Goal: Contribute content: Contribute content

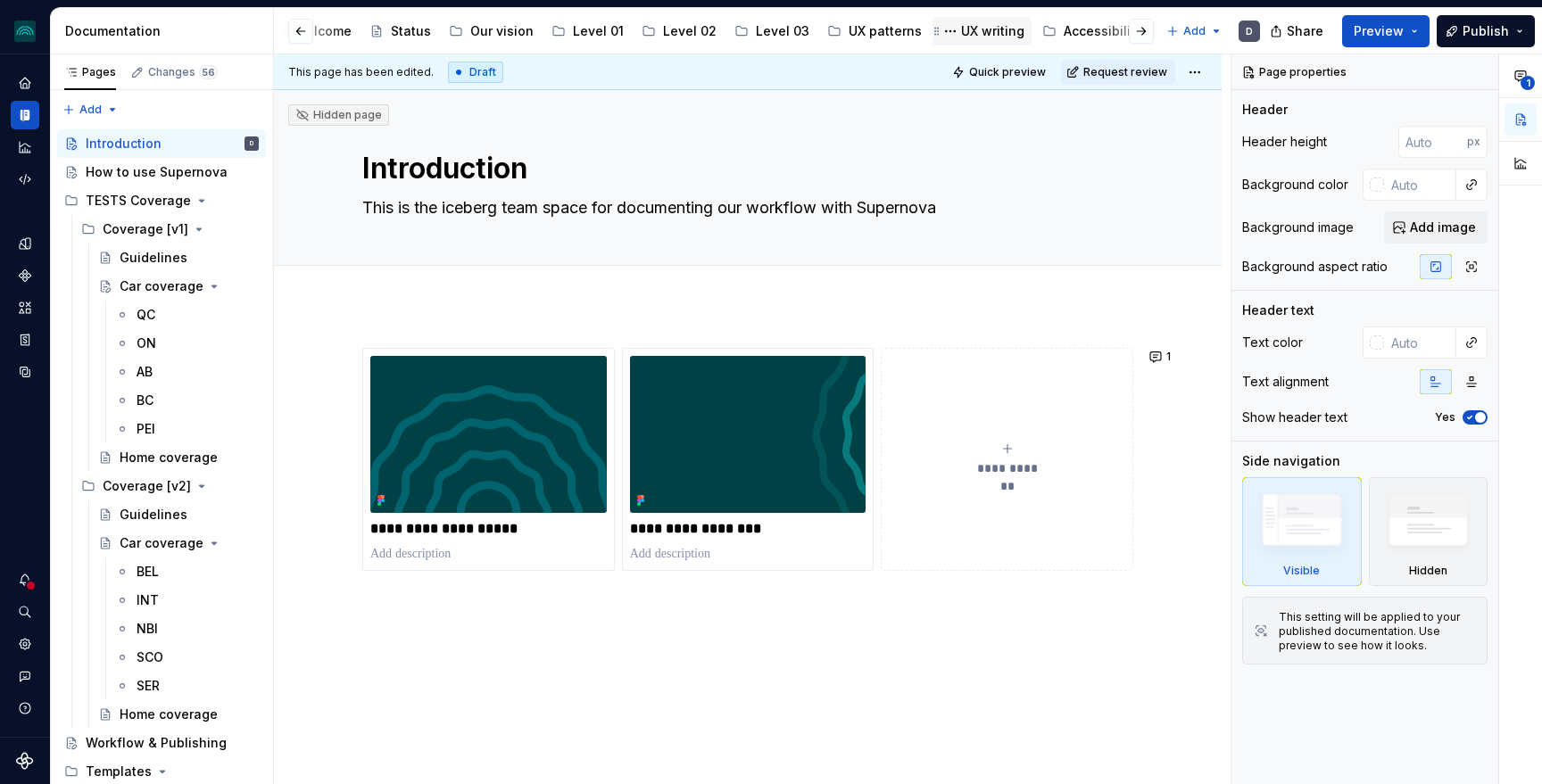
scroll to position [0, 237]
click at [1018, 31] on div "Accessibility" at bounding box center [1036, 32] width 78 height 18
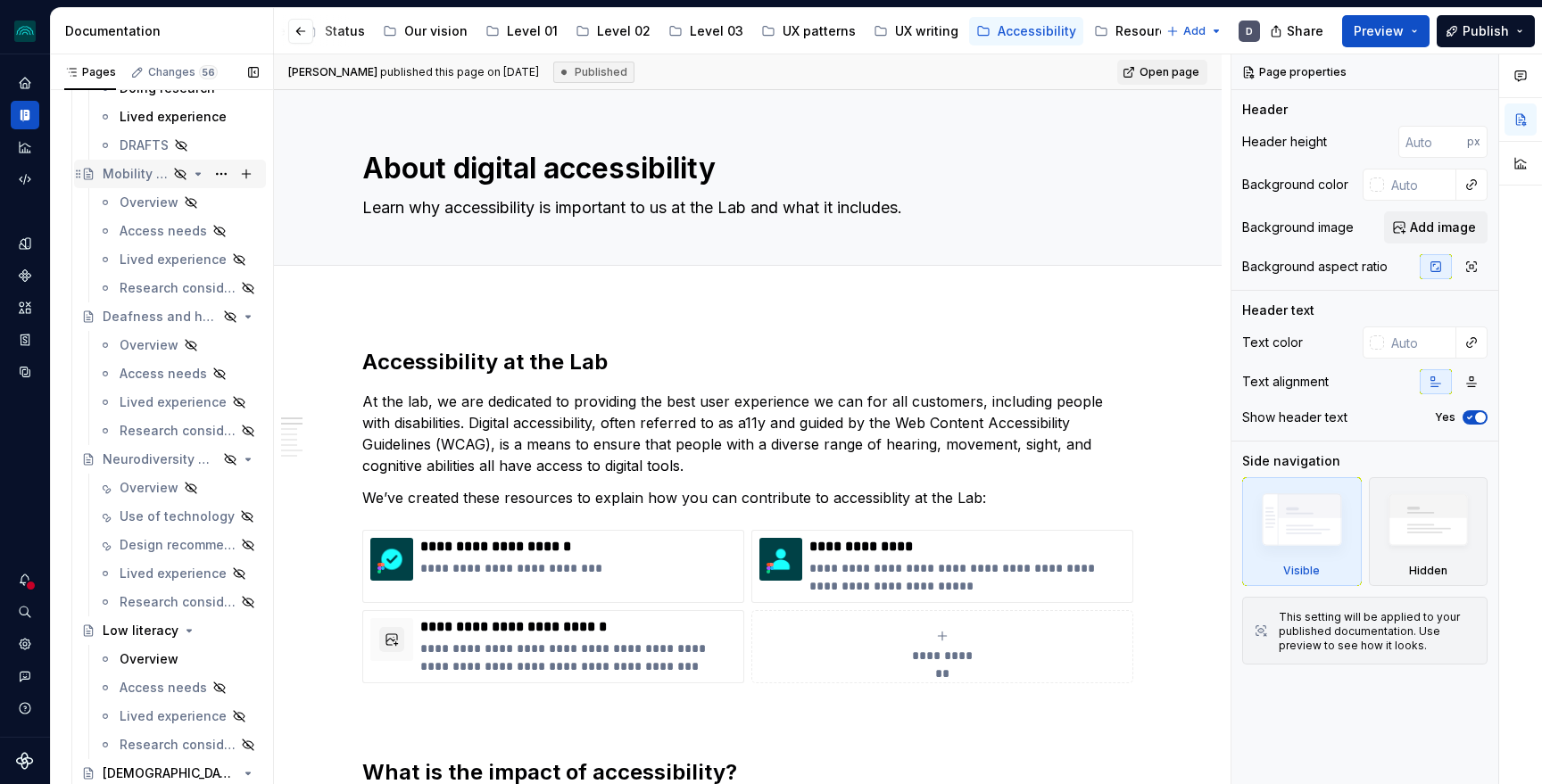
scroll to position [613, 0]
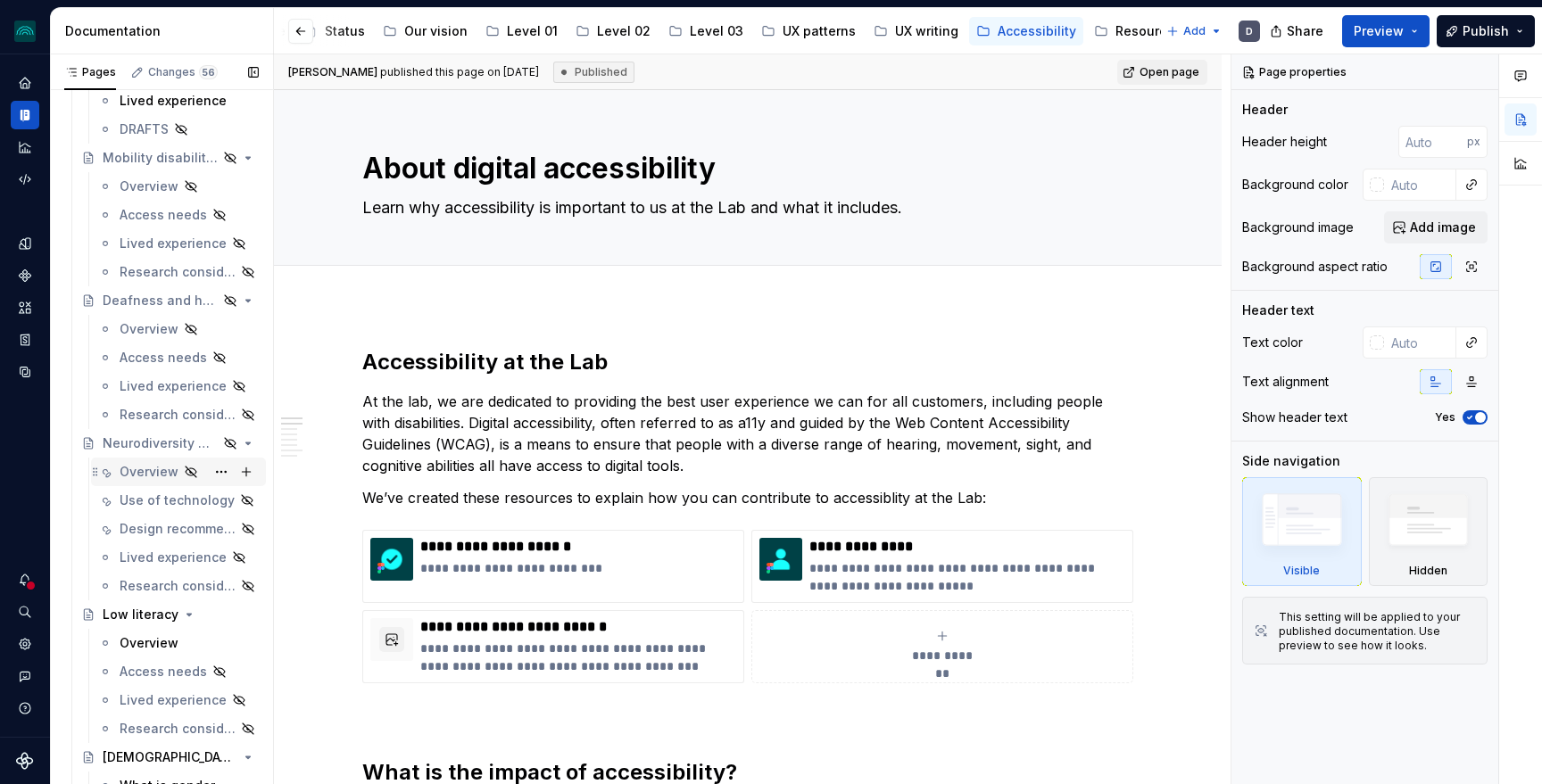
click at [134, 471] on div "Overview" at bounding box center [149, 472] width 59 height 18
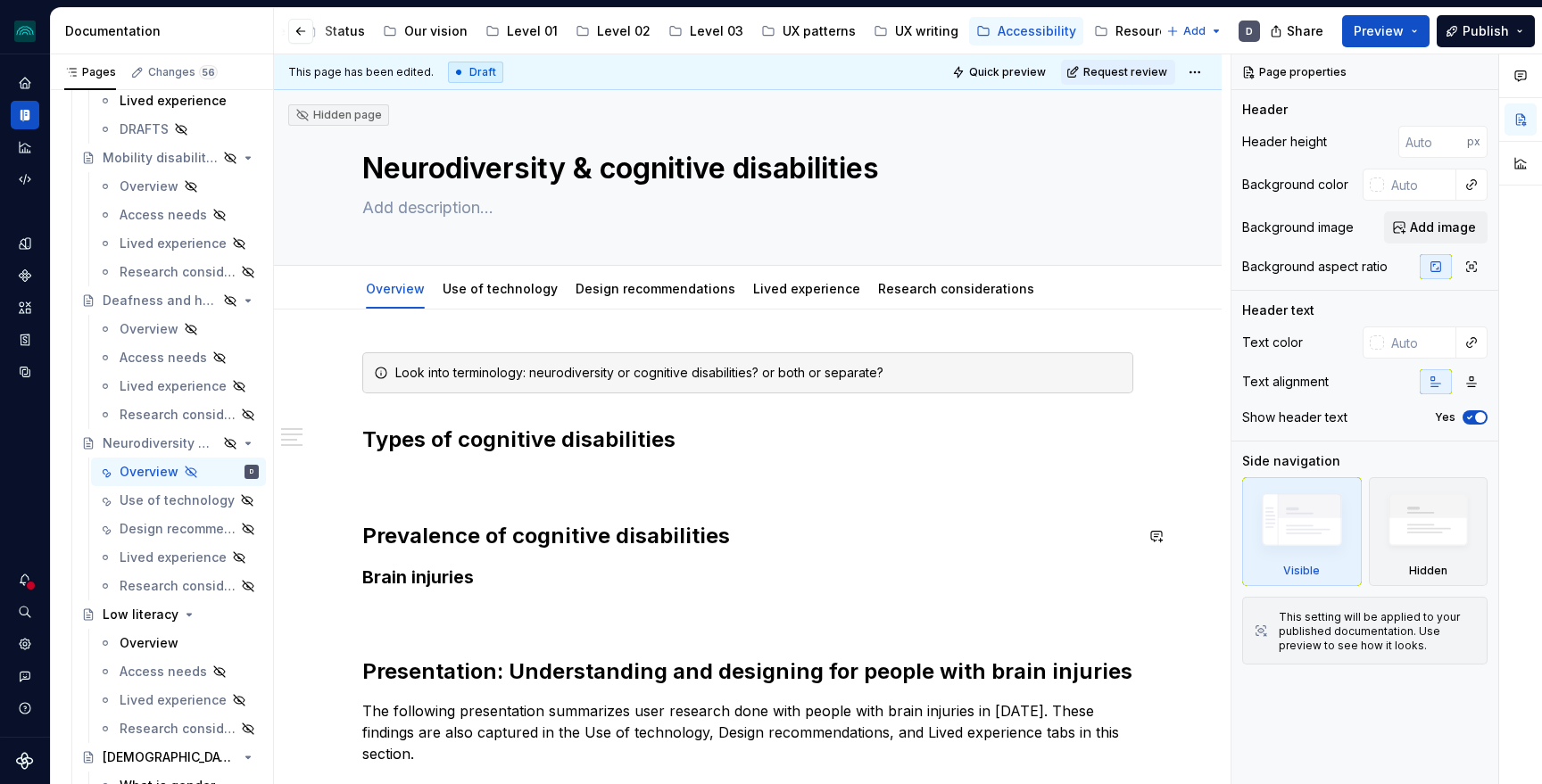
scroll to position [268, 0]
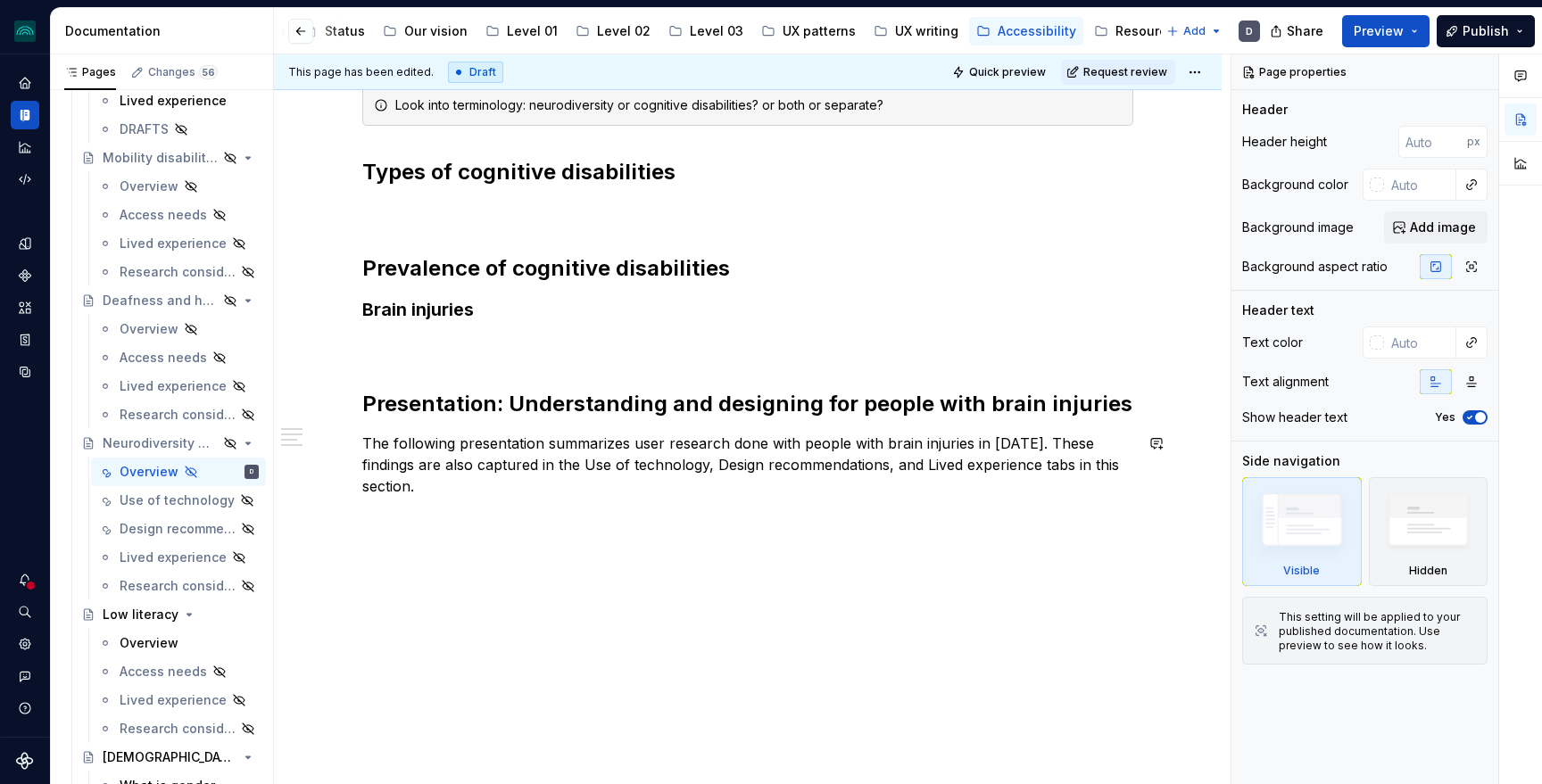
type textarea "*"
click at [487, 546] on div "Look into terminology: neurodiversity or cognitive disabilities? or both or sep…" at bounding box center [748, 318] width 771 height 466
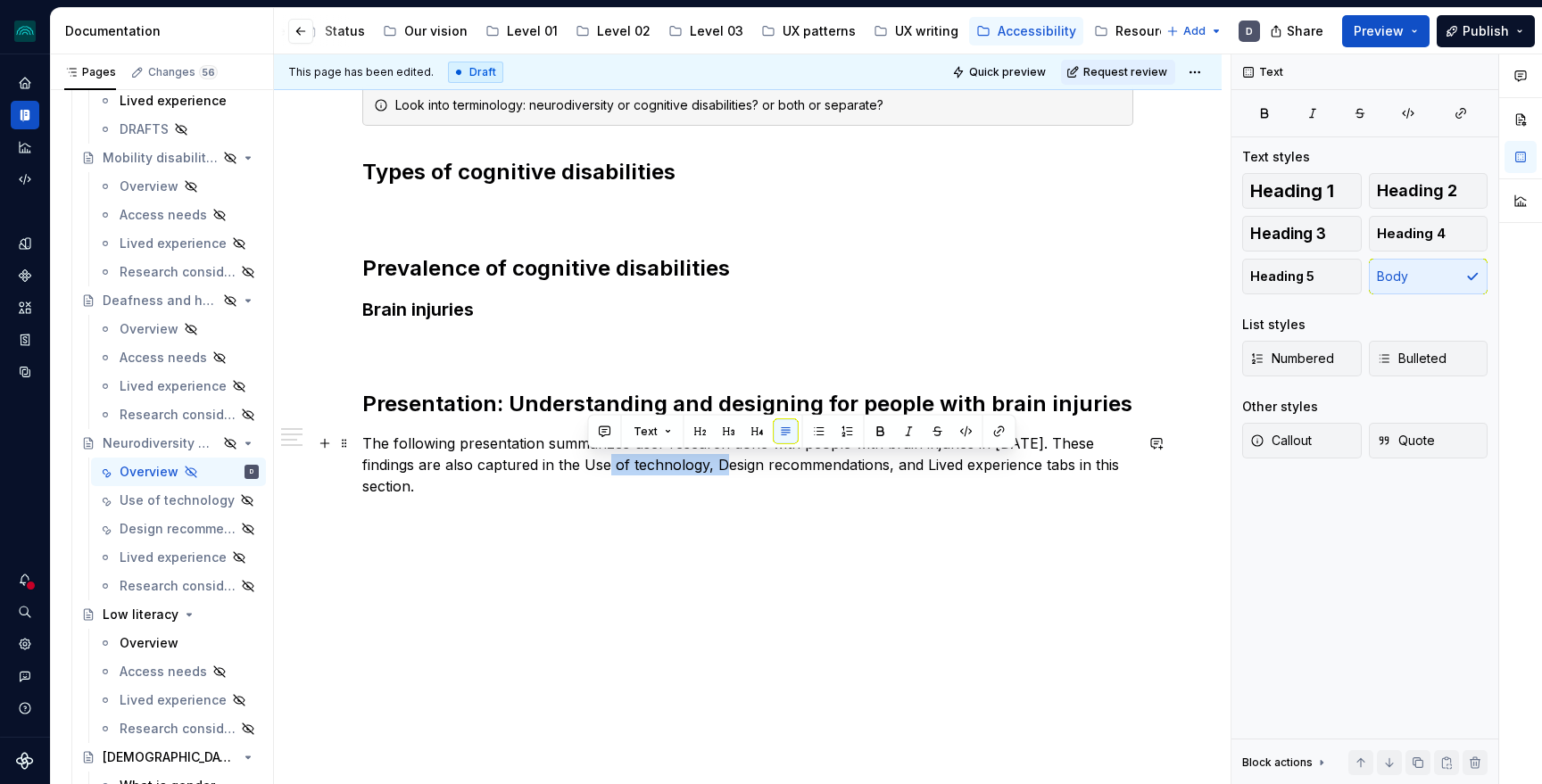
drag, startPoint x: 709, startPoint y: 463, endPoint x: 591, endPoint y: 463, distance: 118.0
click at [591, 463] on p "The following presentation summarizes user research done with people with brain…" at bounding box center [748, 464] width 771 height 64
click at [992, 429] on button "button" at bounding box center [999, 431] width 25 height 25
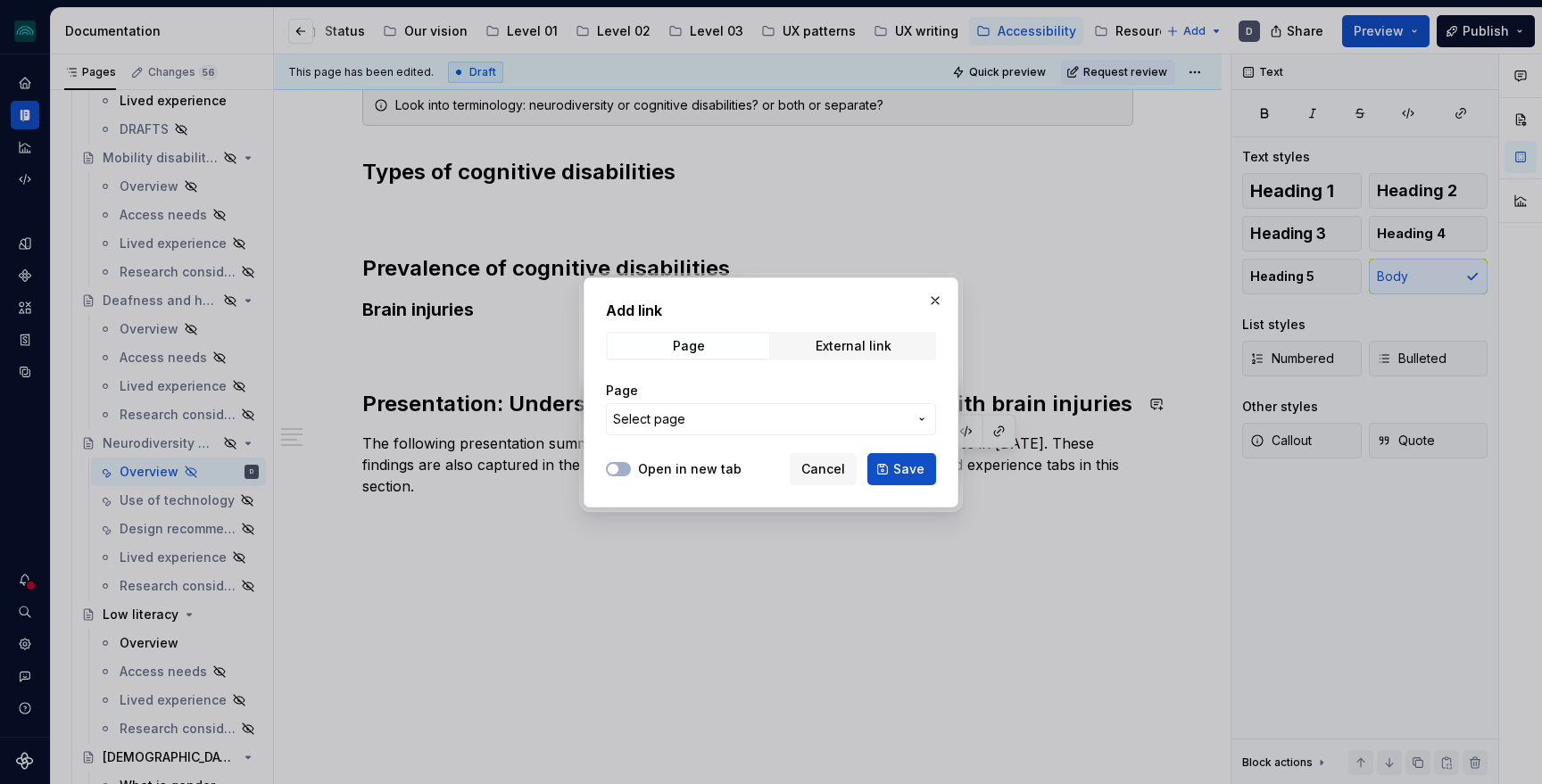
click at [789, 426] on span "Select page" at bounding box center [761, 420] width 294 height 18
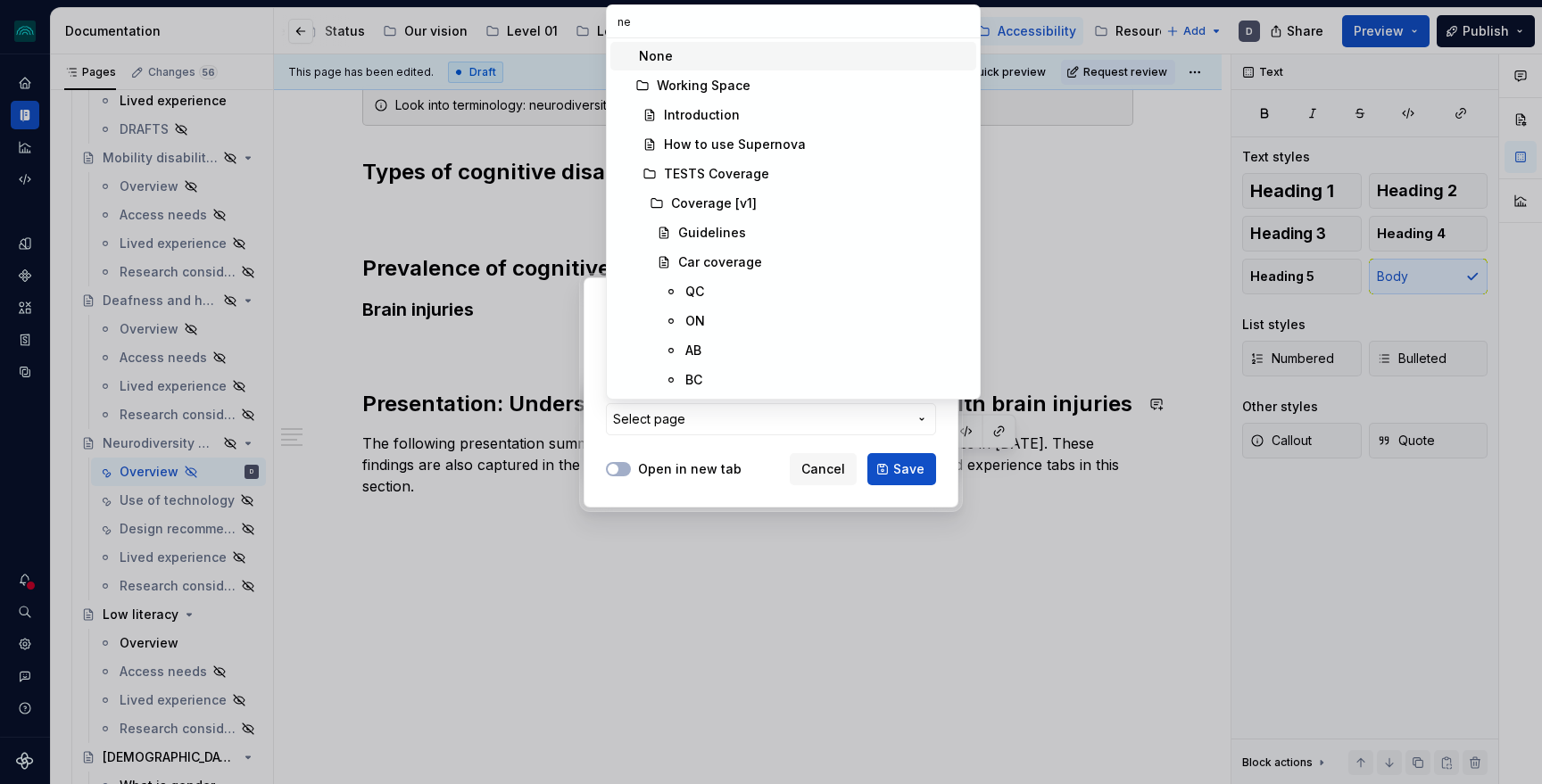
type input "neu"
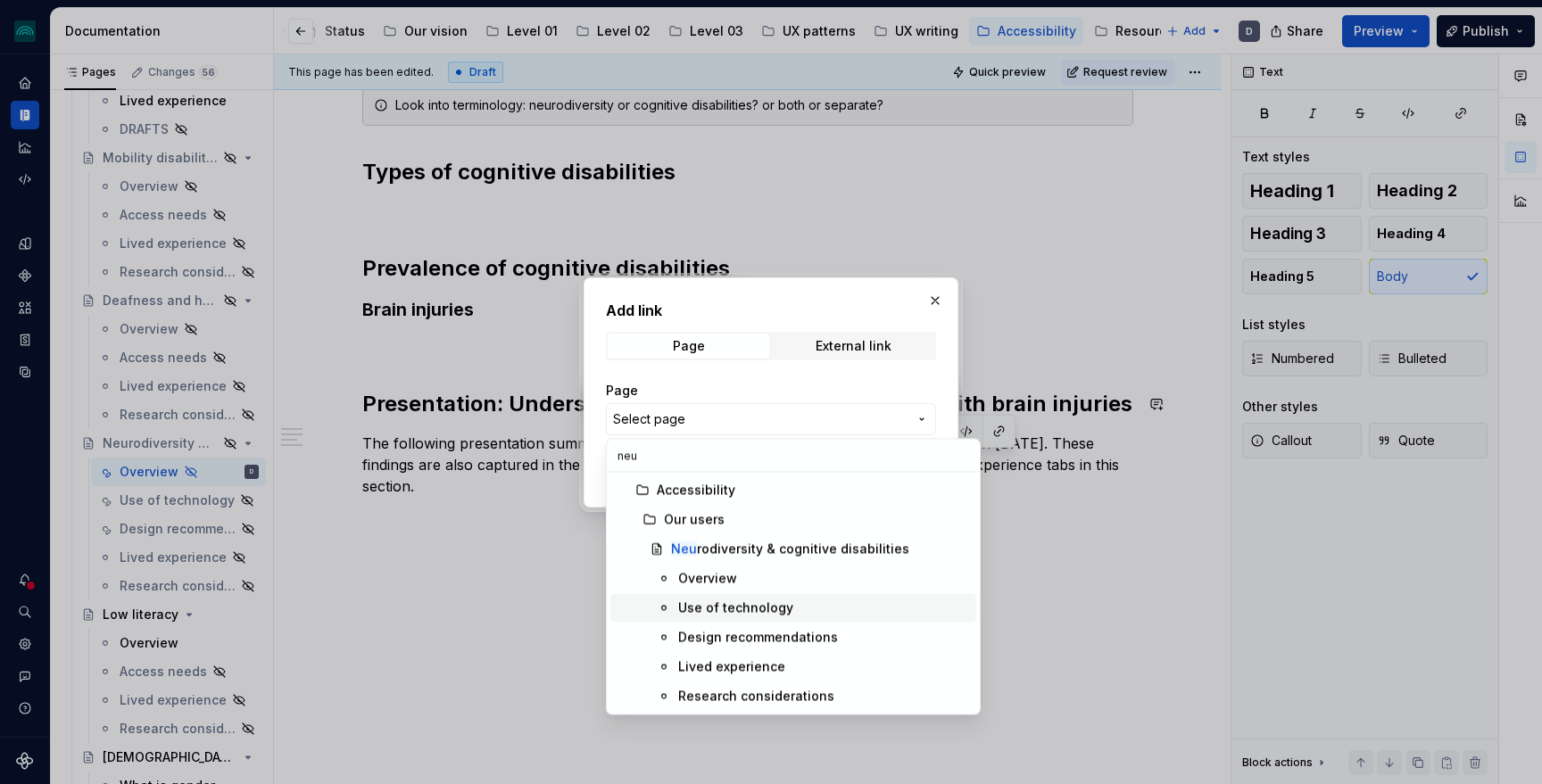
click at [759, 607] on div "Use of technology" at bounding box center [735, 608] width 116 height 18
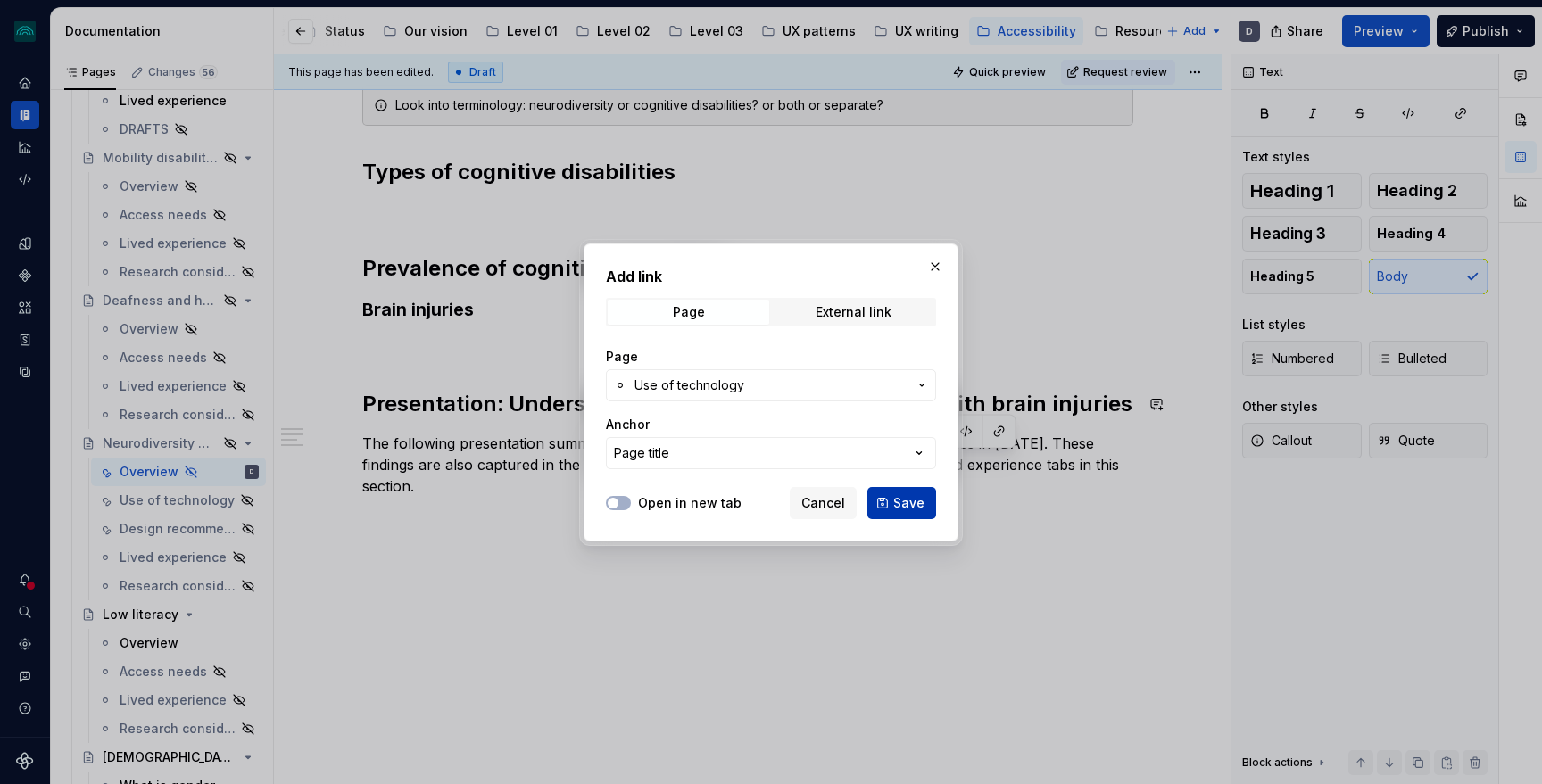
click at [900, 503] on span "Save" at bounding box center [909, 503] width 32 height 18
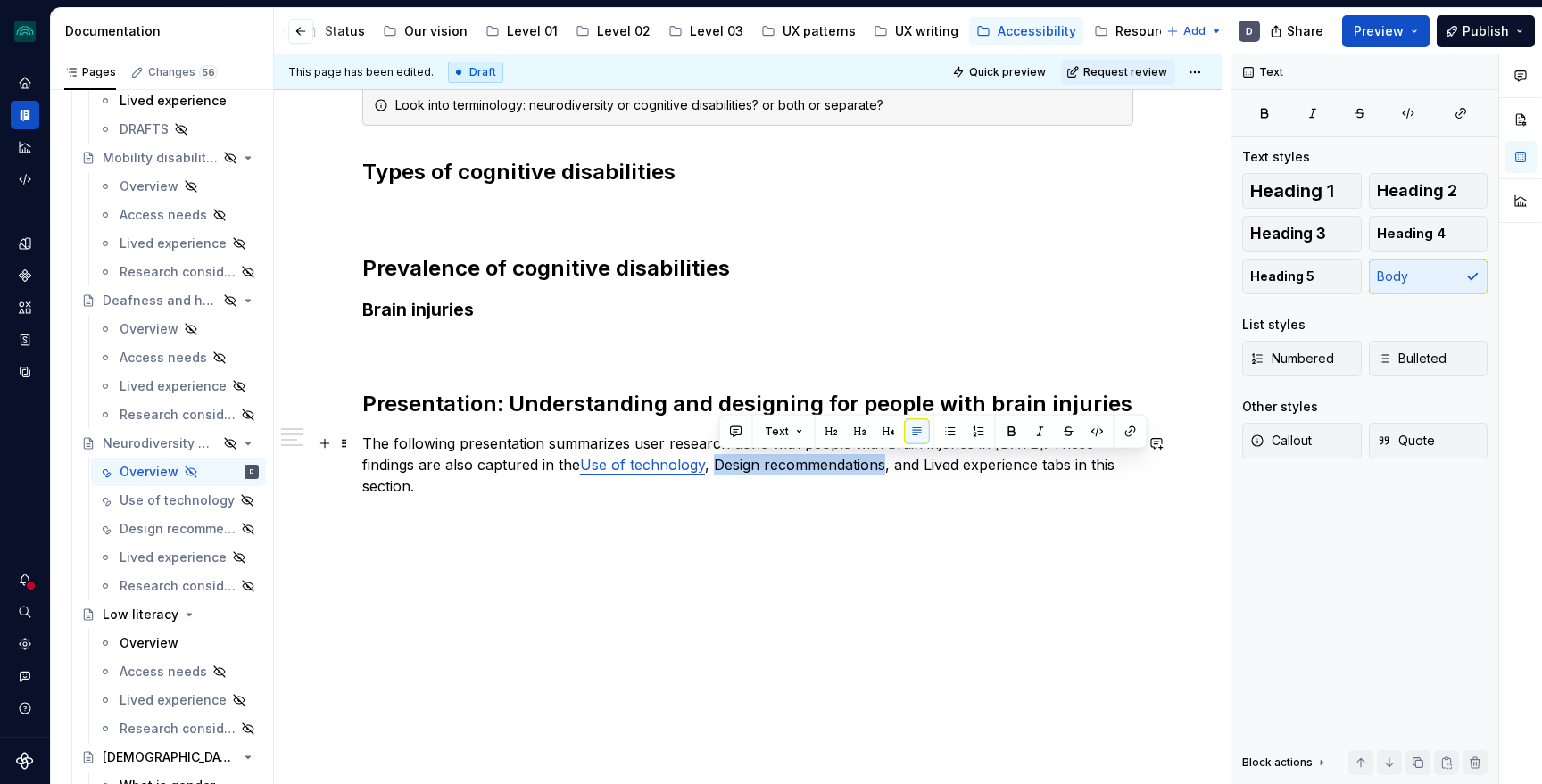
drag, startPoint x: 717, startPoint y: 464, endPoint x: 891, endPoint y: 465, distance: 174.0
click at [891, 465] on p "The following presentation summarizes user research done with people with brain…" at bounding box center [748, 464] width 771 height 64
click at [1120, 426] on button "button" at bounding box center [1130, 431] width 25 height 25
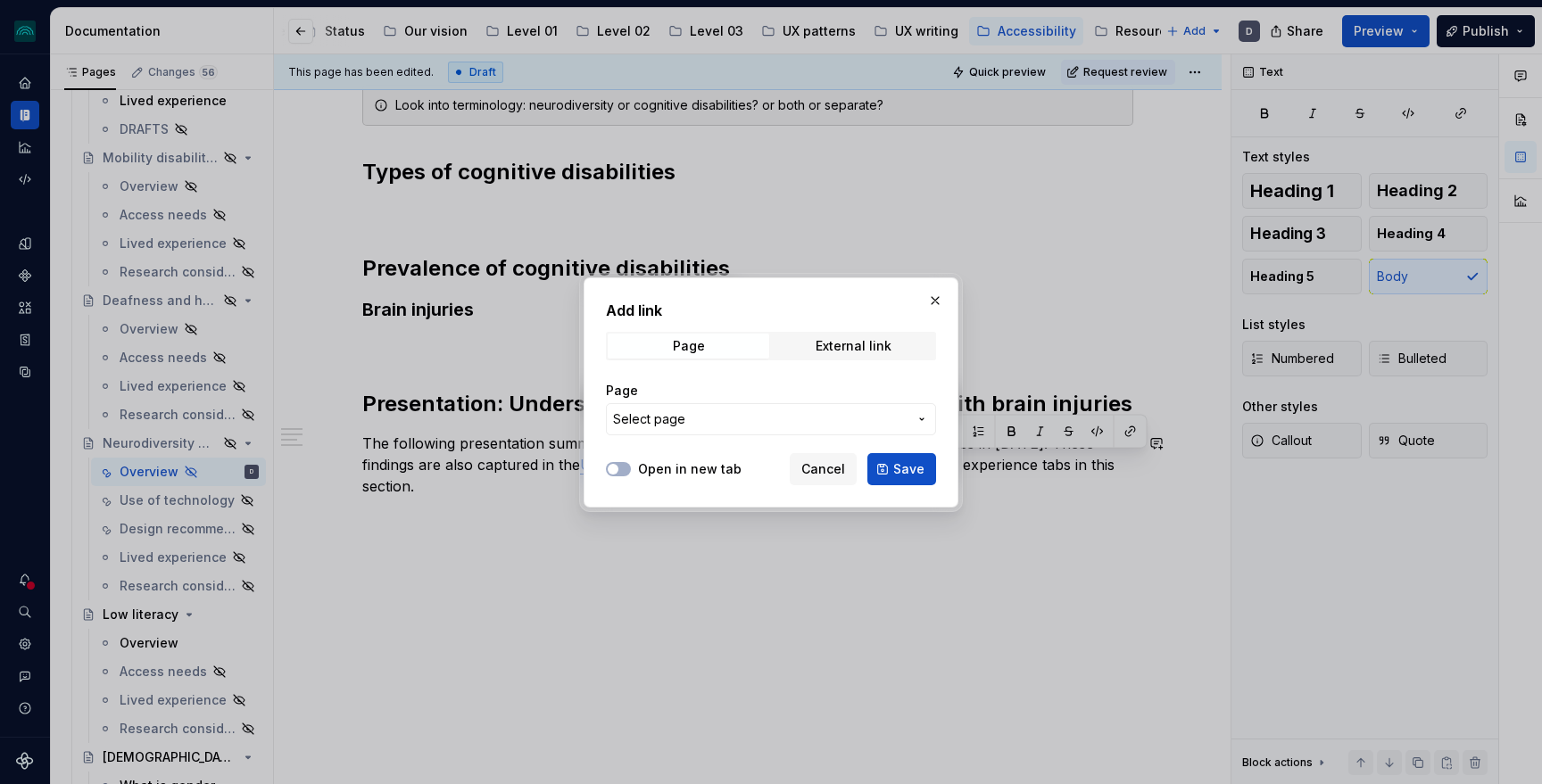
click at [725, 417] on span "Select page" at bounding box center [761, 420] width 294 height 18
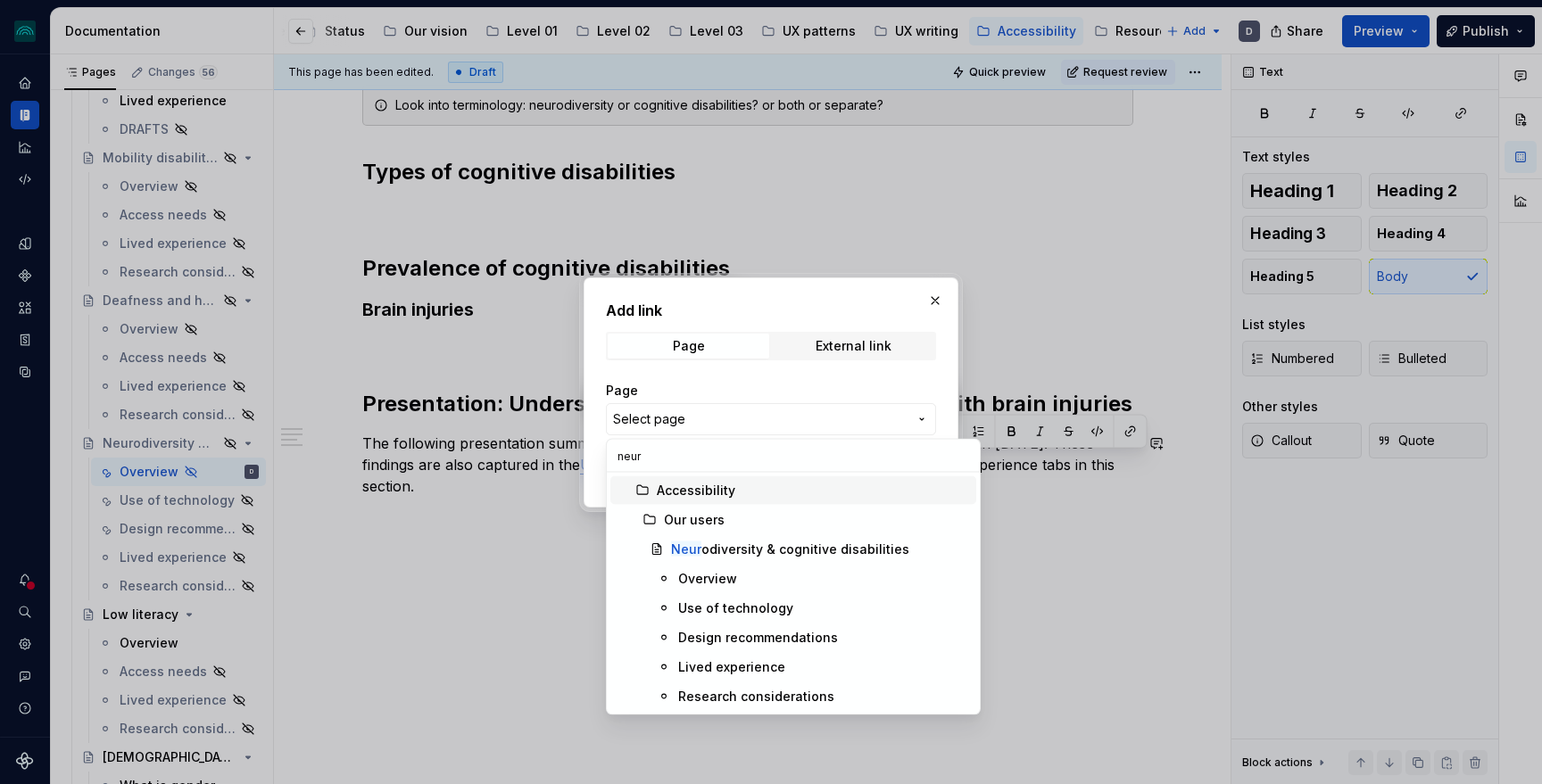
type input "neuro"
click at [761, 635] on div "Design recommendations" at bounding box center [758, 638] width 160 height 18
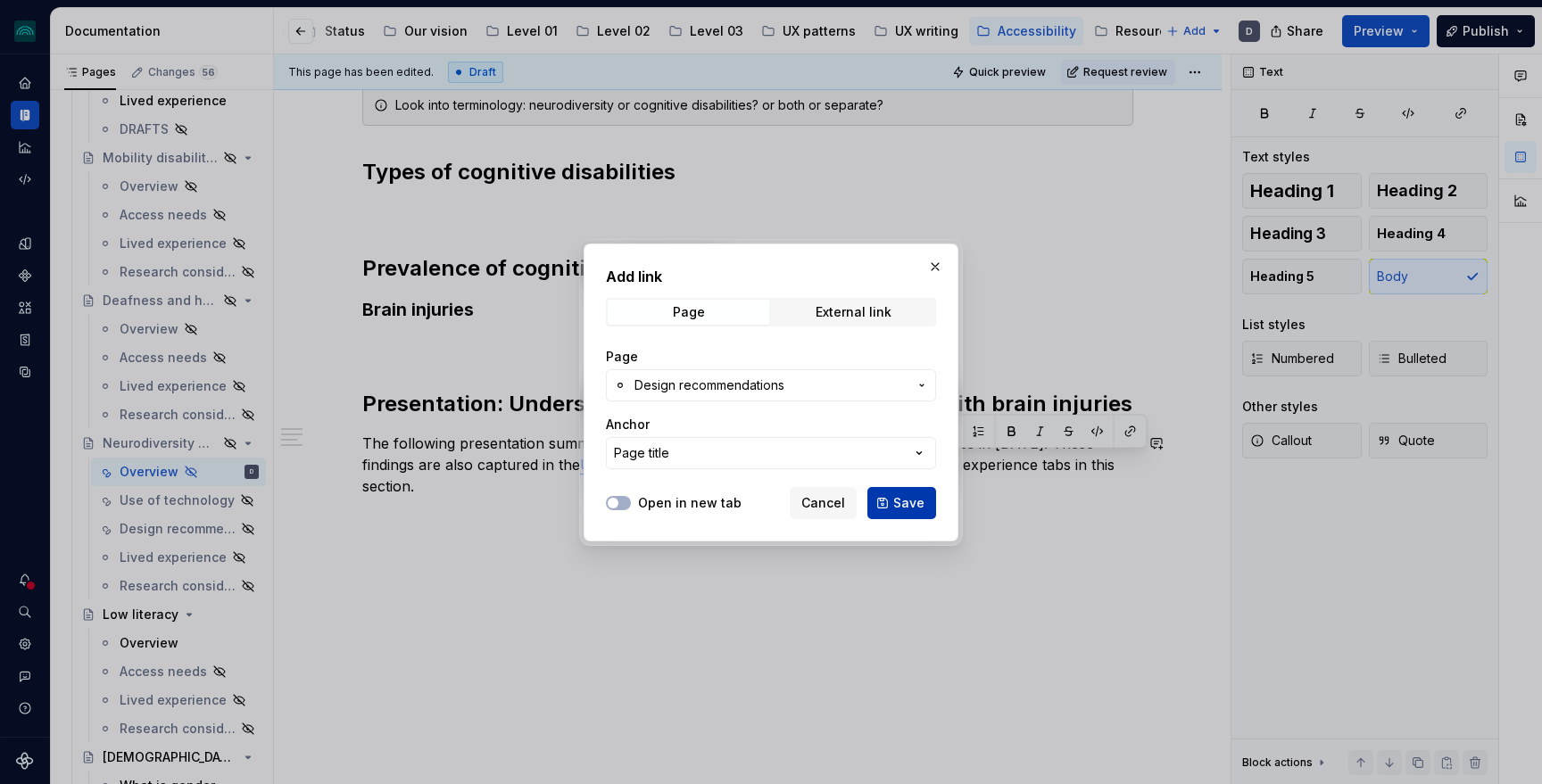
click at [904, 503] on span "Save" at bounding box center [909, 503] width 32 height 18
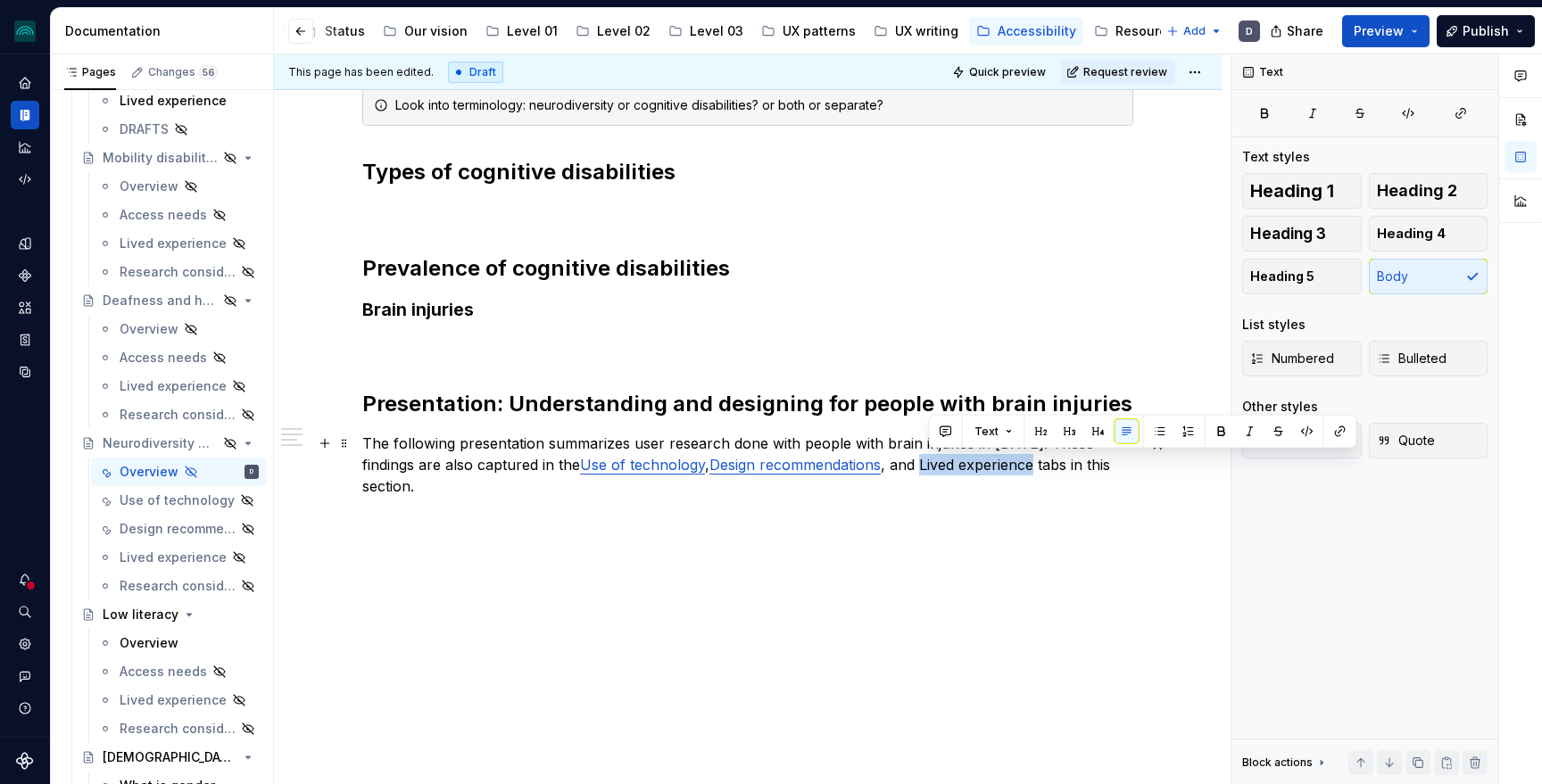
drag, startPoint x: 930, startPoint y: 466, endPoint x: 1043, endPoint y: 469, distance: 113.0
click at [1043, 469] on p "The following presentation summarizes user research done with people with brain…" at bounding box center [748, 464] width 771 height 64
click at [1023, 565] on div "Look into terminology: neurodiversity or cognitive disabilities? or both or sep…" at bounding box center [747, 413] width 947 height 744
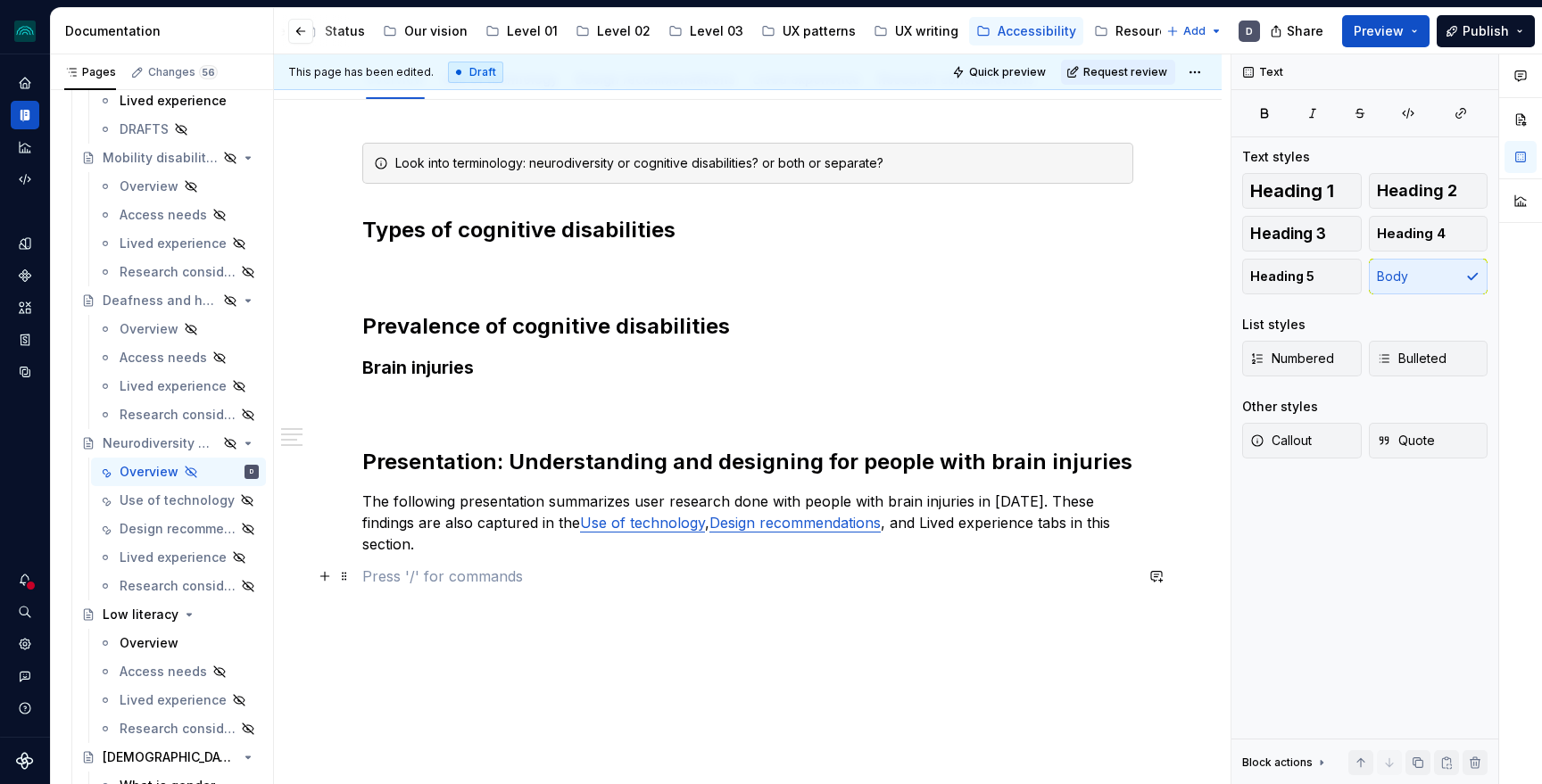
scroll to position [217, 0]
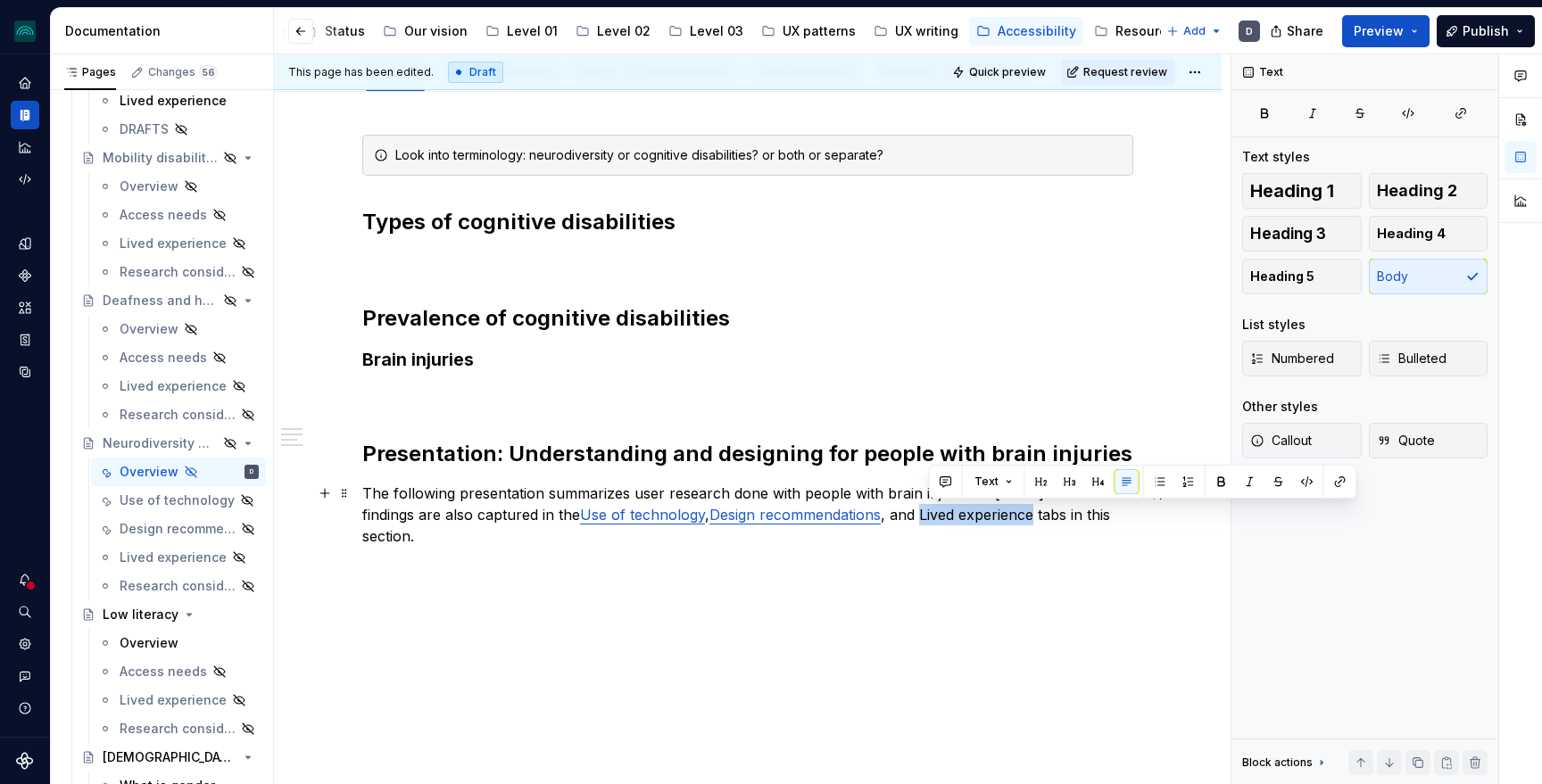
drag, startPoint x: 1043, startPoint y: 519, endPoint x: 931, endPoint y: 521, distance: 112.0
click at [931, 521] on p "The following presentation summarizes user research done with people with brain…" at bounding box center [748, 514] width 771 height 64
click at [1337, 481] on button "button" at bounding box center [1339, 481] width 25 height 25
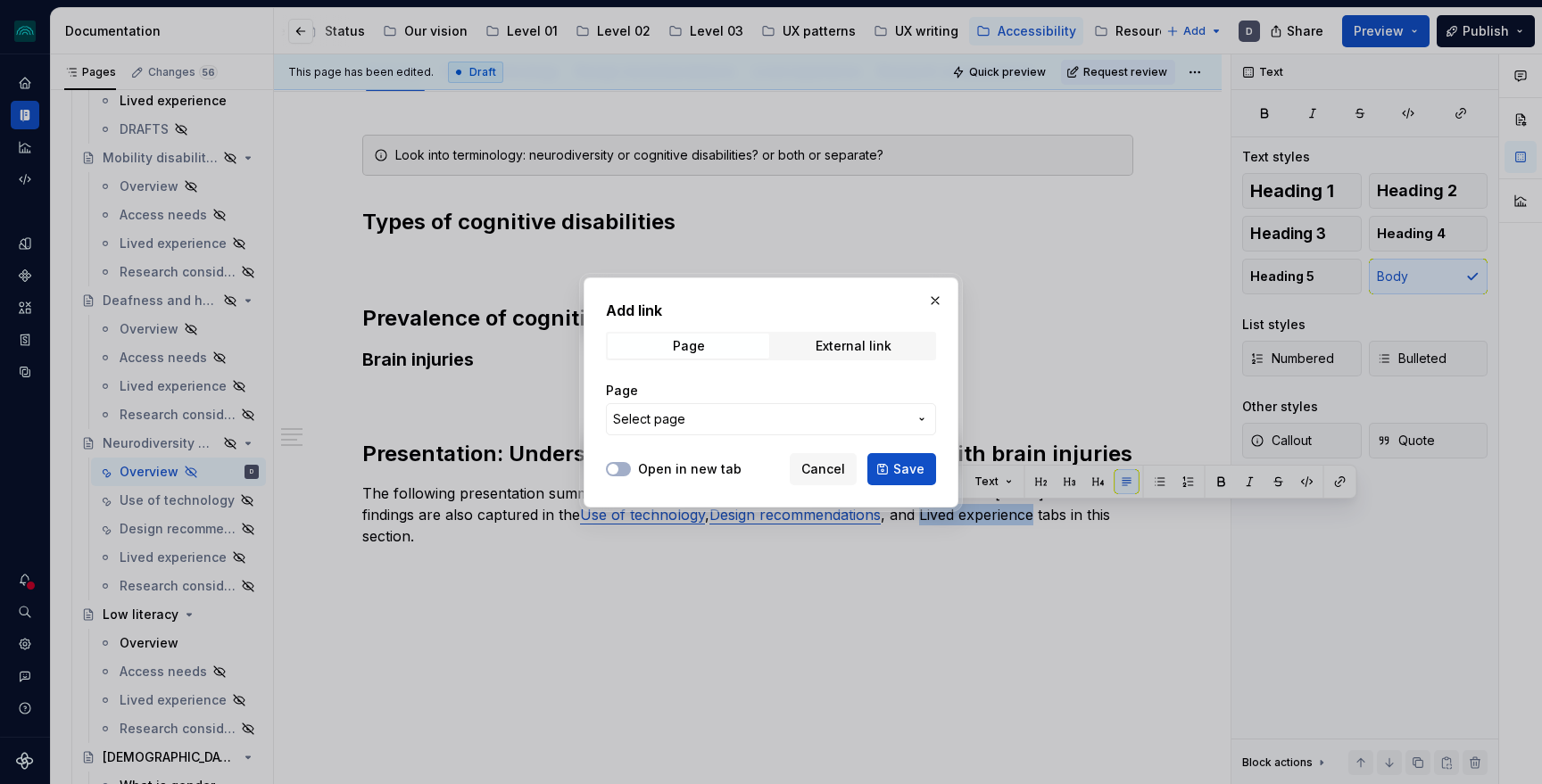
click at [676, 432] on button "Select page" at bounding box center [771, 419] width 330 height 33
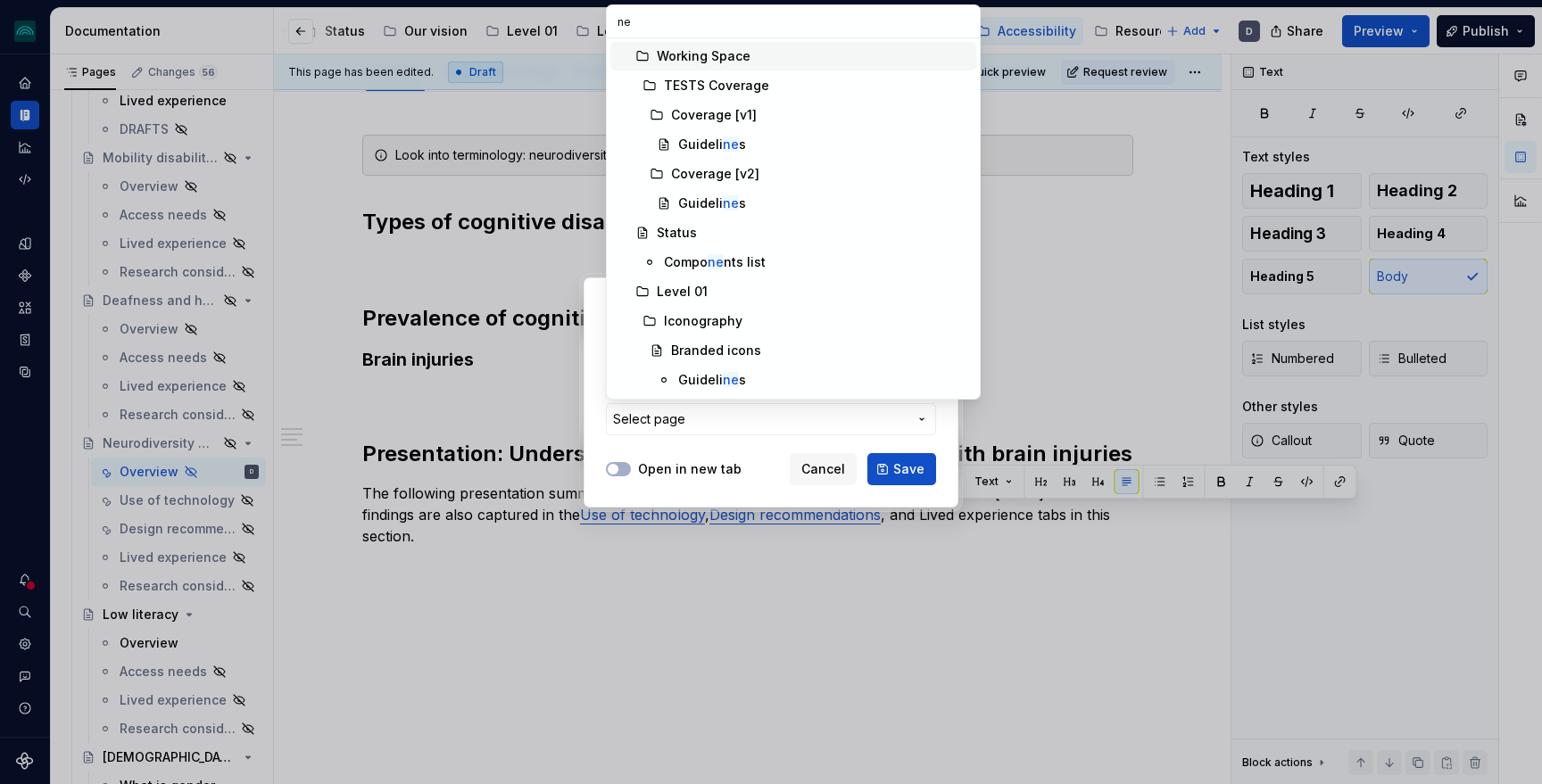
type input "neu"
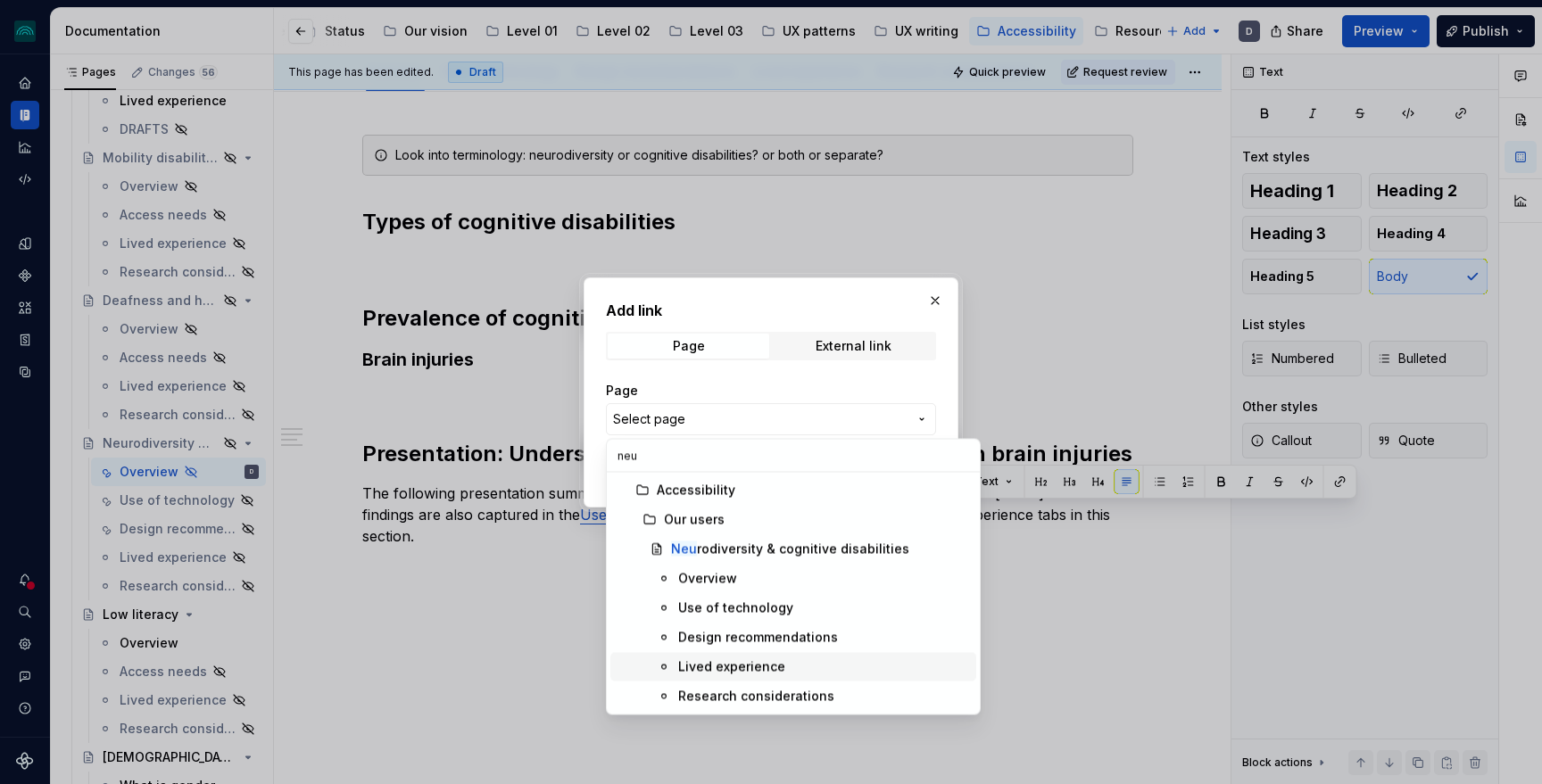
click at [721, 666] on div "Lived experience" at bounding box center [731, 667] width 107 height 18
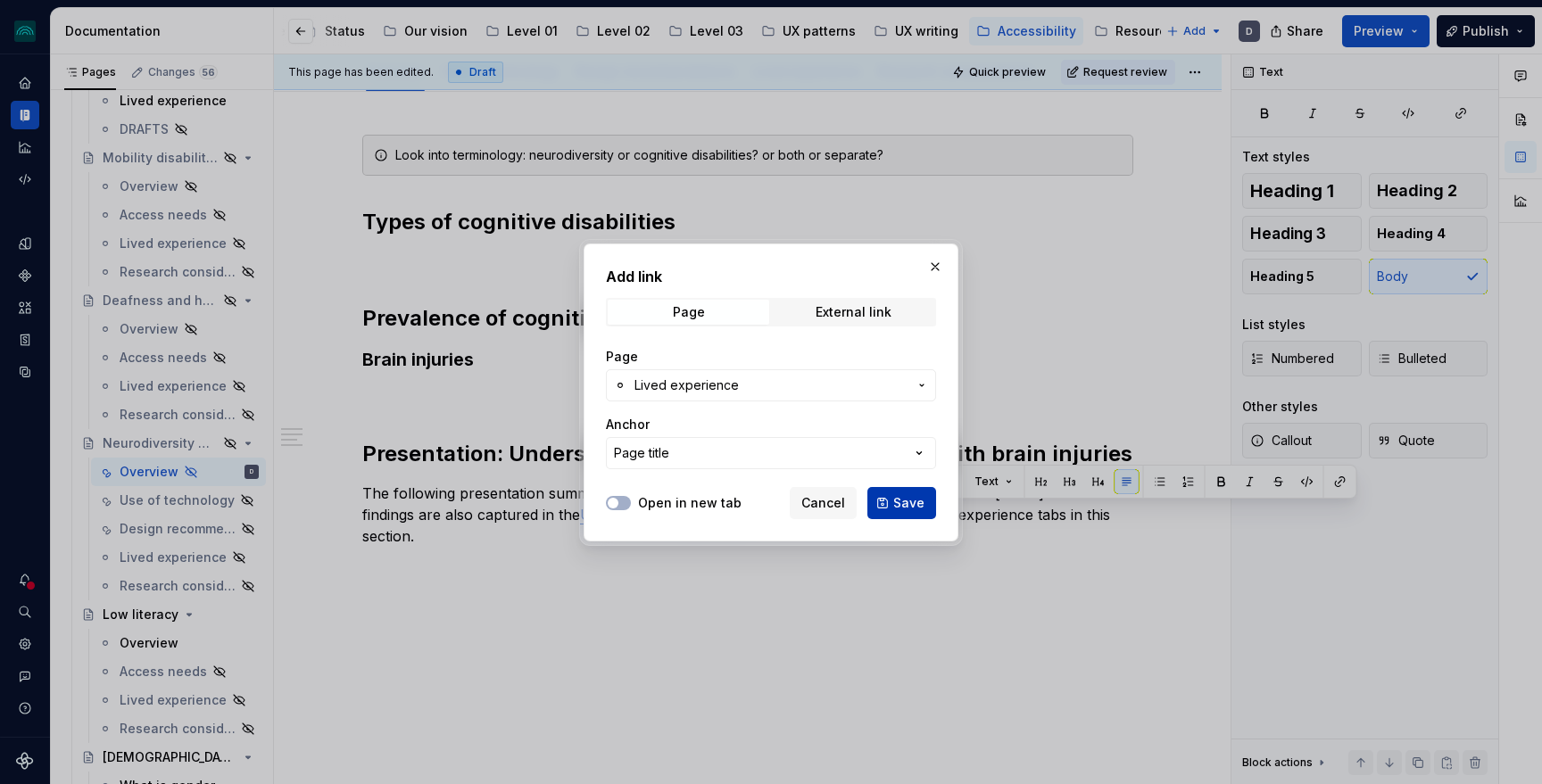
click at [904, 496] on span "Save" at bounding box center [909, 503] width 32 height 18
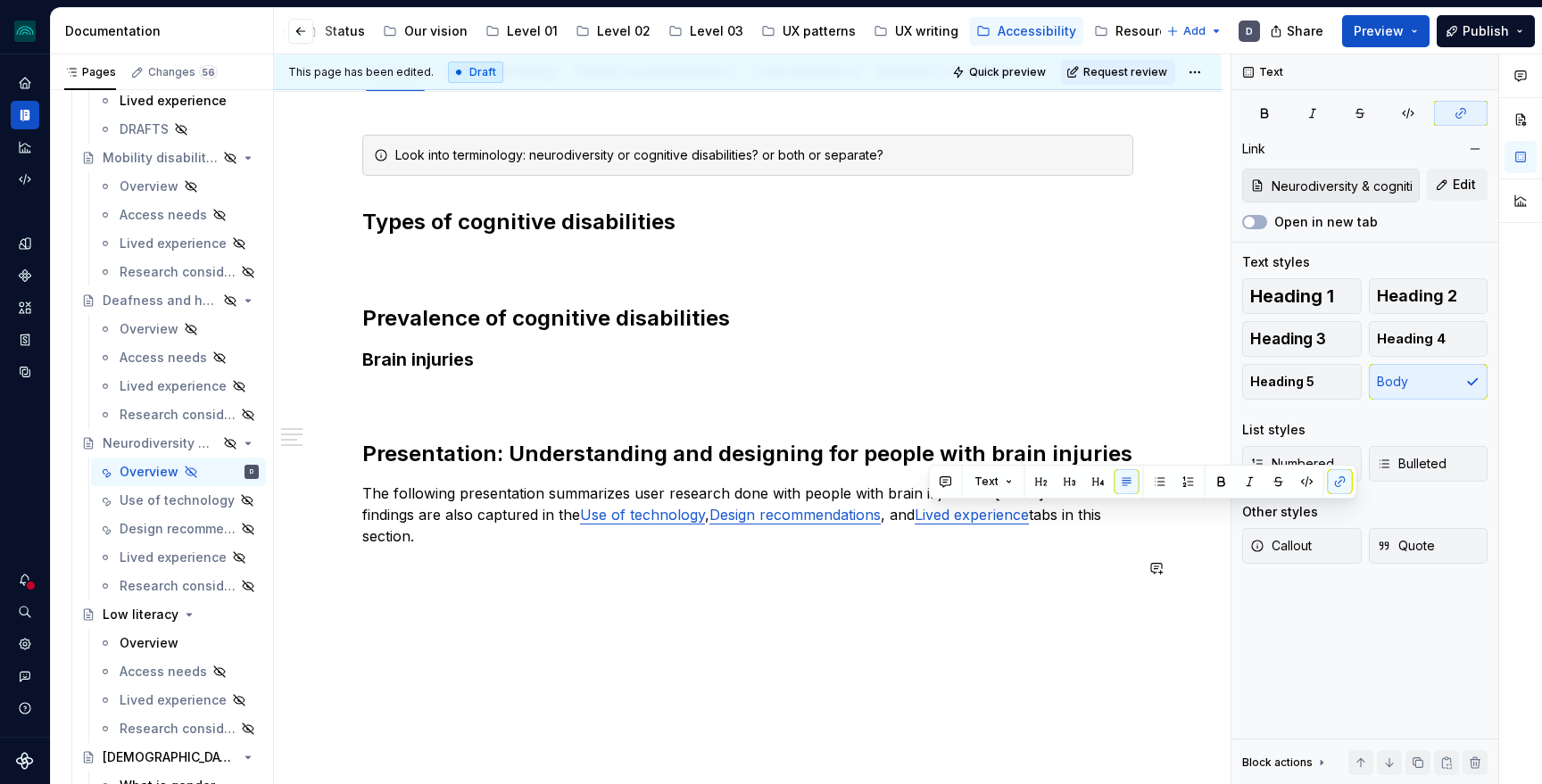
click at [723, 601] on div "Look into terminology: neurodiversity or cognitive disabilities? or both or sep…" at bounding box center [747, 463] width 947 height 744
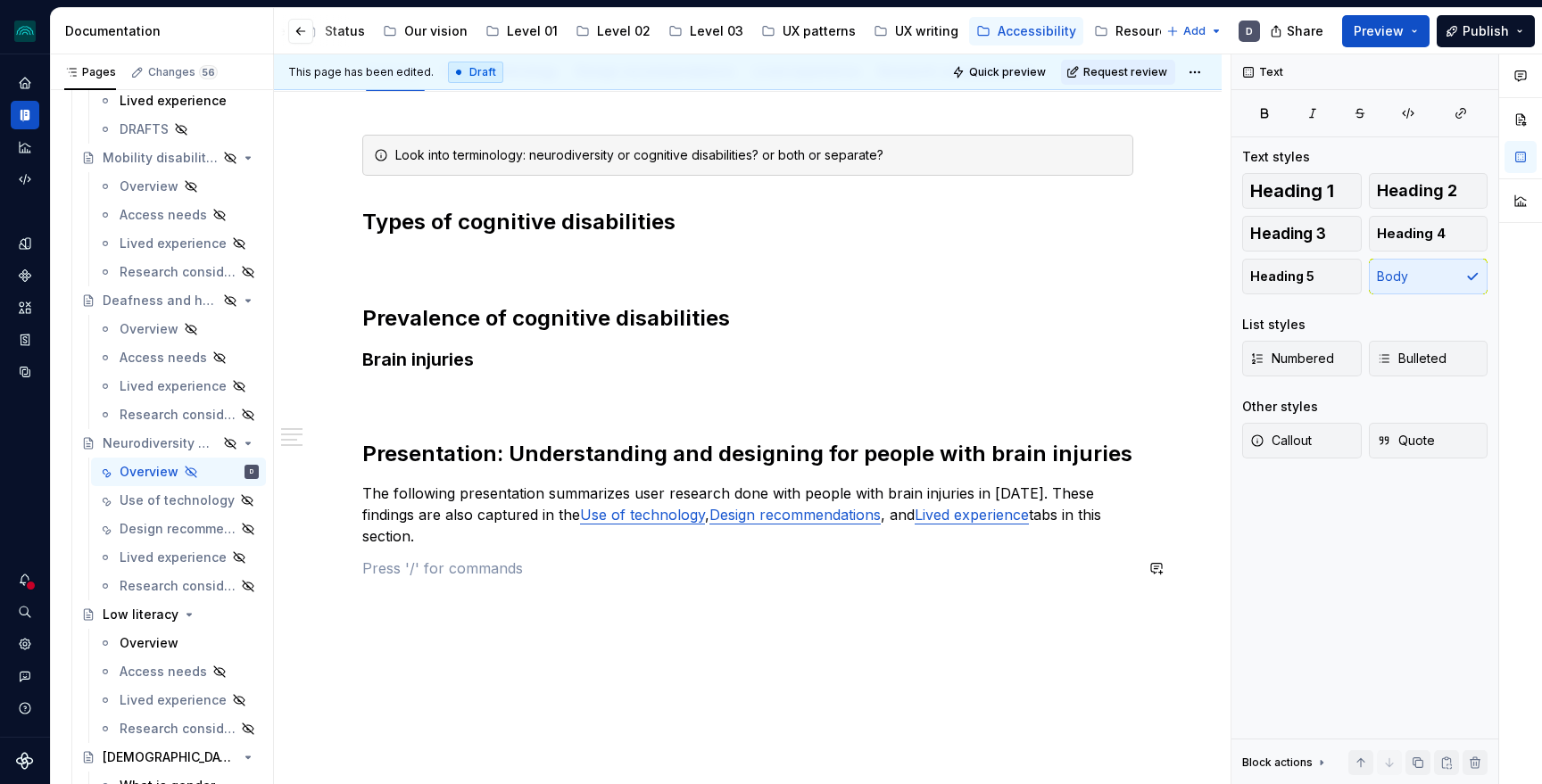
type textarea "*"
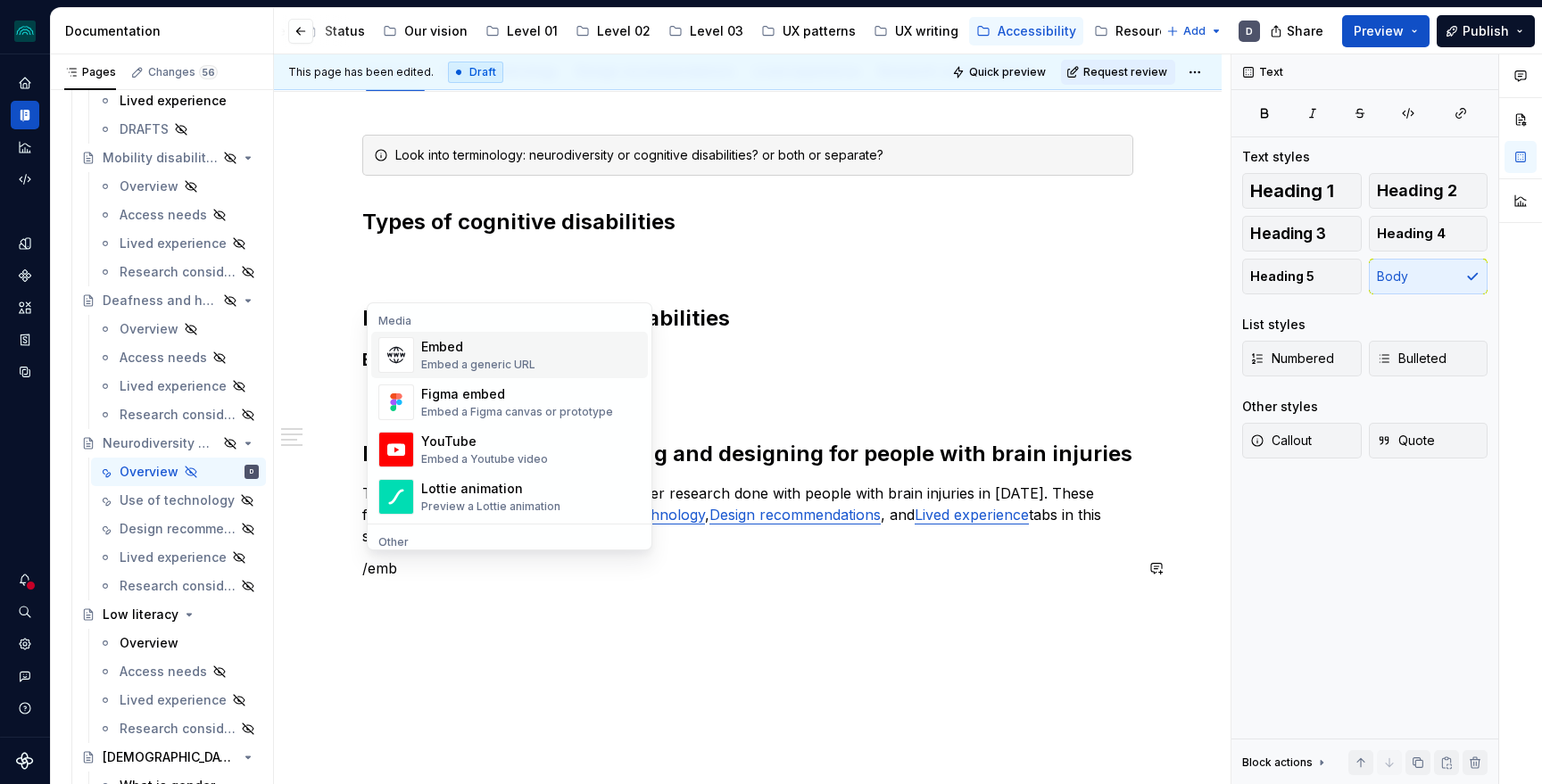
click at [449, 367] on div "Embed a generic URL" at bounding box center [478, 364] width 115 height 14
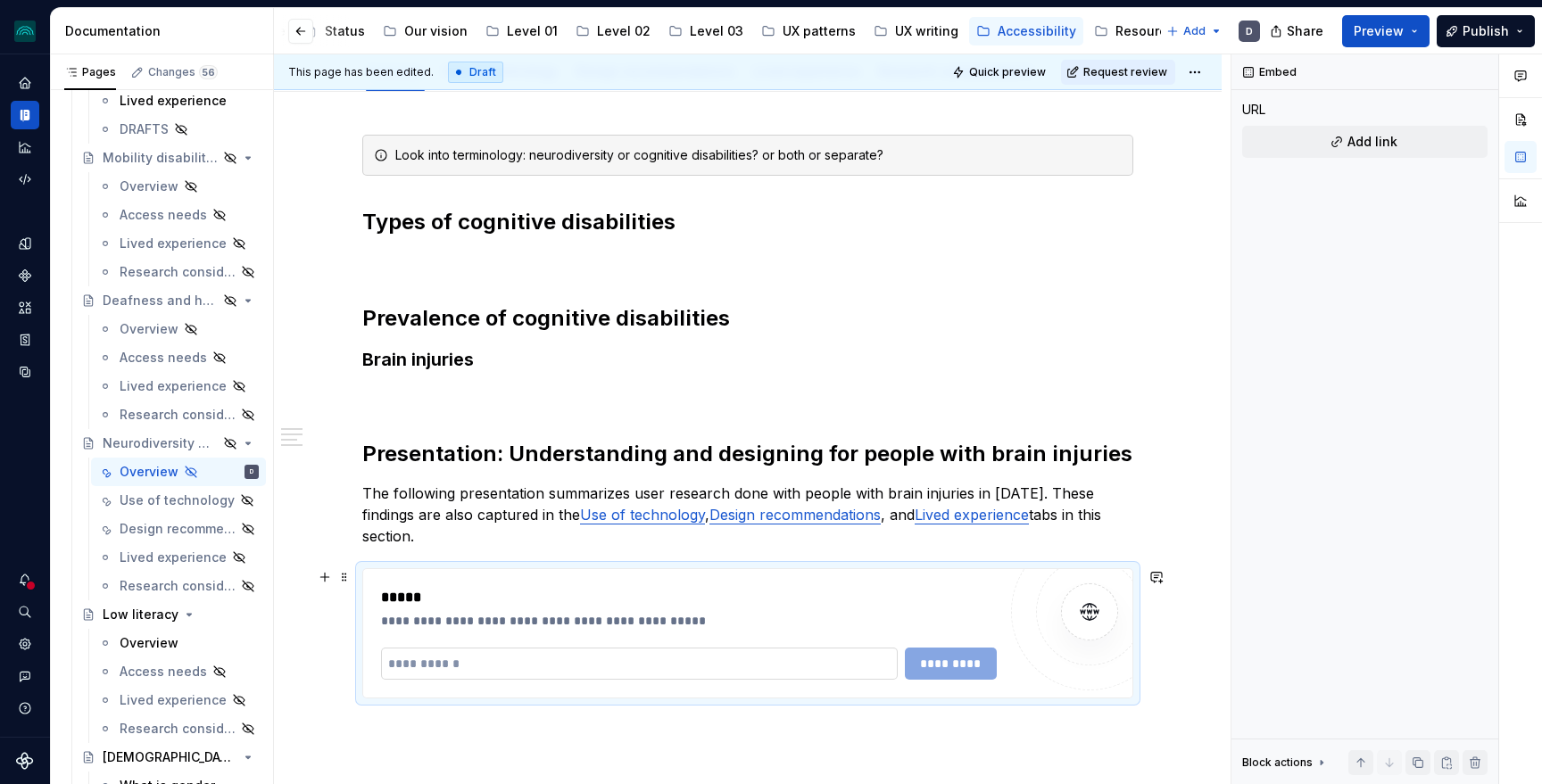
click at [454, 668] on input "text" at bounding box center [639, 664] width 517 height 33
type textarea "*"
paste input "**********"
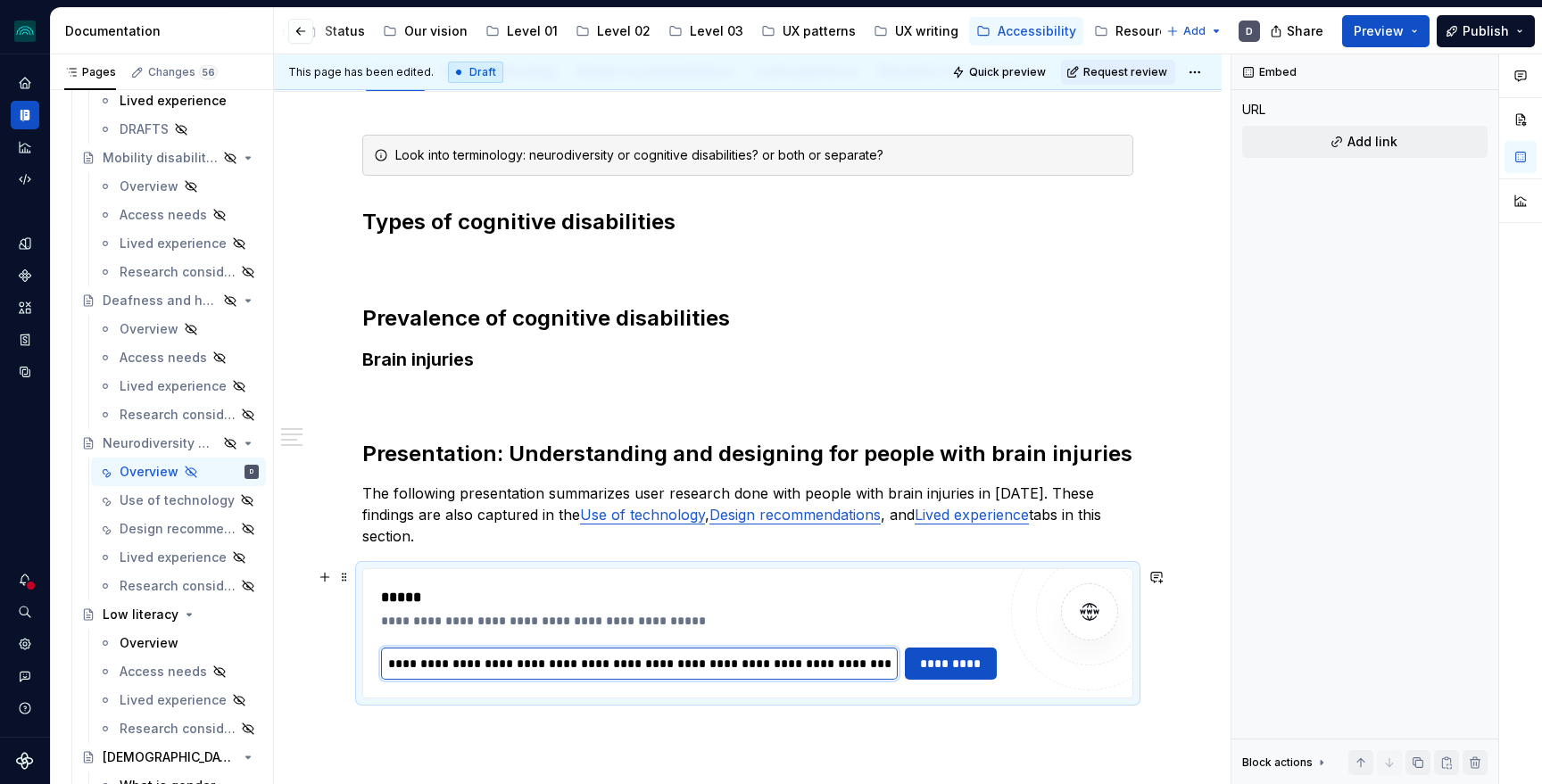
scroll to position [0, 1191]
type input "**********"
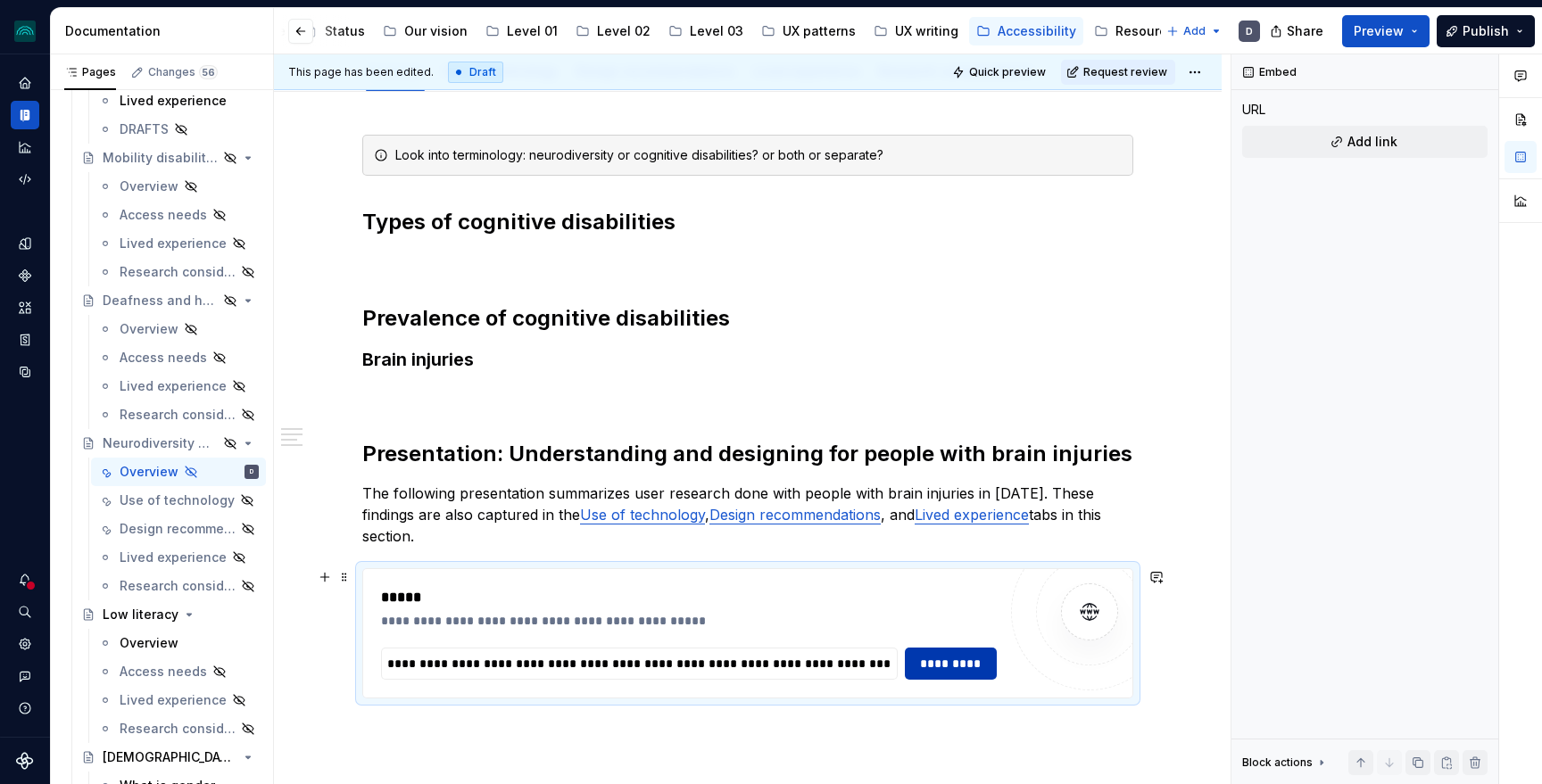
click at [953, 666] on span "*********" at bounding box center [951, 664] width 69 height 18
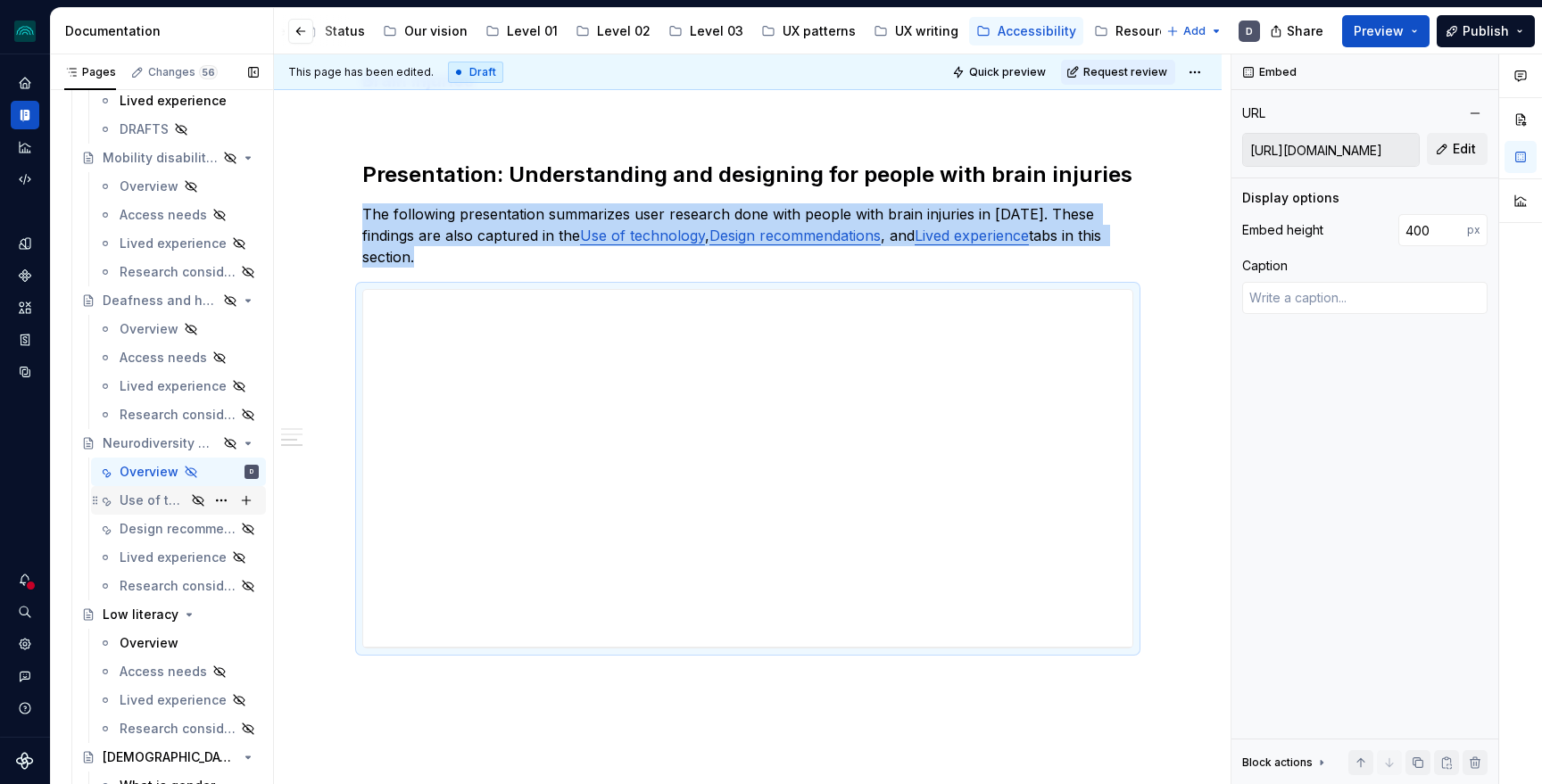
scroll to position [0, 0]
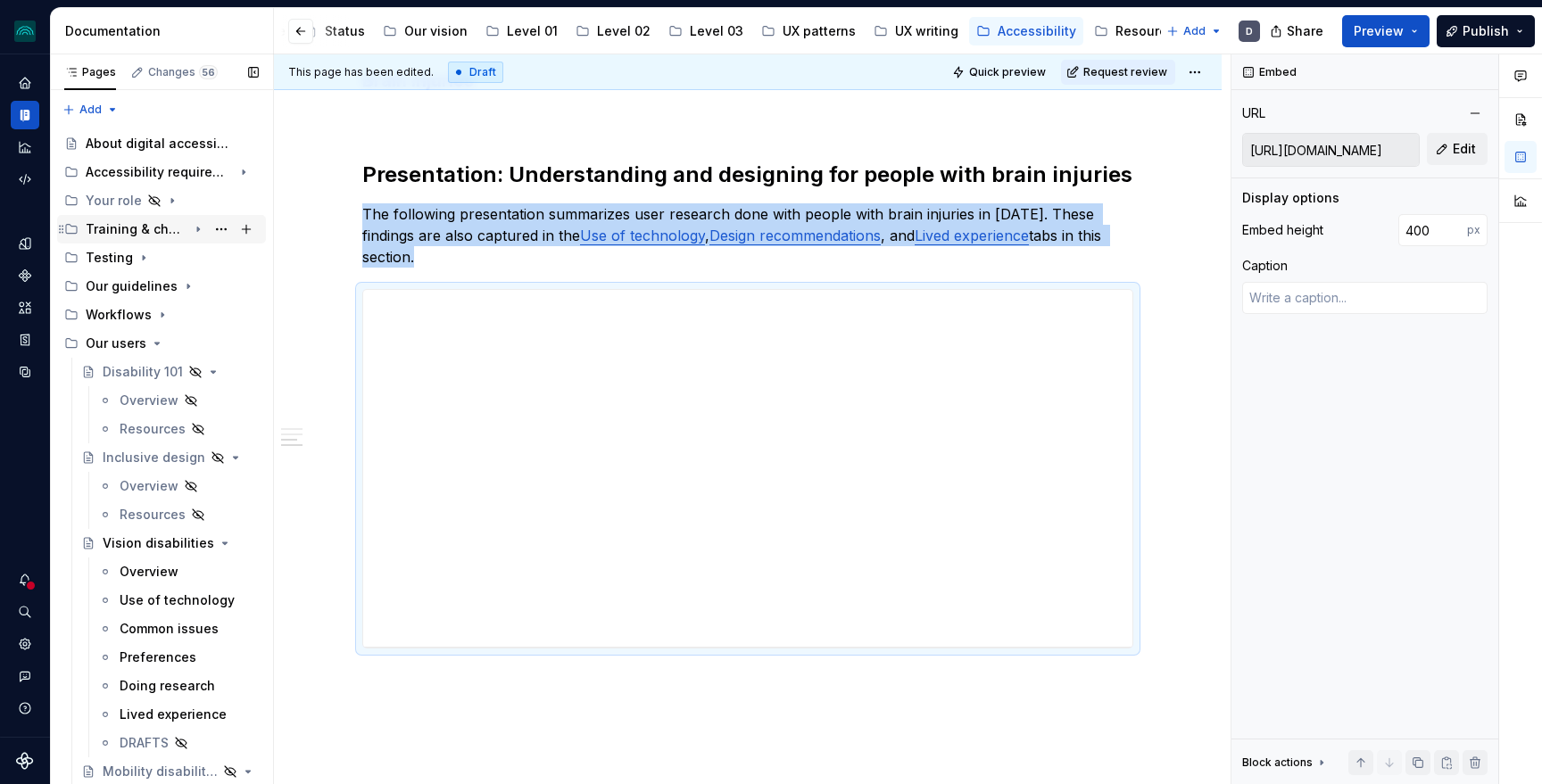
click at [200, 228] on icon "Page tree" at bounding box center [198, 229] width 14 height 14
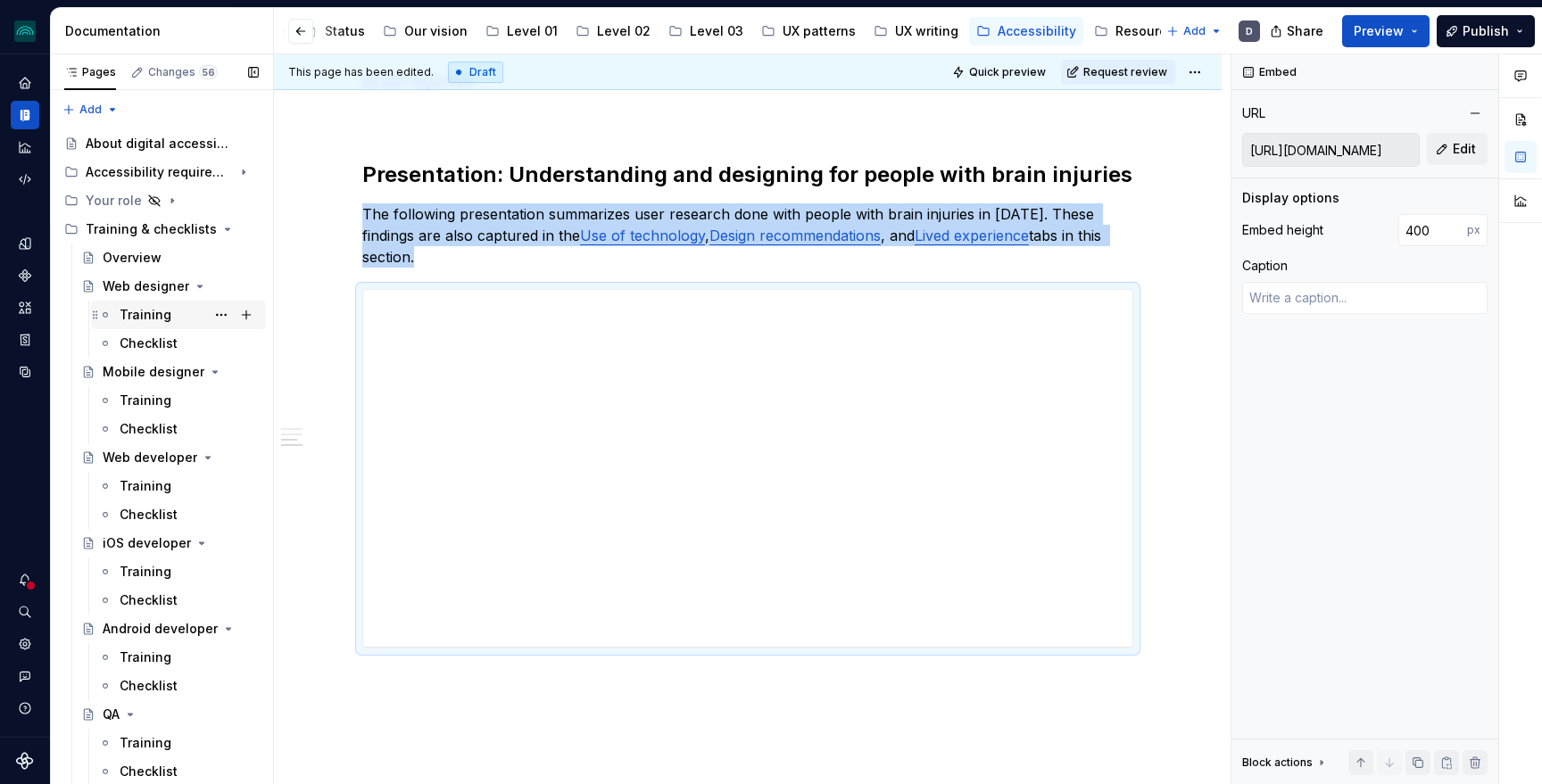
click at [137, 318] on div "Training" at bounding box center [145, 315] width 51 height 18
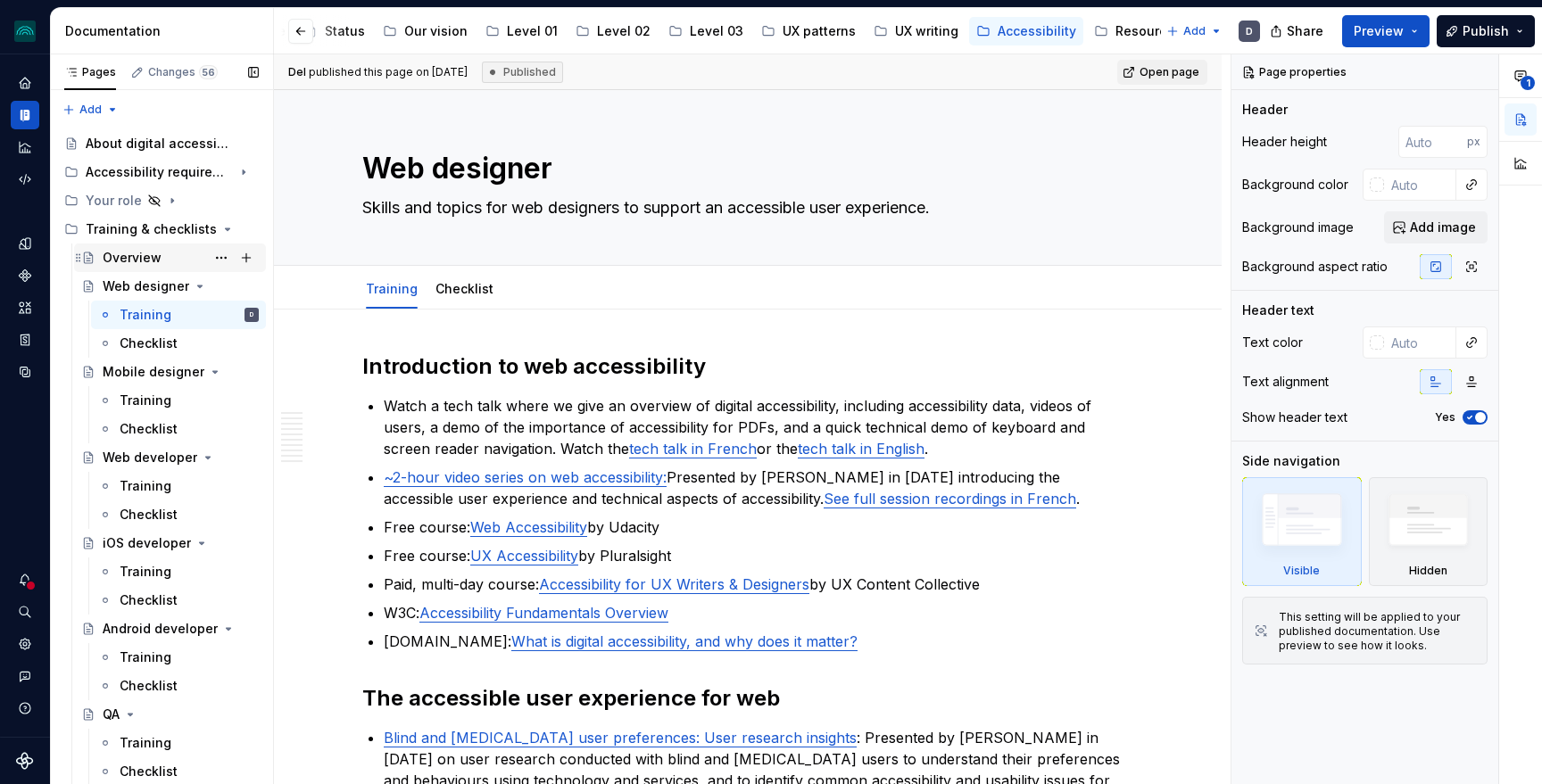
click at [133, 254] on div "Overview" at bounding box center [132, 258] width 59 height 18
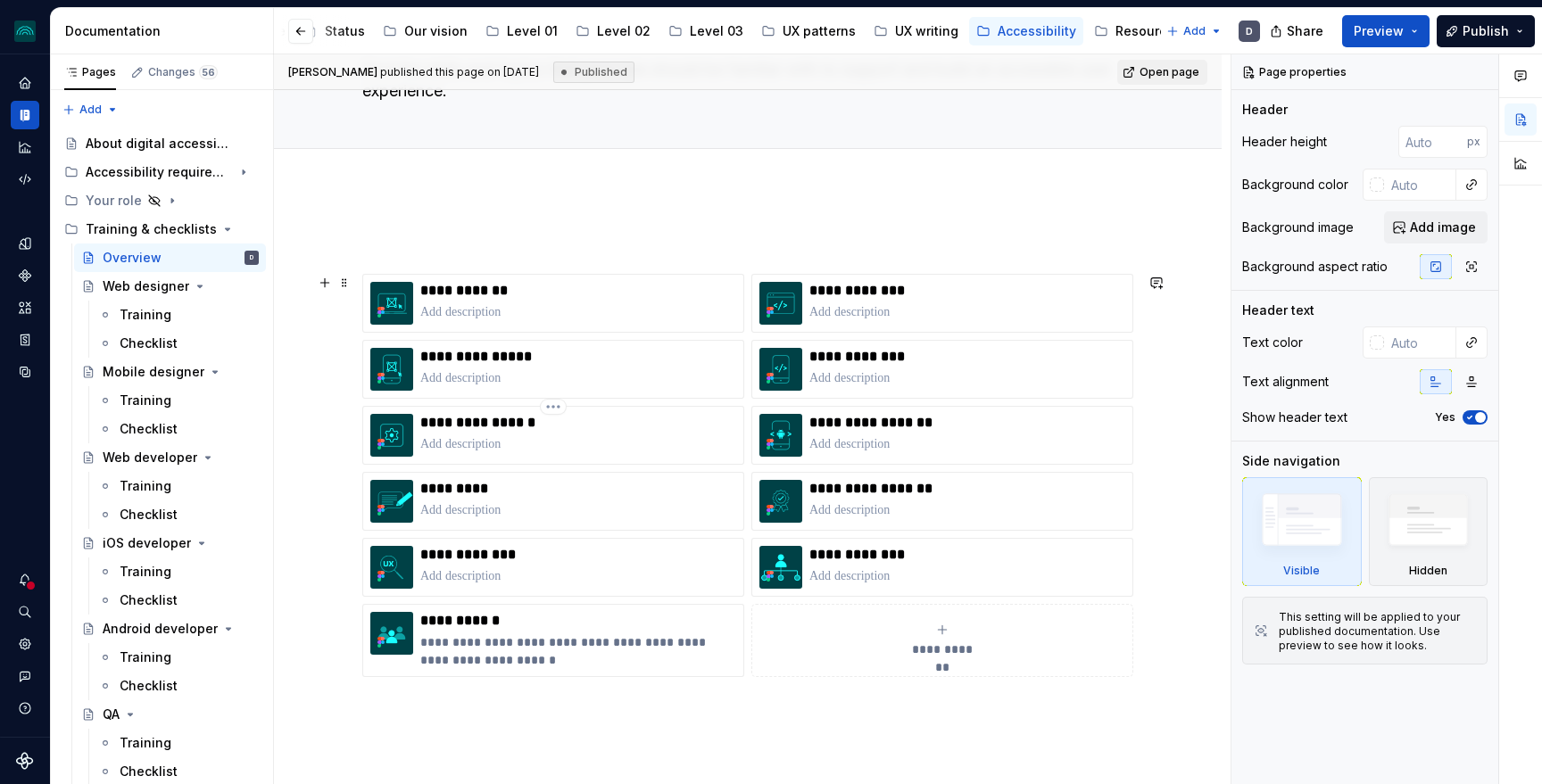
scroll to position [142, 0]
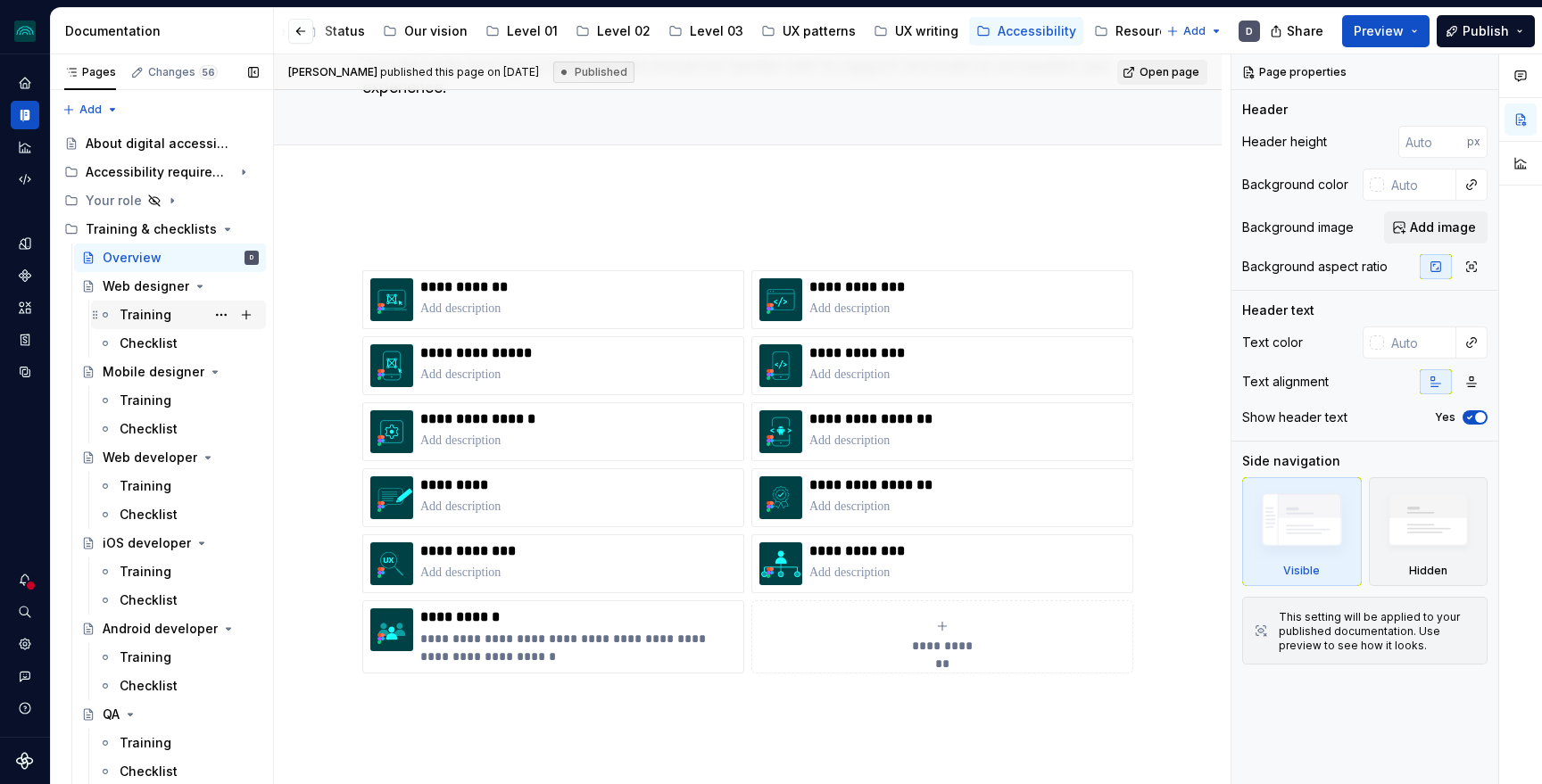
click at [145, 312] on div "Training" at bounding box center [145, 315] width 51 height 18
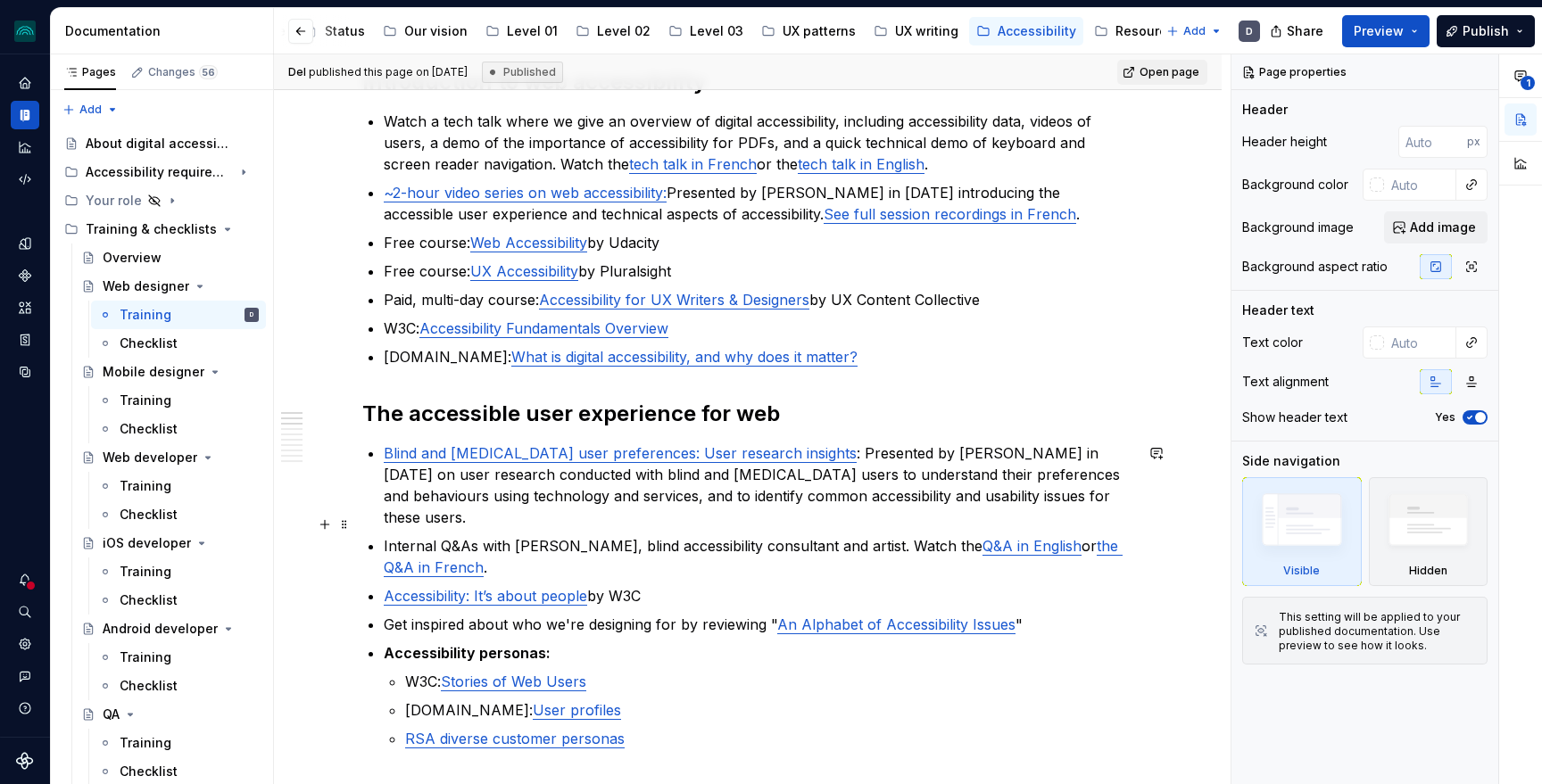
scroll to position [289, 0]
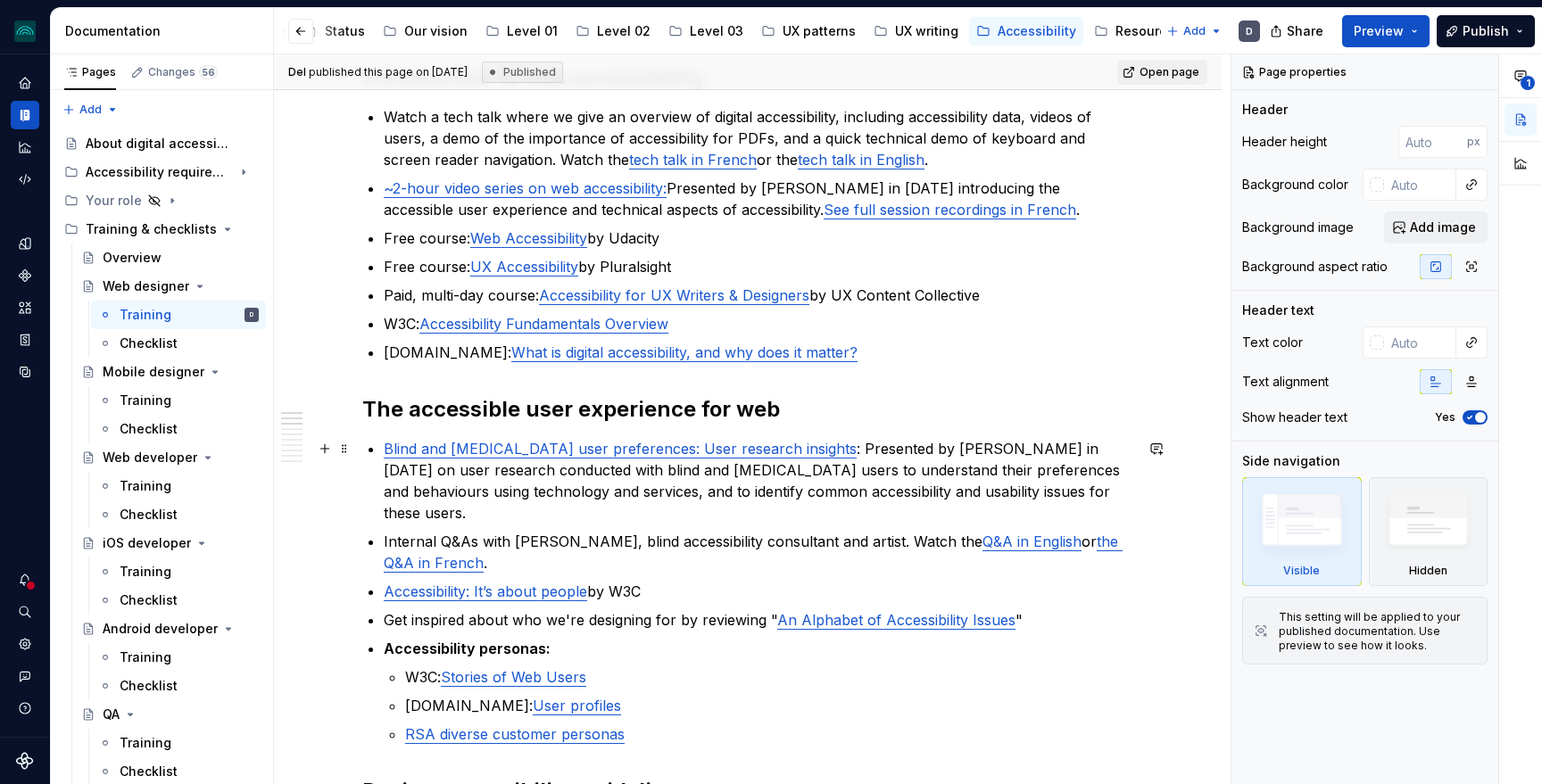
click at [1084, 491] on p "Blind and [MEDICAL_DATA] user preferences: User research insights : Presented b…" at bounding box center [758, 481] width 750 height 86
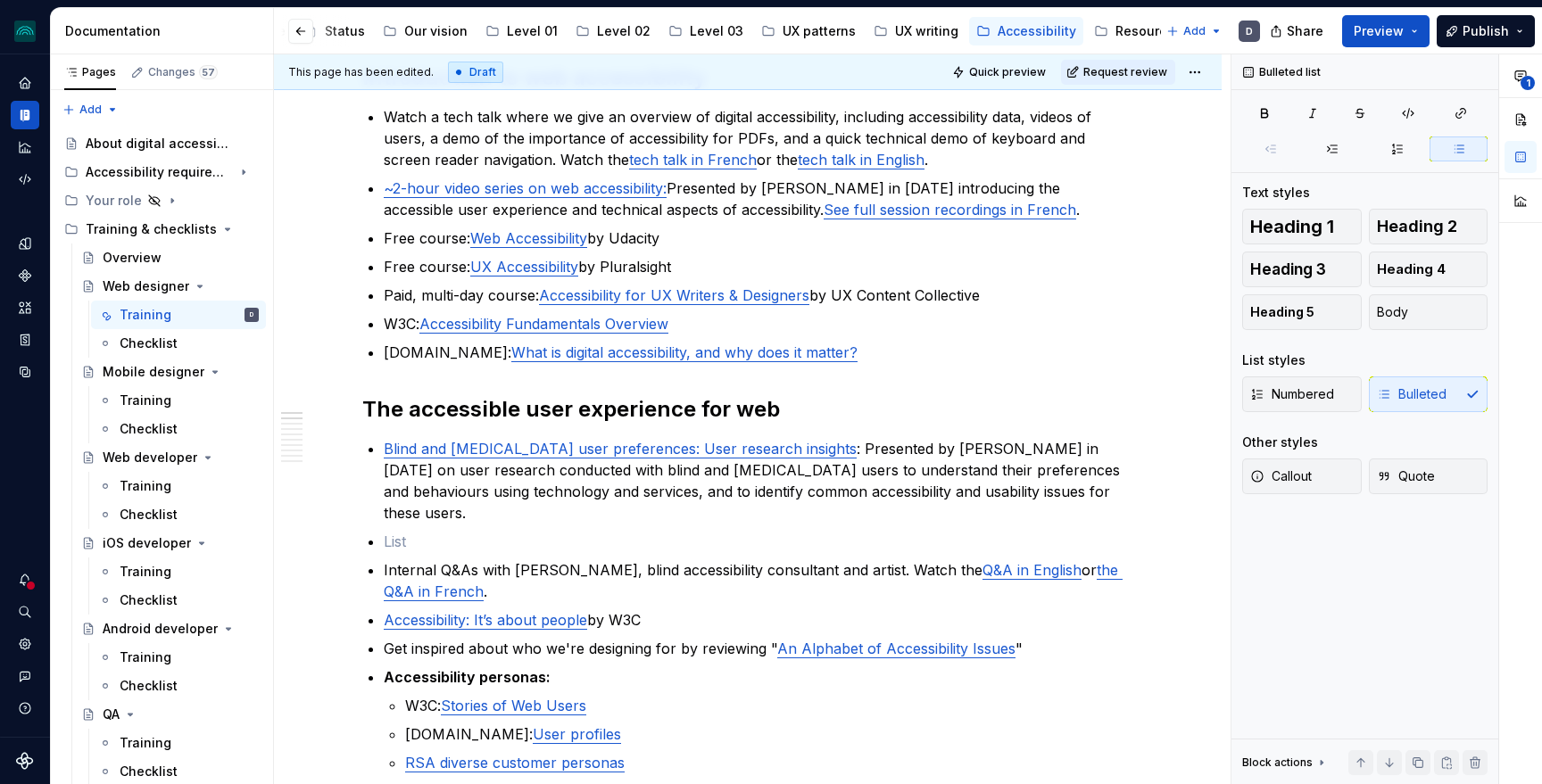
type textarea "*"
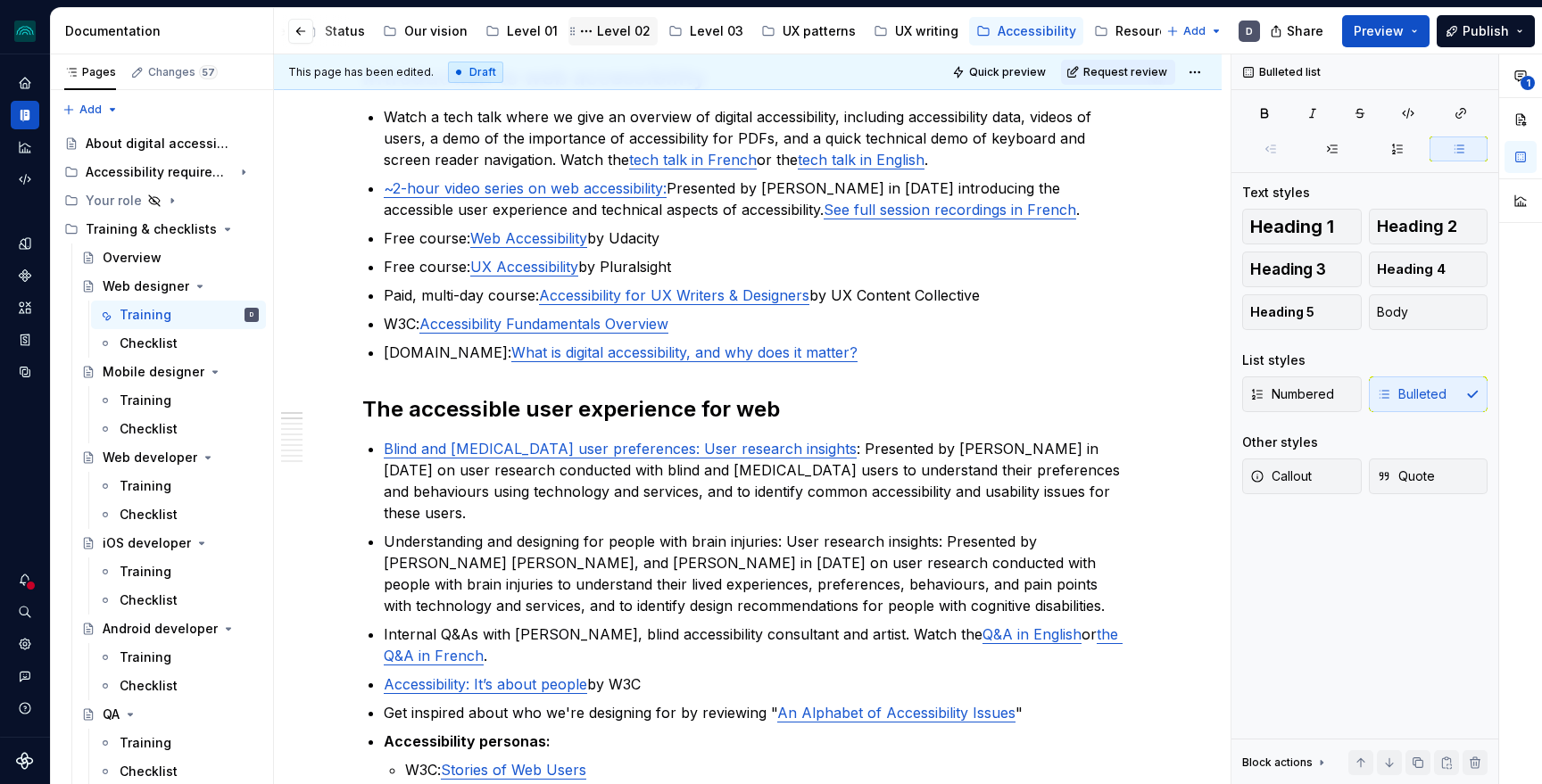
type textarea "*"
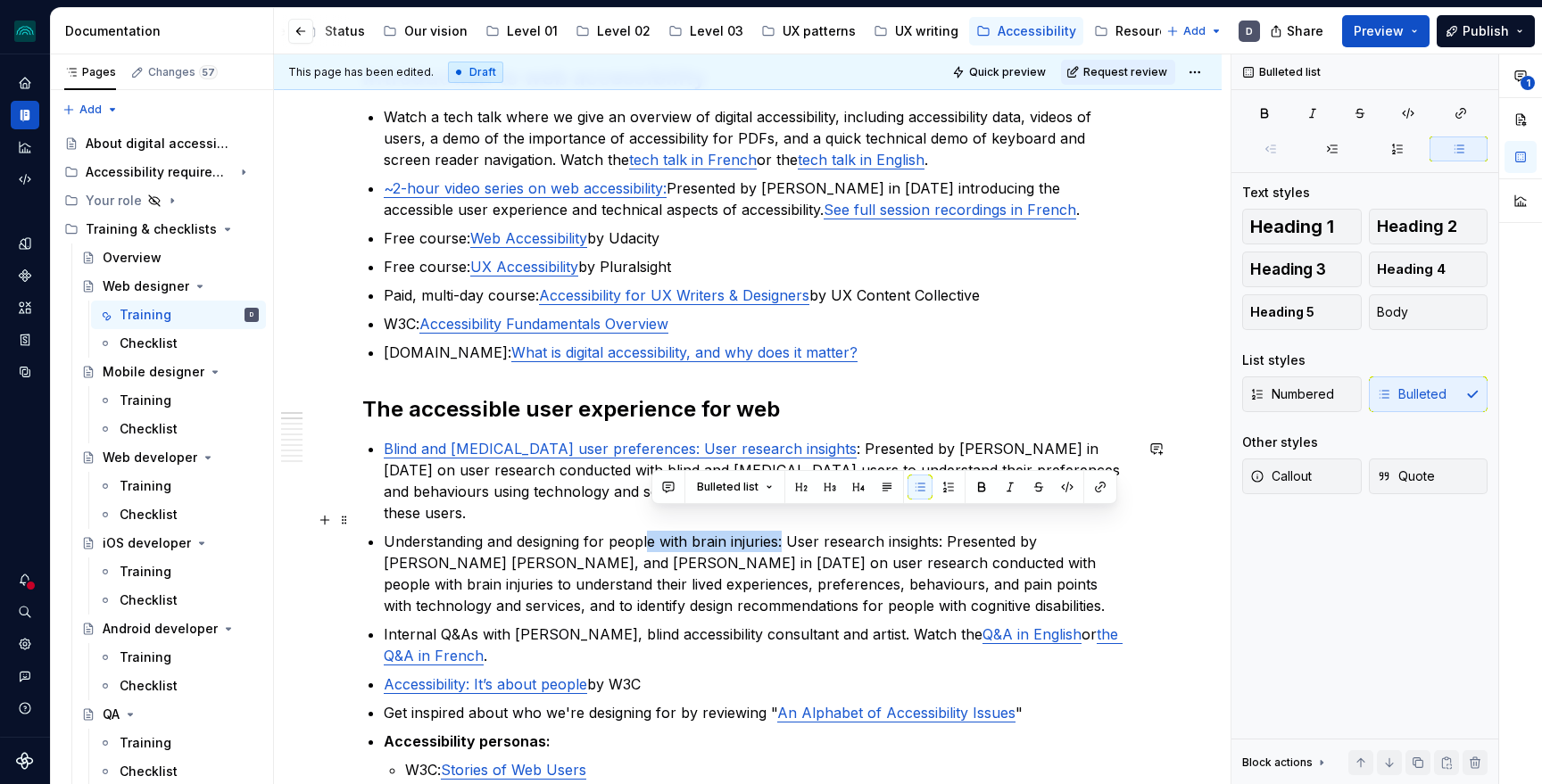
drag, startPoint x: 786, startPoint y: 523, endPoint x: 650, endPoint y: 523, distance: 136.0
click at [650, 530] on p "Understanding and designing for people with brain injuries: User research insig…" at bounding box center [758, 573] width 750 height 86
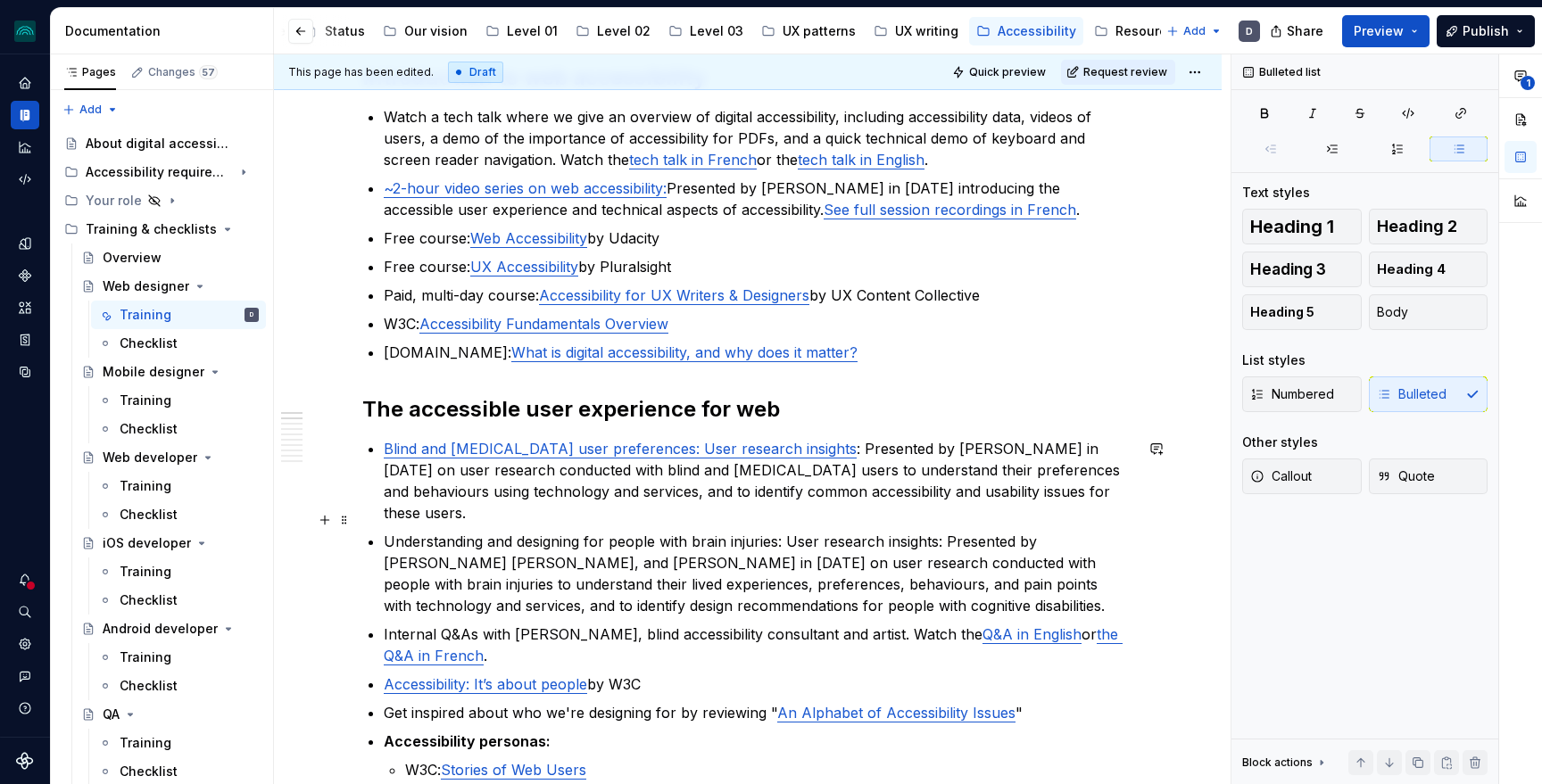
click at [660, 558] on p "Understanding and designing for people with brain injuries: User research insig…" at bounding box center [758, 573] width 750 height 86
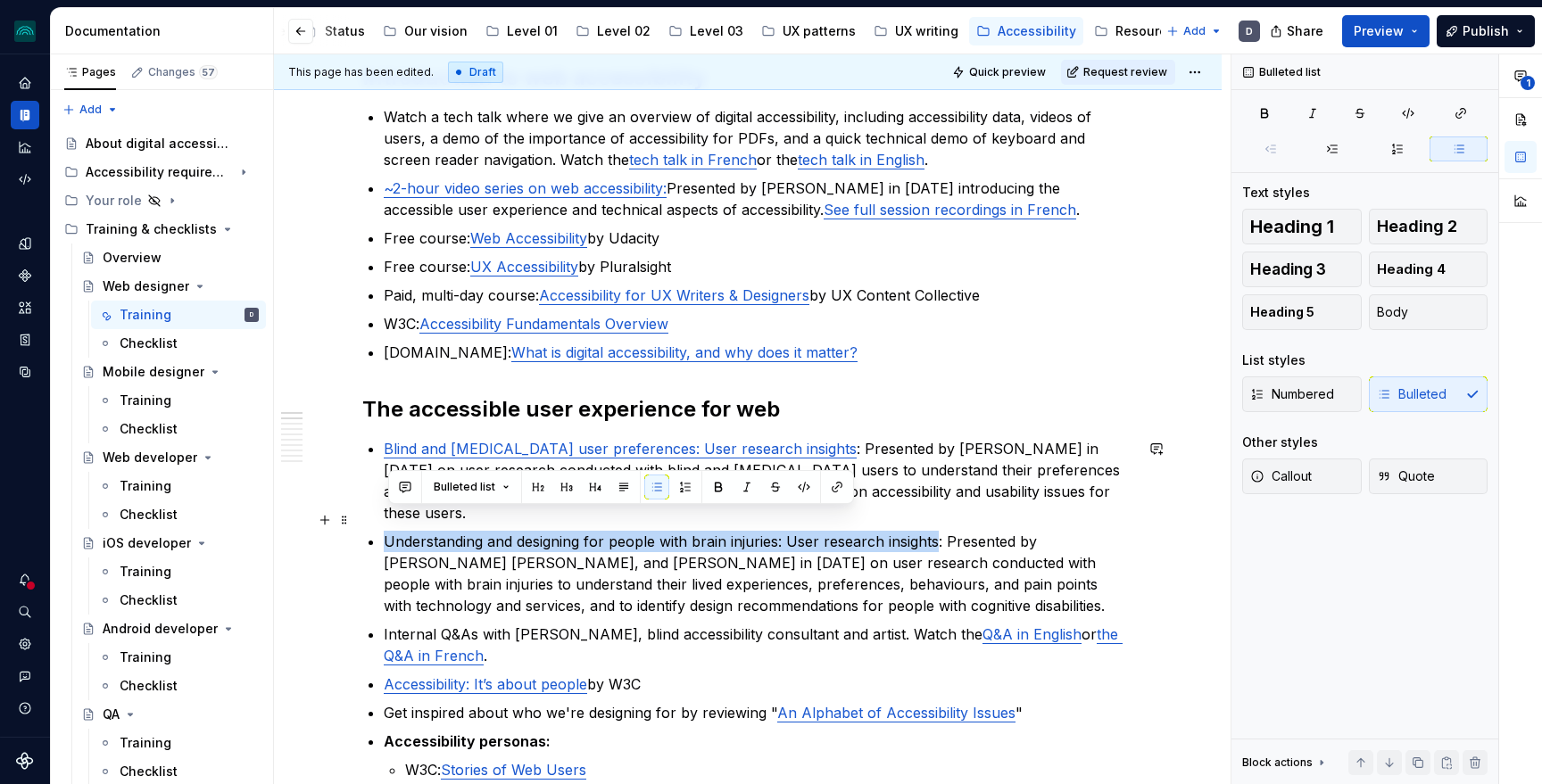
drag, startPoint x: 939, startPoint y: 521, endPoint x: 341, endPoint y: 508, distance: 598.1
click at [836, 488] on button "button" at bounding box center [837, 487] width 25 height 25
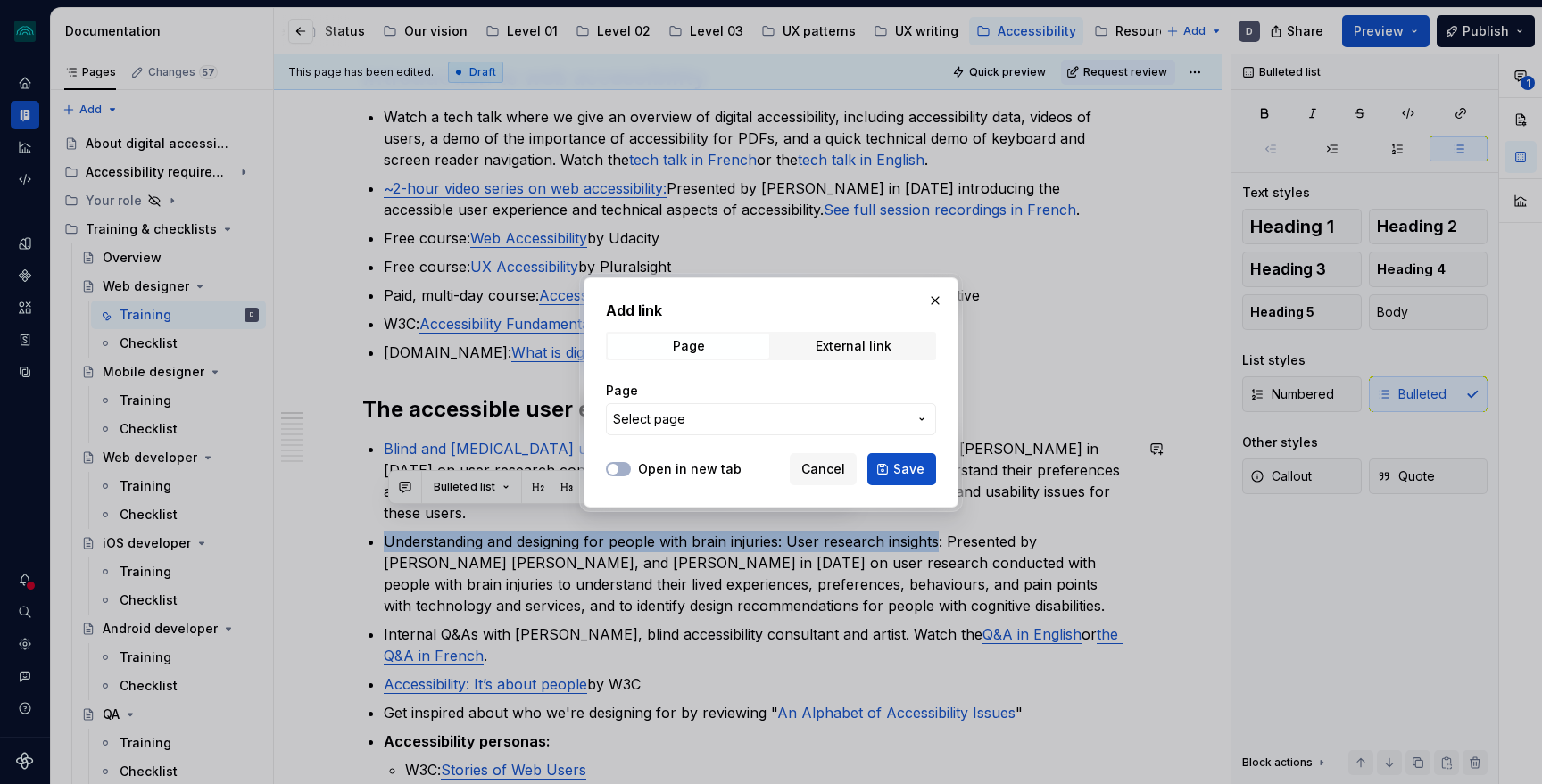
click at [662, 427] on span "Select page" at bounding box center [649, 420] width 72 height 18
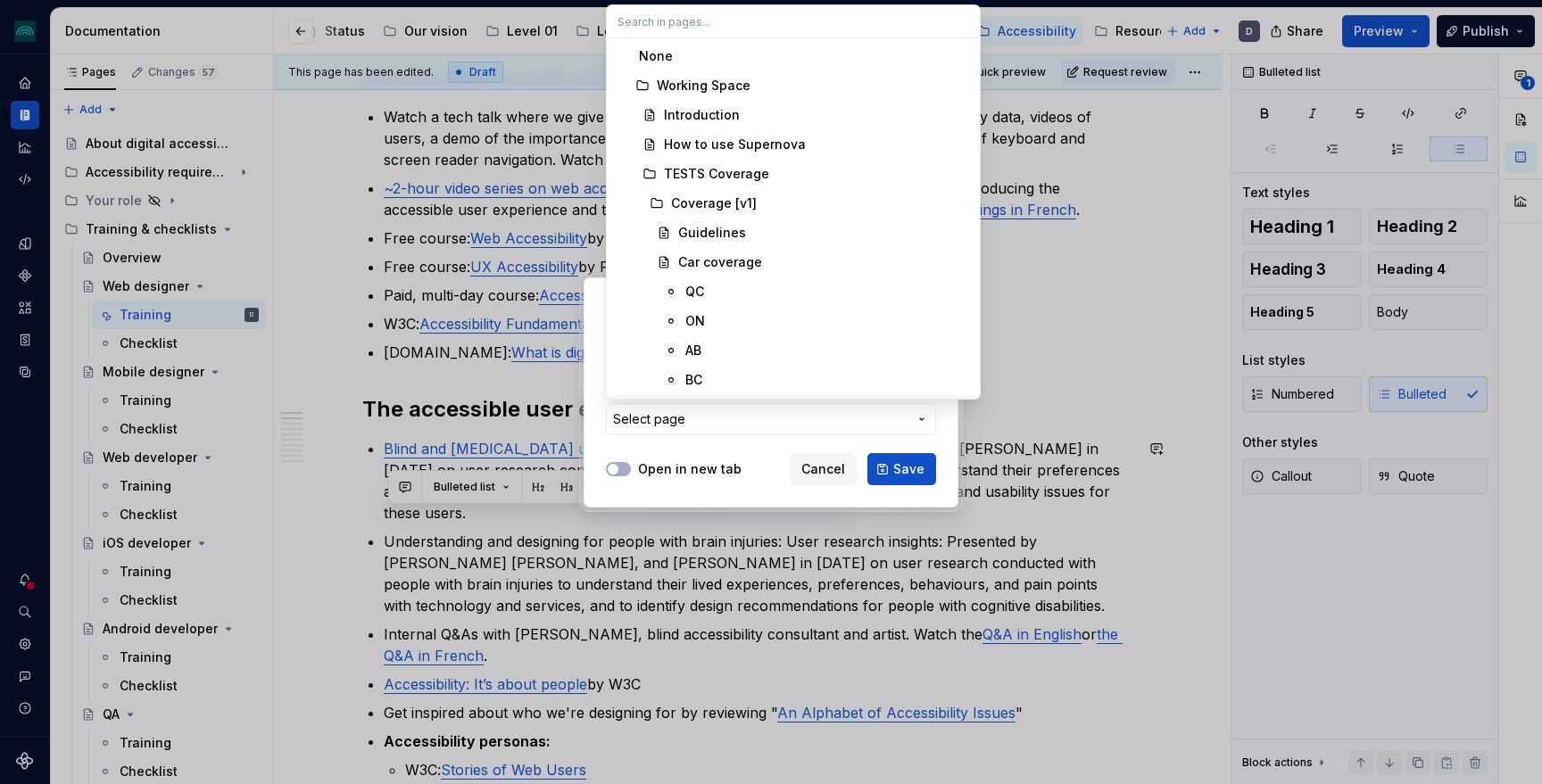
click at [753, 462] on div "Add link Page External link Page Select page Open in new tab Cancel Save" at bounding box center [771, 392] width 1542 height 784
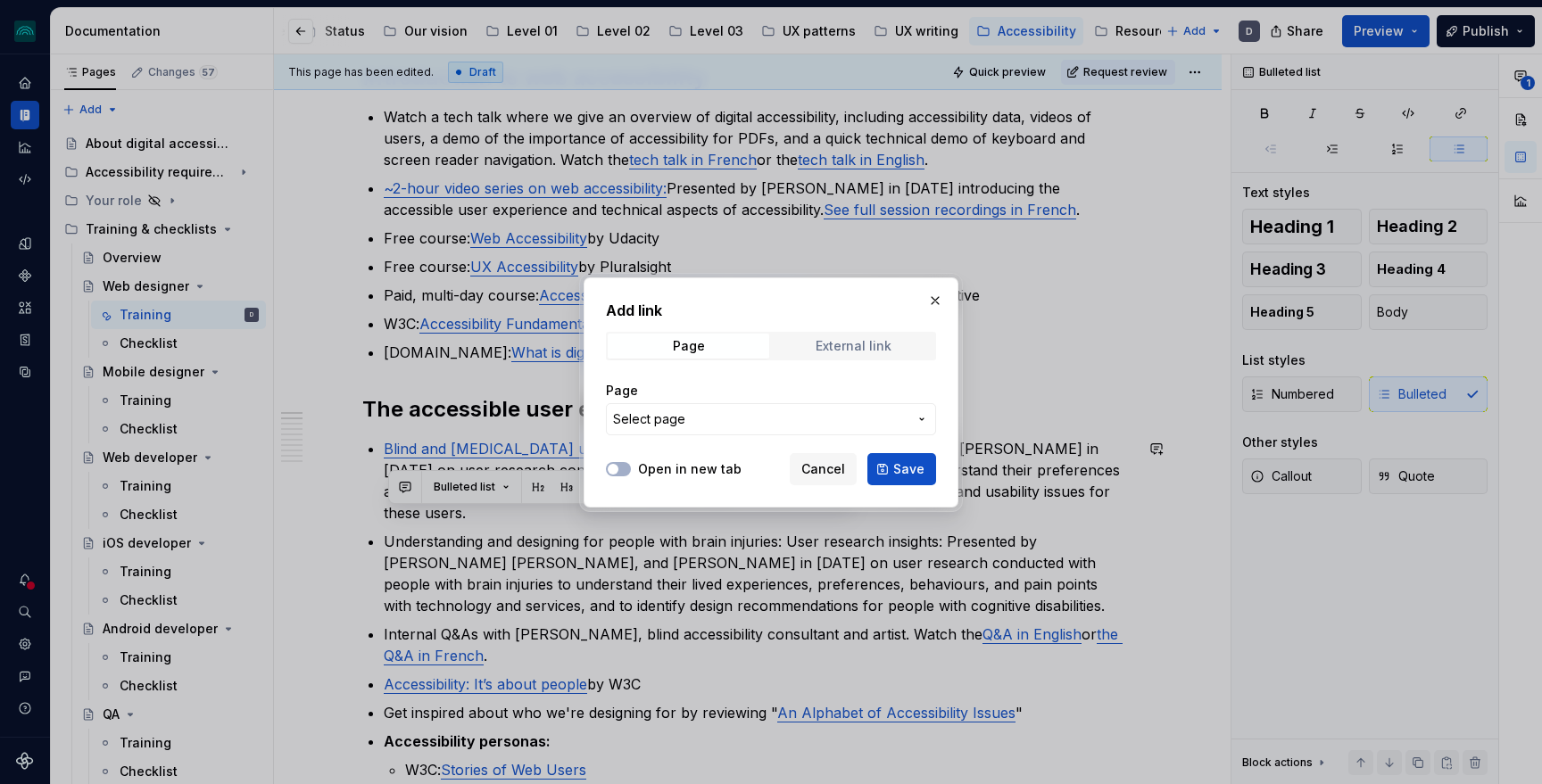
click at [860, 351] on div "External link" at bounding box center [853, 346] width 76 height 14
click at [737, 417] on input "URL" at bounding box center [771, 419] width 330 height 33
paste input "[URL][DOMAIN_NAME]"
type input "[URL][DOMAIN_NAME]"
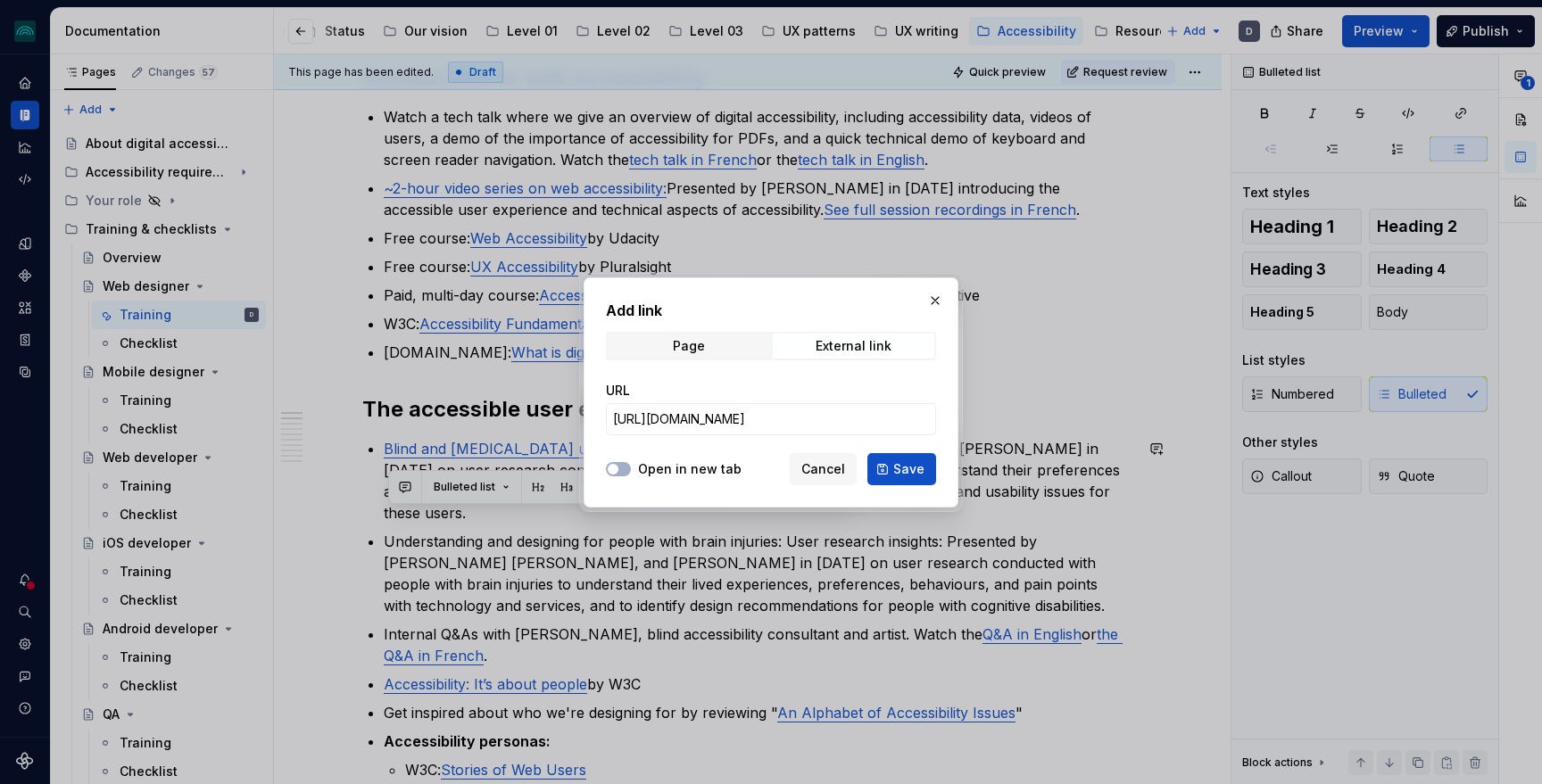
click at [687, 468] on label "Open in new tab" at bounding box center [690, 469] width 104 height 18
click at [631, 468] on button "Open in new tab" at bounding box center [617, 469] width 25 height 14
click at [900, 471] on span "Save" at bounding box center [909, 469] width 32 height 18
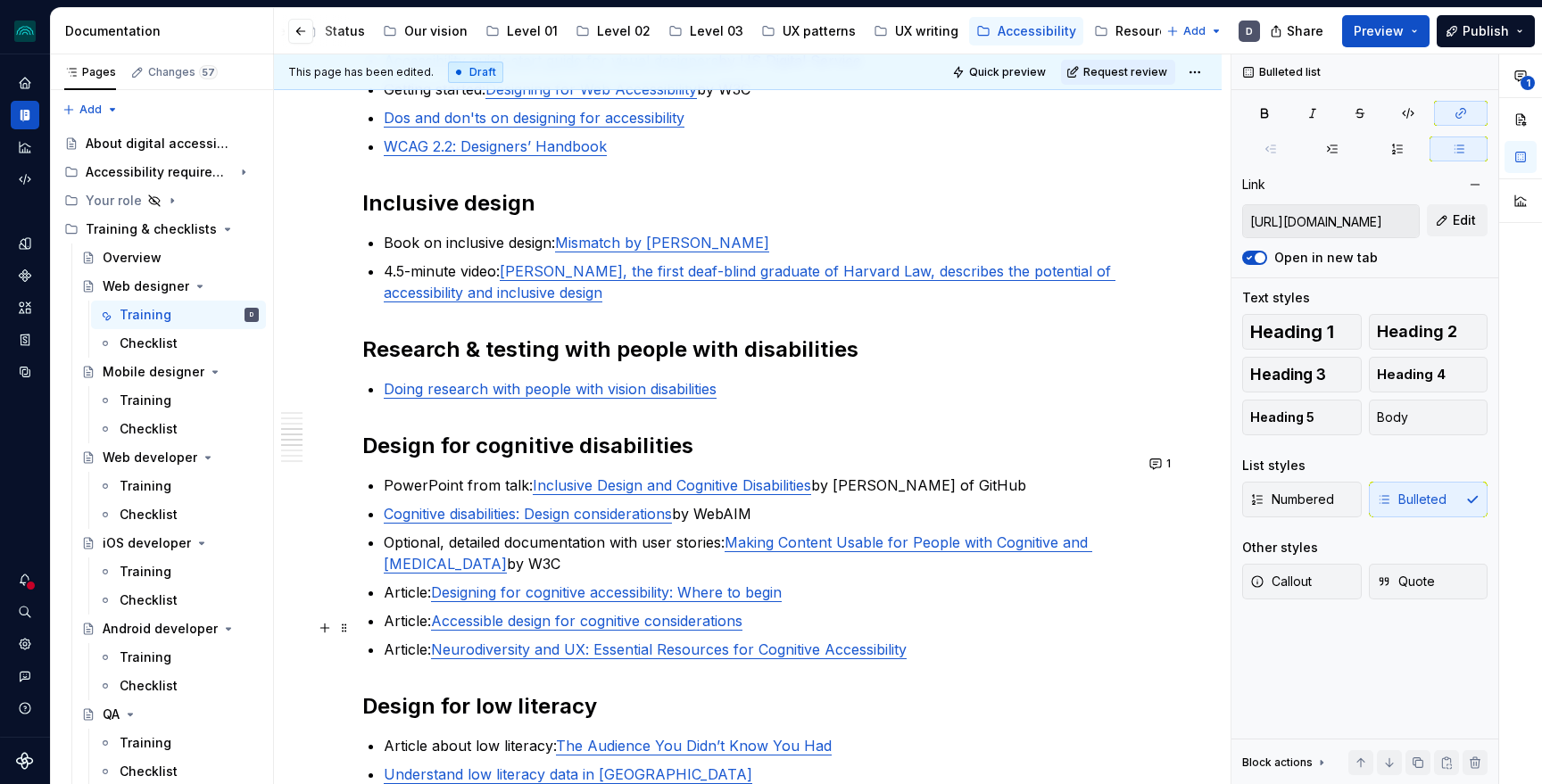
scroll to position [1210, 0]
click at [1046, 474] on p "PowerPoint from talk: Inclusive Design and Cognitive Disabilities by [PERSON_NA…" at bounding box center [758, 485] width 750 height 22
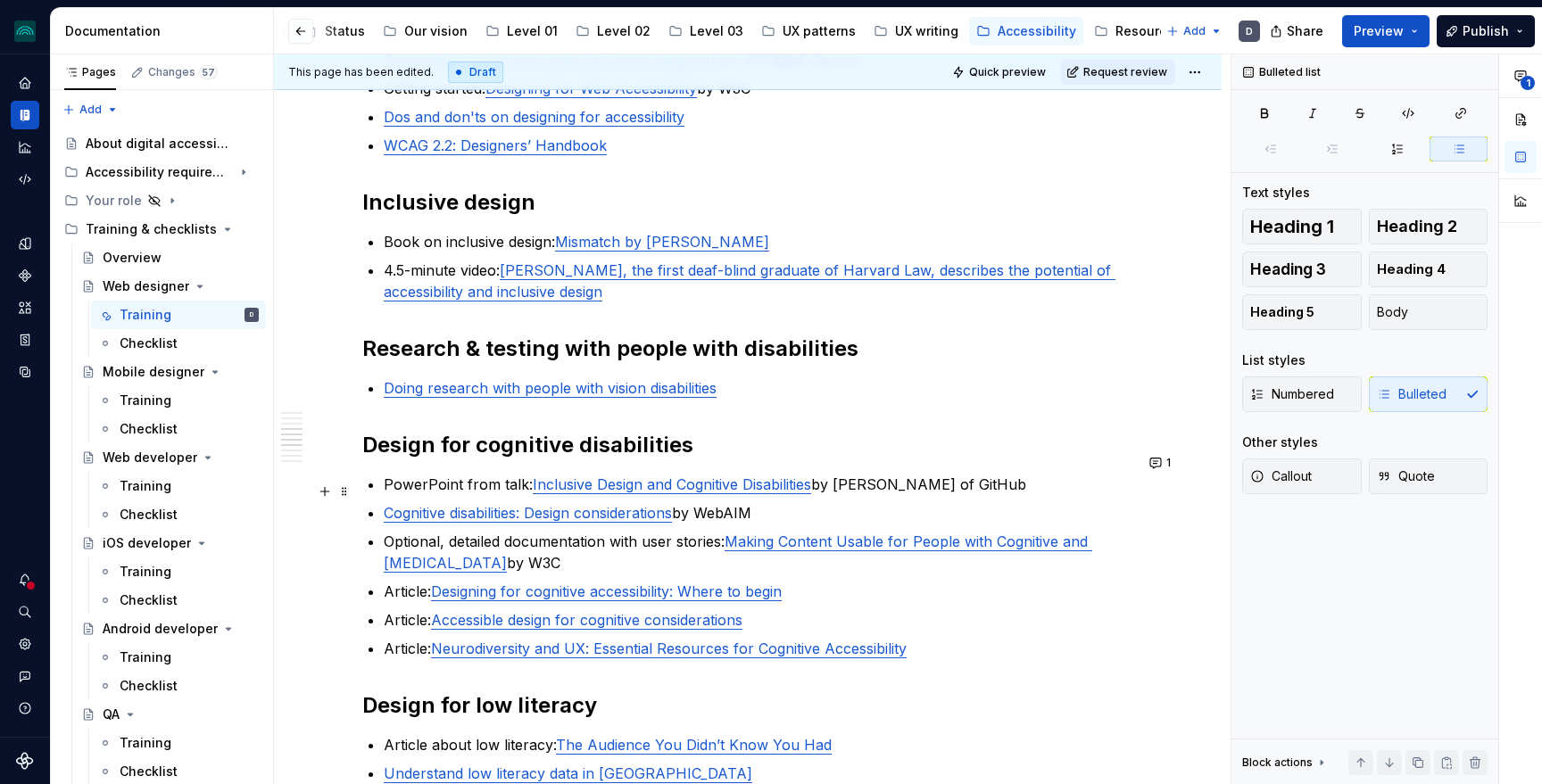
click at [1019, 503] on p "Cognitive disabilities: Design considerations by WebAIM" at bounding box center [758, 513] width 750 height 22
click at [1170, 459] on span "1" at bounding box center [1169, 463] width 5 height 14
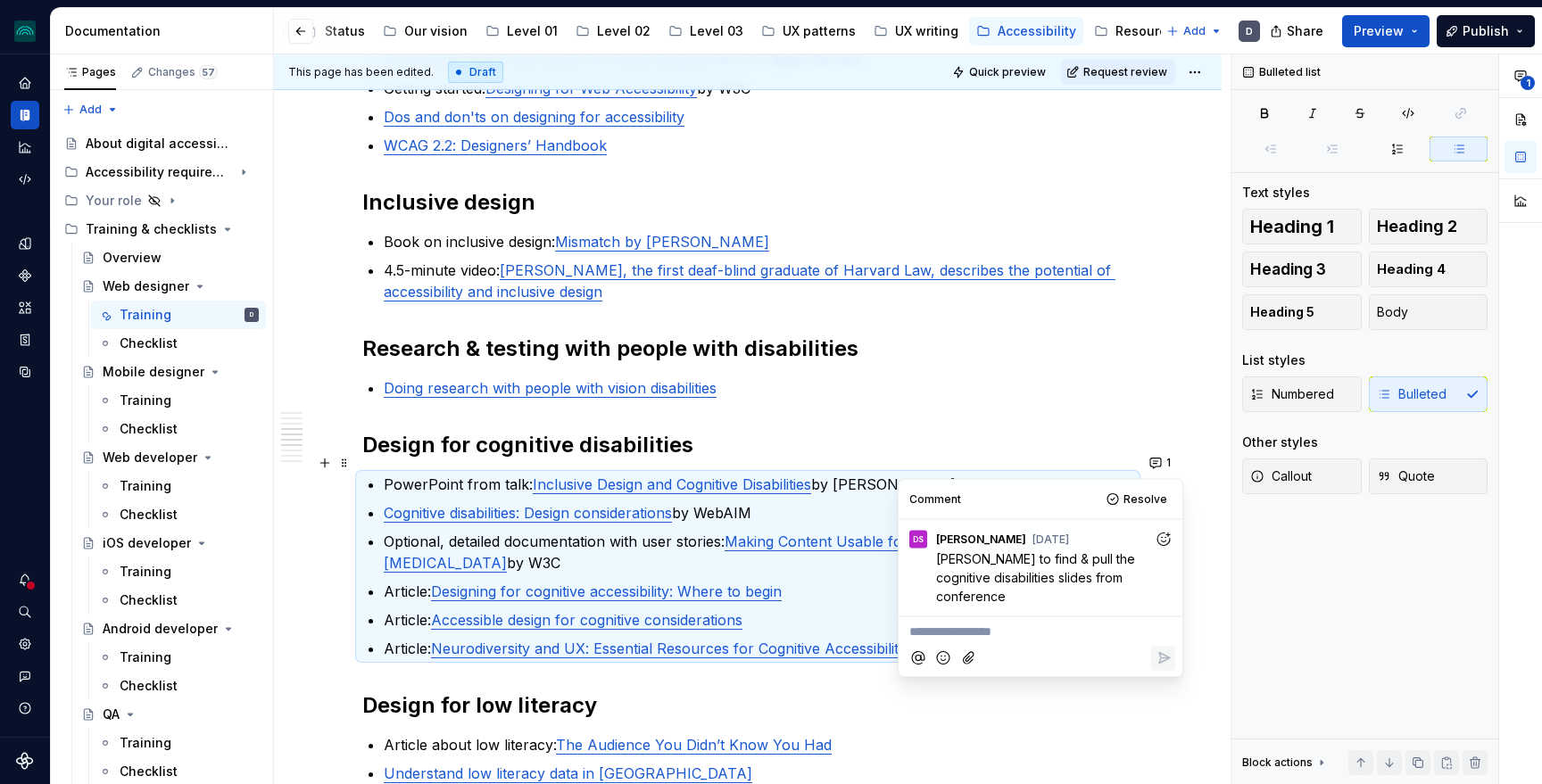
click at [813, 503] on p "Cognitive disabilities: Design considerations by WebAIM" at bounding box center [758, 513] width 750 height 22
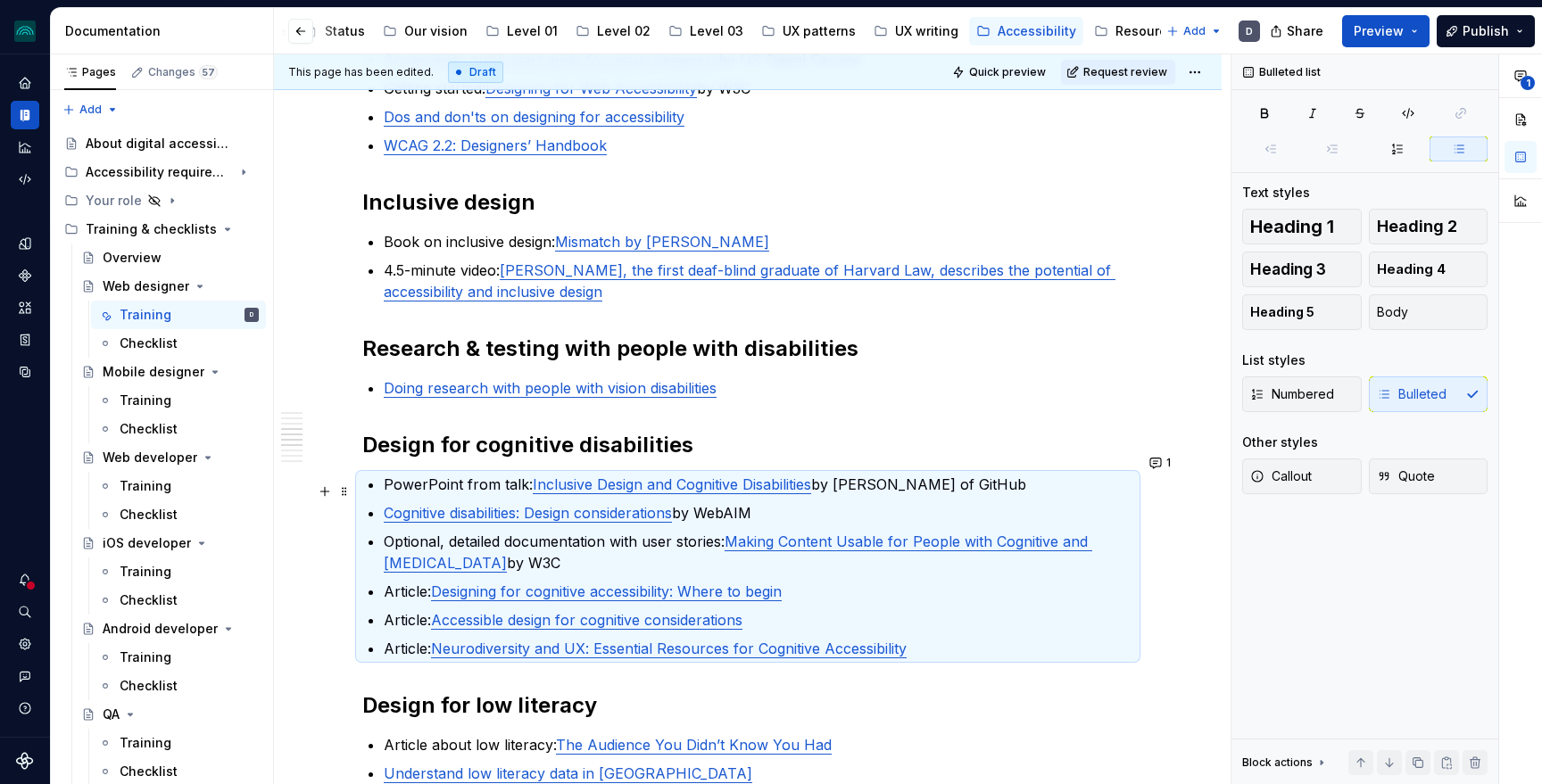
click at [801, 503] on p "Cognitive disabilities: Design considerations by WebAIM" at bounding box center [758, 513] width 750 height 22
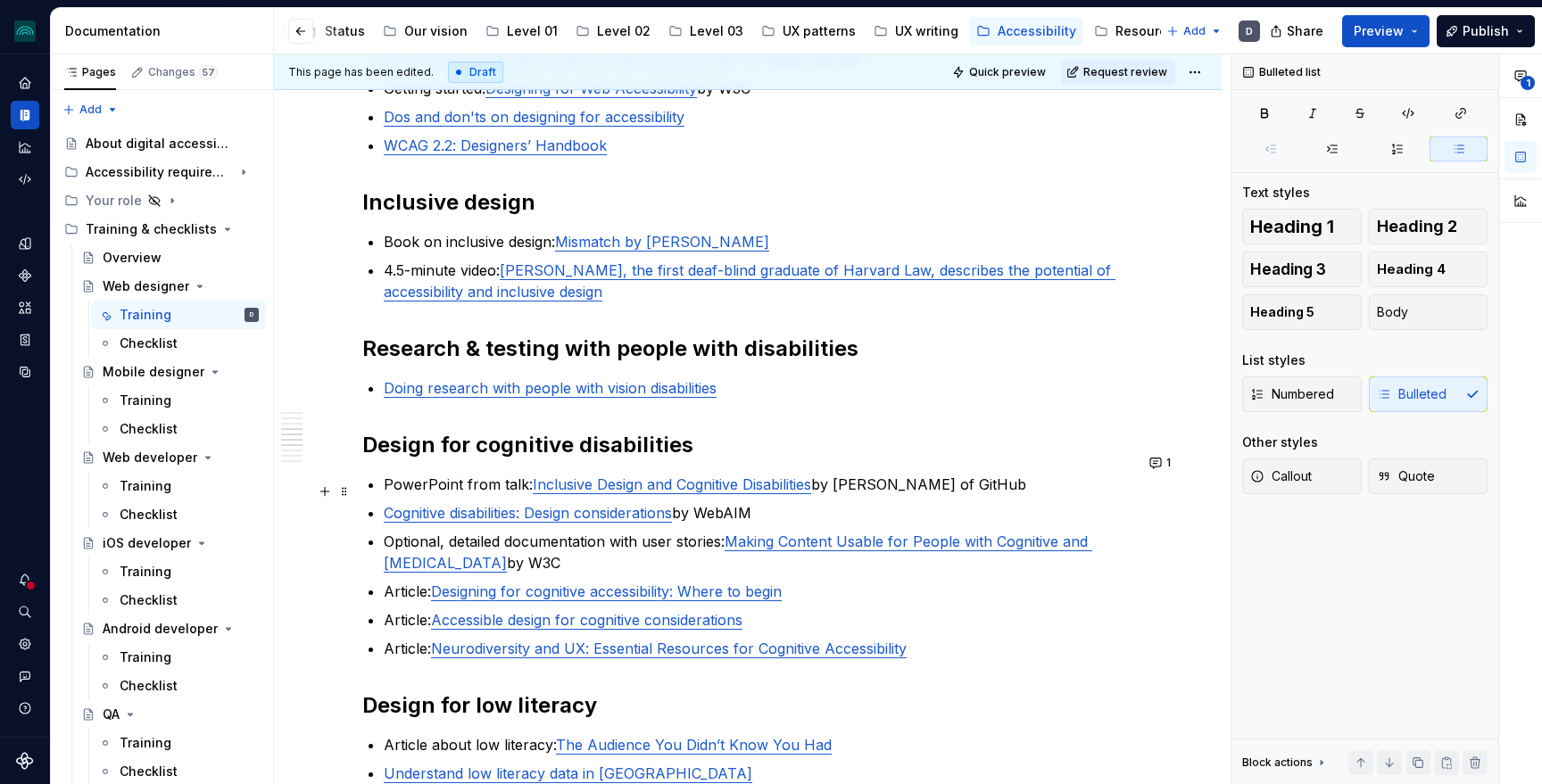
click at [747, 503] on p "Cognitive disabilities: Design considerations by WebAIM" at bounding box center [758, 513] width 750 height 22
click at [779, 503] on p "Cognitive disabilities: Design considerations by WebAIM" at bounding box center [758, 513] width 750 height 22
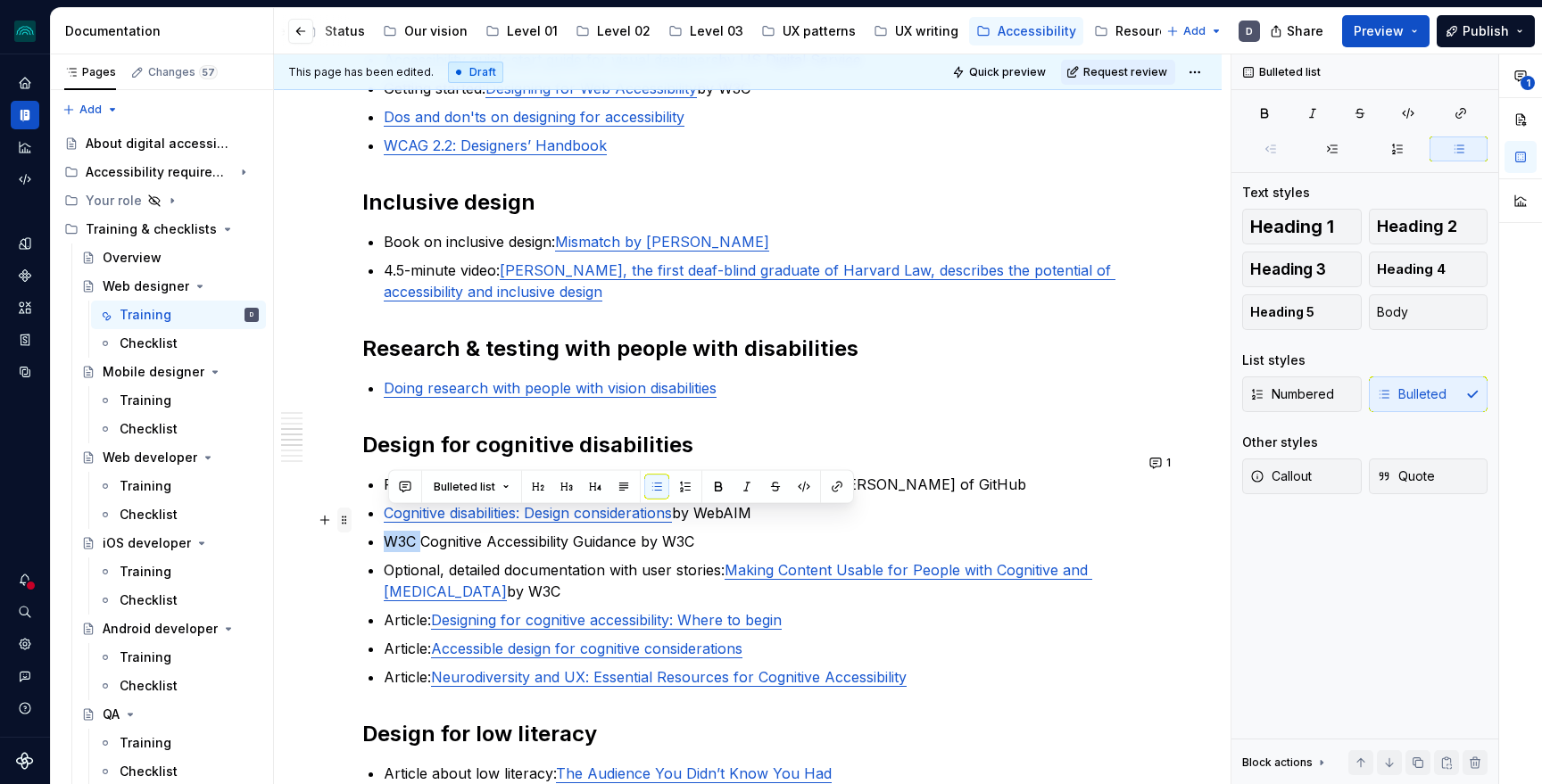
drag, startPoint x: 430, startPoint y: 519, endPoint x: 351, endPoint y: 519, distance: 79.0
click at [363, 519] on div "Introduction to web accessibility Watch a tech talk where we give an overview o…" at bounding box center [748, 782] width 771 height 3278
click at [726, 530] on p "Cognitive Accessibility Guidance by W3C" at bounding box center [758, 541] width 750 height 22
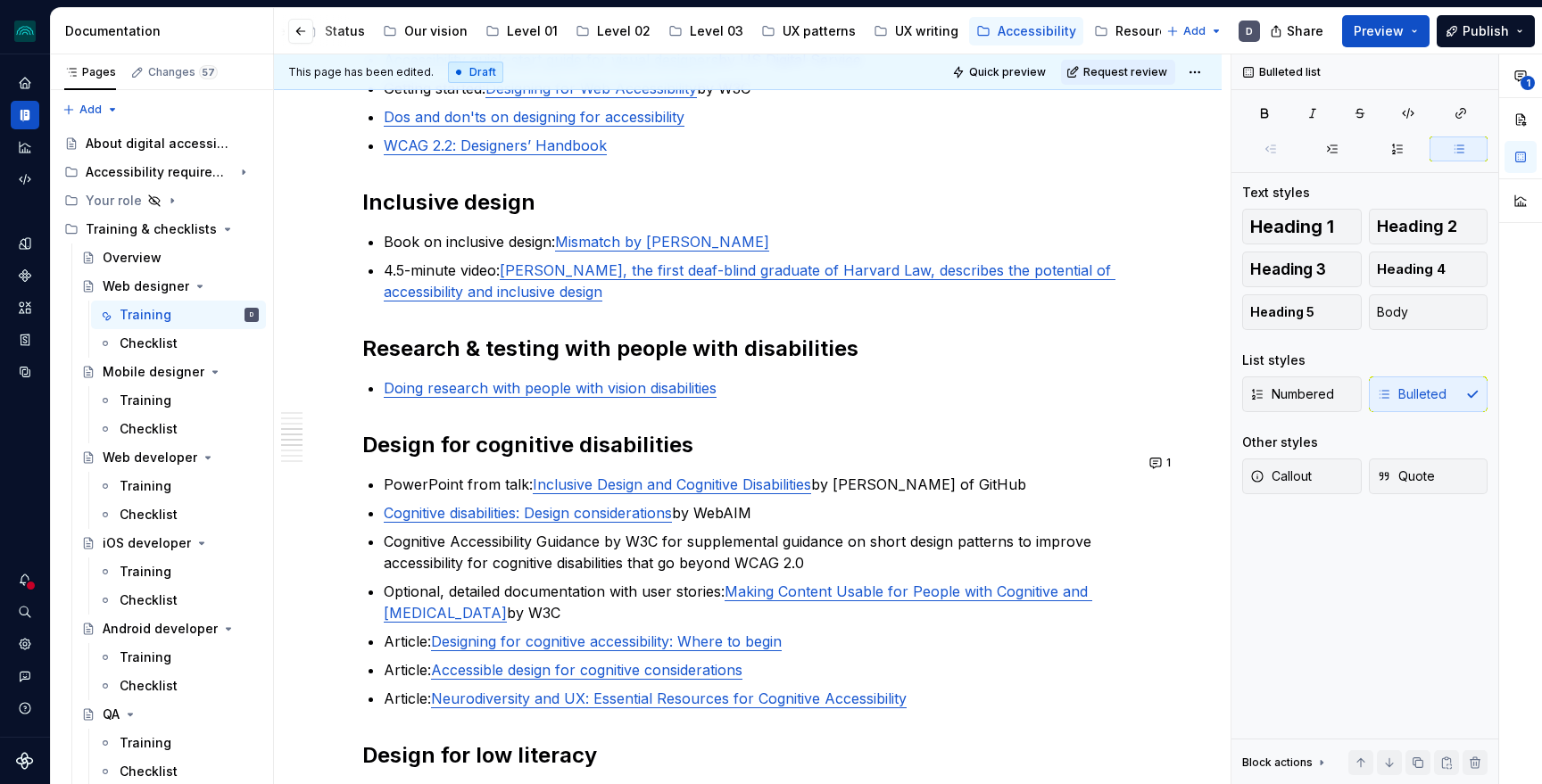
type textarea "*"
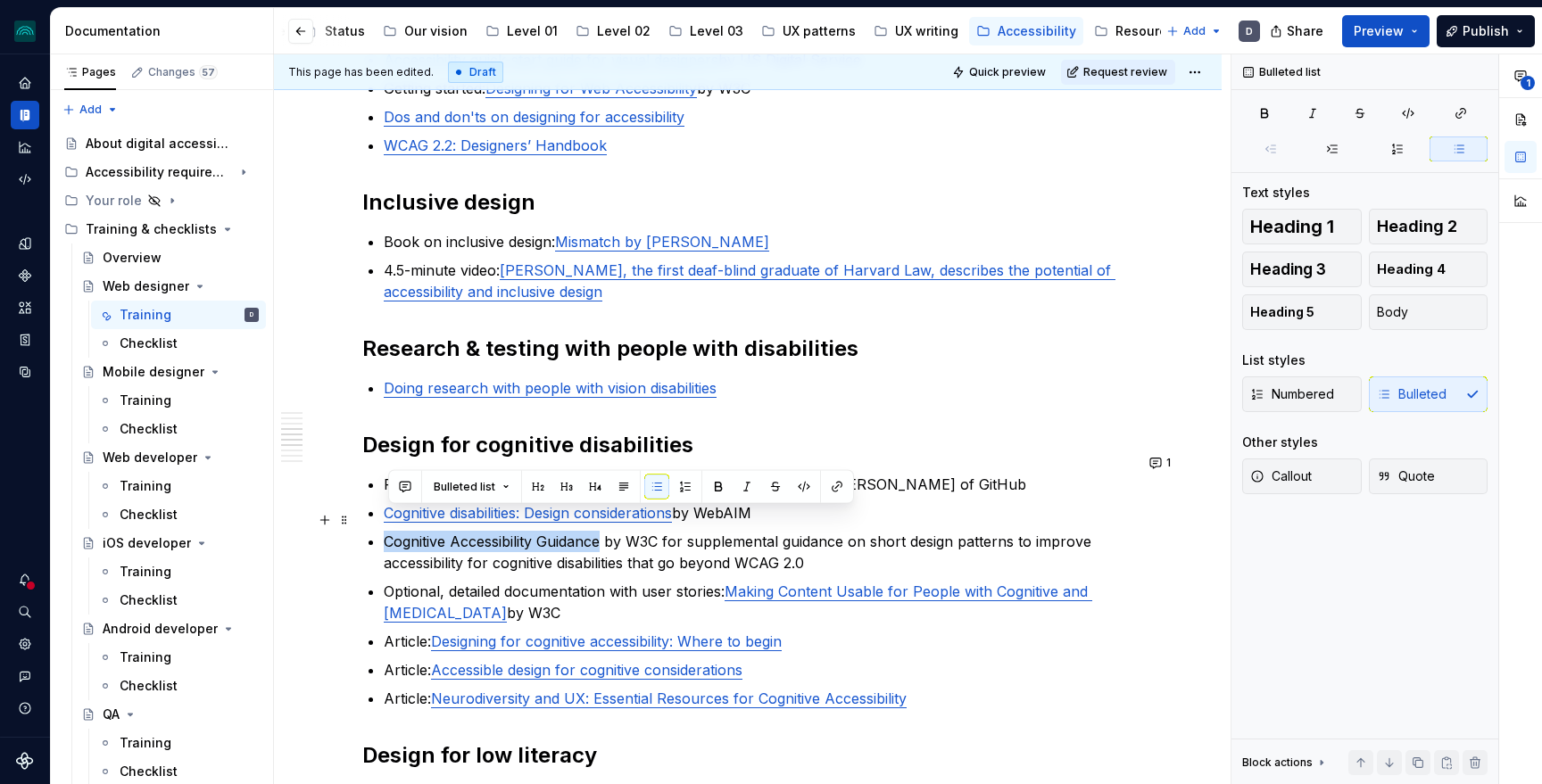
drag, startPoint x: 386, startPoint y: 520, endPoint x: 609, endPoint y: 512, distance: 223.1
click at [609, 512] on div "Introduction to web accessibility Watch a tech talk where we give an overview o…" at bounding box center [748, 782] width 771 height 3278
click at [831, 481] on button "button" at bounding box center [837, 487] width 25 height 25
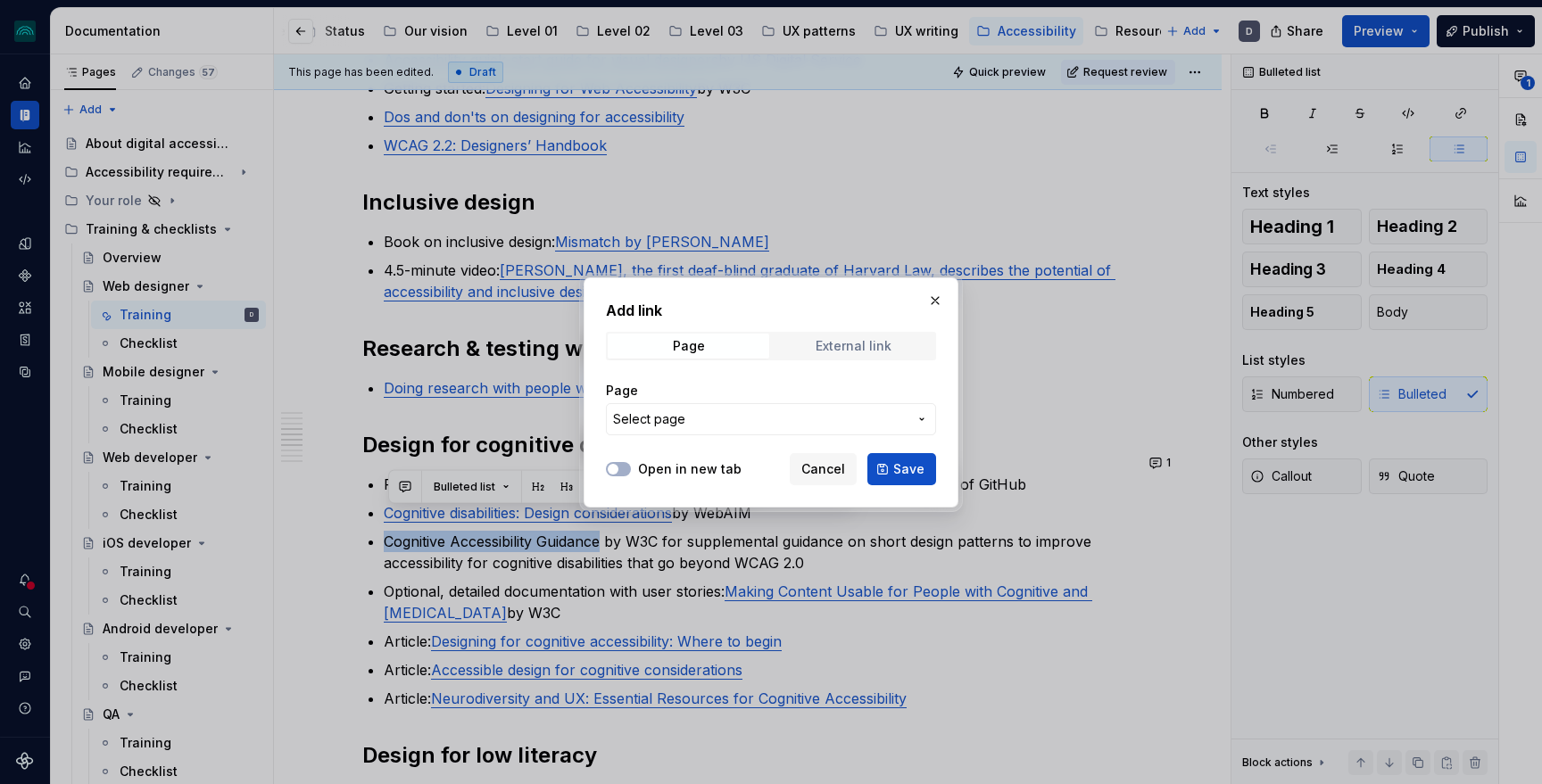
click at [816, 347] on div "External link" at bounding box center [853, 346] width 76 height 14
click at [770, 417] on input "URL" at bounding box center [771, 419] width 330 height 33
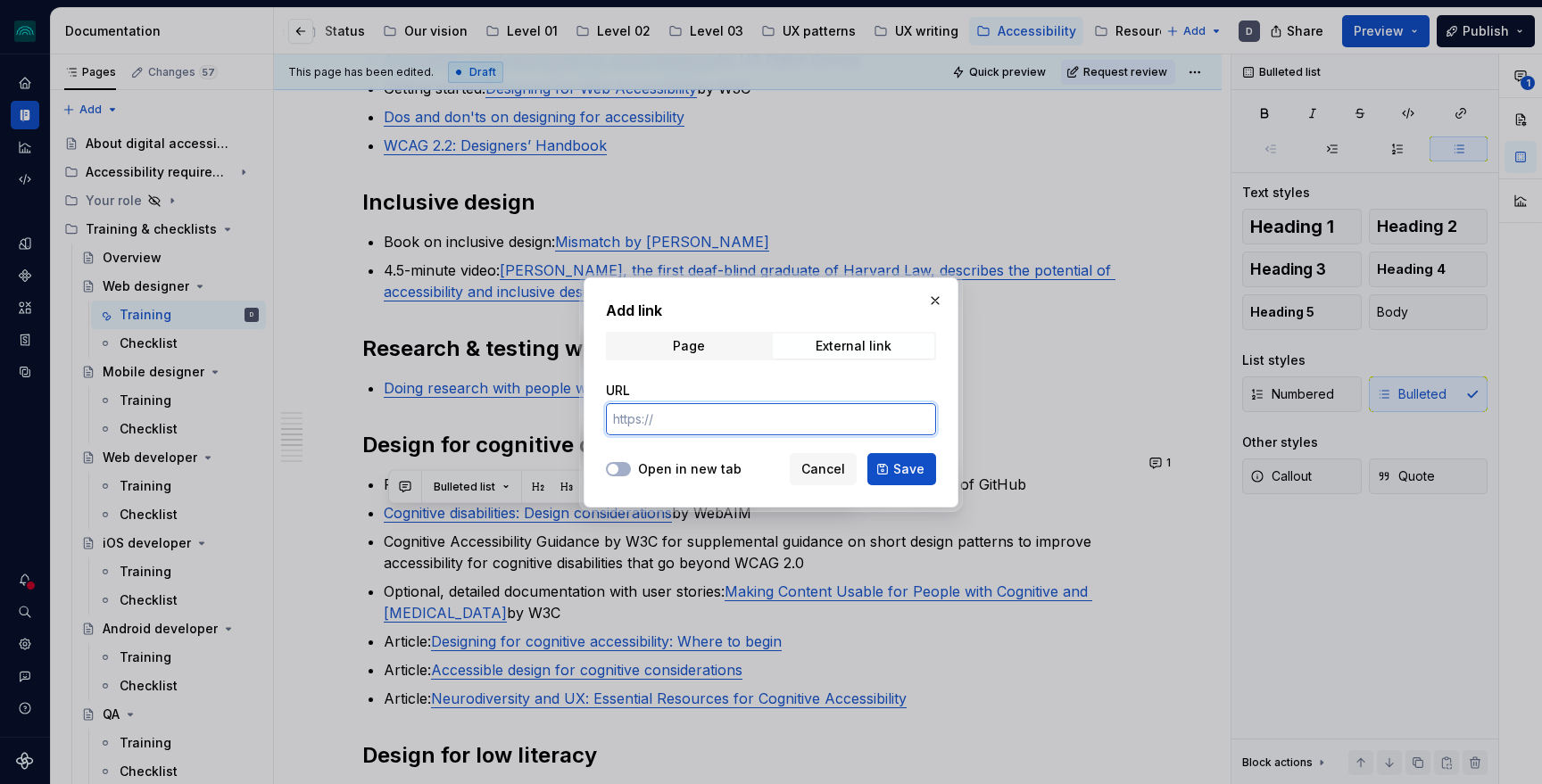
paste input "[URL][DOMAIN_NAME]"
type input "[URL][DOMAIN_NAME]"
click at [658, 473] on label "Open in new tab" at bounding box center [690, 469] width 104 height 18
click at [631, 473] on button "Open in new tab" at bounding box center [617, 469] width 25 height 14
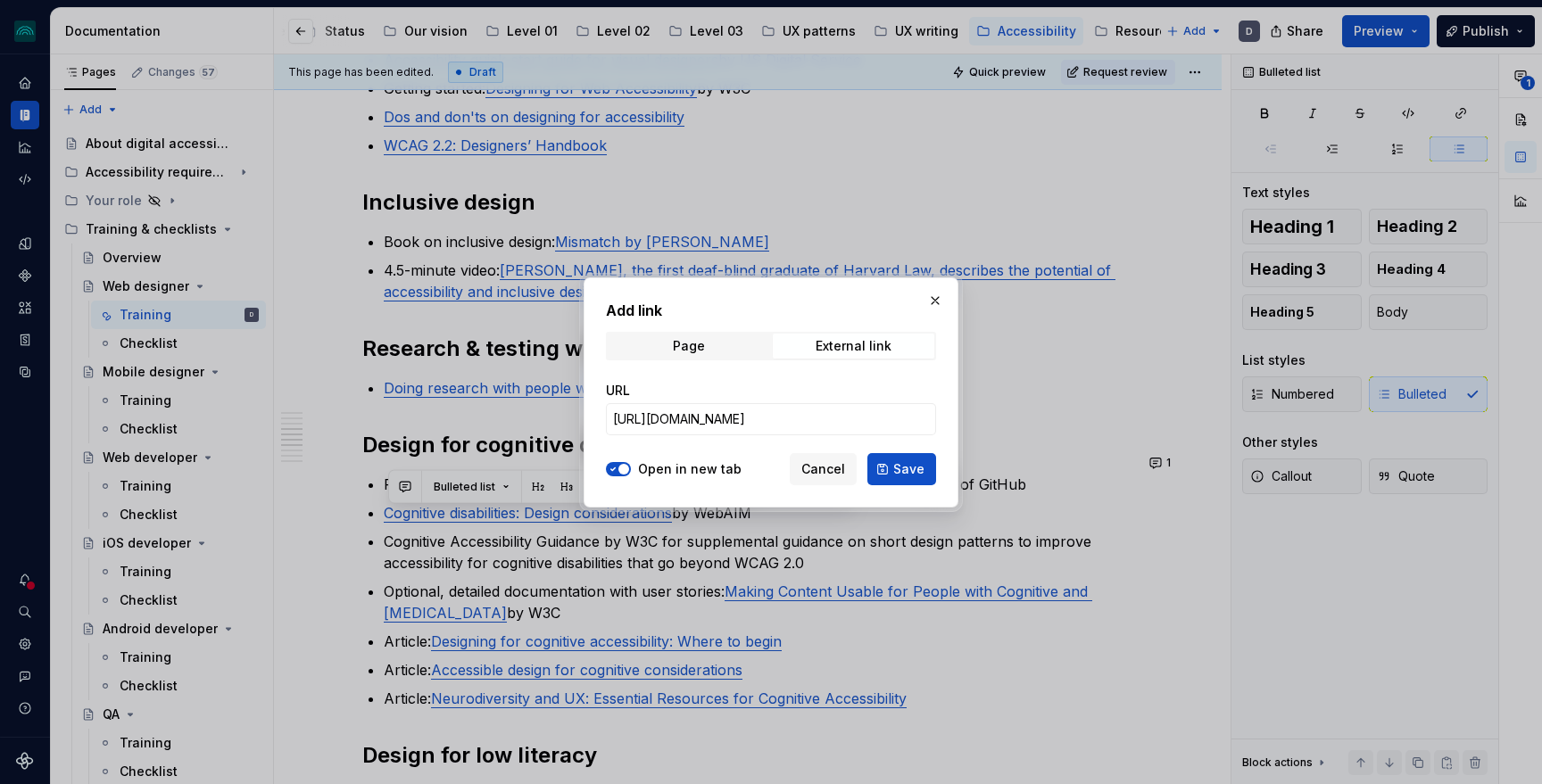
scroll to position [0, 0]
click at [907, 469] on span "Save" at bounding box center [909, 469] width 32 height 18
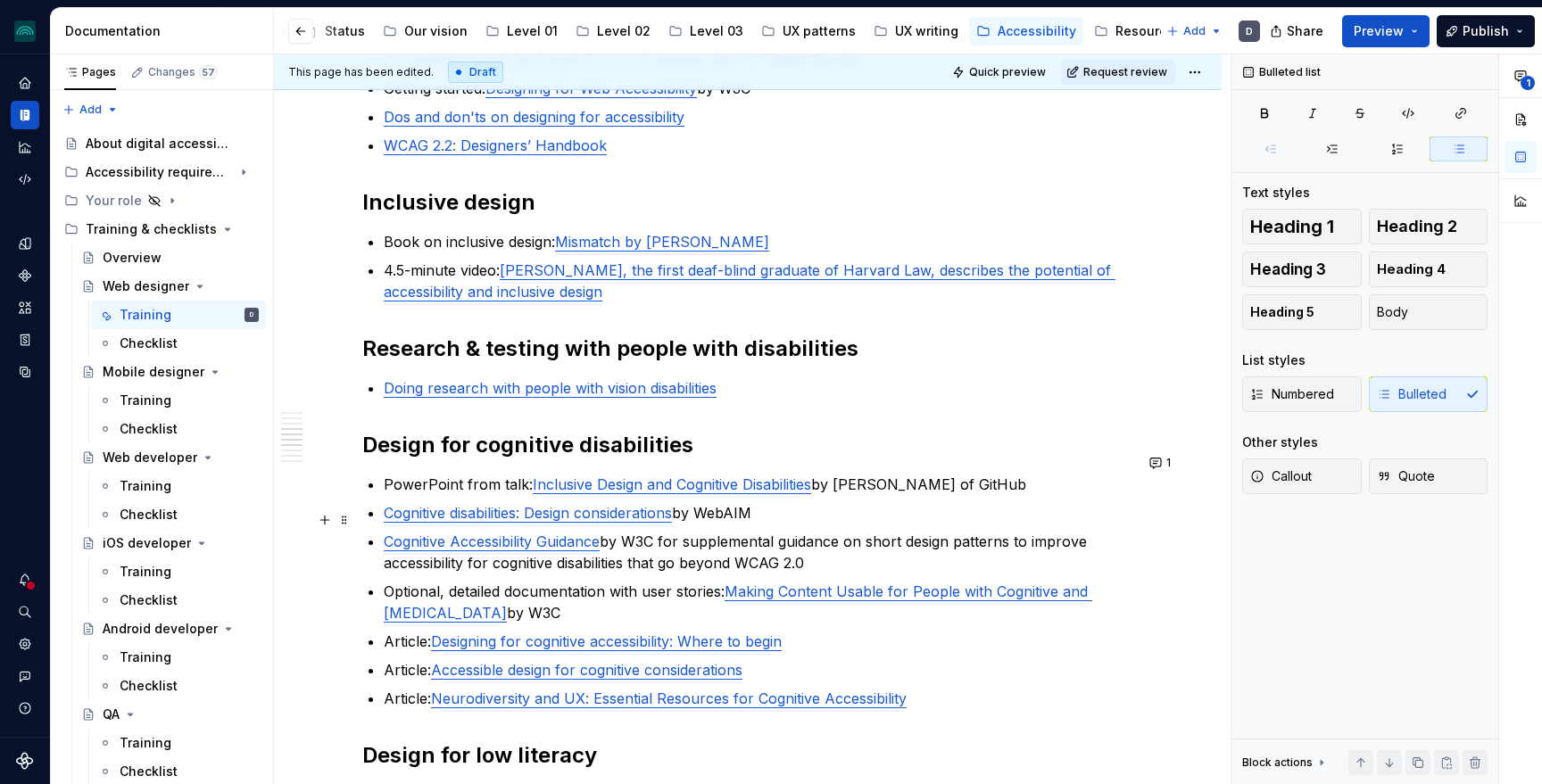
click at [881, 535] on p "Cognitive Accessibility Guidance by W3C for supplemental guidance on short desi…" at bounding box center [758, 551] width 750 height 42
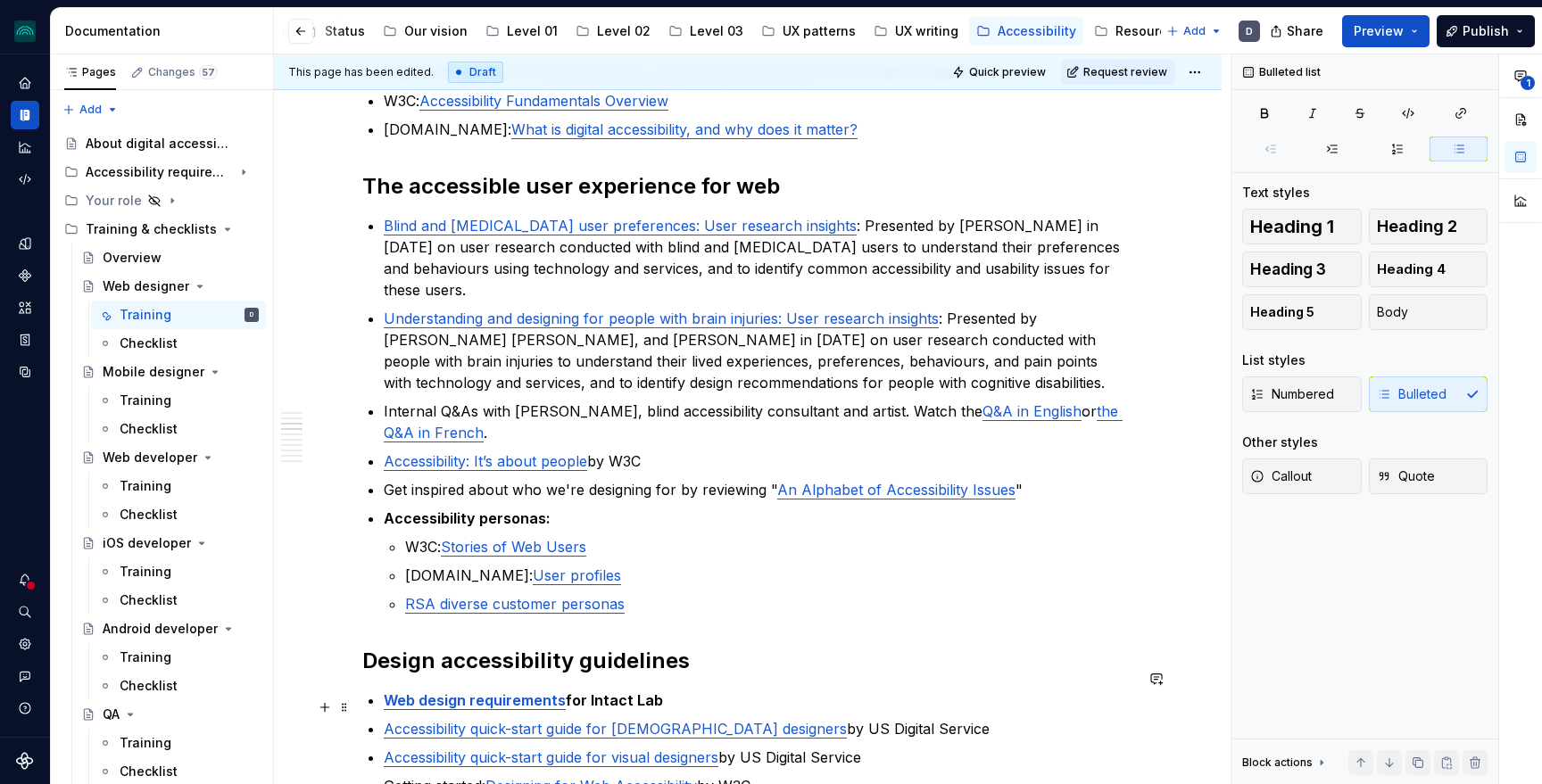
scroll to position [434, 0]
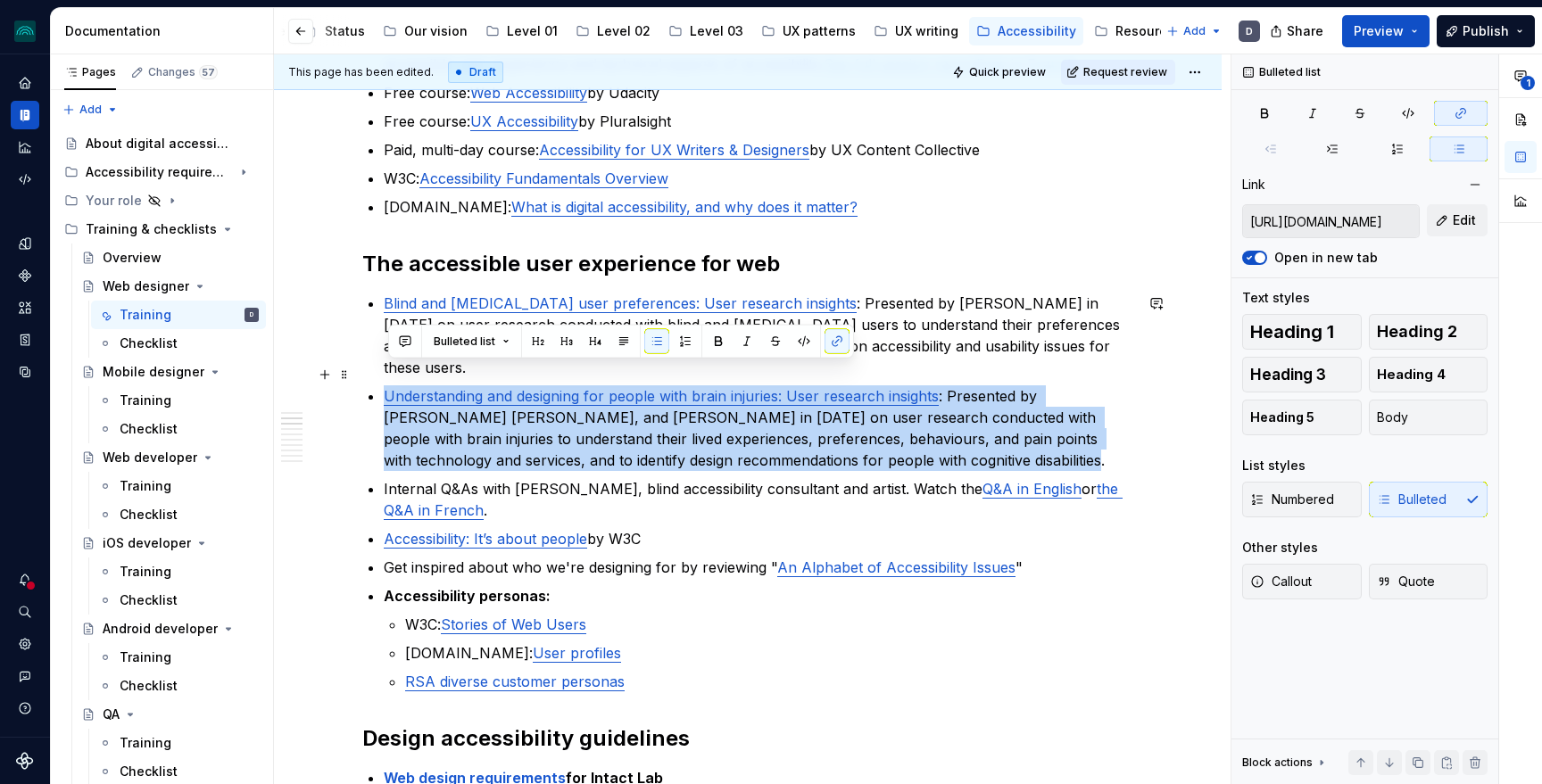
drag, startPoint x: 955, startPoint y: 442, endPoint x: 365, endPoint y: 379, distance: 593.4
copy p "Understanding and designing for people with brain injuries: User research insig…"
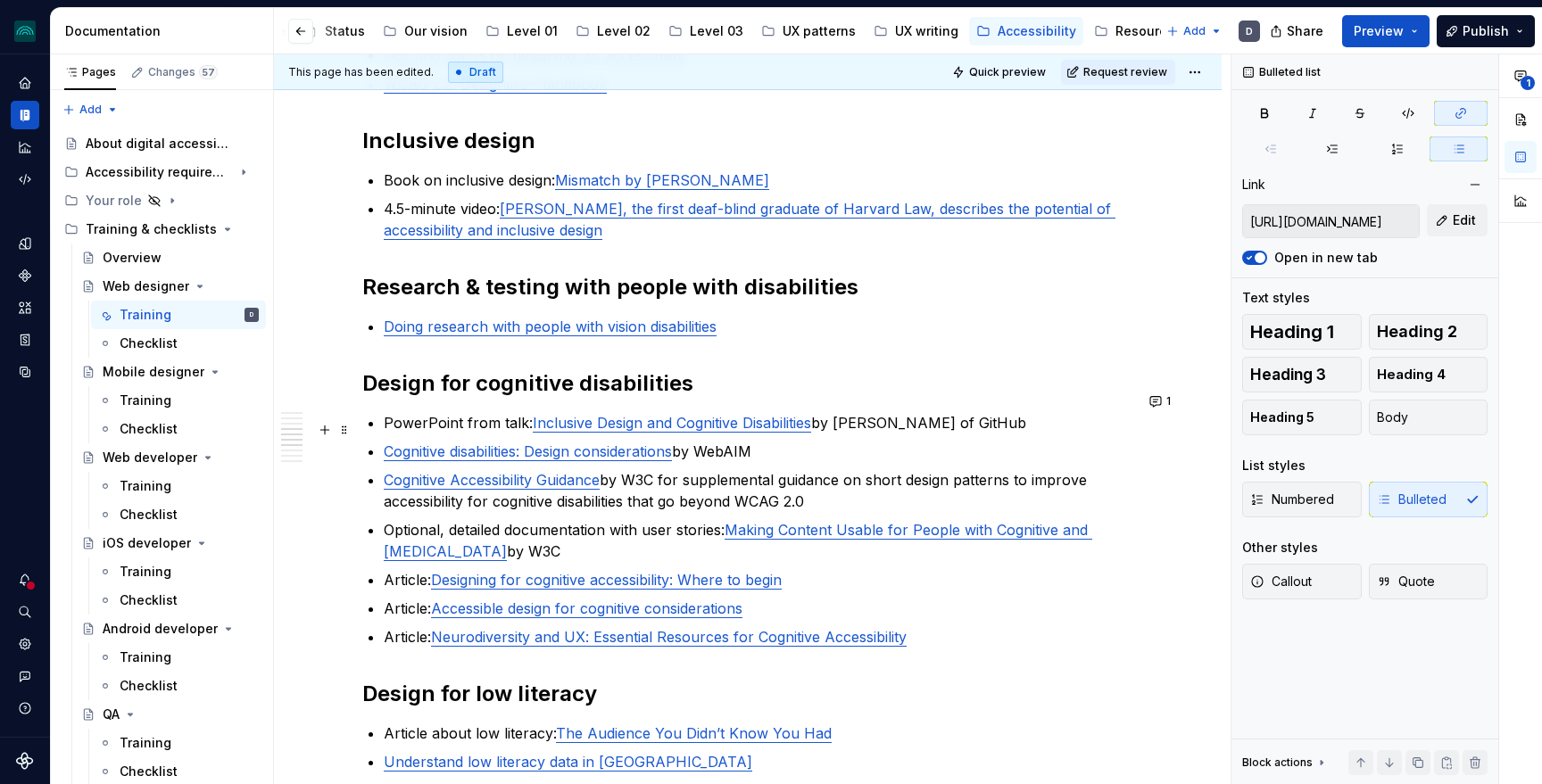
scroll to position [1272, 0]
click at [845, 484] on p "Cognitive Accessibility Guidance by W3C for supplemental guidance on short desi…" at bounding box center [758, 489] width 750 height 42
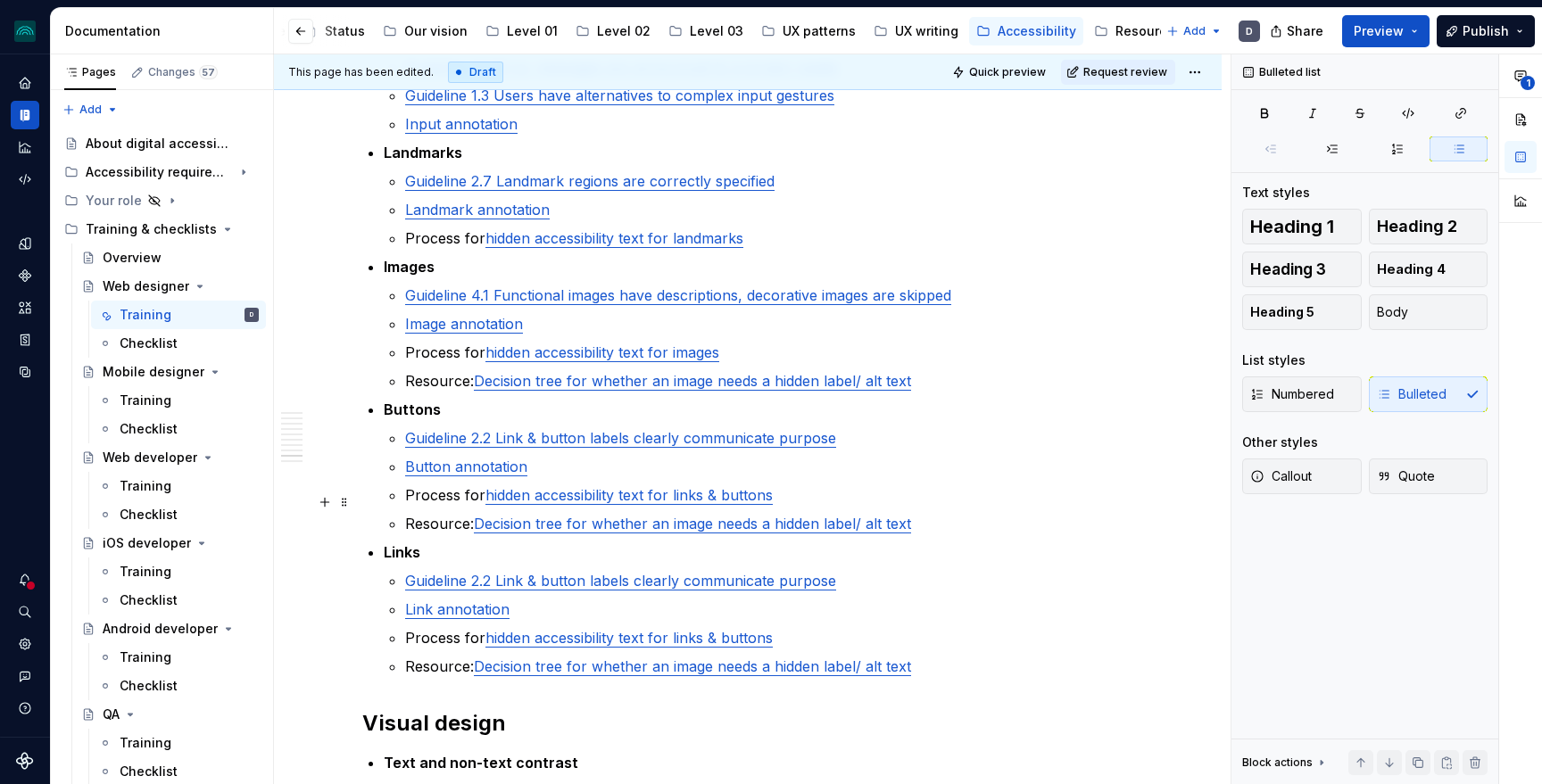
scroll to position [3081, 0]
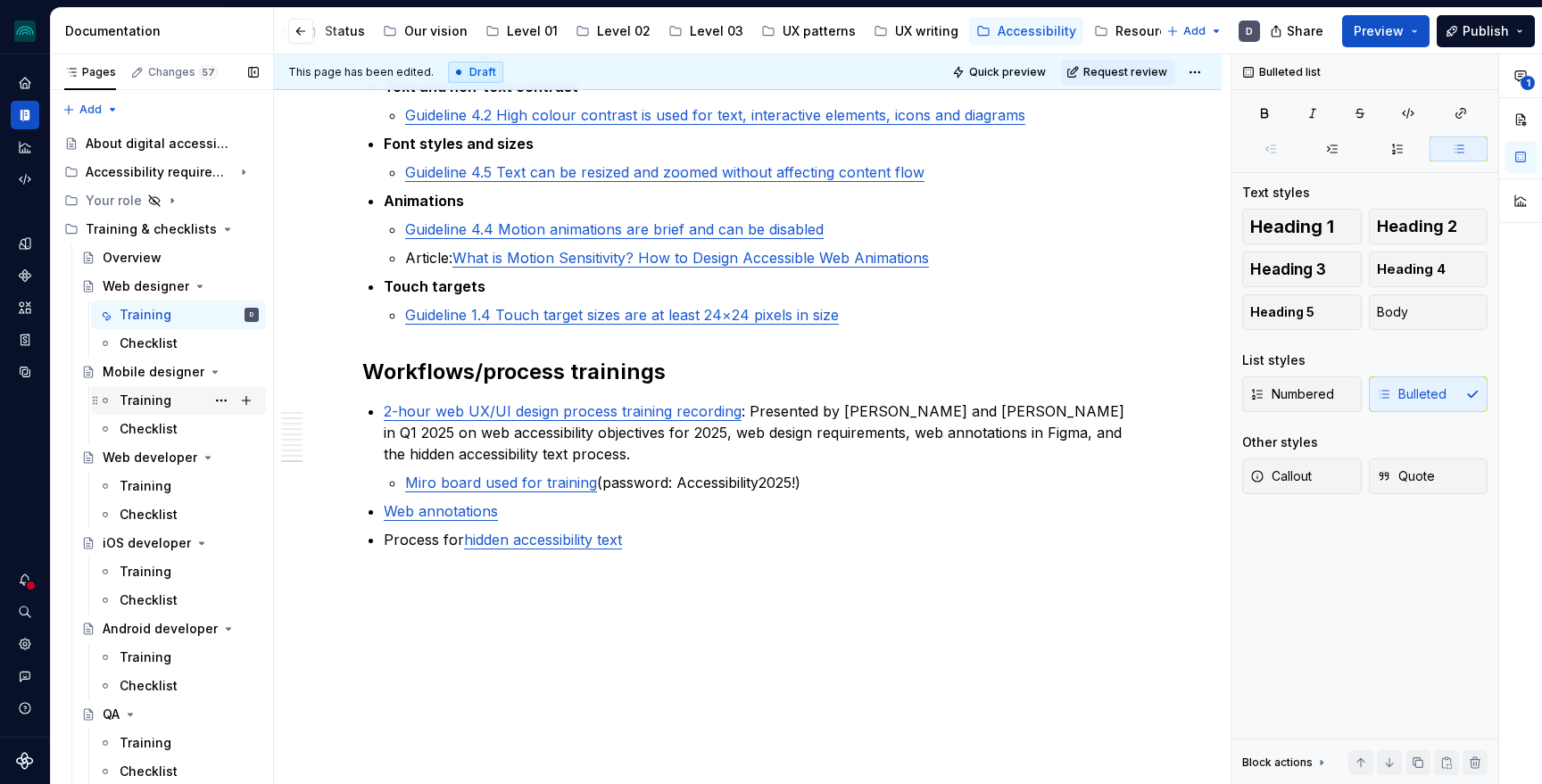
click at [166, 399] on div "Training" at bounding box center [145, 401] width 51 height 18
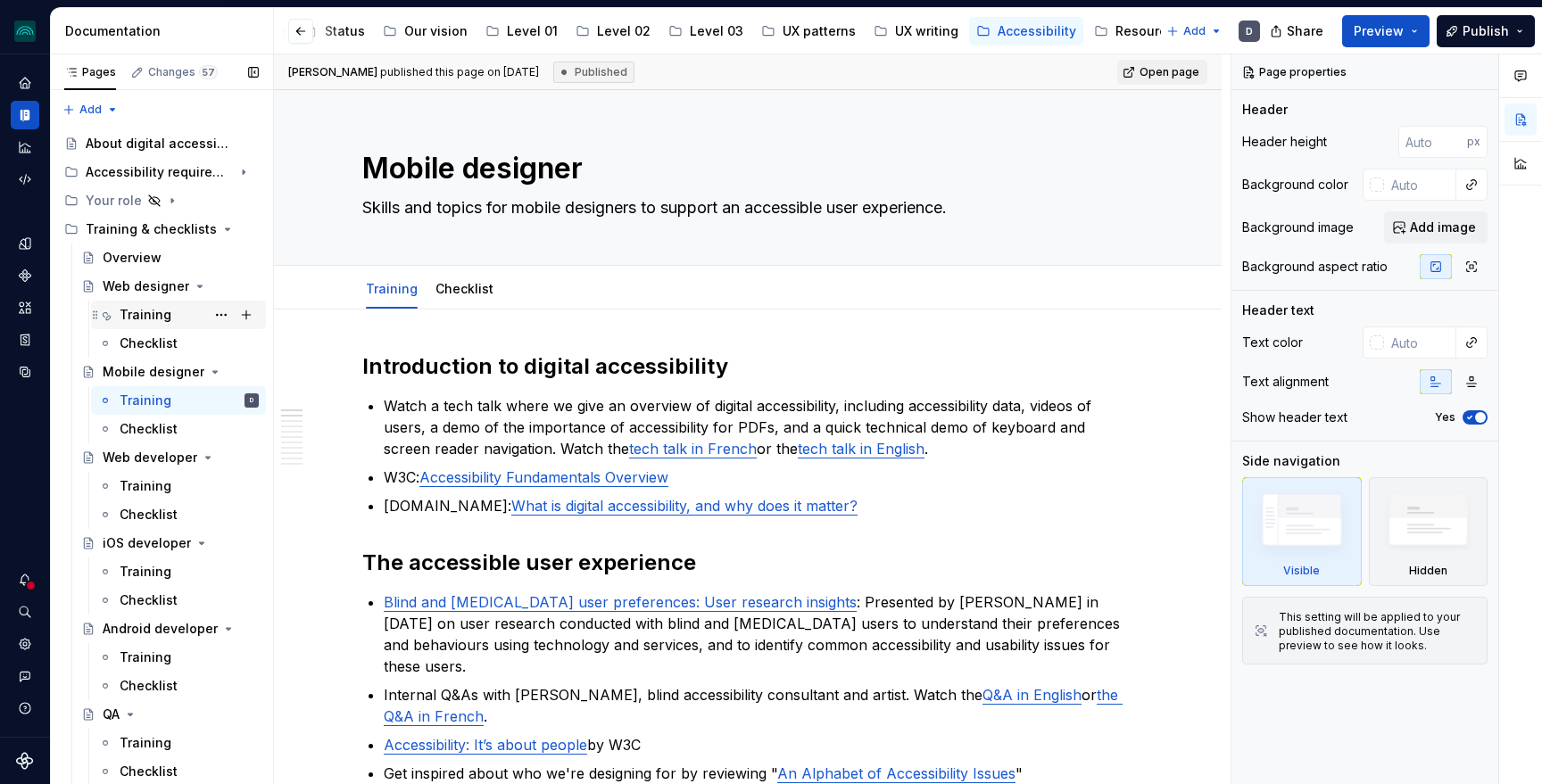
click at [136, 307] on div "Training" at bounding box center [145, 315] width 51 height 18
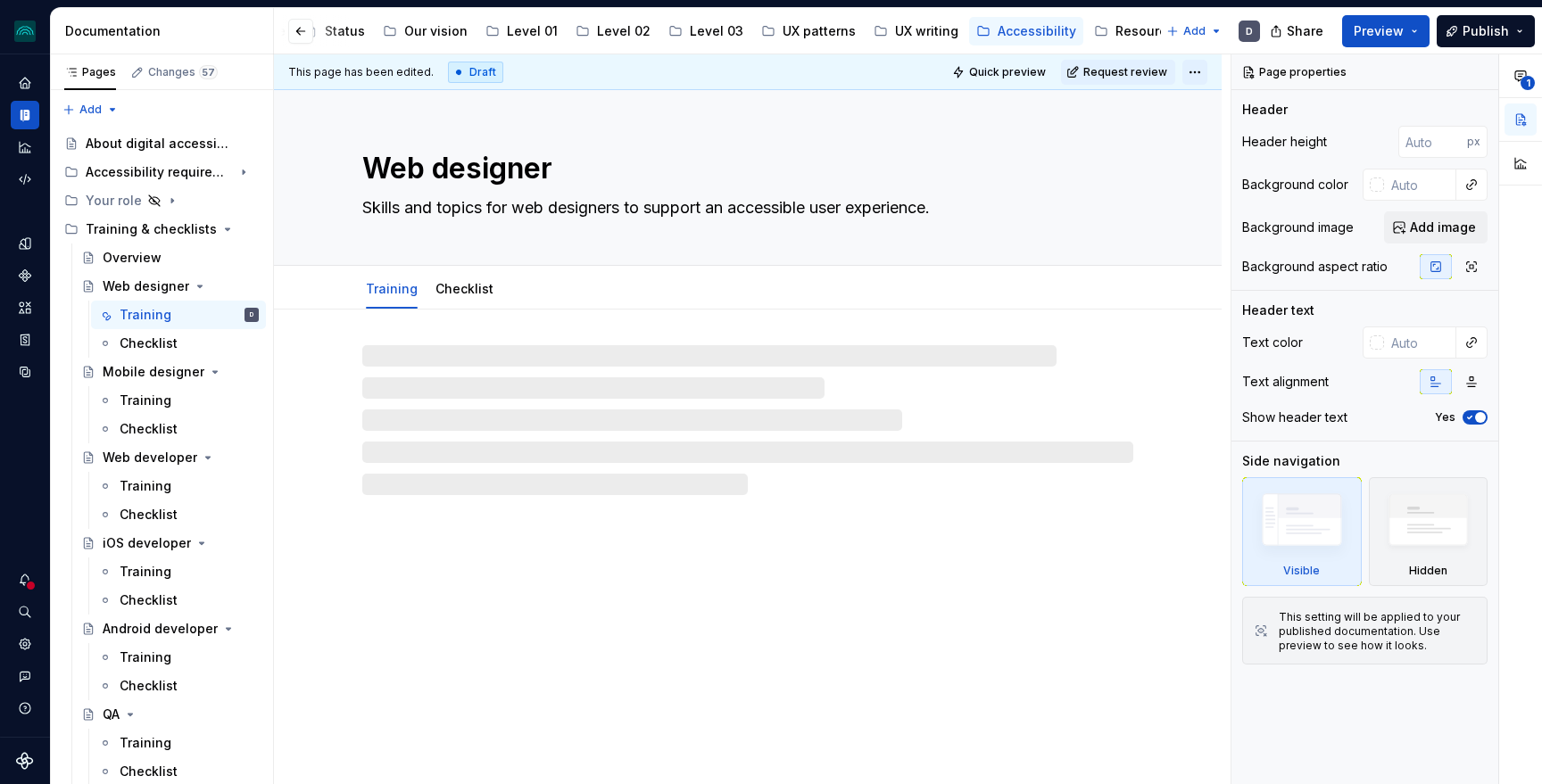
click at [1198, 70] on html "iceberg D Design system data Documentation Accessibility guide for tree Page tr…" at bounding box center [771, 392] width 1542 height 784
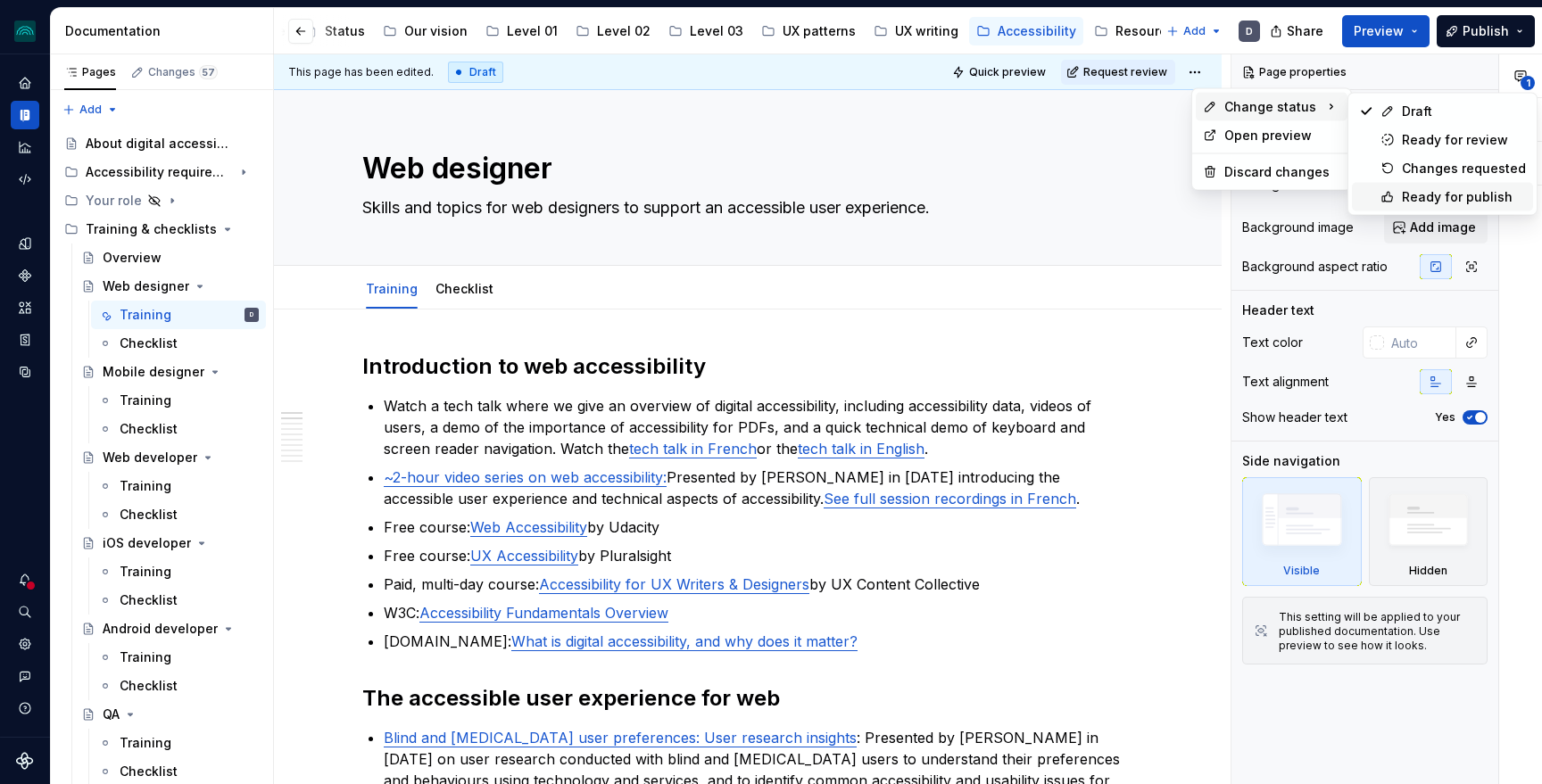
click at [1423, 194] on div "Ready for publish" at bounding box center [1464, 197] width 124 height 18
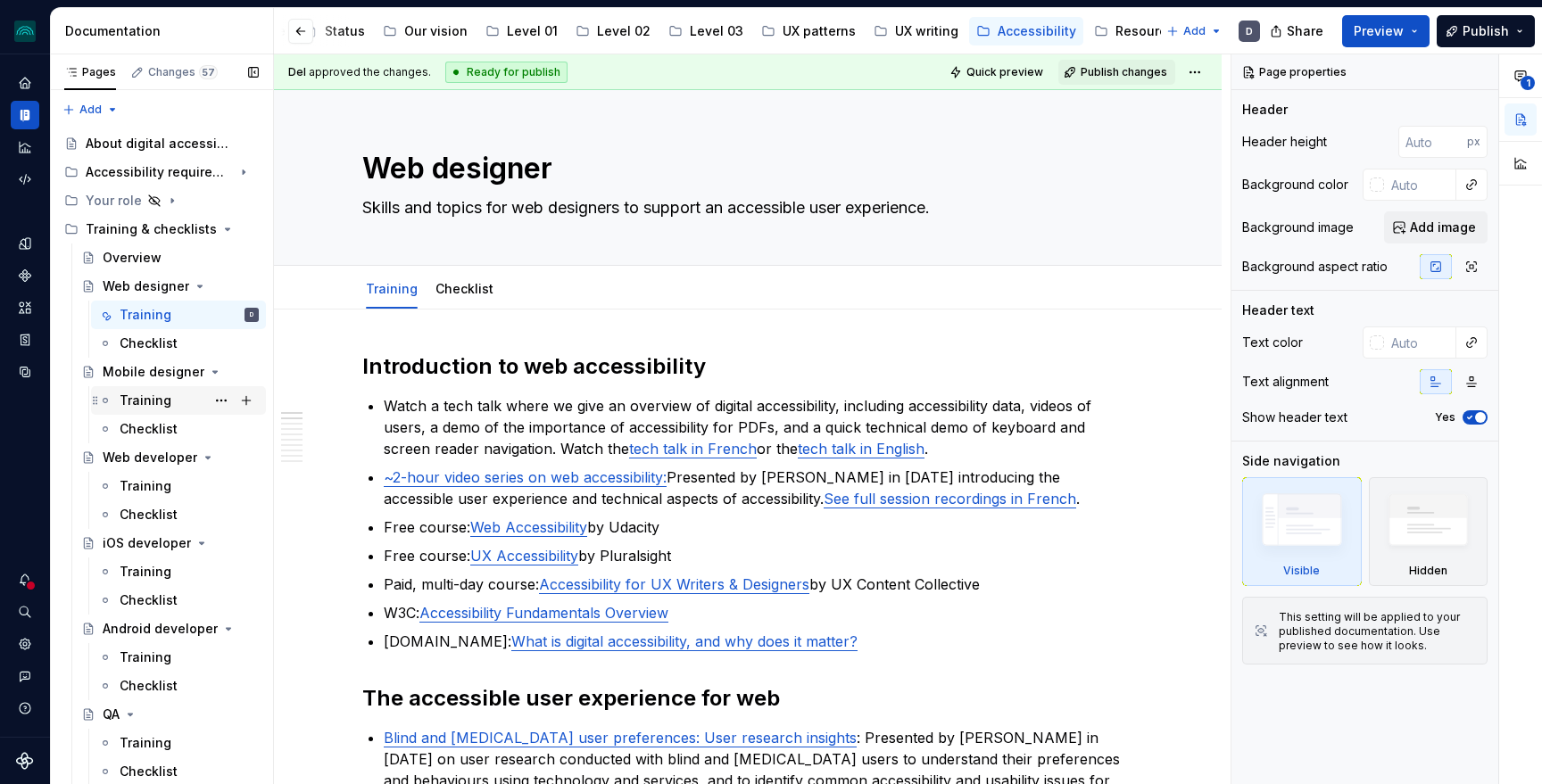
click at [159, 396] on div "Training" at bounding box center [145, 401] width 51 height 18
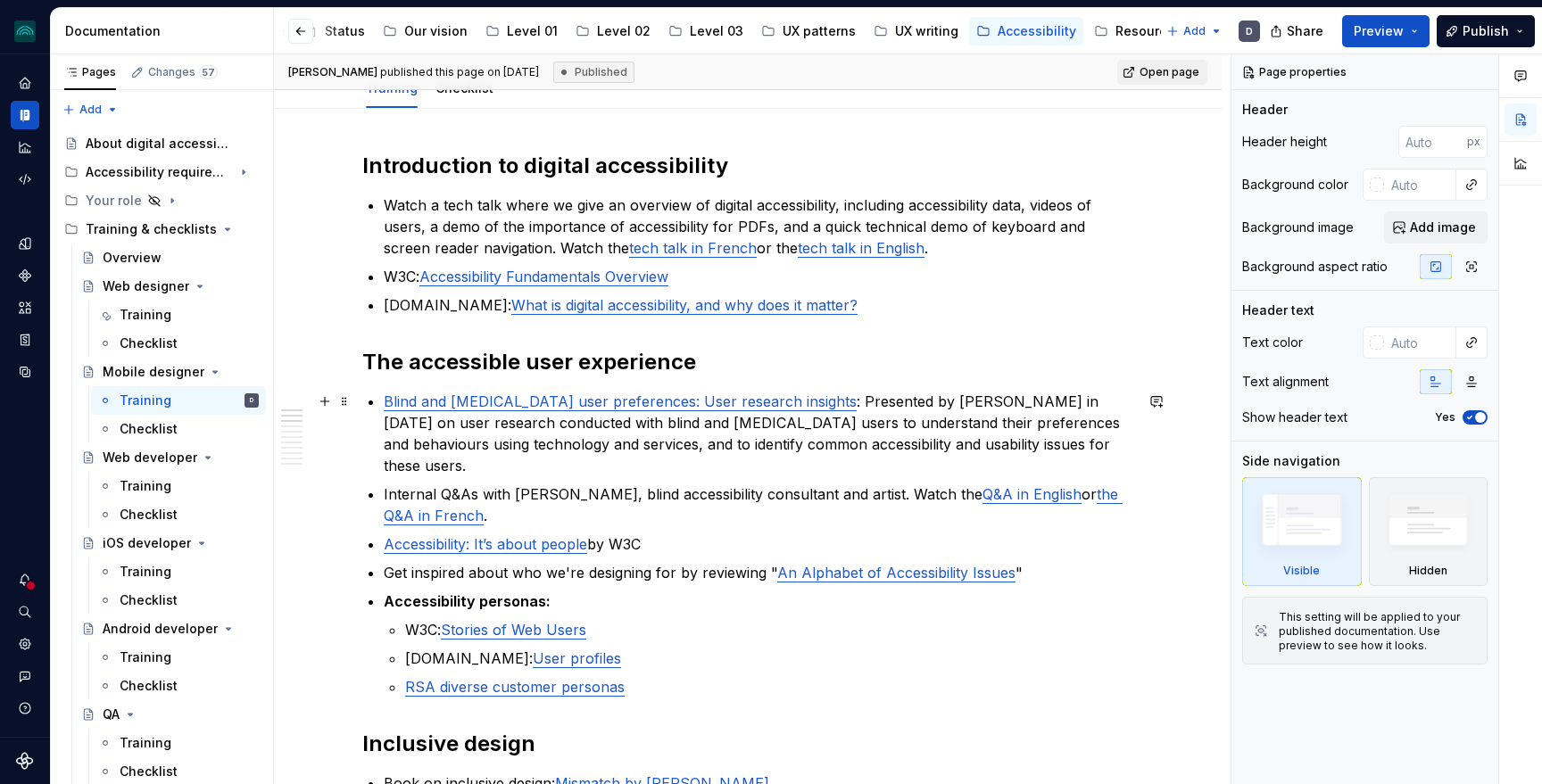
scroll to position [207, 0]
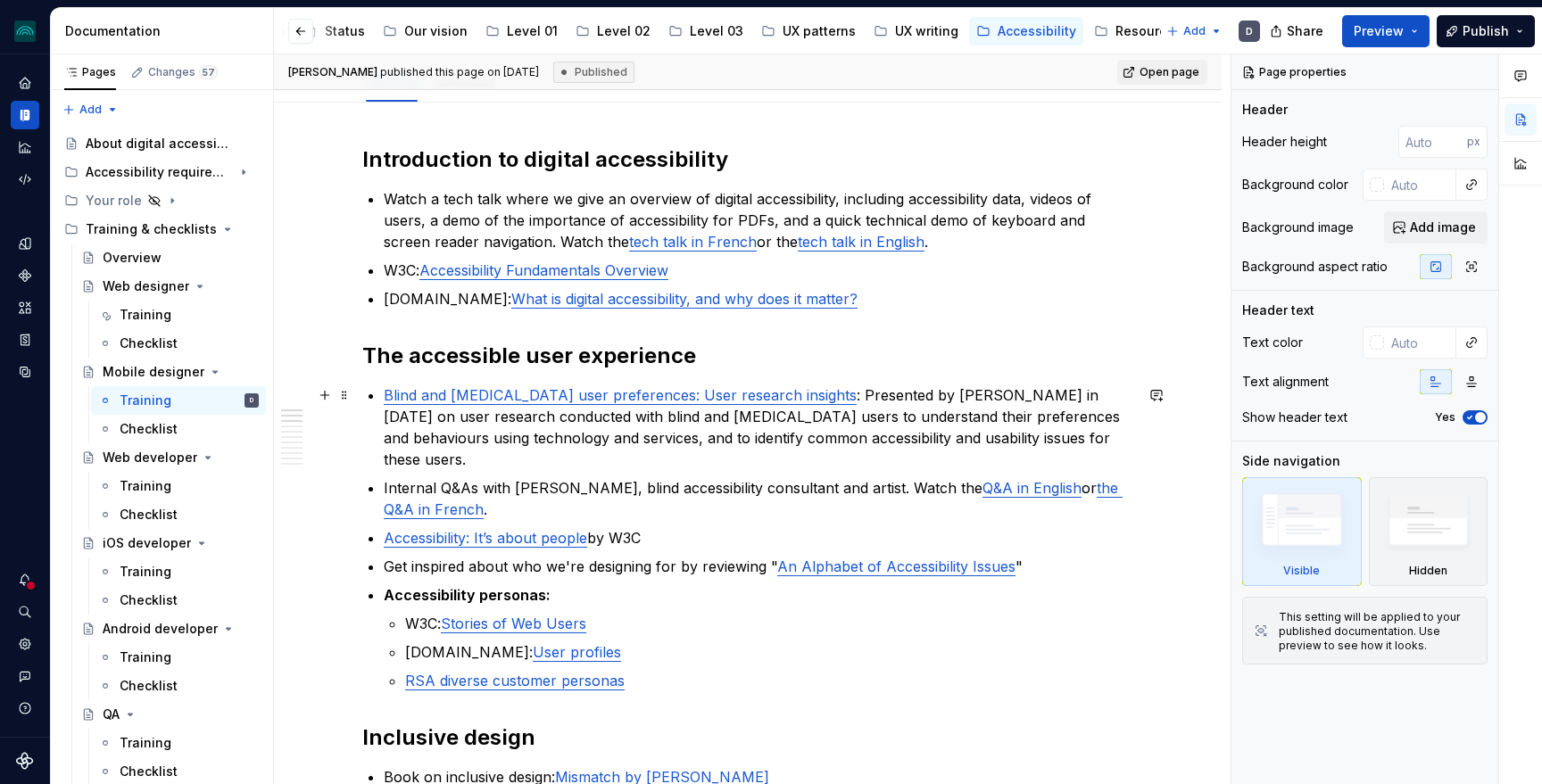
click at [1079, 439] on p "Blind and [MEDICAL_DATA] user preferences: User research insights : Presented b…" at bounding box center [758, 427] width 750 height 86
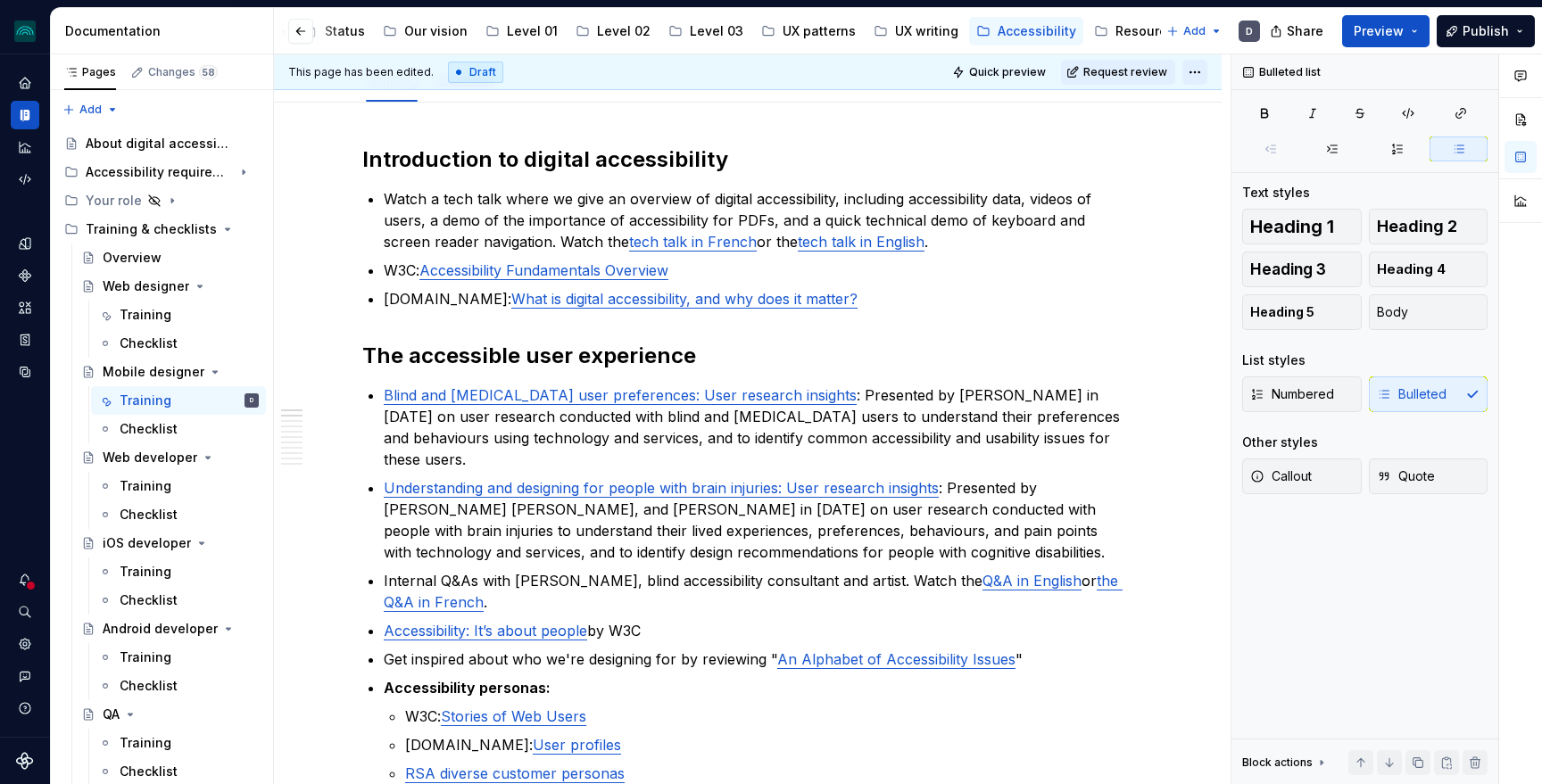
click at [1194, 68] on html "iceberg D Design system data Documentation Accessibility guide for tree Page tr…" at bounding box center [771, 392] width 1542 height 784
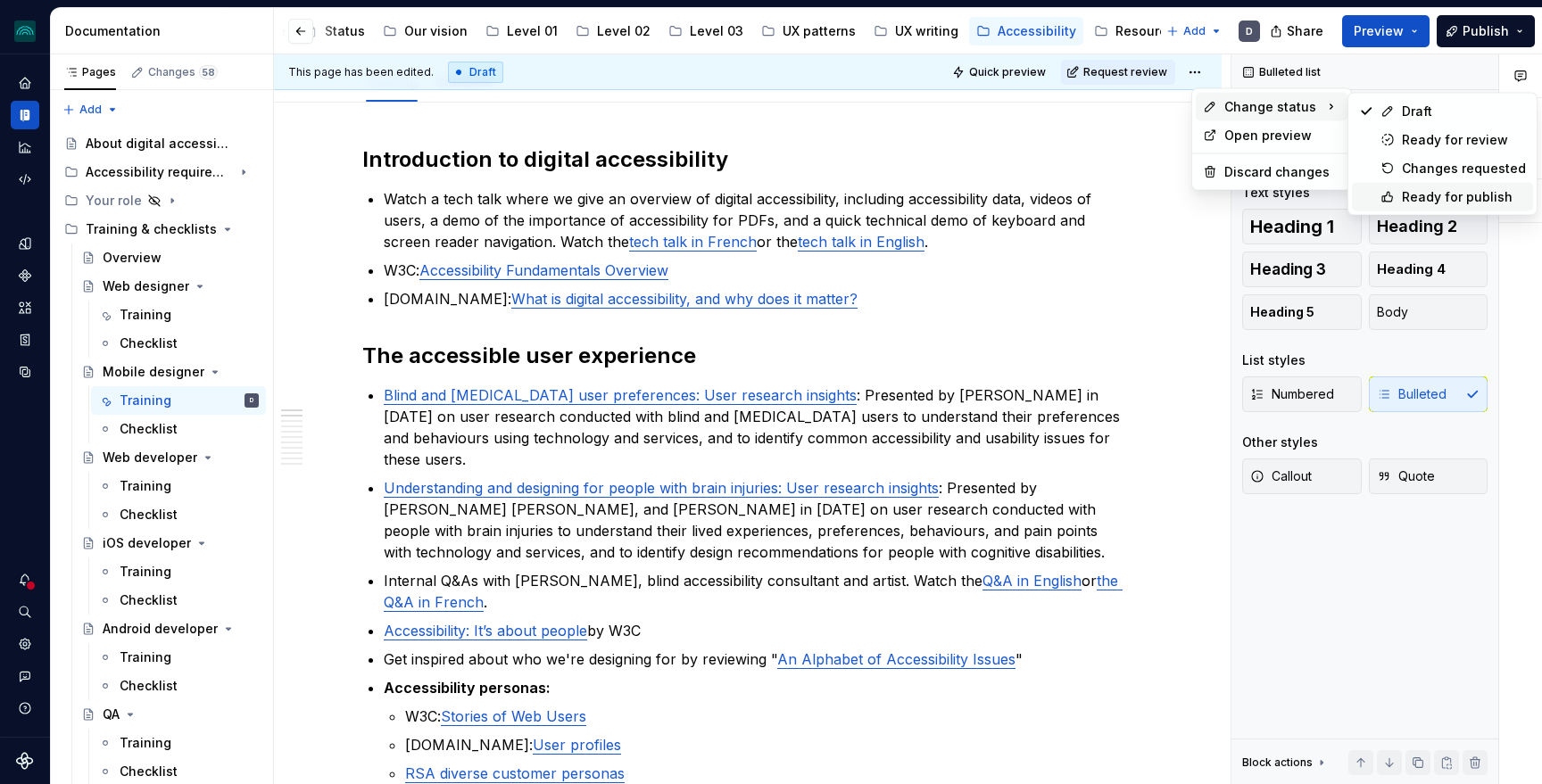
click at [1438, 194] on div "Ready for publish" at bounding box center [1464, 197] width 124 height 18
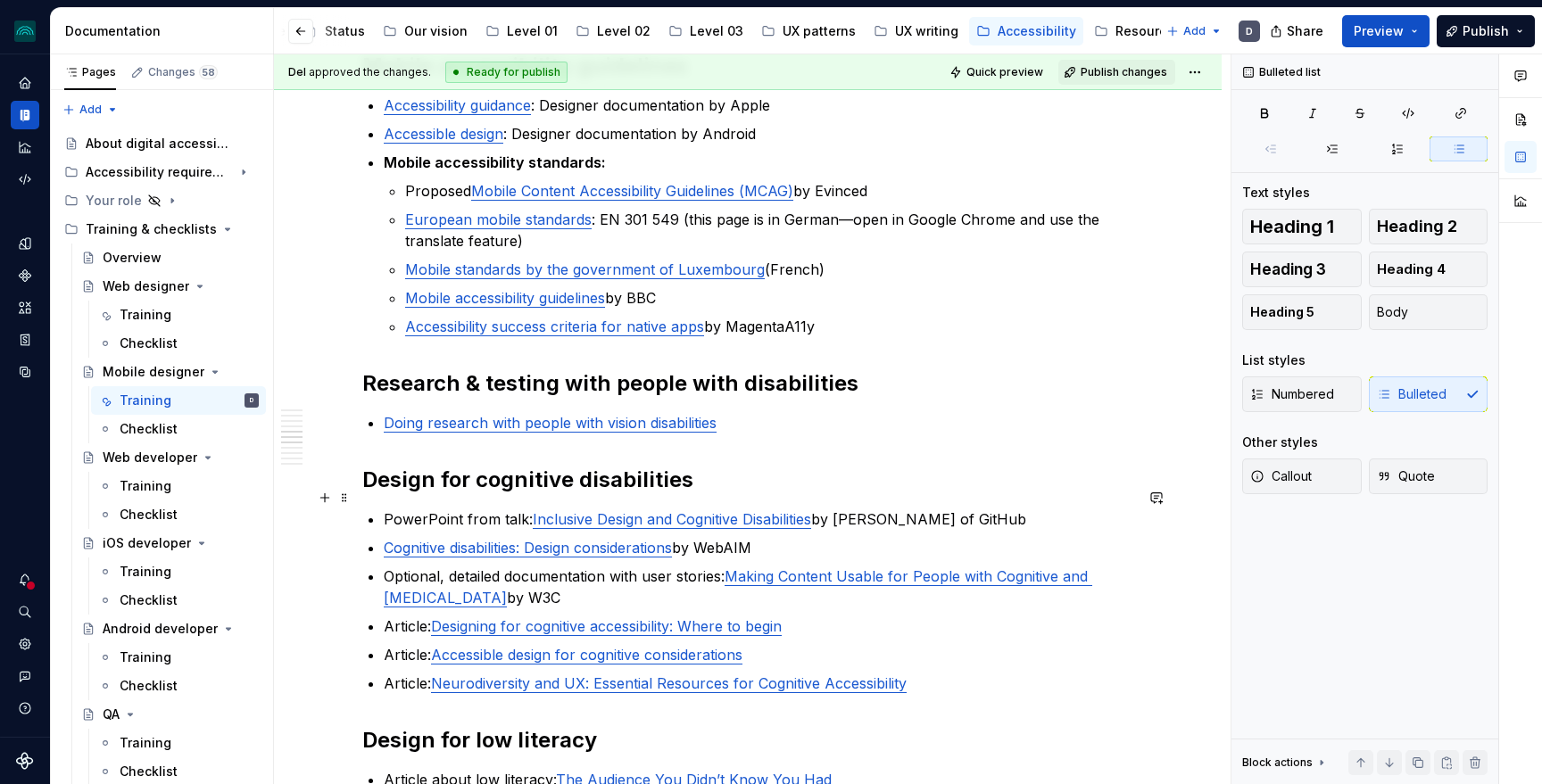
scroll to position [1148, 0]
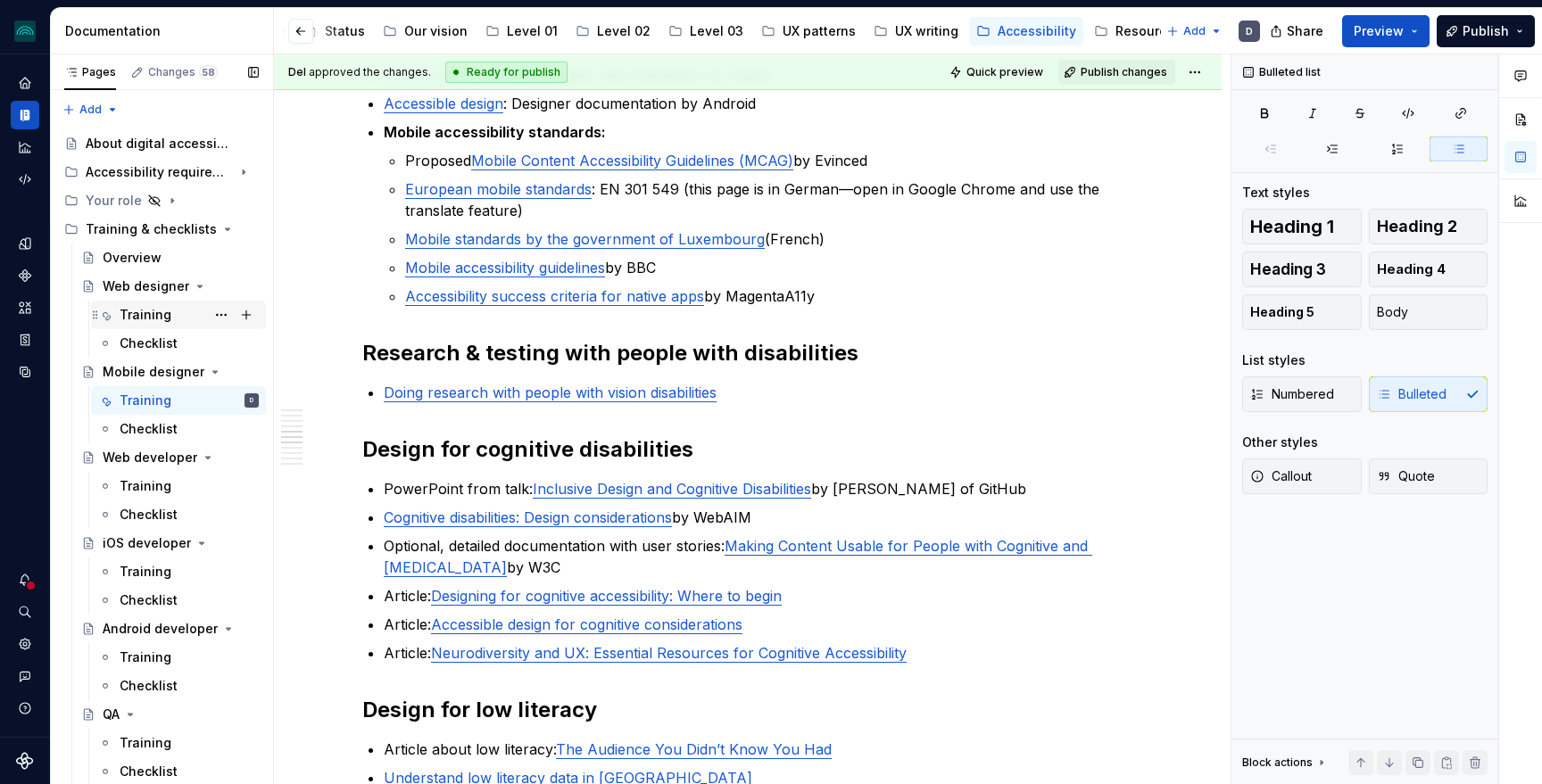
click at [135, 311] on div "Training" at bounding box center [145, 315] width 51 height 18
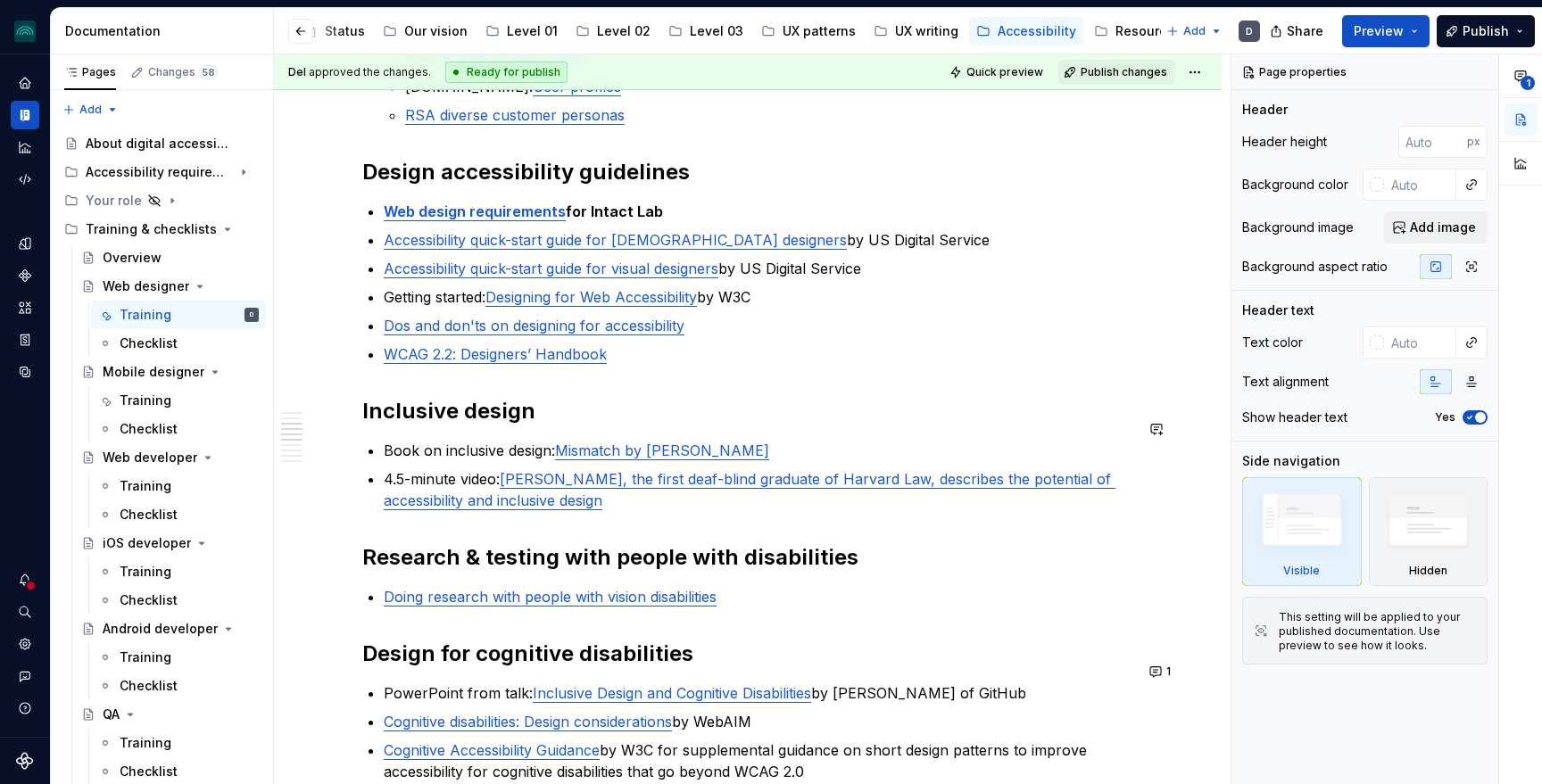
scroll to position [1215, 0]
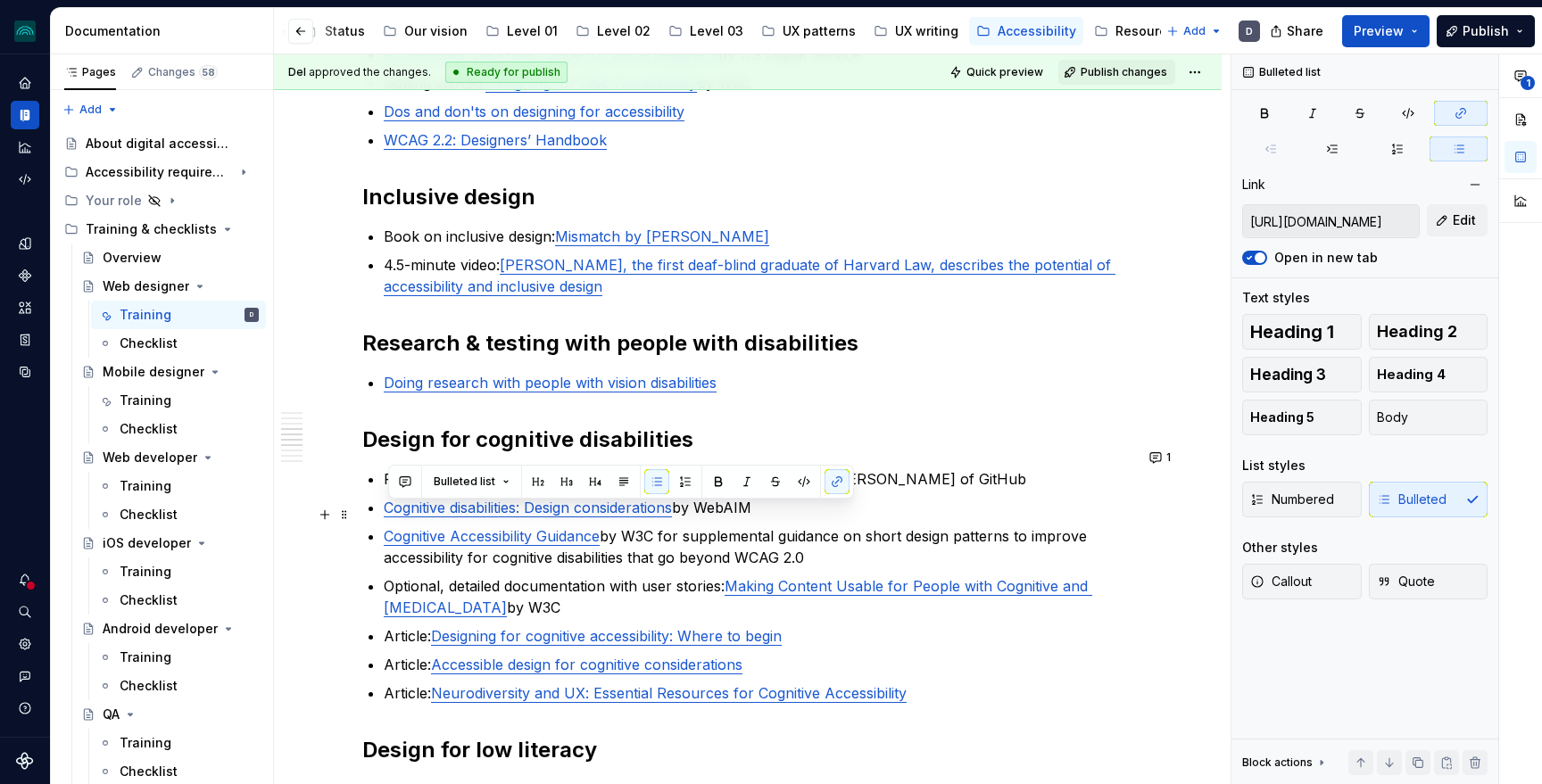
drag, startPoint x: 828, startPoint y: 528, endPoint x: 366, endPoint y: 510, distance: 462.4
click at [366, 510] on div "Introduction to web accessibility Watch a tech talk where we give an overview o…" at bounding box center [748, 777] width 771 height 3278
copy p "Cognitive Accessibility Guidance by W3C for supplemental guidance on short desi…"
click at [144, 401] on div "Training" at bounding box center [145, 401] width 51 height 18
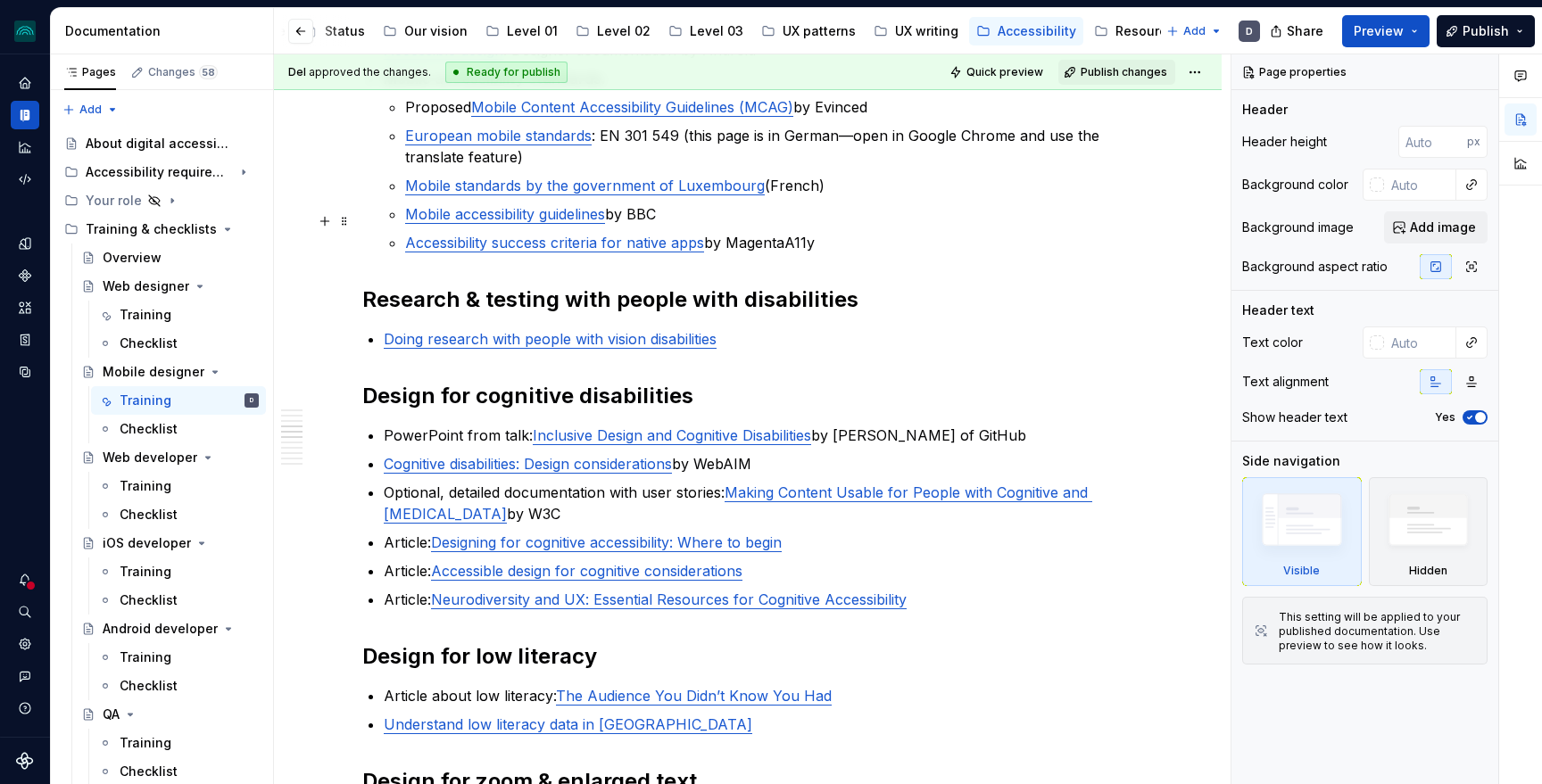
scroll to position [1220, 0]
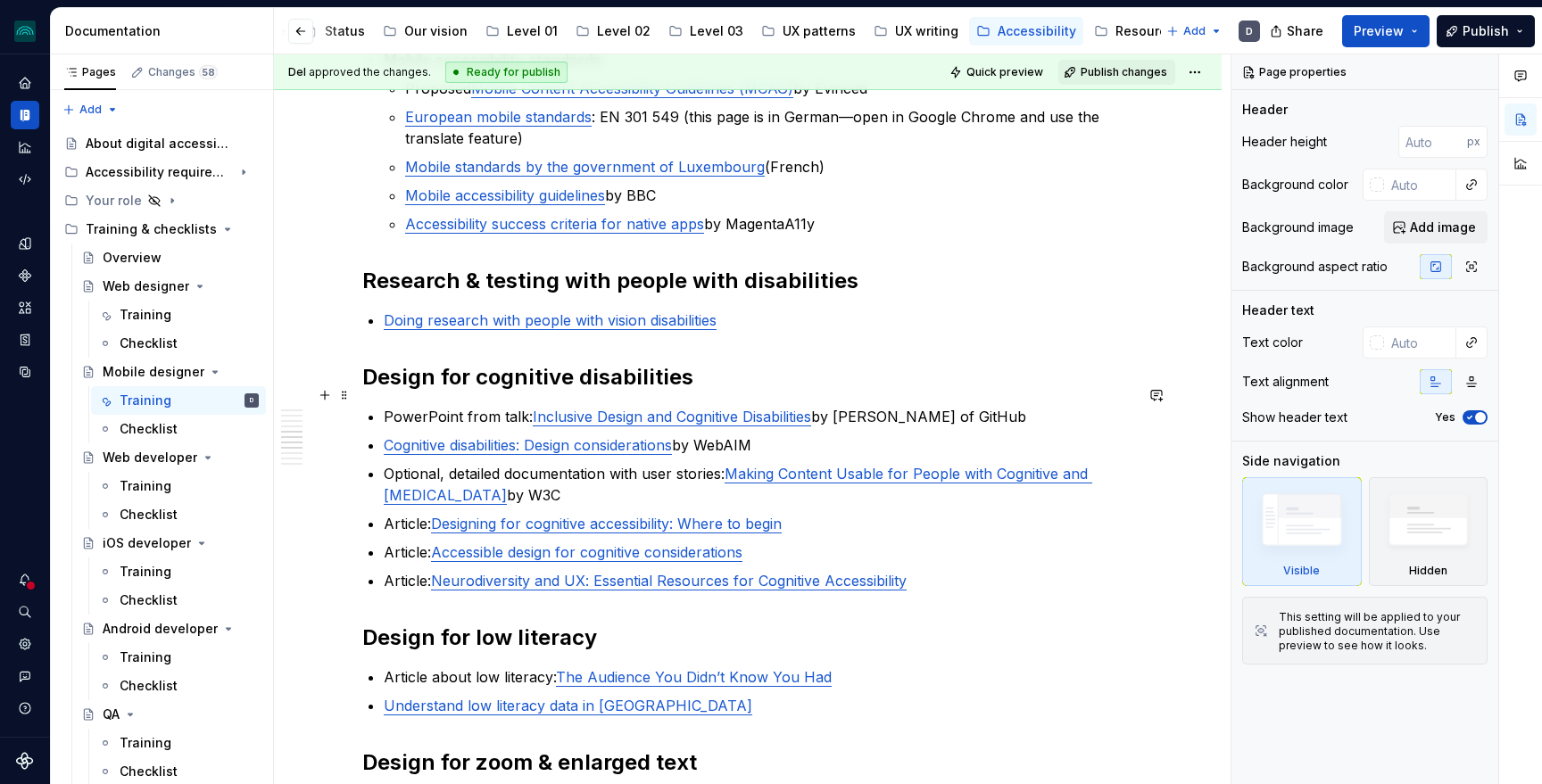
click at [779, 434] on p "Cognitive disabilities: Design considerations by WebAIM" at bounding box center [758, 445] width 750 height 22
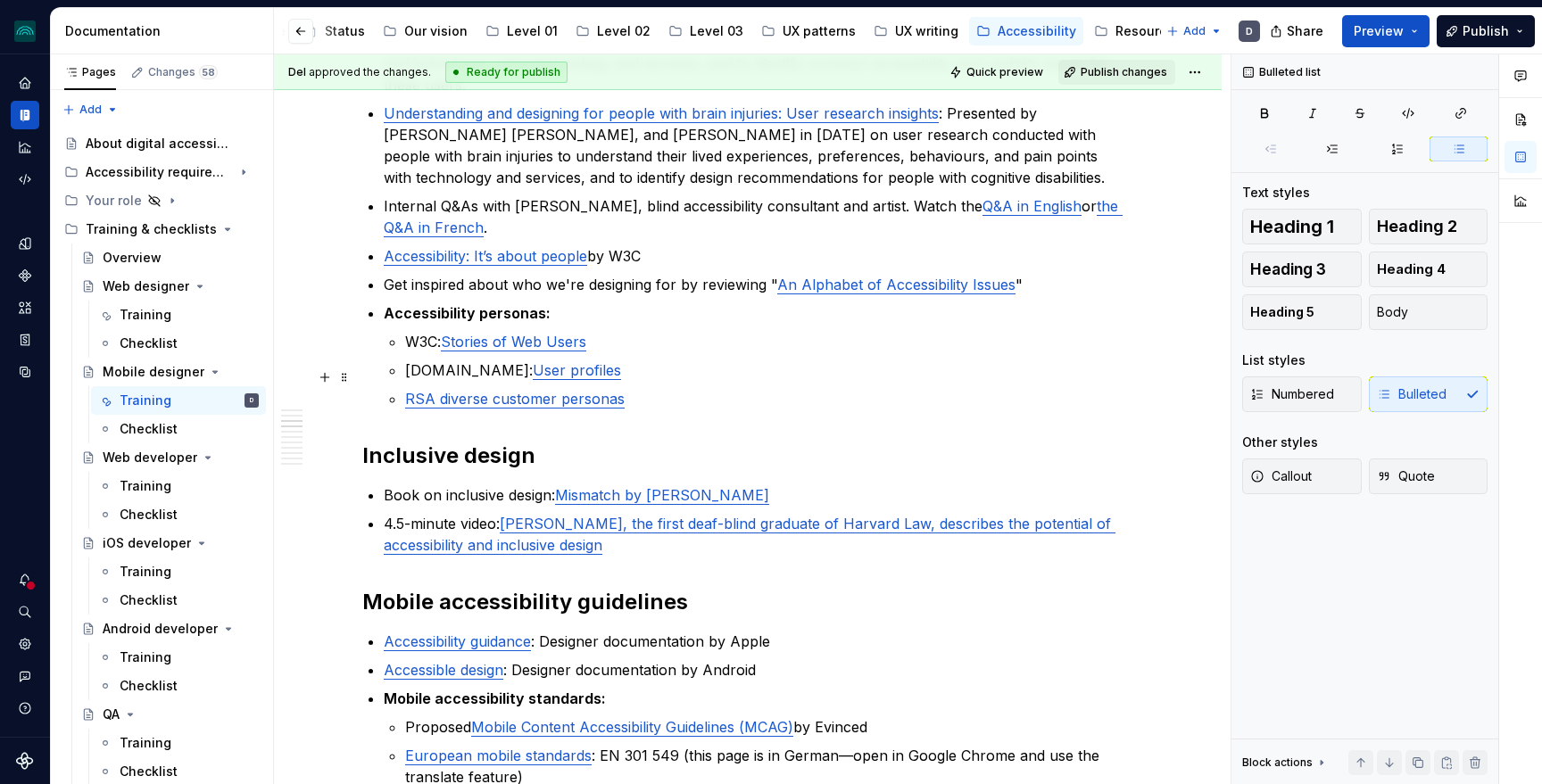
scroll to position [438, 0]
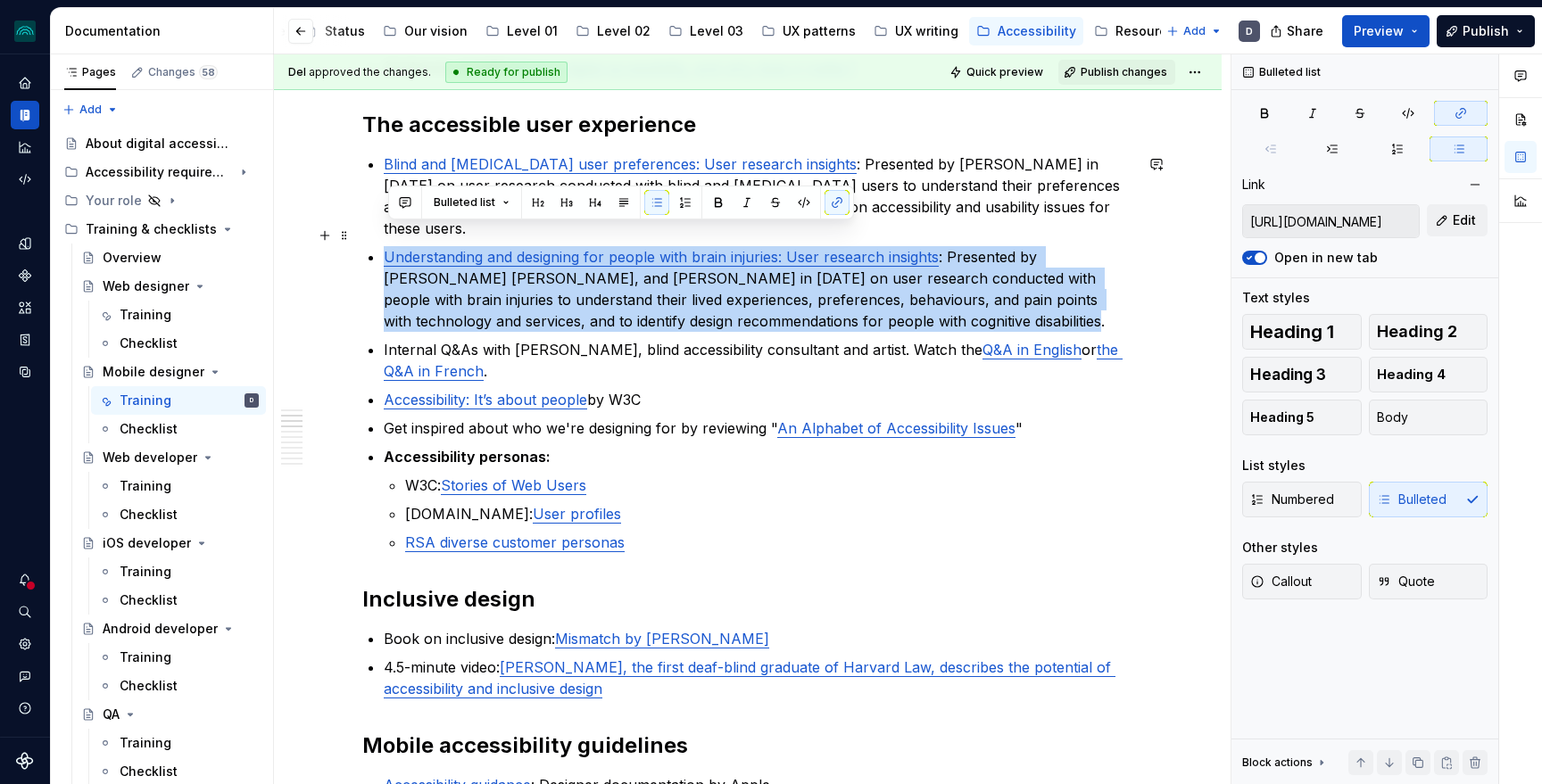
drag, startPoint x: 952, startPoint y: 299, endPoint x: 379, endPoint y: 239, distance: 576.1
click at [383, 246] on li "Understanding and designing for people with brain injuries: User research insig…" at bounding box center [758, 288] width 750 height 86
copy p "Understanding and designing for people with brain injuries: User research insig…"
click at [153, 314] on div "Training" at bounding box center [145, 315] width 51 height 18
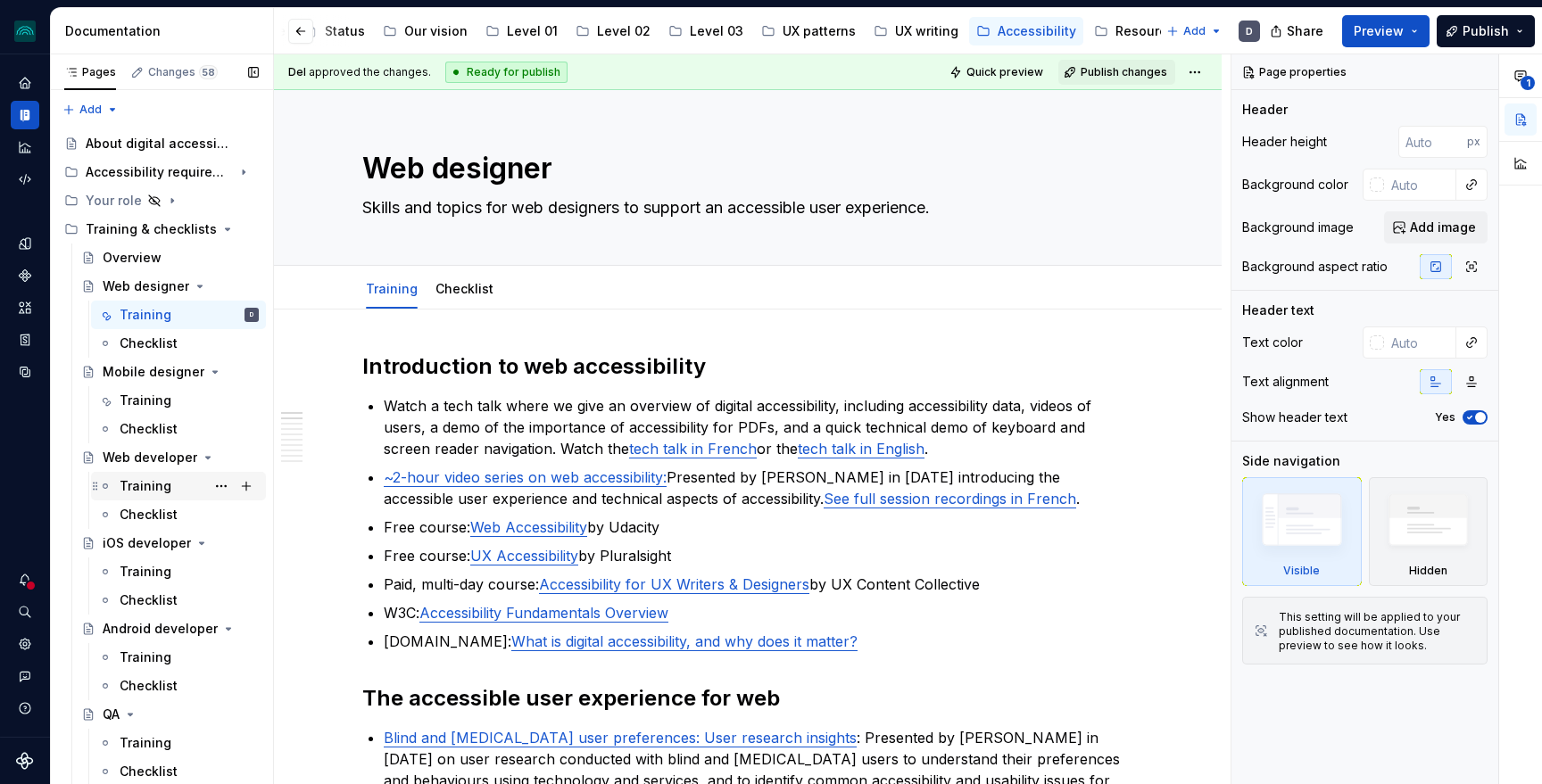
click at [165, 479] on div "Training" at bounding box center [145, 486] width 51 height 18
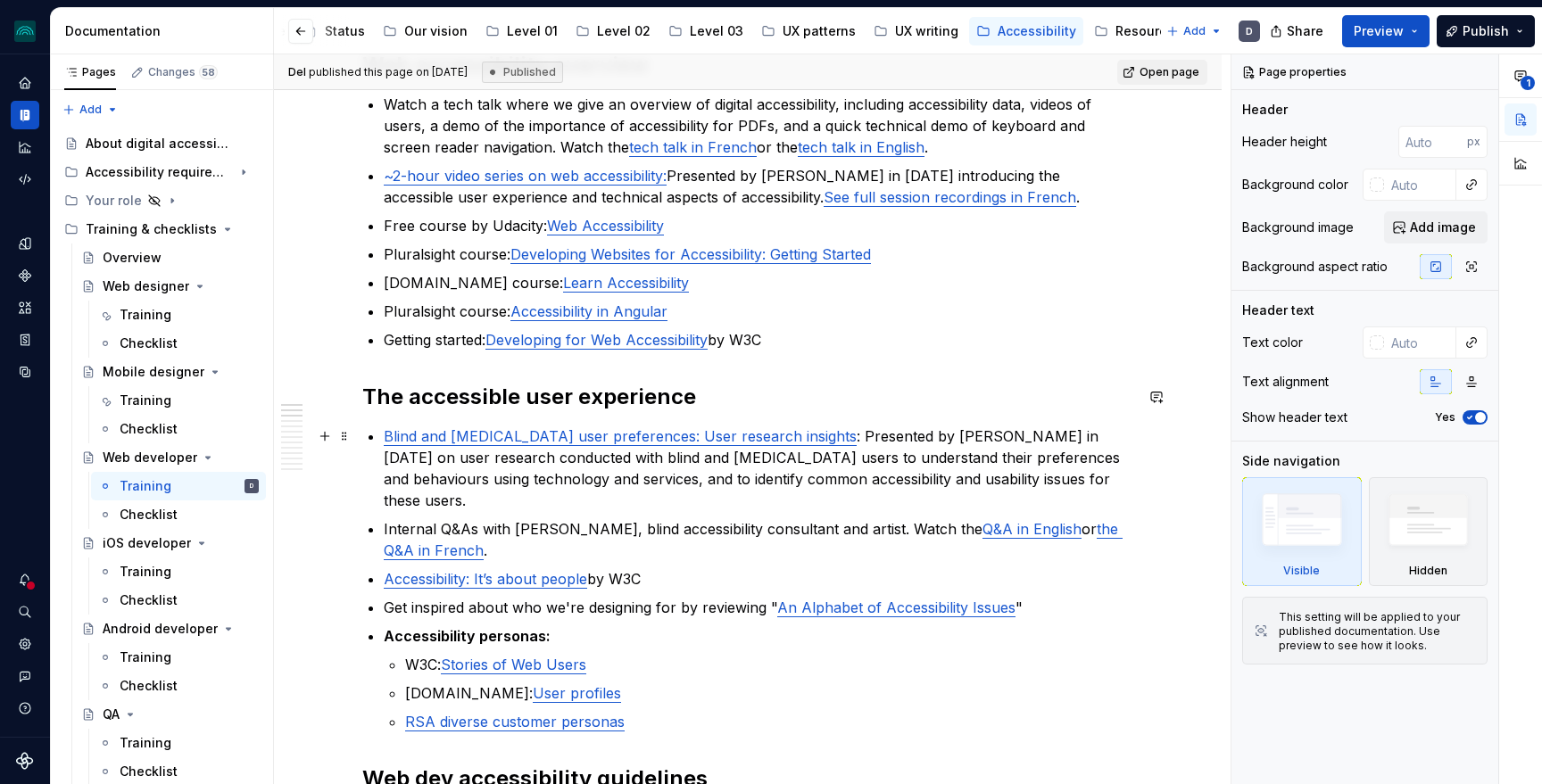
scroll to position [334, 0]
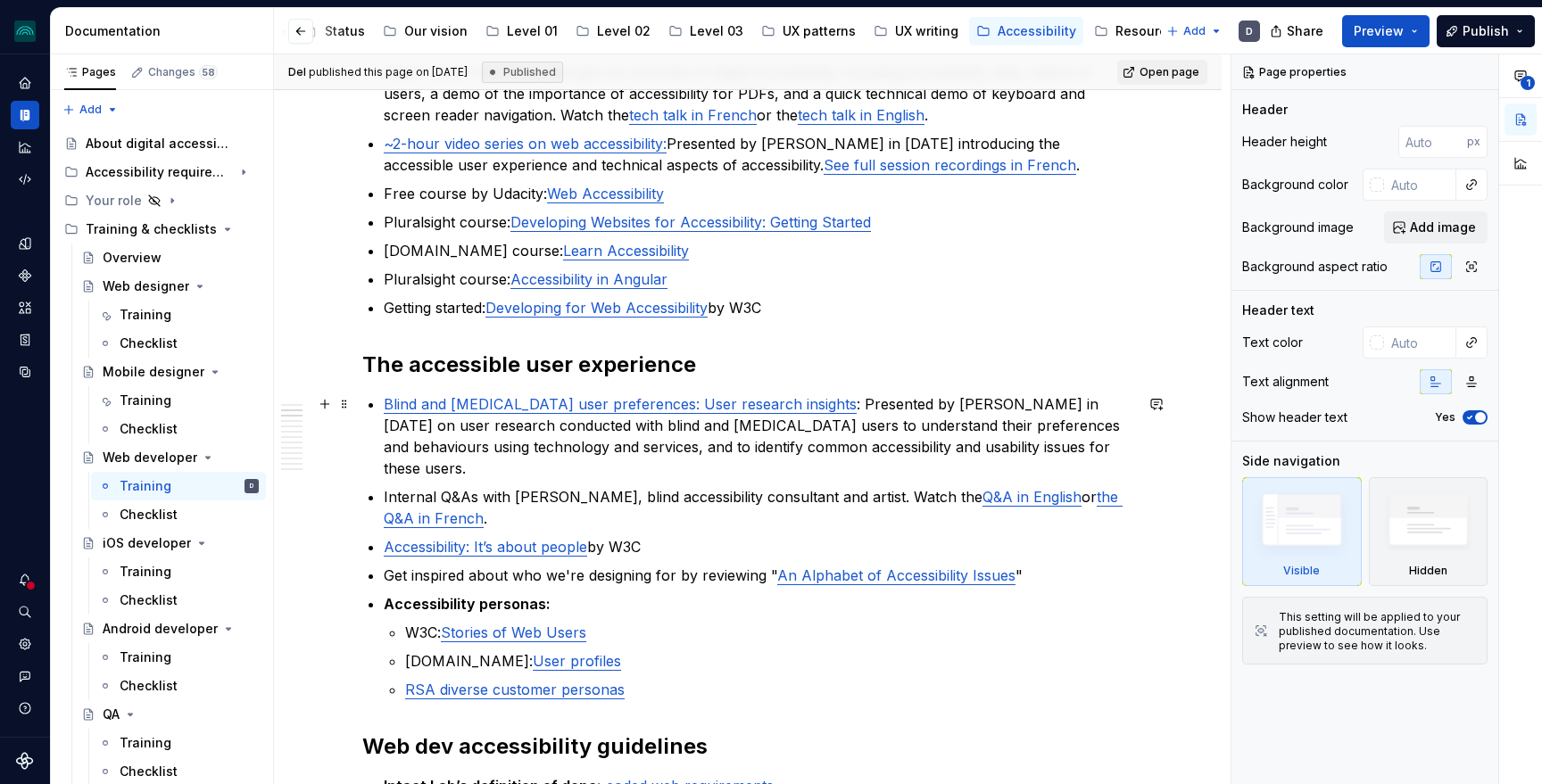
click at [1086, 449] on p "Blind and [MEDICAL_DATA] user preferences: User research insights : Presented b…" at bounding box center [758, 435] width 750 height 86
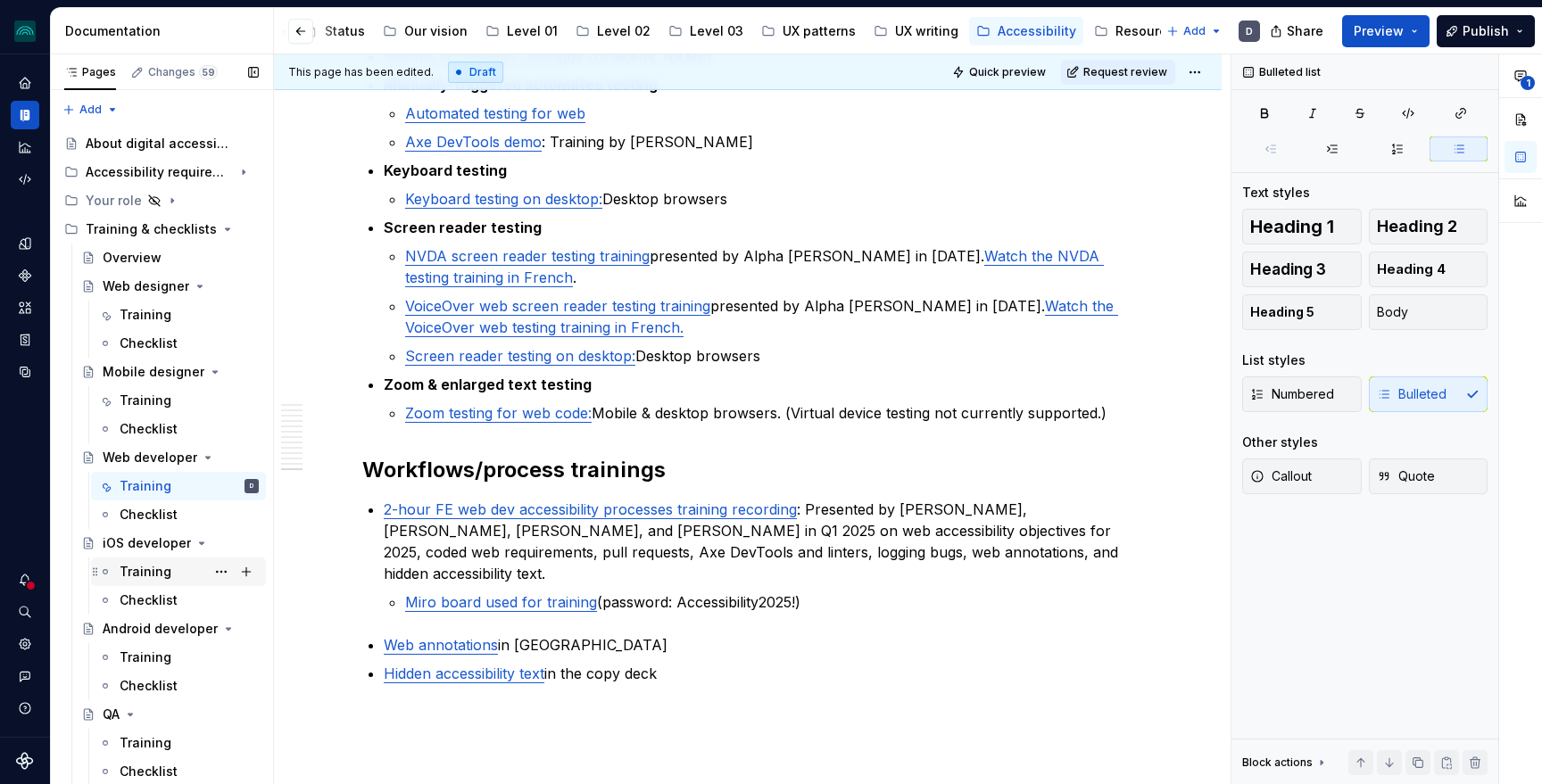
scroll to position [54, 0]
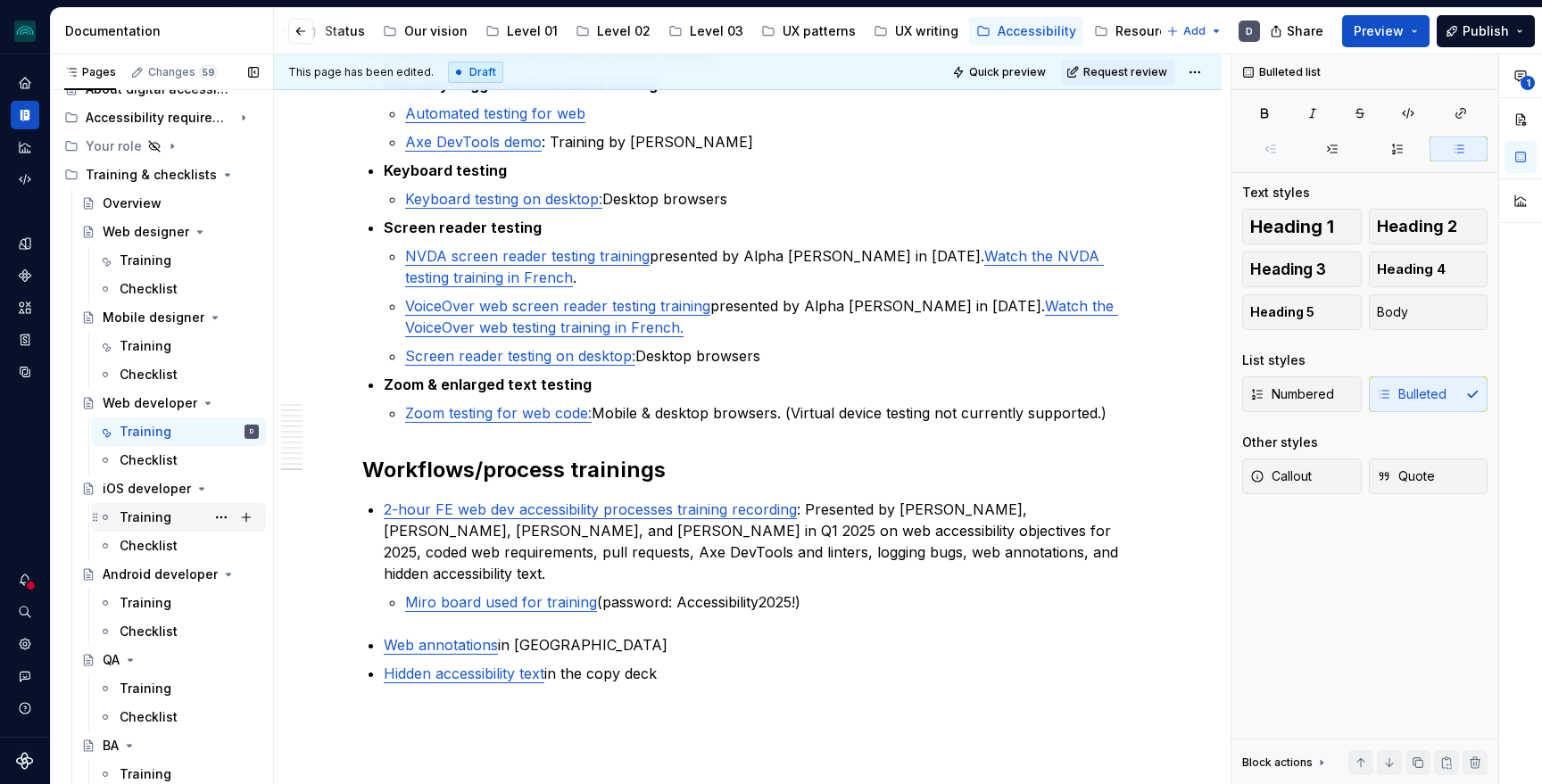
click at [151, 518] on div "Training" at bounding box center [145, 517] width 51 height 18
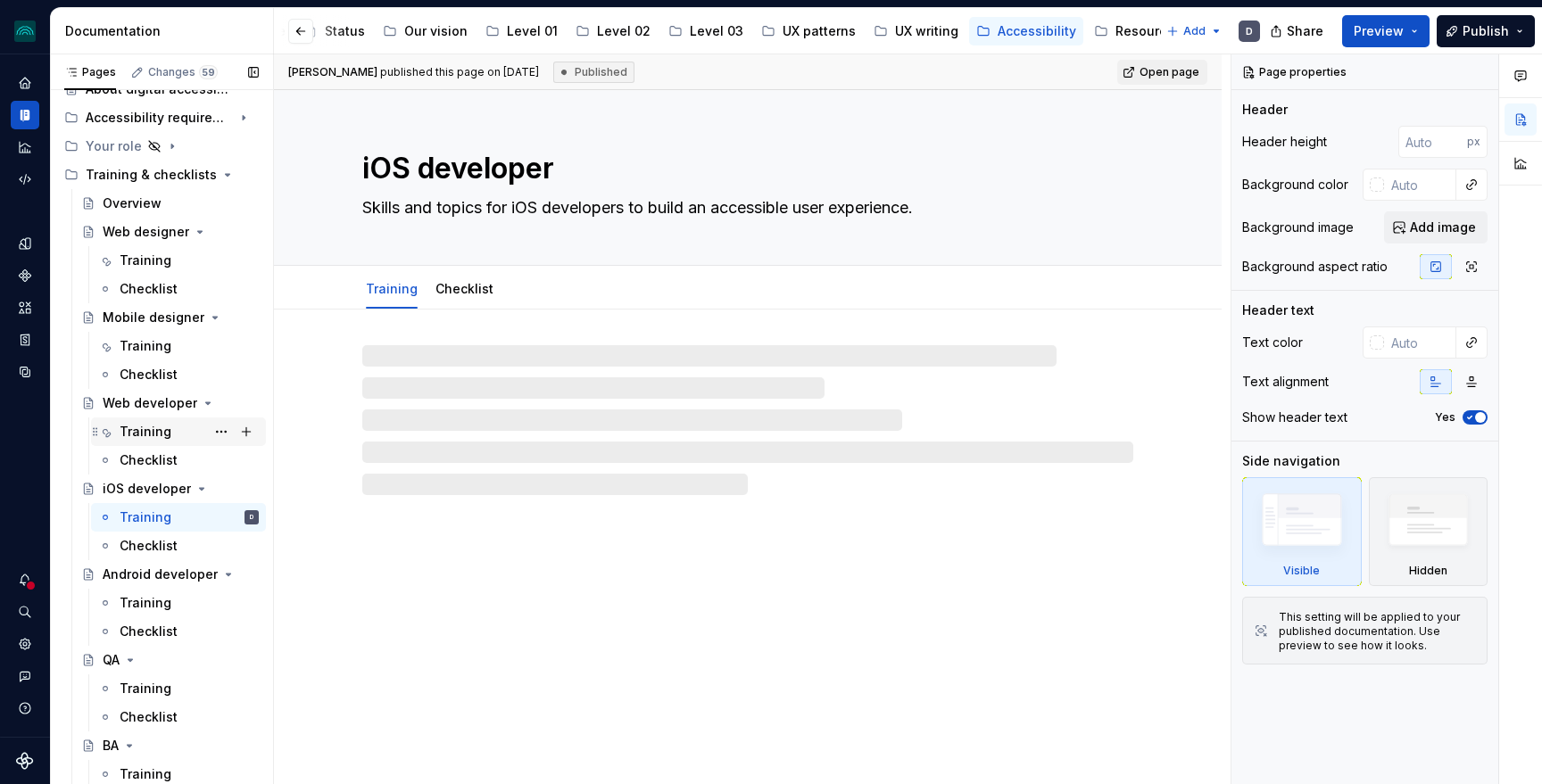
click at [140, 421] on div "Training" at bounding box center [189, 431] width 139 height 25
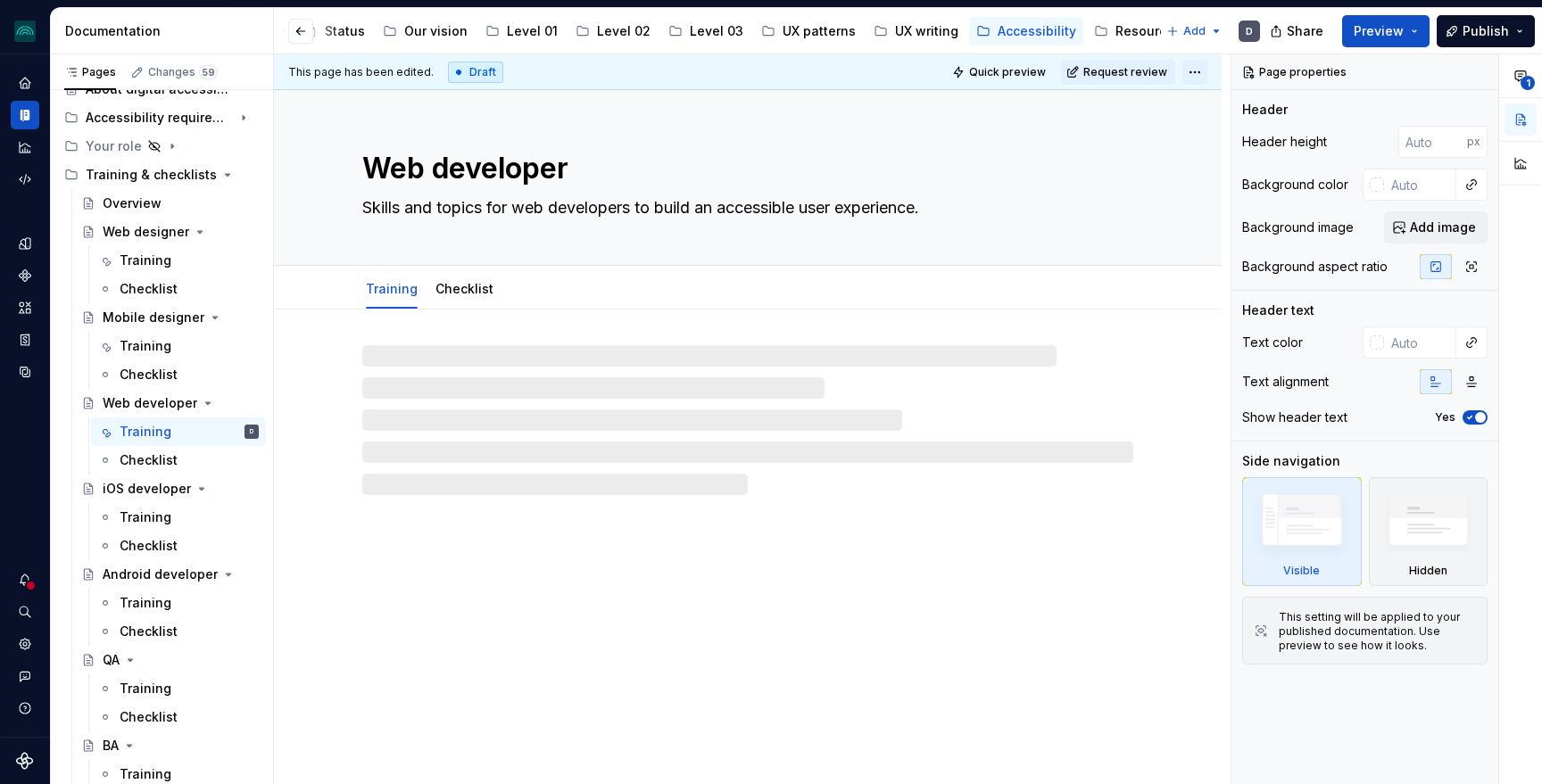
click at [1198, 69] on html "iceberg D Design system data Documentation Accessibility guide for tree Page tr…" at bounding box center [771, 392] width 1542 height 784
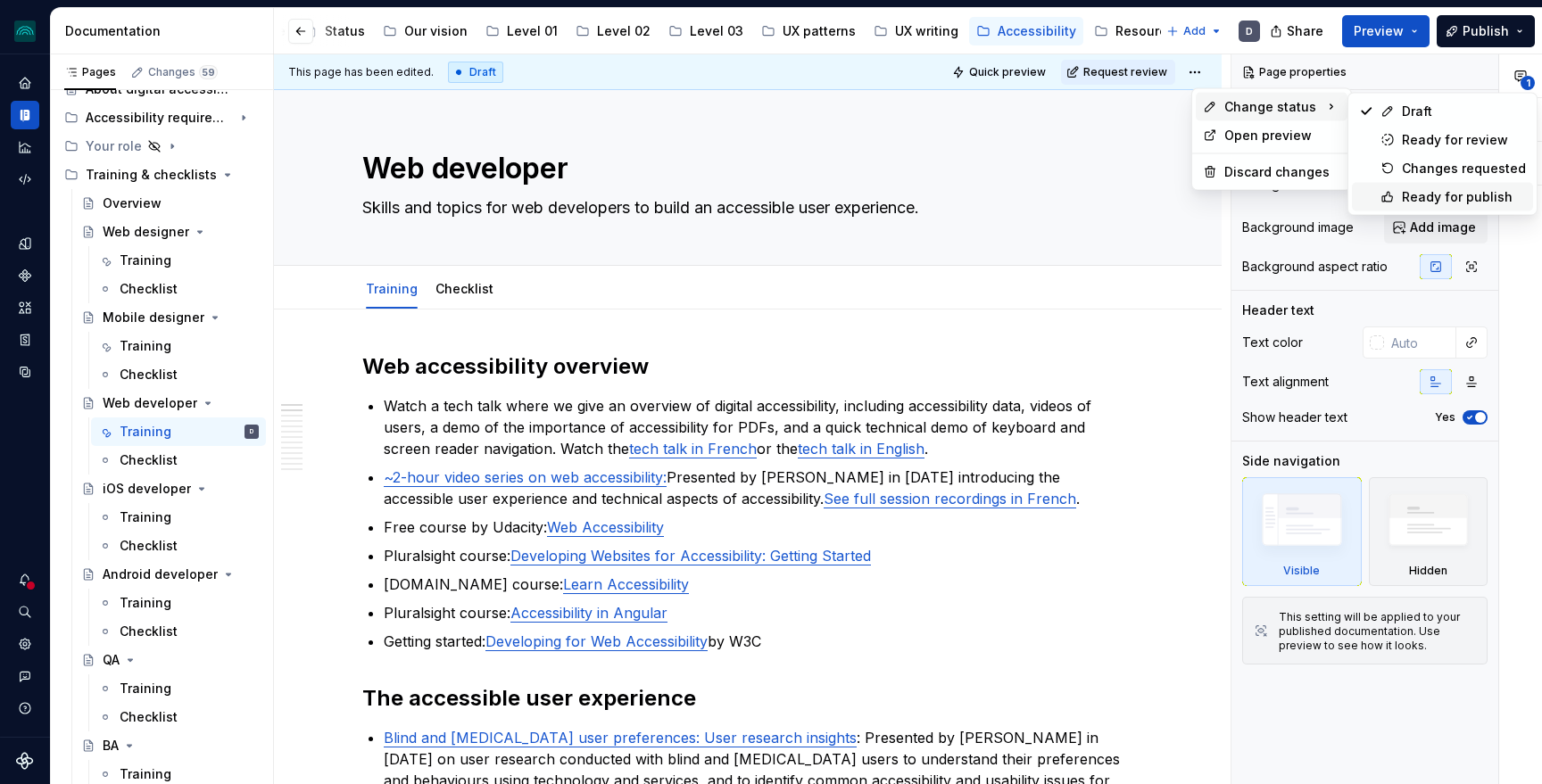
click at [1453, 196] on div "Ready for publish" at bounding box center [1464, 197] width 124 height 18
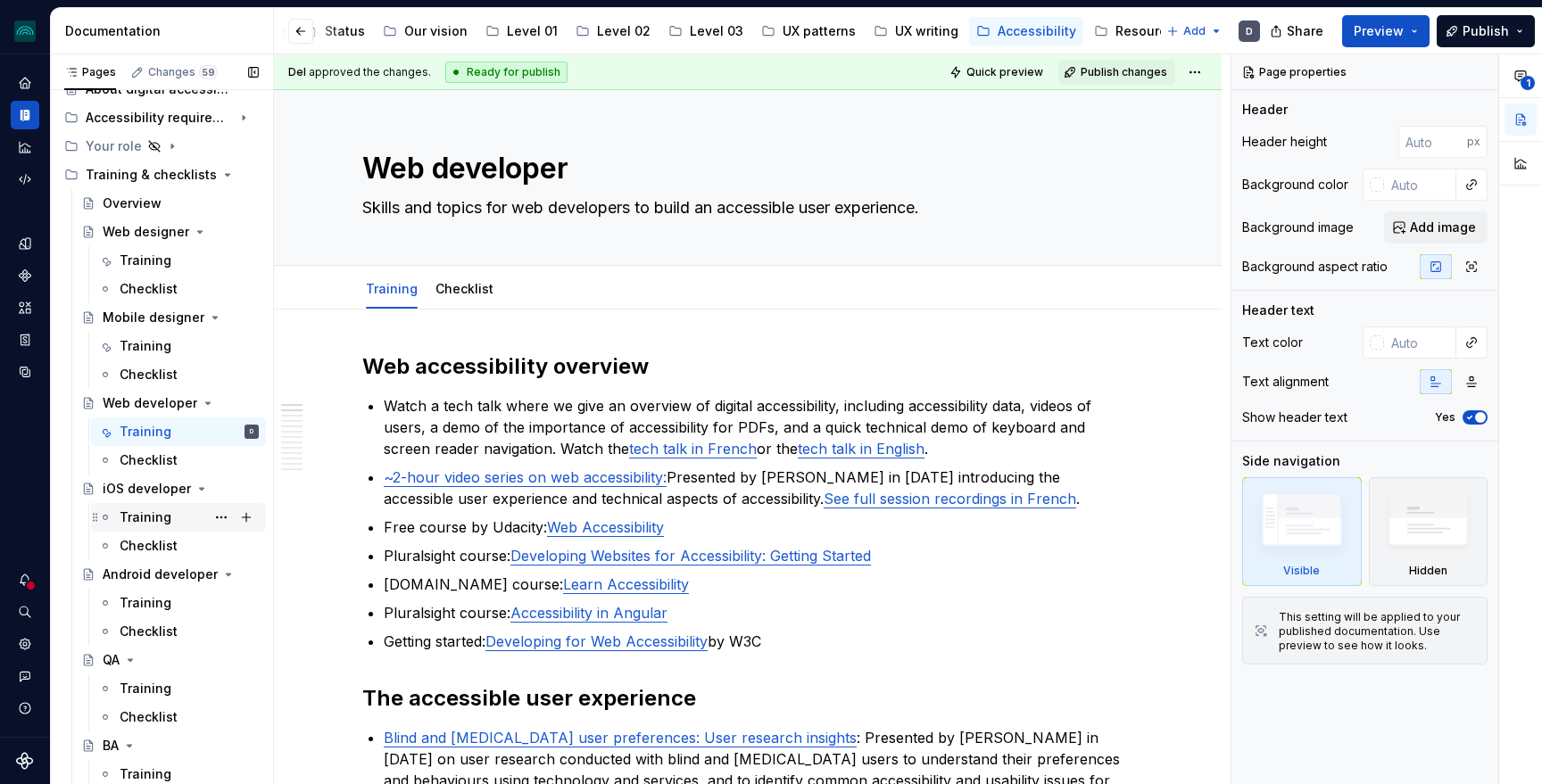
click at [161, 511] on div "Training" at bounding box center [145, 517] width 51 height 18
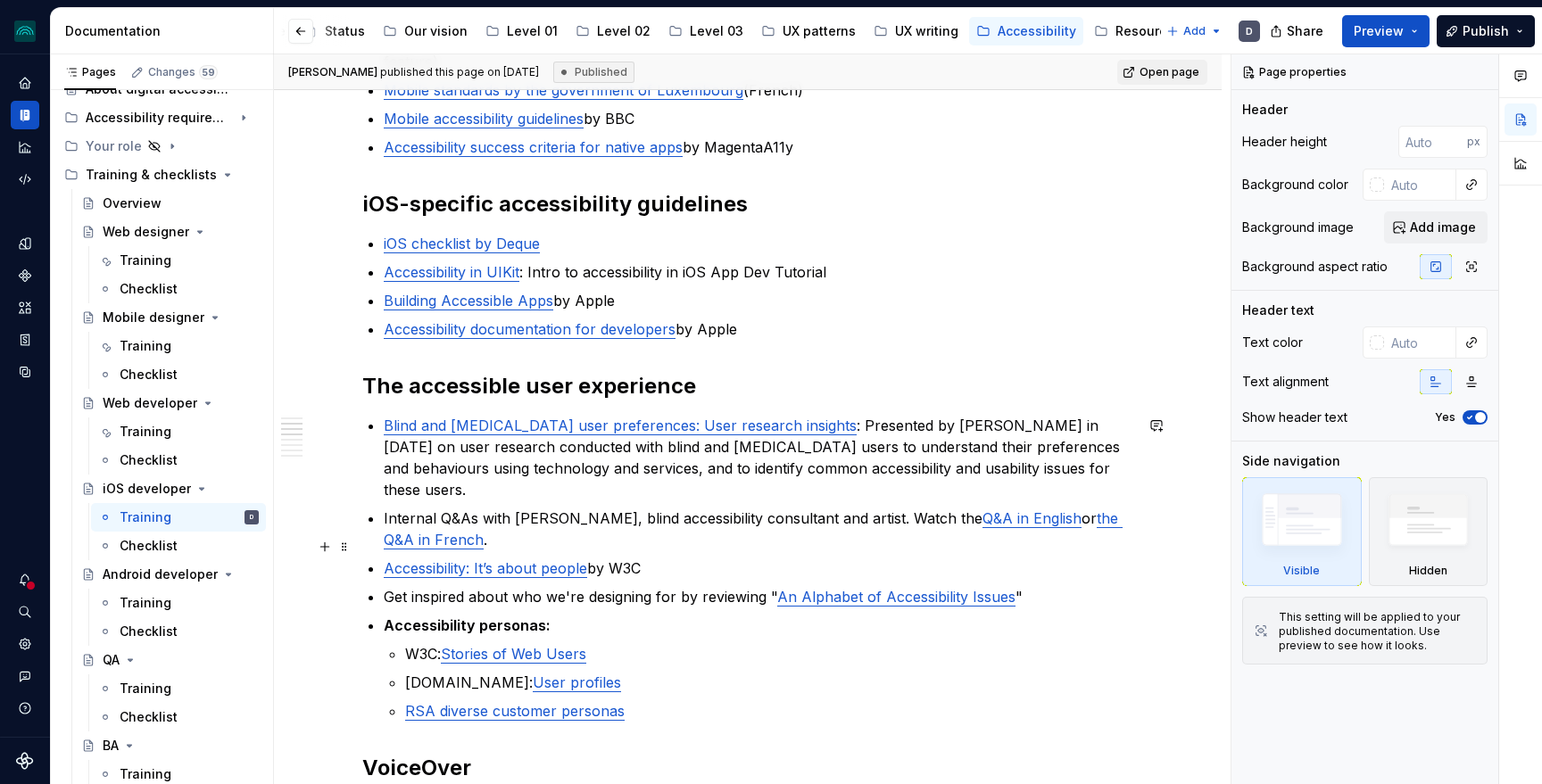
scroll to position [401, 0]
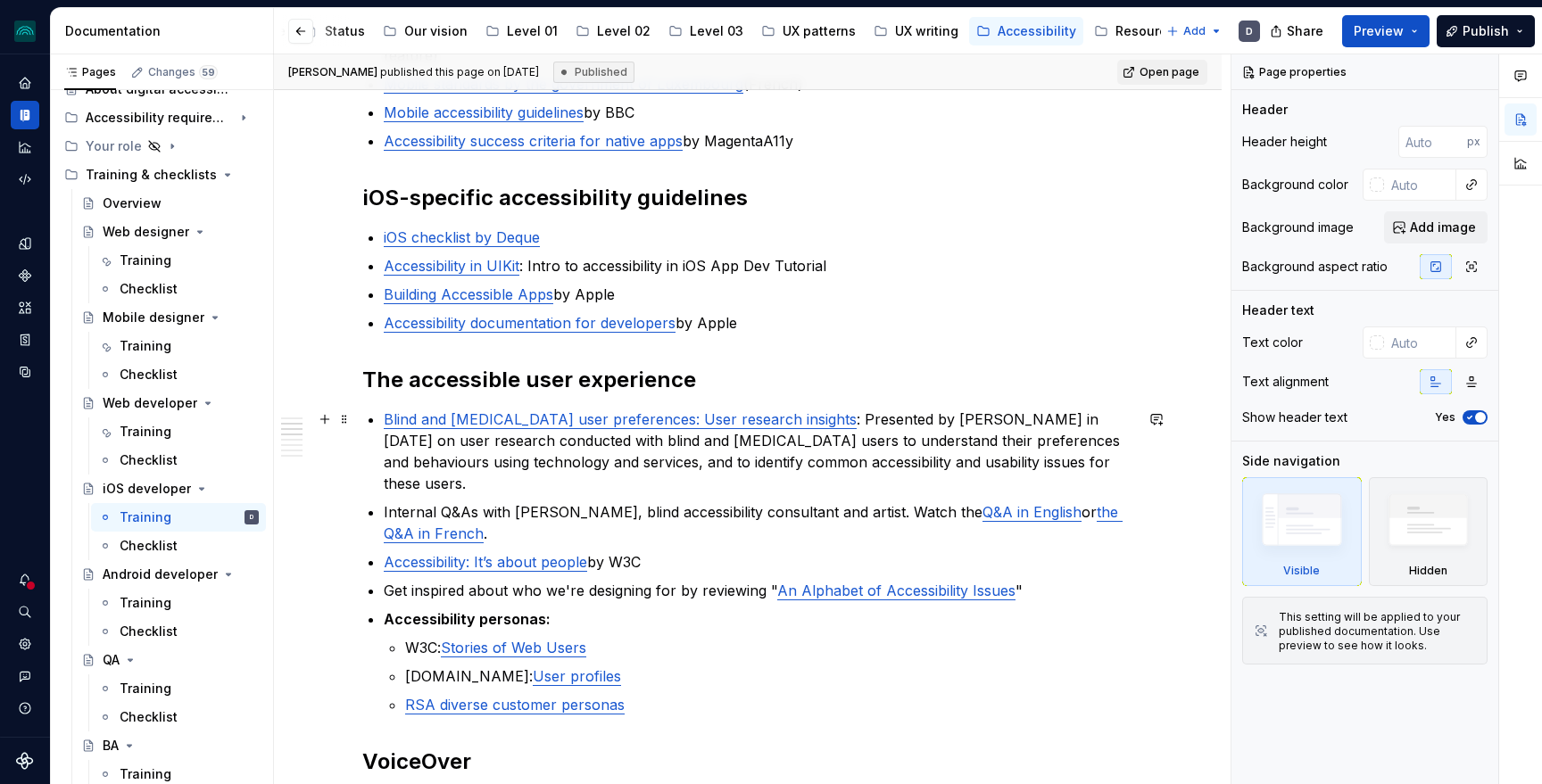
click at [1066, 466] on p "Blind and [MEDICAL_DATA] user preferences: User research insights : Presented b…" at bounding box center [758, 451] width 750 height 86
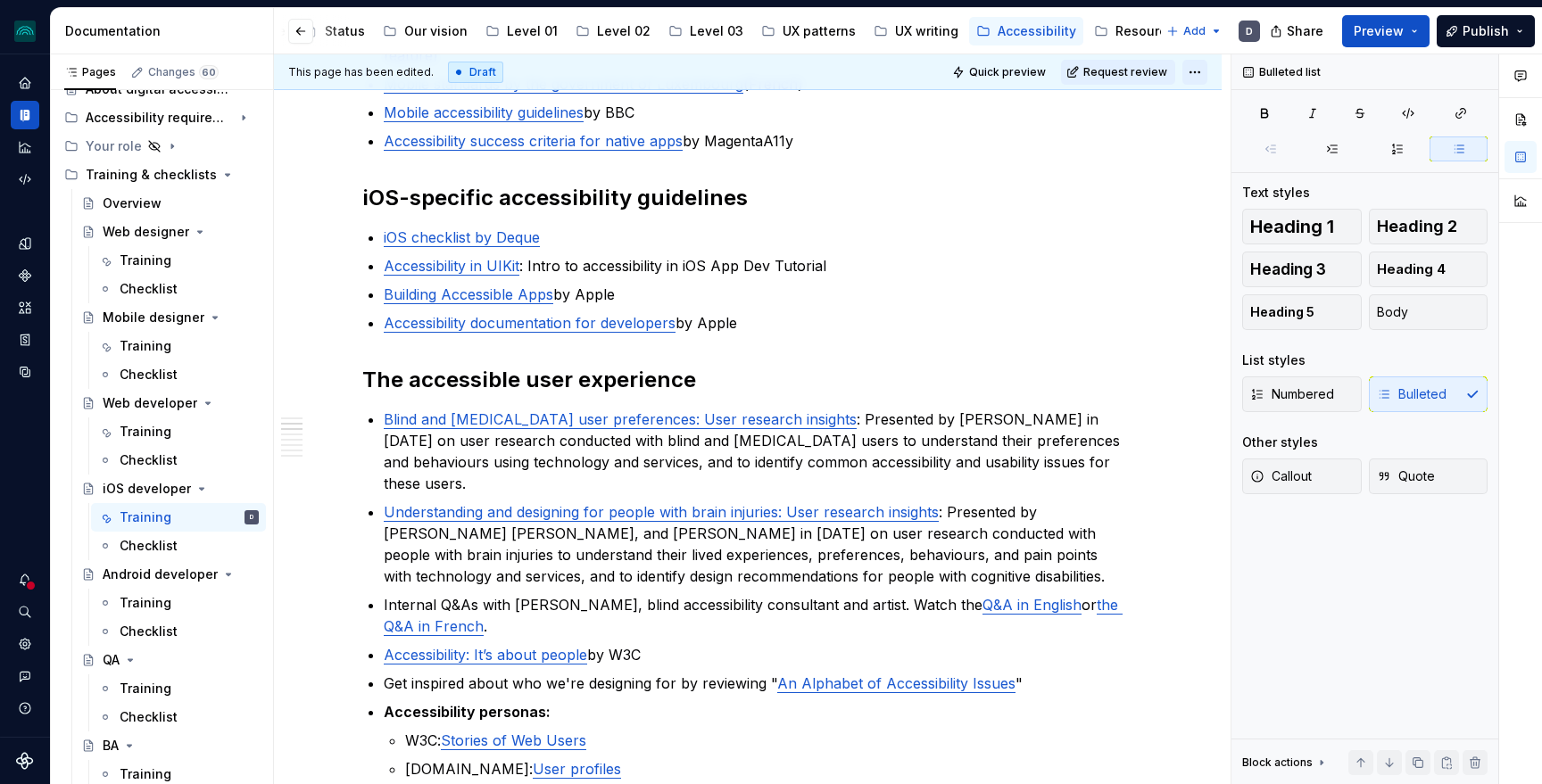
click at [1202, 69] on html "iceberg D Design system data Documentation Accessibility guide for tree Page tr…" at bounding box center [771, 392] width 1542 height 784
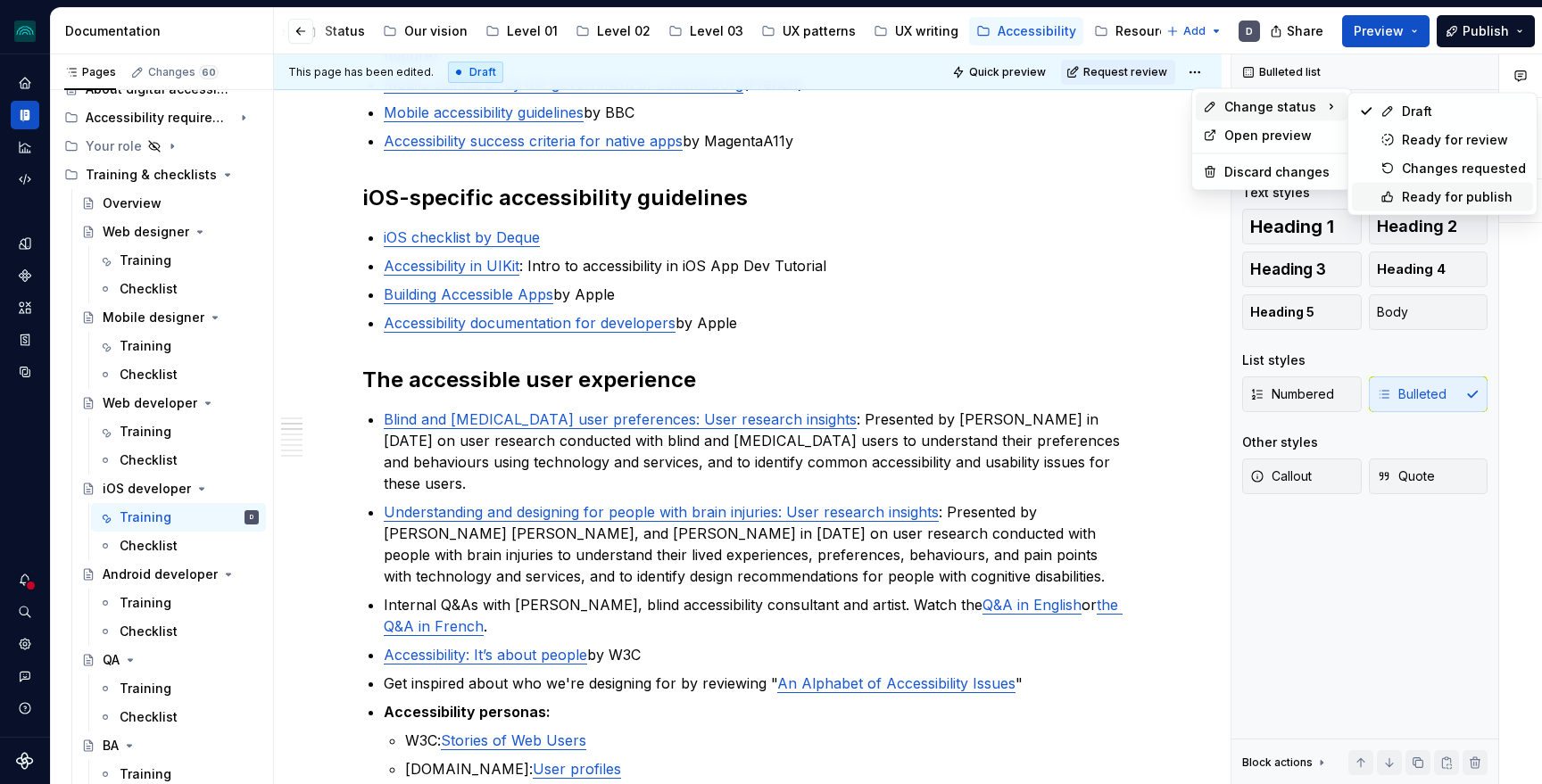
click at [1422, 199] on div "Ready for publish" at bounding box center [1464, 197] width 124 height 18
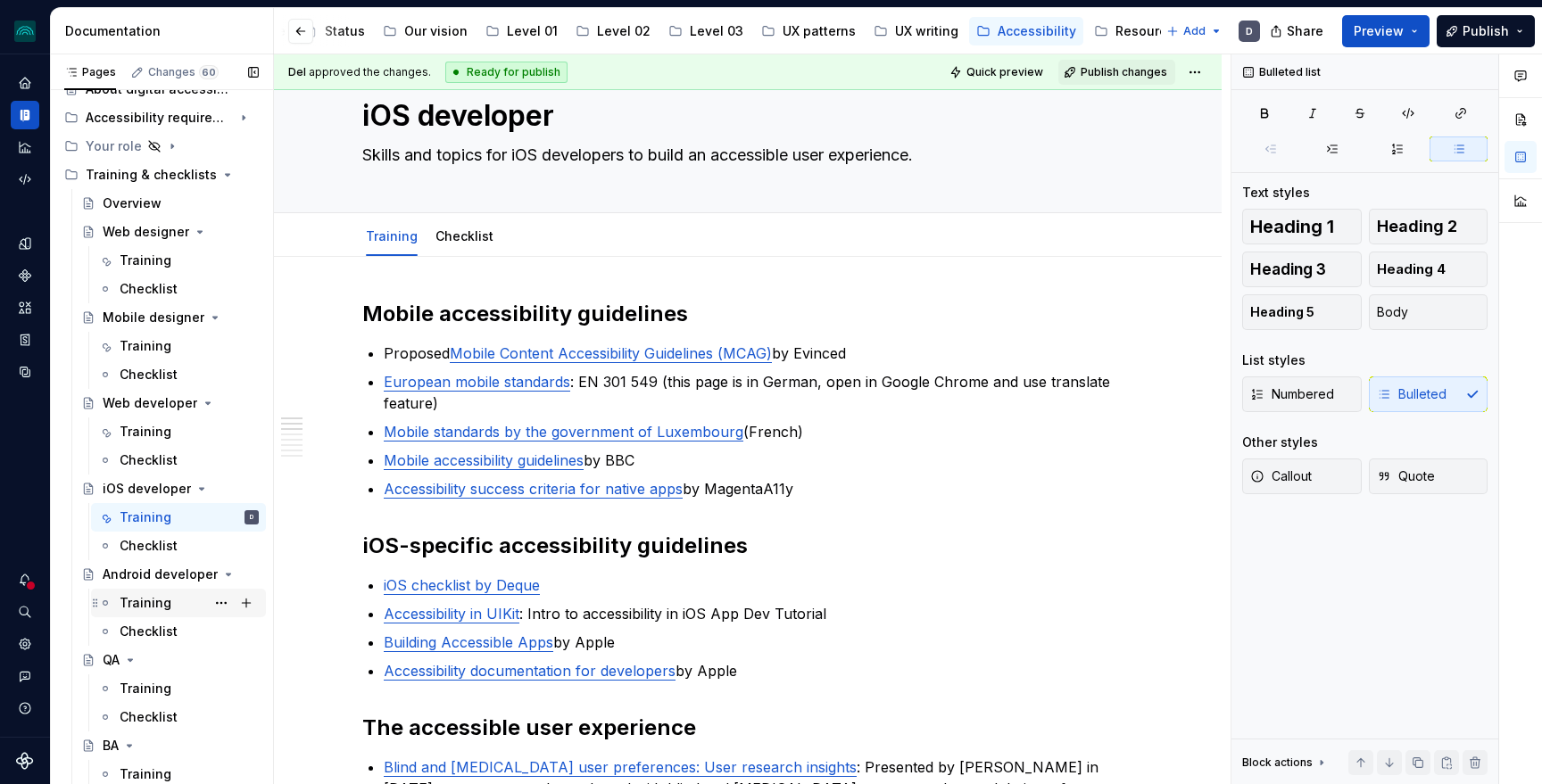
click at [124, 613] on div "Training" at bounding box center [189, 602] width 139 height 25
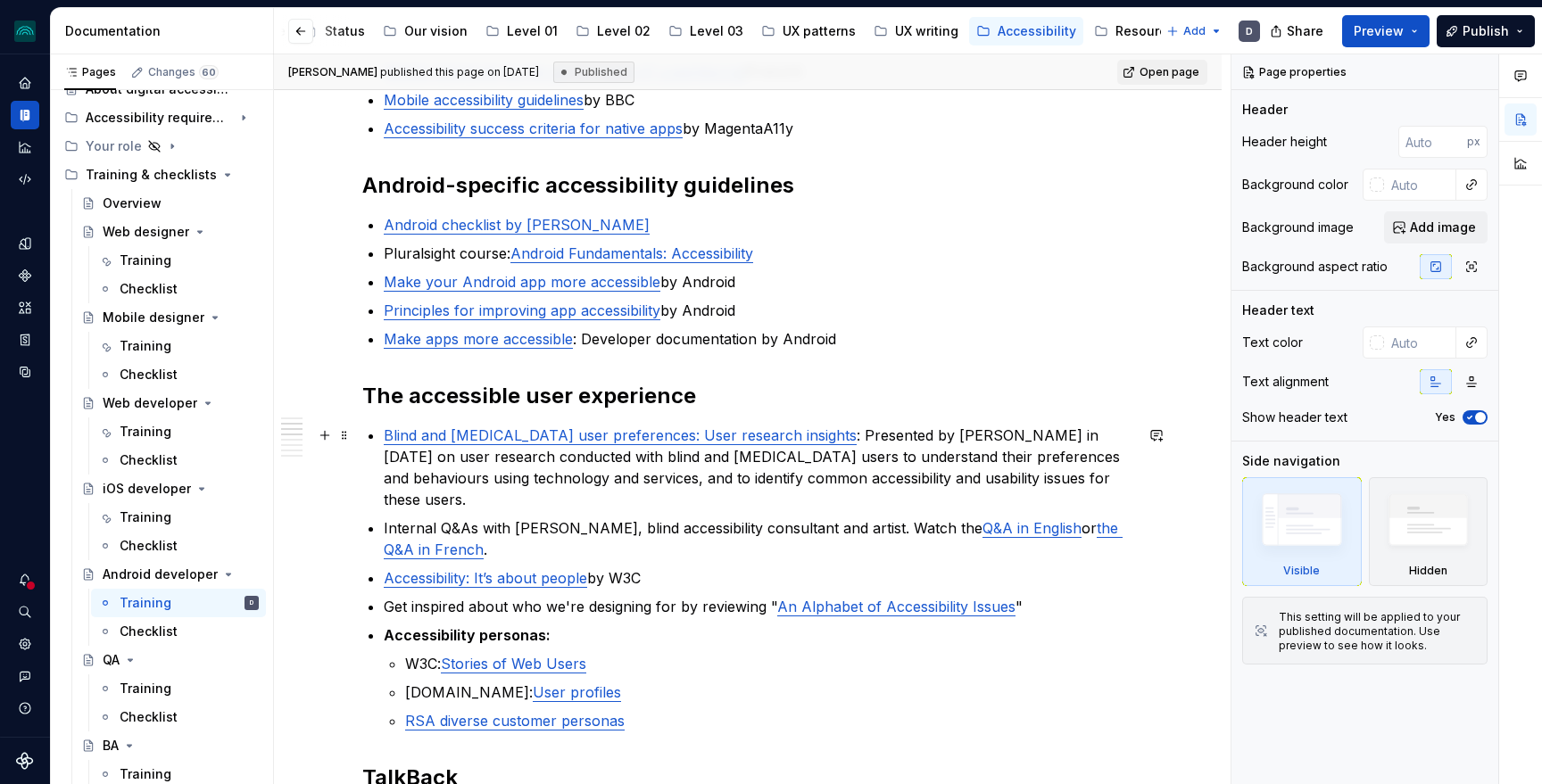
scroll to position [462, 0]
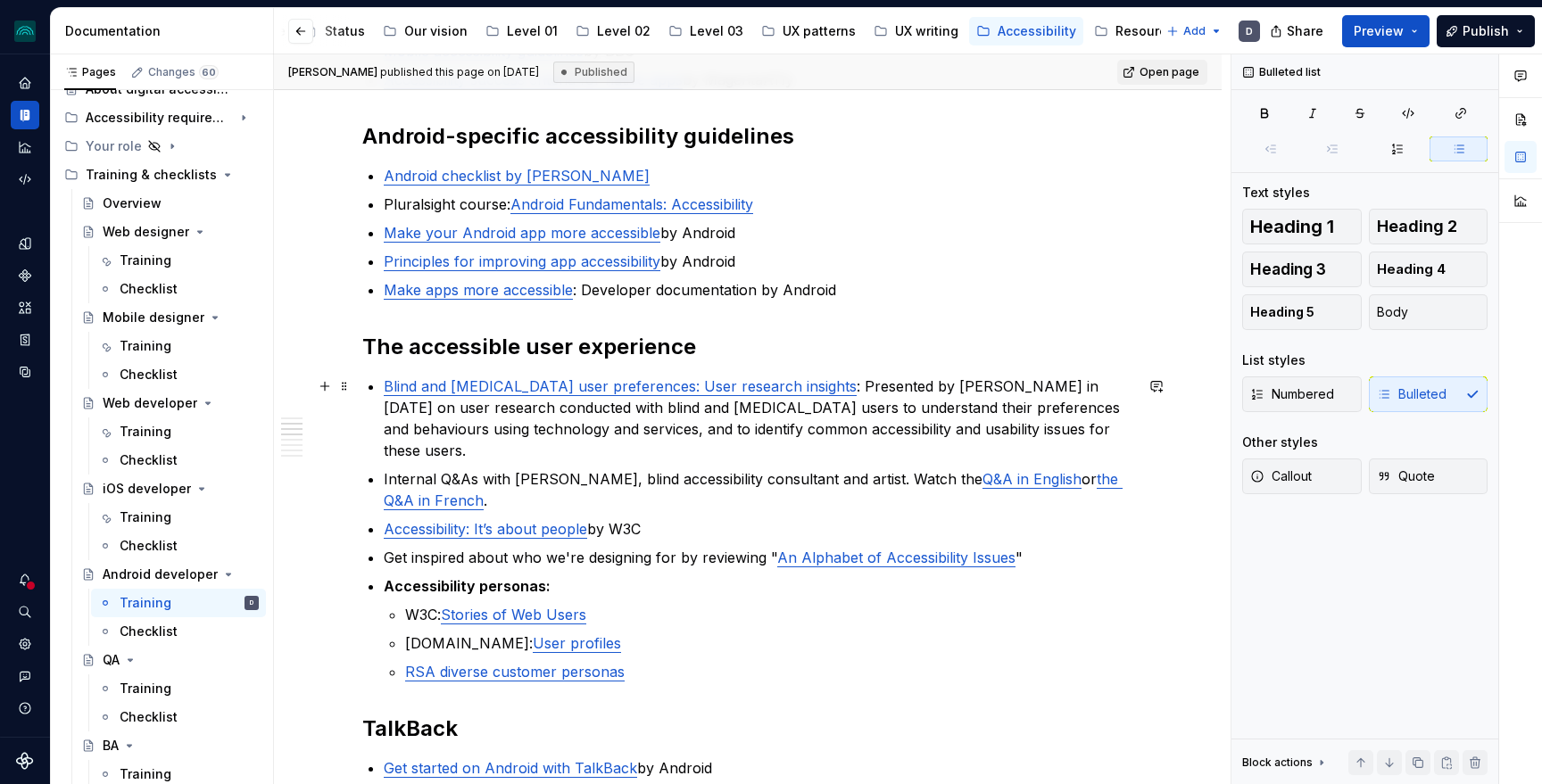
click at [1071, 427] on p "Blind and [MEDICAL_DATA] user preferences: User research insights : Presented b…" at bounding box center [758, 418] width 750 height 86
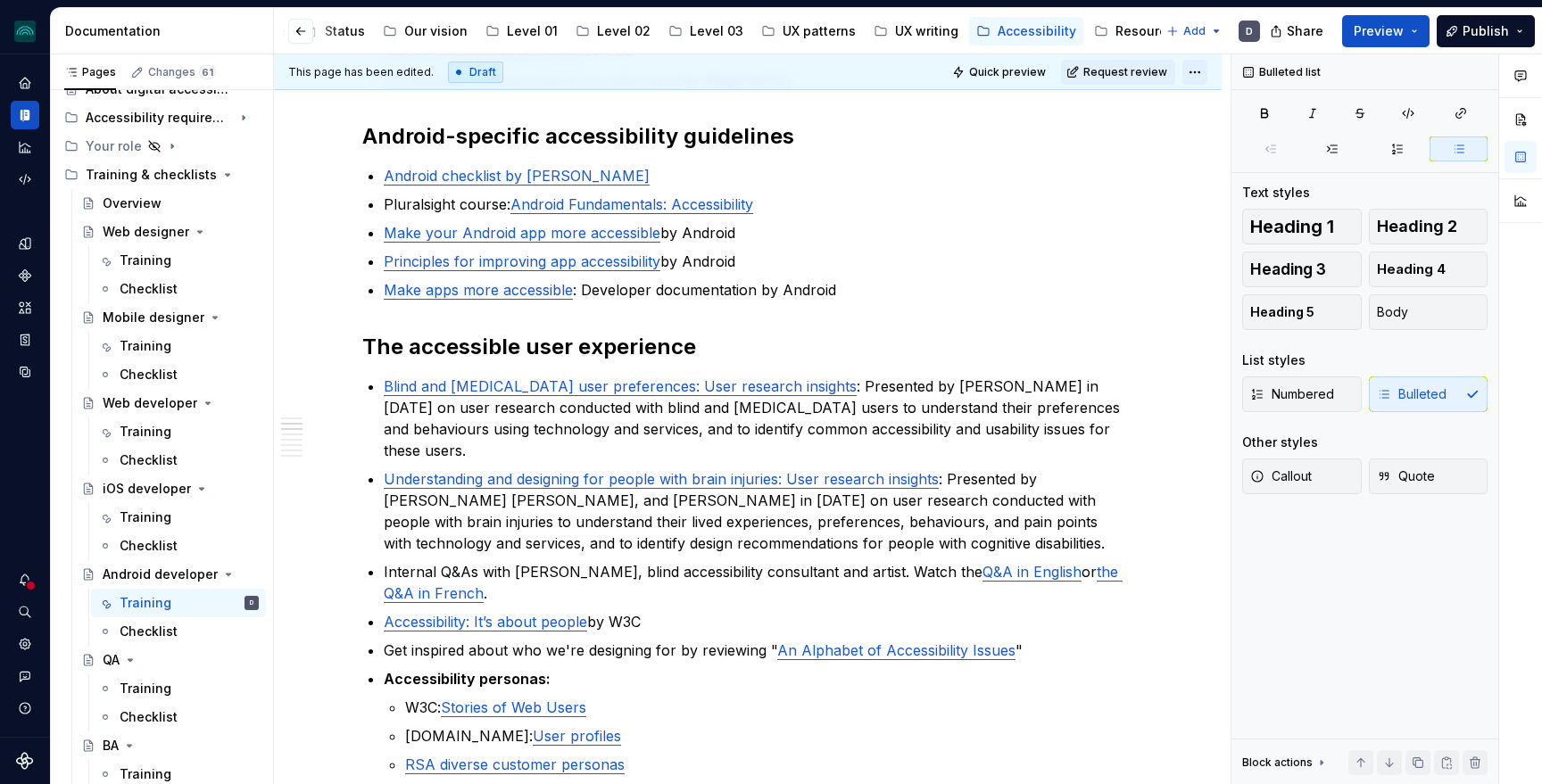
click at [1198, 69] on html "iceberg D Design system data Documentation Accessibility guide for tree Page tr…" at bounding box center [771, 392] width 1542 height 784
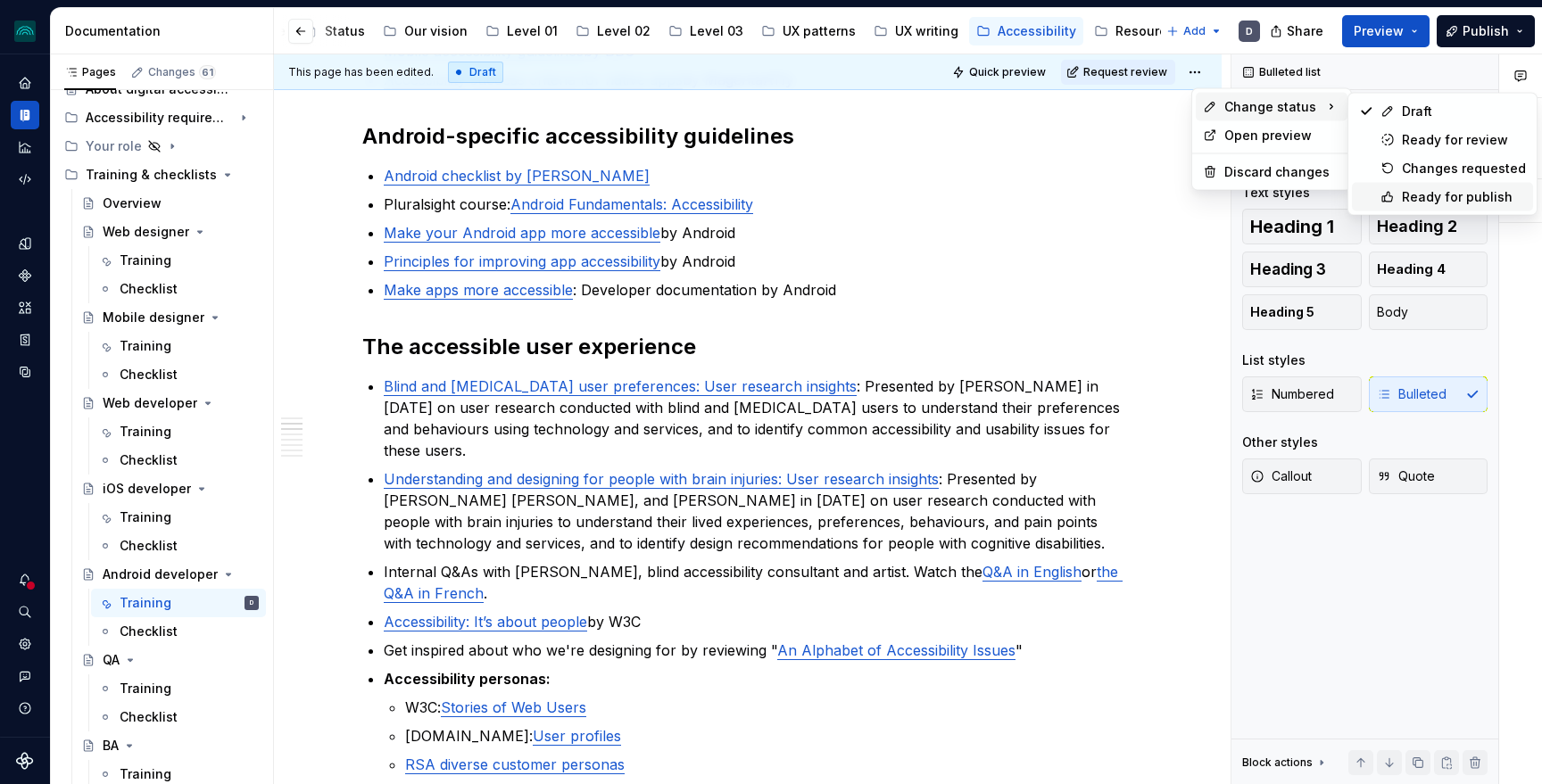
click at [1445, 187] on div "Ready for publish" at bounding box center [1441, 196] width 181 height 29
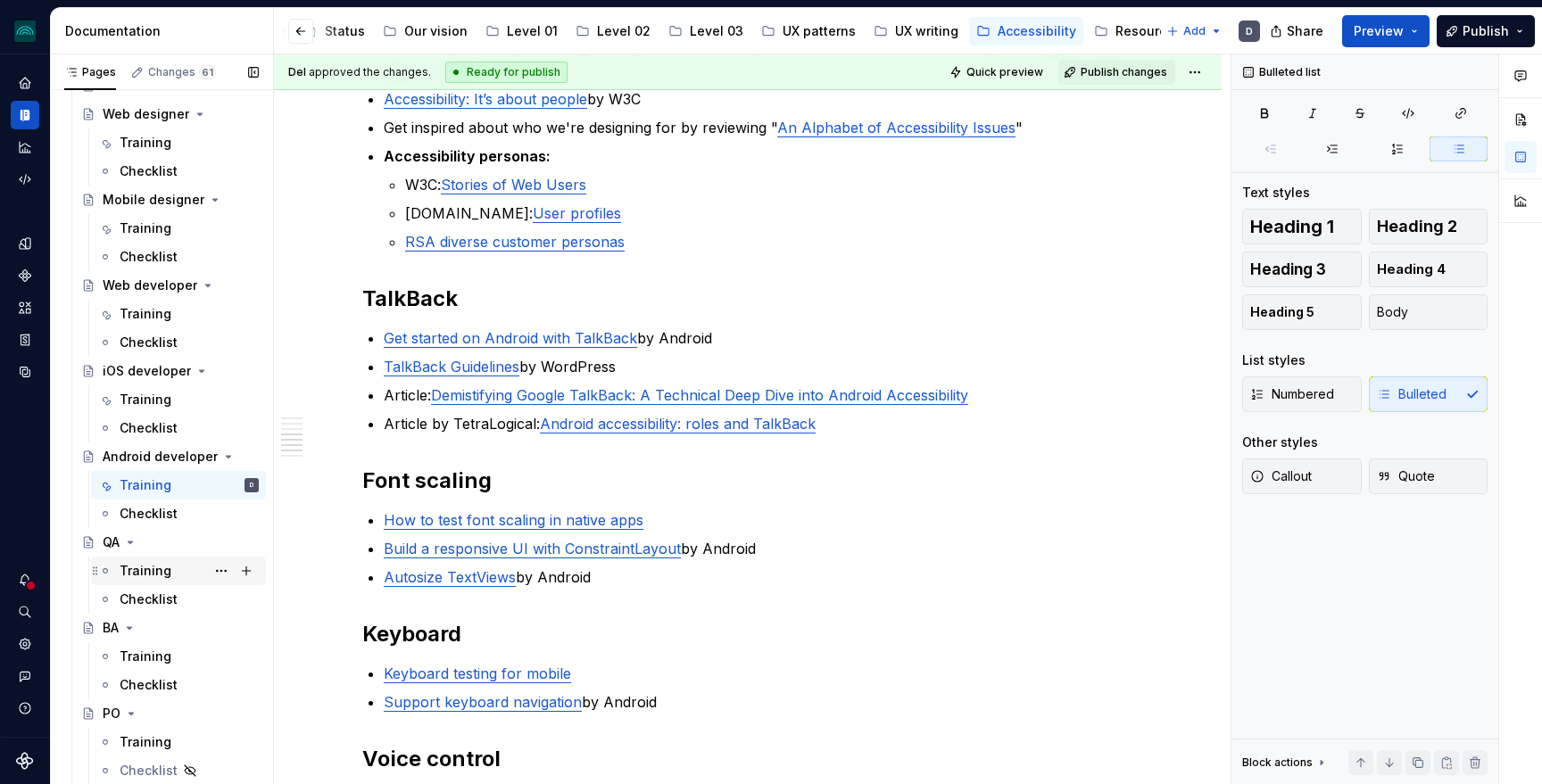
scroll to position [175, 0]
click at [137, 569] on div "Training" at bounding box center [145, 568] width 51 height 18
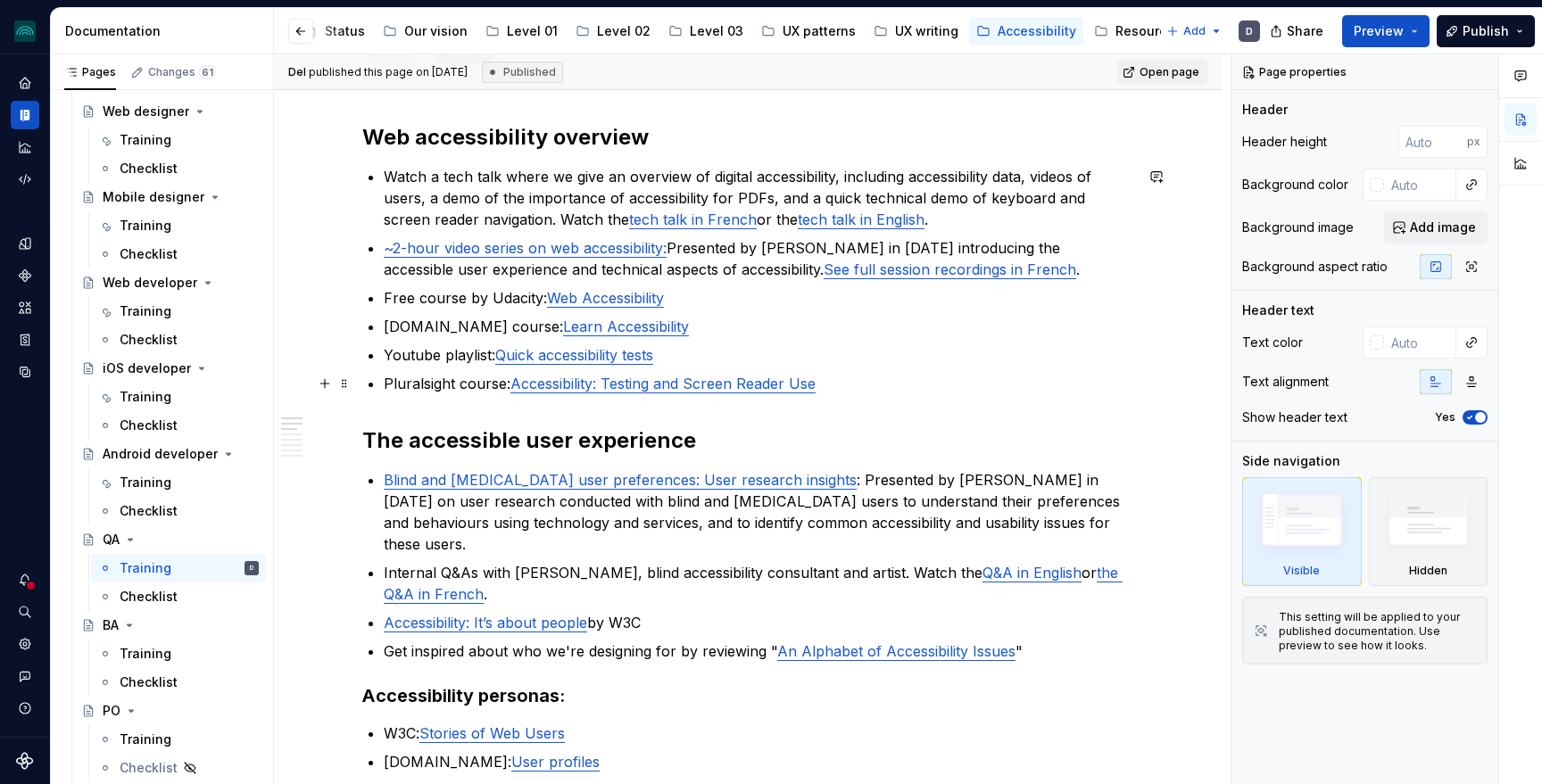
scroll to position [240, 0]
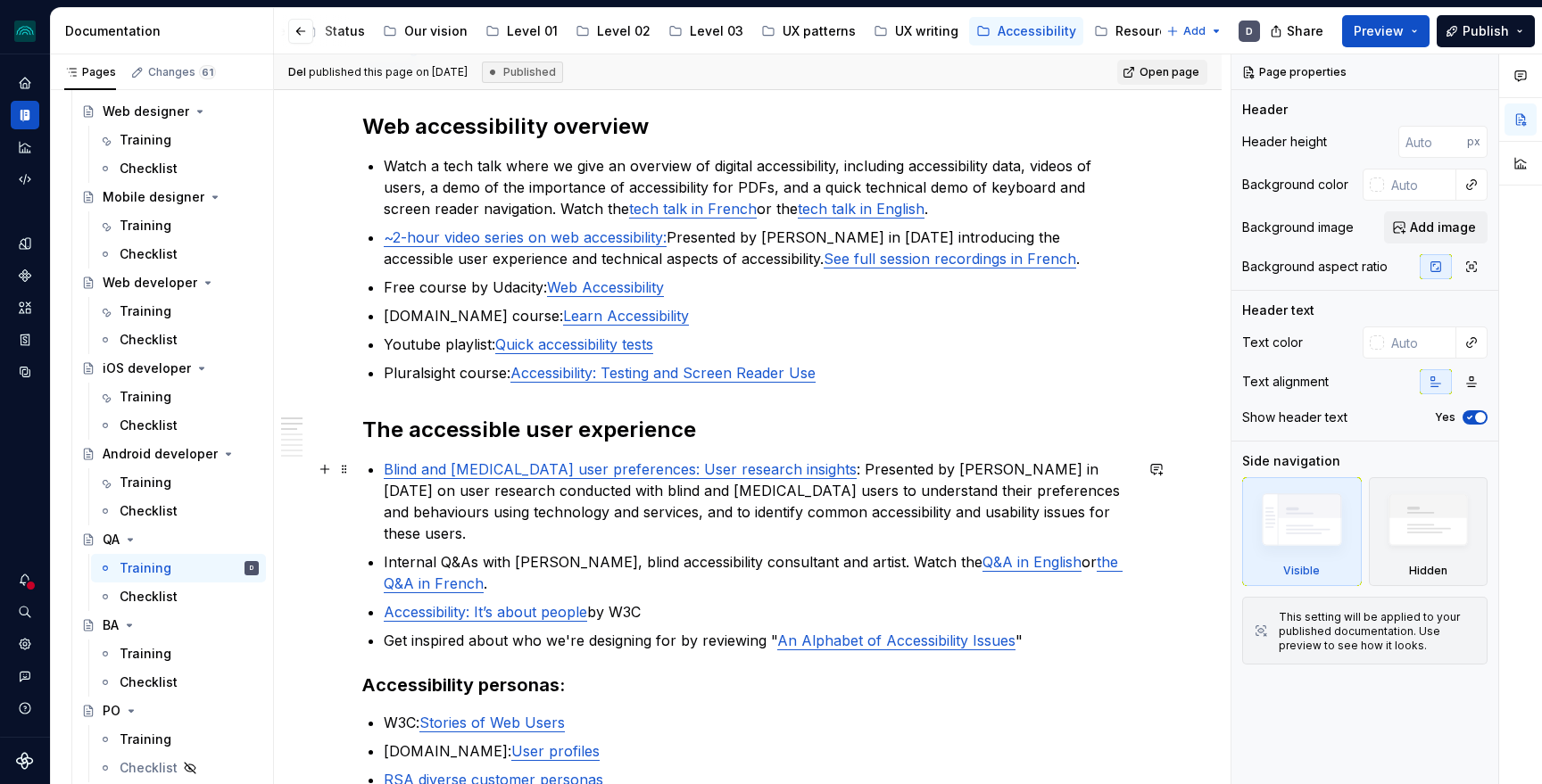
click at [1065, 512] on p "Blind and [MEDICAL_DATA] user preferences: User research insights : Presented b…" at bounding box center [758, 501] width 750 height 86
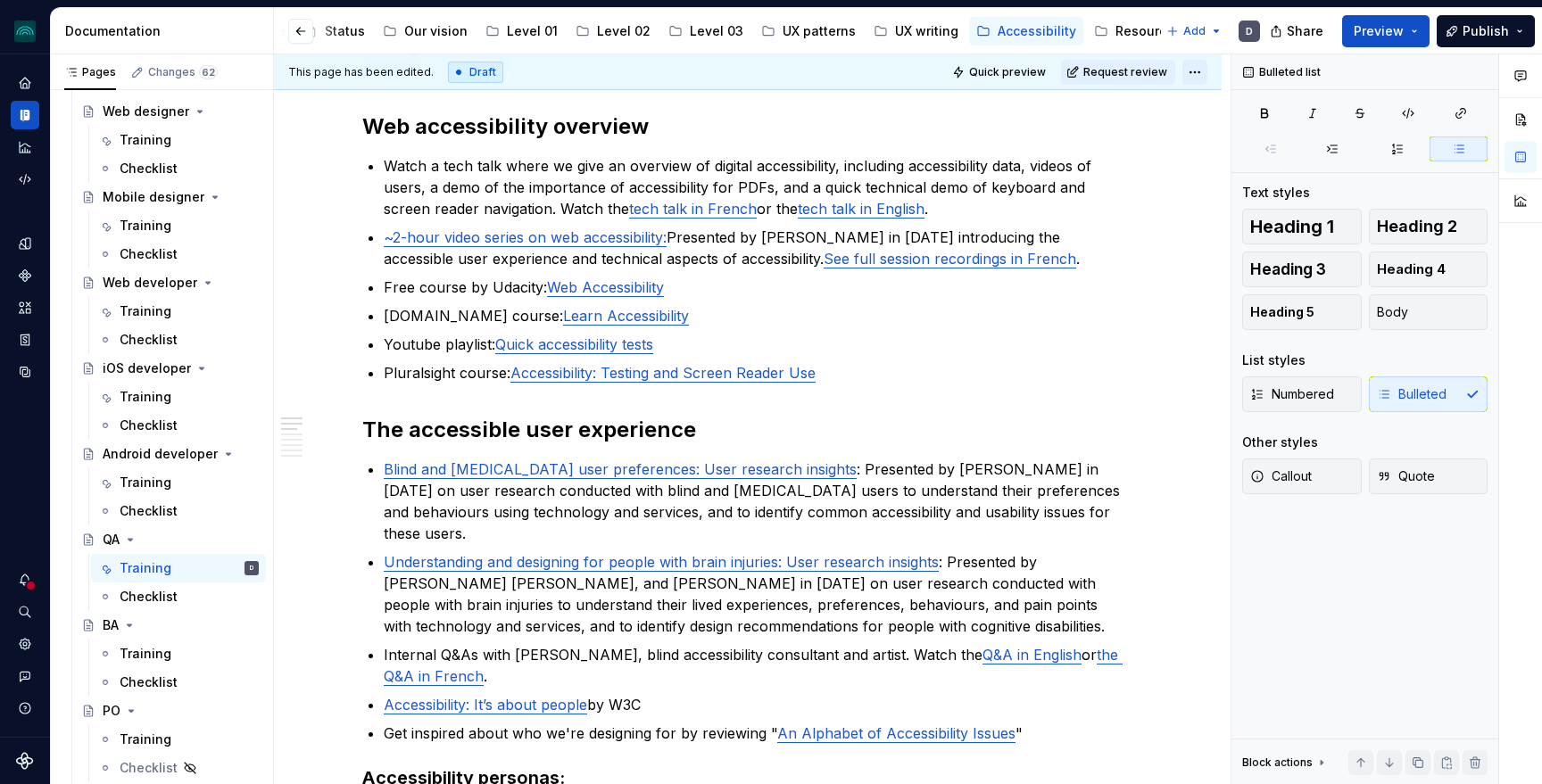
click at [1205, 69] on html "iceberg D Design system data Documentation Accessibility guide for tree Page tr…" at bounding box center [771, 392] width 1542 height 784
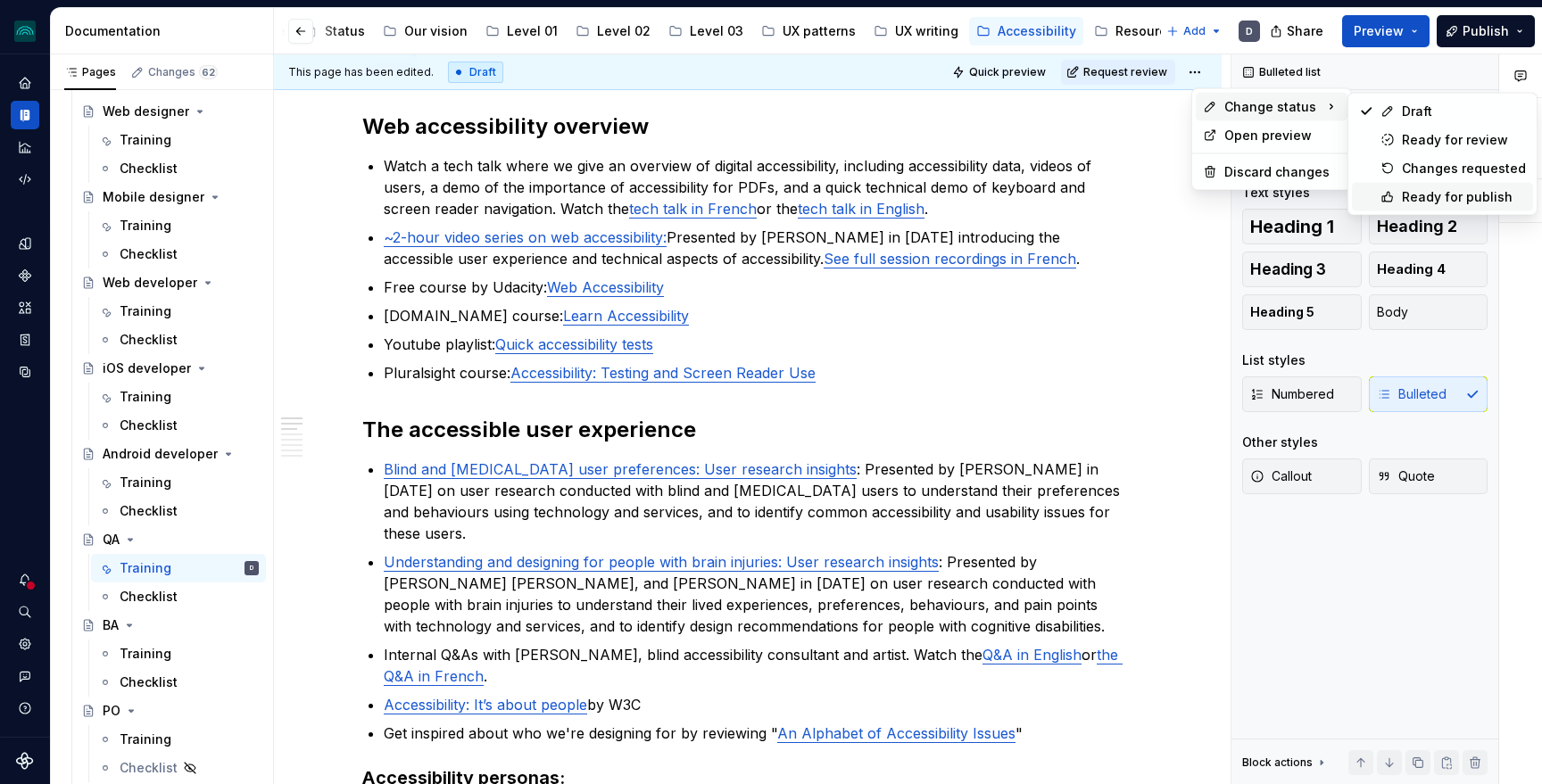
click at [1438, 195] on div "Ready for publish" at bounding box center [1464, 197] width 124 height 18
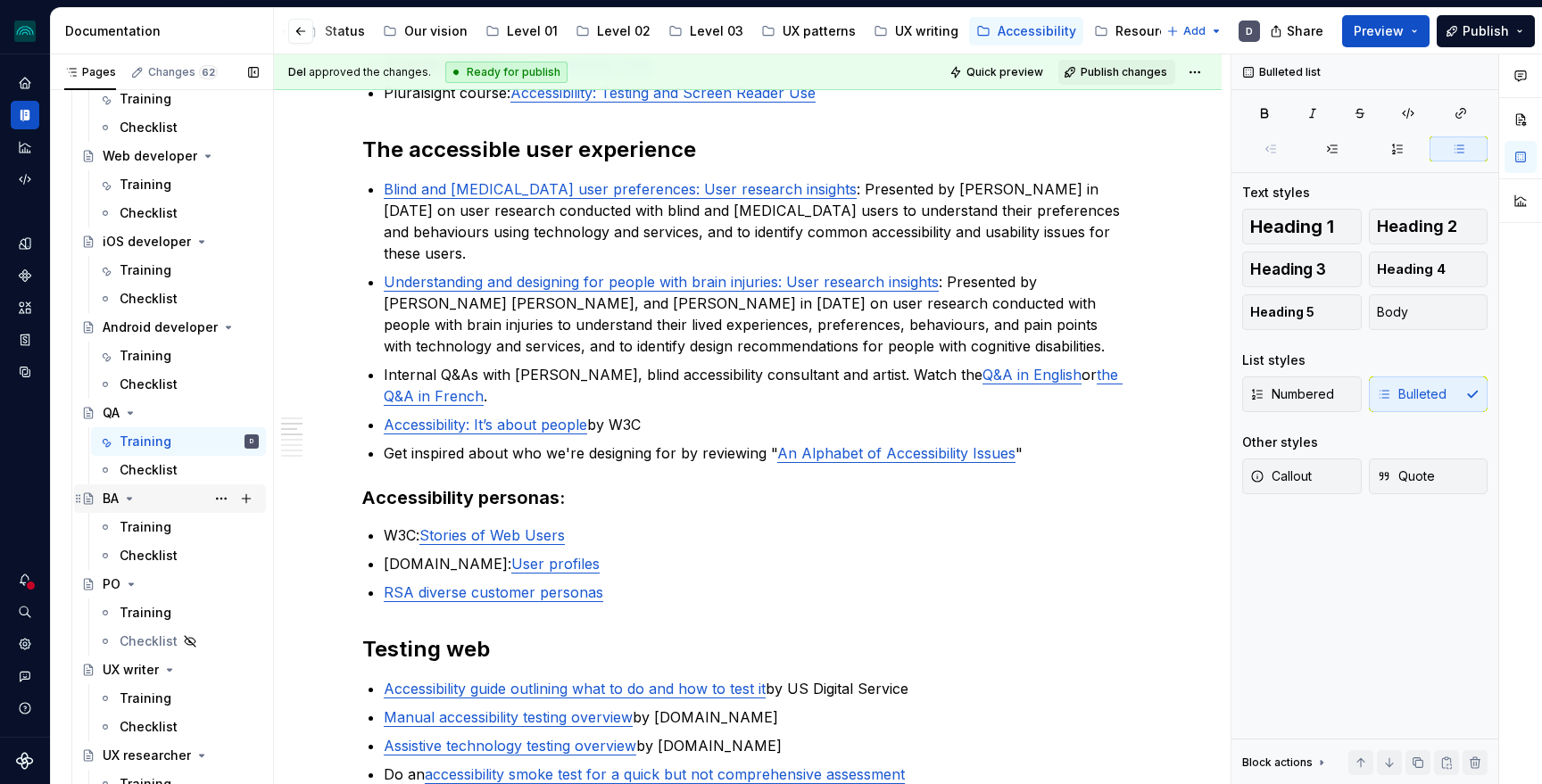
scroll to position [330, 0]
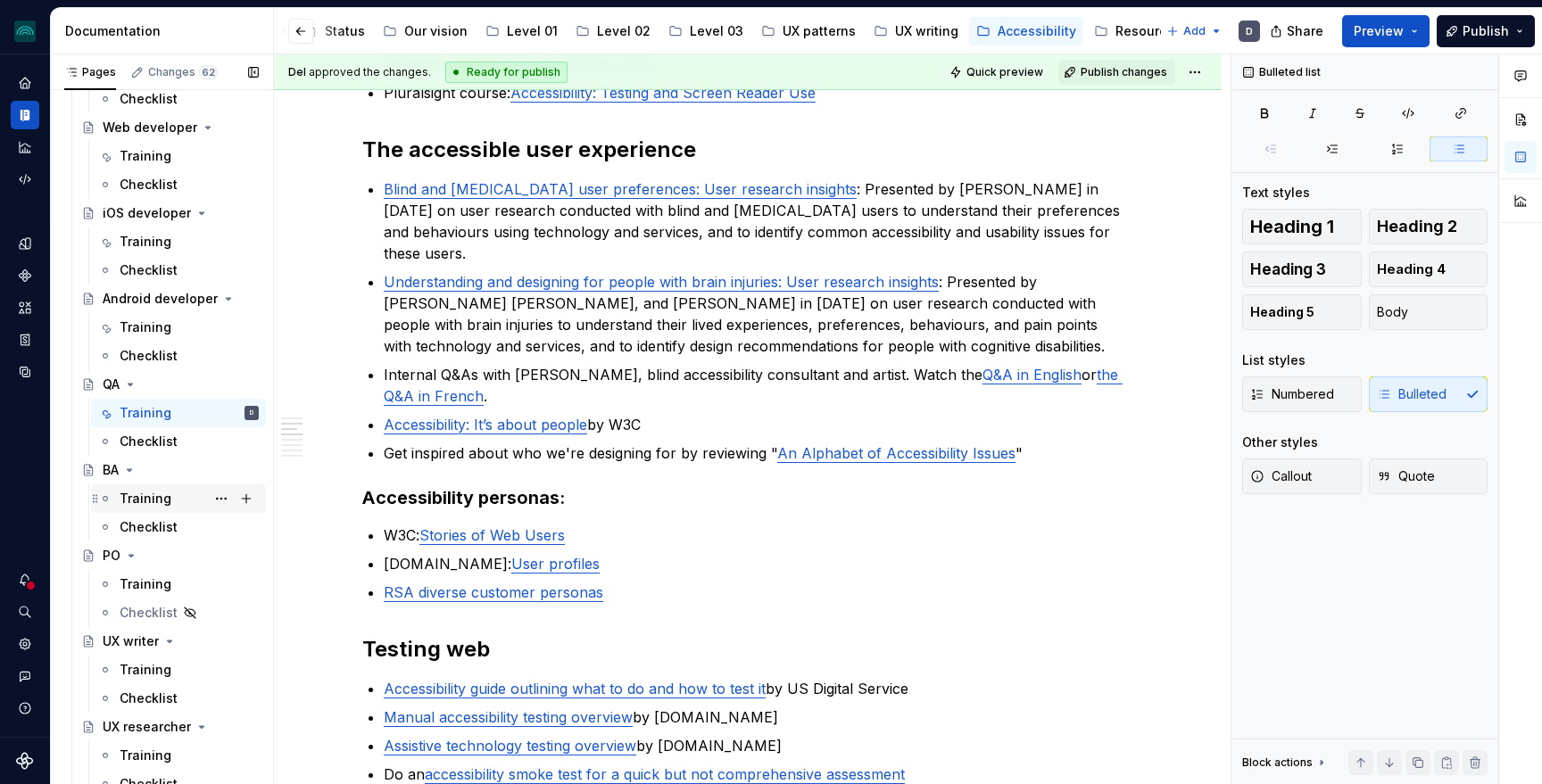
click at [159, 500] on div "Training" at bounding box center [145, 499] width 51 height 18
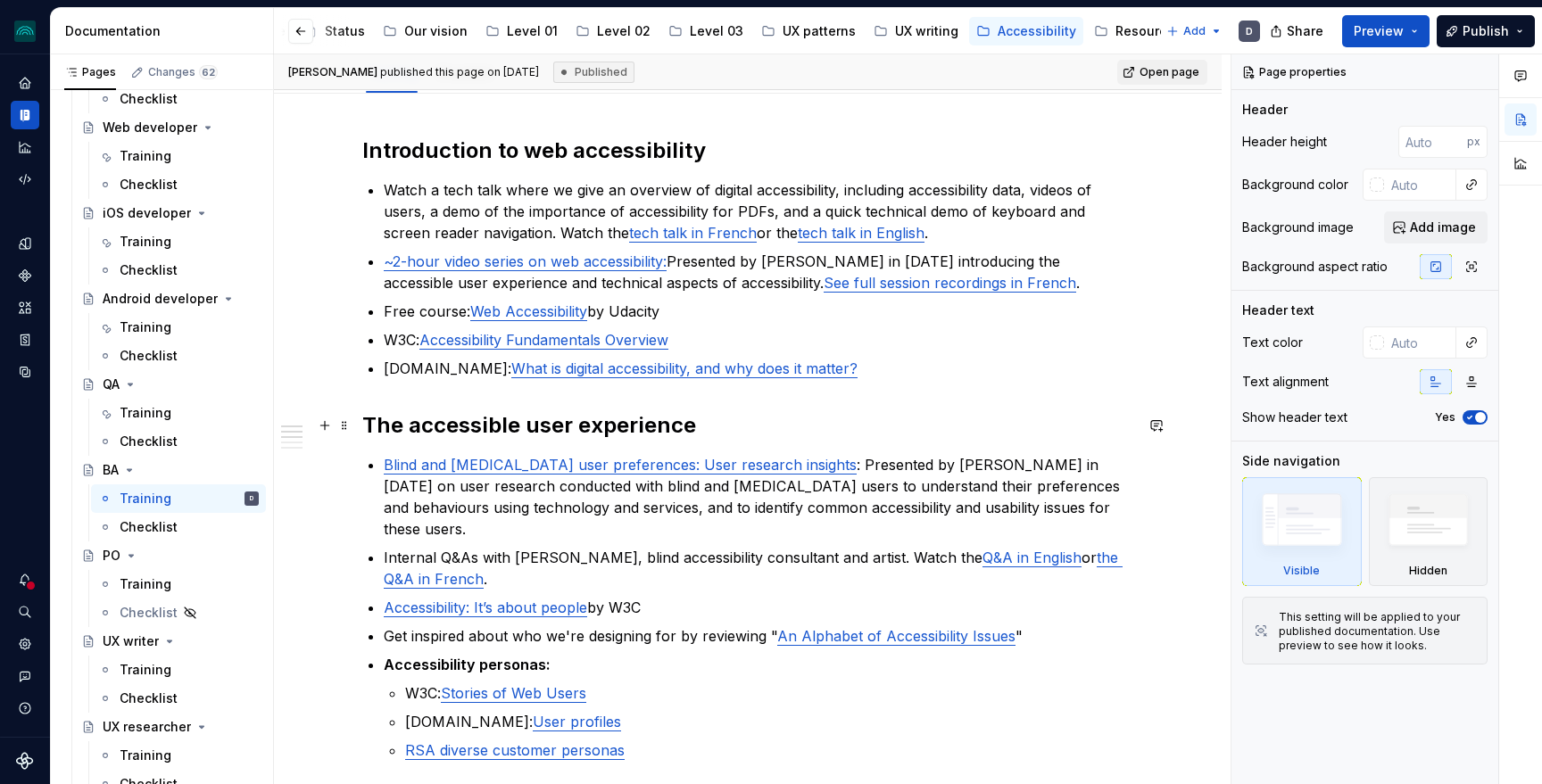
scroll to position [228, 0]
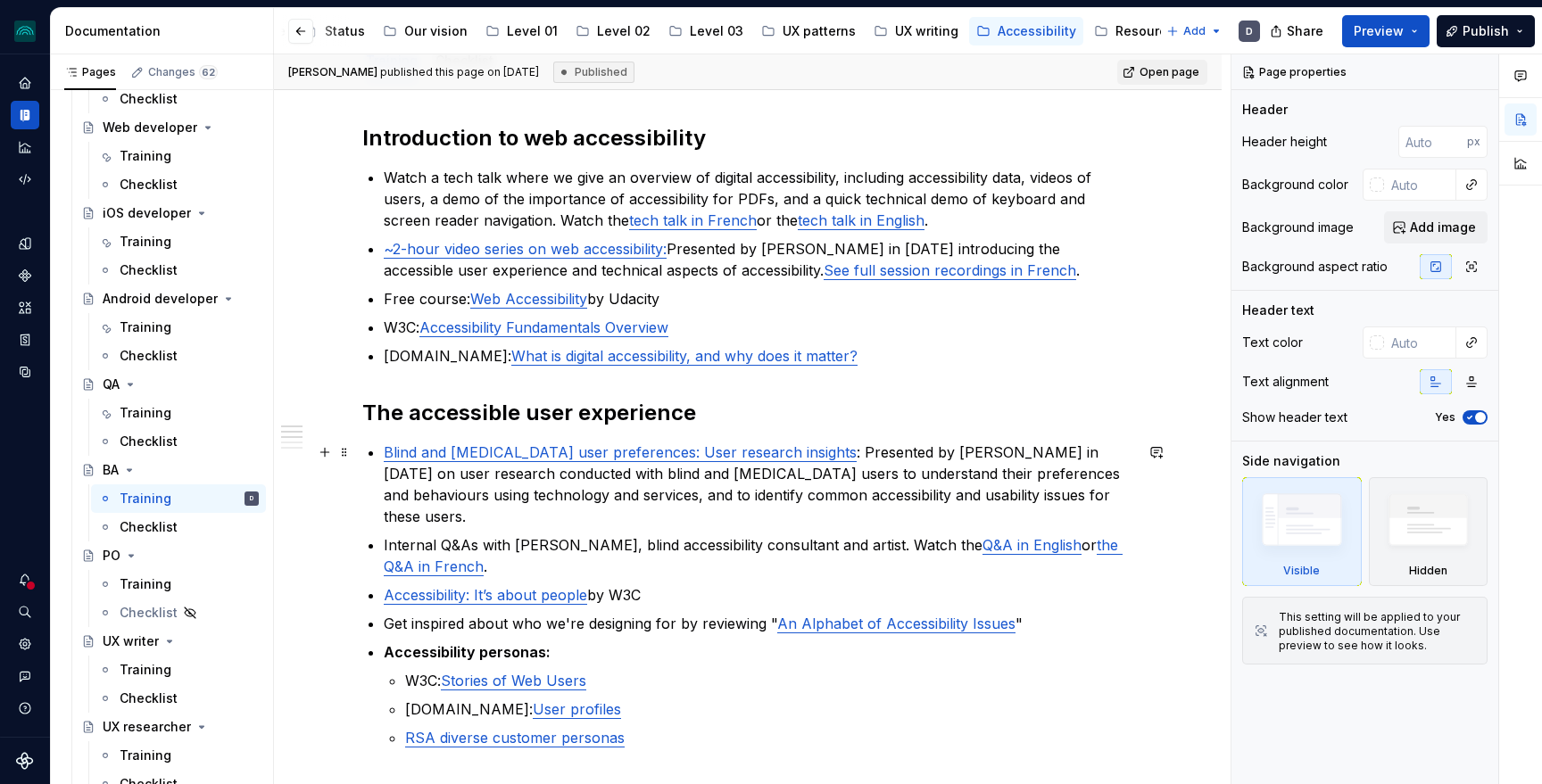
click at [1072, 493] on p "Blind and [MEDICAL_DATA] user preferences: User research insights : Presented b…" at bounding box center [758, 484] width 750 height 86
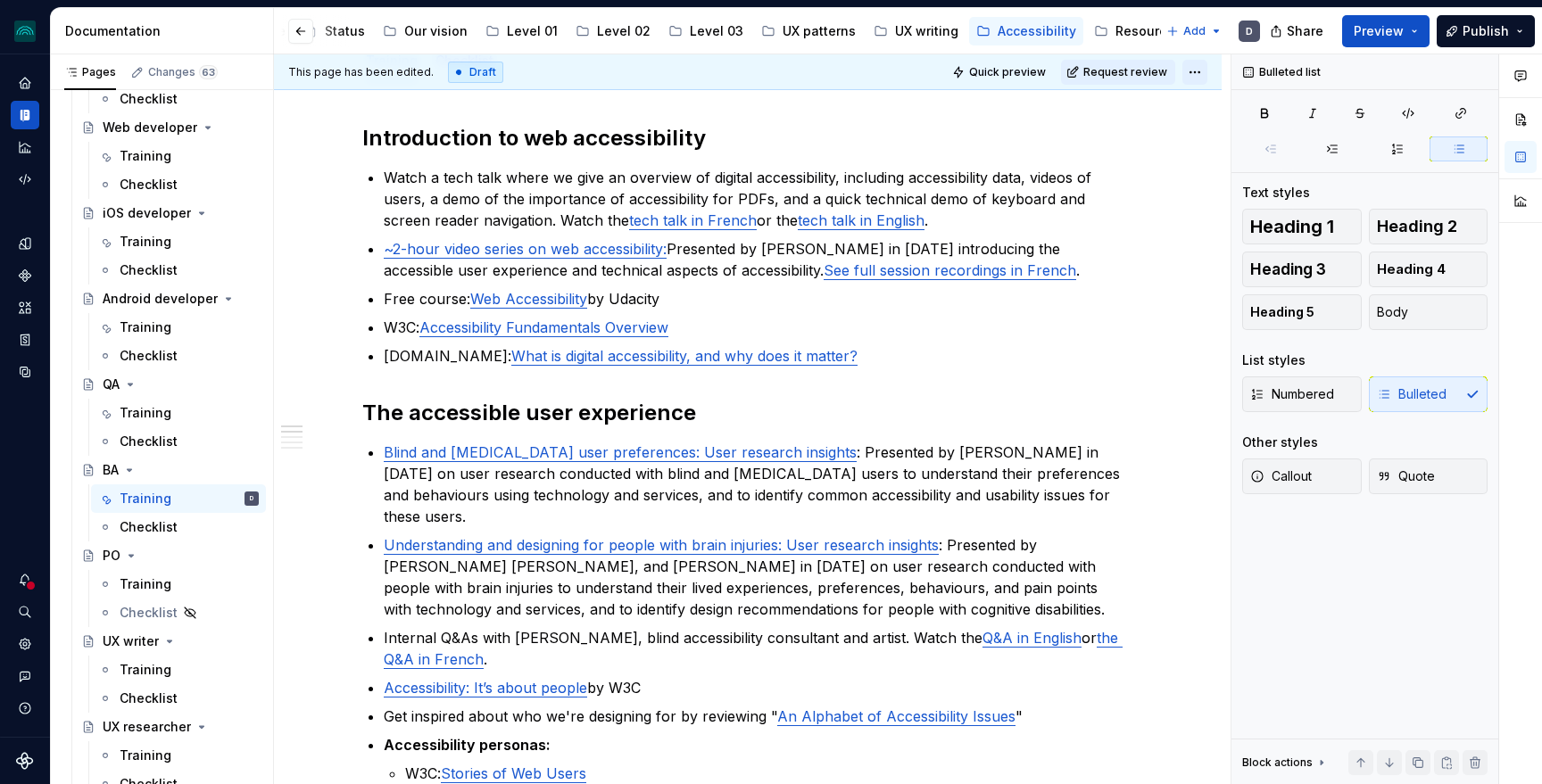
click at [1203, 70] on html "iceberg D Design system data Documentation Accessibility guide for tree Page tr…" at bounding box center [771, 392] width 1542 height 784
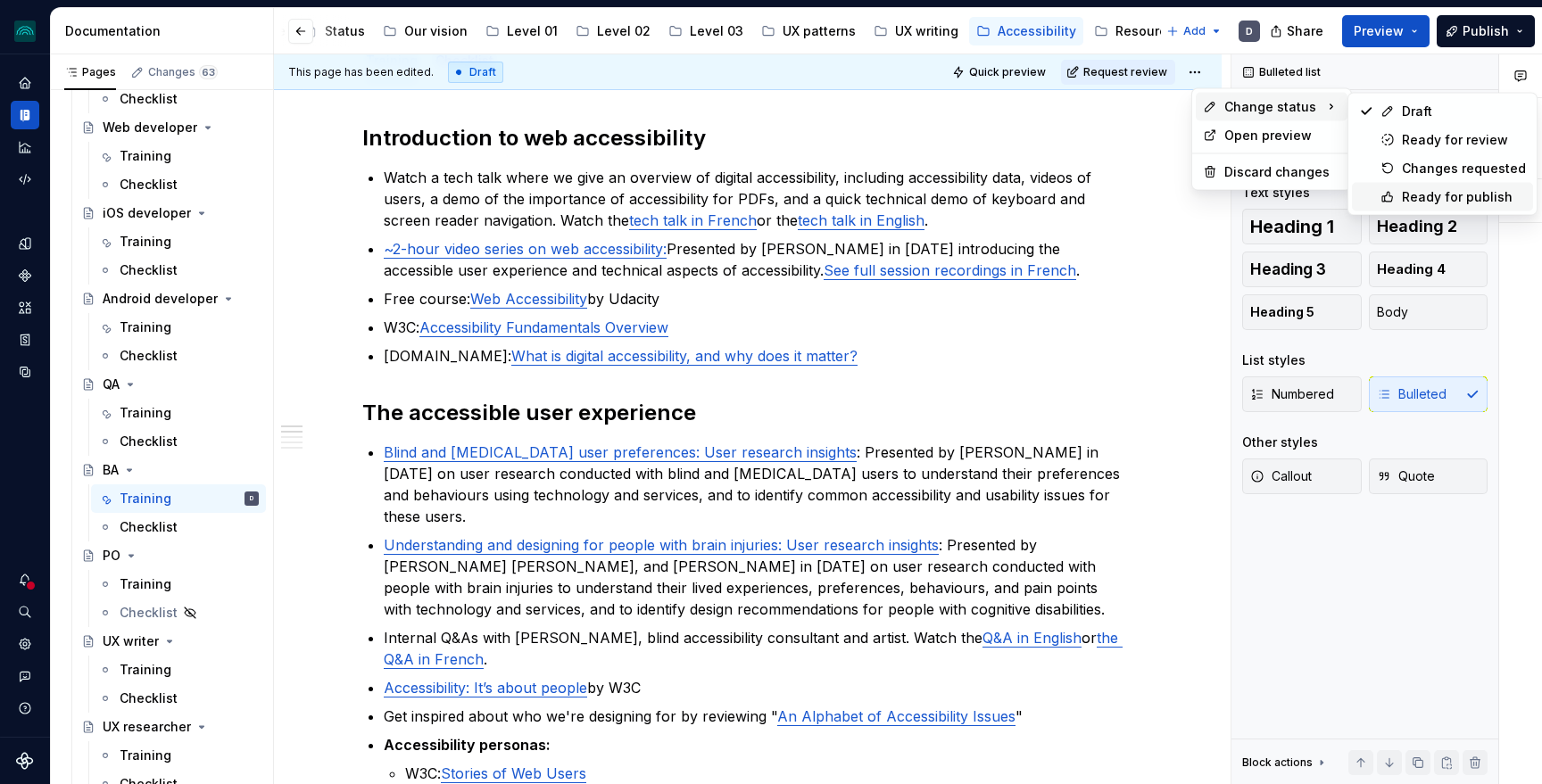
click at [1427, 190] on div "Ready for publish" at bounding box center [1464, 197] width 124 height 18
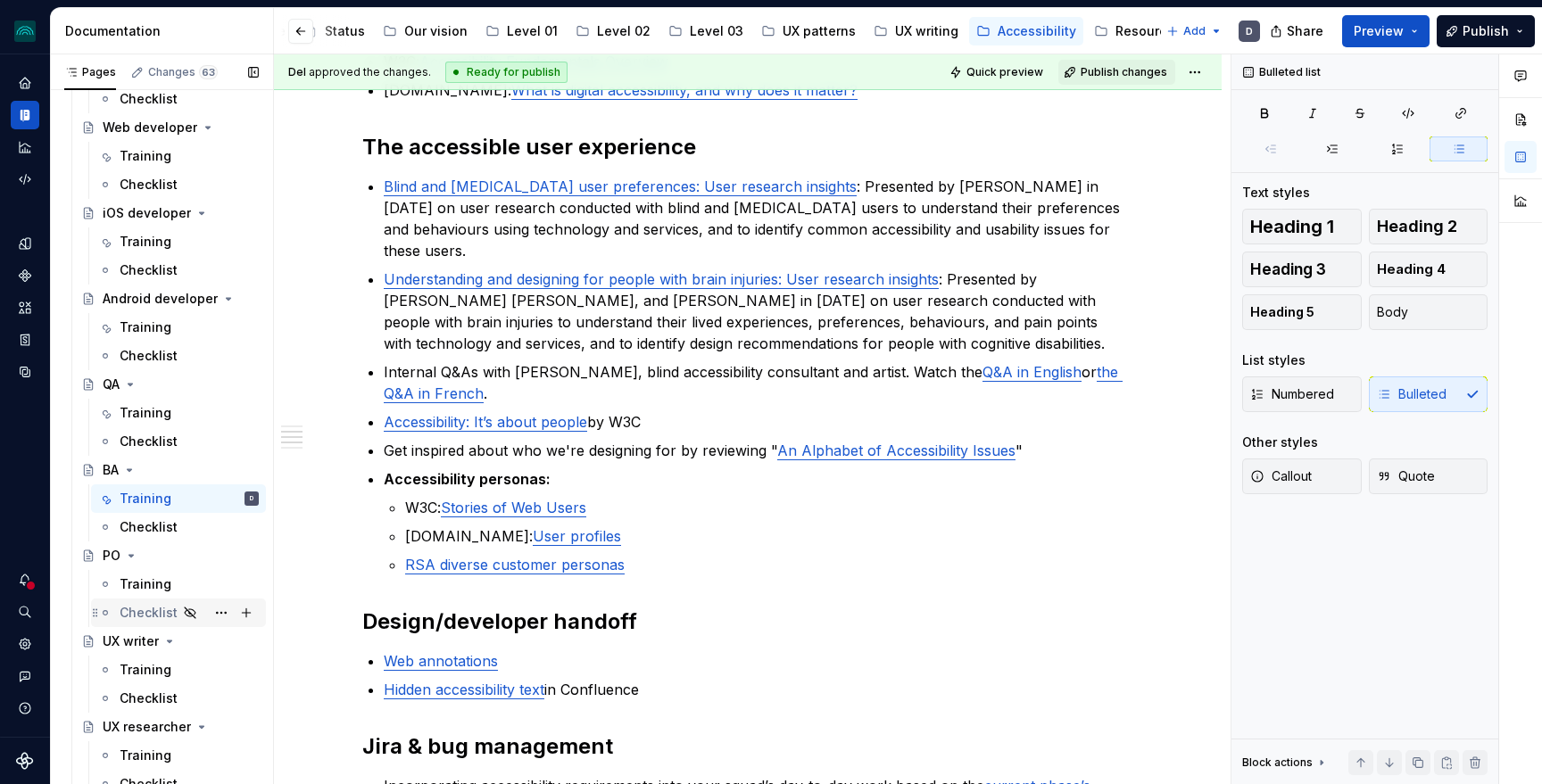
scroll to position [392, 0]
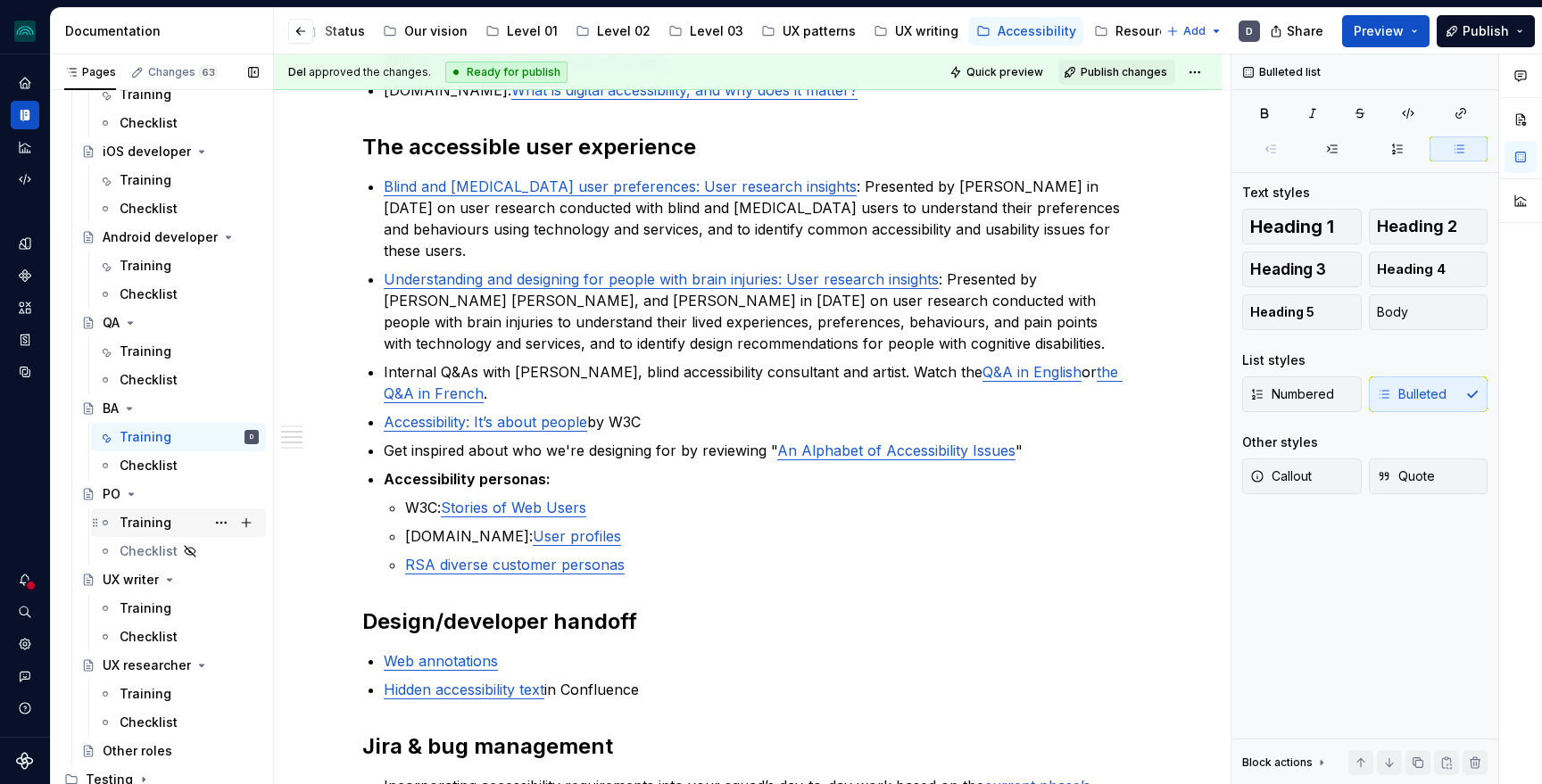
click at [160, 521] on div "Training" at bounding box center [145, 522] width 51 height 18
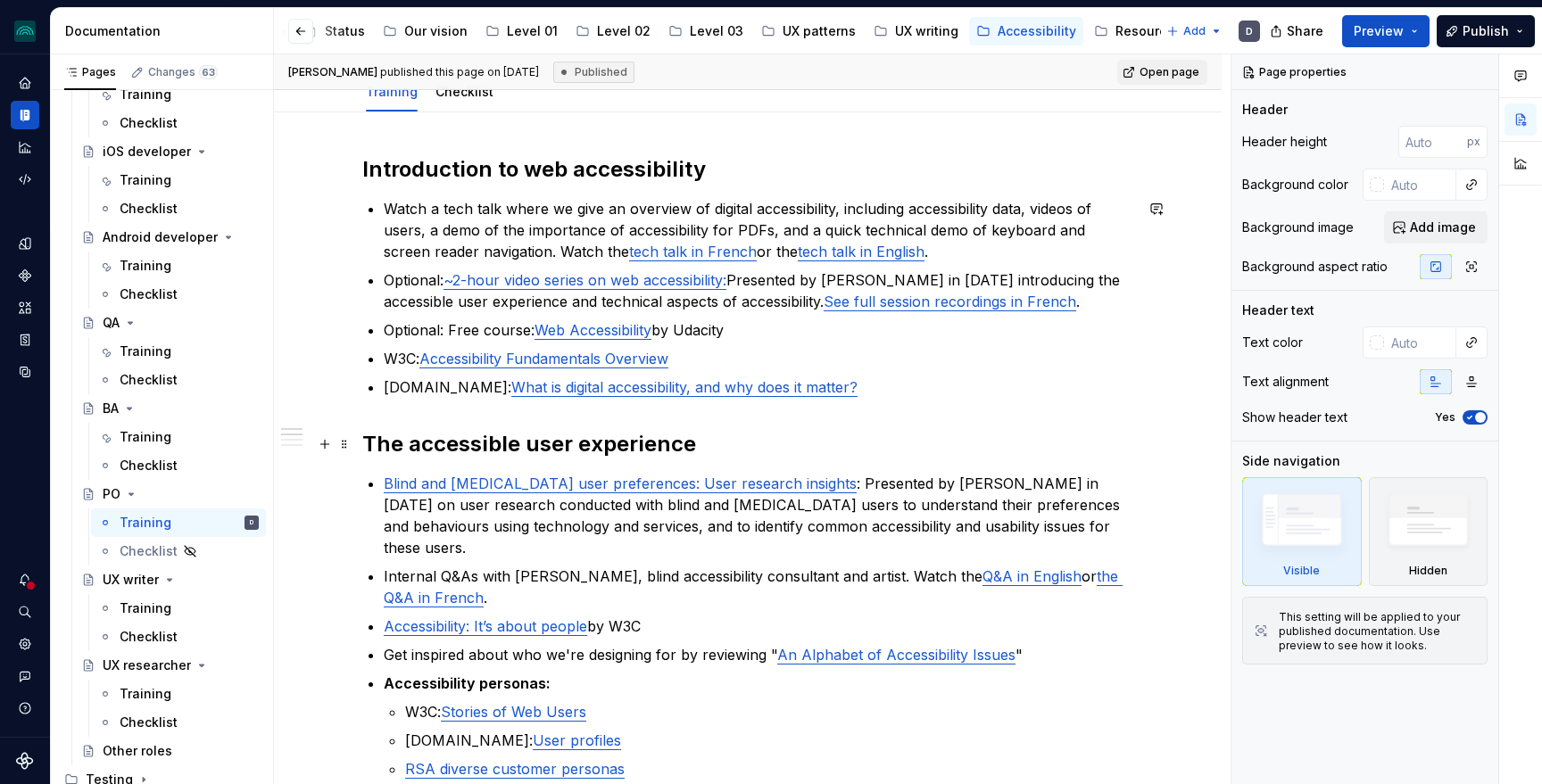
scroll to position [231, 0]
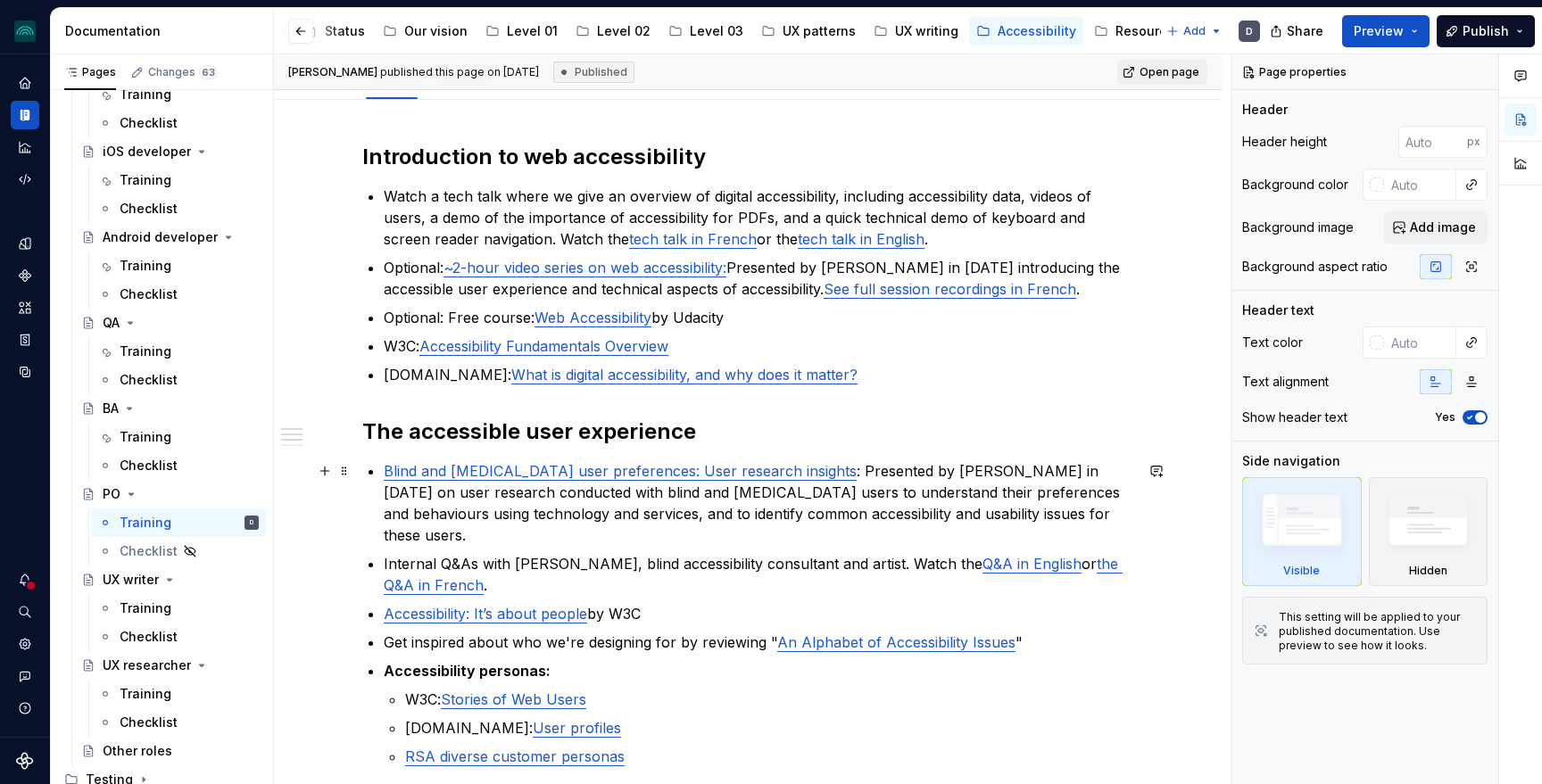
click at [1088, 512] on p "Blind and [MEDICAL_DATA] user preferences: User research insights : Presented b…" at bounding box center [758, 503] width 750 height 86
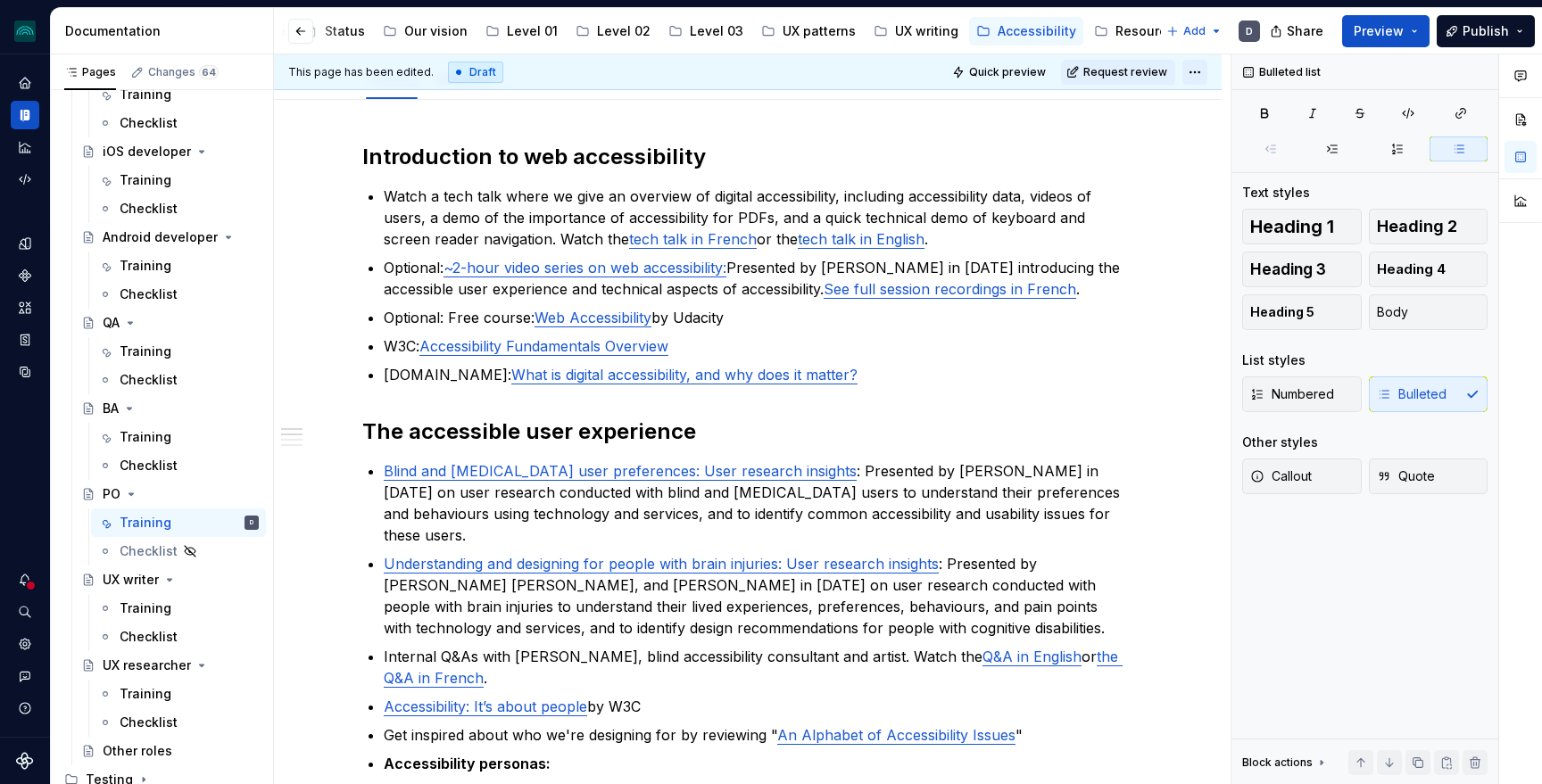
click at [1204, 76] on html "iceberg D Design system data Documentation Accessibility guide for tree Page tr…" at bounding box center [771, 392] width 1542 height 784
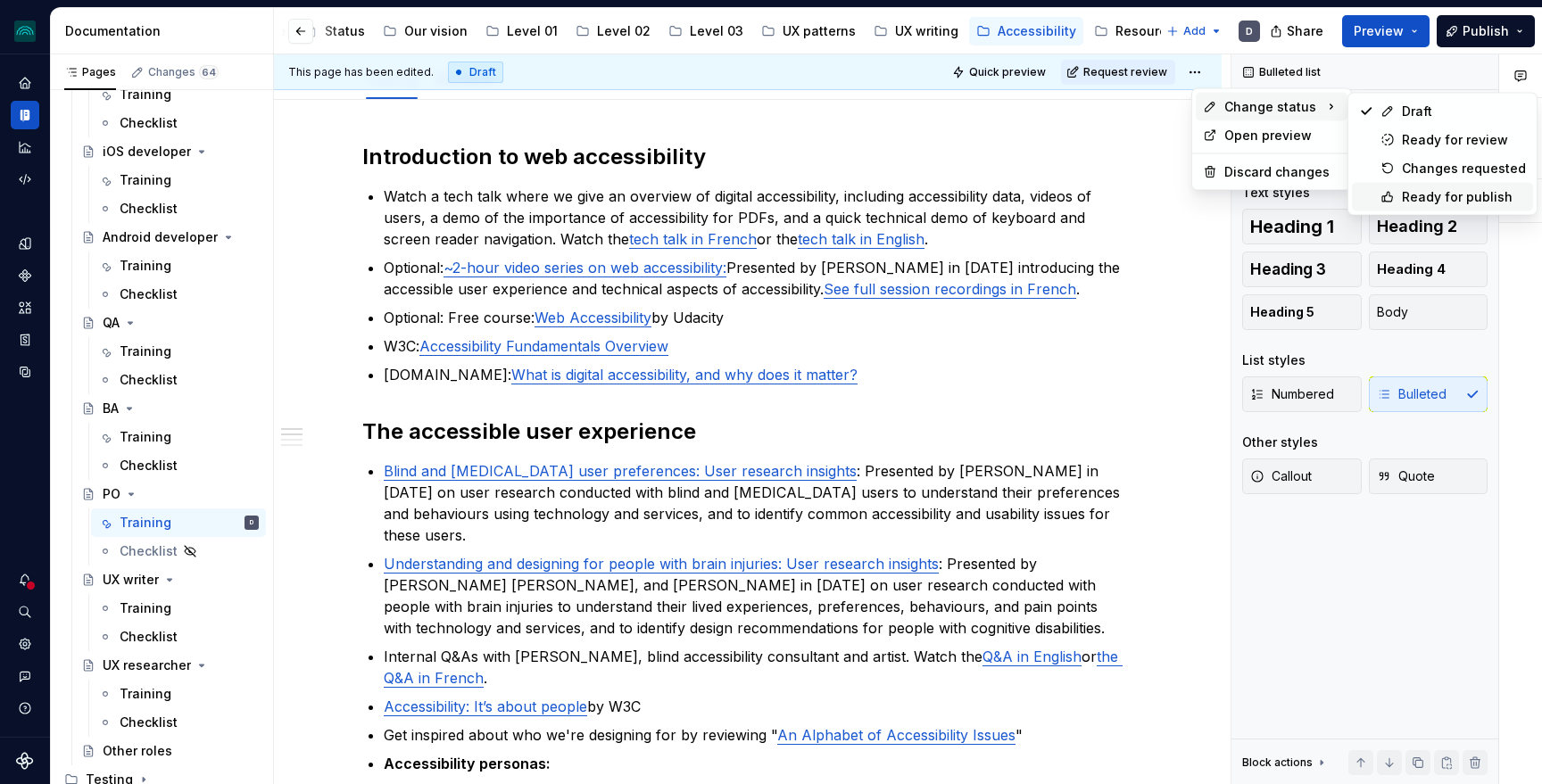
click at [1428, 193] on div "Ready for publish" at bounding box center [1464, 197] width 124 height 18
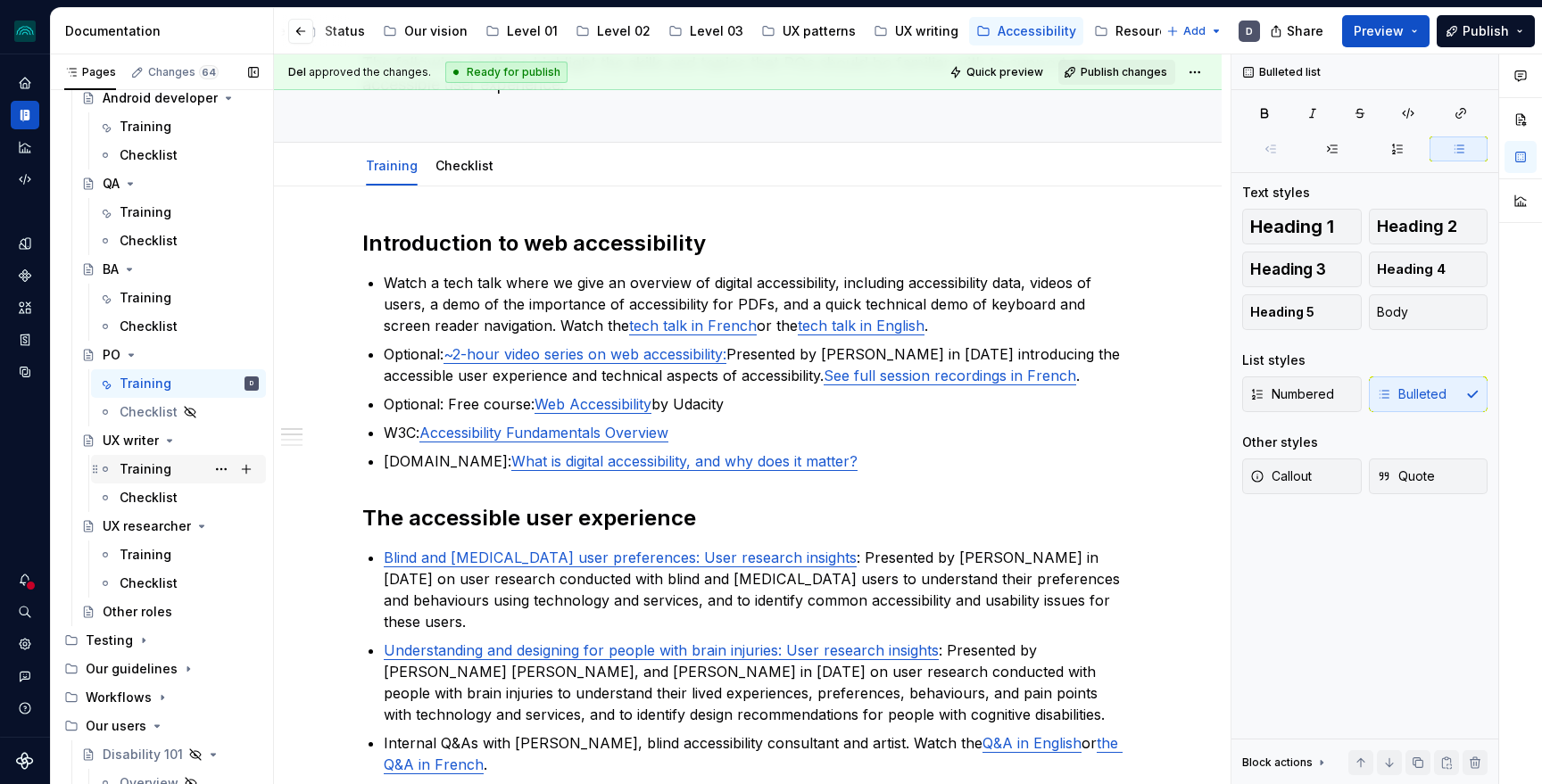
scroll to position [533, 0]
click at [158, 465] on div "Training" at bounding box center [145, 466] width 51 height 18
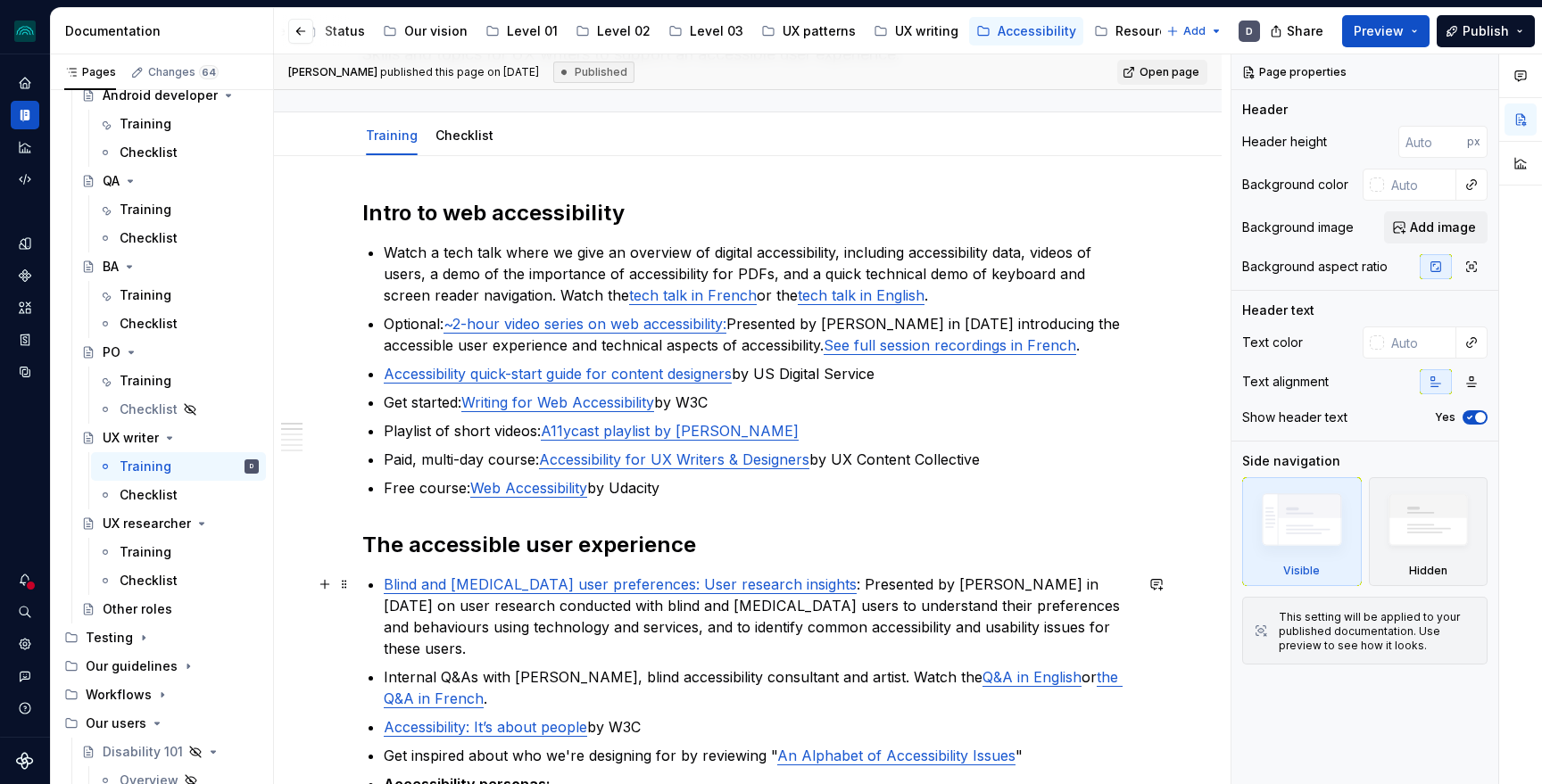
scroll to position [475, 0]
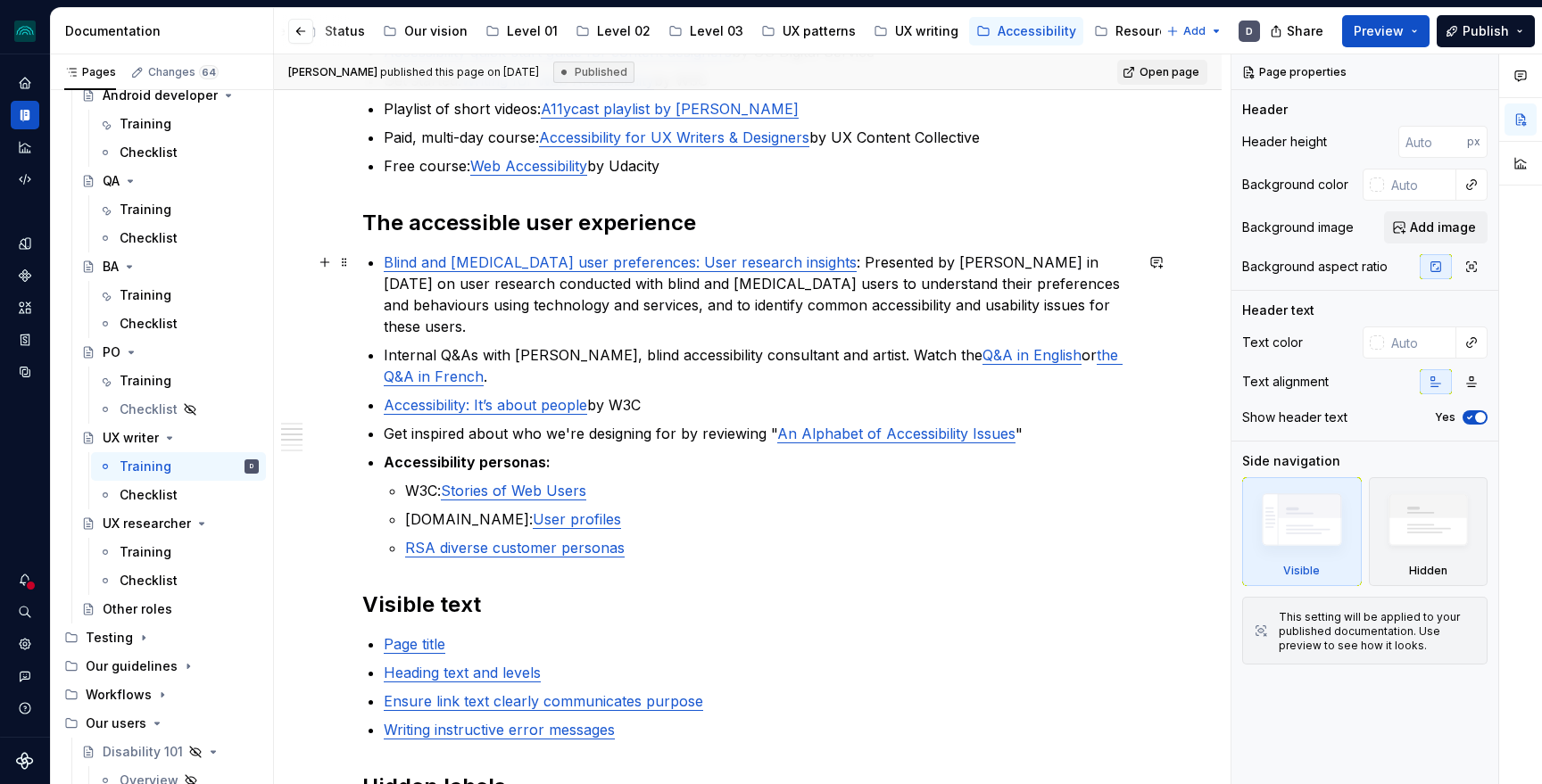
click at [1107, 307] on p "Blind and [MEDICAL_DATA] user preferences: User research insights : Presented b…" at bounding box center [758, 294] width 750 height 86
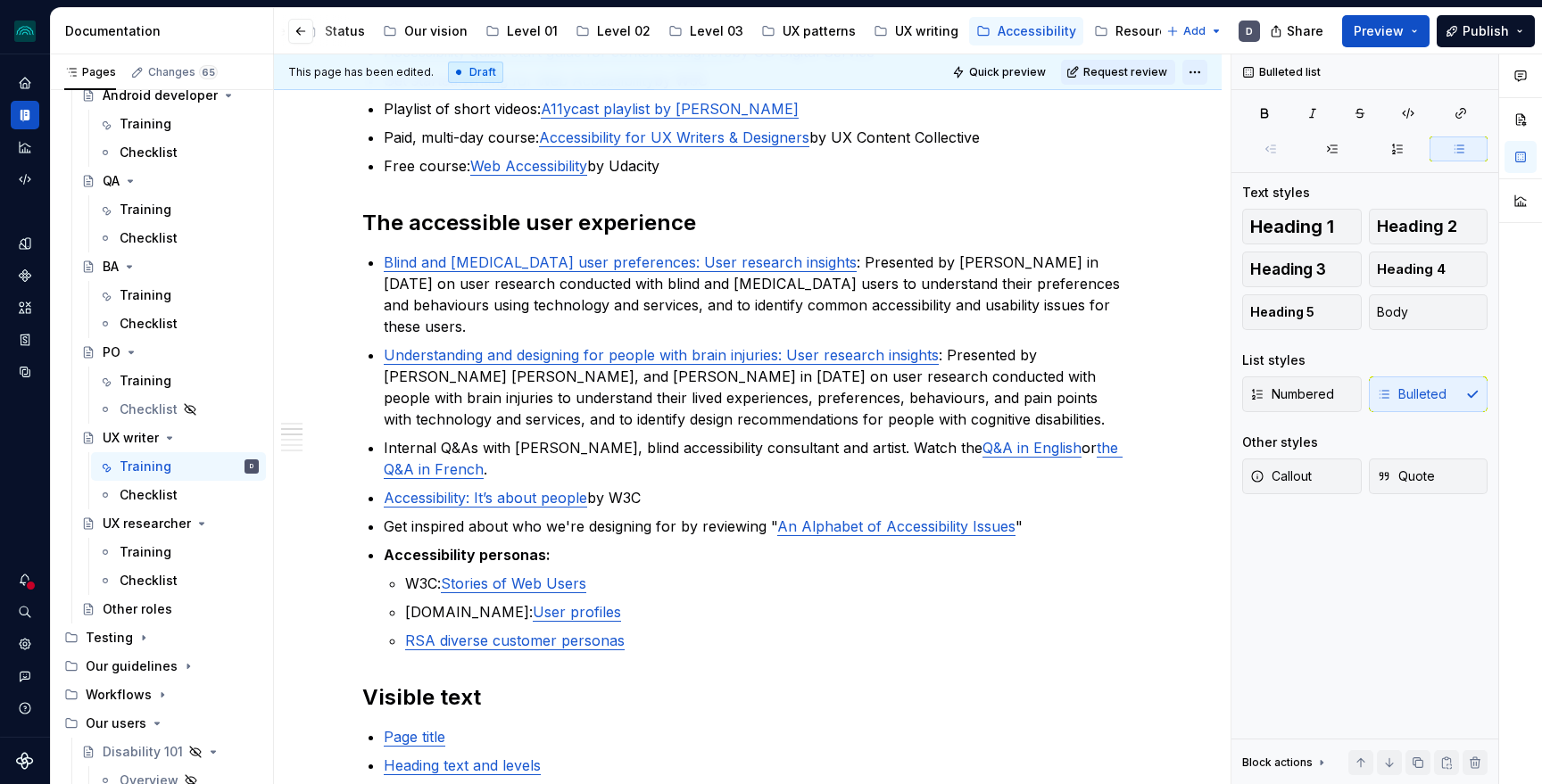
click at [1202, 73] on html "iceberg D Design system data Documentation Accessibility guide for tree Page tr…" at bounding box center [771, 392] width 1542 height 784
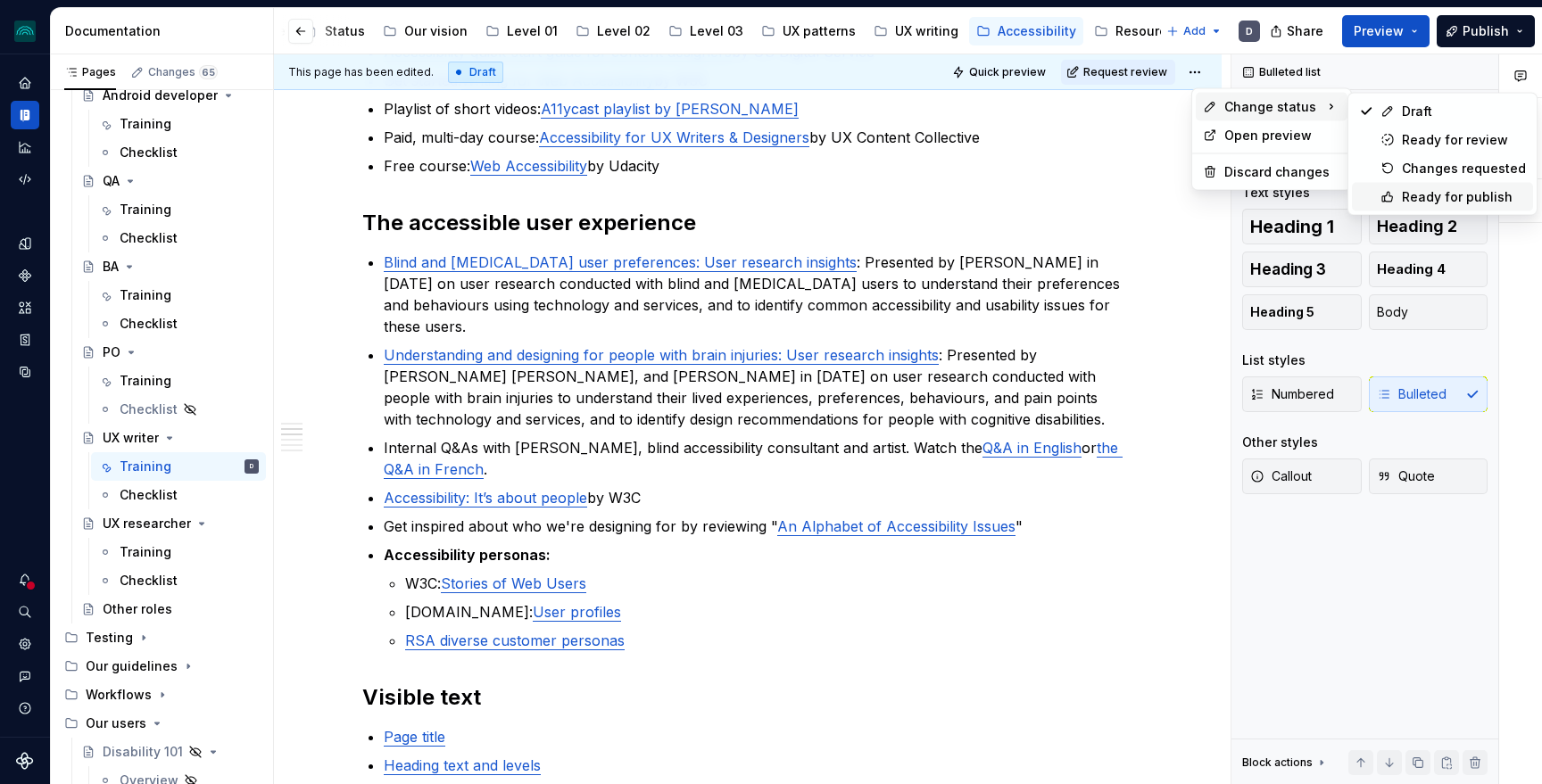
click at [1424, 198] on div "Ready for publish" at bounding box center [1464, 197] width 124 height 18
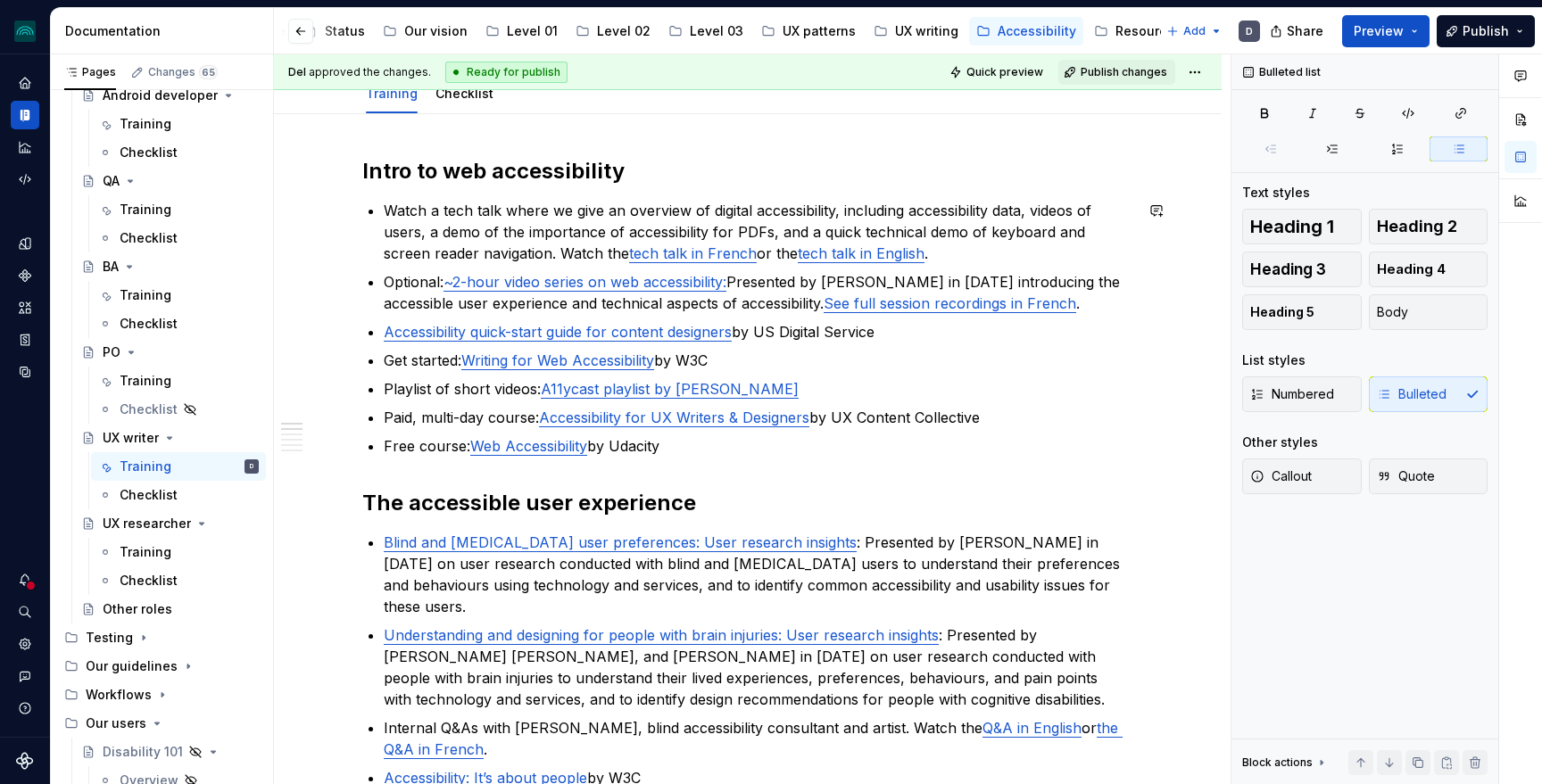
scroll to position [198, 0]
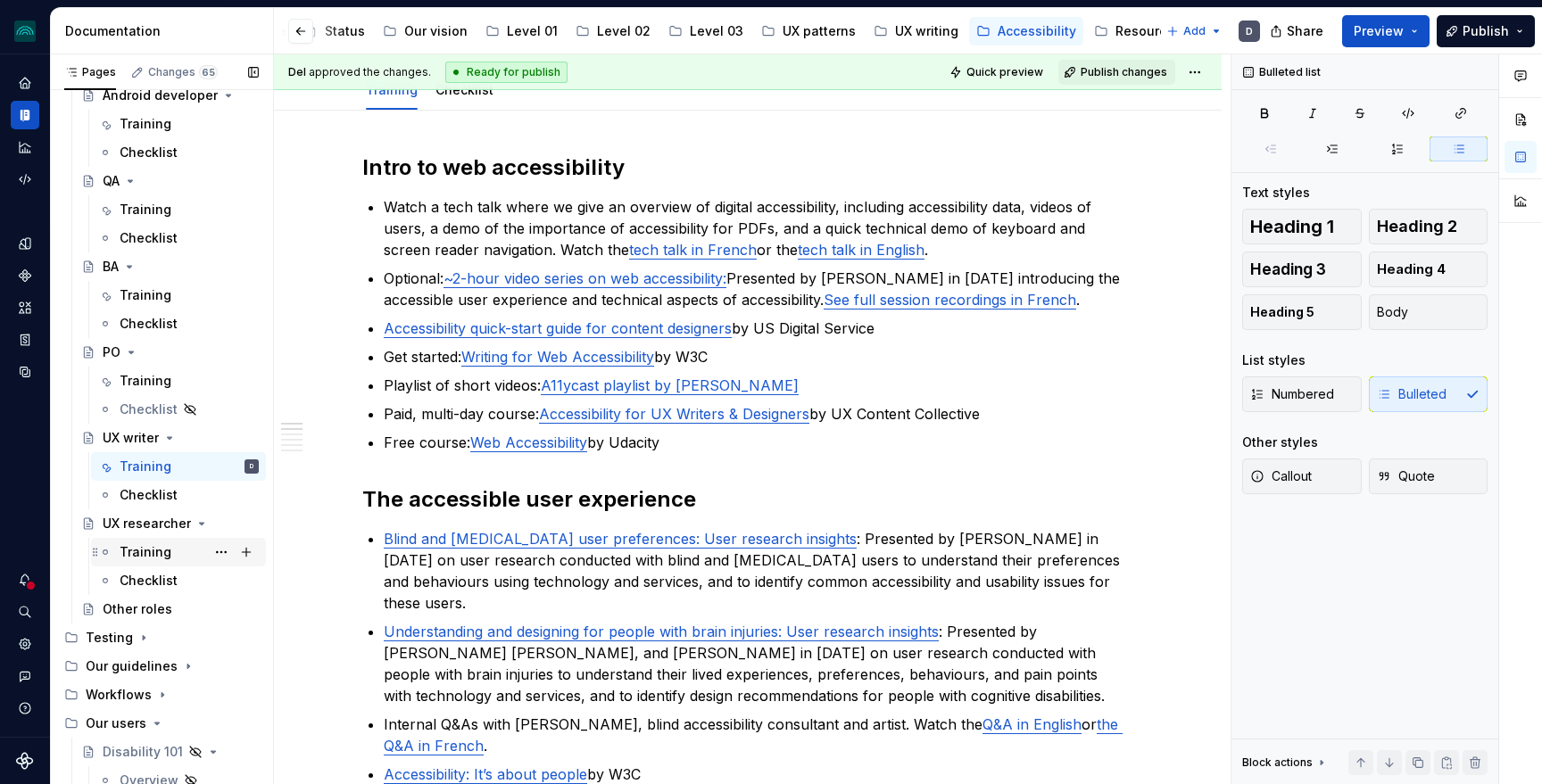
click at [160, 550] on div "Training" at bounding box center [145, 552] width 51 height 18
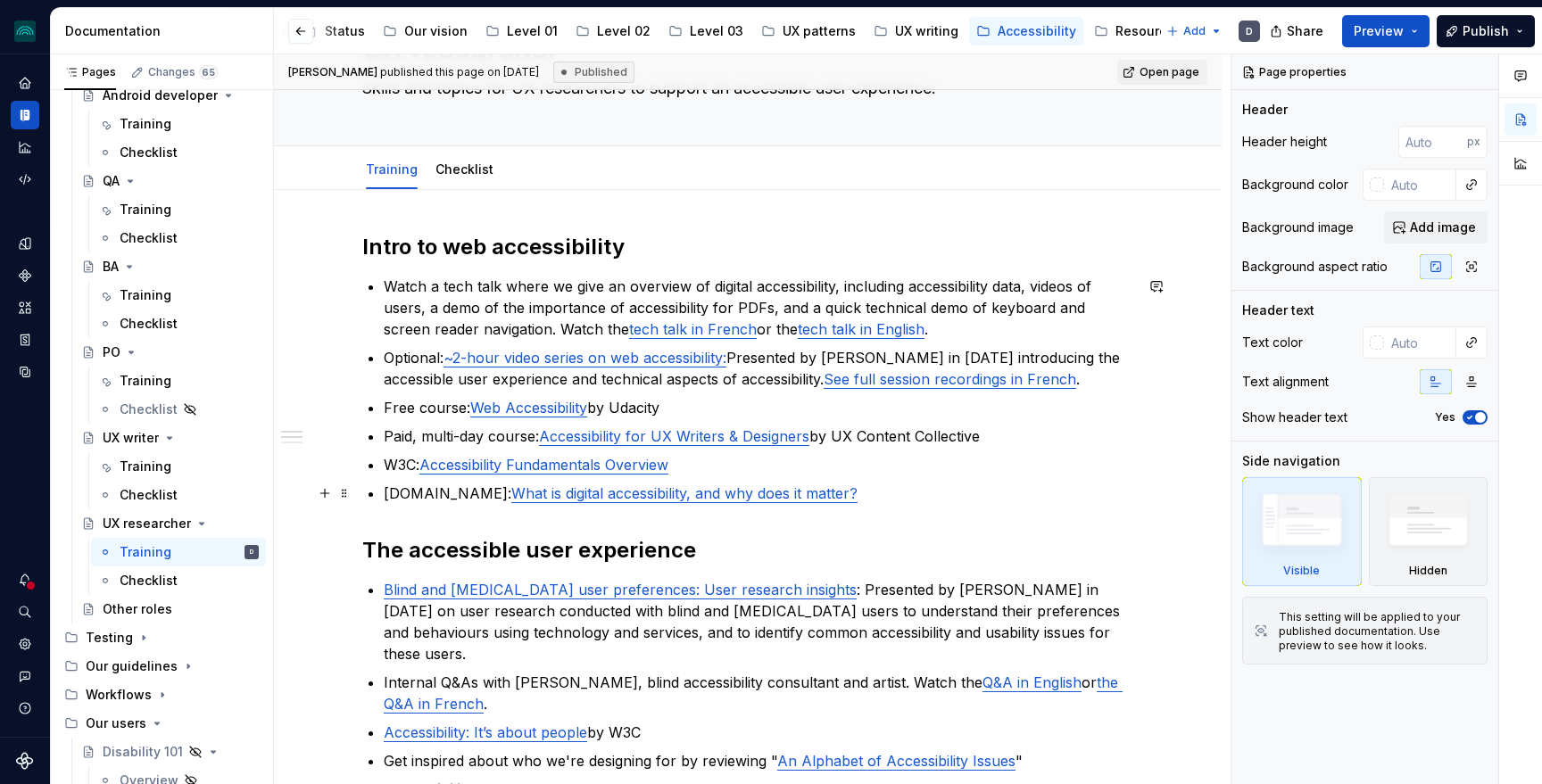
scroll to position [333, 0]
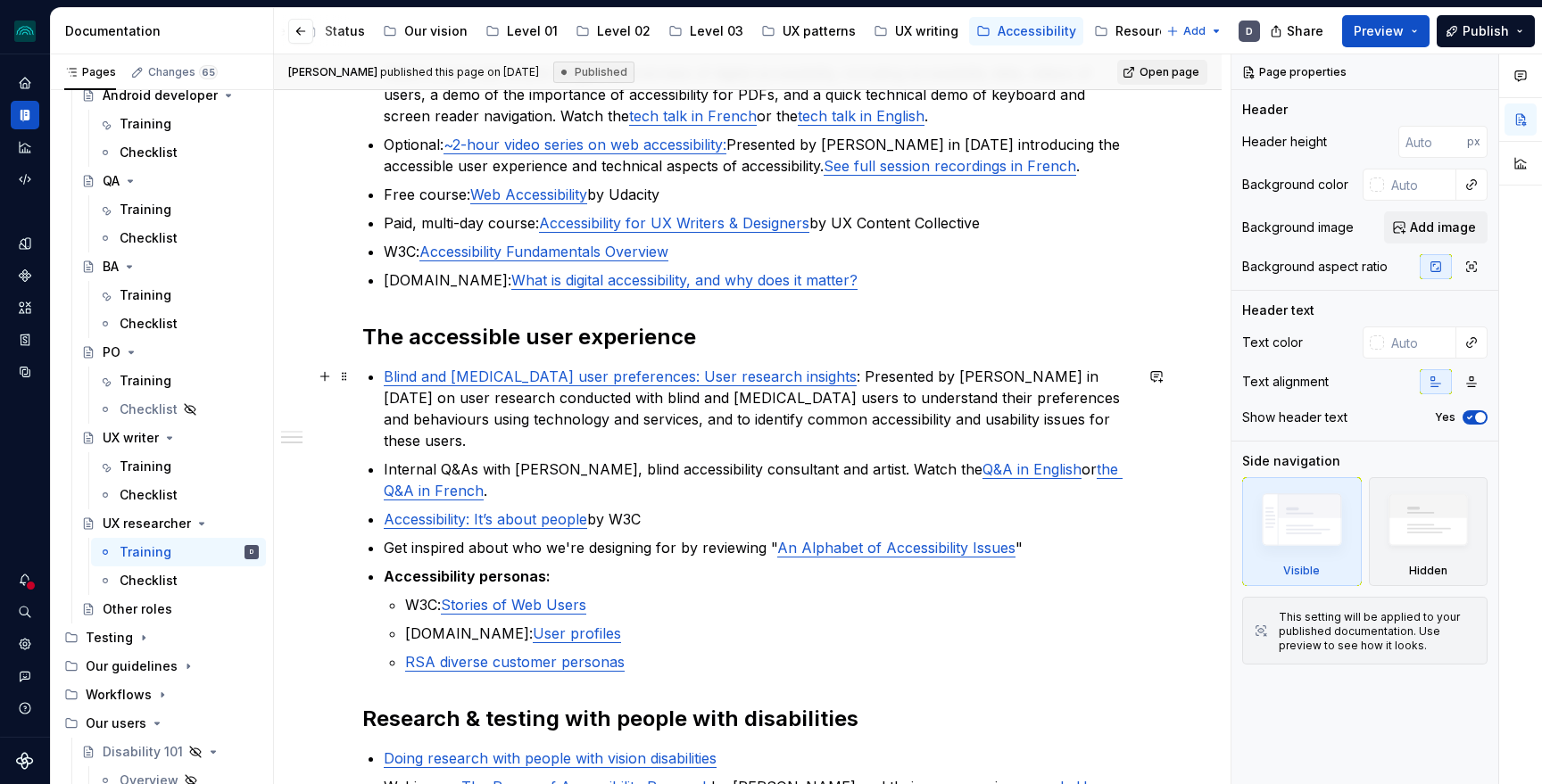
click at [1093, 418] on p "Blind and [MEDICAL_DATA] user preferences: User research insights : Presented b…" at bounding box center [758, 408] width 750 height 86
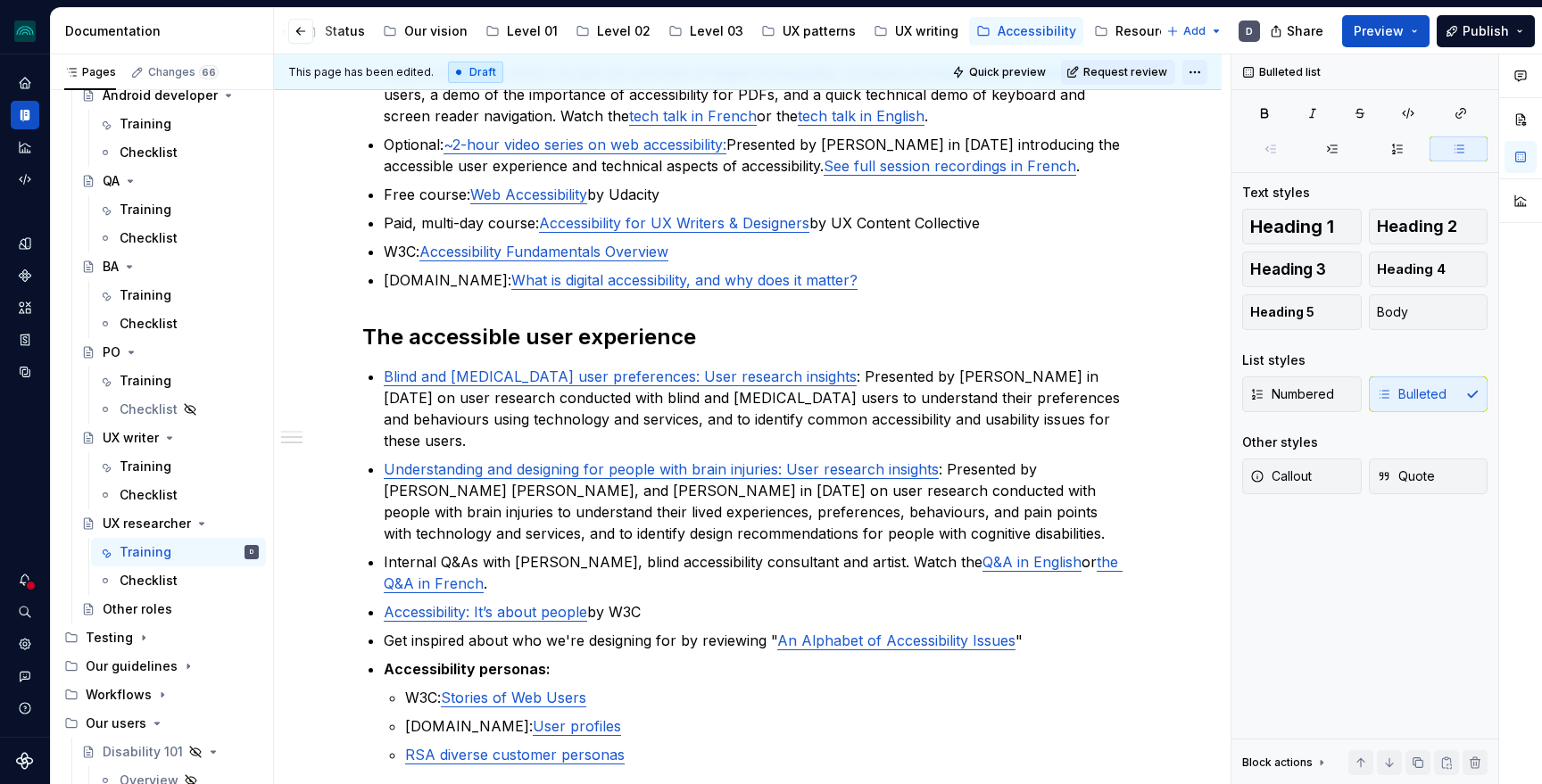
click at [1206, 73] on html "iceberg D Design system data Documentation Accessibility guide for tree Page tr…" at bounding box center [771, 392] width 1542 height 784
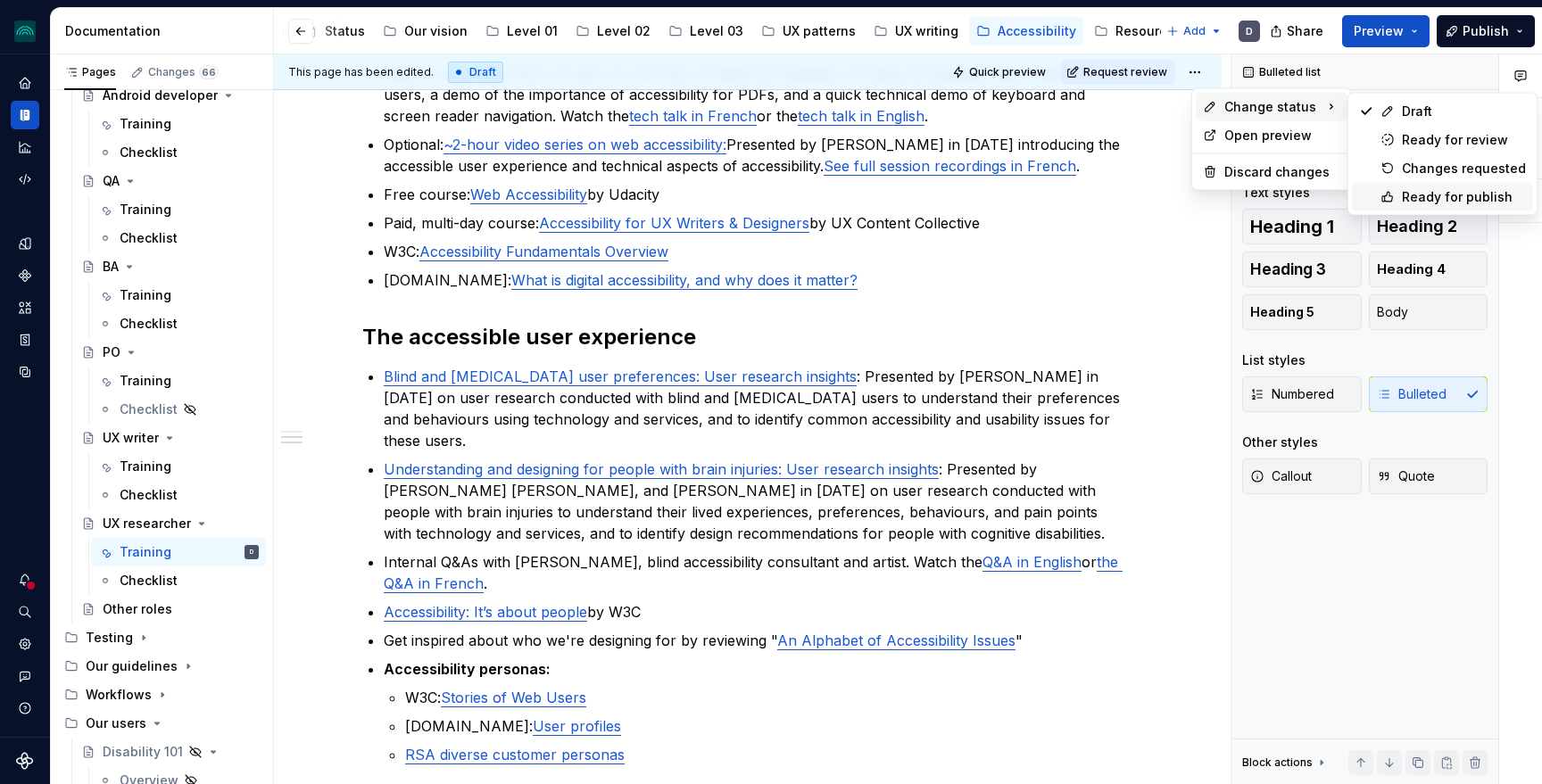
click at [1432, 192] on div "Ready for publish" at bounding box center [1464, 197] width 124 height 18
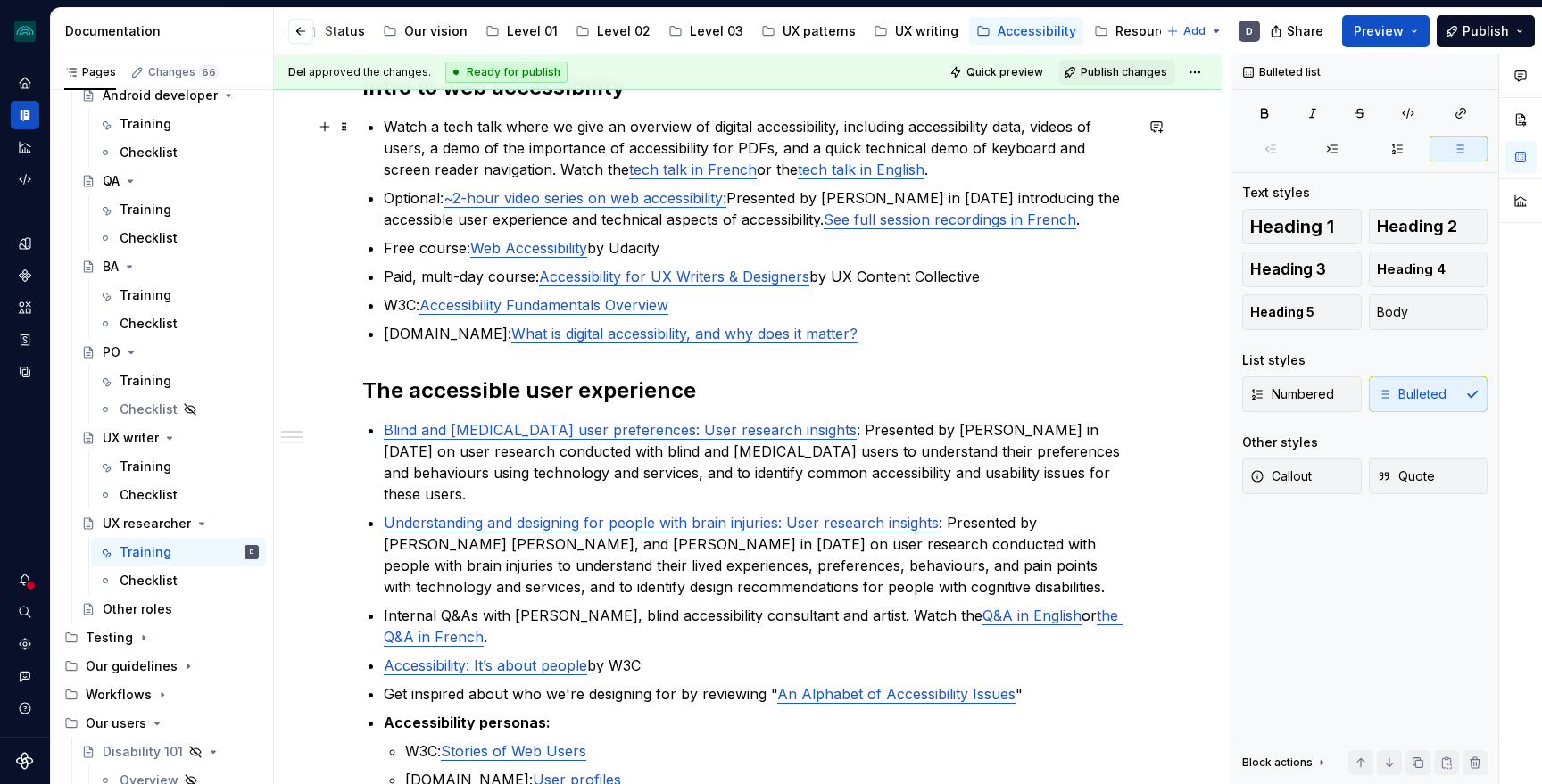
scroll to position [330, 0]
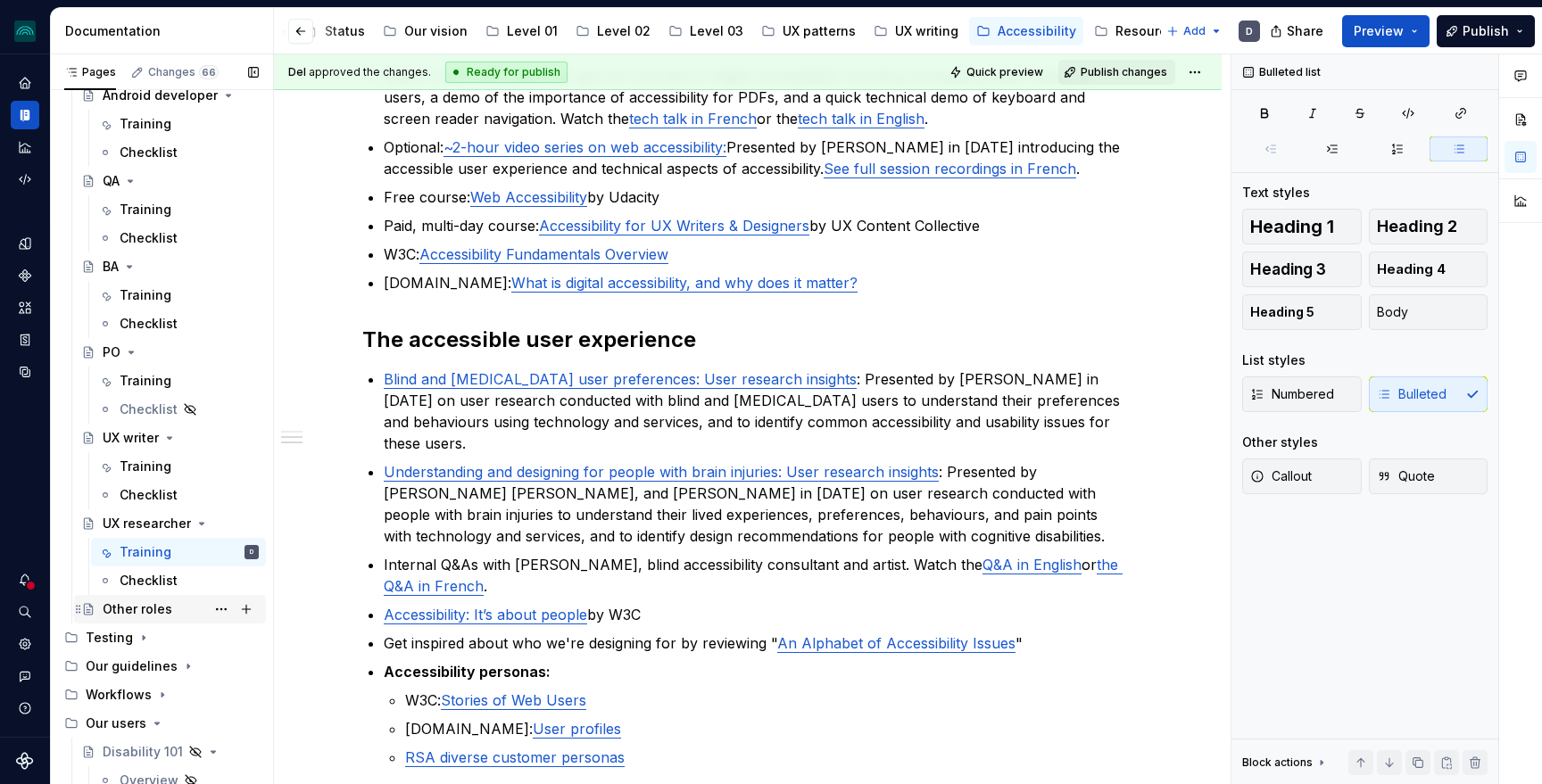
click at [153, 605] on div "Other roles" at bounding box center [137, 609] width 69 height 18
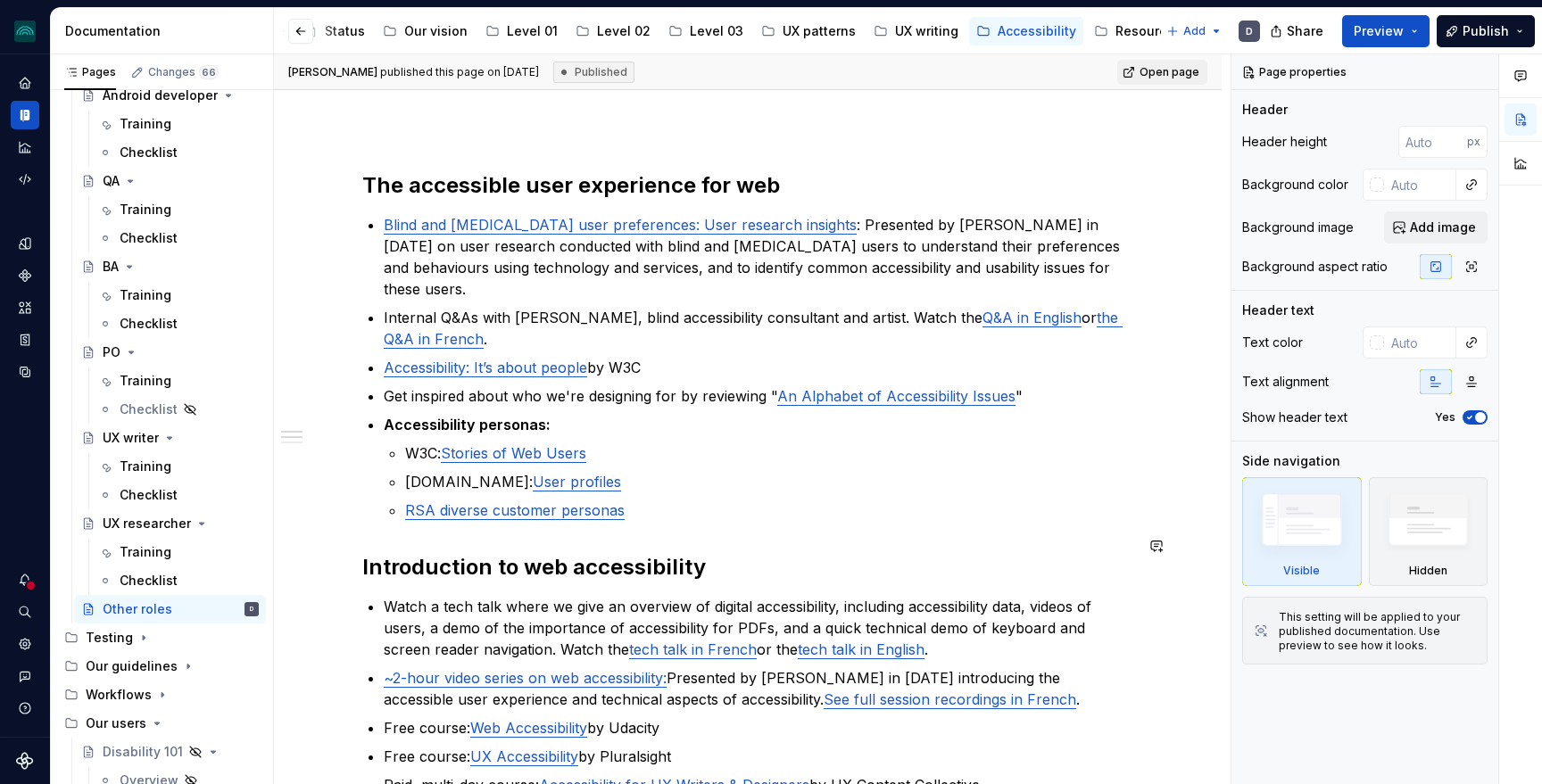
scroll to position [180, 0]
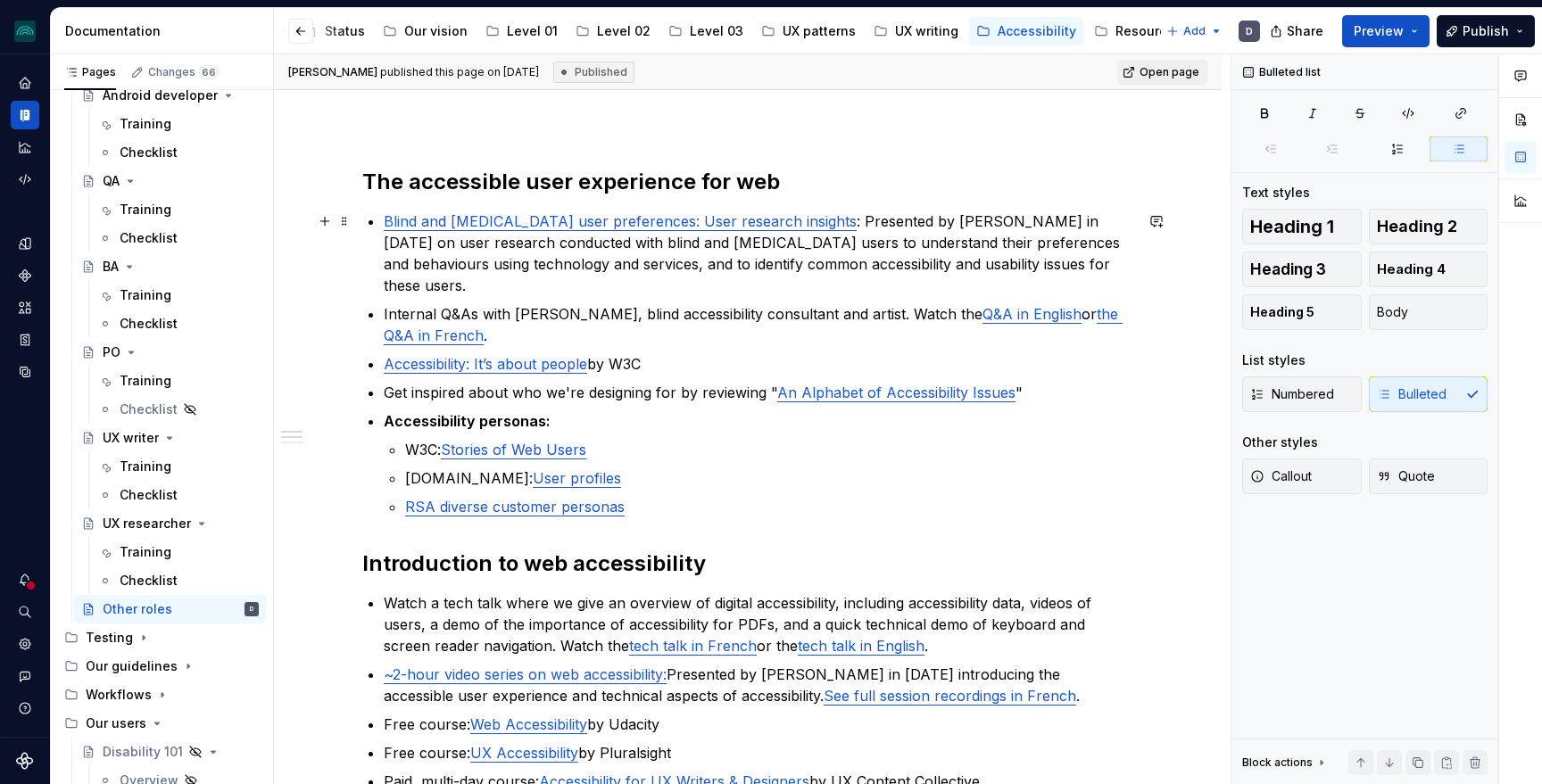
click at [1061, 268] on p "Blind and [MEDICAL_DATA] user preferences: User research insights : Presented b…" at bounding box center [758, 253] width 750 height 86
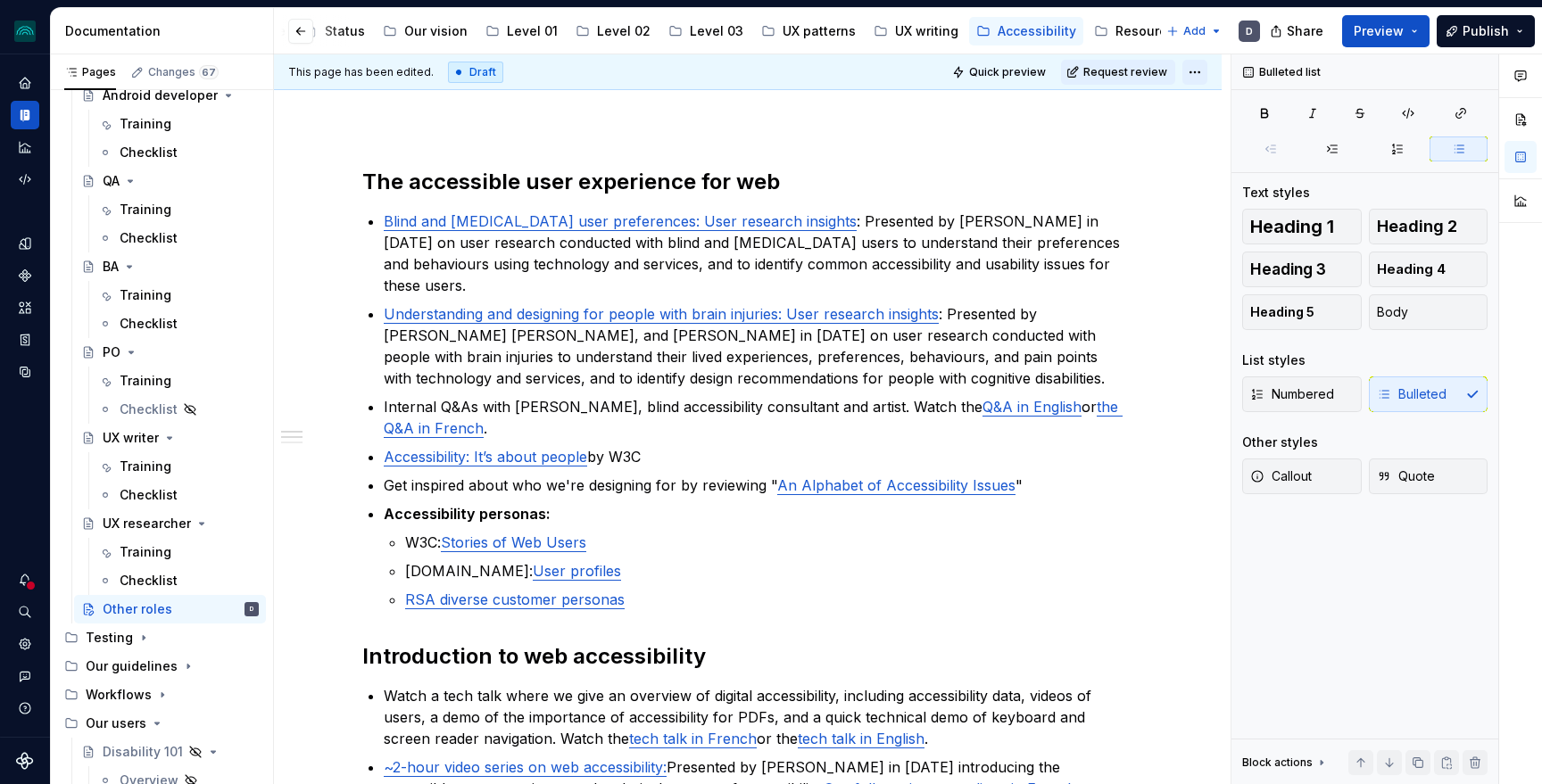
click at [1205, 71] on html "iceberg D Design system data Documentation Accessibility guide for tree Page tr…" at bounding box center [771, 392] width 1542 height 784
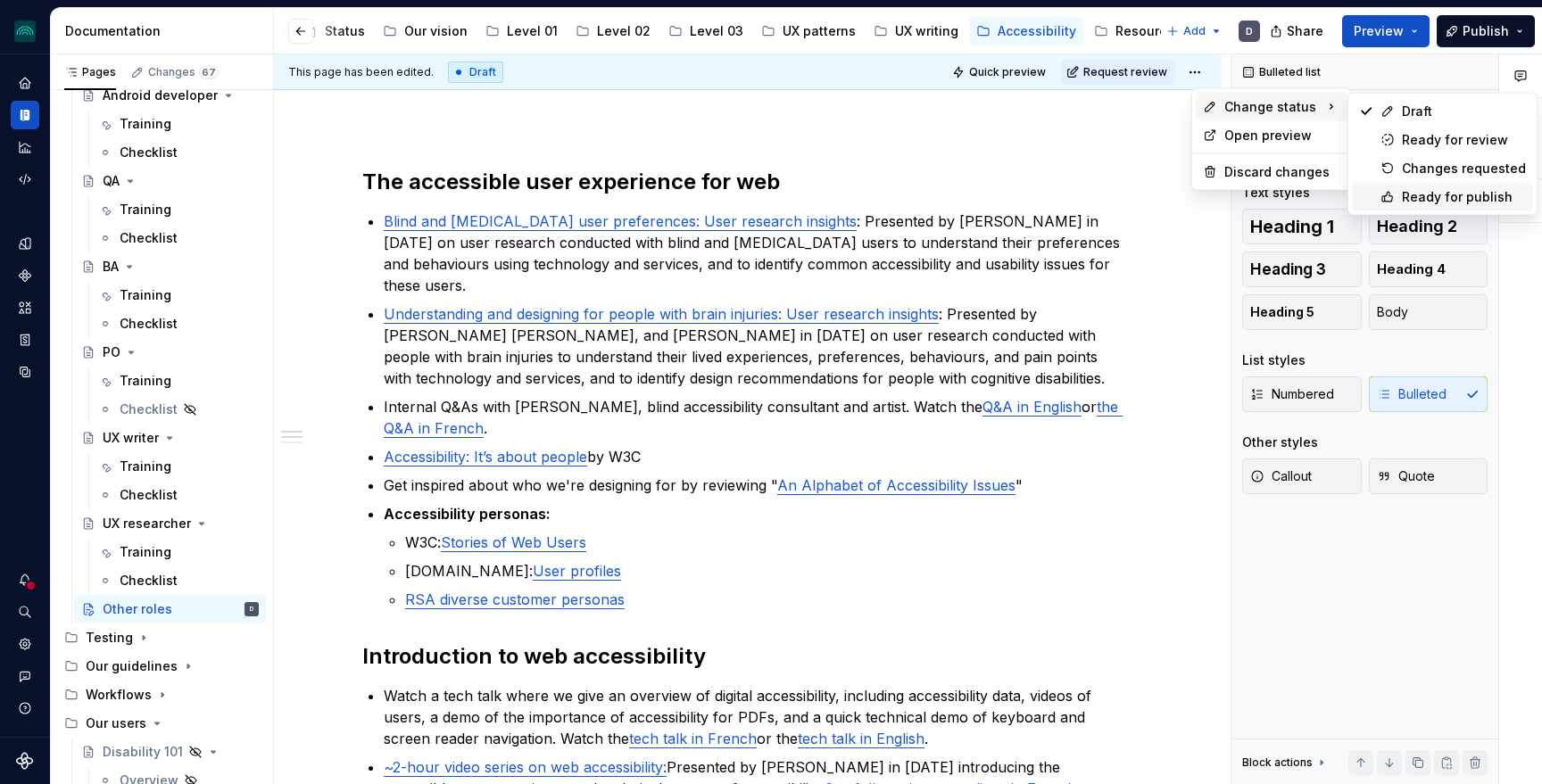
click at [1425, 195] on div "Ready for publish" at bounding box center [1464, 197] width 124 height 18
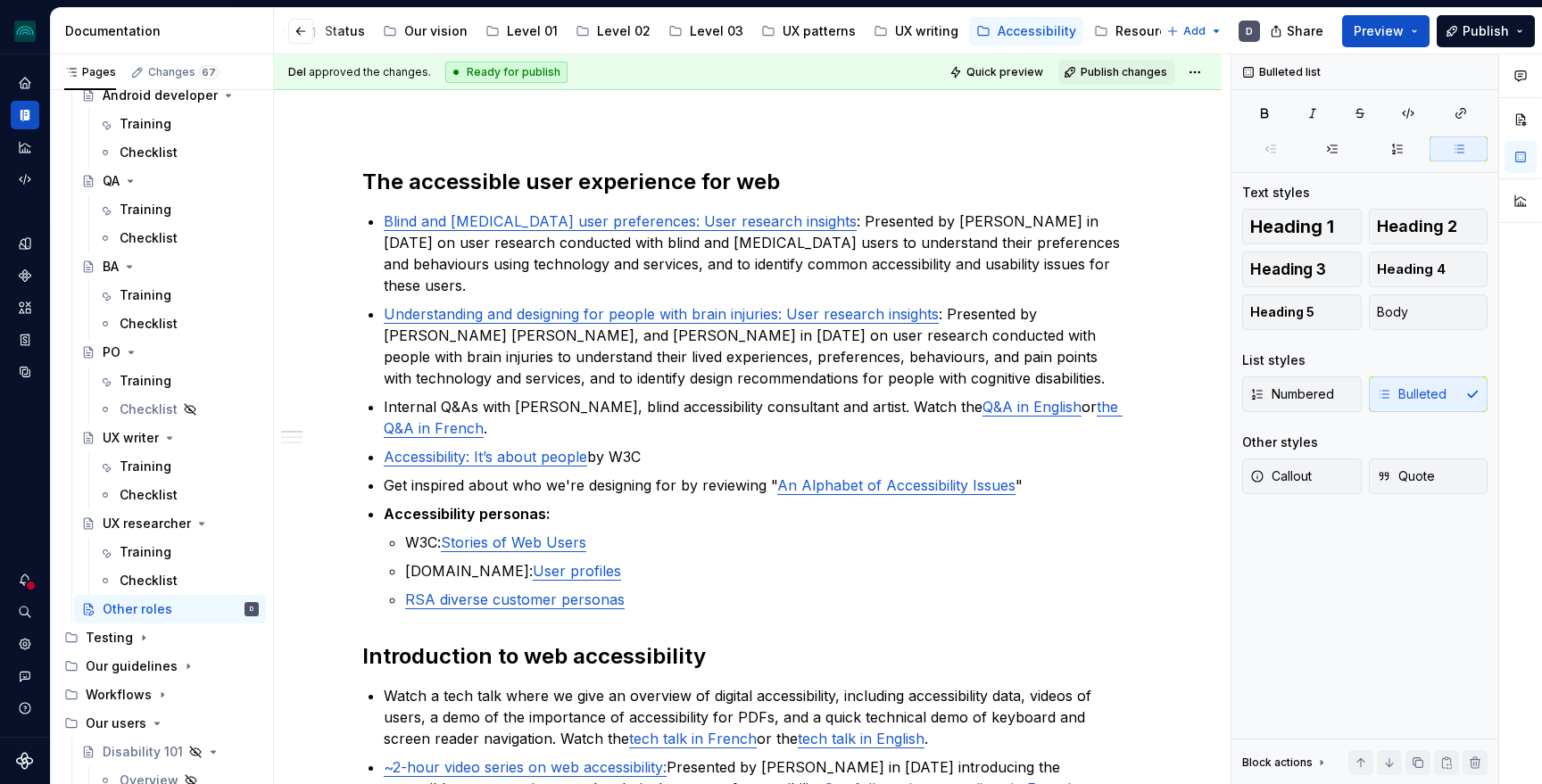
scroll to position [0, 0]
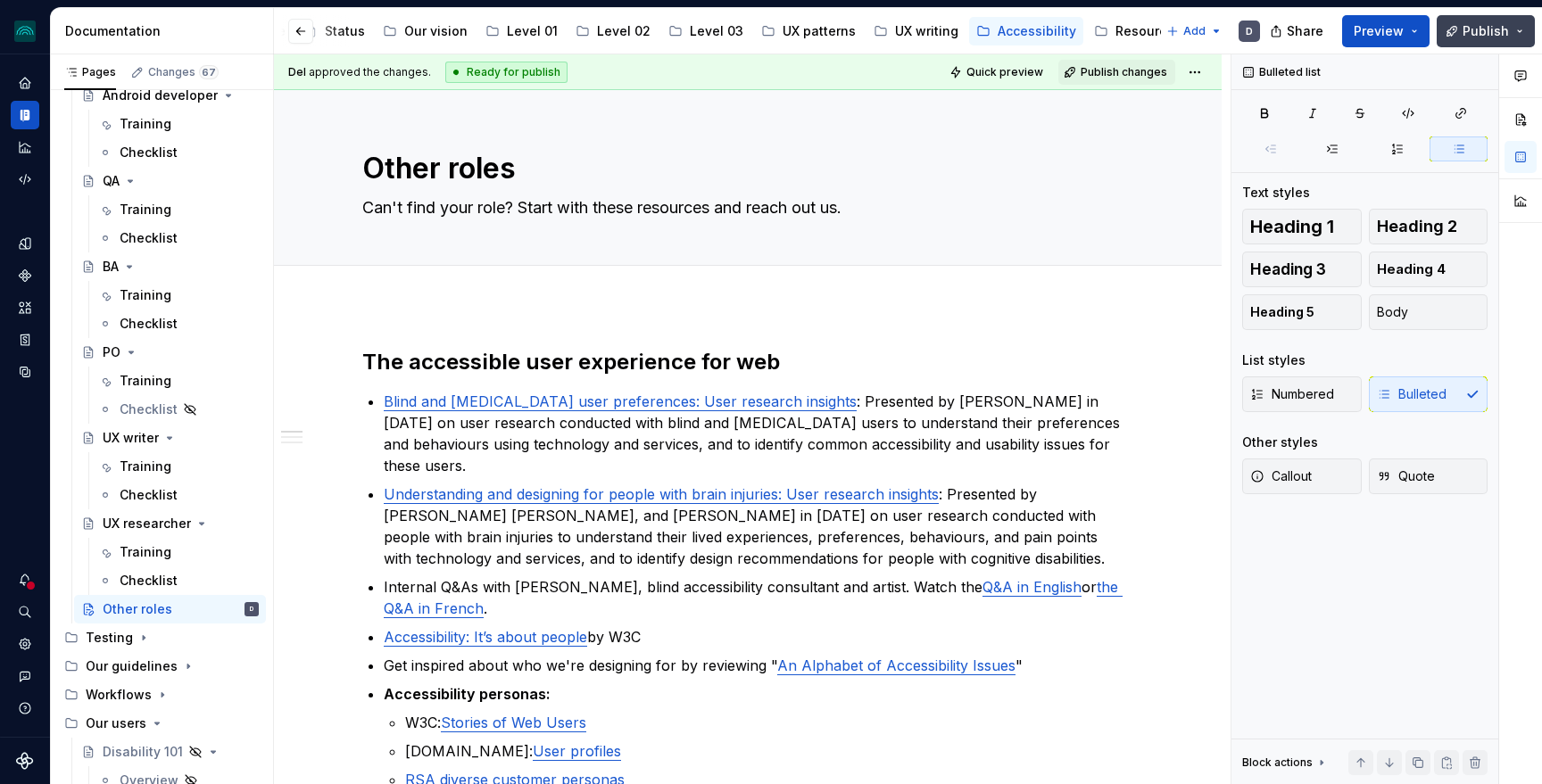
click at [1504, 28] on span "Publish" at bounding box center [1485, 32] width 46 height 18
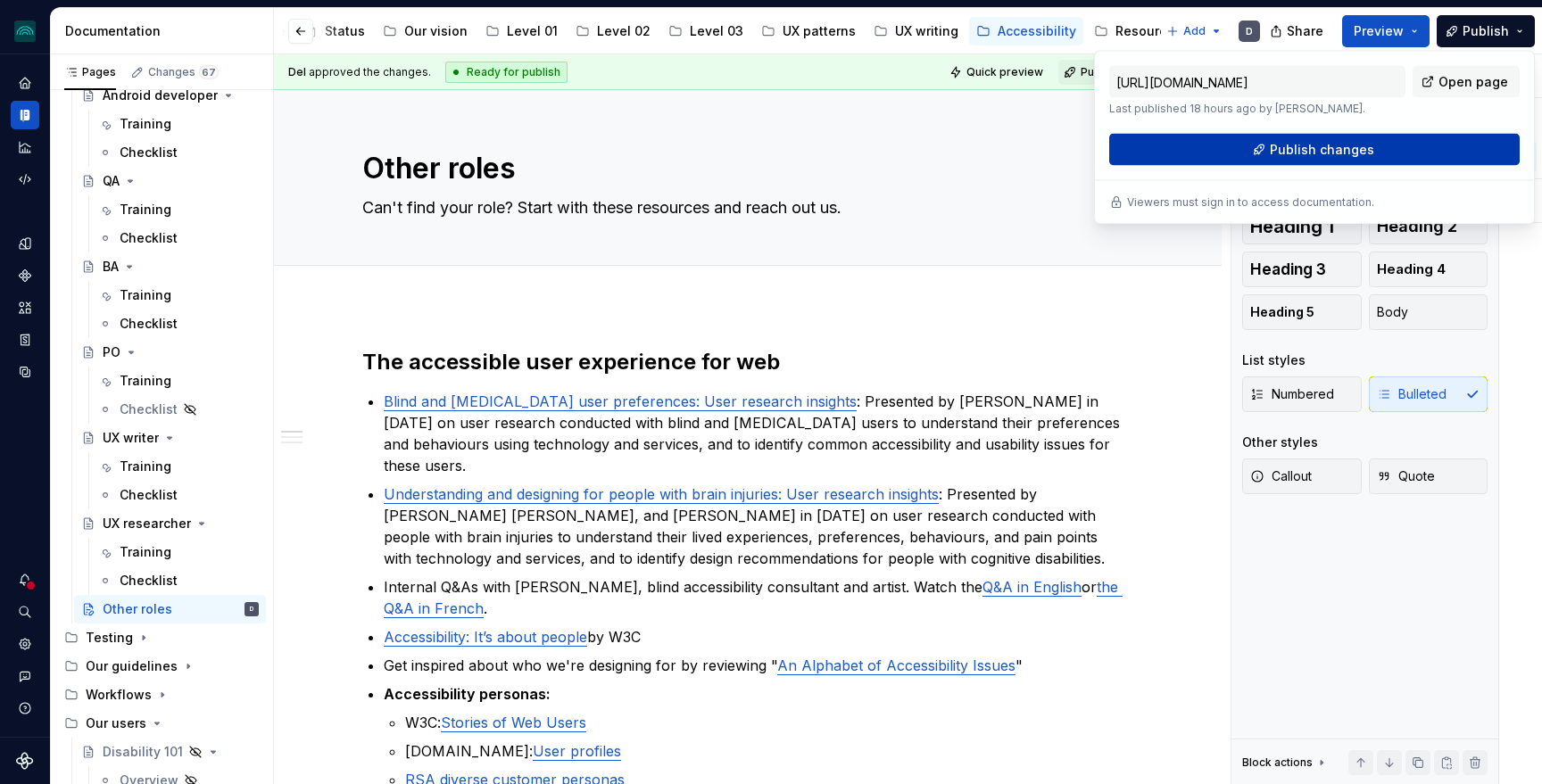
click at [1351, 153] on span "Publish changes" at bounding box center [1322, 150] width 105 height 18
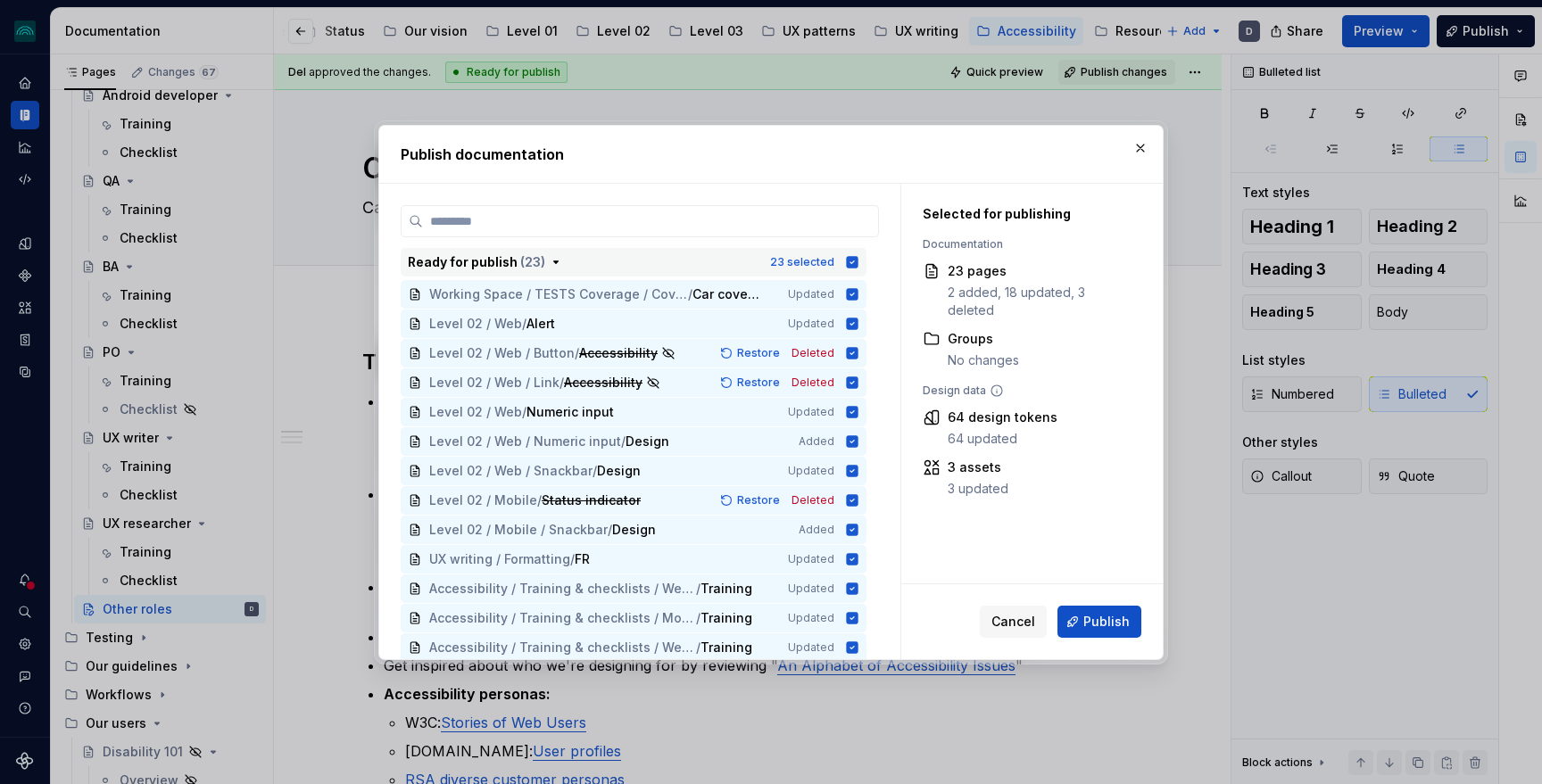
click at [858, 256] on icon "button" at bounding box center [852, 262] width 12 height 12
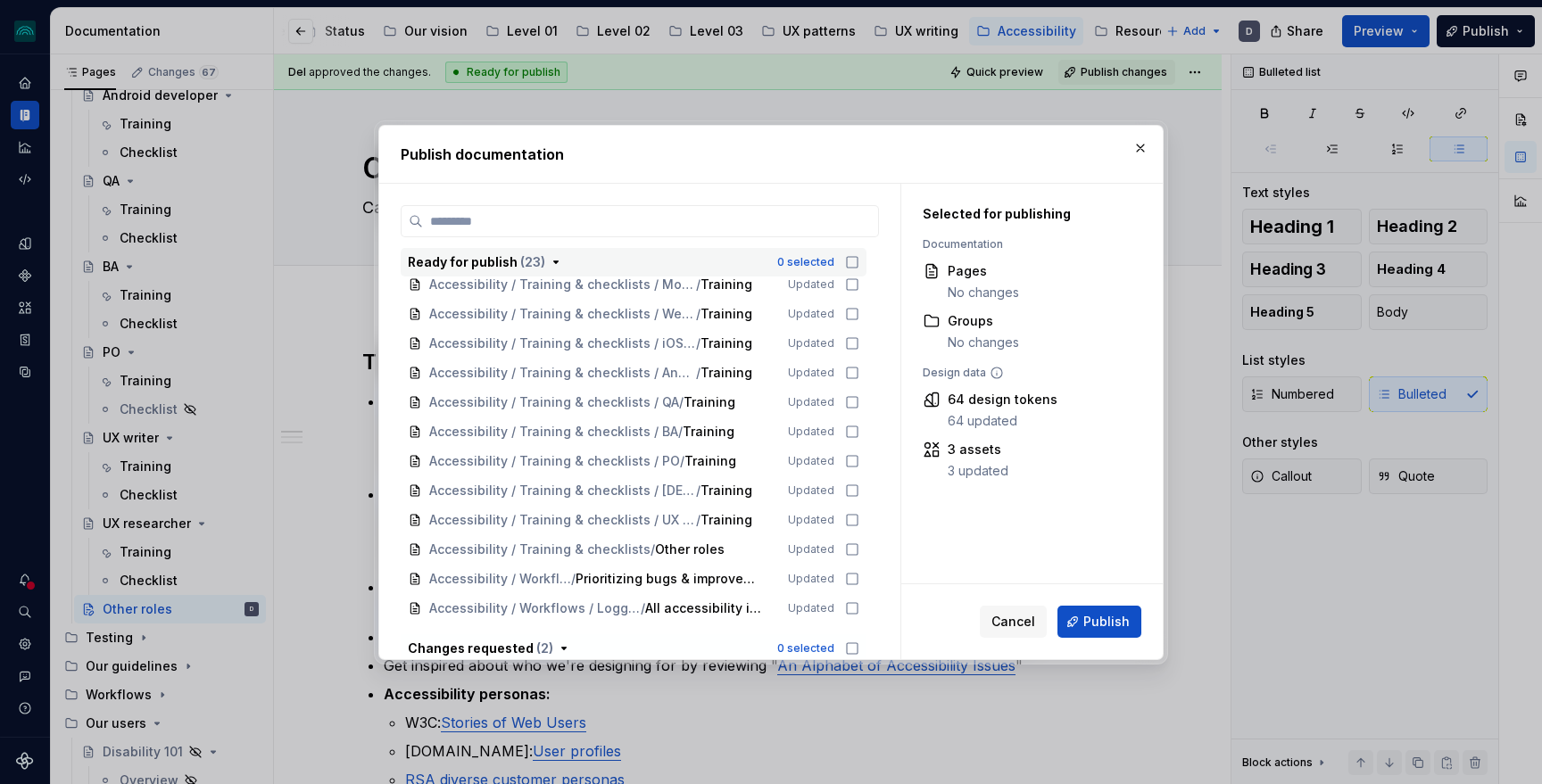
scroll to position [336, 0]
click at [853, 544] on icon at bounding box center [852, 547] width 14 height 14
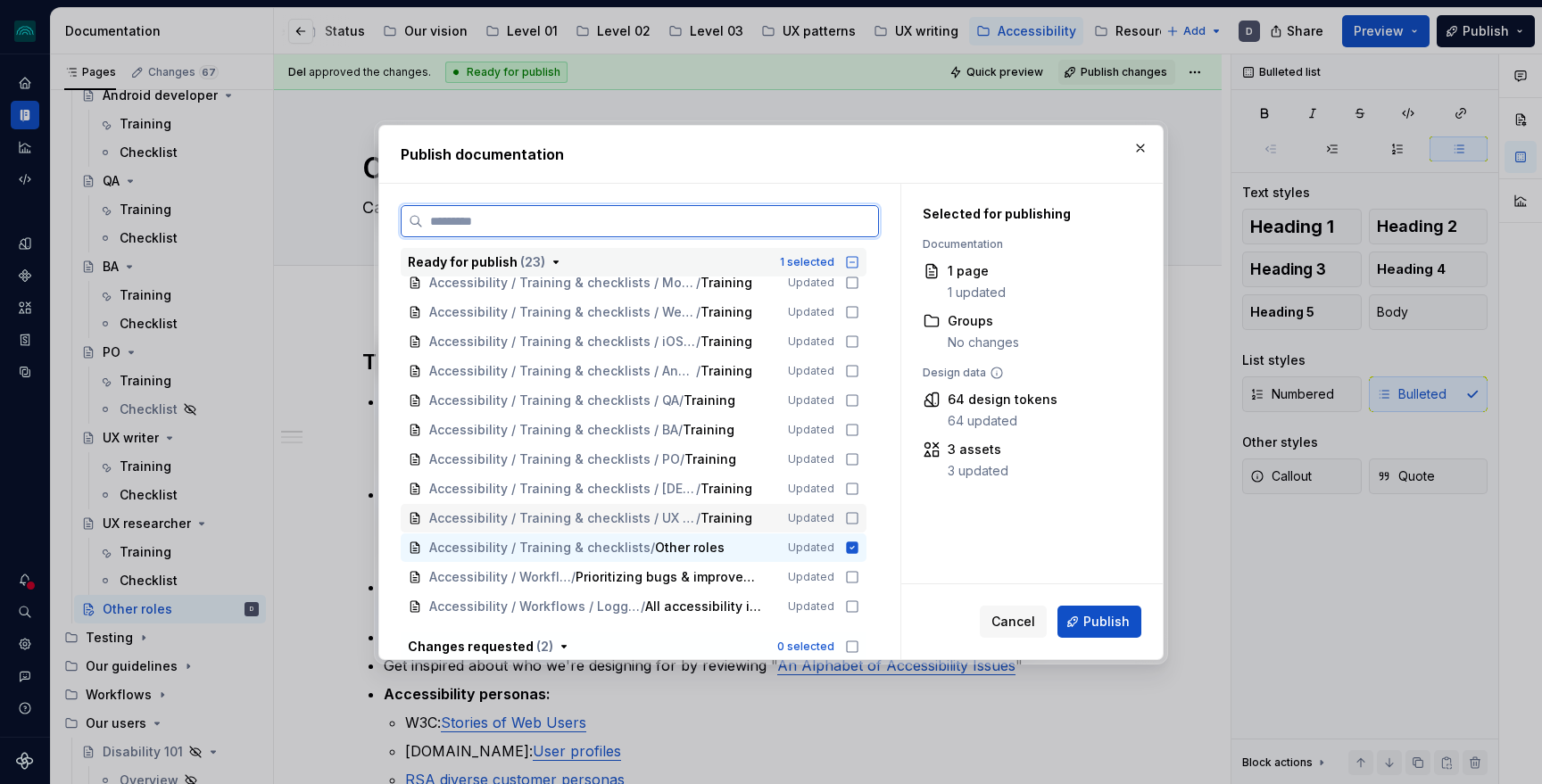
click at [852, 521] on div "Accessibility / Training & checklists / UX researcher / Training Updated" at bounding box center [634, 517] width 466 height 29
click at [852, 494] on div "Accessibility / Training & checklists / UX writer / Training Updated" at bounding box center [634, 489] width 466 height 29
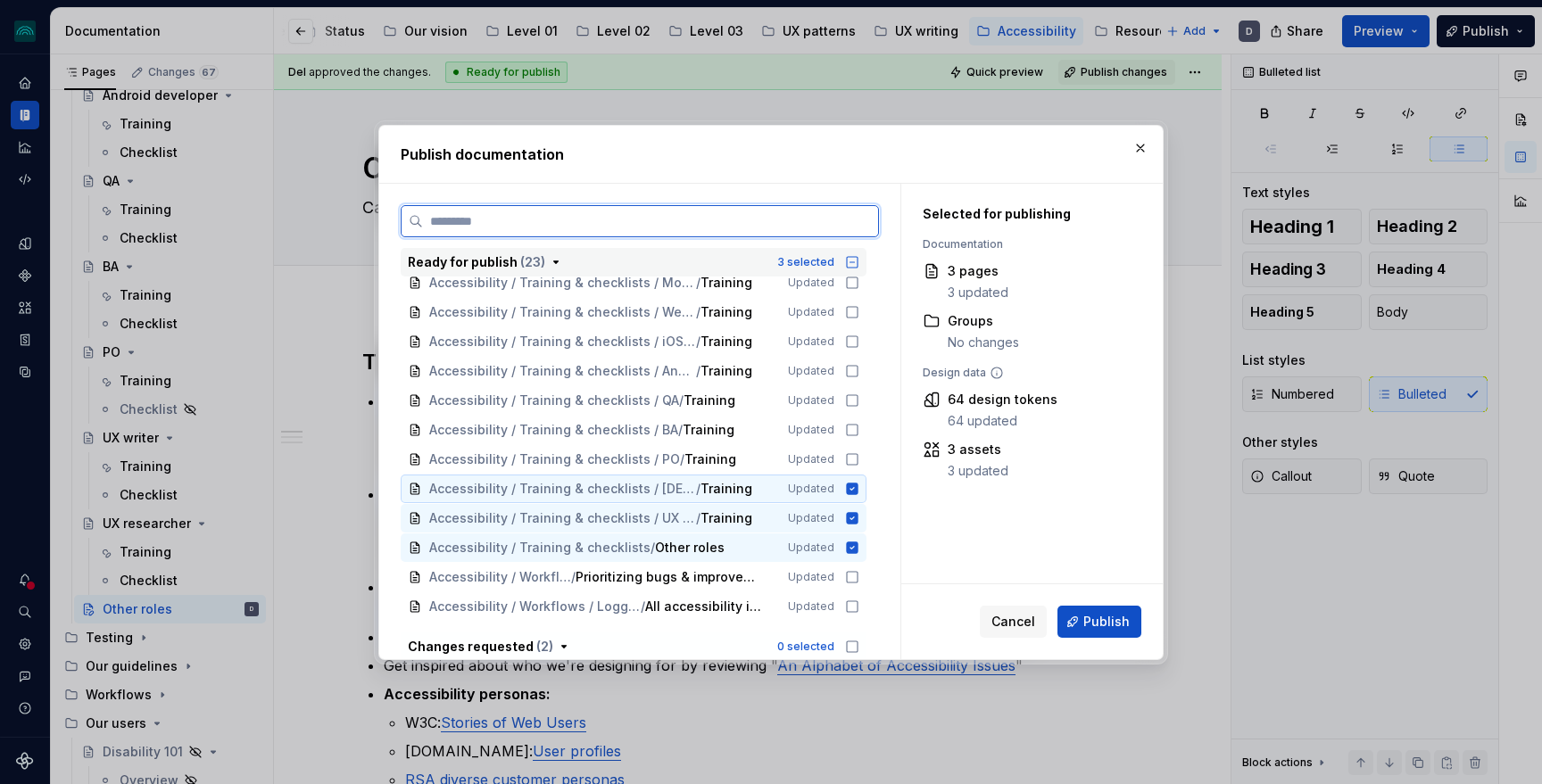
scroll to position [298, 0]
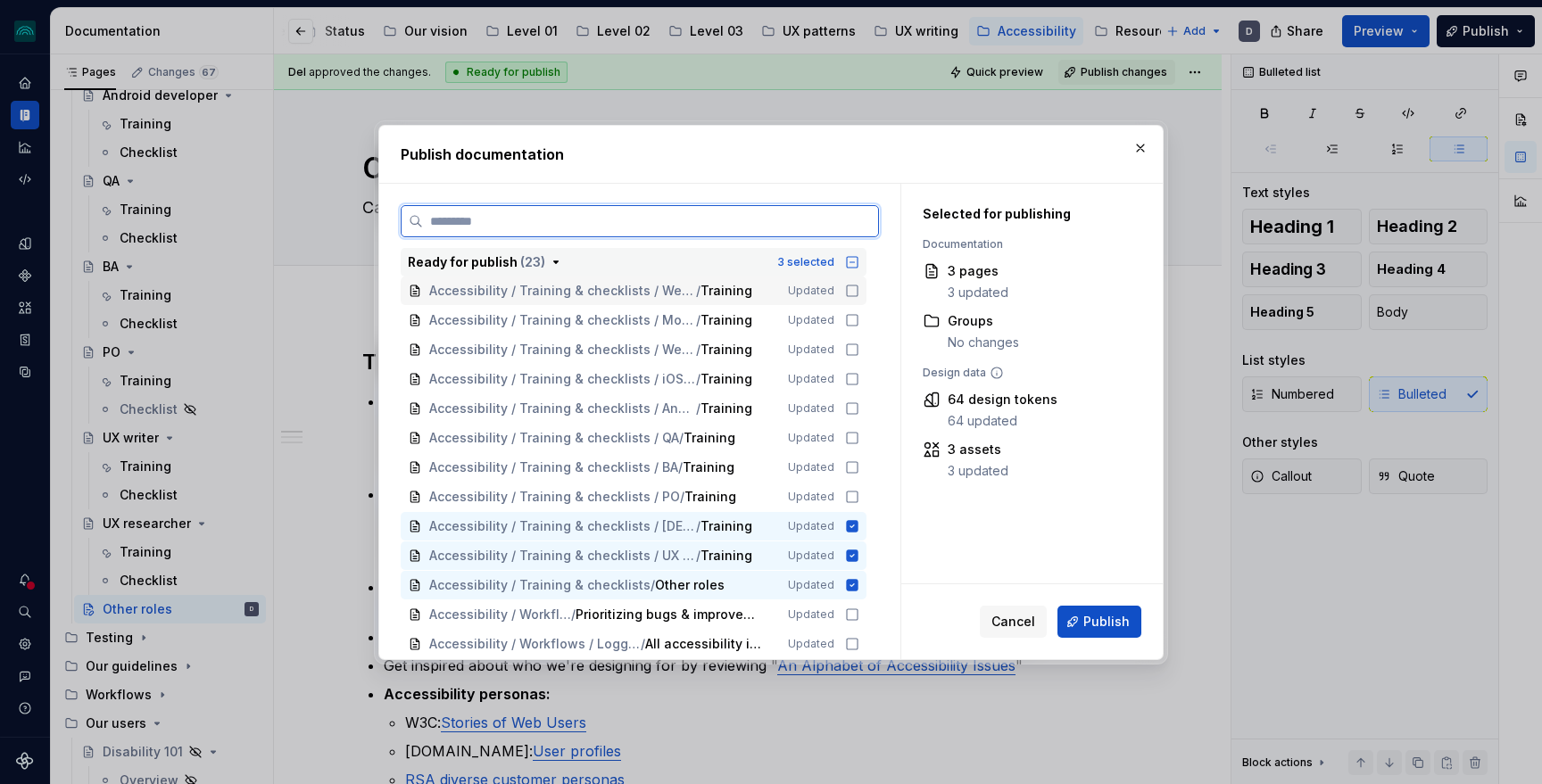
click at [855, 290] on icon at bounding box center [852, 290] width 14 height 14
click at [859, 317] on icon at bounding box center [852, 320] width 14 height 14
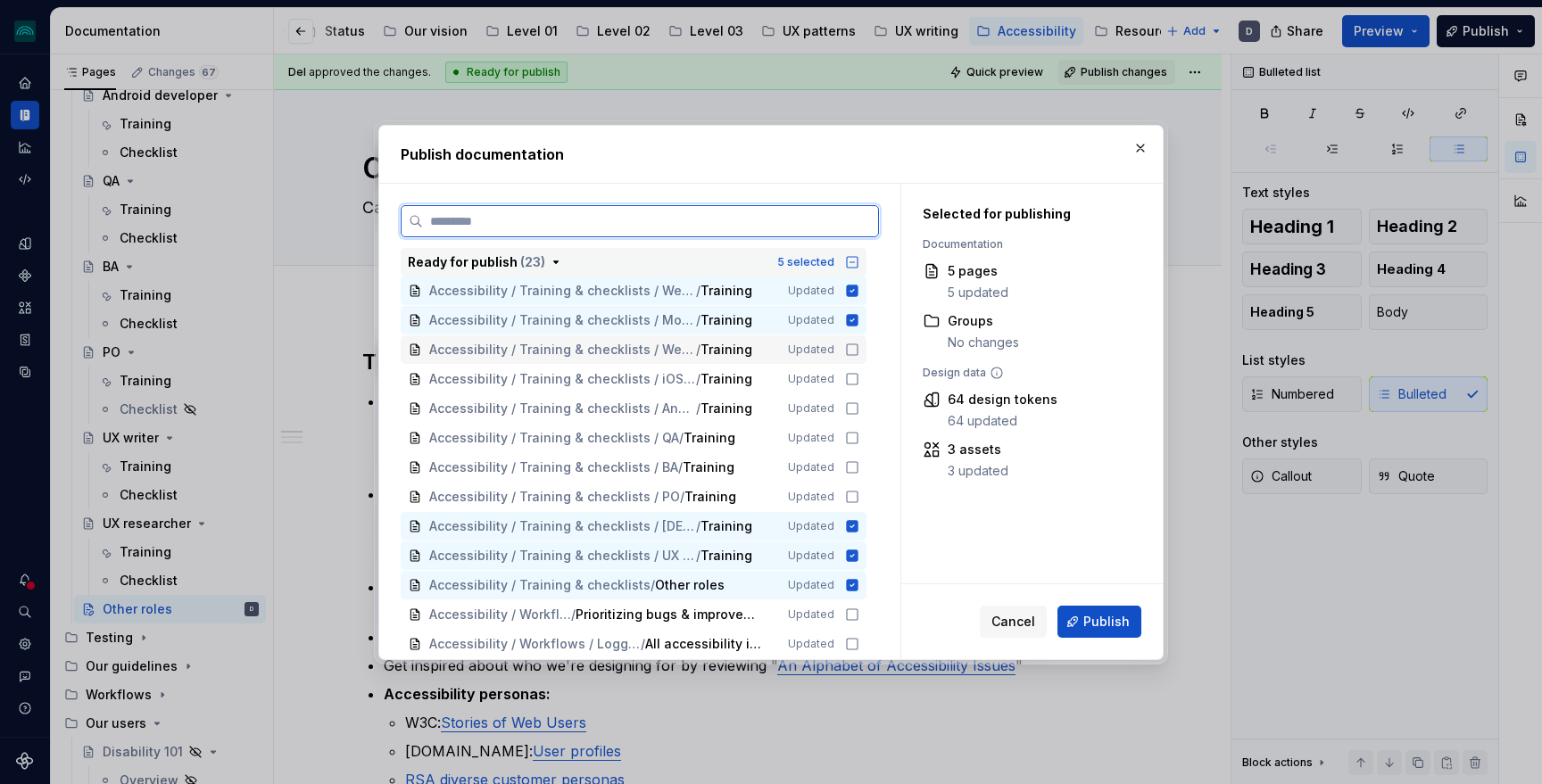
click at [859, 348] on icon at bounding box center [852, 350] width 14 height 14
click at [859, 376] on icon at bounding box center [852, 379] width 14 height 14
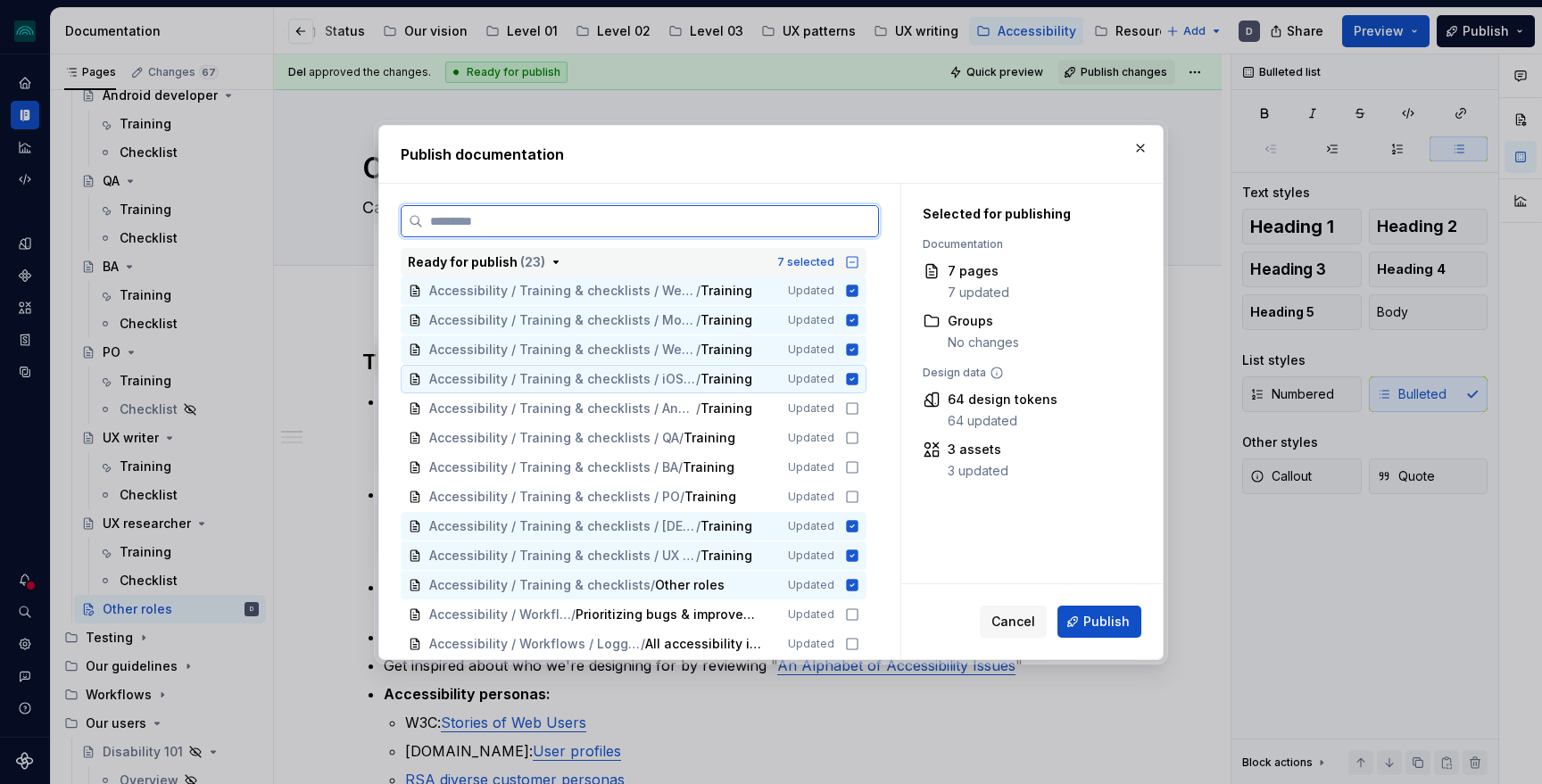
click at [859, 401] on icon at bounding box center [852, 408] width 14 height 14
click at [859, 435] on icon at bounding box center [852, 437] width 14 height 14
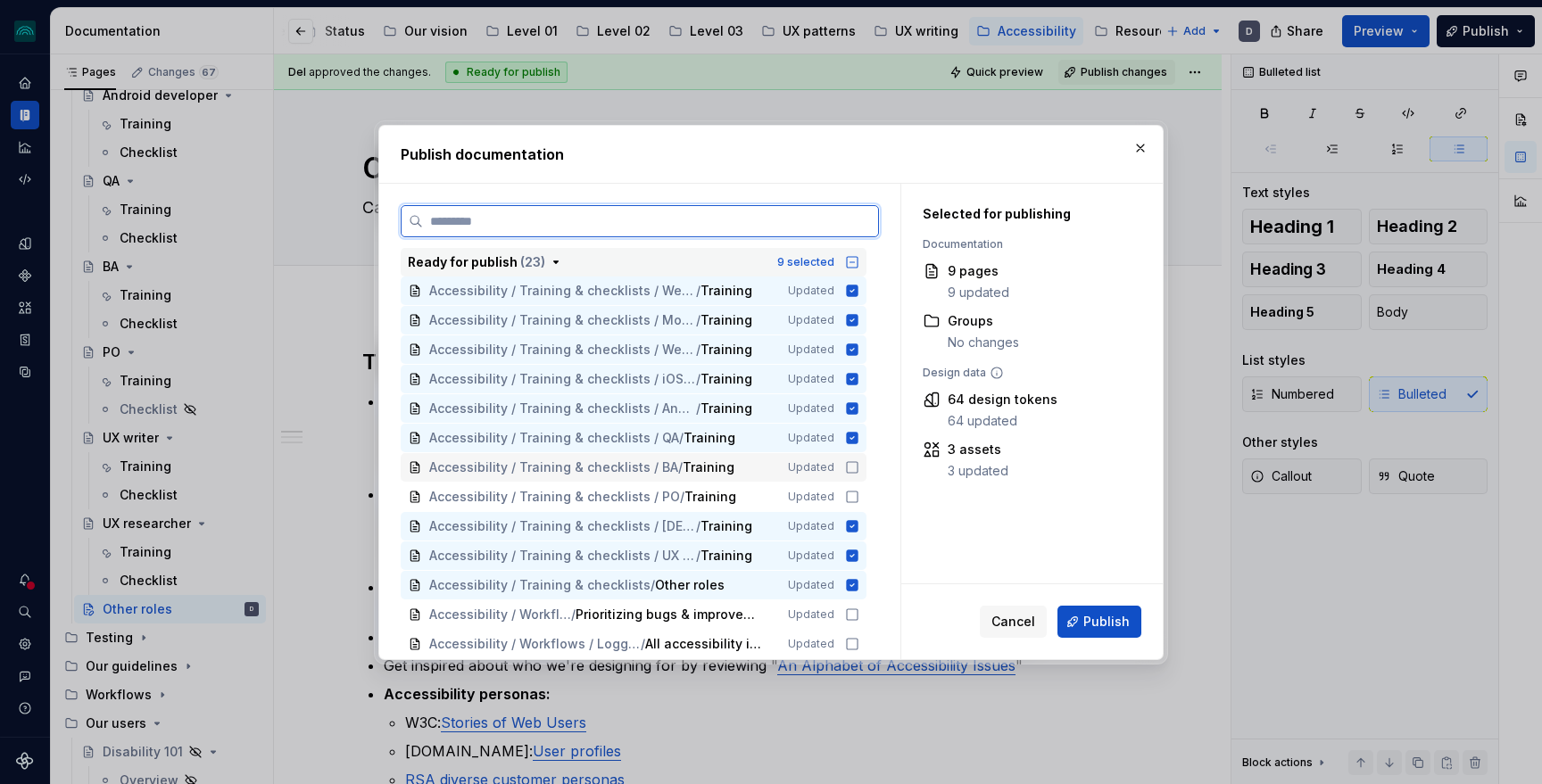
click at [859, 460] on icon at bounding box center [852, 467] width 14 height 14
click at [859, 490] on icon at bounding box center [852, 497] width 14 height 14
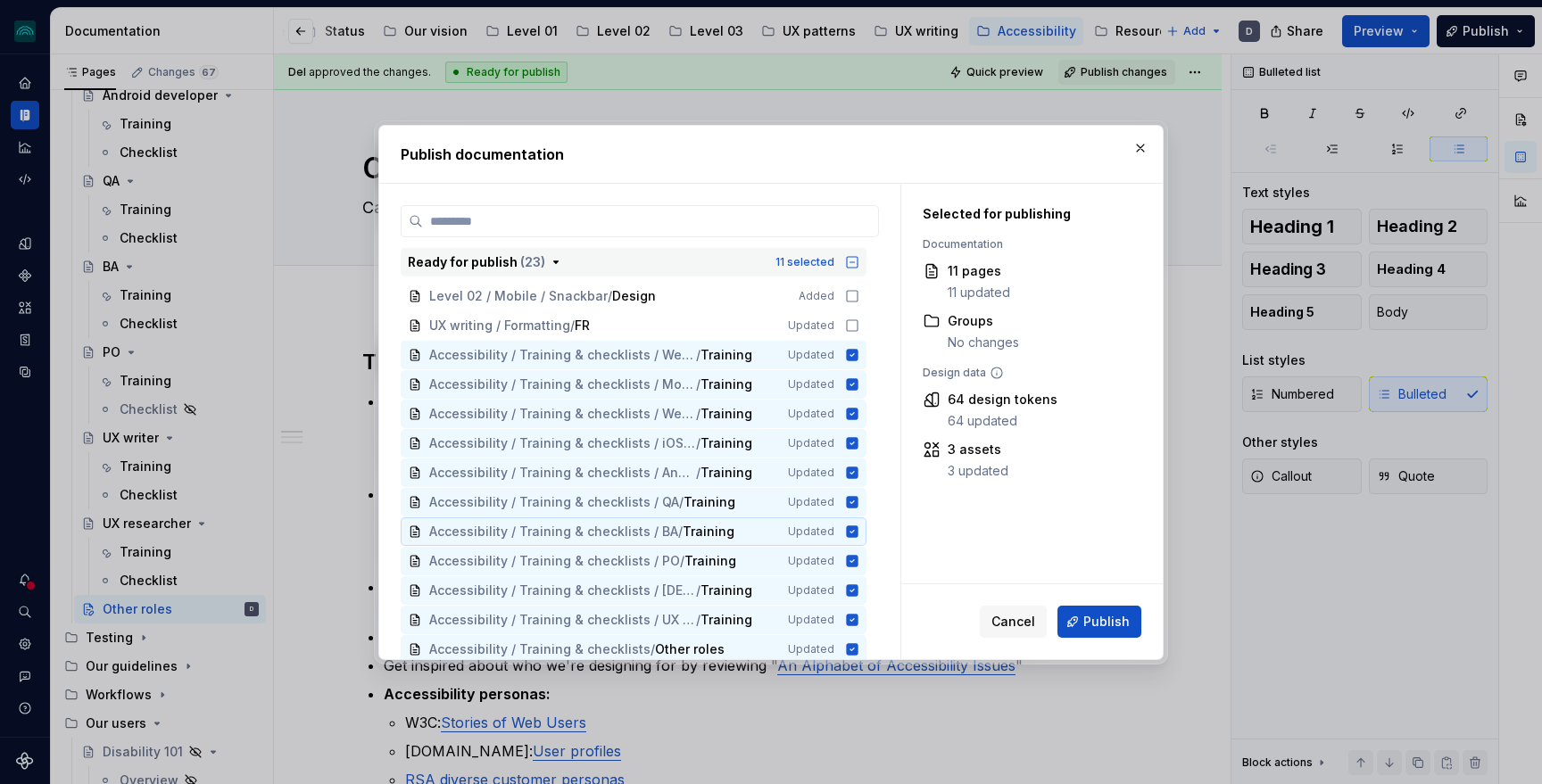
scroll to position [231, 0]
click at [1115, 619] on span "Publish" at bounding box center [1106, 622] width 46 height 18
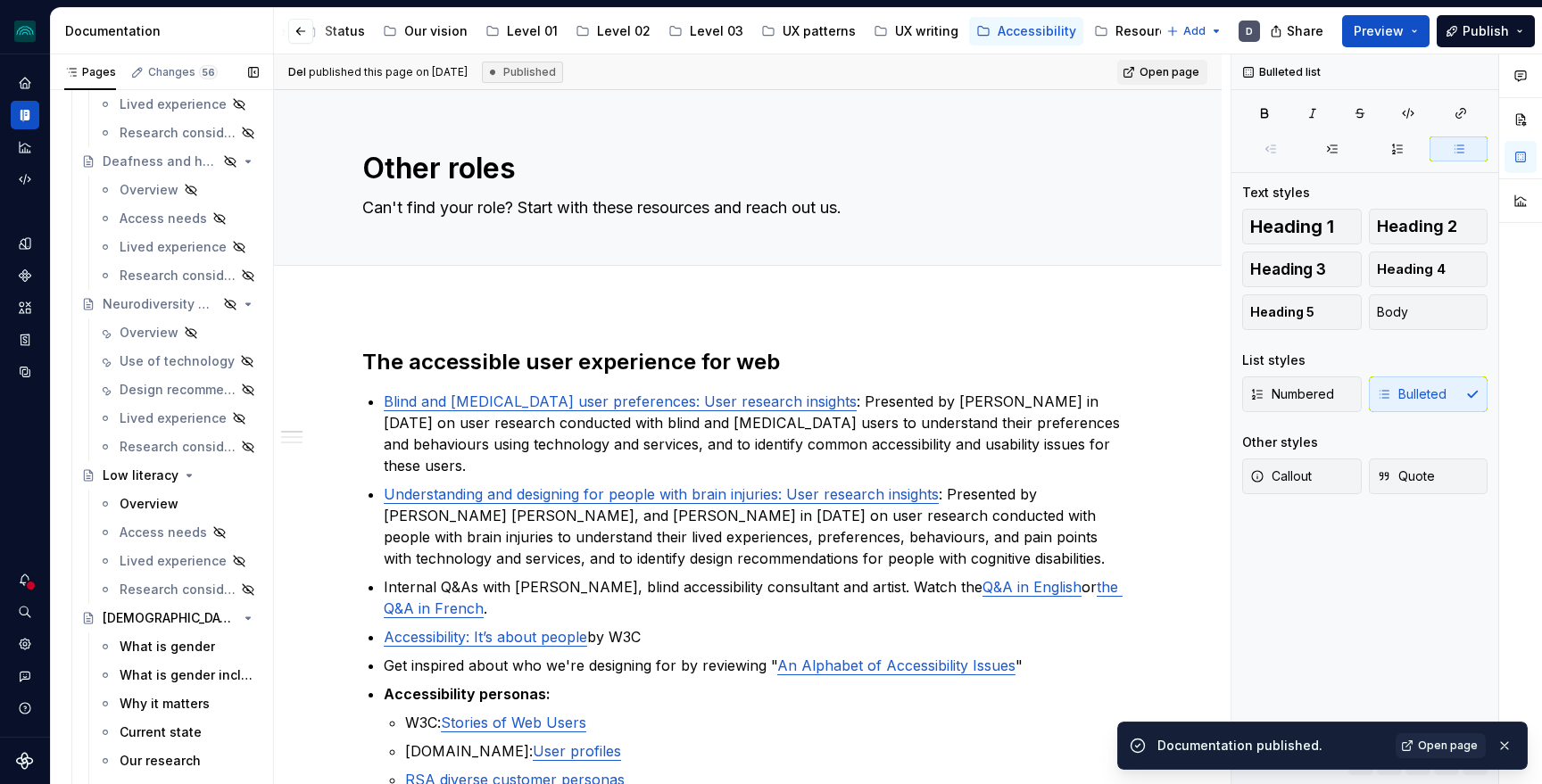
scroll to position [1659, 0]
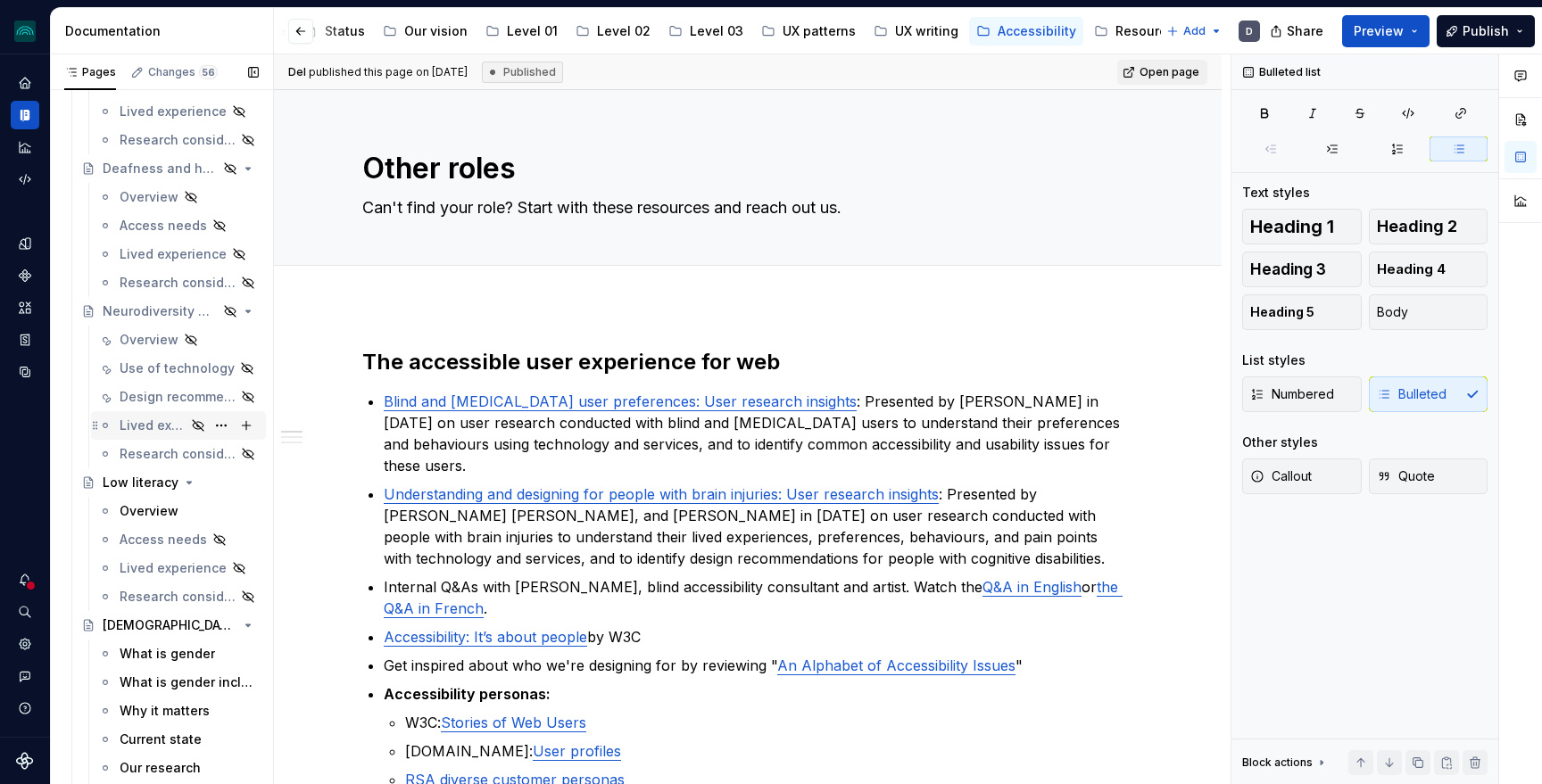
click at [161, 424] on div "Lived experience" at bounding box center [152, 426] width 66 height 18
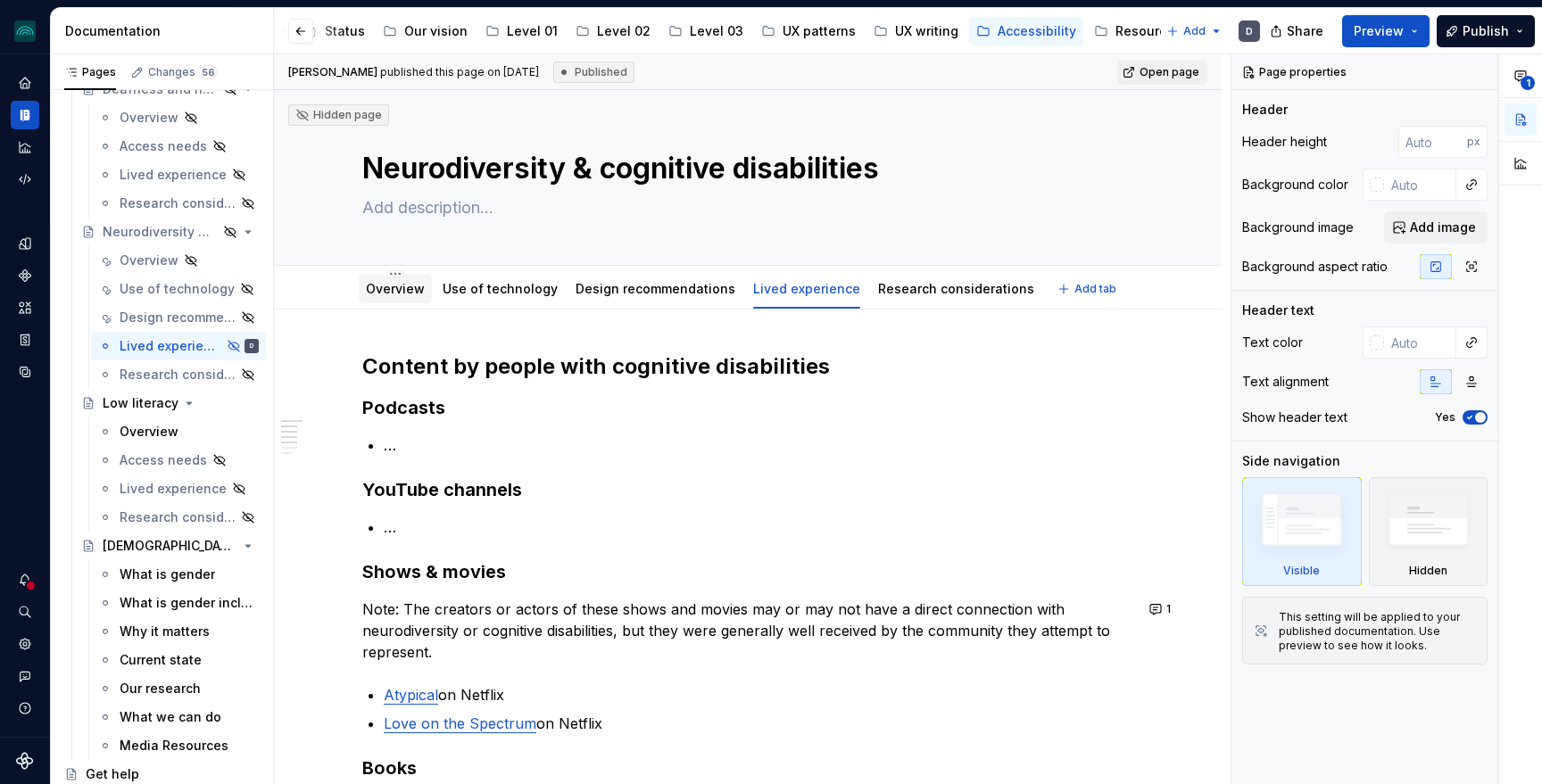
click at [401, 294] on link "Overview" at bounding box center [395, 288] width 59 height 15
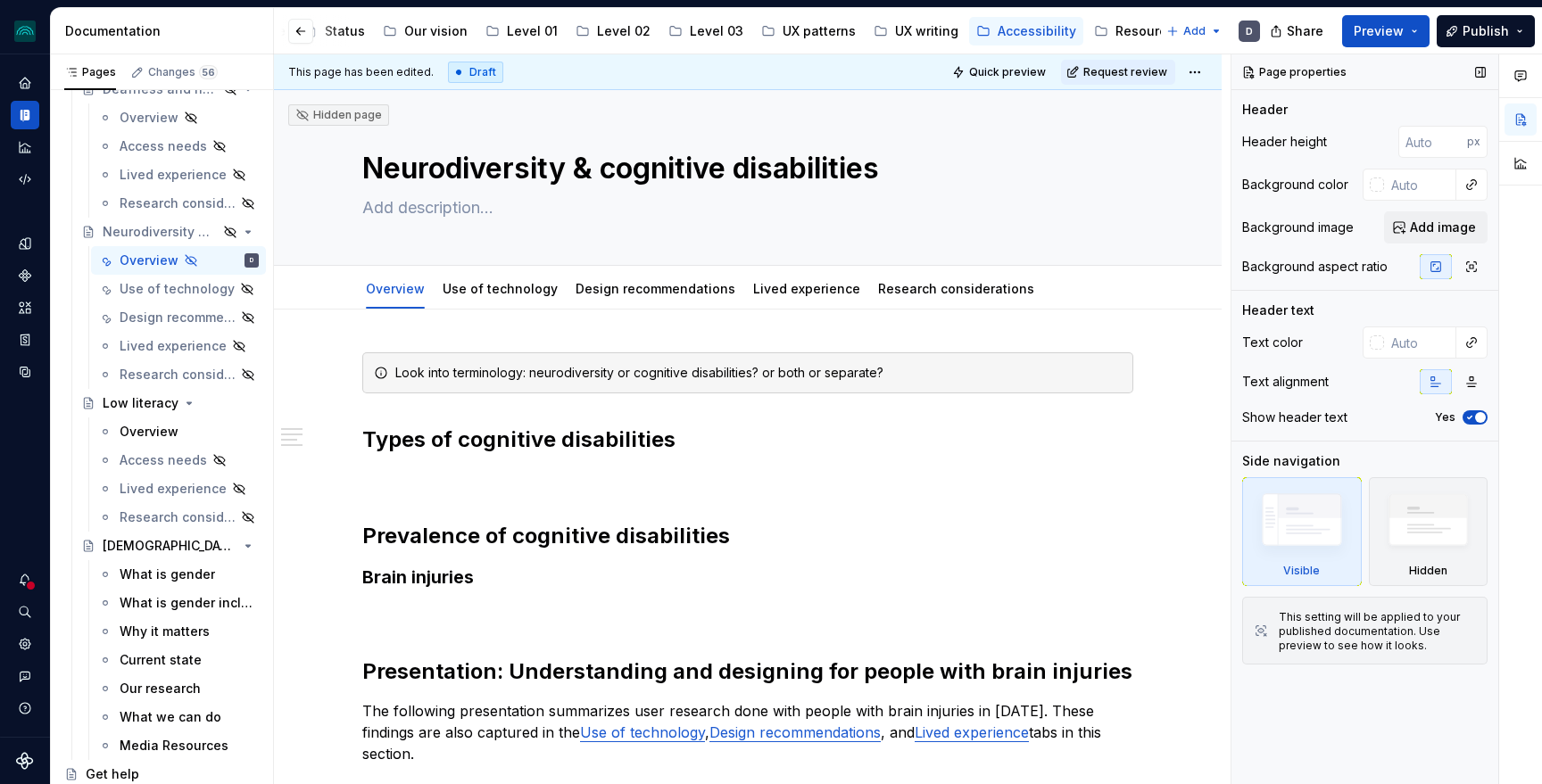
type textarea "*"
click at [529, 578] on h3 "Brain injuries" at bounding box center [748, 577] width 771 height 25
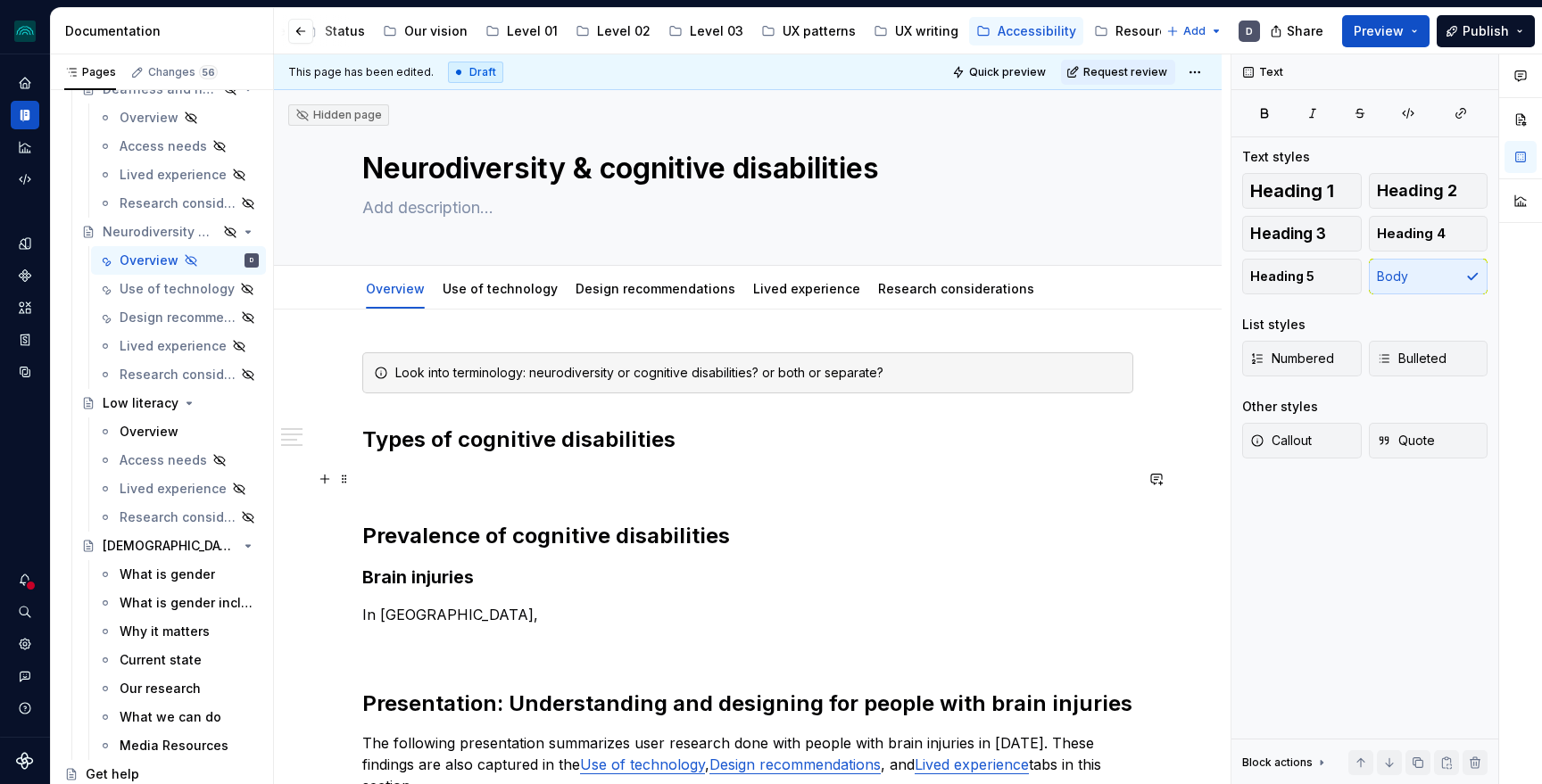
click at [517, 477] on p at bounding box center [748, 479] width 771 height 22
click at [420, 465] on div "**********" at bounding box center [748, 765] width 771 height 825
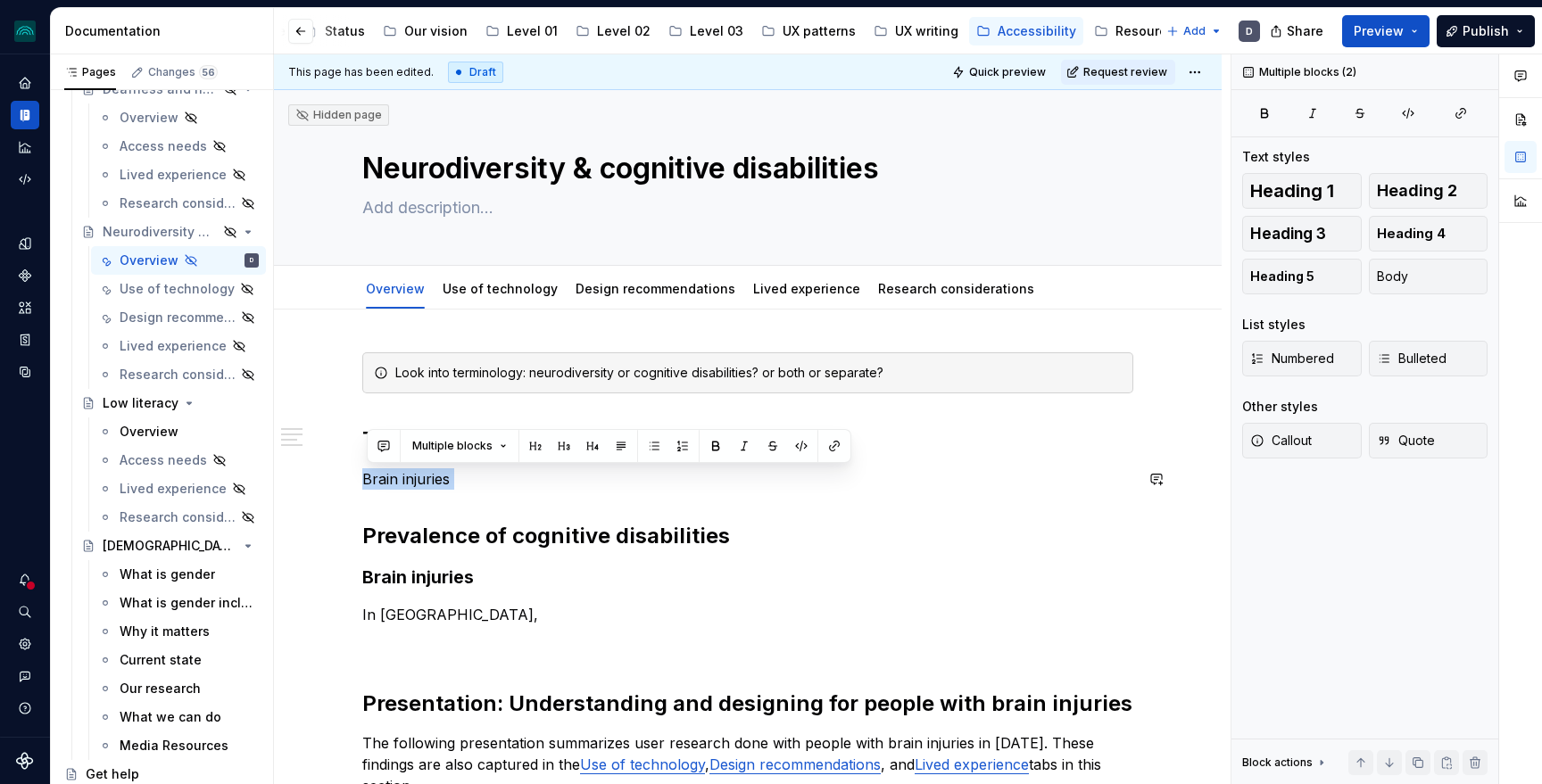
click at [420, 465] on div "**********" at bounding box center [748, 765] width 771 height 825
click at [565, 447] on button "button" at bounding box center [563, 445] width 25 height 25
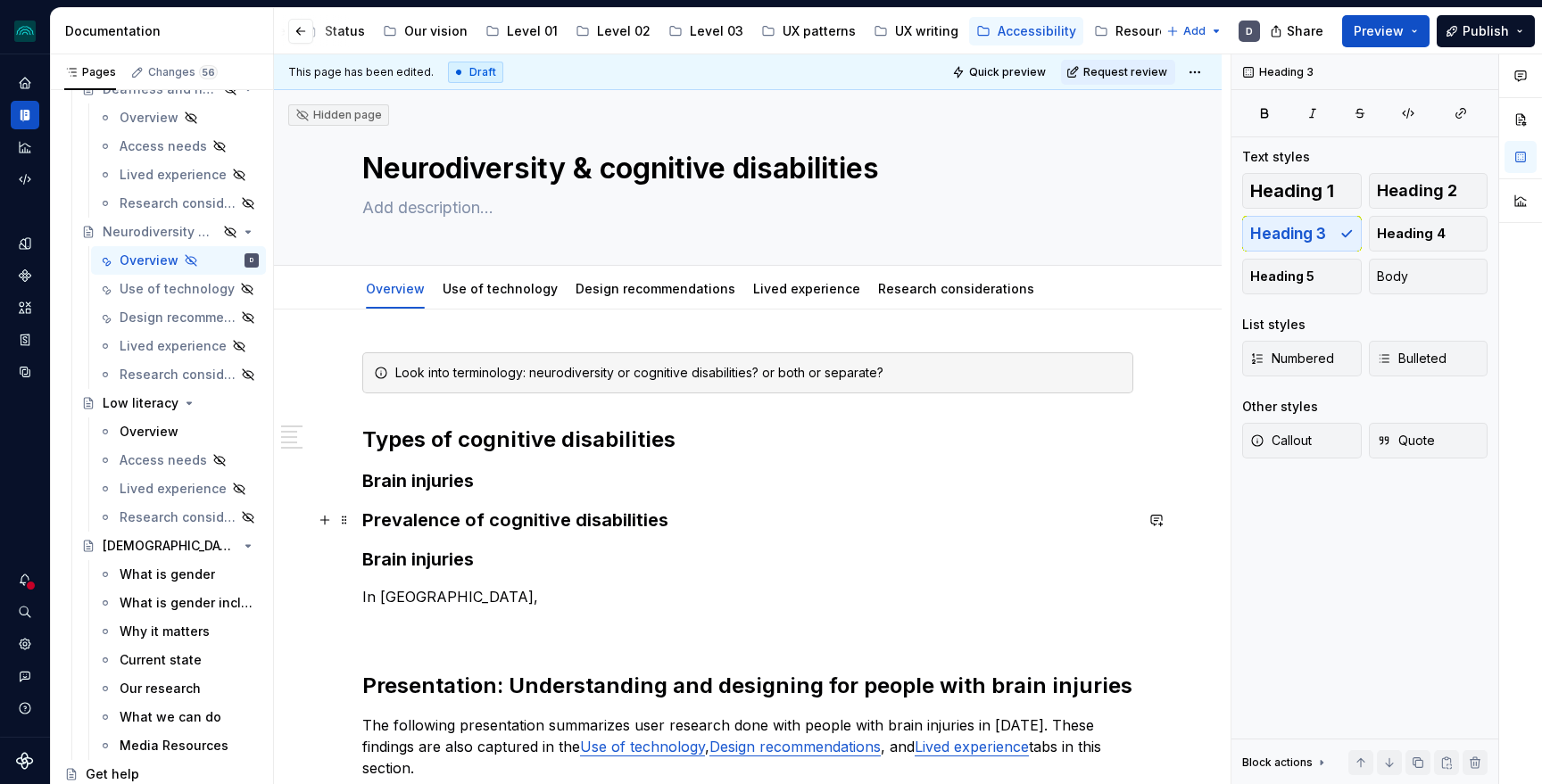
click at [466, 504] on div "**********" at bounding box center [748, 755] width 771 height 807
click at [466, 515] on h3 "Prevalence of cognitive disabilities" at bounding box center [748, 519] width 771 height 25
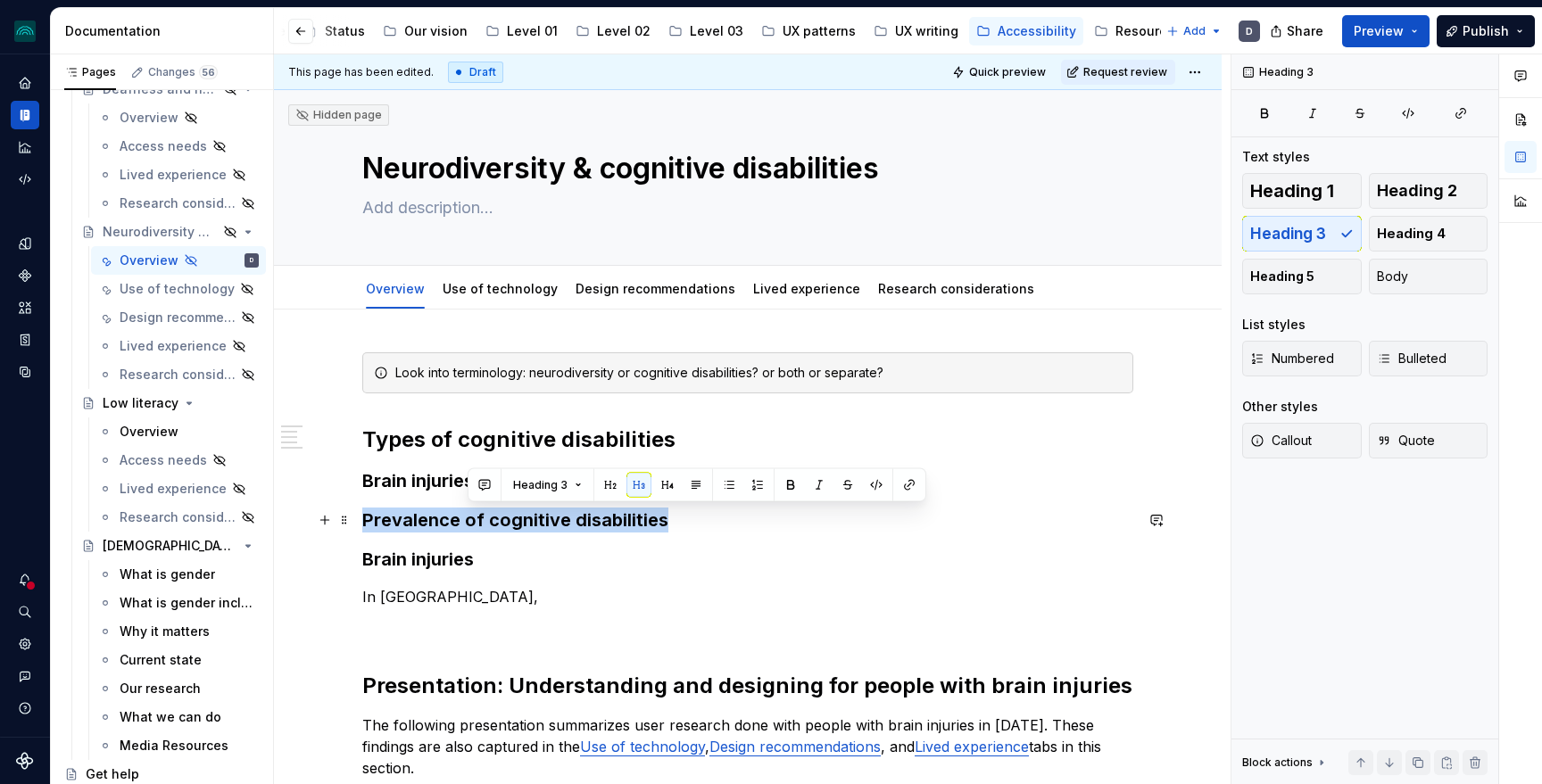
click at [466, 515] on h3 "Prevalence of cognitive disabilities" at bounding box center [748, 519] width 771 height 25
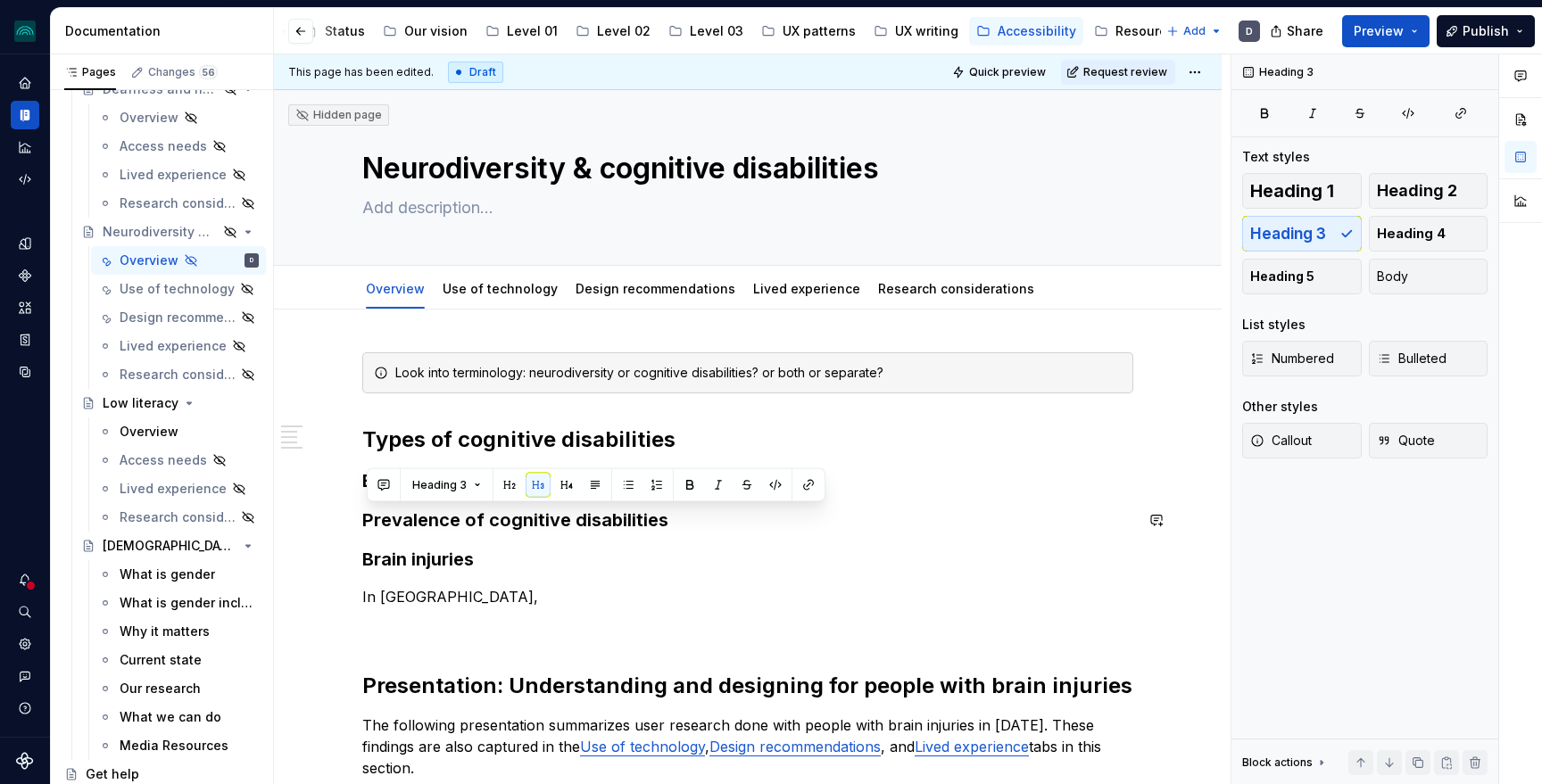
click at [368, 519] on h3 "Prevalence of cognitive disabilities" at bounding box center [748, 519] width 771 height 25
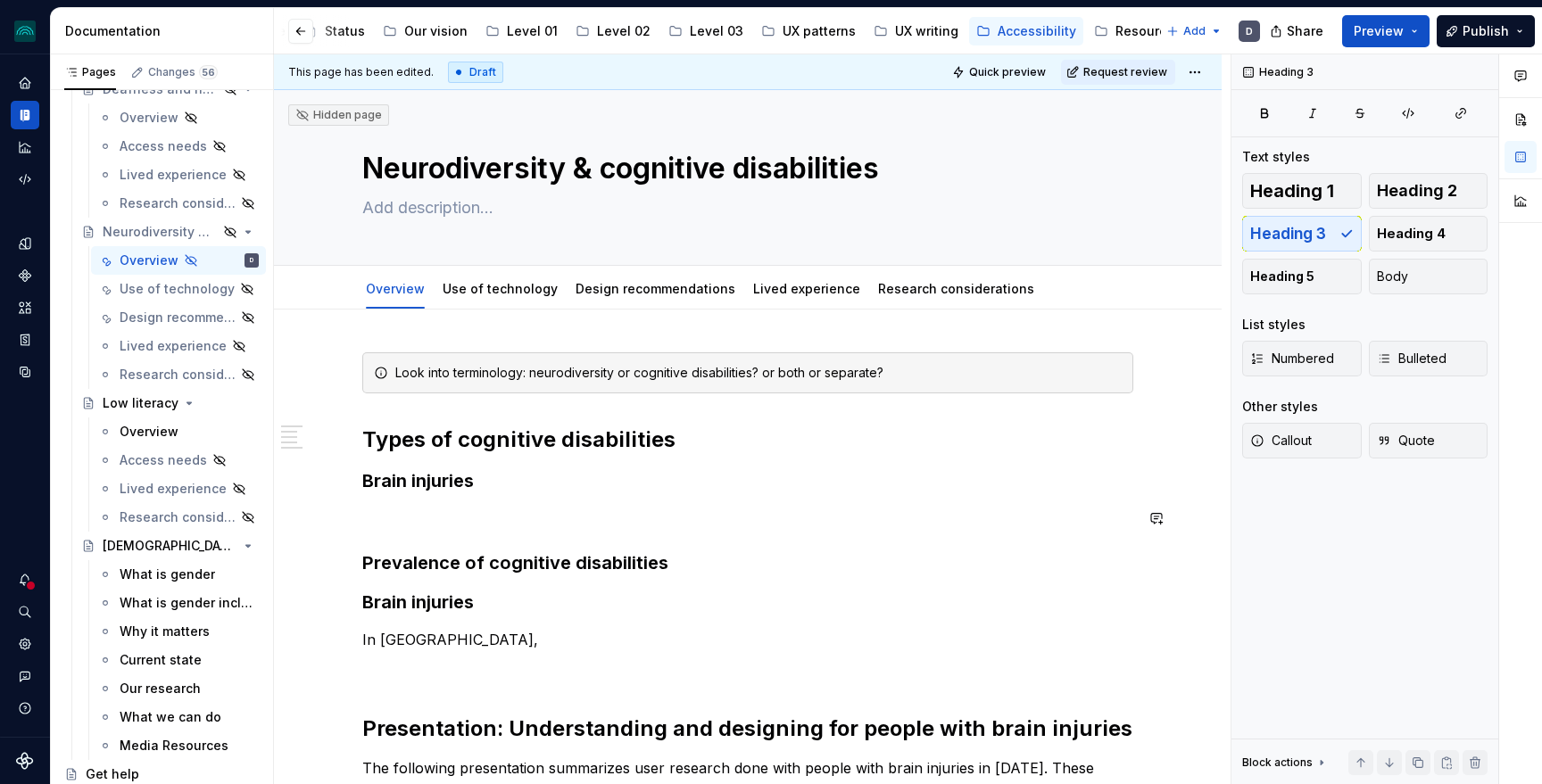
click at [462, 550] on h3 "Prevalence of cognitive disabilities" at bounding box center [748, 562] width 771 height 25
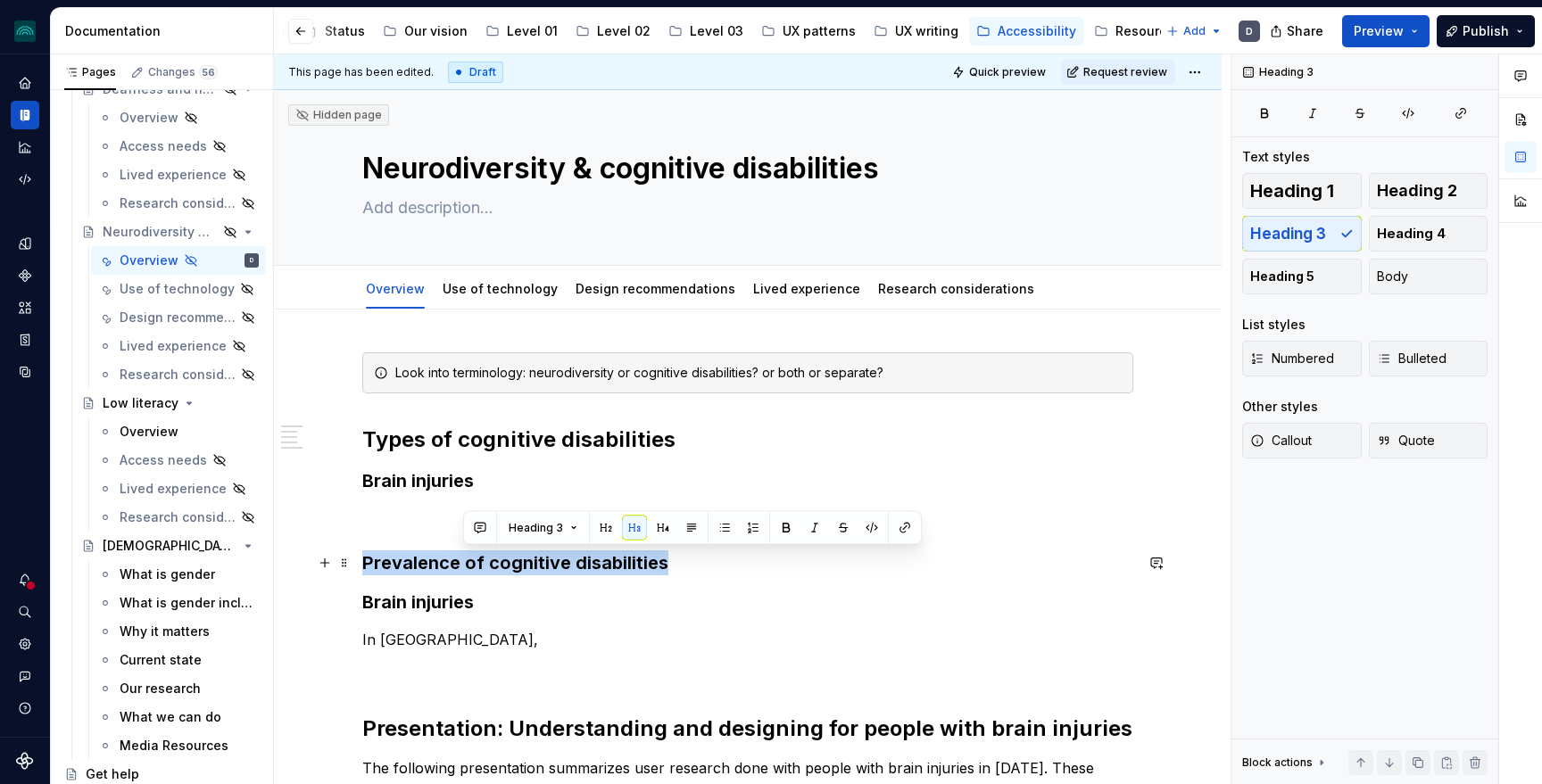
click at [462, 550] on h3 "Prevalence of cognitive disabilities" at bounding box center [748, 562] width 771 height 25
click at [508, 530] on button "button" at bounding box center [509, 527] width 25 height 25
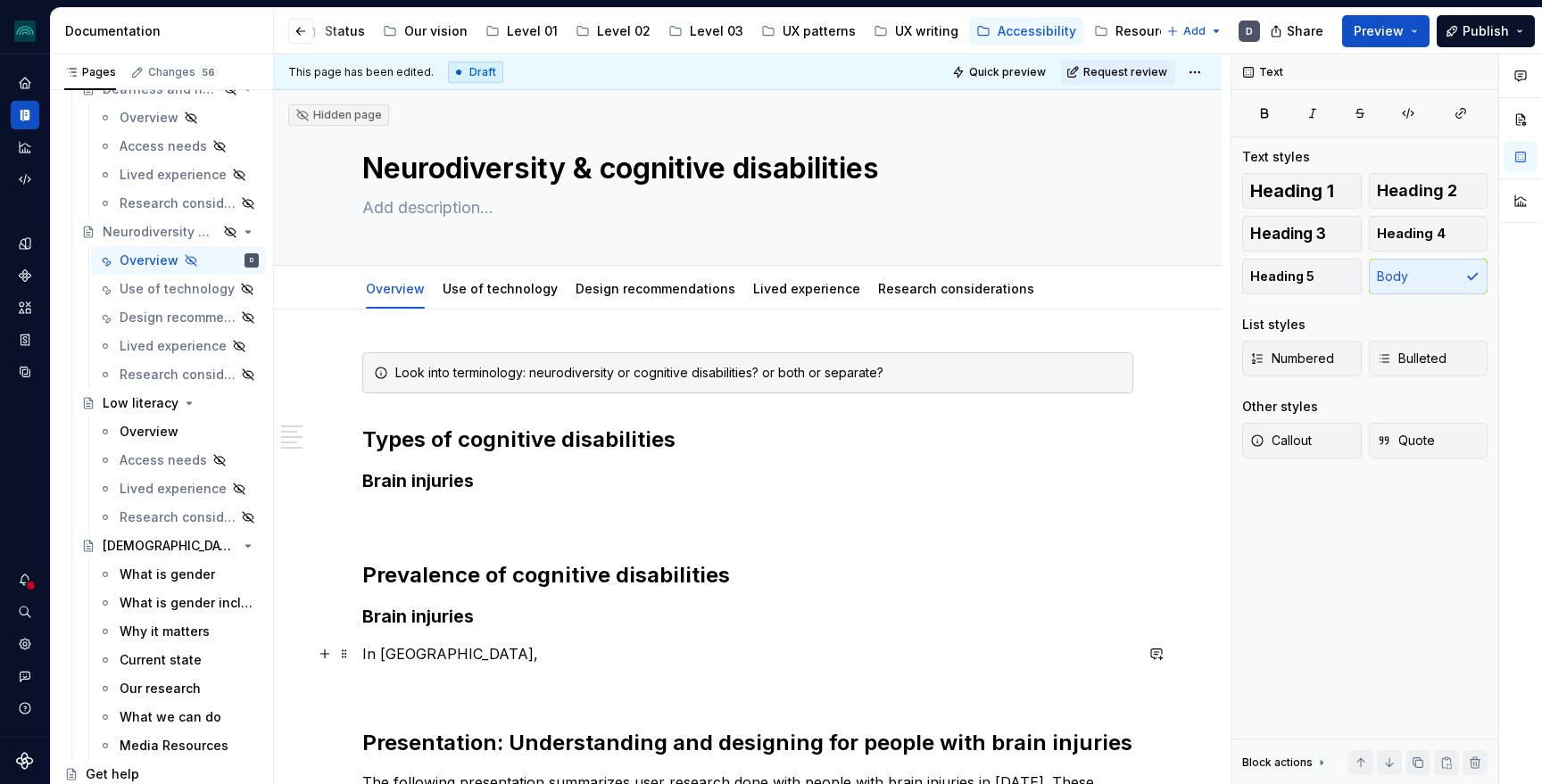
click at [463, 656] on p "In [GEOGRAPHIC_DATA]," at bounding box center [748, 654] width 771 height 22
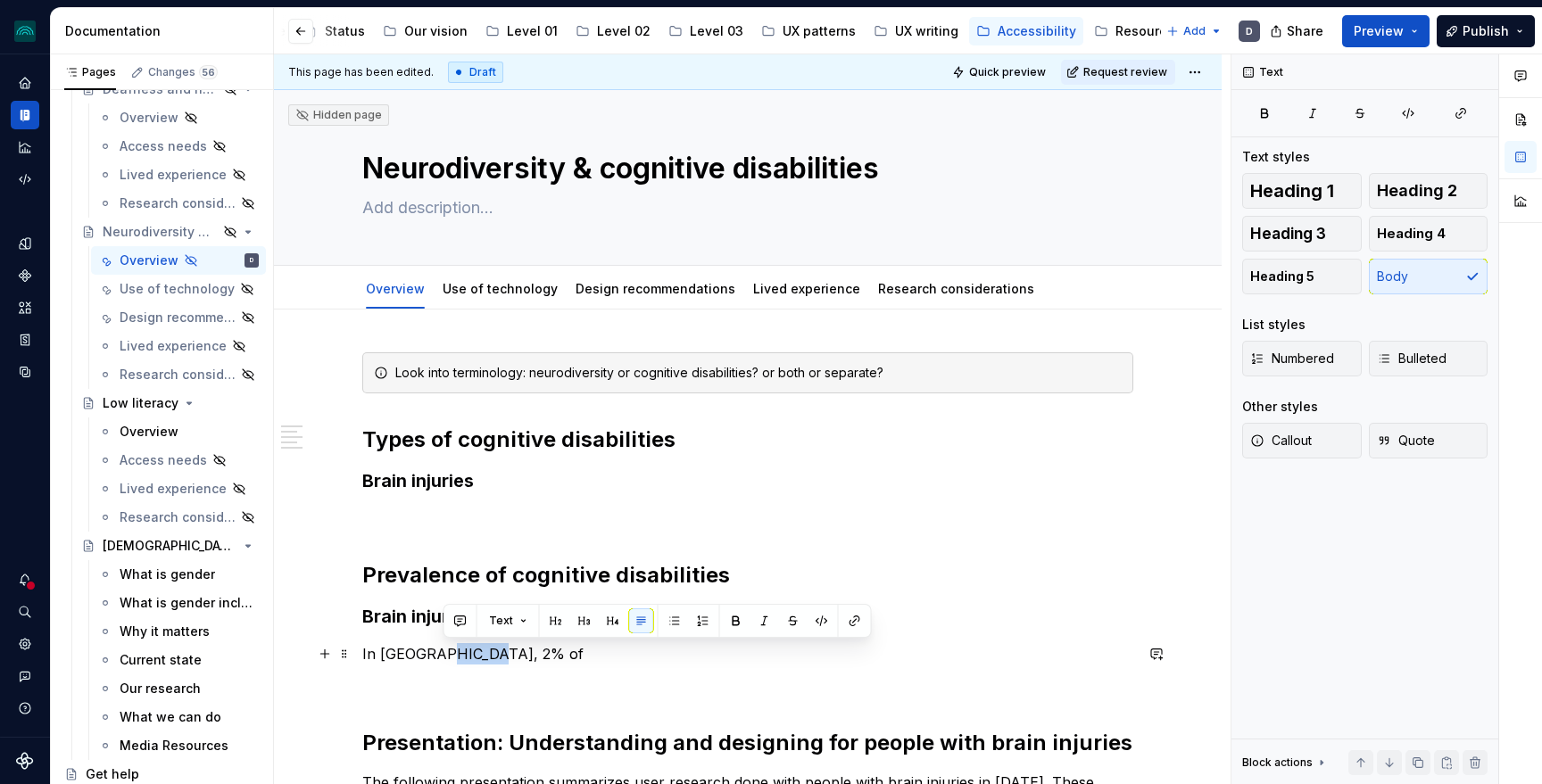
drag, startPoint x: 495, startPoint y: 645, endPoint x: 444, endPoint y: 647, distance: 51.0
click at [444, 647] on p "In [GEOGRAPHIC_DATA], 2% of" at bounding box center [748, 654] width 771 height 22
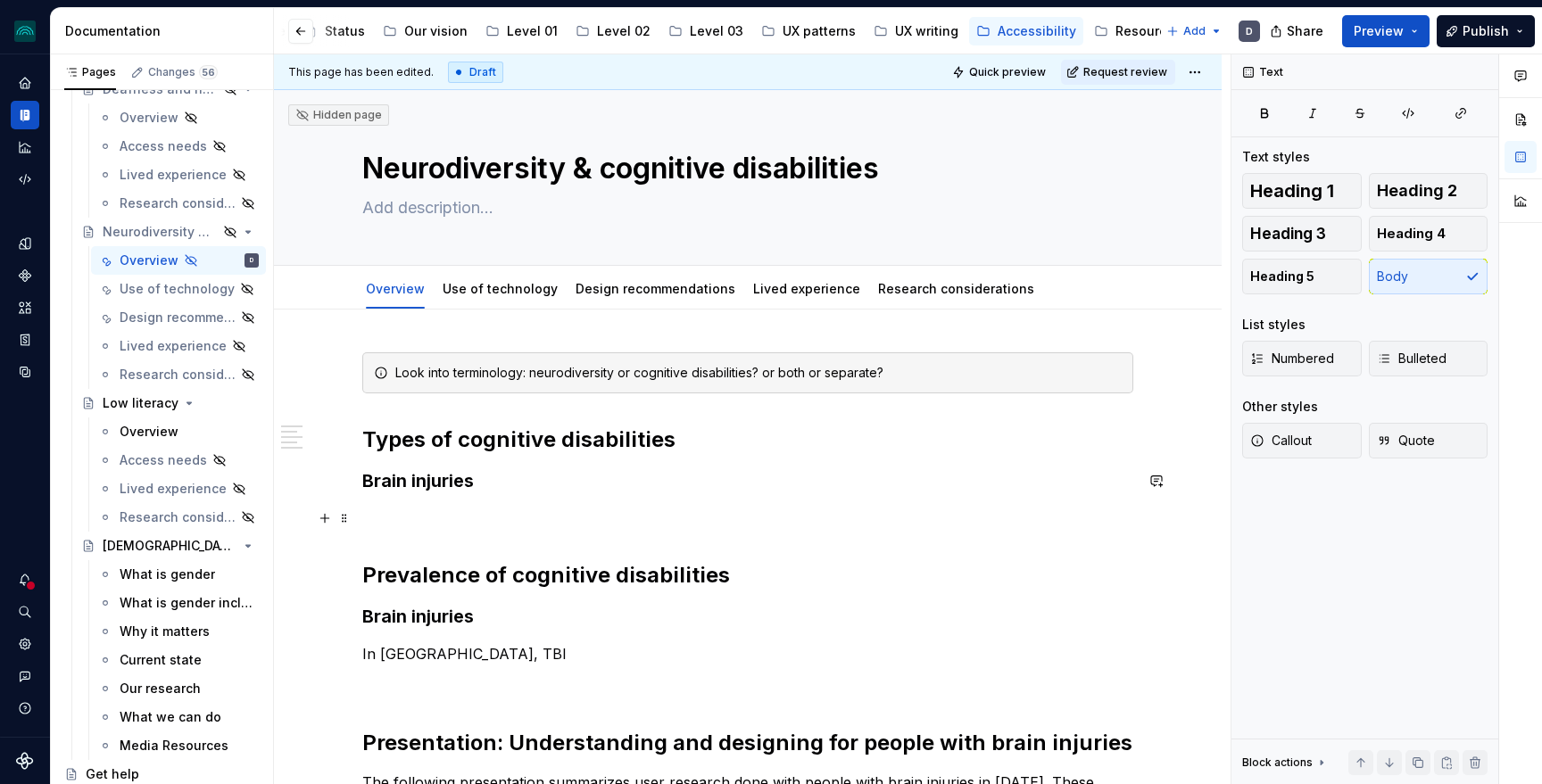
click at [411, 515] on p at bounding box center [748, 518] width 771 height 22
click at [497, 497] on div "**********" at bounding box center [748, 784] width 771 height 864
click at [447, 484] on h3 "Brain injuries" at bounding box center [748, 480] width 771 height 25
click at [556, 530] on div "**********" at bounding box center [748, 784] width 771 height 864
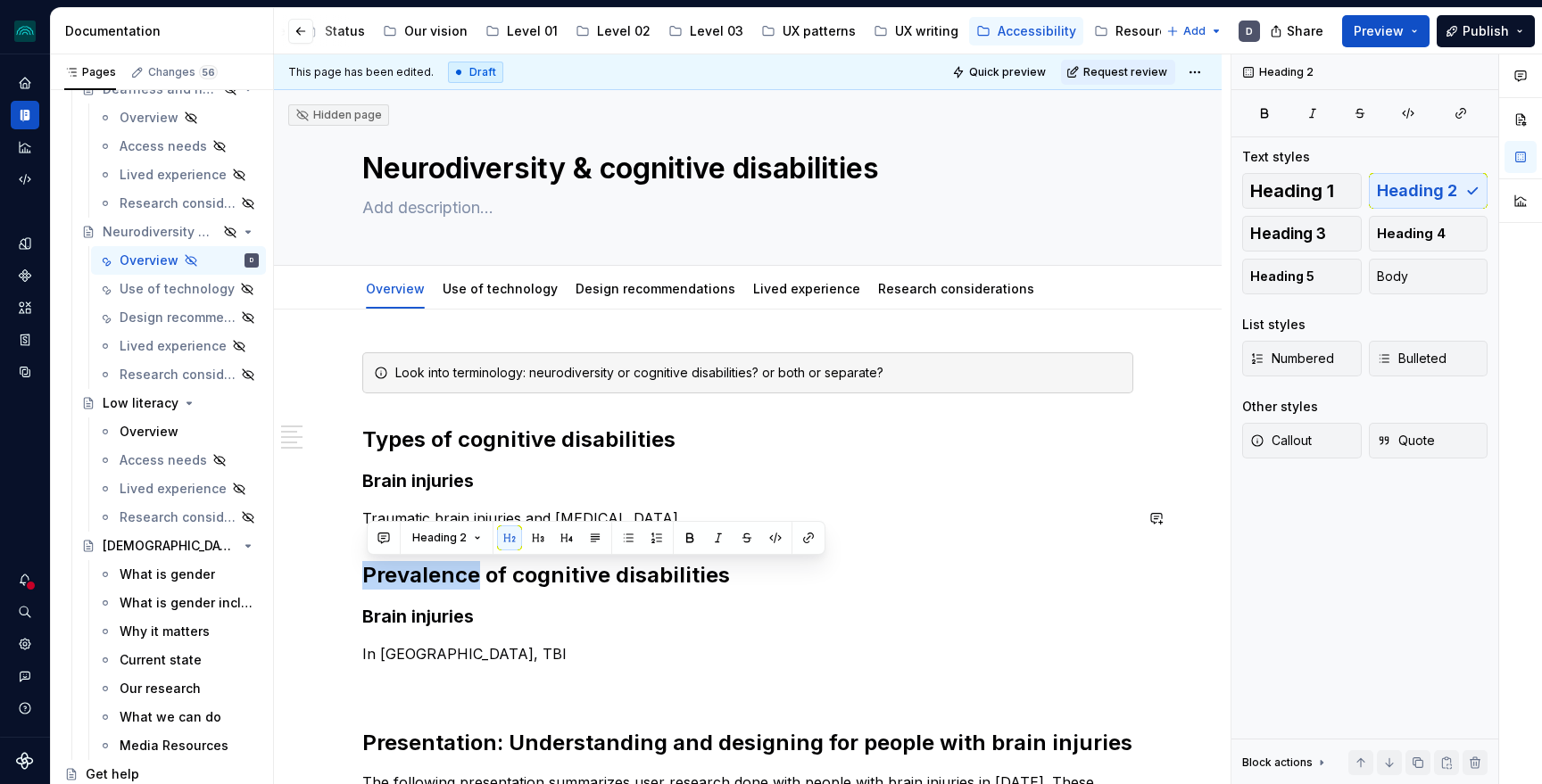
click at [556, 530] on div "**********" at bounding box center [748, 784] width 771 height 864
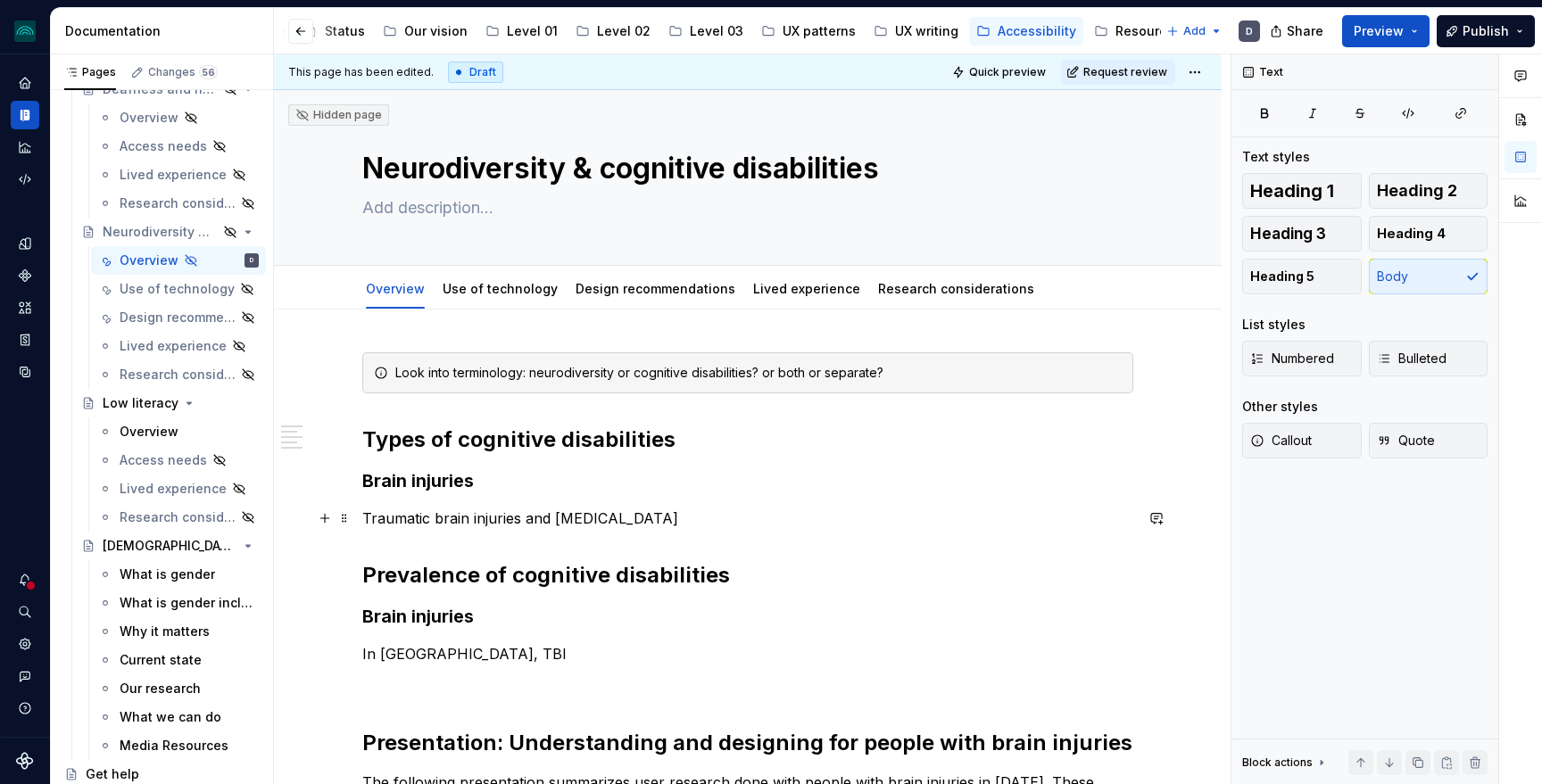
click at [528, 508] on p "Traumatic brain injuries and [MEDICAL_DATA]" at bounding box center [748, 518] width 771 height 22
click at [528, 521] on p "Traumatic brain injuries and [MEDICAL_DATA]" at bounding box center [748, 518] width 771 height 22
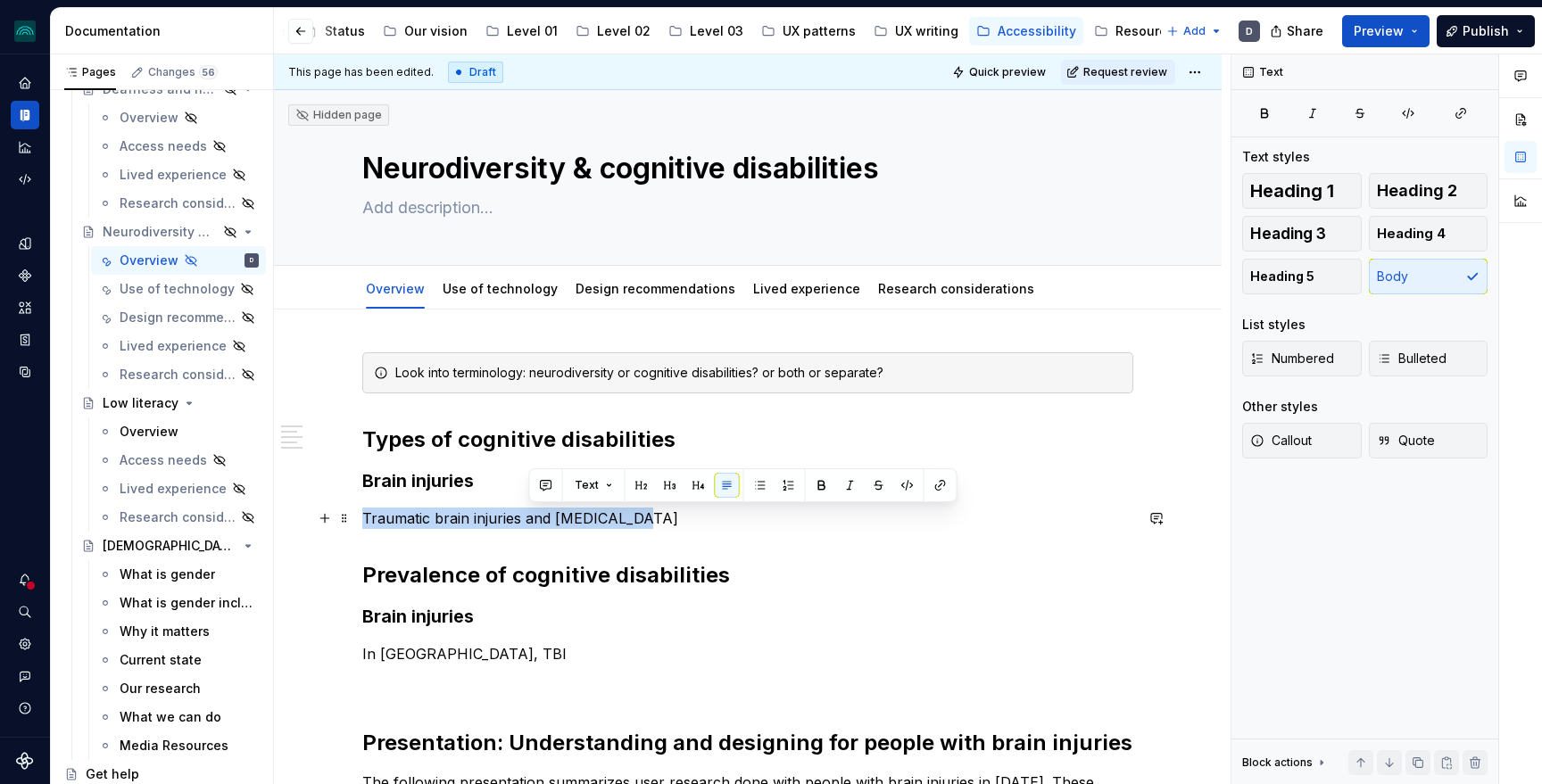
click at [528, 521] on p "Traumatic brain injuries and [MEDICAL_DATA]" at bounding box center [748, 518] width 771 height 22
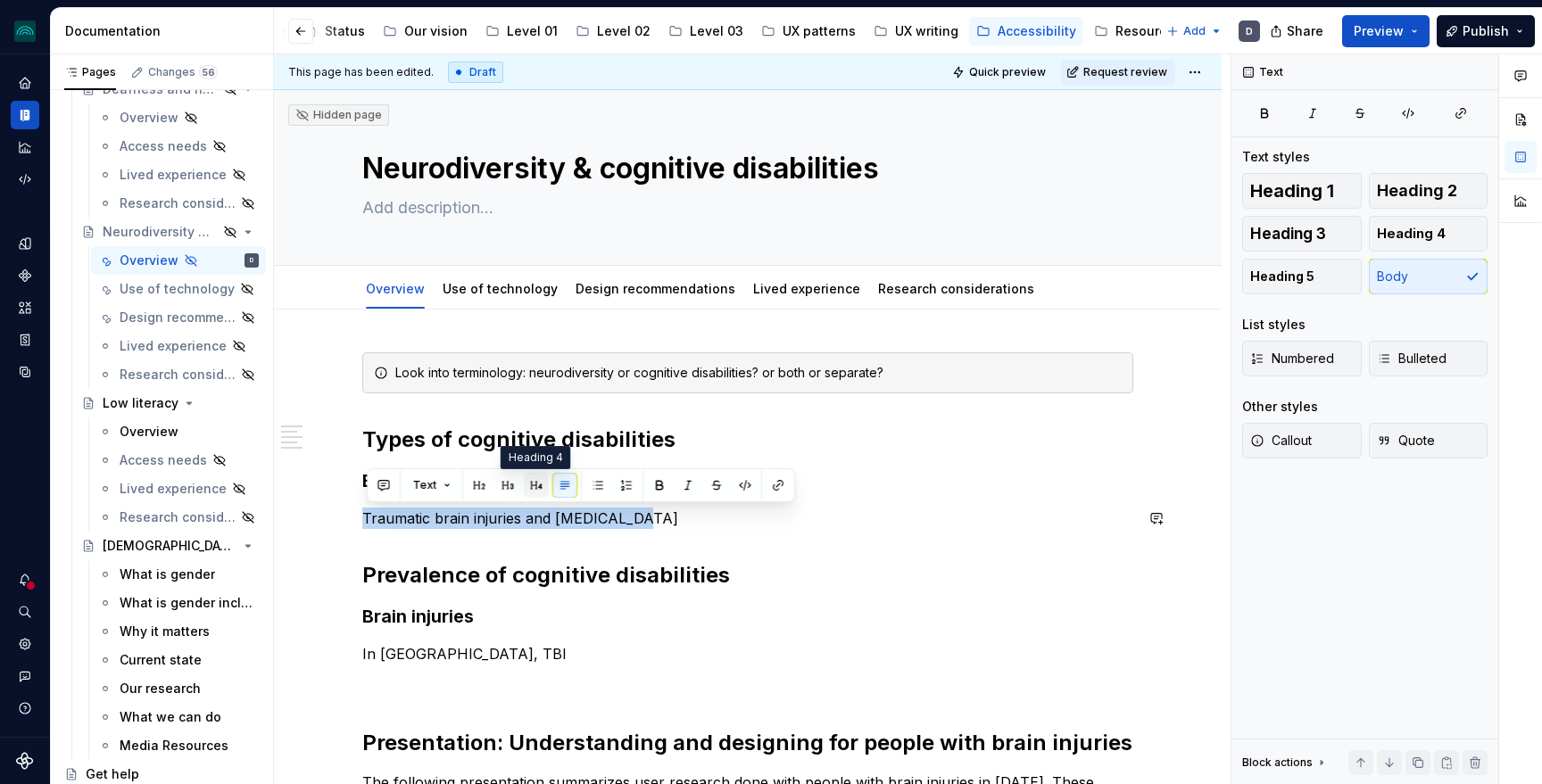
click at [530, 490] on button "button" at bounding box center [535, 485] width 25 height 25
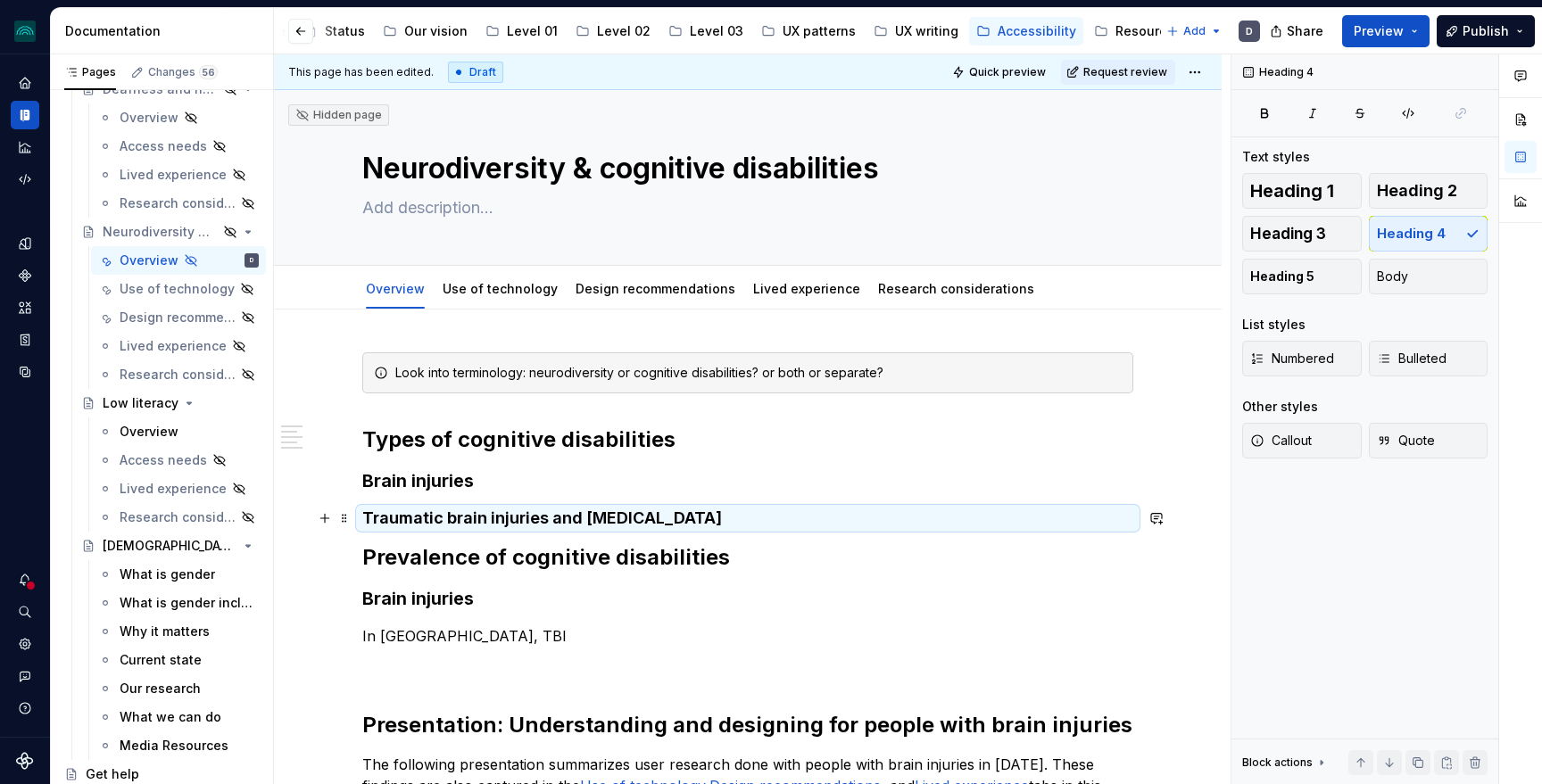
click at [678, 514] on h4 "Traumatic brain injuries and [MEDICAL_DATA]" at bounding box center [748, 518] width 771 height 22
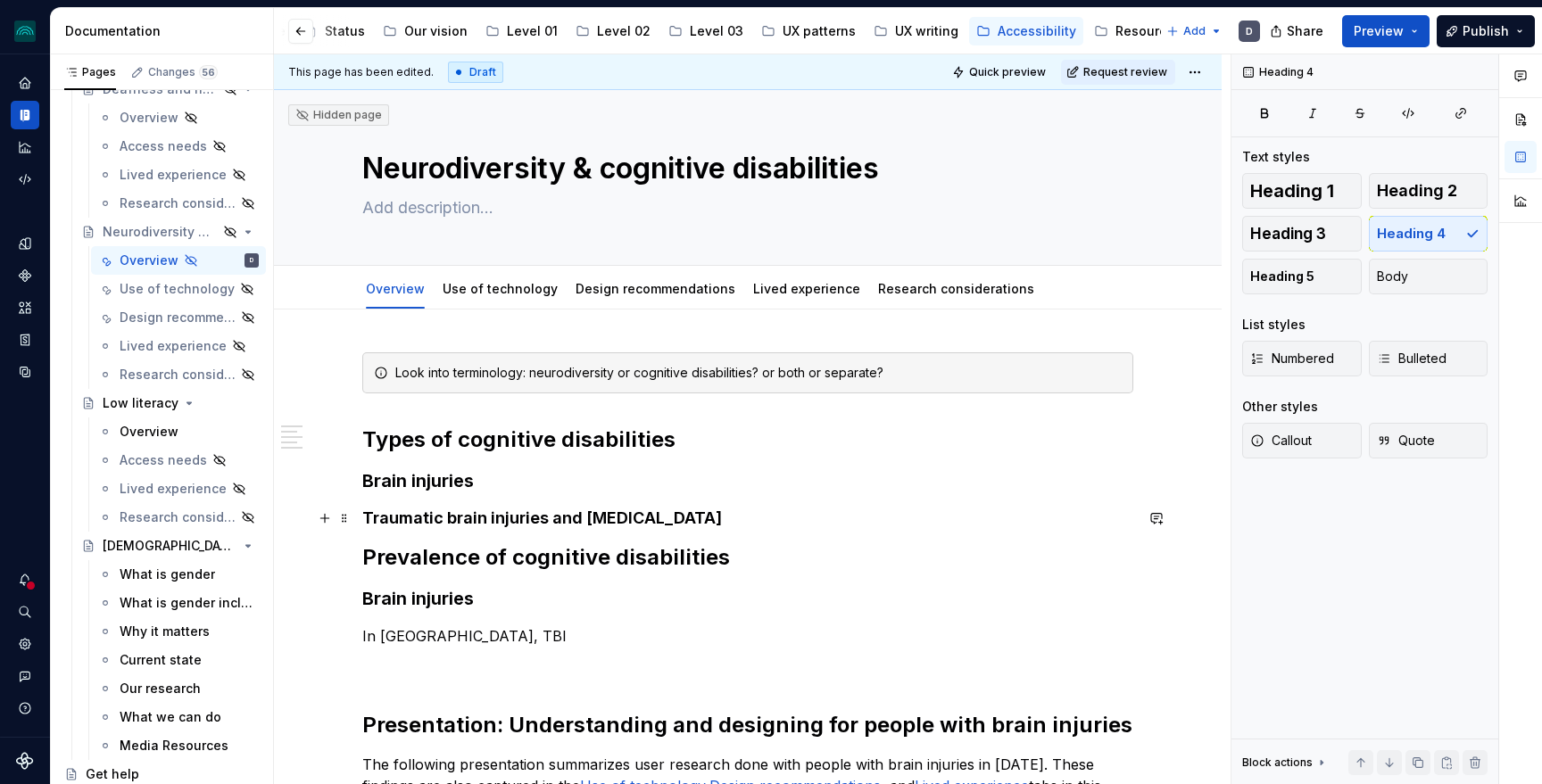
click at [703, 515] on h4 "Traumatic brain injuries and [MEDICAL_DATA]" at bounding box center [748, 518] width 771 height 22
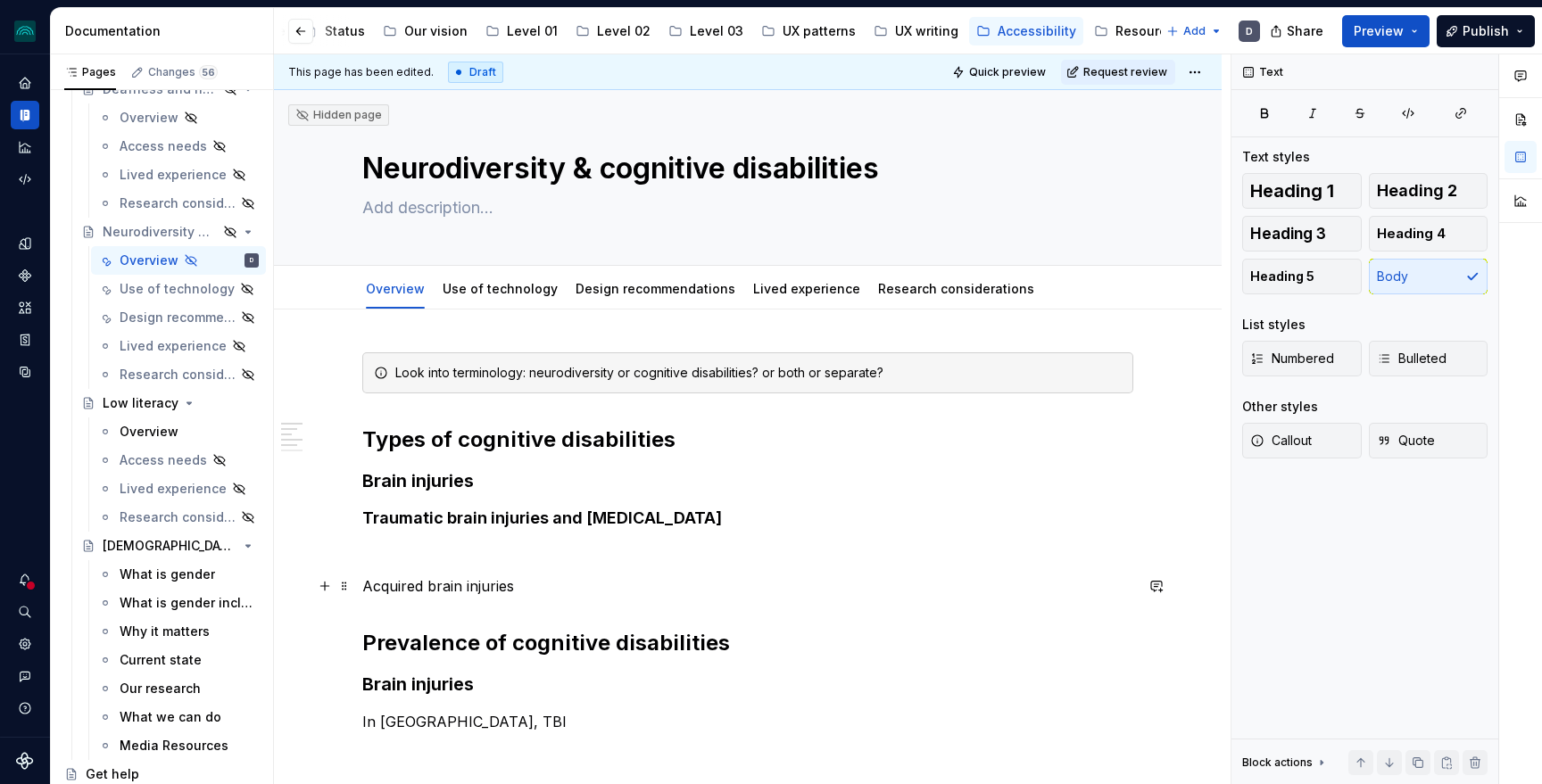
click at [490, 586] on p "Acquired brain injuries" at bounding box center [748, 587] width 771 height 22
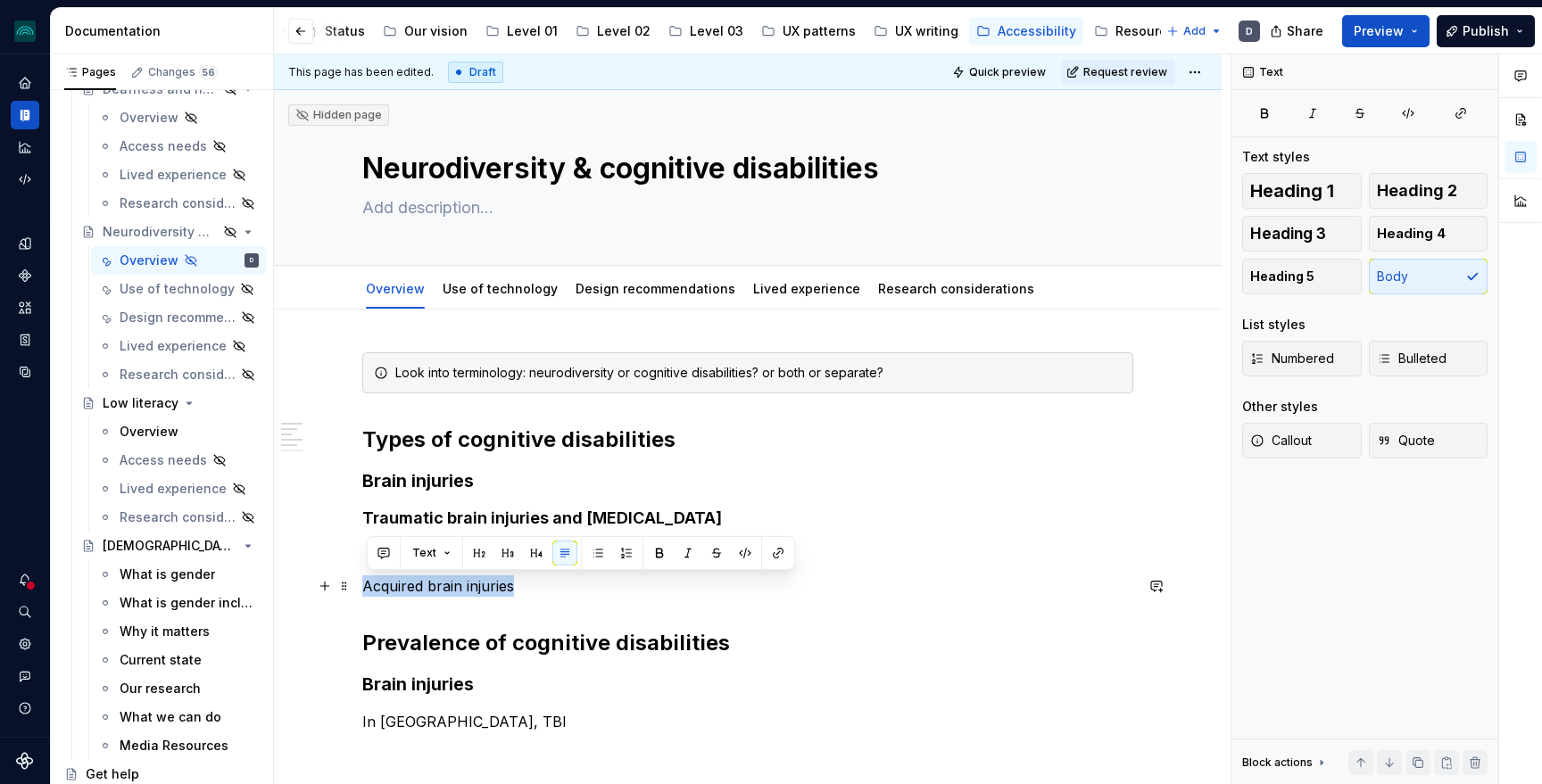
click at [490, 586] on p "Acquired brain injuries" at bounding box center [748, 587] width 771 height 22
click at [535, 546] on button "button" at bounding box center [535, 552] width 25 height 25
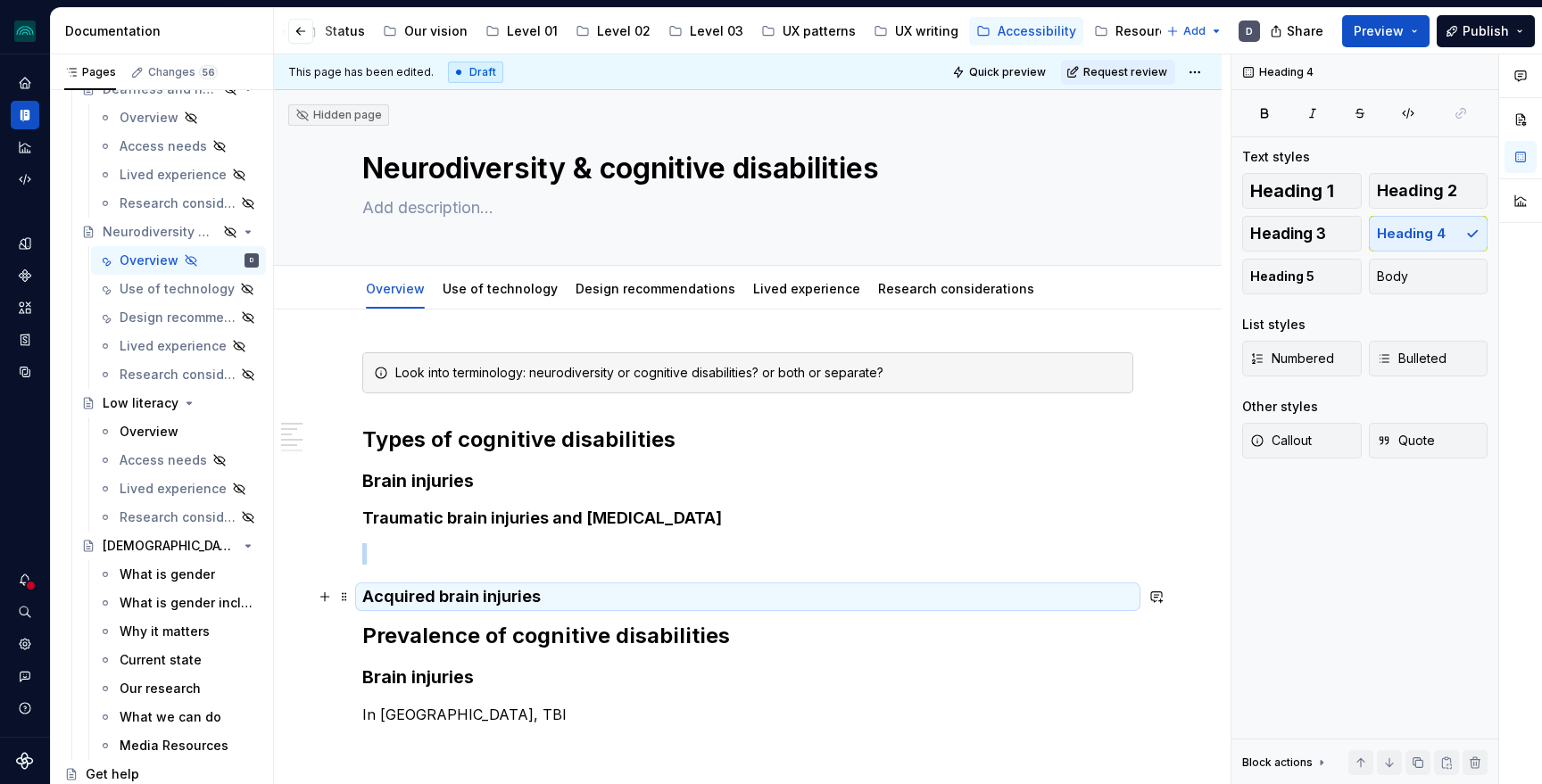
click at [579, 592] on h4 "Acquired brain injuries" at bounding box center [748, 596] width 771 height 22
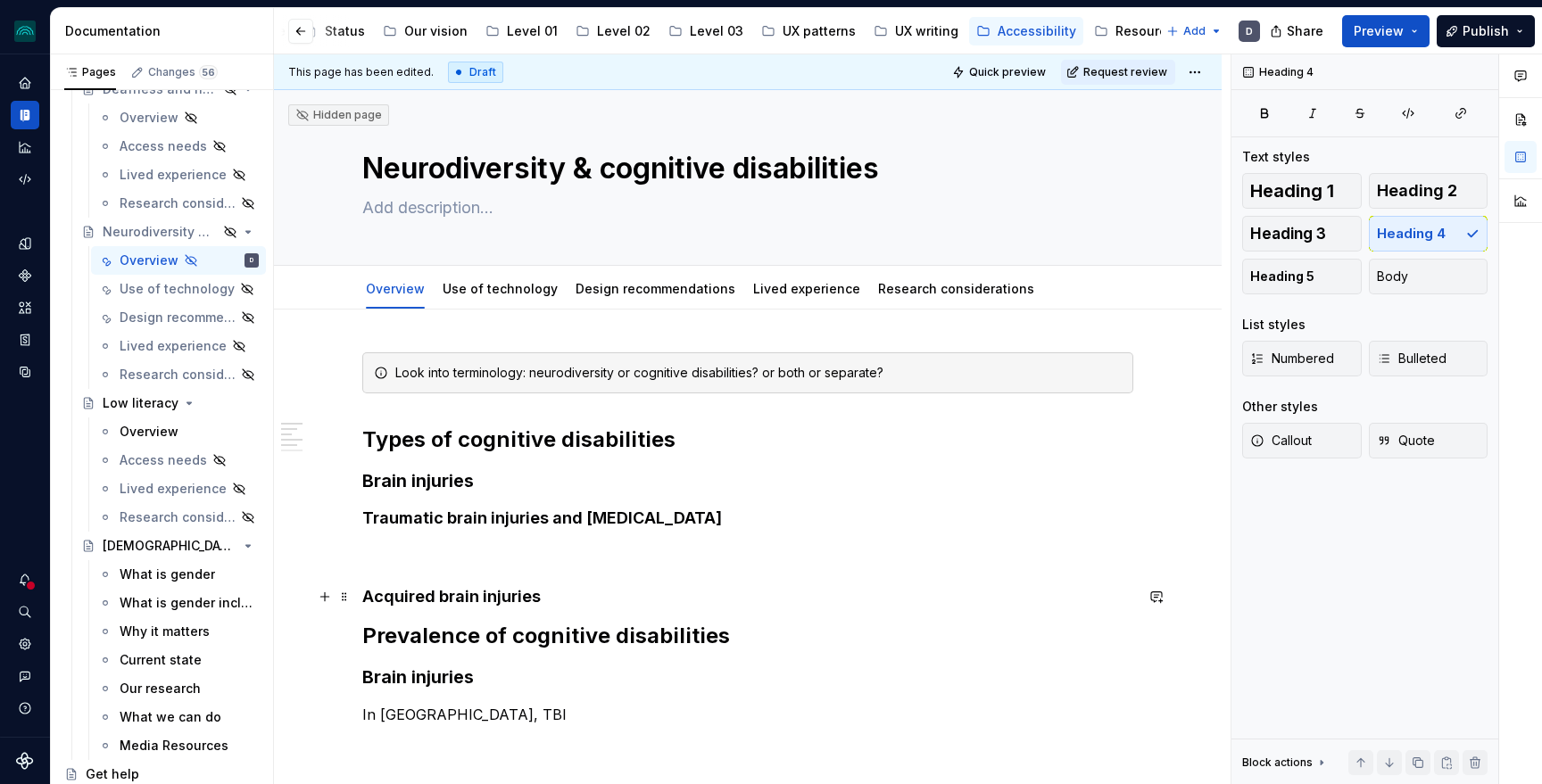
click at [507, 557] on p at bounding box center [748, 554] width 771 height 22
click at [553, 598] on h4 "Acquired brain injuries" at bounding box center [748, 596] width 771 height 22
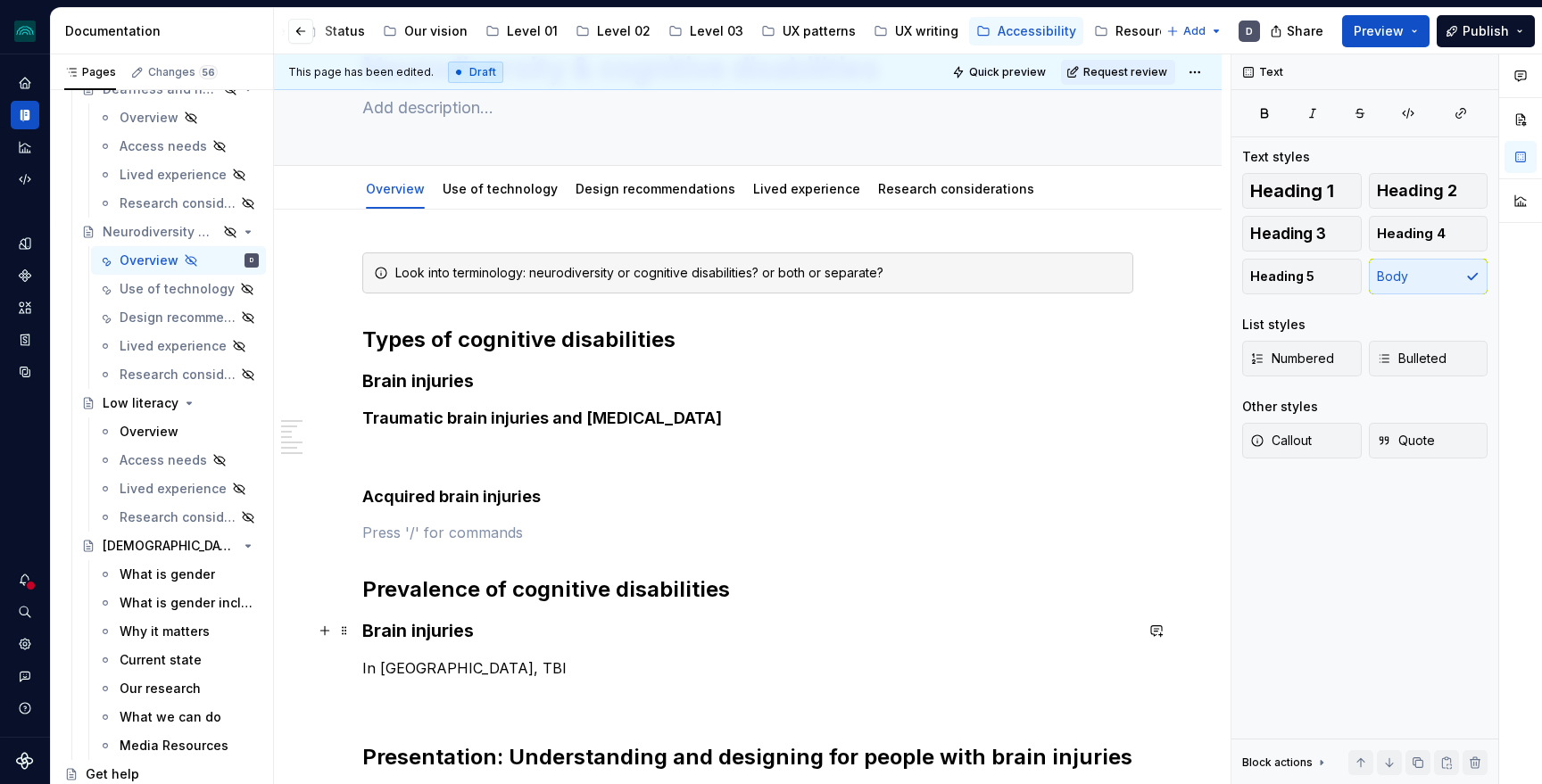
scroll to position [102, 0]
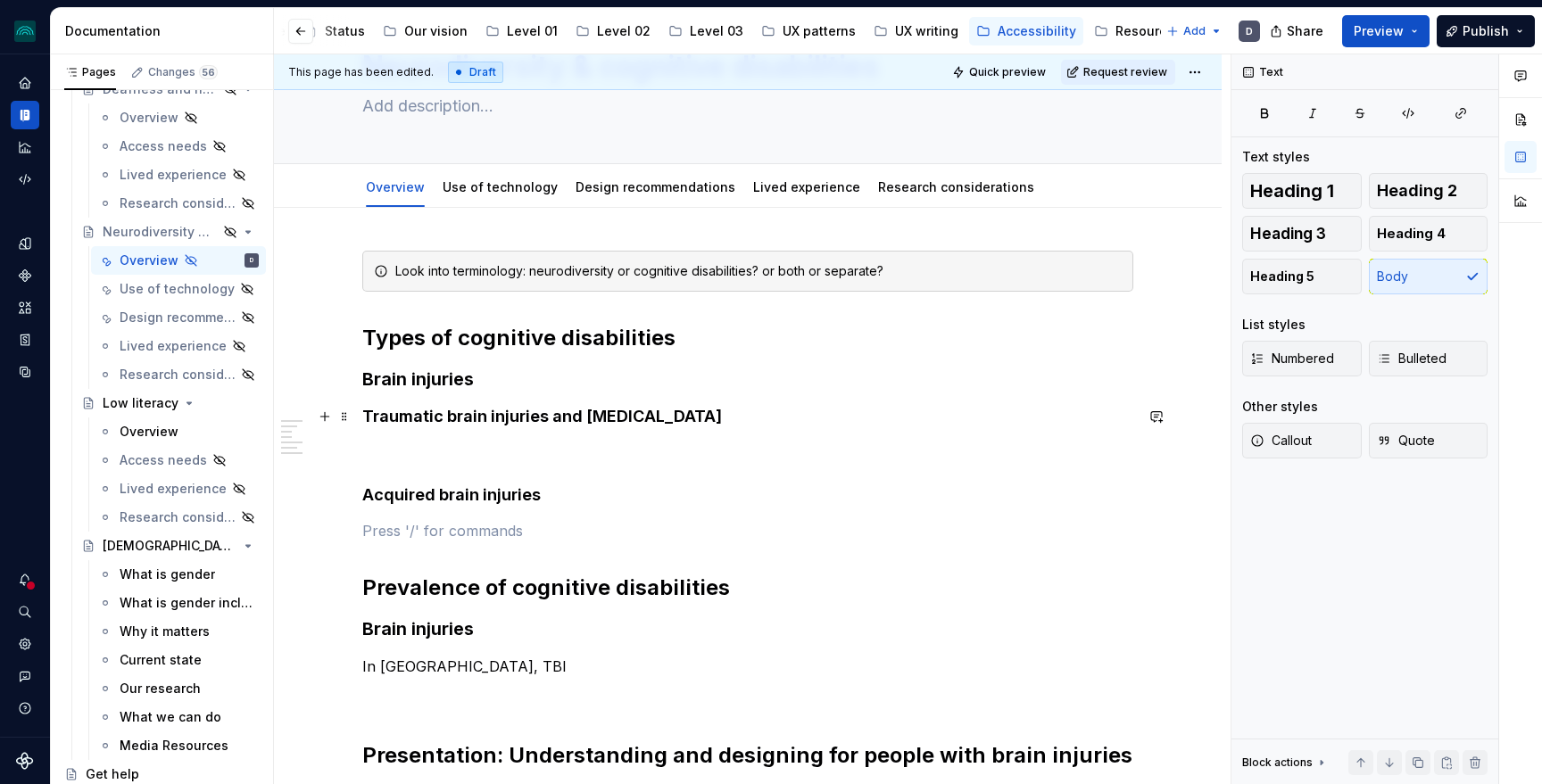
click at [547, 414] on h4 "Traumatic brain injuries and [MEDICAL_DATA]" at bounding box center [748, 417] width 771 height 22
click at [558, 495] on h4 "Acquired brain injuries" at bounding box center [748, 495] width 771 height 22
click at [496, 655] on div "**********" at bounding box center [748, 740] width 771 height 979
click at [496, 666] on p "In [GEOGRAPHIC_DATA], TBI" at bounding box center [748, 666] width 771 height 22
type textarea "*"
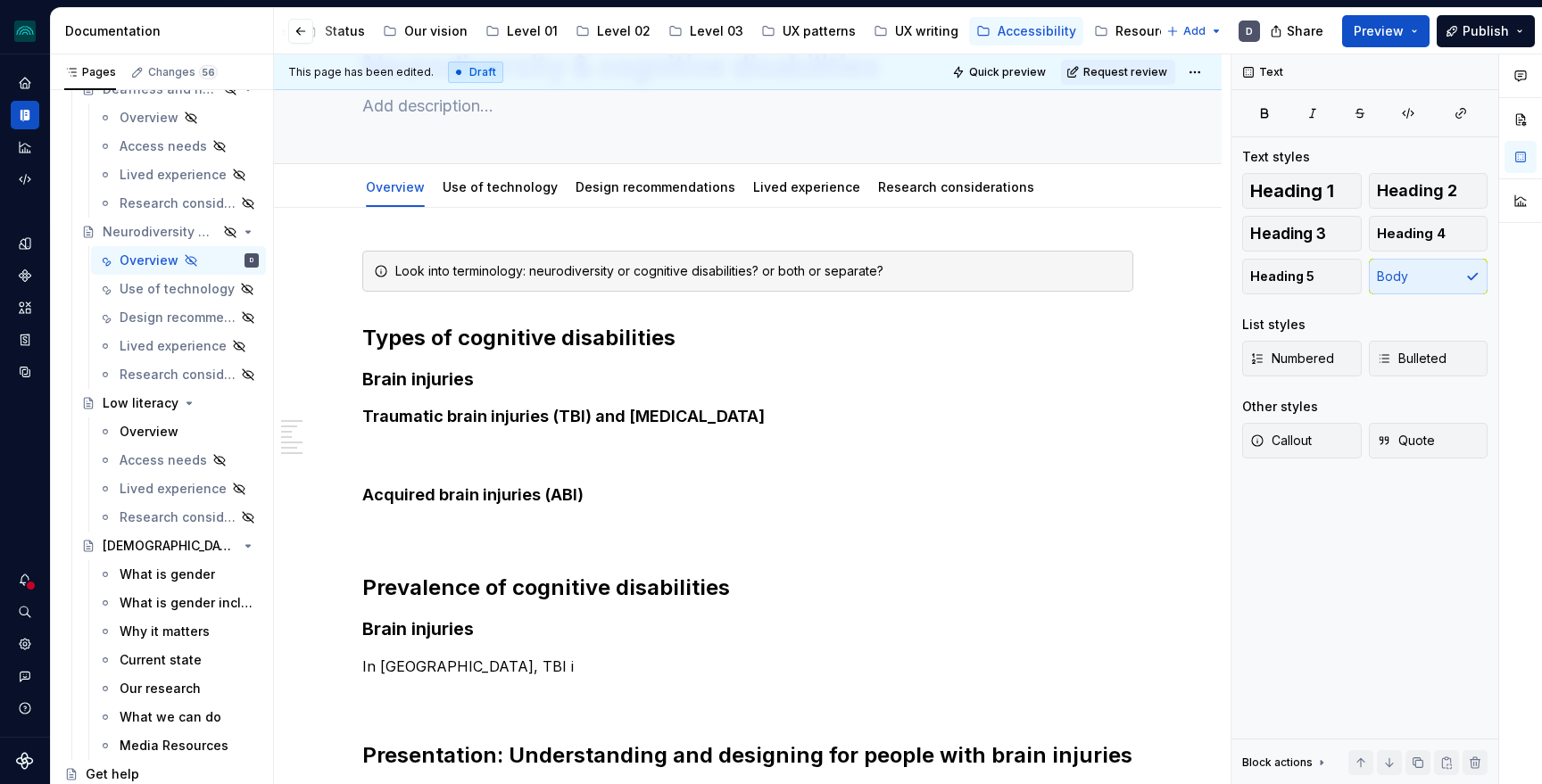
click at [504, 674] on p "In [GEOGRAPHIC_DATA], TBI i" at bounding box center [748, 666] width 771 height 22
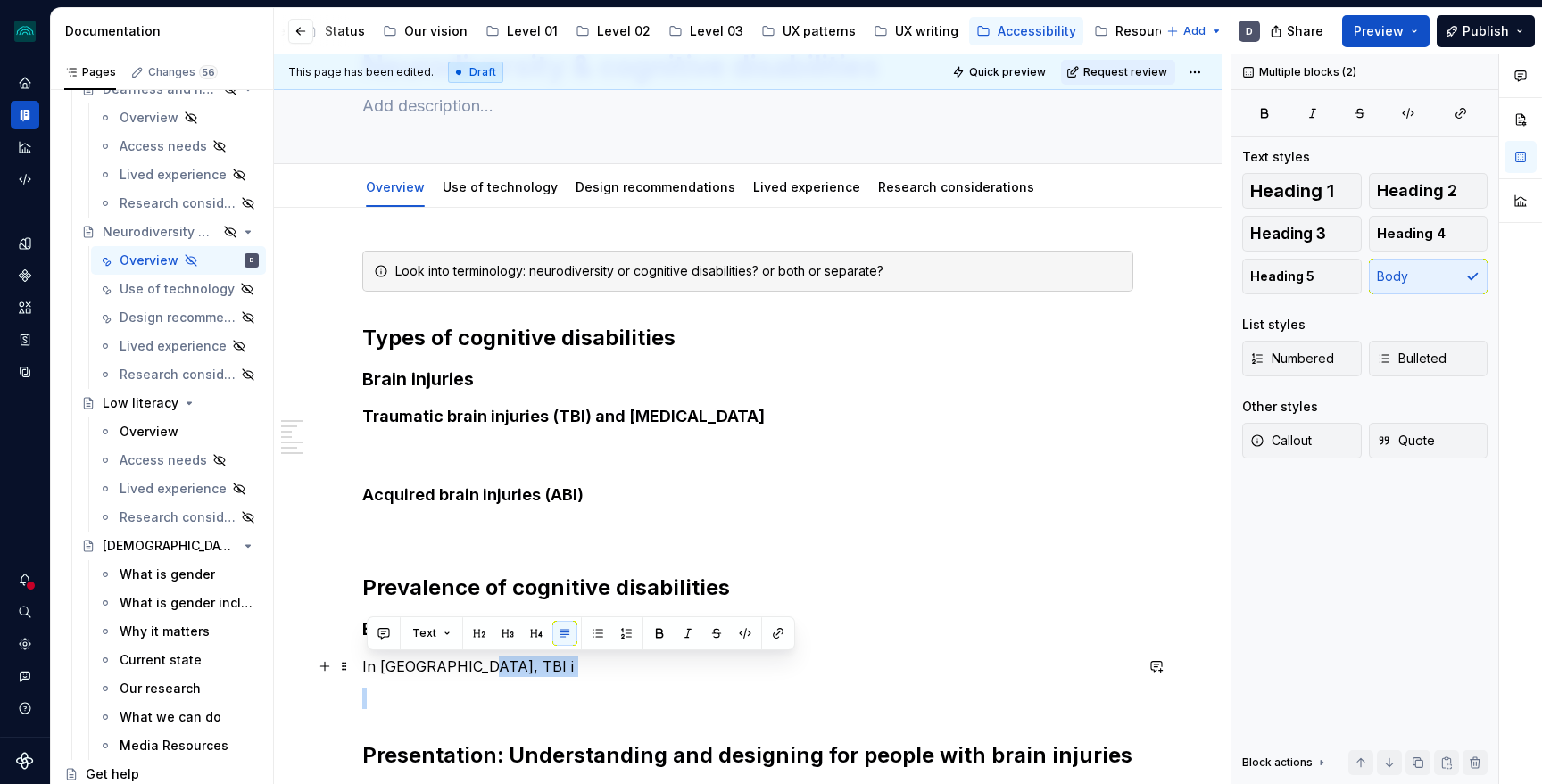
click at [504, 674] on p "In [GEOGRAPHIC_DATA], TBI i" at bounding box center [748, 666] width 771 height 22
click at [488, 669] on p "In [GEOGRAPHIC_DATA], TBI i" at bounding box center [748, 666] width 771 height 22
drag, startPoint x: 485, startPoint y: 667, endPoint x: 366, endPoint y: 662, distance: 119.1
click at [366, 662] on p "In [GEOGRAPHIC_DATA], TBI i" at bounding box center [748, 666] width 771 height 22
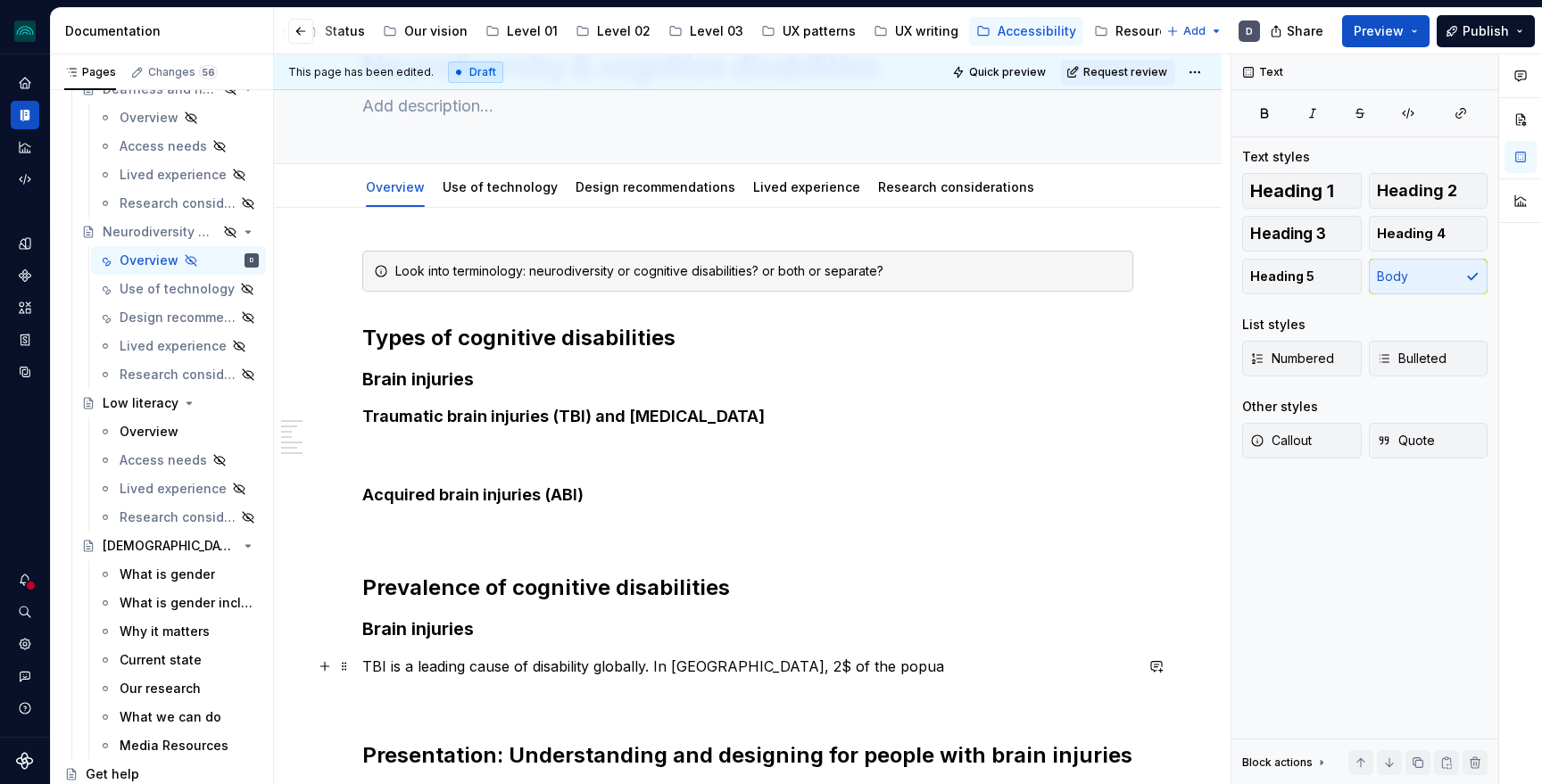
click at [754, 667] on p "TBI is a leading cause of disability globally. In [GEOGRAPHIC_DATA], 2$ of the …" at bounding box center [748, 666] width 771 height 22
click at [909, 663] on p "TBI is a leading cause of disability globally. In [GEOGRAPHIC_DATA], 2% of the …" at bounding box center [748, 666] width 771 height 22
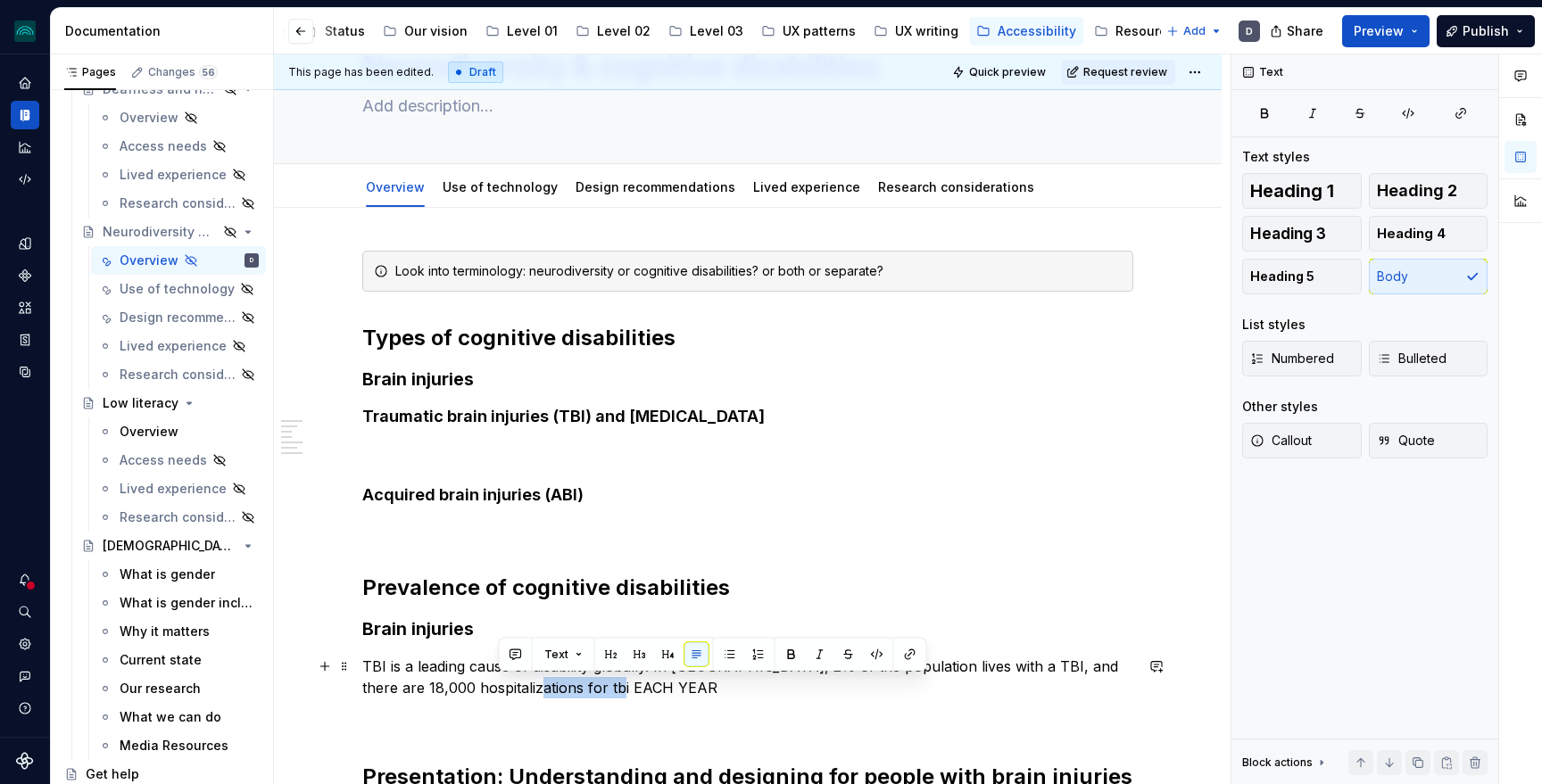
drag, startPoint x: 620, startPoint y: 686, endPoint x: 498, endPoint y: 685, distance: 122.0
click at [498, 685] on p "TBI is a leading cause of disability globally. In [GEOGRAPHIC_DATA], 2% of the …" at bounding box center [748, 676] width 771 height 42
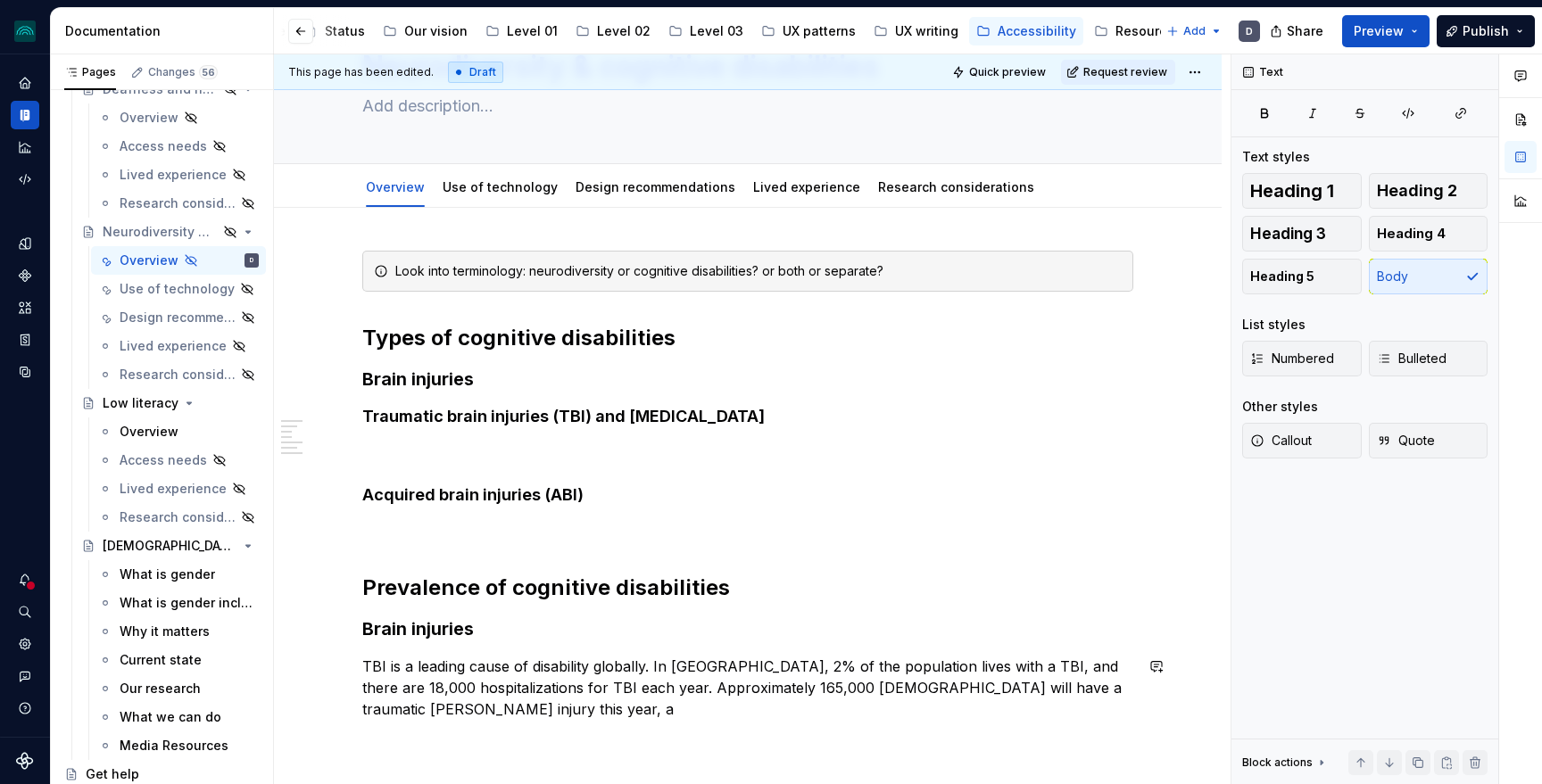
scroll to position [123, 0]
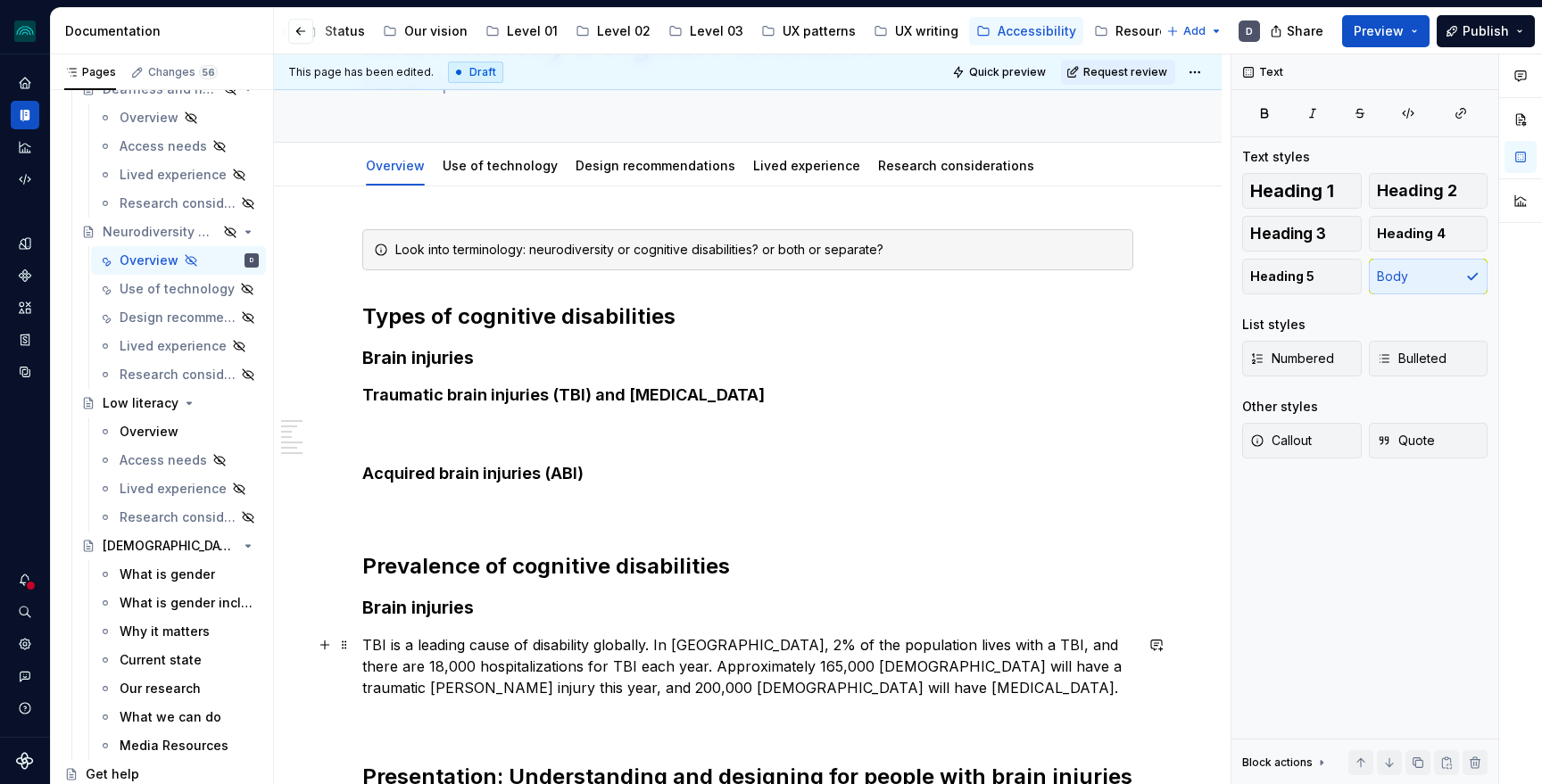
click at [587, 665] on p "TBI is a leading cause of disability globally. In [GEOGRAPHIC_DATA], 2% of the …" at bounding box center [748, 666] width 771 height 64
click at [970, 641] on p "TBI is a leading cause of disability globally. In [GEOGRAPHIC_DATA], 2% of the …" at bounding box center [748, 666] width 771 height 64
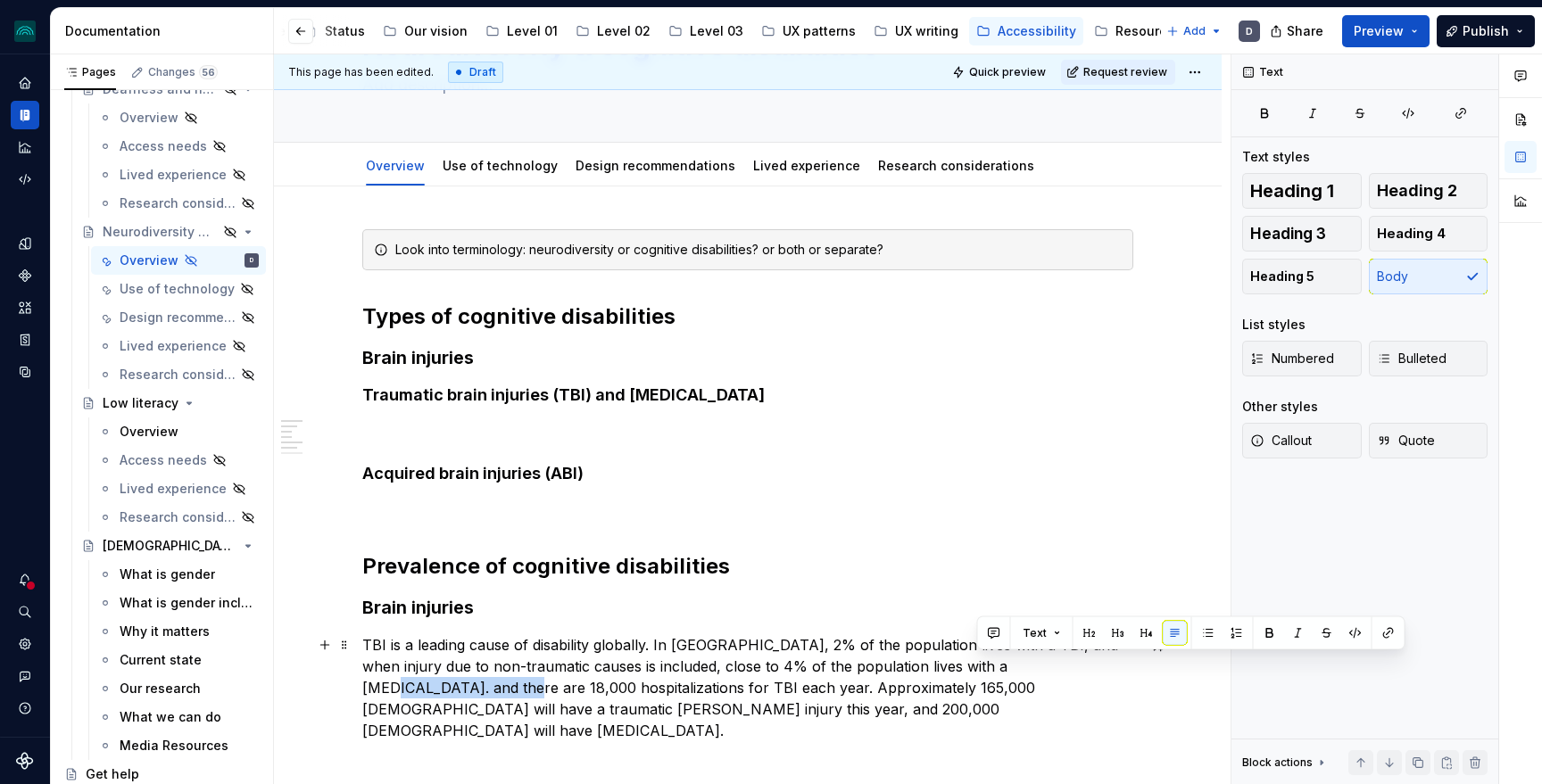
drag, startPoint x: 1119, startPoint y: 668, endPoint x: 992, endPoint y: 666, distance: 127.0
click at [992, 666] on p "TBI is a leading cause of disability globally. In [GEOGRAPHIC_DATA], 2% of the …" at bounding box center [748, 687] width 771 height 107
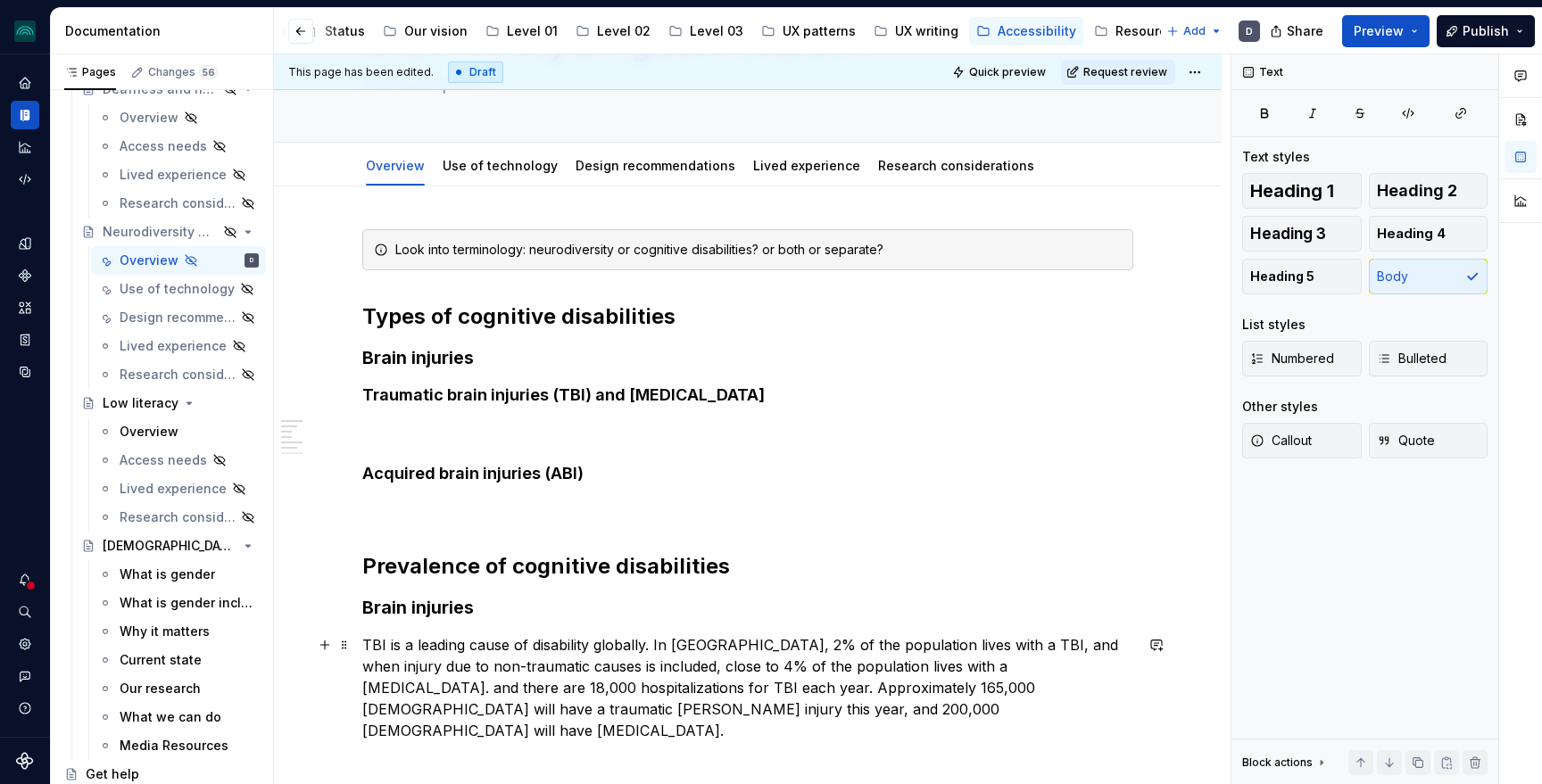
click at [561, 676] on p "TBI is a leading cause of disability globally. In [GEOGRAPHIC_DATA], 2% of the …" at bounding box center [748, 687] width 771 height 107
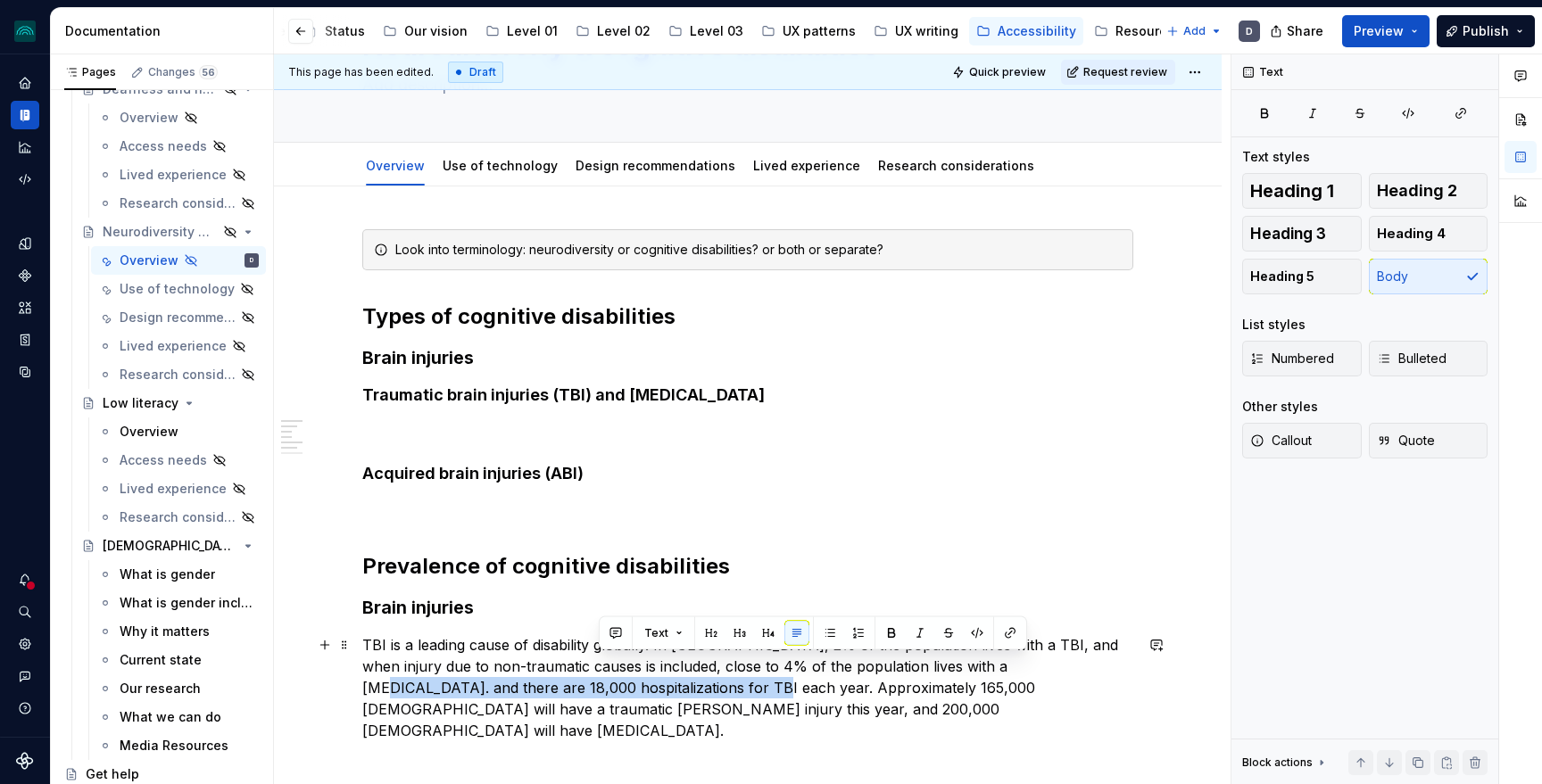
drag, startPoint x: 597, startPoint y: 688, endPoint x: 983, endPoint y: 668, distance: 386.5
click at [983, 668] on p "TBI is a leading cause of disability globally. In [GEOGRAPHIC_DATA], 2% of the …" at bounding box center [748, 687] width 771 height 107
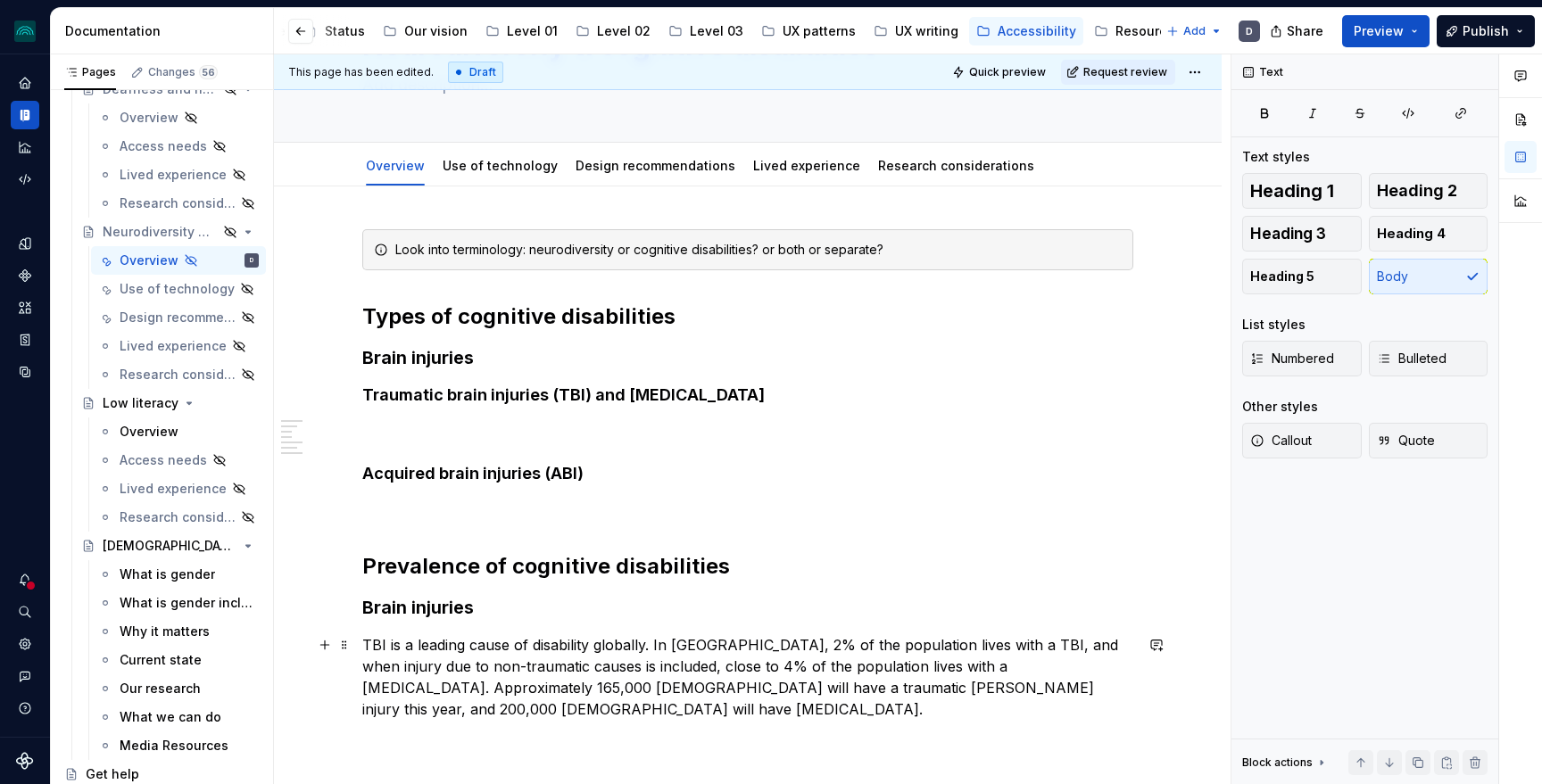
click at [662, 693] on p "TBI is a leading cause of disability globally. In [GEOGRAPHIC_DATA], 2% of the …" at bounding box center [748, 676] width 771 height 86
click at [788, 677] on p "TBI is a leading cause of disability globally. In [GEOGRAPHIC_DATA], 2% of the …" at bounding box center [748, 676] width 771 height 86
click at [1133, 703] on div "**********" at bounding box center [748, 750] width 771 height 1043
click at [1101, 691] on p "TBI is a leading cause of disability globally. In [GEOGRAPHIC_DATA], 2% of the …" at bounding box center [748, 676] width 771 height 86
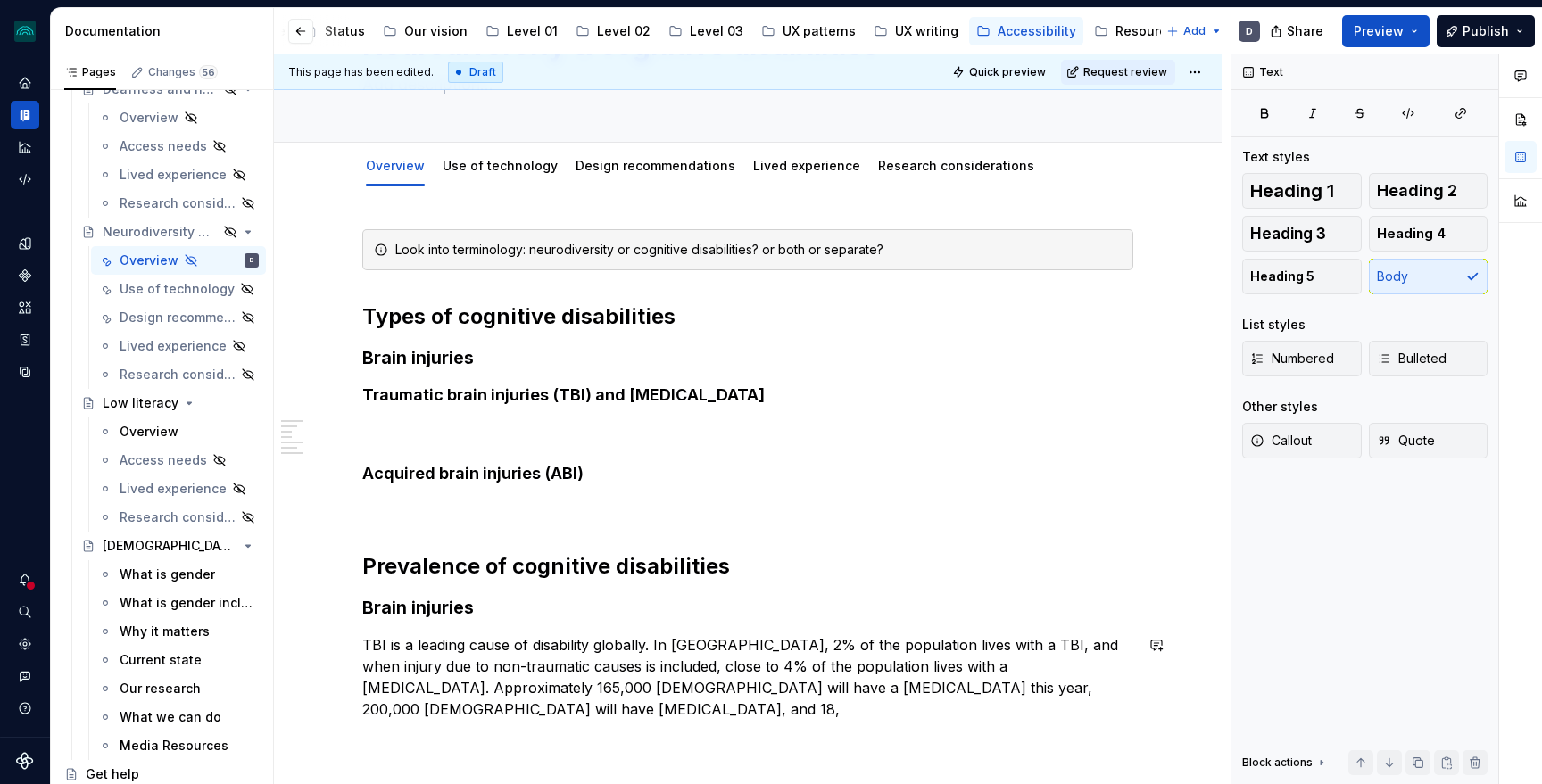
scroll to position [144, 0]
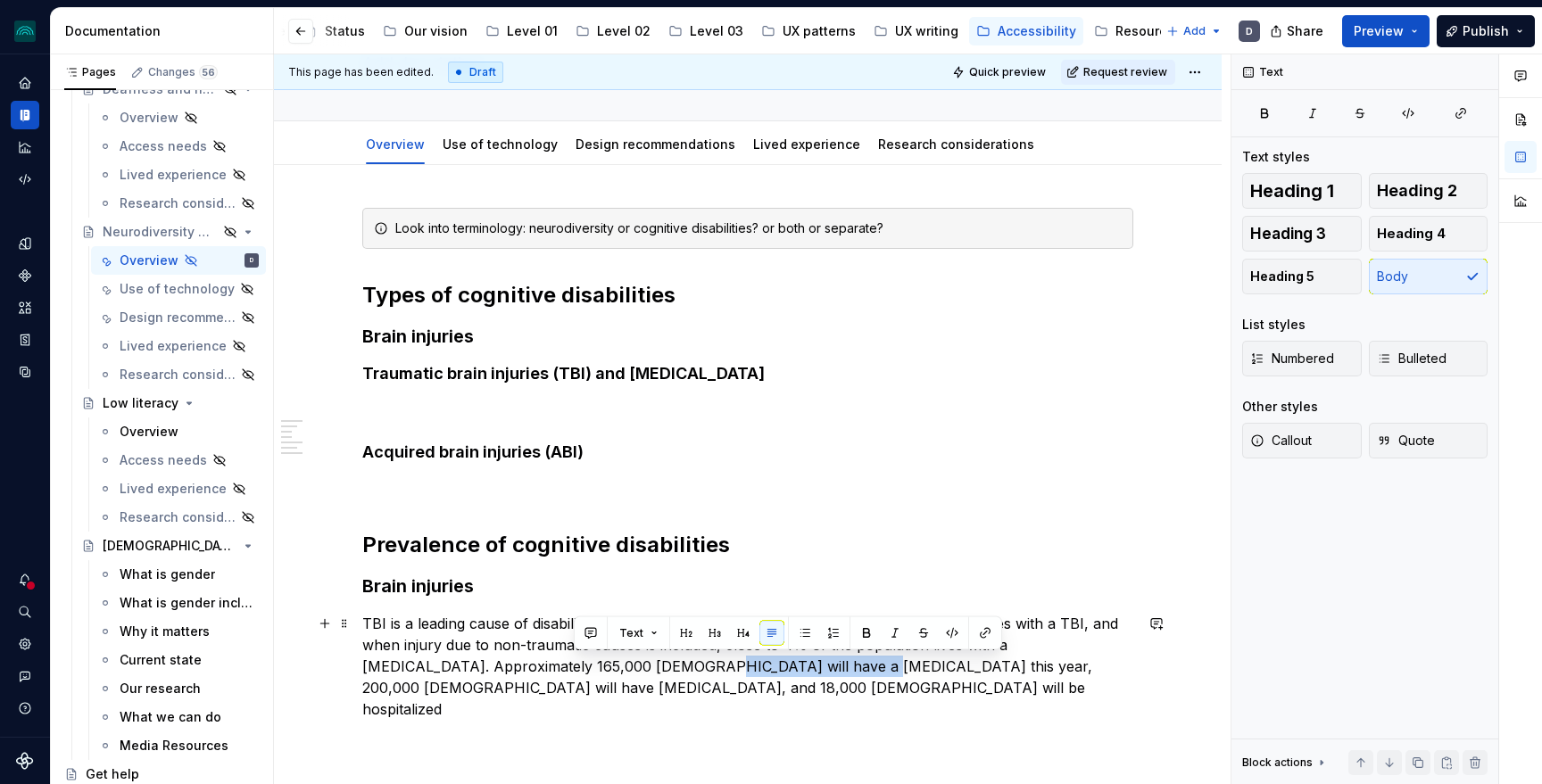
drag, startPoint x: 714, startPoint y: 669, endPoint x: 573, endPoint y: 675, distance: 141.1
click at [573, 675] on p "TBI is a leading cause of disability globally. In [GEOGRAPHIC_DATA], 2% of the …" at bounding box center [748, 666] width 771 height 107
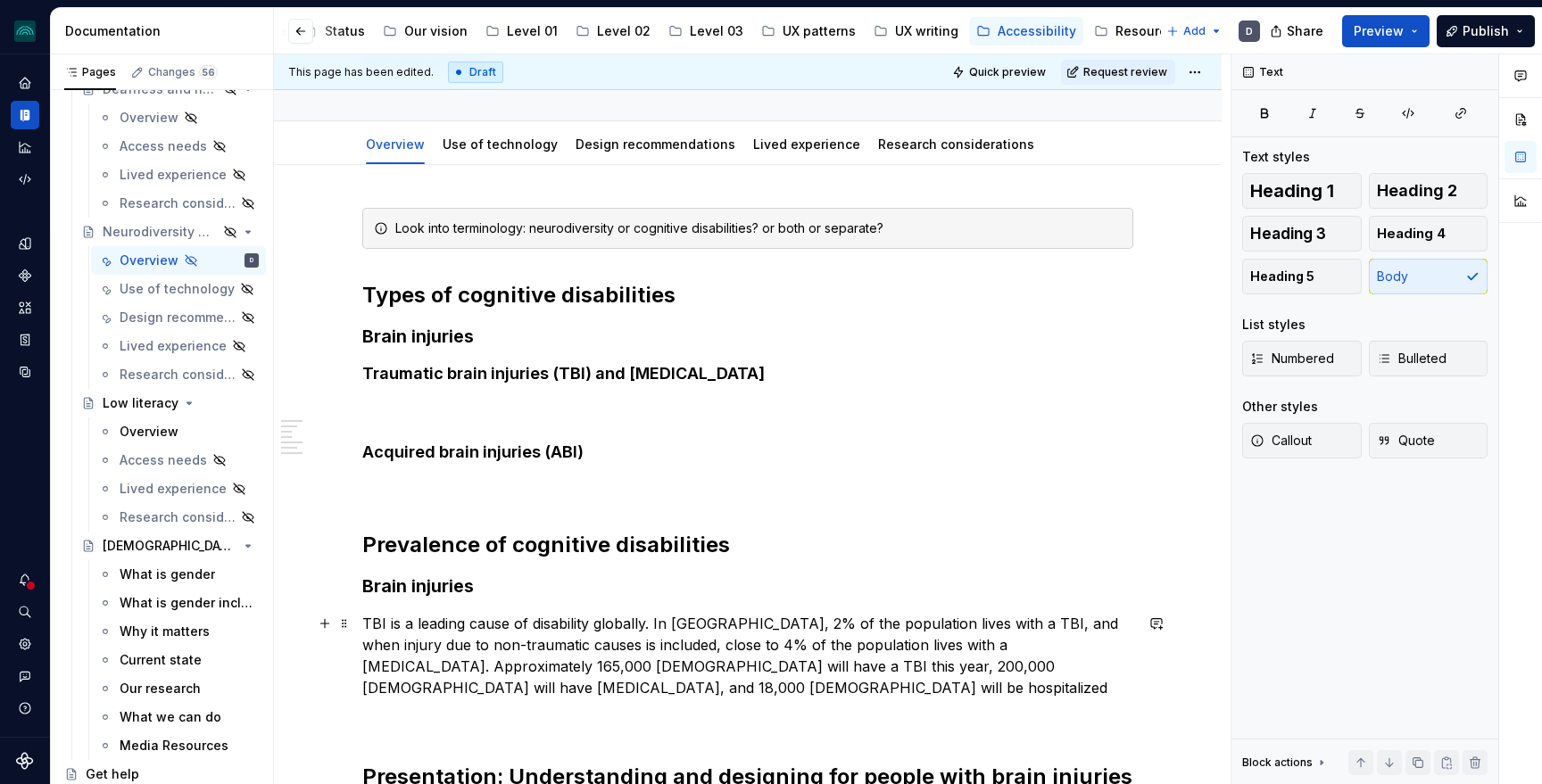
click at [599, 684] on p "TBI is a leading cause of disability globally. In [GEOGRAPHIC_DATA], 2% of the …" at bounding box center [748, 656] width 771 height 86
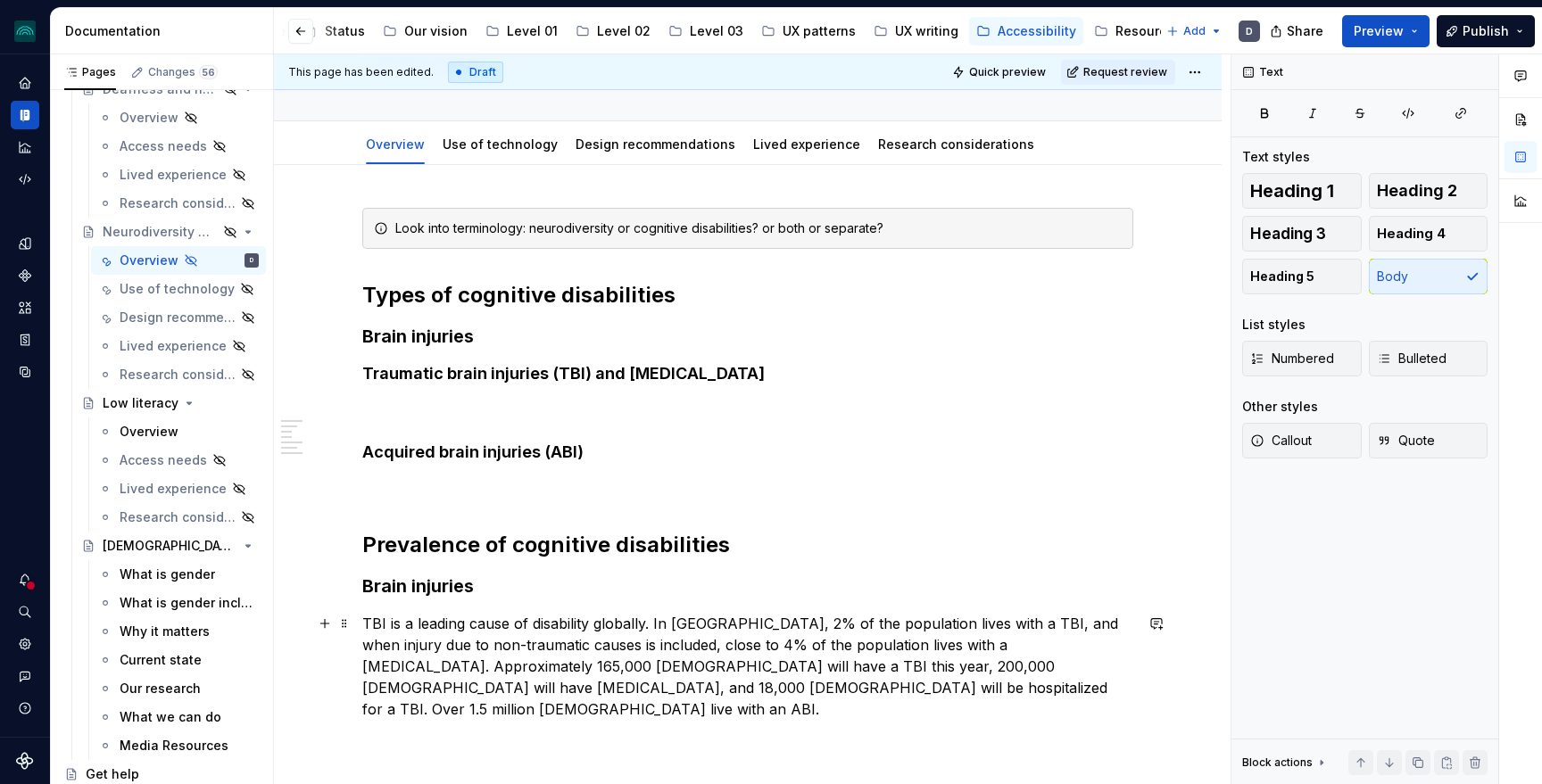
click at [567, 687] on p "TBI is a leading cause of disability globally. In [GEOGRAPHIC_DATA], 2% of the …" at bounding box center [748, 666] width 771 height 107
click at [959, 679] on p "TBI is a leading cause of disability globally. In [GEOGRAPHIC_DATA], 2% of the …" at bounding box center [748, 666] width 771 height 107
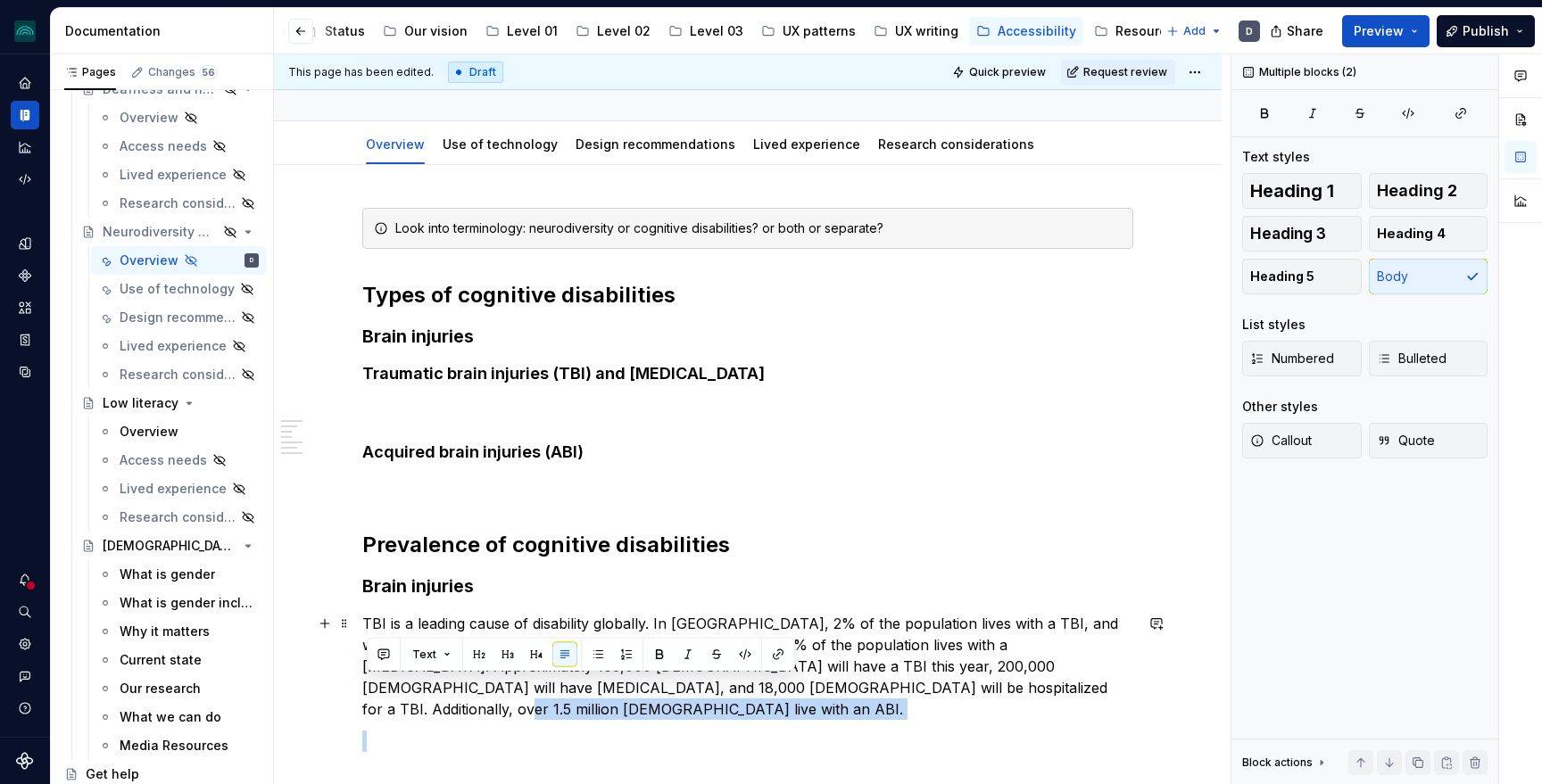
click at [936, 687] on p "TBI is a leading cause of disability globally. In [GEOGRAPHIC_DATA], 2% of the …" at bounding box center [748, 666] width 771 height 107
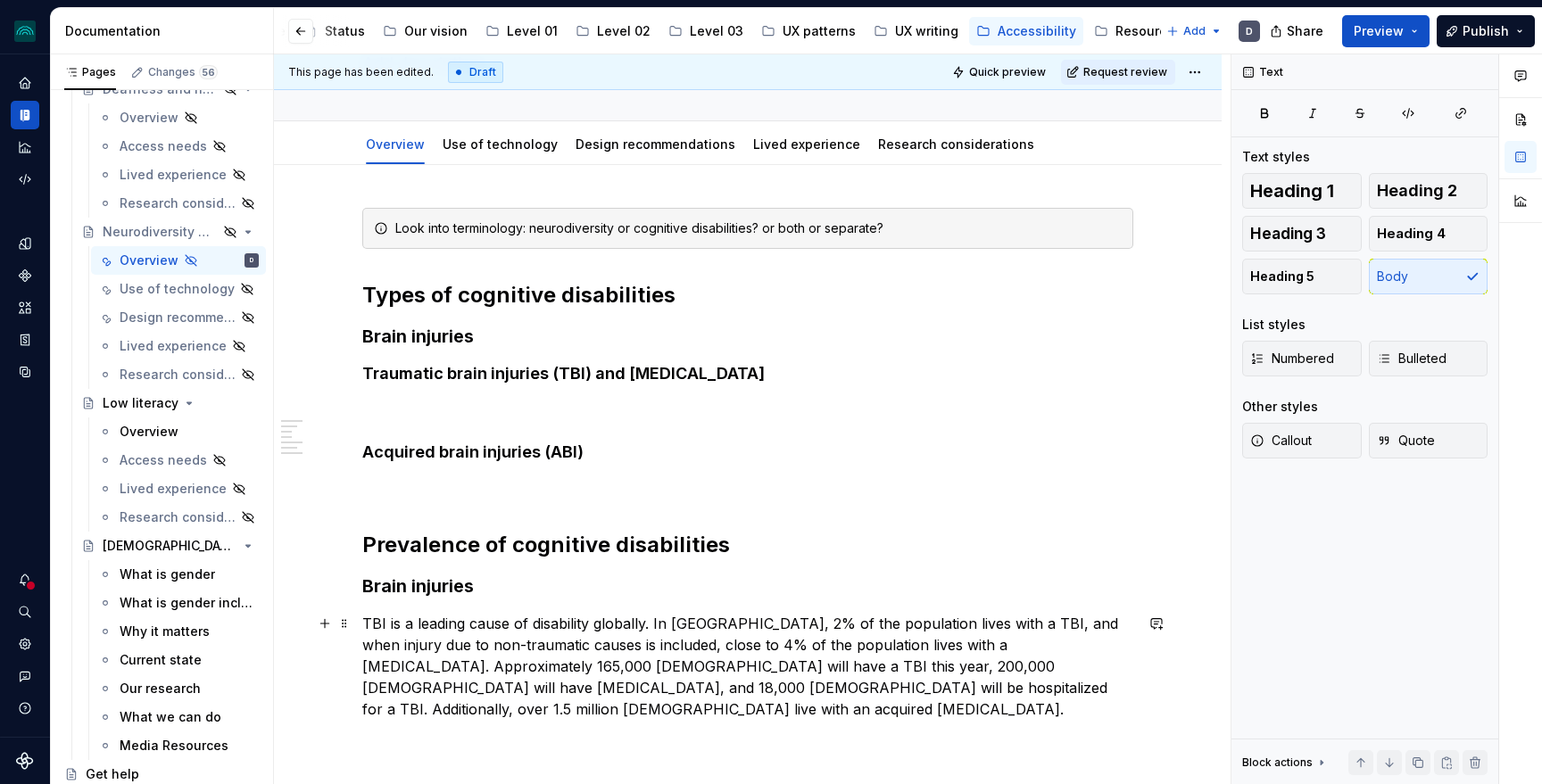
click at [382, 622] on p "TBI is a leading cause of disability globally. In [GEOGRAPHIC_DATA], 2% of the …" at bounding box center [748, 666] width 771 height 107
click at [504, 702] on p "[MEDICAL_DATA] (TBI) is a leading cause of disability globally. In [GEOGRAPHIC_…" at bounding box center [748, 666] width 771 height 107
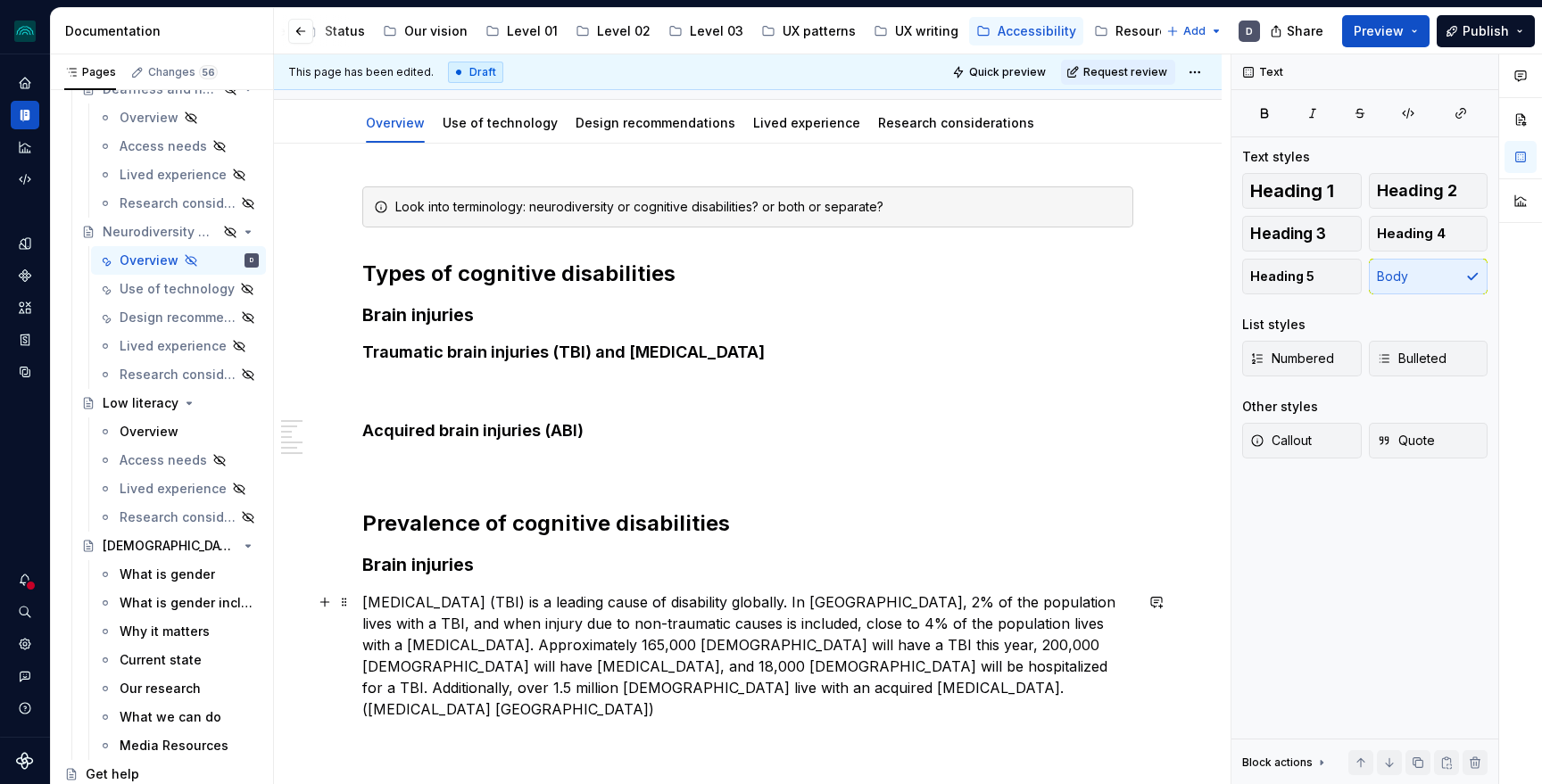
click at [406, 692] on p "[MEDICAL_DATA] (TBI) is a leading cause of disability globally. In [GEOGRAPHIC_…" at bounding box center [748, 656] width 771 height 128
click at [599, 693] on p "[MEDICAL_DATA] (TBI) is a leading cause of disability globally. In [GEOGRAPHIC_…" at bounding box center [748, 656] width 771 height 128
click at [547, 691] on p "[MEDICAL_DATA] (TBI) is a leading cause of disability globally. In [GEOGRAPHIC_…" at bounding box center [748, 656] width 771 height 128
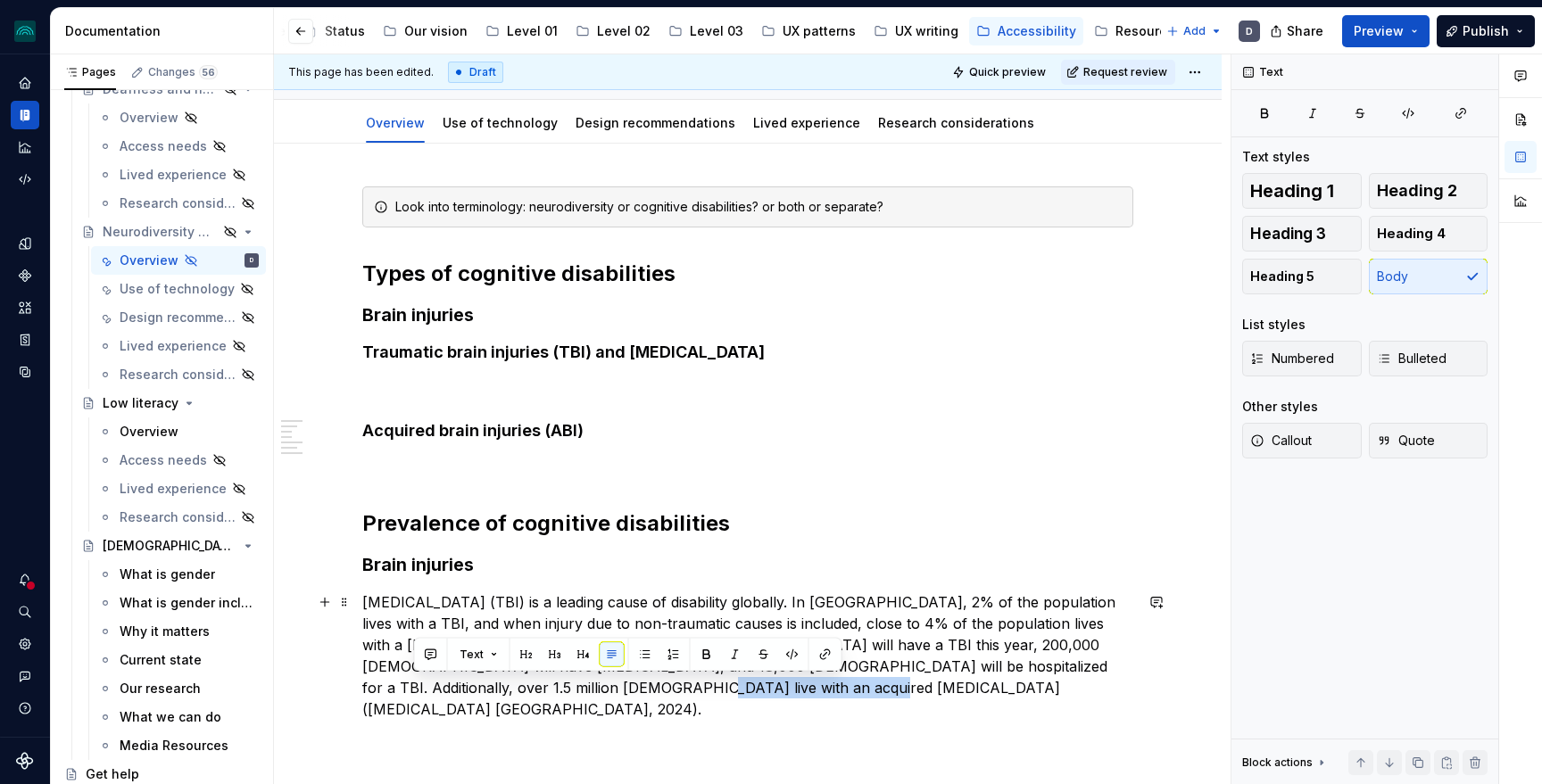
drag, startPoint x: 586, startPoint y: 688, endPoint x: 413, endPoint y: 691, distance: 173.0
click at [413, 691] on p "[MEDICAL_DATA] (TBI) is a leading cause of disability globally. In [GEOGRAPHIC_…" at bounding box center [748, 656] width 771 height 128
click at [823, 650] on button "button" at bounding box center [825, 654] width 25 height 25
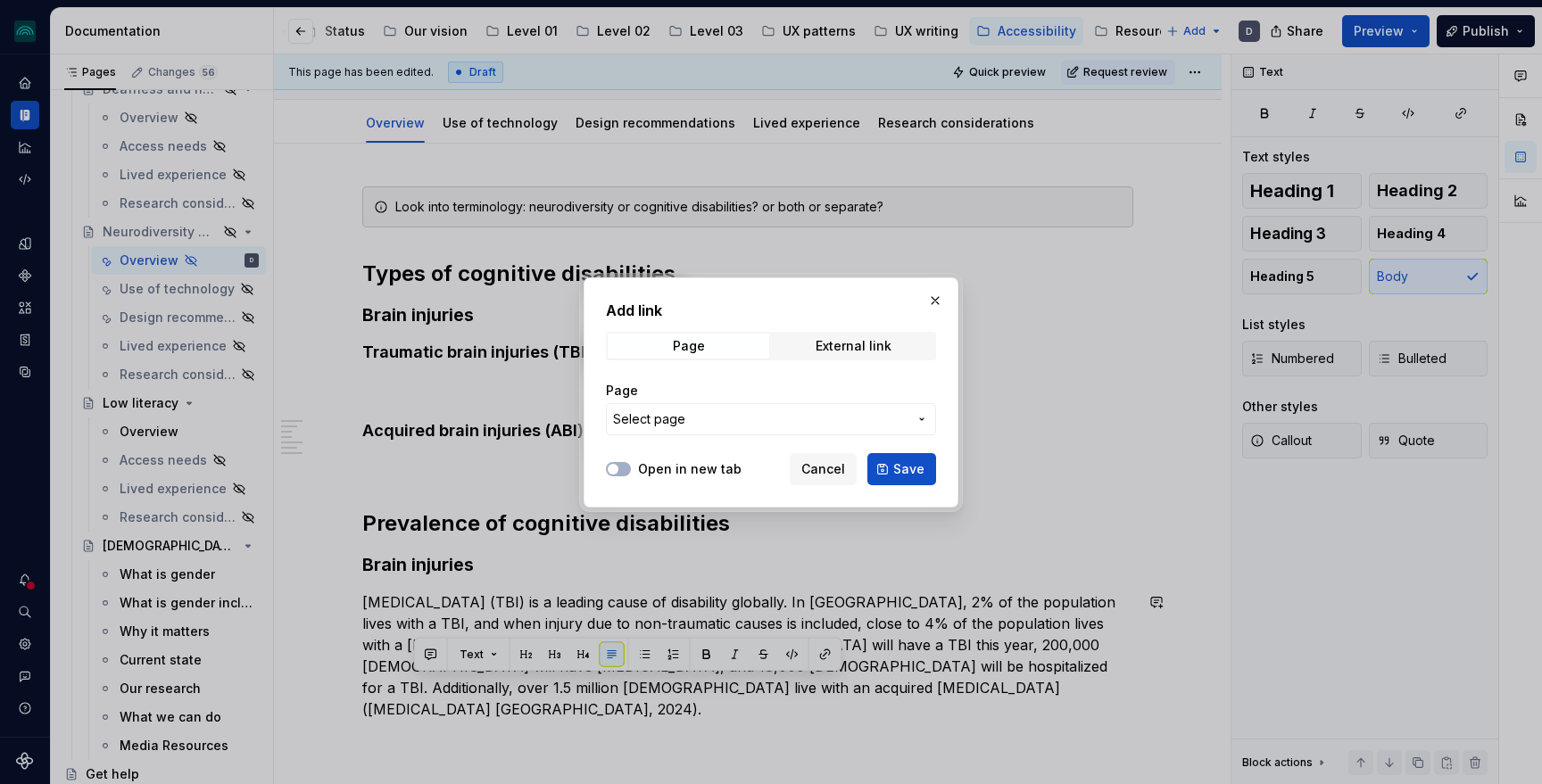
click at [834, 358] on div "Page External link" at bounding box center [771, 346] width 330 height 29
click at [826, 347] on div "External link" at bounding box center [853, 346] width 76 height 14
click at [775, 420] on input "URL" at bounding box center [771, 419] width 330 height 33
paste input "[URL][DOMAIN_NAME]"
type input "[URL][DOMAIN_NAME]"
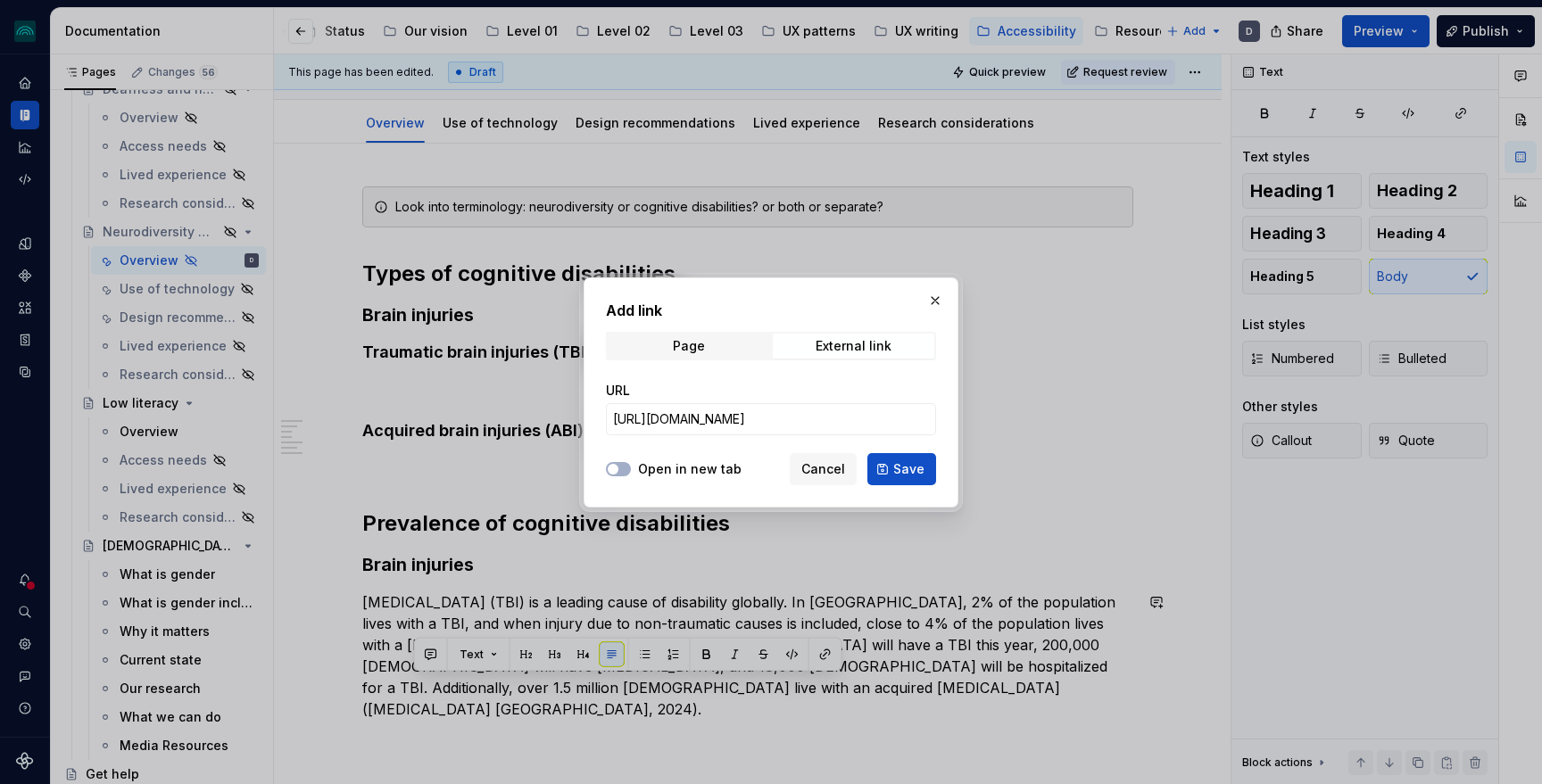
click at [699, 460] on label "Open in new tab" at bounding box center [690, 469] width 104 height 18
click at [631, 462] on button "Open in new tab" at bounding box center [617, 469] width 25 height 14
click at [896, 461] on span "Save" at bounding box center [909, 469] width 32 height 18
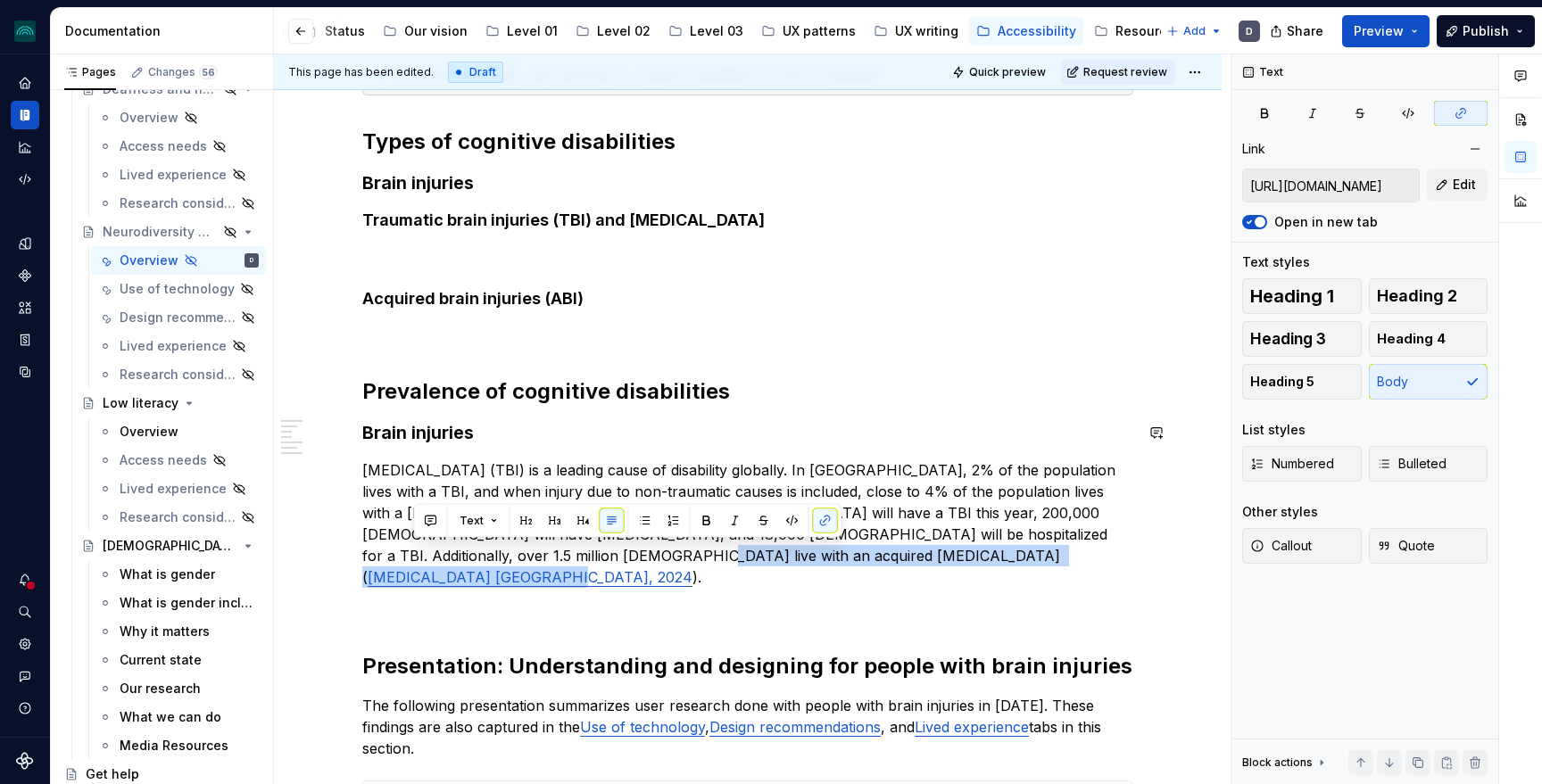
scroll to position [300, 0]
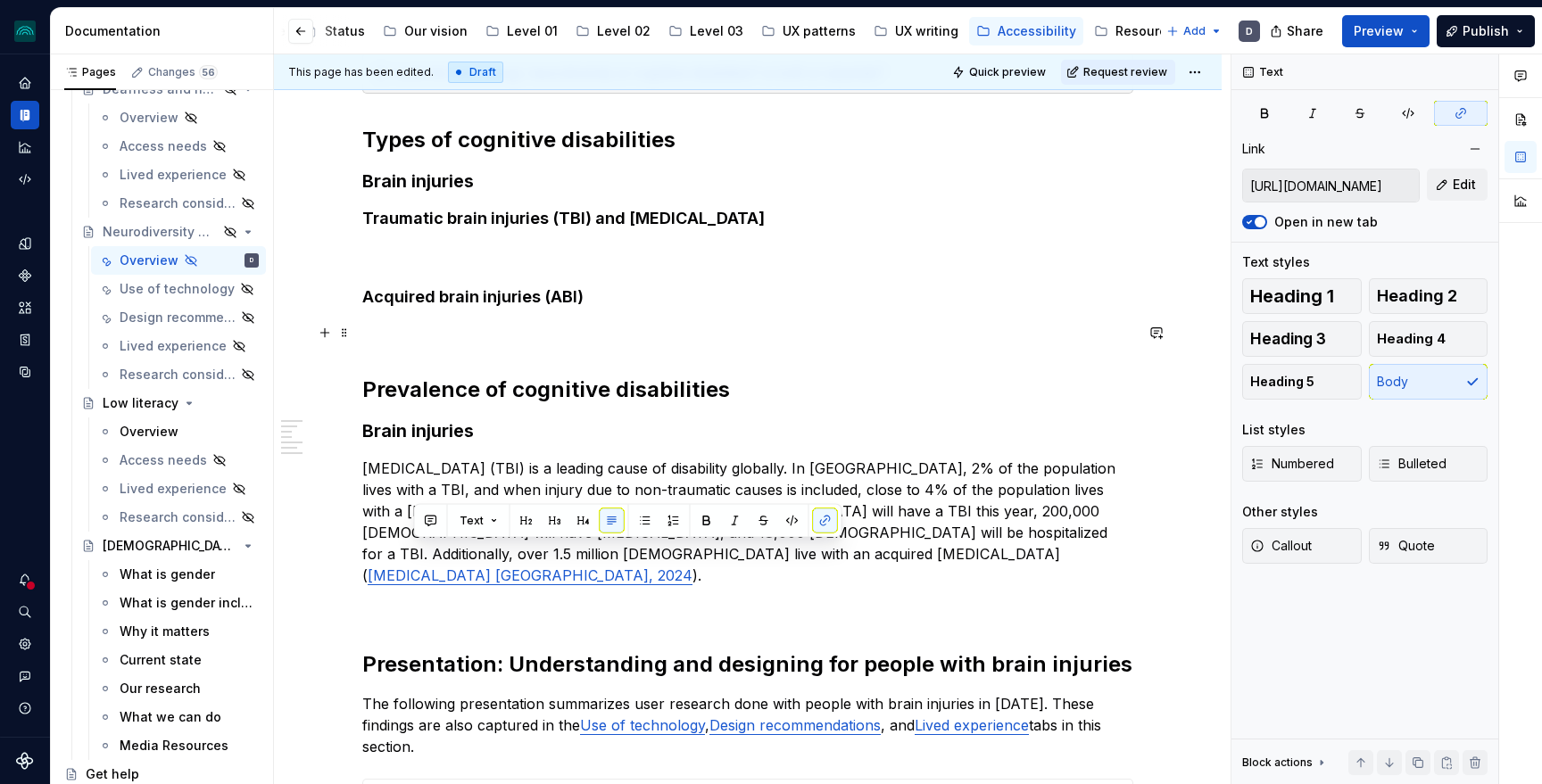
click at [819, 333] on p at bounding box center [748, 333] width 771 height 22
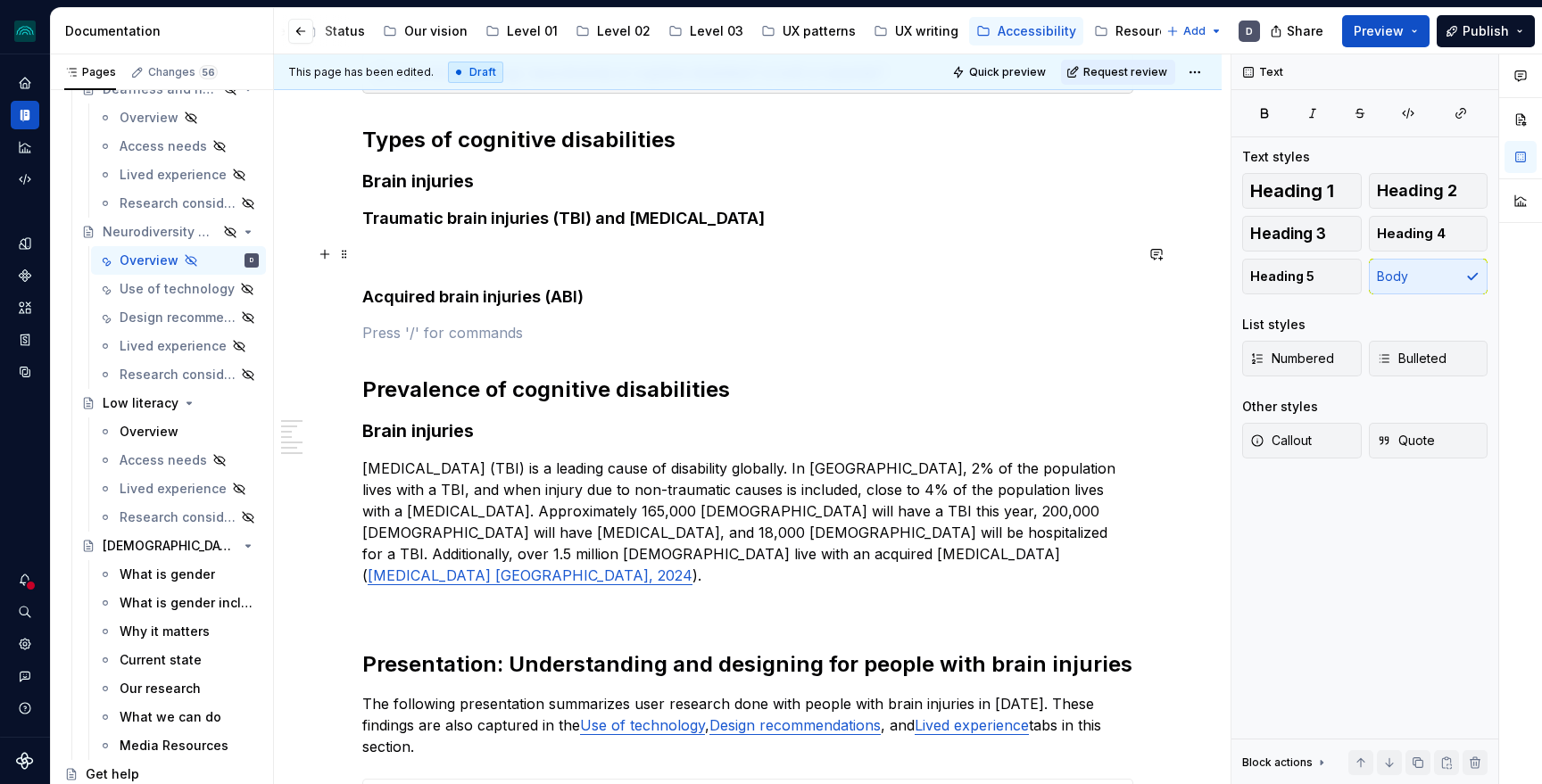
click at [500, 244] on p at bounding box center [748, 255] width 771 height 22
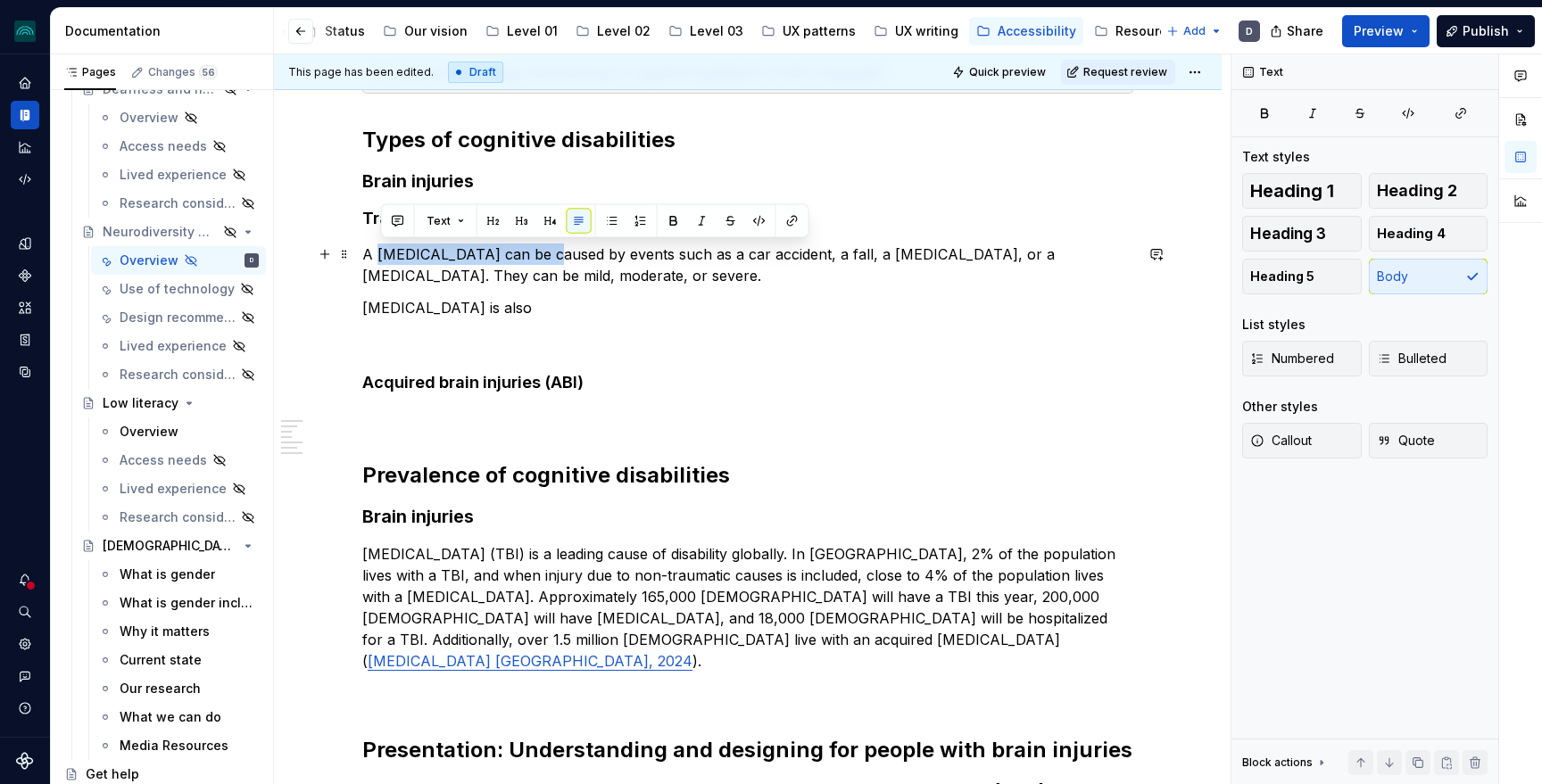
drag, startPoint x: 378, startPoint y: 254, endPoint x: 526, endPoint y: 254, distance: 148.0
click at [526, 254] on p "A [MEDICAL_DATA] can be caused by events such as a car accident, a fall, a [MED…" at bounding box center [748, 265] width 771 height 42
click at [668, 216] on button "button" at bounding box center [673, 220] width 25 height 25
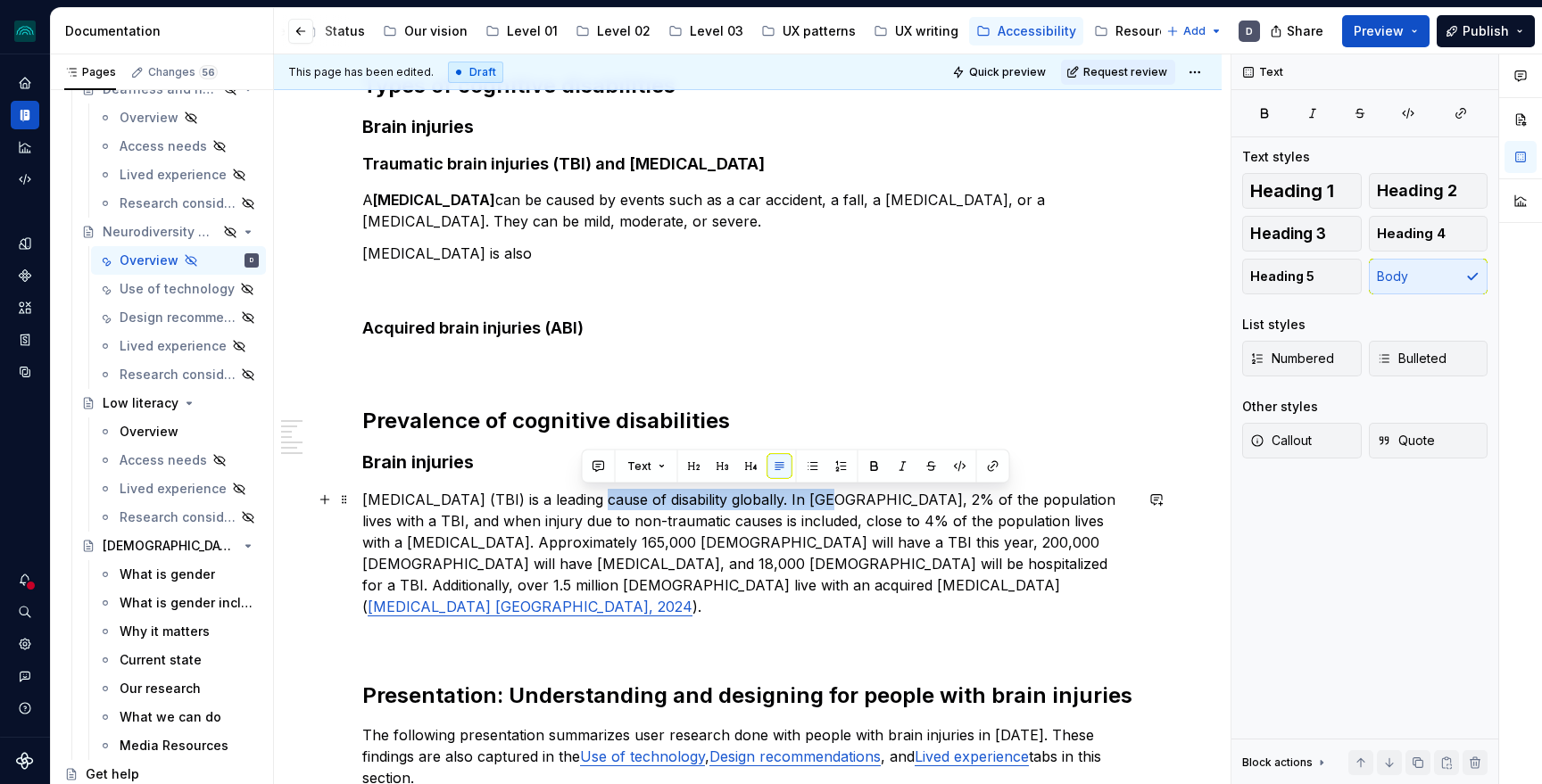
drag, startPoint x: 581, startPoint y: 500, endPoint x: 813, endPoint y: 503, distance: 232.0
click at [813, 503] on p "[MEDICAL_DATA] (TBI) is a leading cause of disability globally. In [GEOGRAPHIC_…" at bounding box center [748, 553] width 771 height 128
click at [862, 462] on button "button" at bounding box center [874, 466] width 25 height 25
click at [865, 575] on p "[MEDICAL_DATA] (TBI) is a leading cause of disability globally . In [GEOGRAPHIC…" at bounding box center [748, 553] width 771 height 128
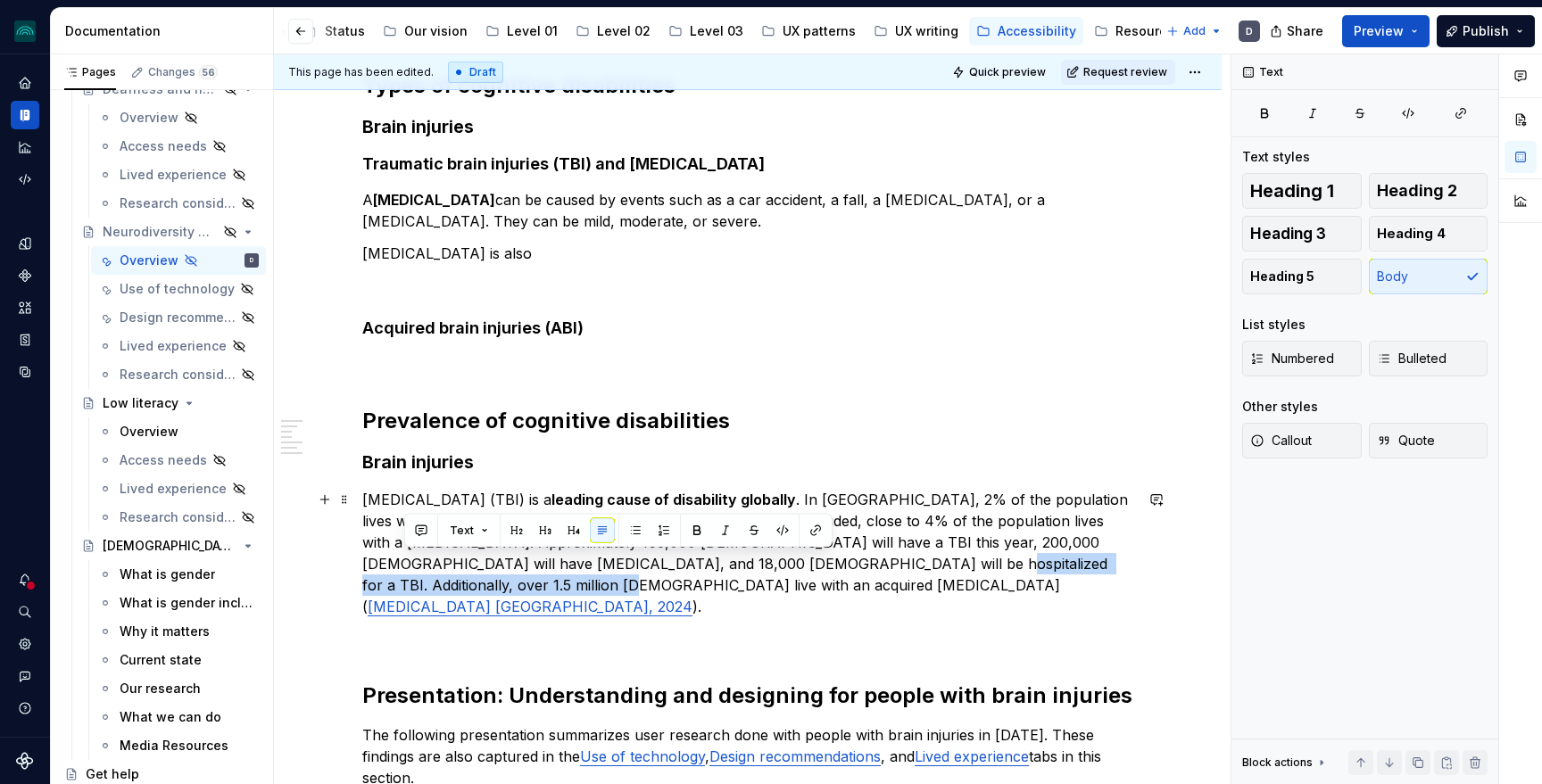
drag, startPoint x: 810, startPoint y: 564, endPoint x: 404, endPoint y: 580, distance: 406.3
click at [404, 580] on p "[MEDICAL_DATA] (TBI) is a leading cause of disability globally . In [GEOGRAPHIC…" at bounding box center [748, 553] width 771 height 128
click at [691, 533] on button "button" at bounding box center [696, 530] width 25 height 25
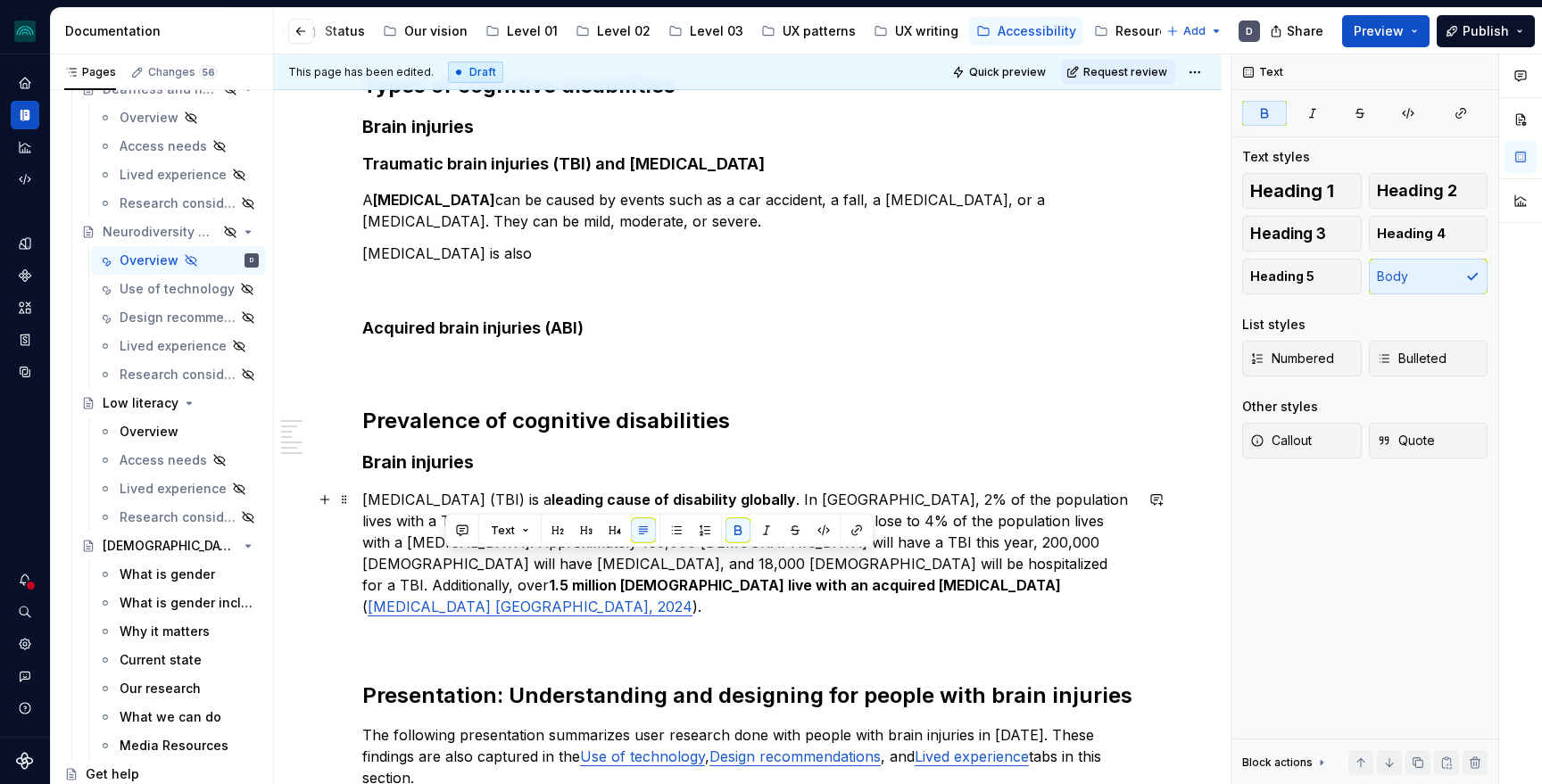
click at [988, 501] on p "[MEDICAL_DATA] (TBI) is a leading cause of disability globally . In [GEOGRAPHIC…" at bounding box center [748, 553] width 771 height 128
click at [538, 245] on p "[MEDICAL_DATA] is also" at bounding box center [748, 254] width 771 height 22
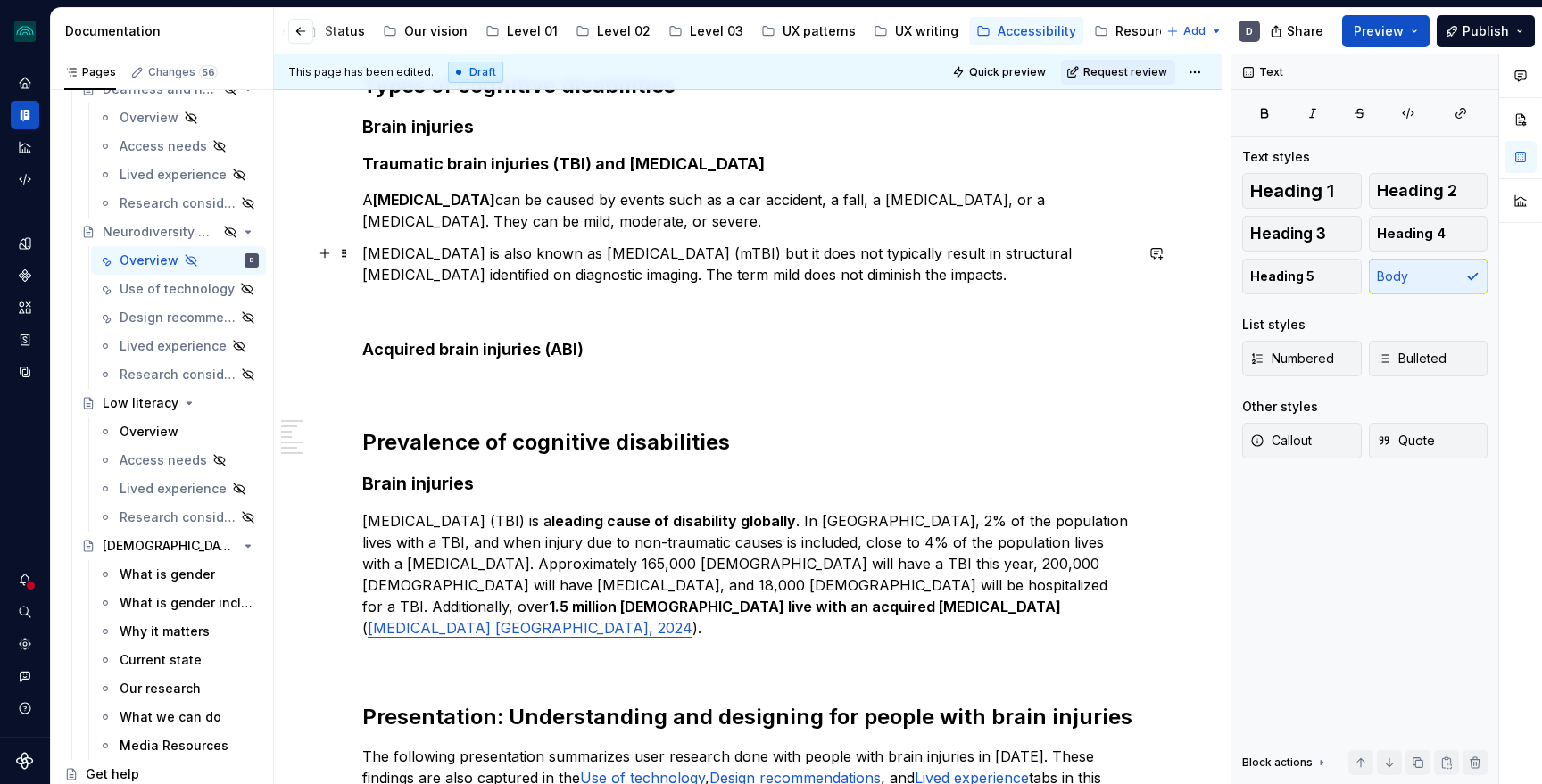
click at [399, 245] on p "[MEDICAL_DATA] is also known as [MEDICAL_DATA] (mTBI) but it does not typically…" at bounding box center [748, 264] width 771 height 42
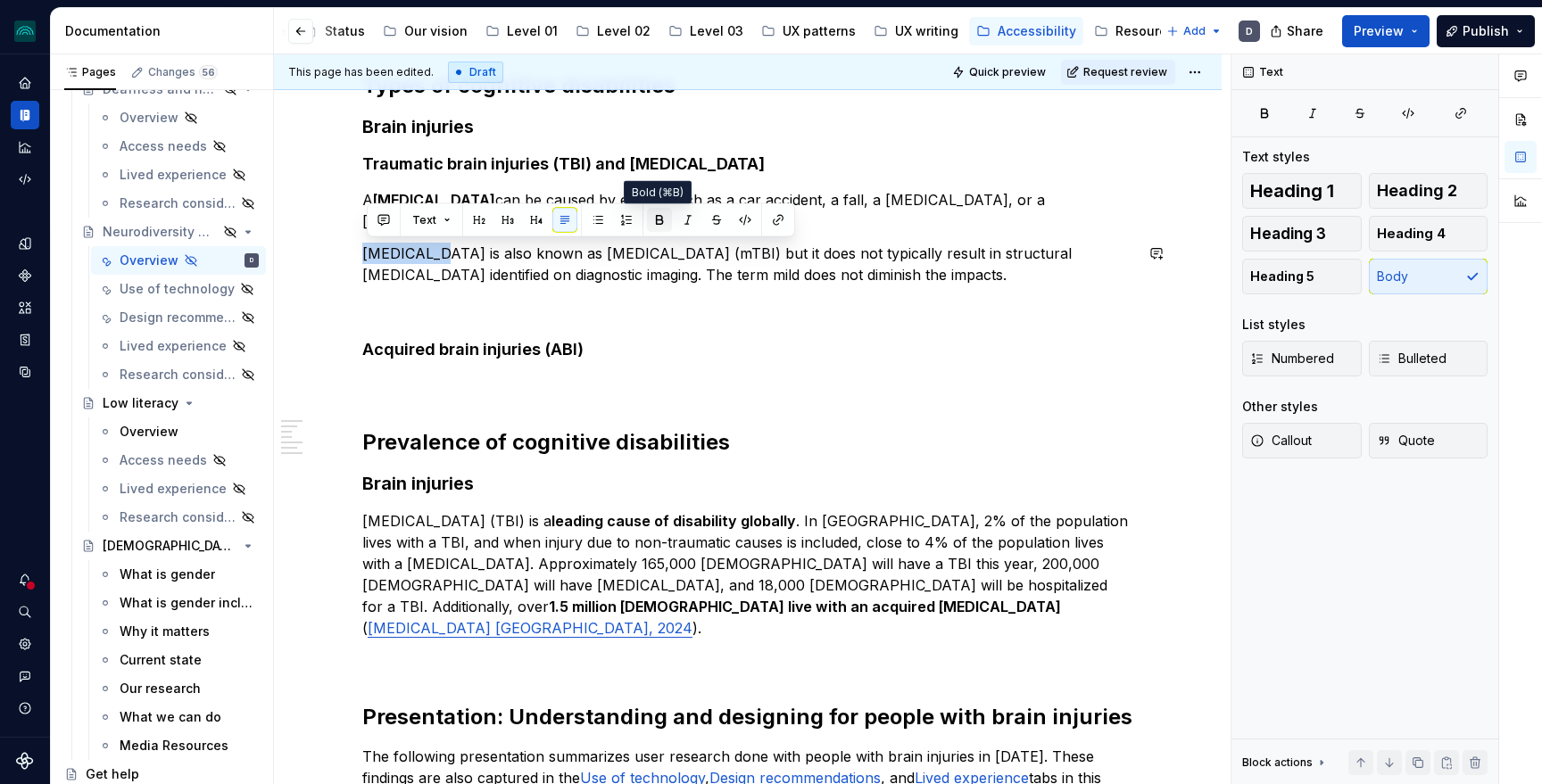
click at [648, 223] on button "button" at bounding box center [659, 219] width 25 height 25
click at [646, 300] on p at bounding box center [748, 307] width 771 height 22
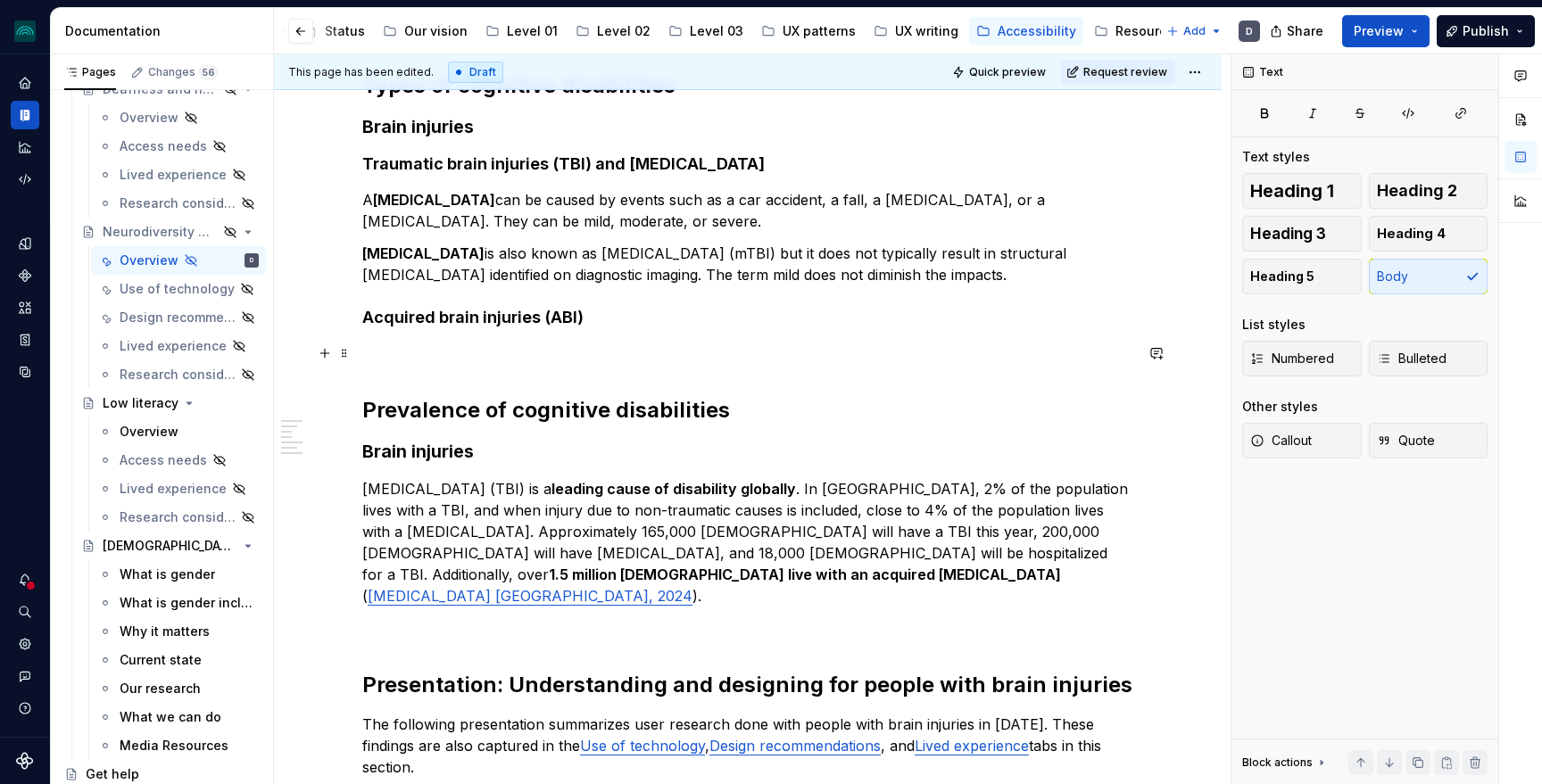
click at [540, 344] on p at bounding box center [748, 353] width 771 height 22
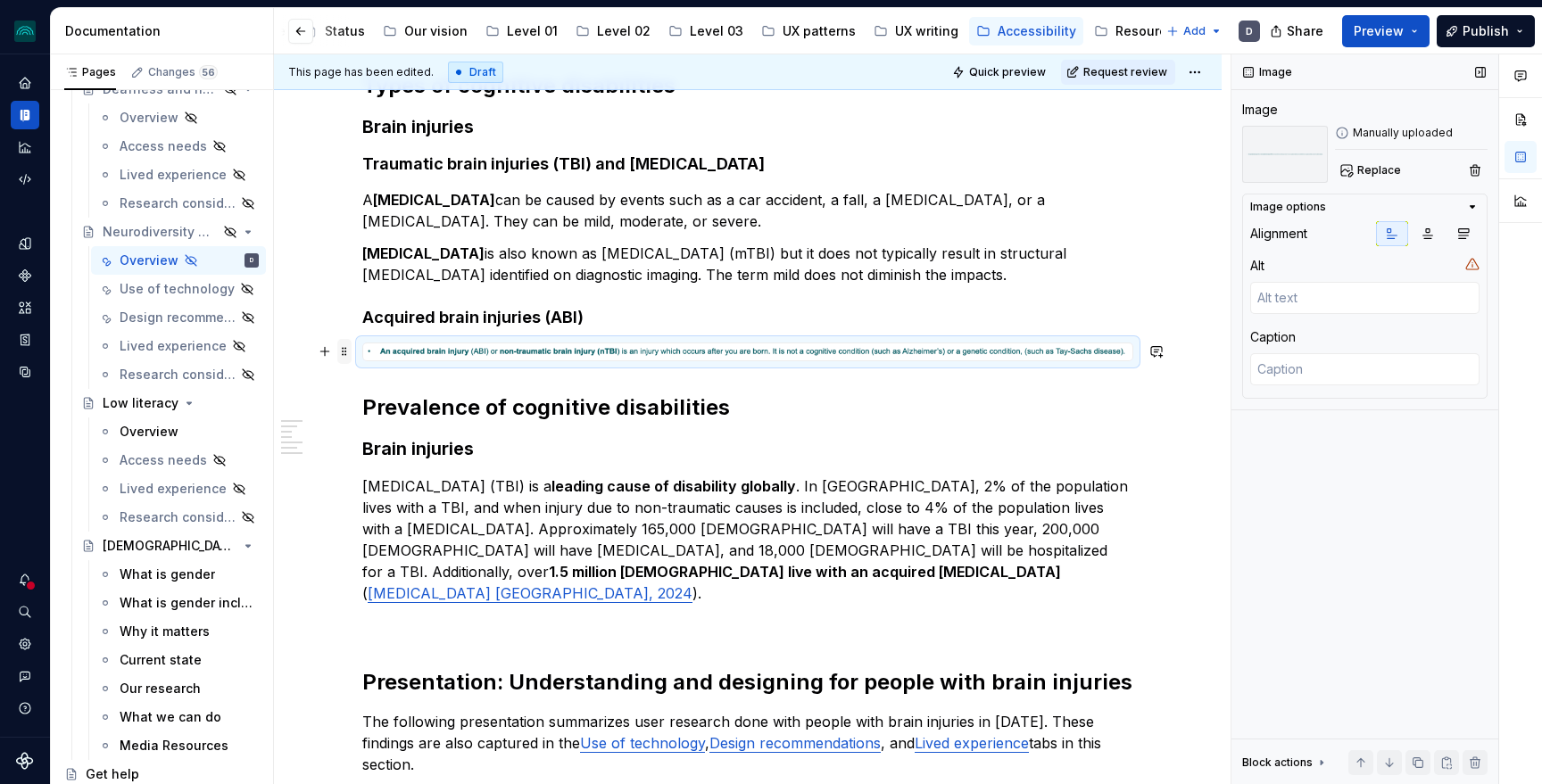
click at [344, 355] on span at bounding box center [344, 351] width 14 height 25
click at [408, 509] on div "Delete" at bounding box center [432, 510] width 116 height 18
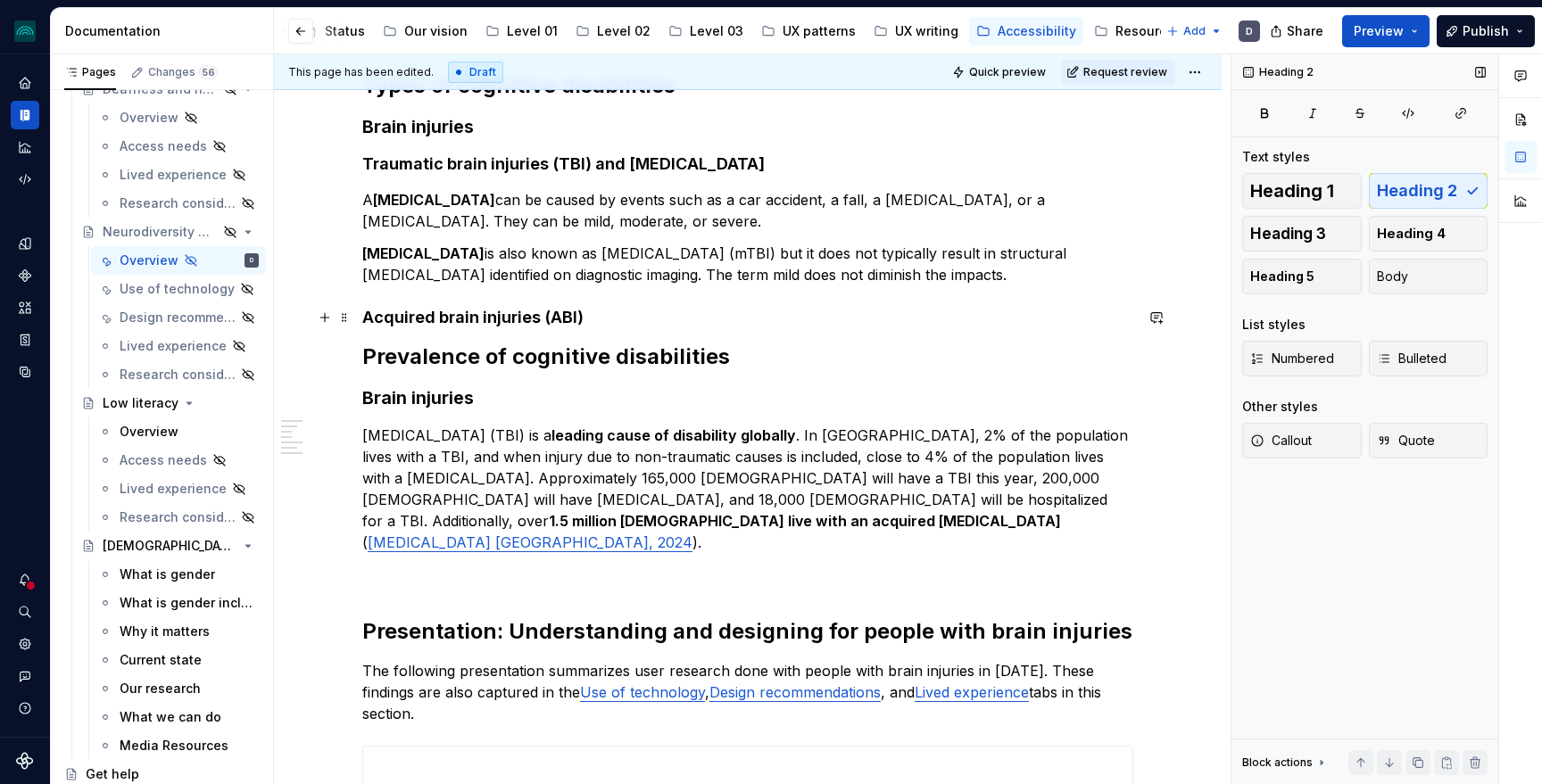
click at [596, 316] on h4 "Acquired brain injuries (ABI)" at bounding box center [748, 318] width 771 height 22
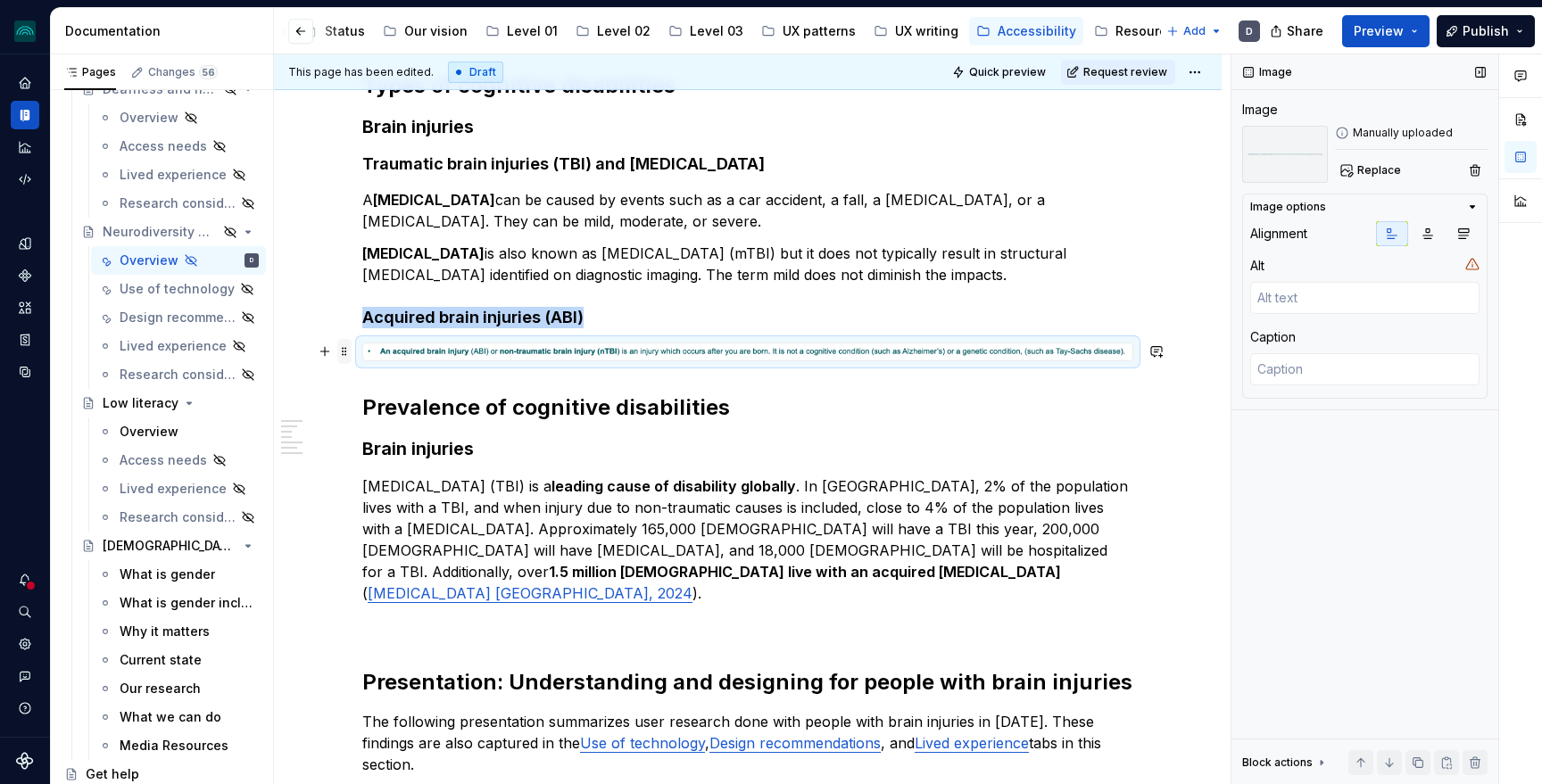
click at [350, 351] on span at bounding box center [344, 351] width 14 height 25
click at [396, 510] on div "Delete" at bounding box center [432, 510] width 116 height 18
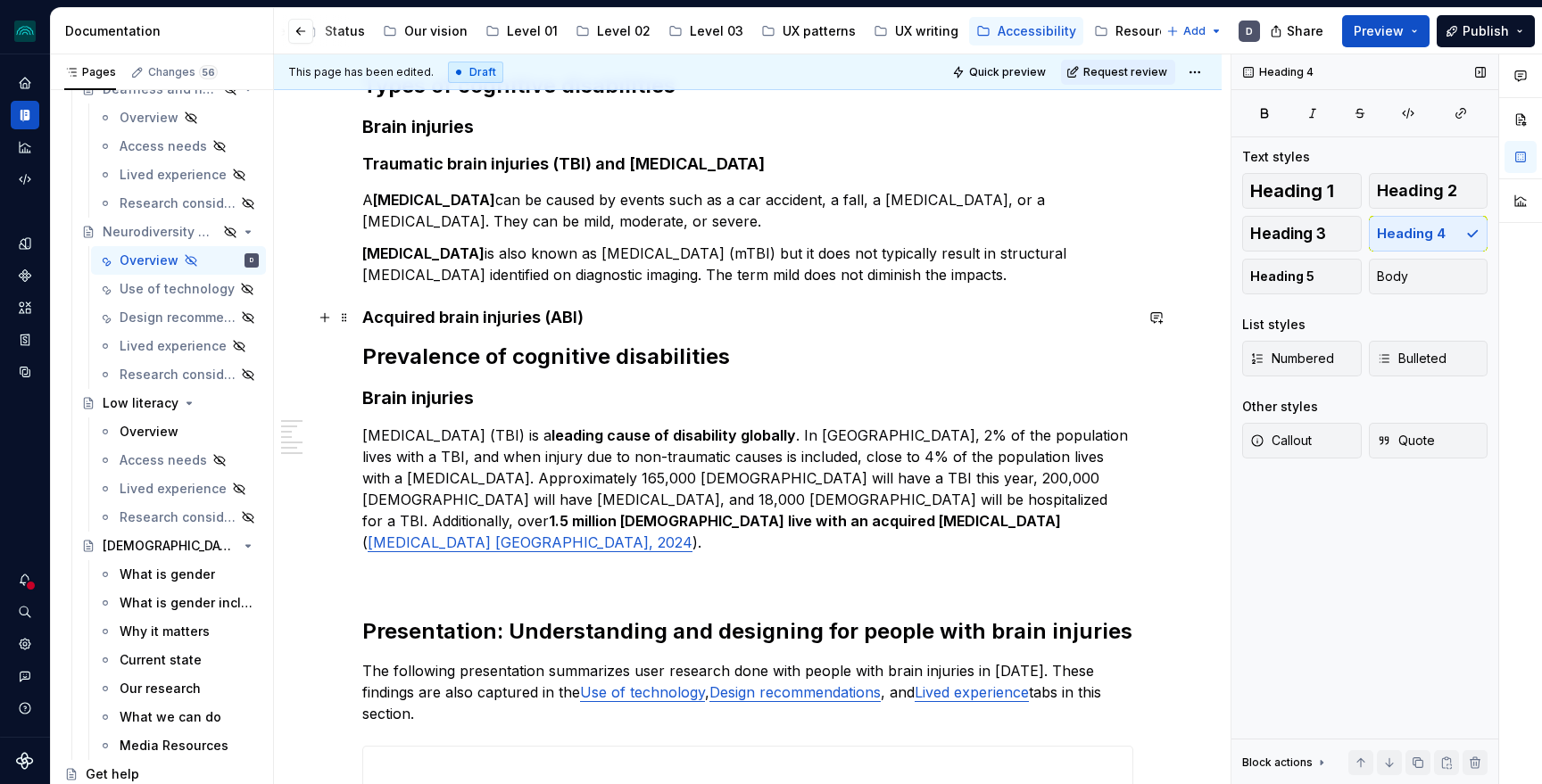
click at [605, 321] on h4 "Acquired brain injuries (ABI)" at bounding box center [748, 318] width 771 height 22
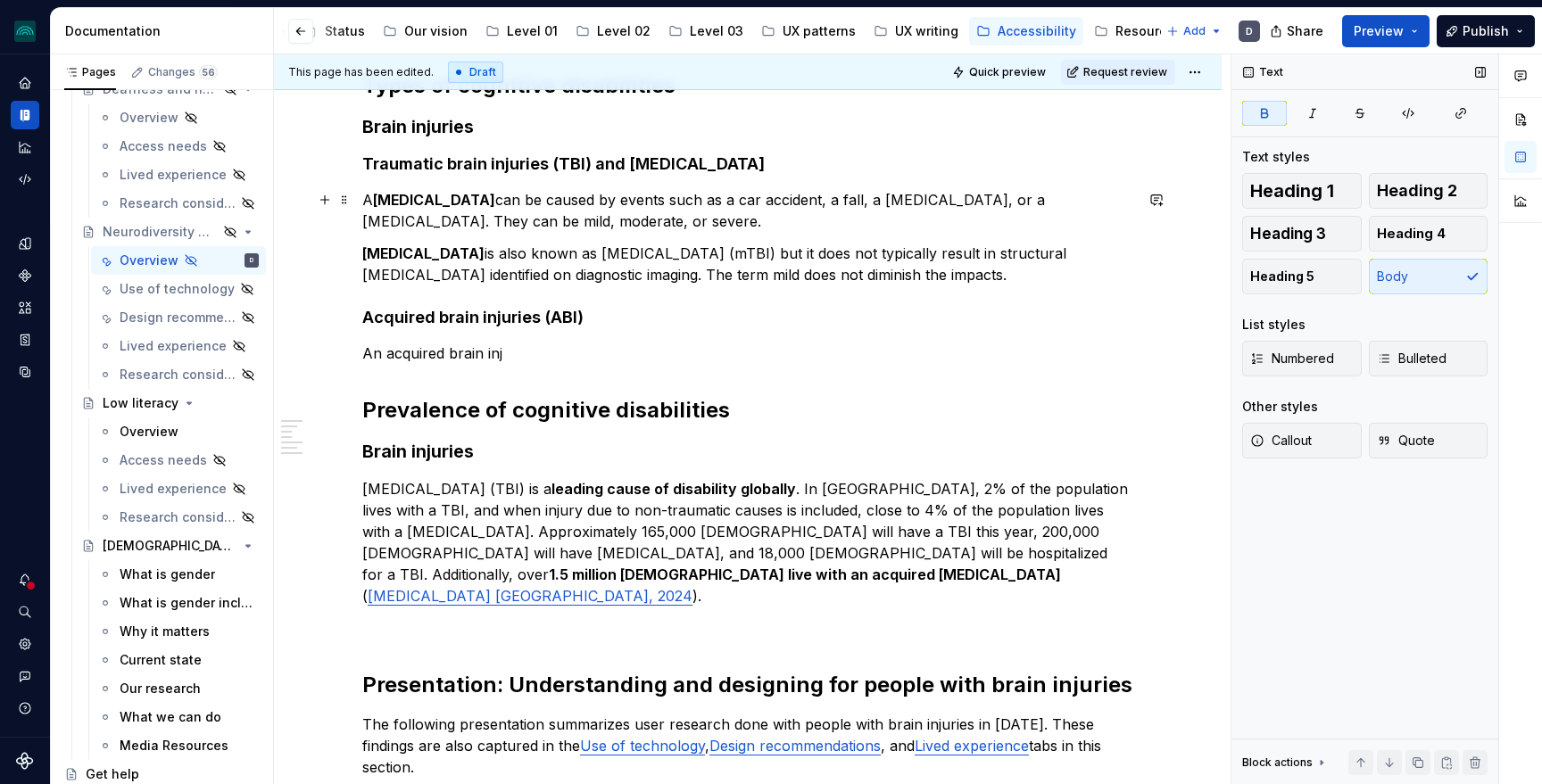
click at [495, 205] on strong "[MEDICAL_DATA]" at bounding box center [435, 199] width 122 height 18
click at [583, 244] on p "[MEDICAL_DATA] is also known as [MEDICAL_DATA] (mTBI) but it does not typically…" at bounding box center [748, 264] width 771 height 42
click at [545, 352] on p "An acquired brain inj" at bounding box center [748, 353] width 771 height 22
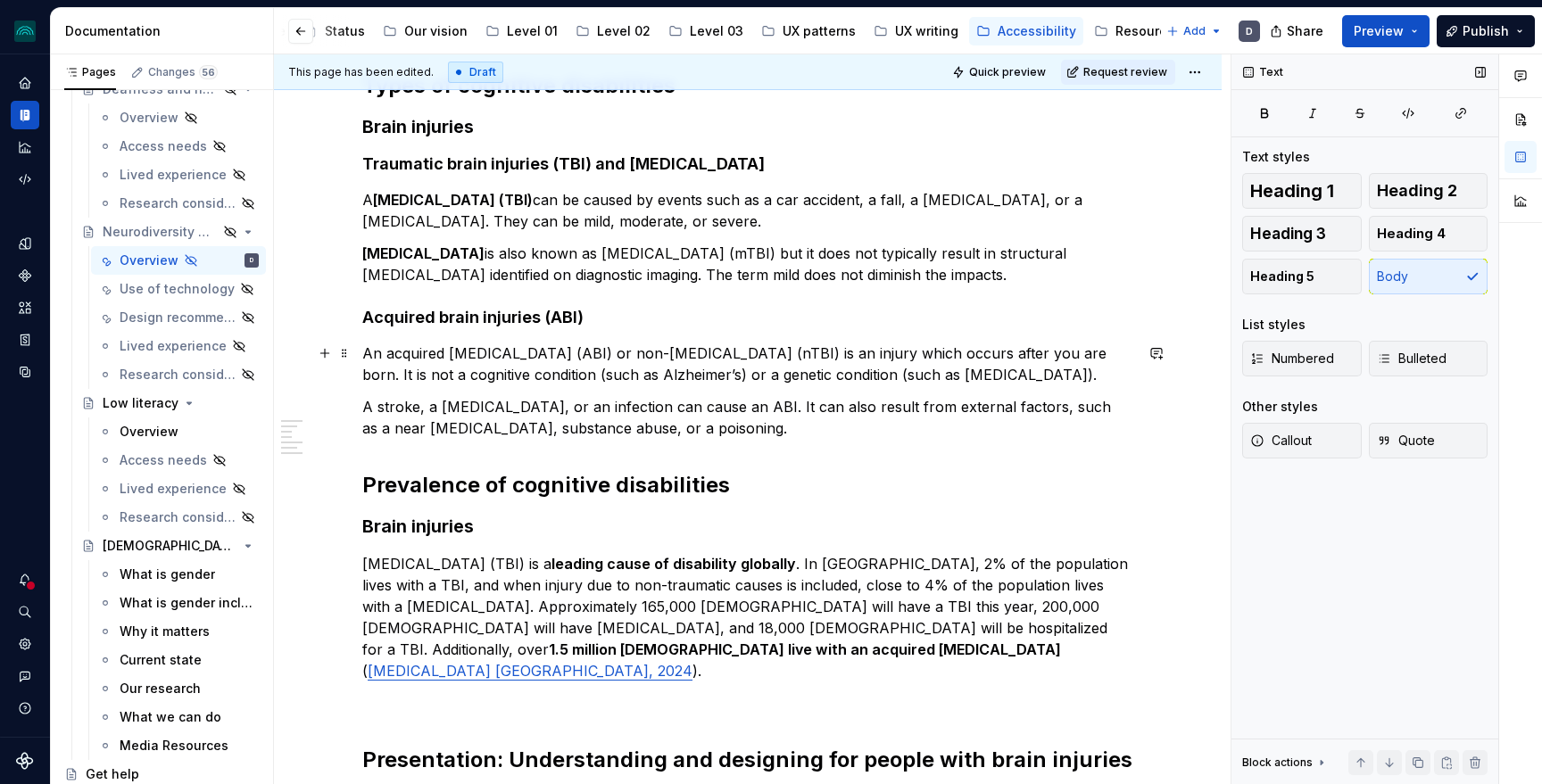
click at [435, 354] on p "An acquired [MEDICAL_DATA] (ABI) or non-[MEDICAL_DATA] (nTBI) is an injury whic…" at bounding box center [748, 363] width 771 height 42
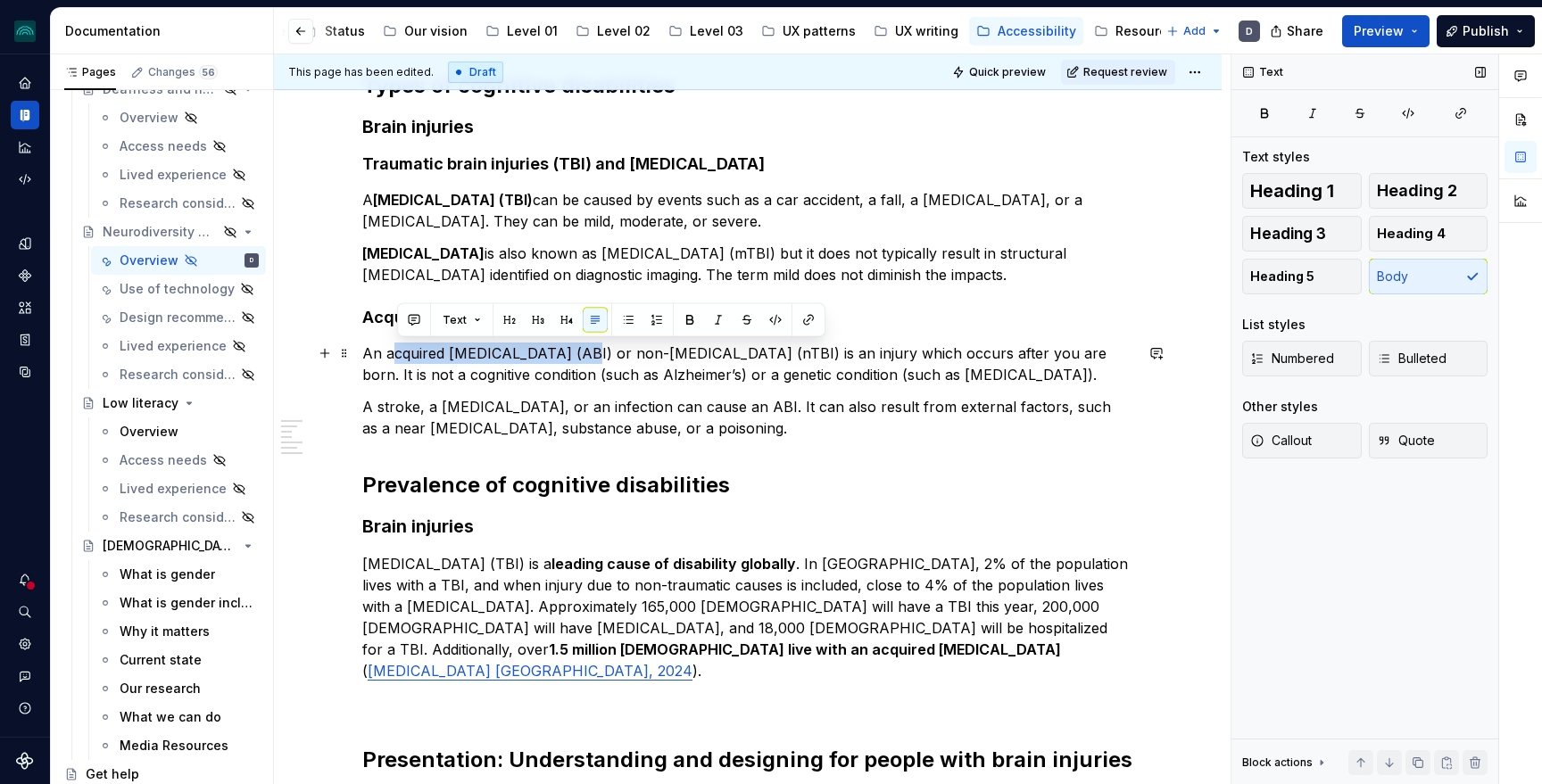
drag, startPoint x: 393, startPoint y: 353, endPoint x: 564, endPoint y: 355, distance: 171.0
click at [564, 355] on p "An acquired [MEDICAL_DATA] (ABI) or non-[MEDICAL_DATA] (nTBI) is an injury whic…" at bounding box center [748, 363] width 771 height 42
click at [686, 318] on button "button" at bounding box center [690, 320] width 25 height 25
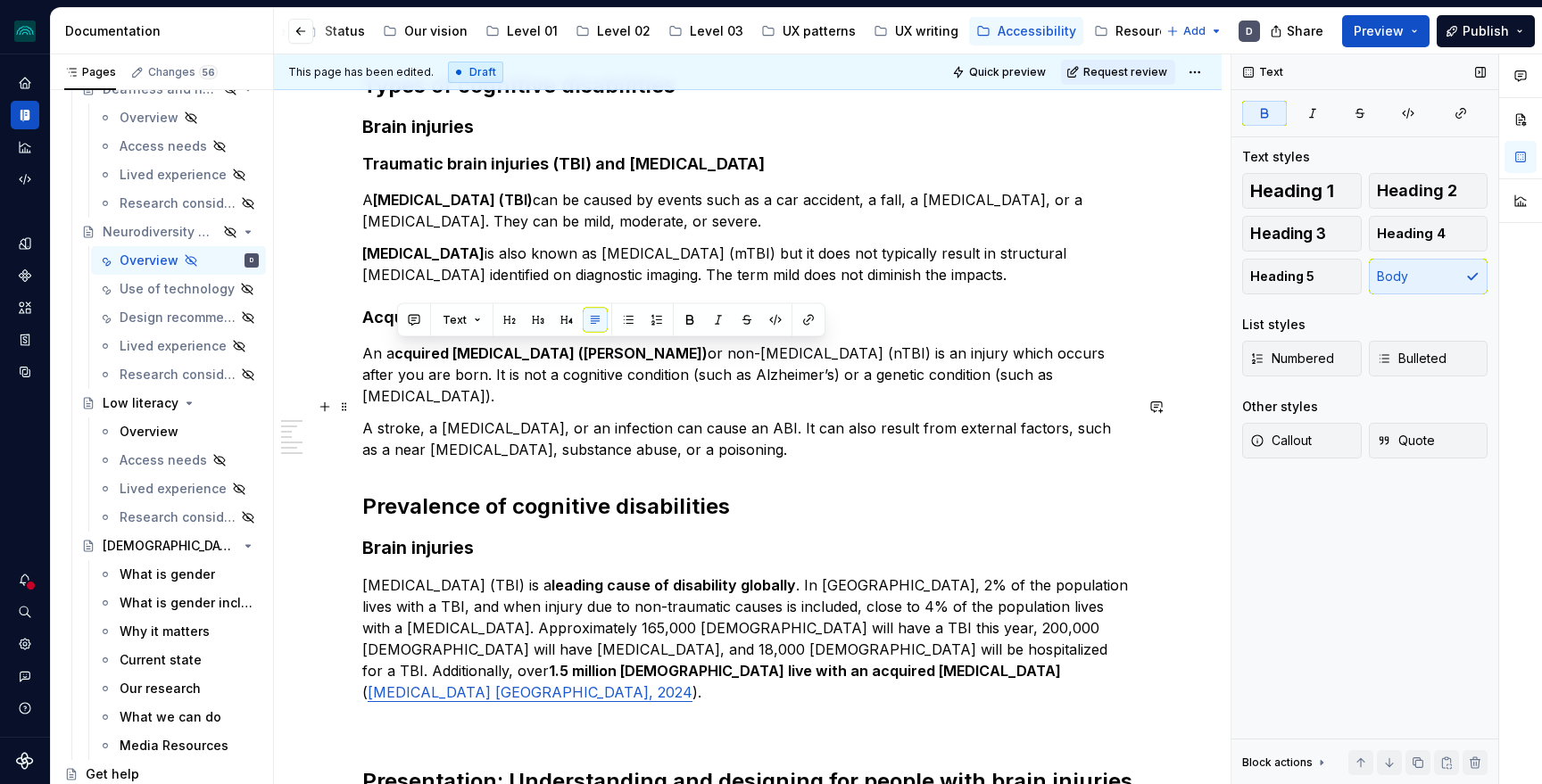
click at [634, 432] on p "A stroke, a [MEDICAL_DATA], or an infection can cause an ABI. It can also resul…" at bounding box center [748, 438] width 771 height 42
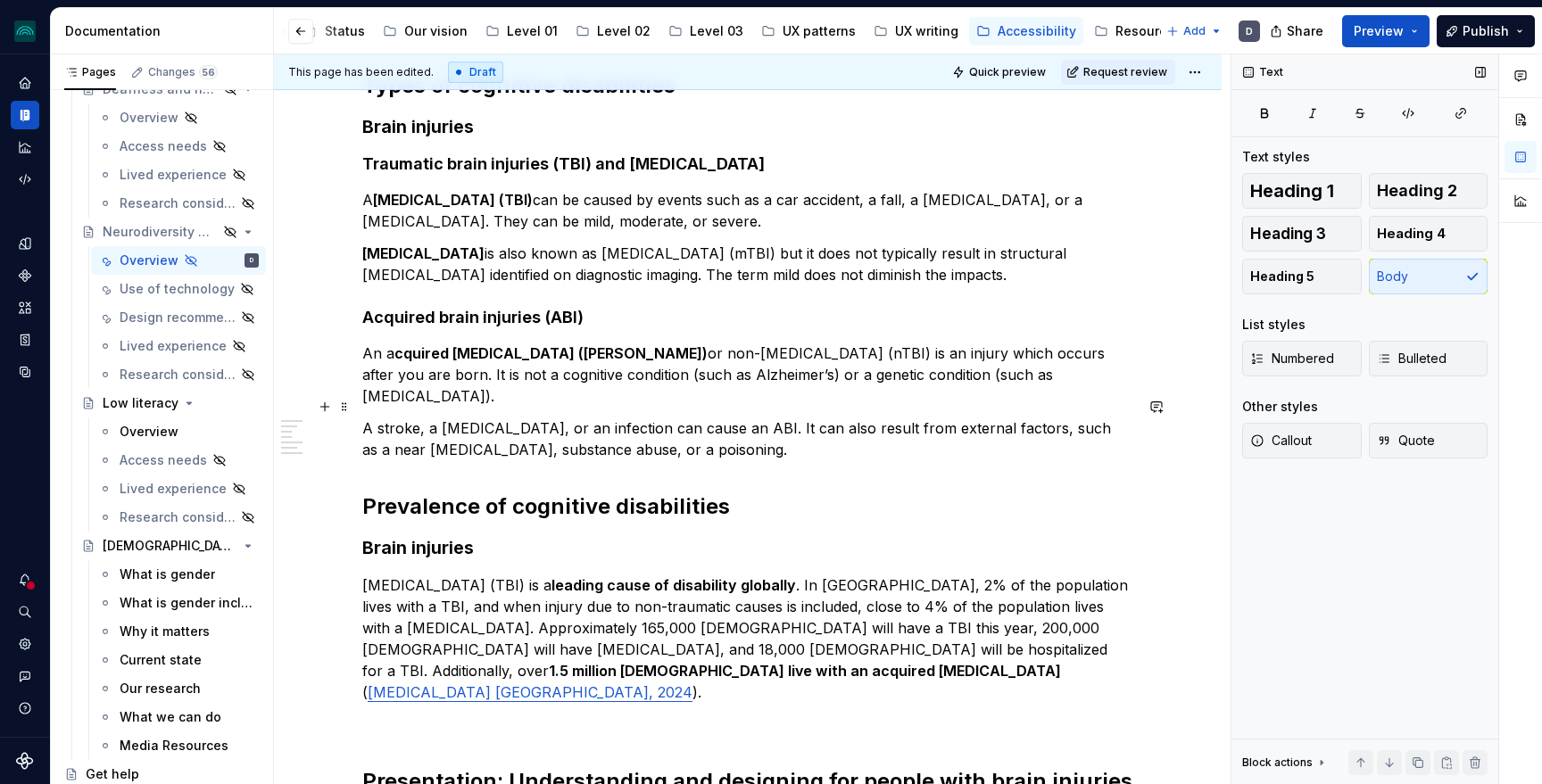
click at [720, 429] on p "A stroke, a [MEDICAL_DATA], or an infection can cause an ABI. It can also resul…" at bounding box center [748, 438] width 771 height 42
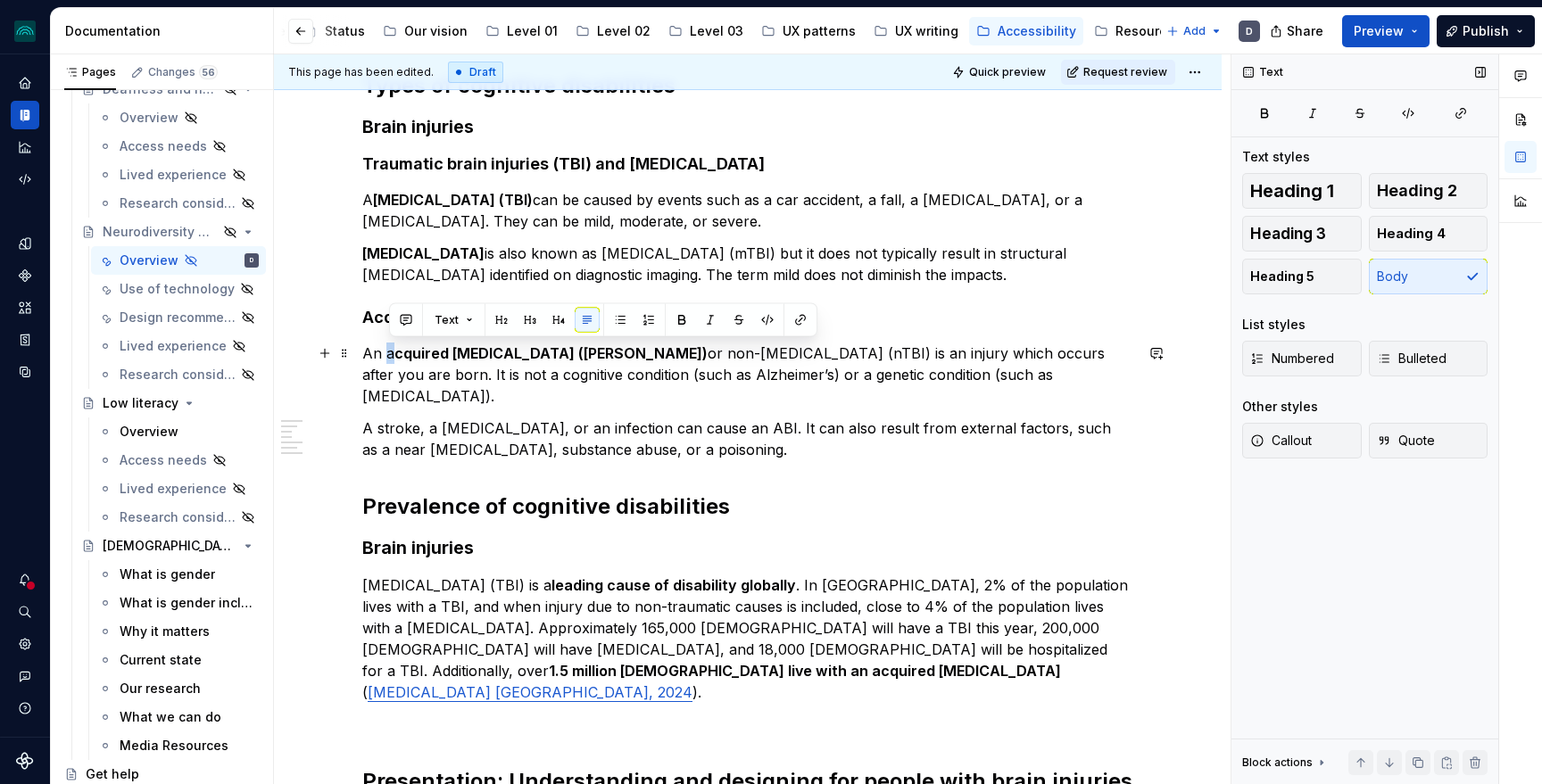
click at [393, 355] on p "An a cquired [MEDICAL_DATA] (ABI) or non-[MEDICAL_DATA] (nTBI) is an injury whi…" at bounding box center [748, 374] width 771 height 64
click at [670, 320] on button "button" at bounding box center [681, 320] width 25 height 25
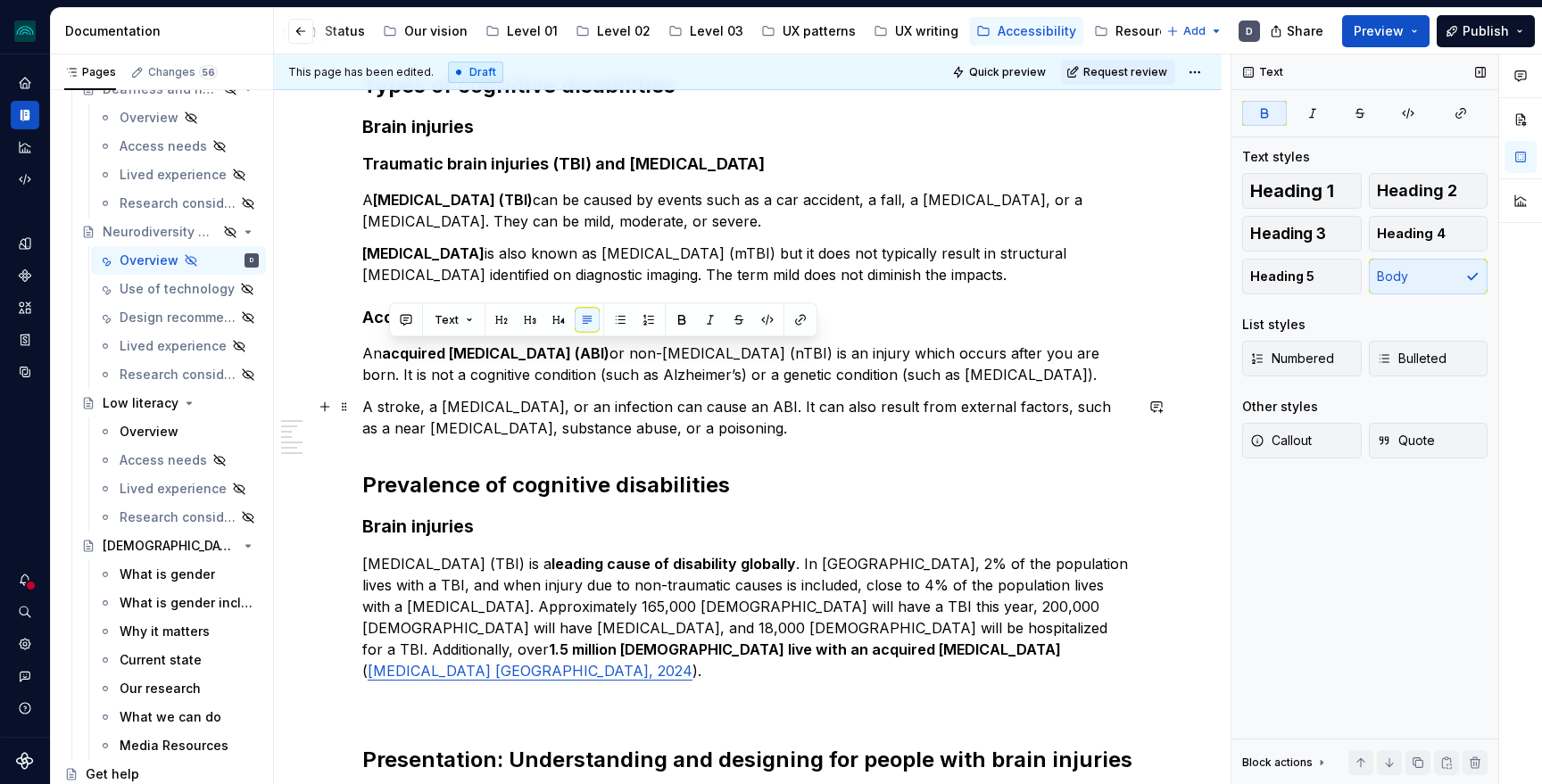
click at [726, 431] on p "A stroke, a [MEDICAL_DATA], or an infection can cause an ABI. It can also resul…" at bounding box center [748, 417] width 771 height 42
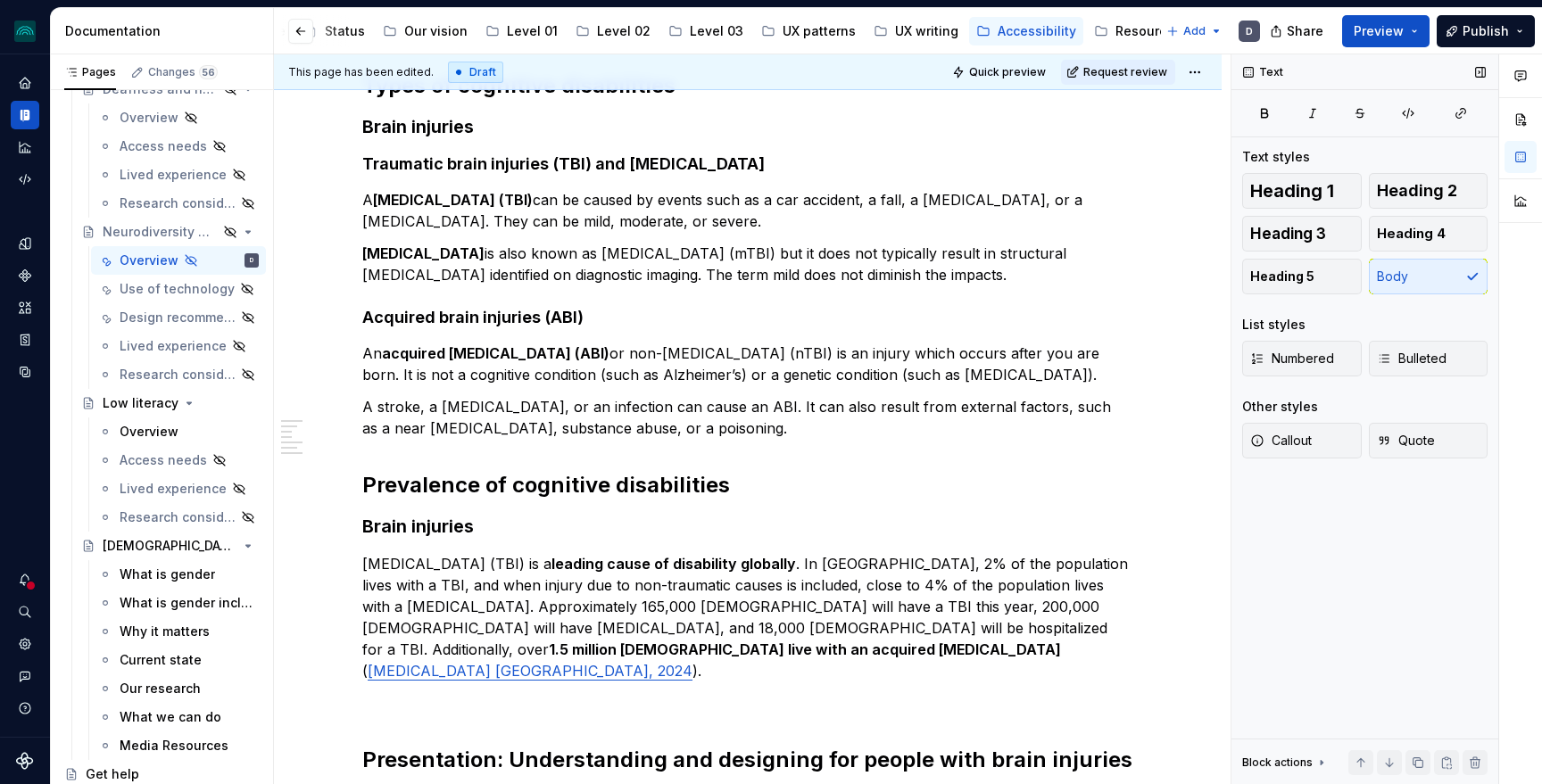
type textarea "*"
click at [955, 273] on p "[MEDICAL_DATA] is also known as [MEDICAL_DATA] (mTBI) but it does not typically…" at bounding box center [748, 264] width 771 height 42
click at [771, 215] on p "A [MEDICAL_DATA] (TBI) can be caused by events such as a car accident, a fall, …" at bounding box center [748, 209] width 771 height 42
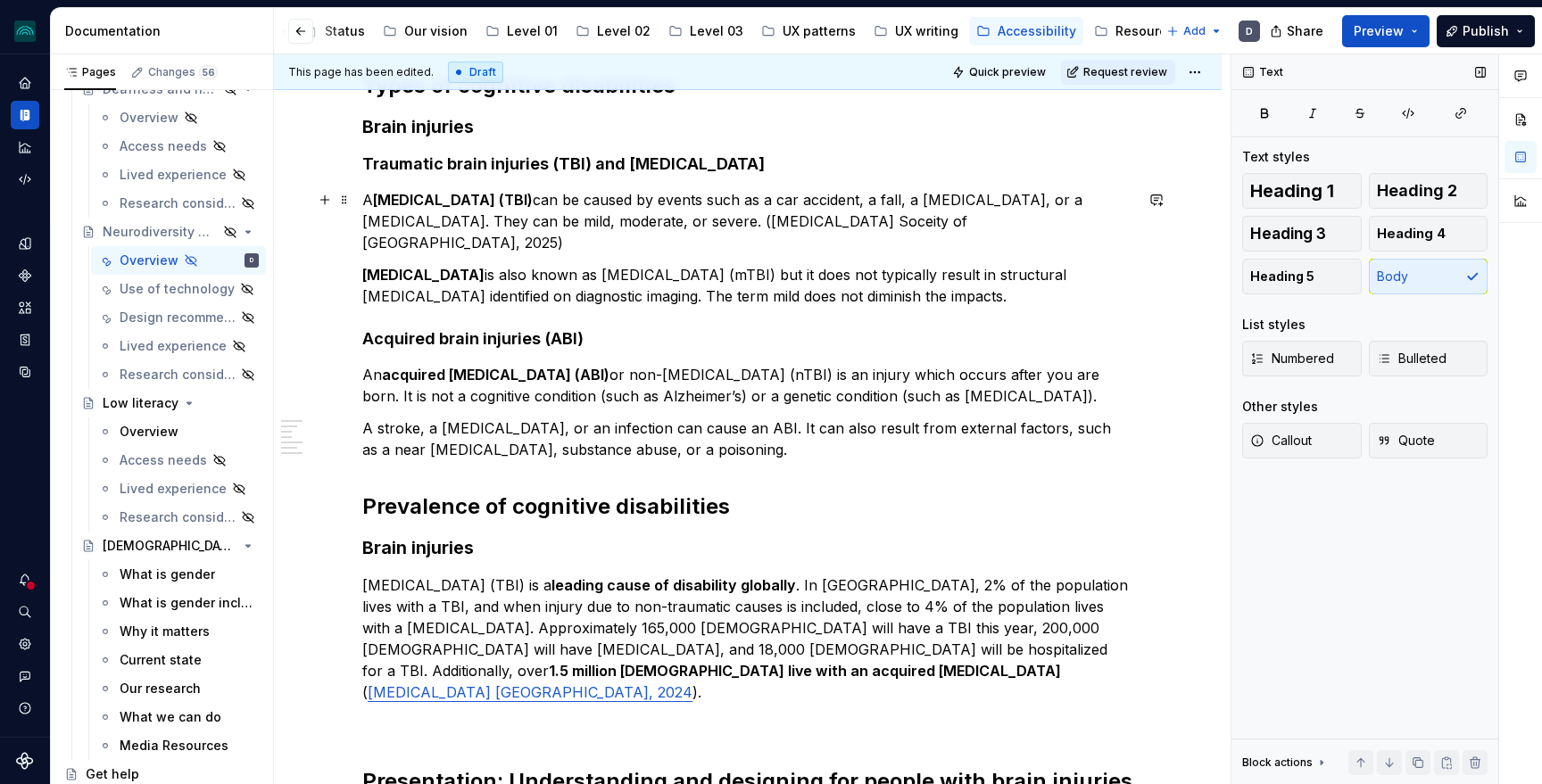
click at [845, 224] on p "A [MEDICAL_DATA] (TBI) can be caused by events such as a car accident, a fall, …" at bounding box center [748, 220] width 771 height 64
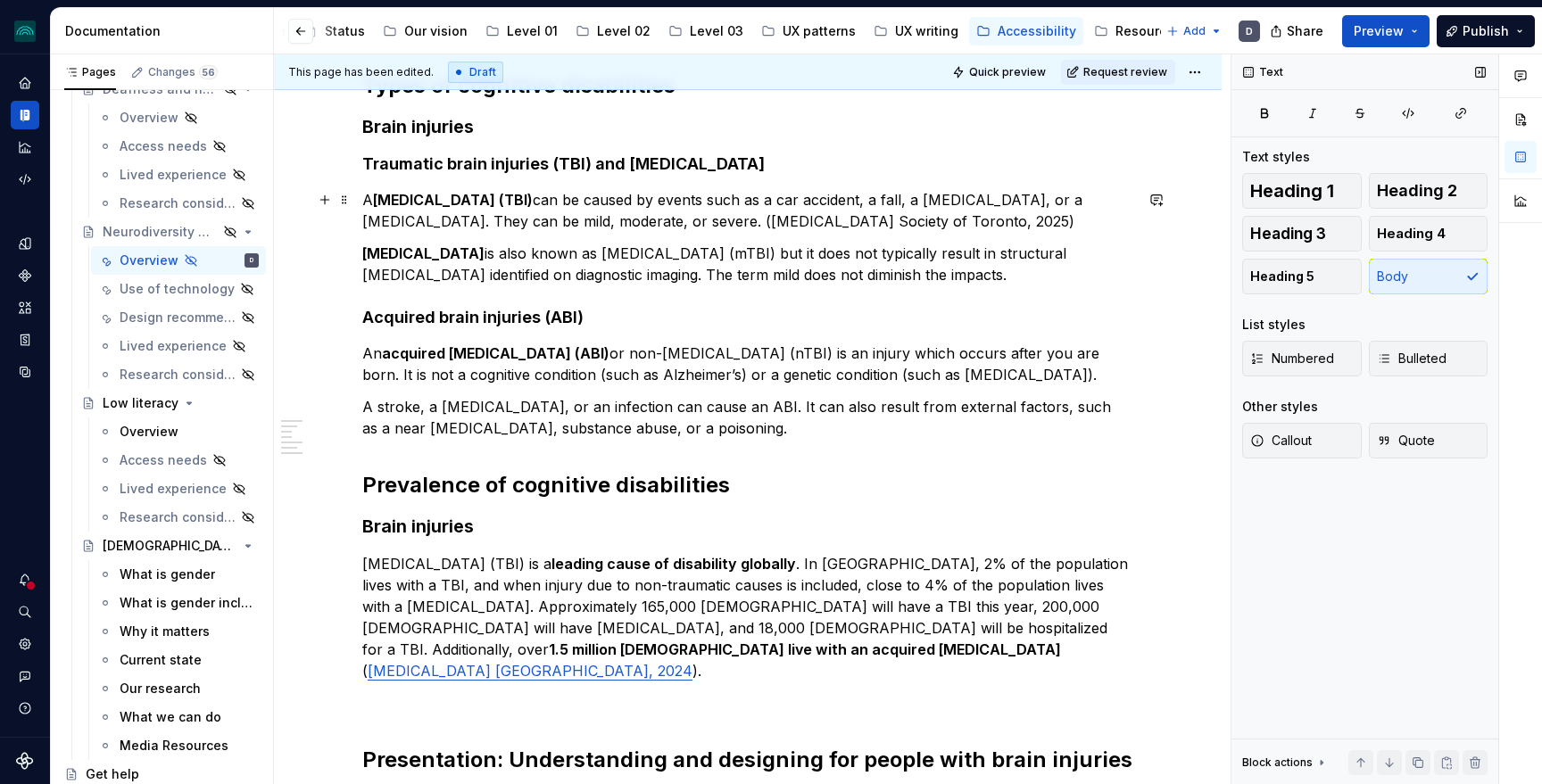
click at [720, 222] on p "A [MEDICAL_DATA] (TBI) can be caused by events such as a car accident, a fall, …" at bounding box center [748, 209] width 771 height 42
click at [1001, 226] on p "A [MEDICAL_DATA] (TBI) can be caused by events such as a car accident, a fall, …" at bounding box center [748, 209] width 771 height 42
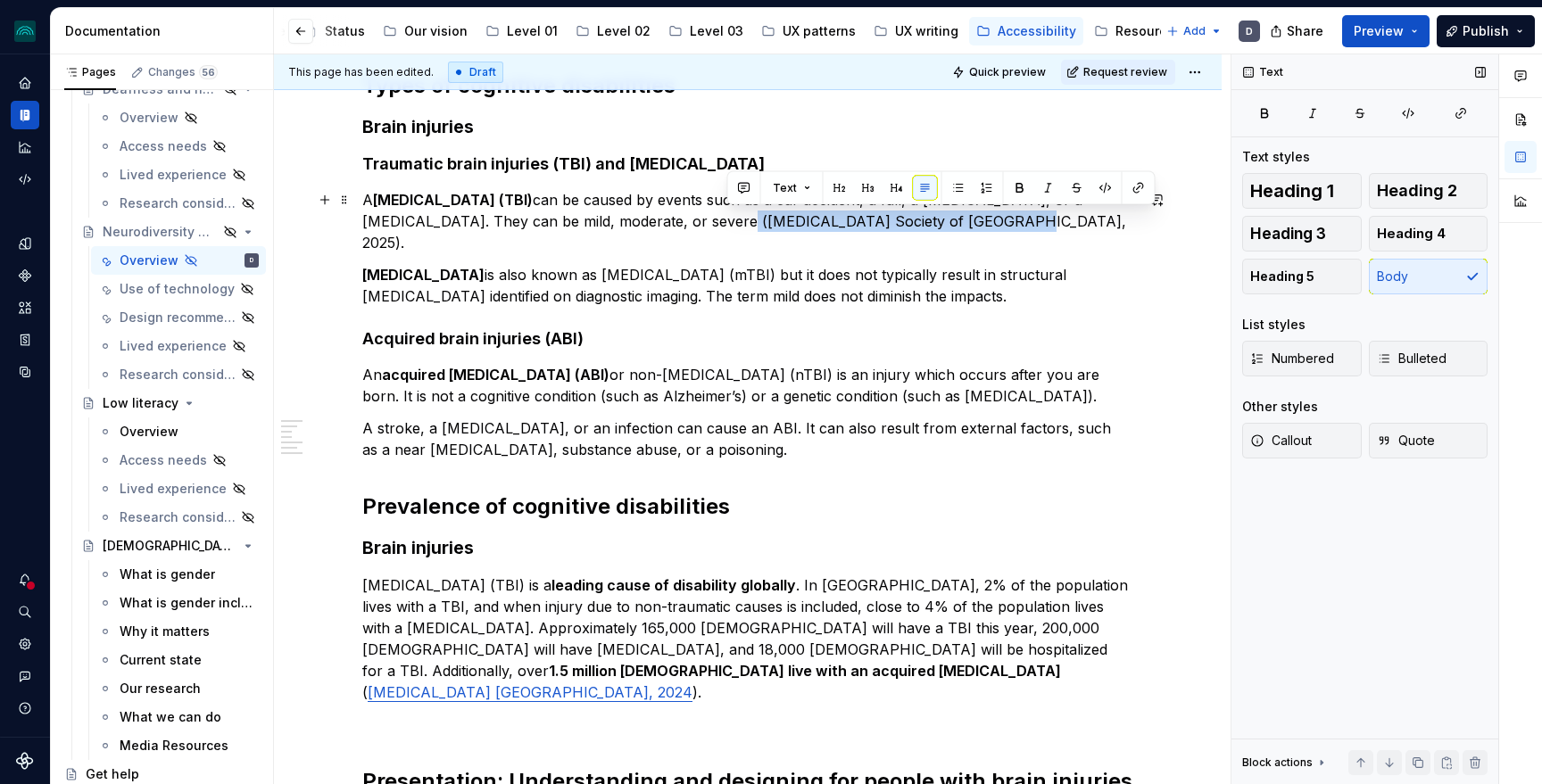
drag, startPoint x: 972, startPoint y: 223, endPoint x: 728, endPoint y: 225, distance: 244.0
click at [728, 225] on p "A [MEDICAL_DATA] (TBI) can be caused by events such as a car accident, a fall, …" at bounding box center [748, 220] width 771 height 64
click at [1128, 187] on button "button" at bounding box center [1138, 188] width 25 height 25
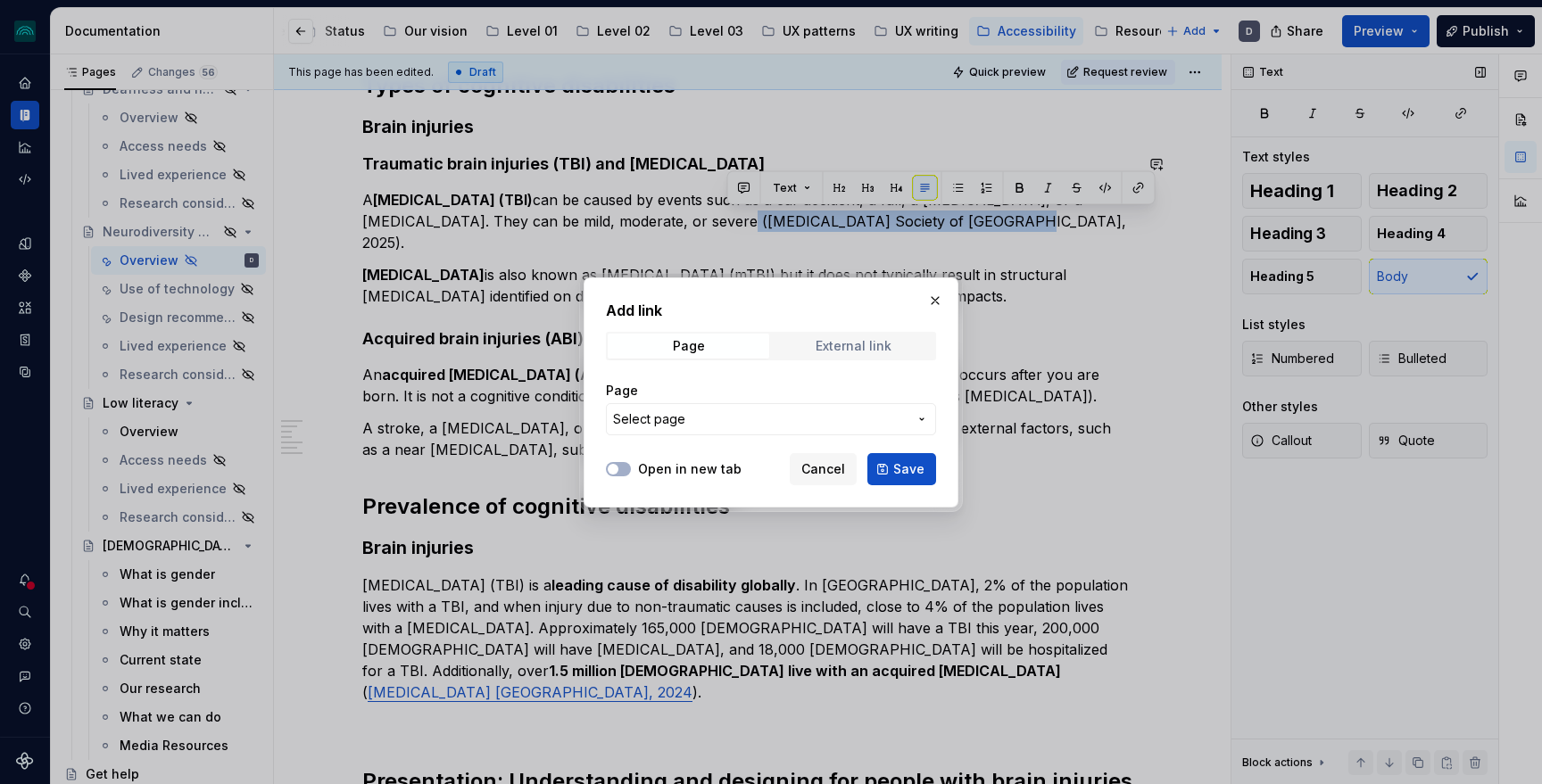
click at [832, 351] on div "External link" at bounding box center [853, 346] width 76 height 14
click at [734, 412] on input "URL" at bounding box center [771, 419] width 330 height 33
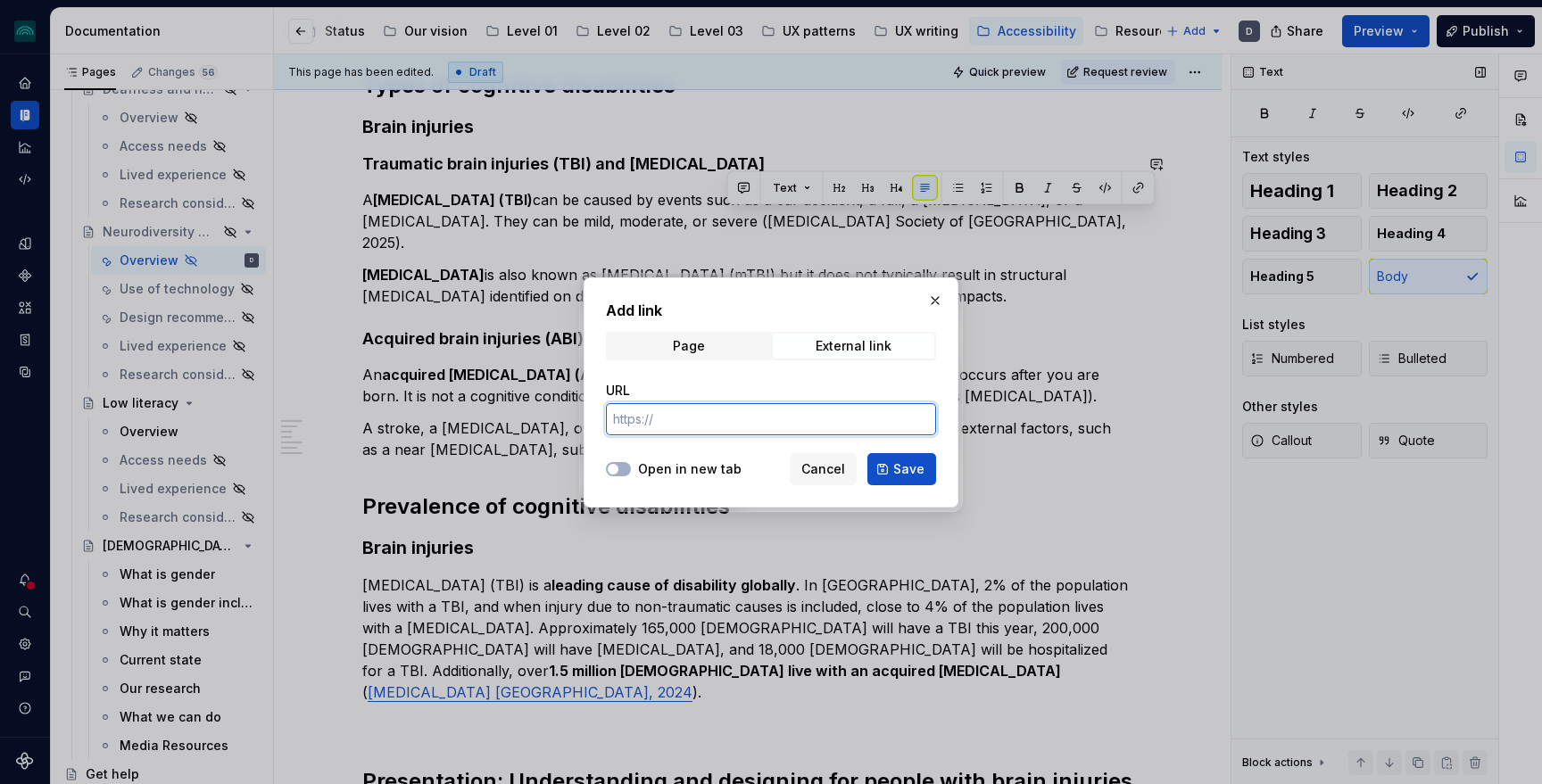
paste input "[URL][DOMAIN_NAME]"
type input "[URL][DOMAIN_NAME]"
click at [688, 467] on label "Open in new tab" at bounding box center [690, 469] width 104 height 18
click at [631, 467] on button "Open in new tab" at bounding box center [617, 469] width 25 height 14
click at [897, 465] on span "Save" at bounding box center [909, 469] width 32 height 18
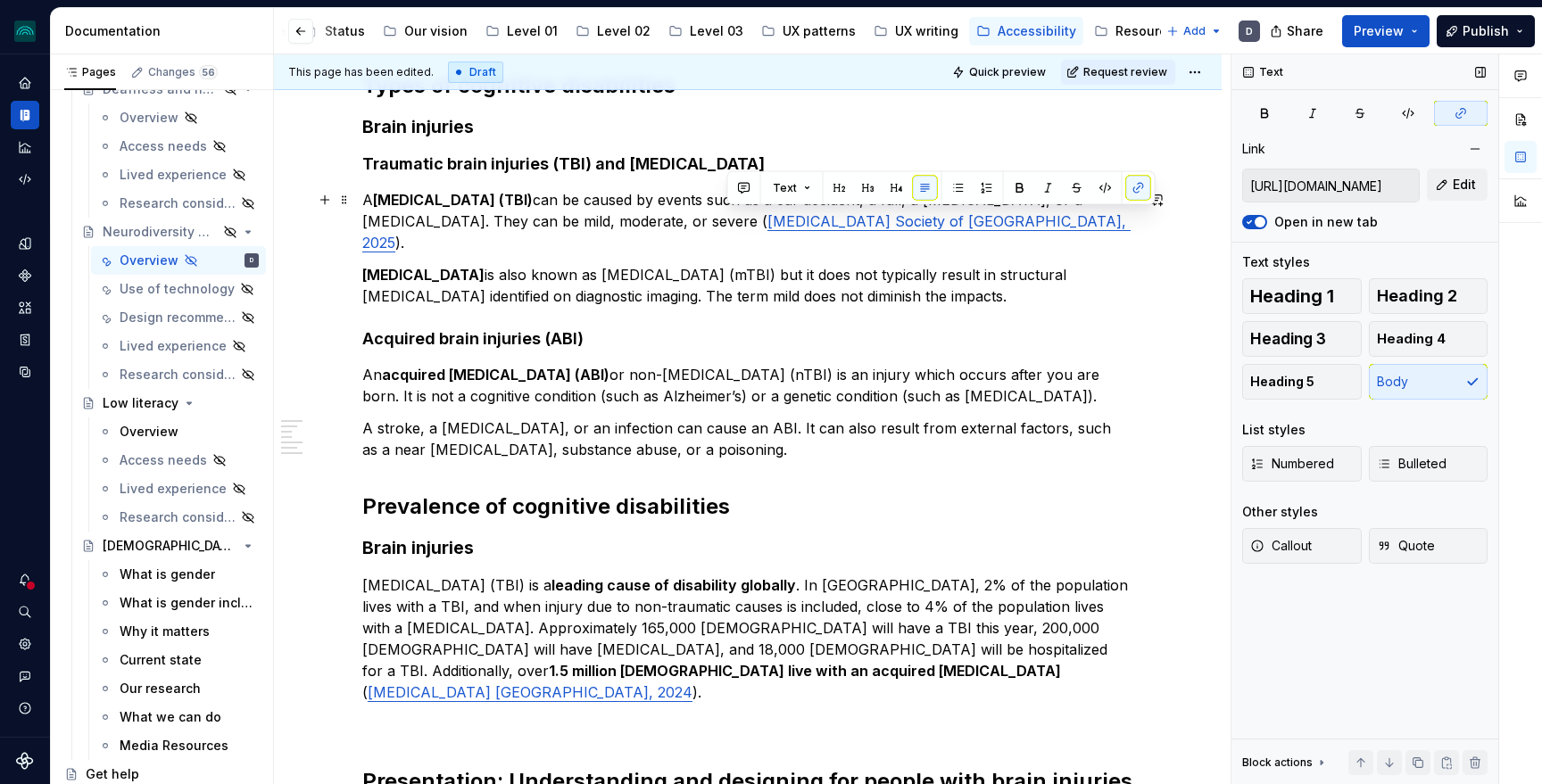
click at [996, 223] on p "A [MEDICAL_DATA] (TBI) can be caused by events such as a car accident, a fall, …" at bounding box center [748, 220] width 771 height 64
drag, startPoint x: 987, startPoint y: 223, endPoint x: 721, endPoint y: 226, distance: 266.0
click at [721, 226] on p "A [MEDICAL_DATA] (TBI) can be caused by events such as a car accident, a fall, …" at bounding box center [748, 220] width 771 height 64
copy p "( [MEDICAL_DATA] Society of [GEOGRAPHIC_DATA], 2025 )."
click at [1014, 268] on p "[MEDICAL_DATA] is also known as [MEDICAL_DATA] (mTBI) but it does not typically…" at bounding box center [748, 284] width 771 height 42
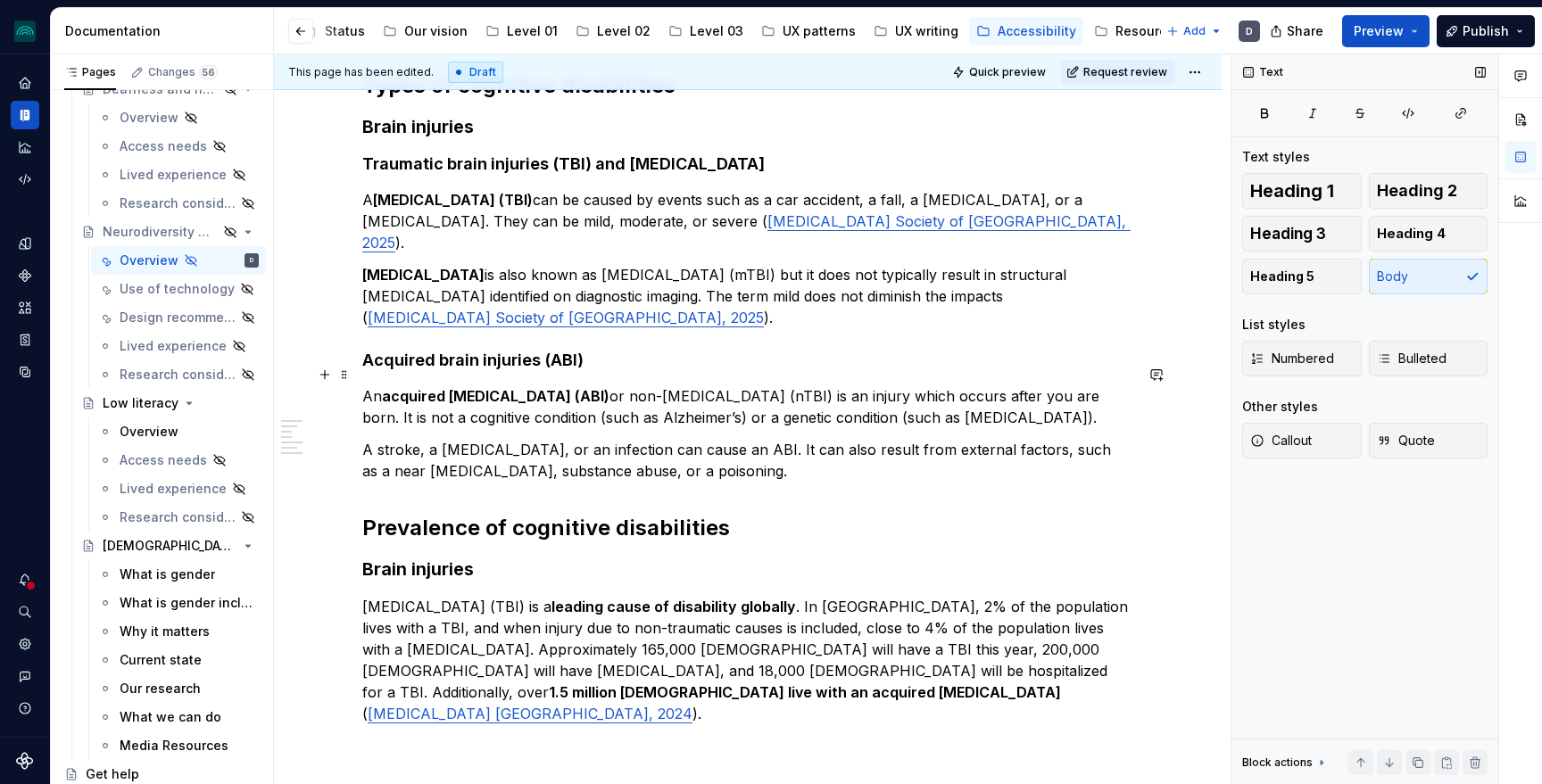
click at [1067, 397] on p "An acquired [MEDICAL_DATA] (ABI) or non-[MEDICAL_DATA] (nTBI) is an injury whic…" at bounding box center [748, 406] width 771 height 42
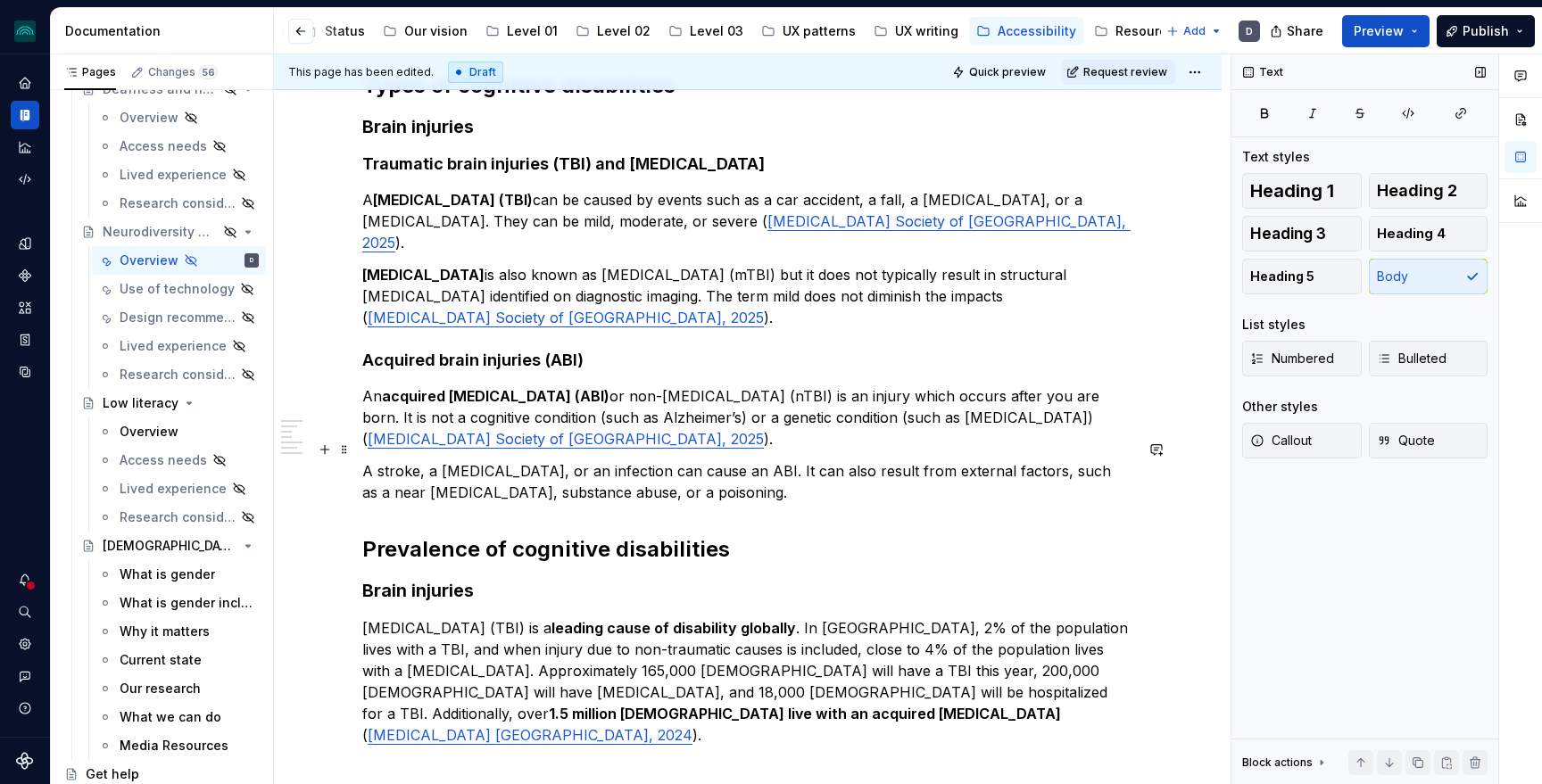
click at [829, 460] on p "A stroke, a [MEDICAL_DATA], or an infection can cause an ABI. It can also resul…" at bounding box center [748, 481] width 771 height 42
click at [816, 476] on p "A stroke, a [MEDICAL_DATA], or an infection can cause an ABI. It can also resul…" at bounding box center [748, 481] width 771 height 42
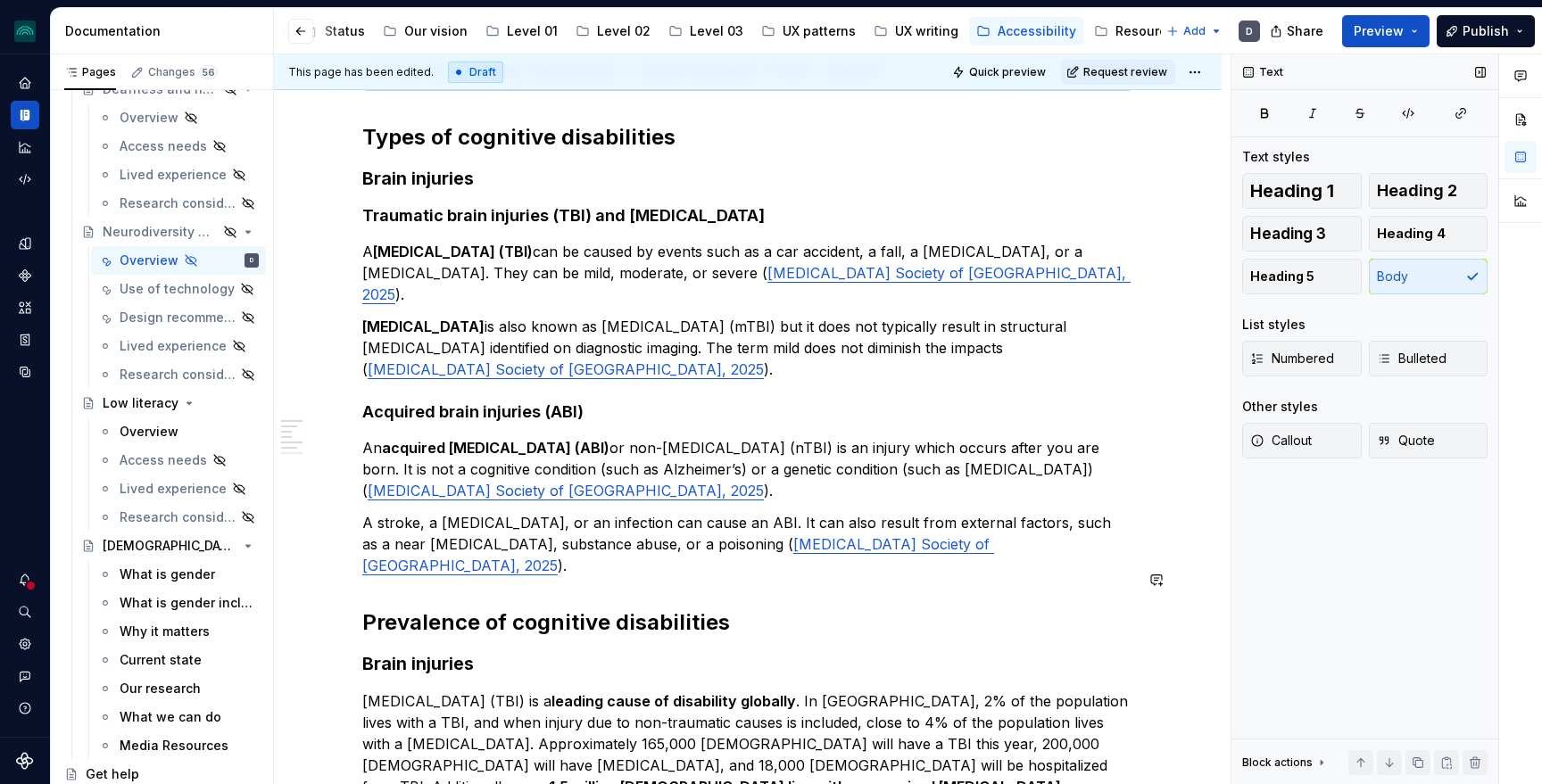
scroll to position [291, 0]
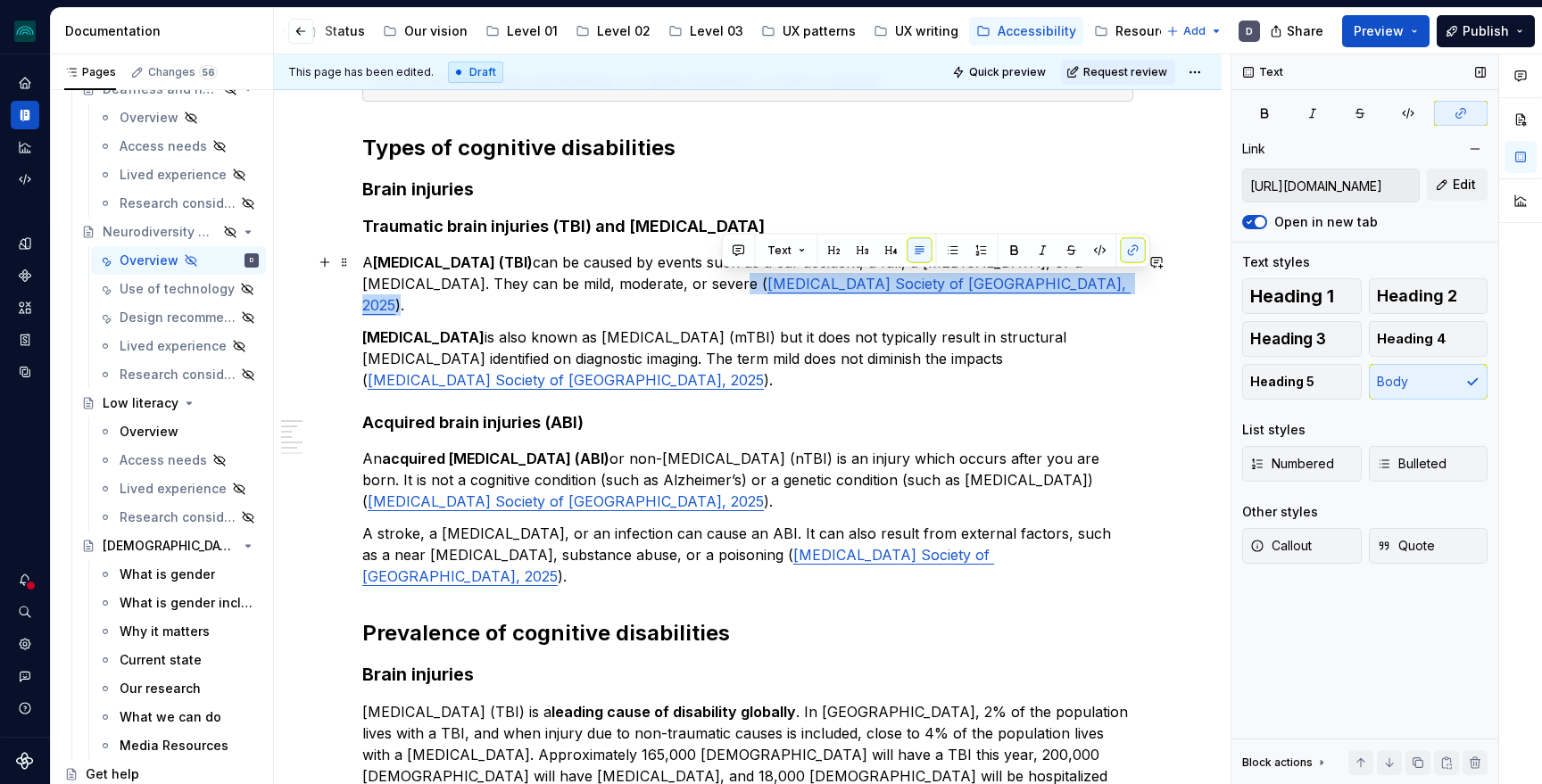
drag, startPoint x: 979, startPoint y: 282, endPoint x: 721, endPoint y: 282, distance: 258.0
click at [721, 282] on p "A [MEDICAL_DATA] (TBI) can be caused by events such as a car accident, a fall, …" at bounding box center [748, 283] width 771 height 64
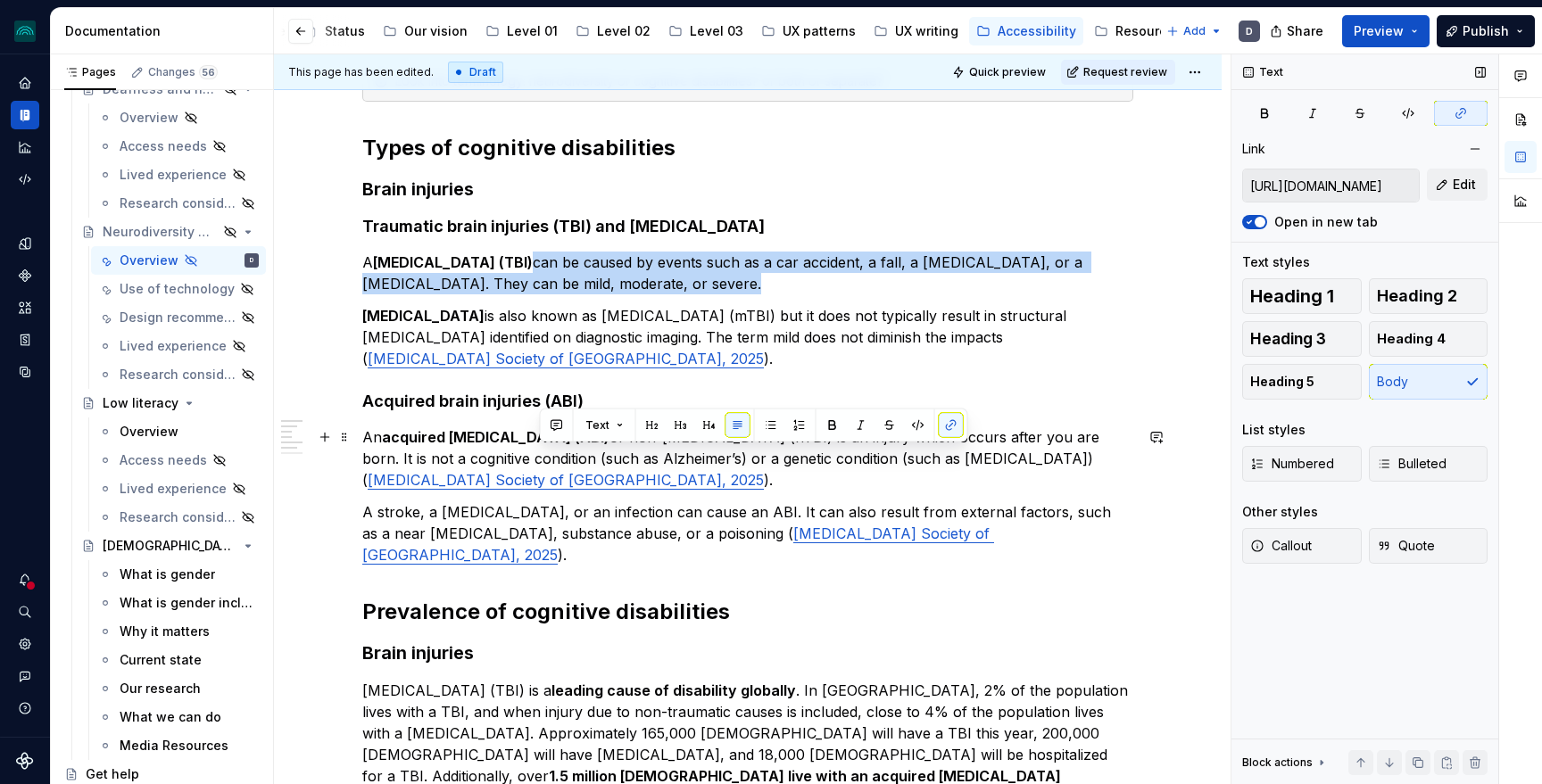
drag, startPoint x: 539, startPoint y: 485, endPoint x: 1043, endPoint y: 457, distance: 504.8
click at [1043, 457] on p "An acquired [MEDICAL_DATA] (ABI) or non-[MEDICAL_DATA] (nTBI) is an injury whic…" at bounding box center [748, 458] width 771 height 64
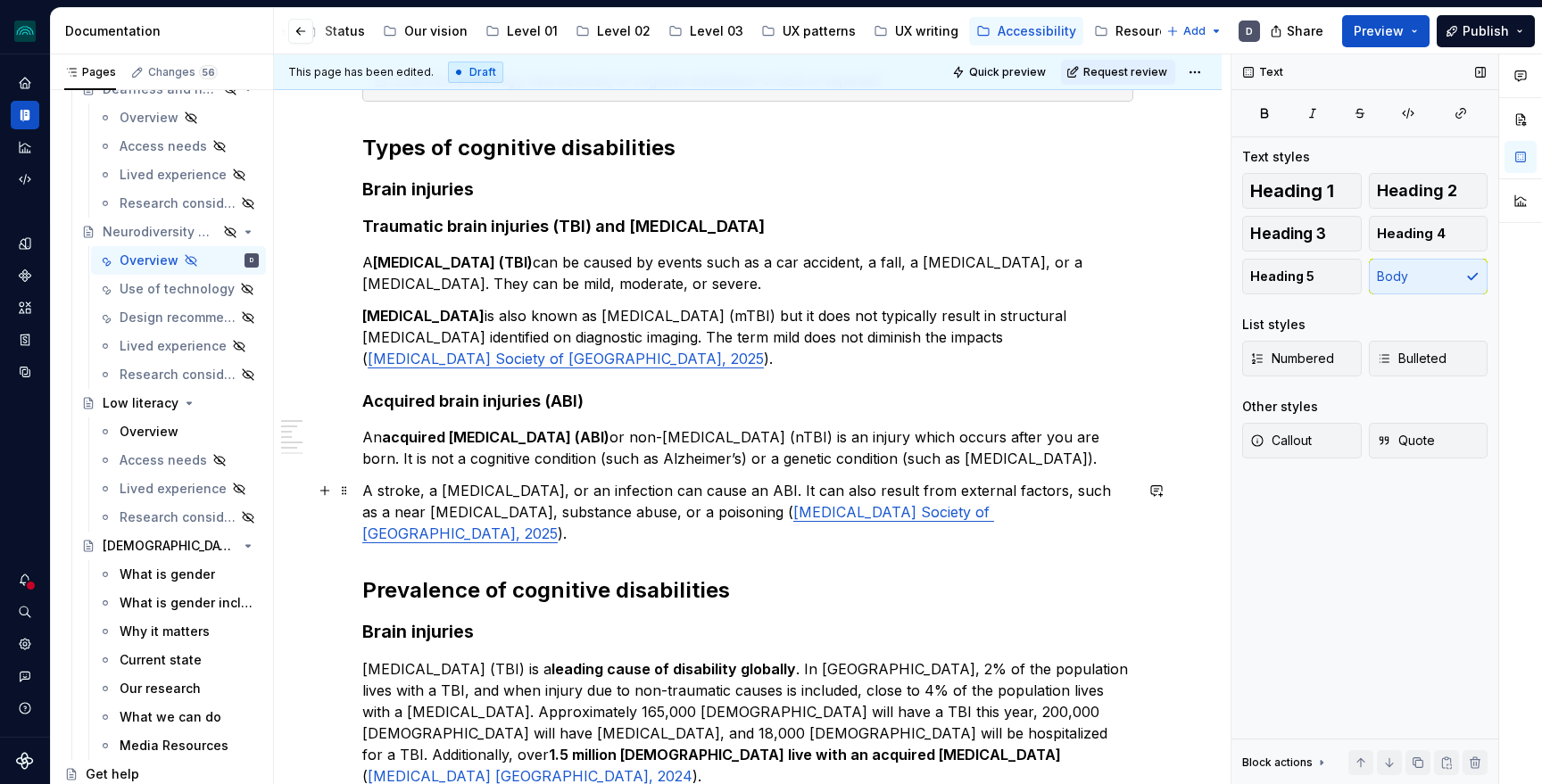
click at [365, 491] on p "A stroke, a [MEDICAL_DATA], or an infection can cause an ABI. It can also resul…" at bounding box center [748, 511] width 771 height 64
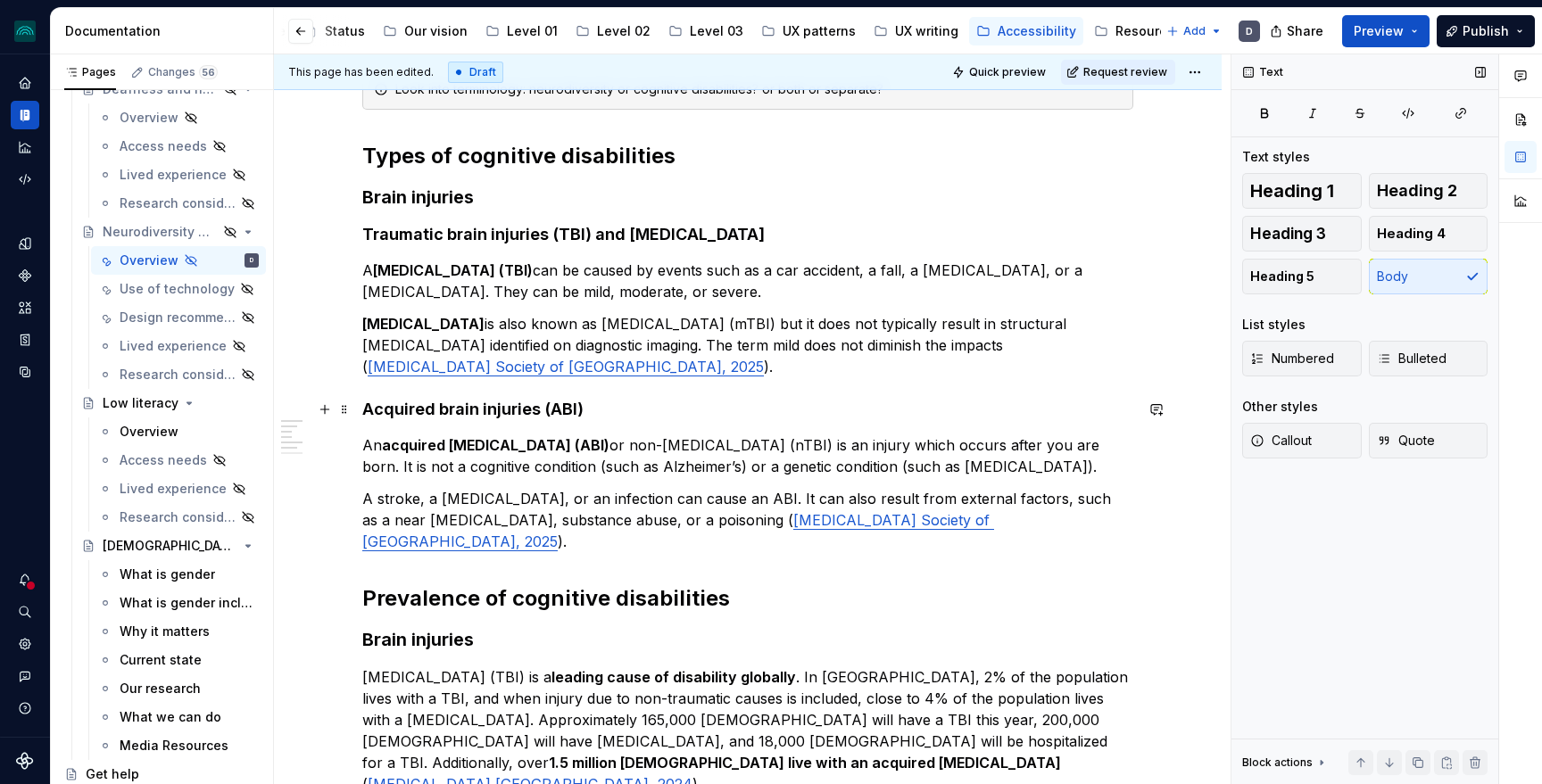
scroll to position [539, 0]
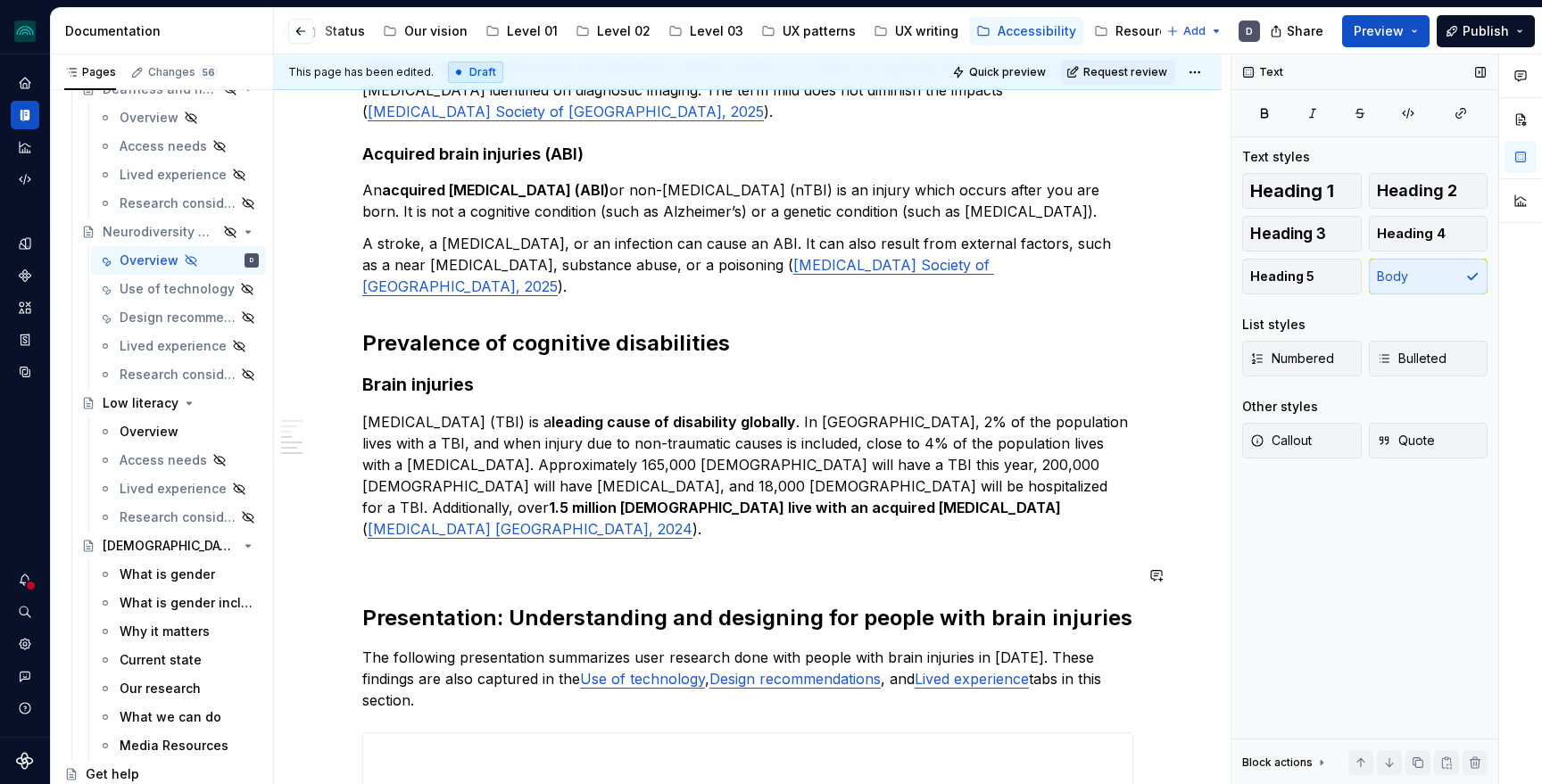
click at [456, 534] on div "Look into terminology: neurodiversity or cognitive disabilities? or both or sep…" at bounding box center [748, 452] width 771 height 1278
click at [446, 550] on p at bounding box center [748, 561] width 771 height 22
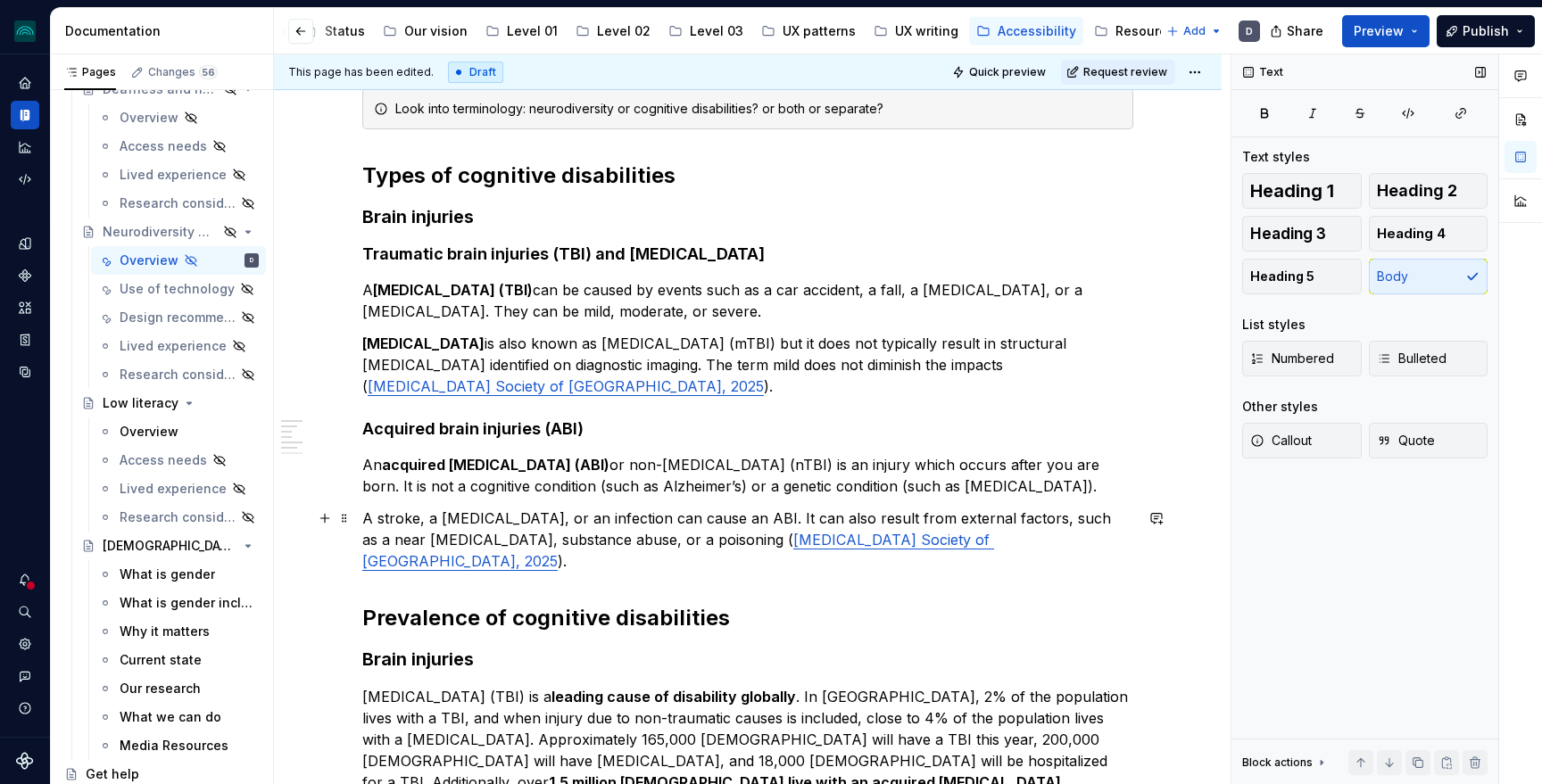
scroll to position [269, 0]
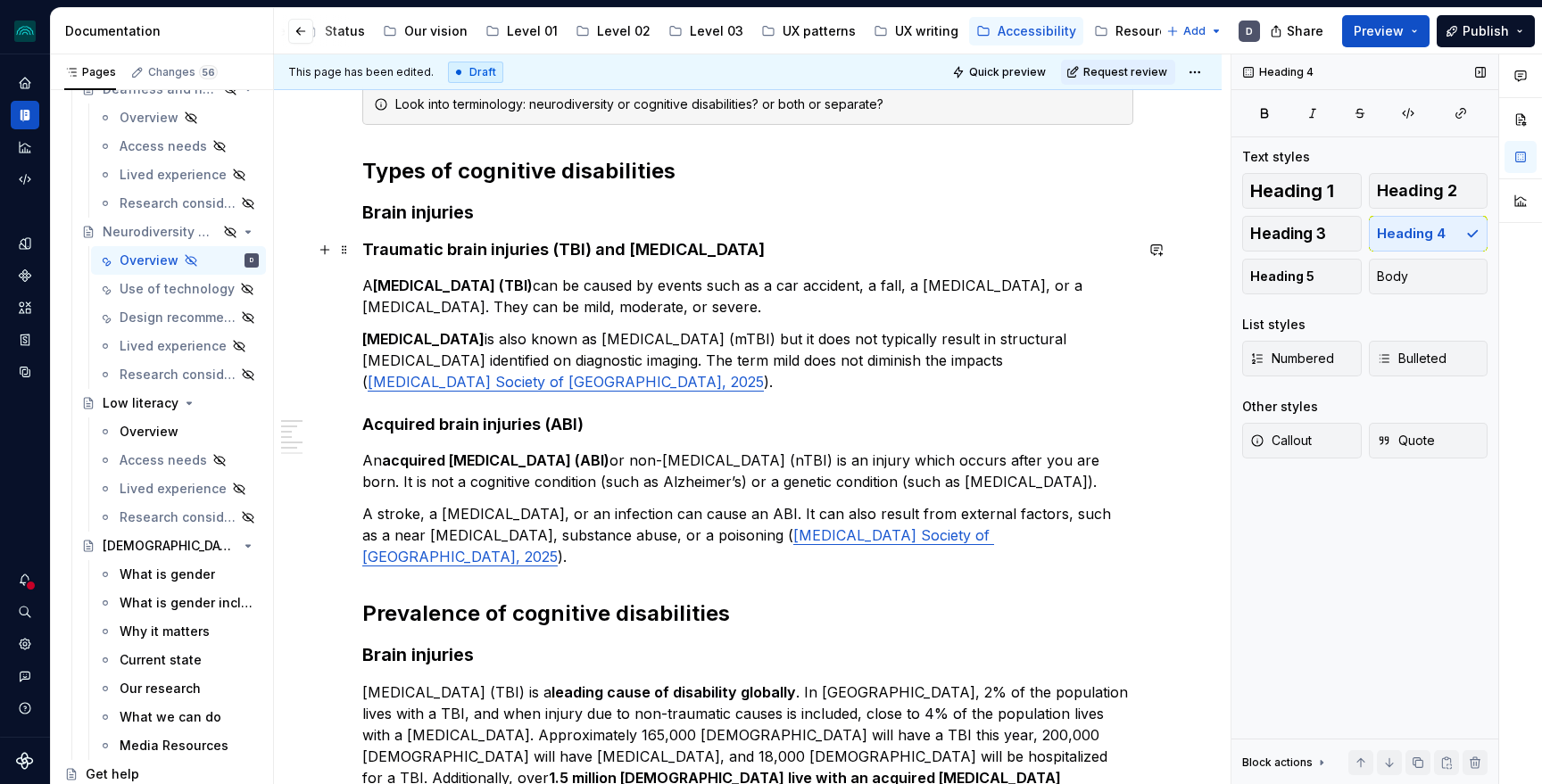
click at [459, 244] on h4 "Traumatic brain injuries (TBI) and [MEDICAL_DATA]" at bounding box center [748, 250] width 771 height 22
click at [425, 191] on div "Look into terminology: neurodiversity or cognitive disabilities? or both or sep…" at bounding box center [748, 723] width 771 height 1278
click at [453, 171] on h2 "Types of cognitive disabilities" at bounding box center [748, 171] width 771 height 29
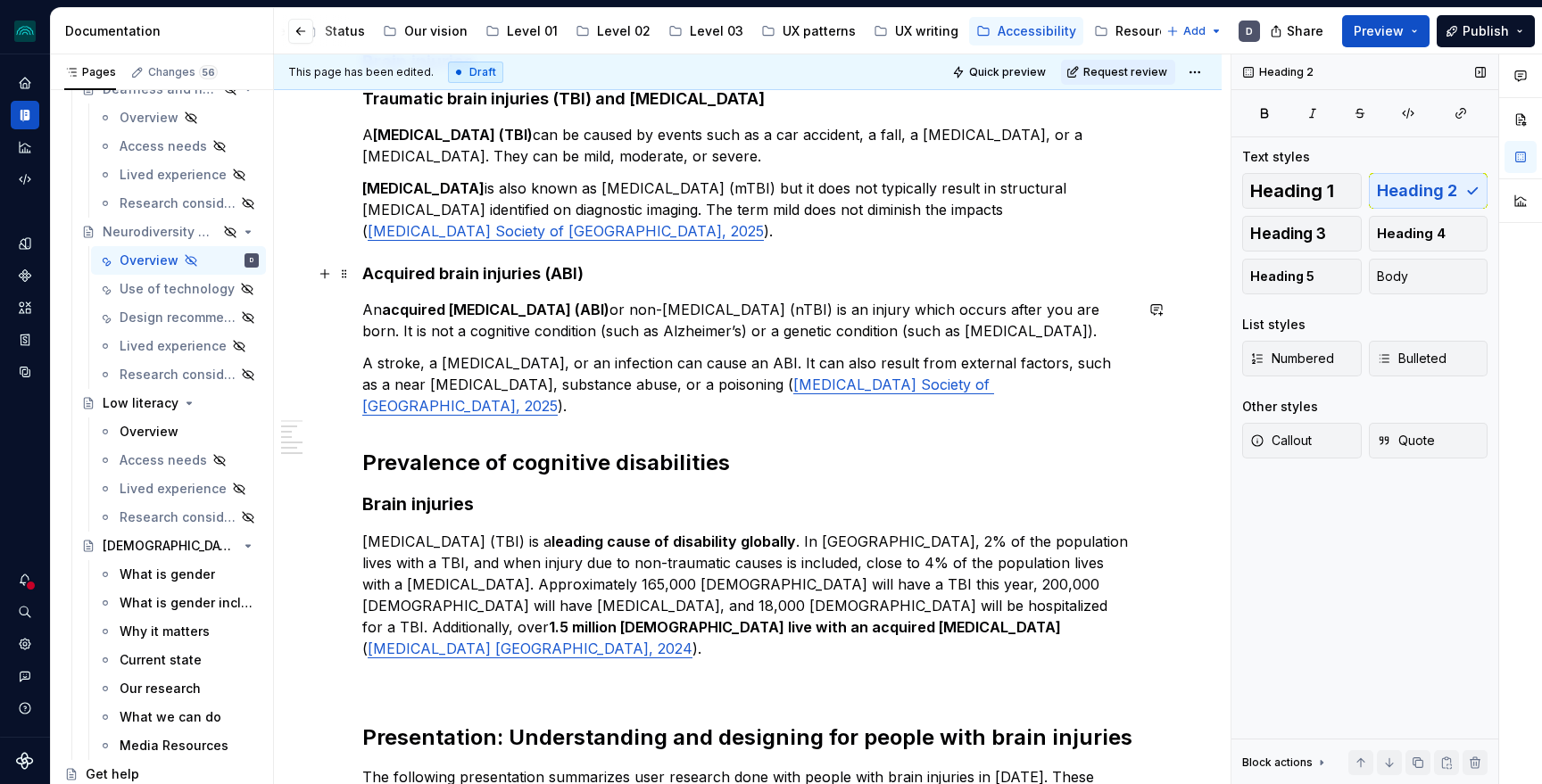
scroll to position [0, 0]
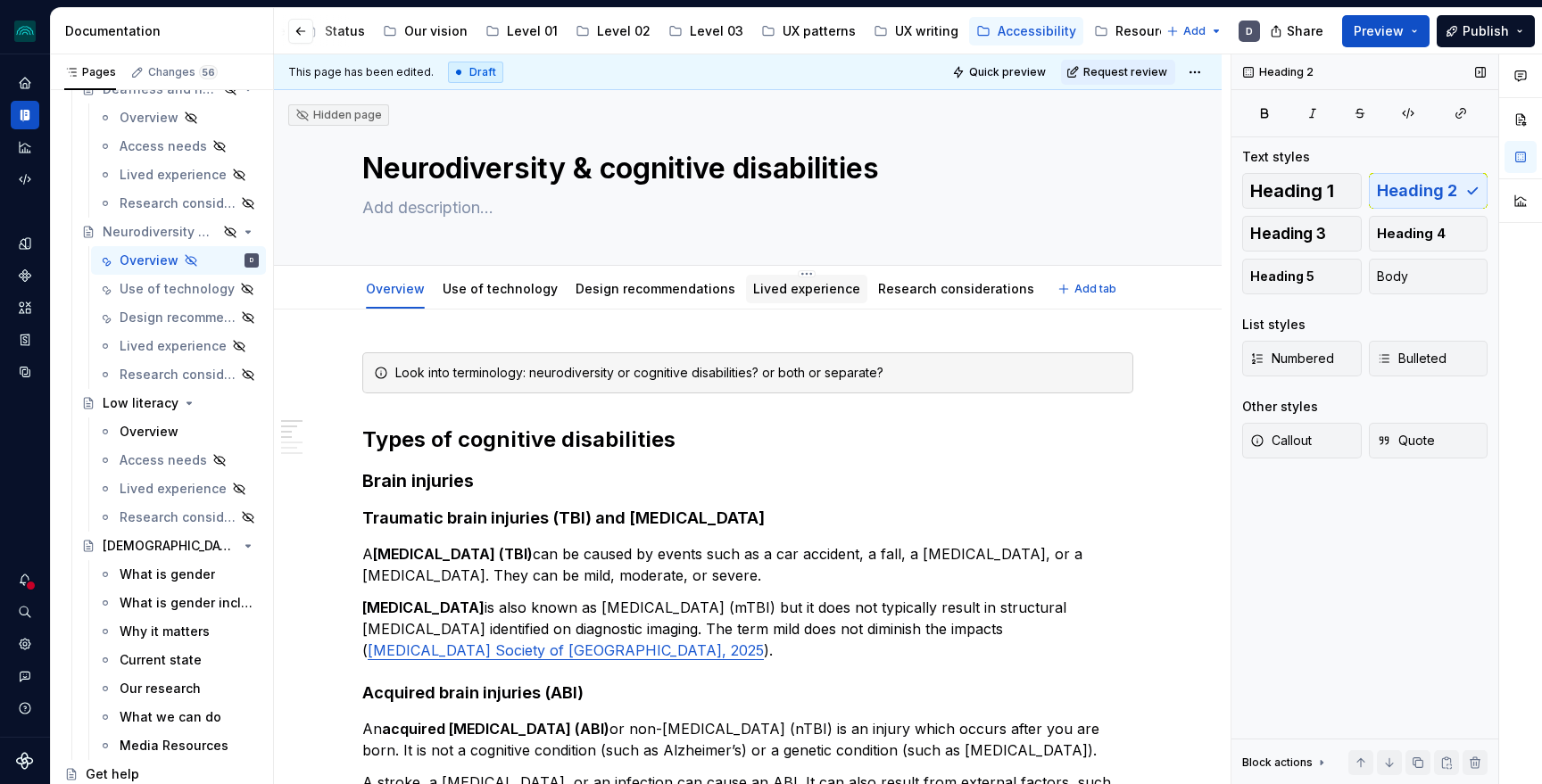
click at [802, 290] on link "Lived experience" at bounding box center [806, 288] width 107 height 15
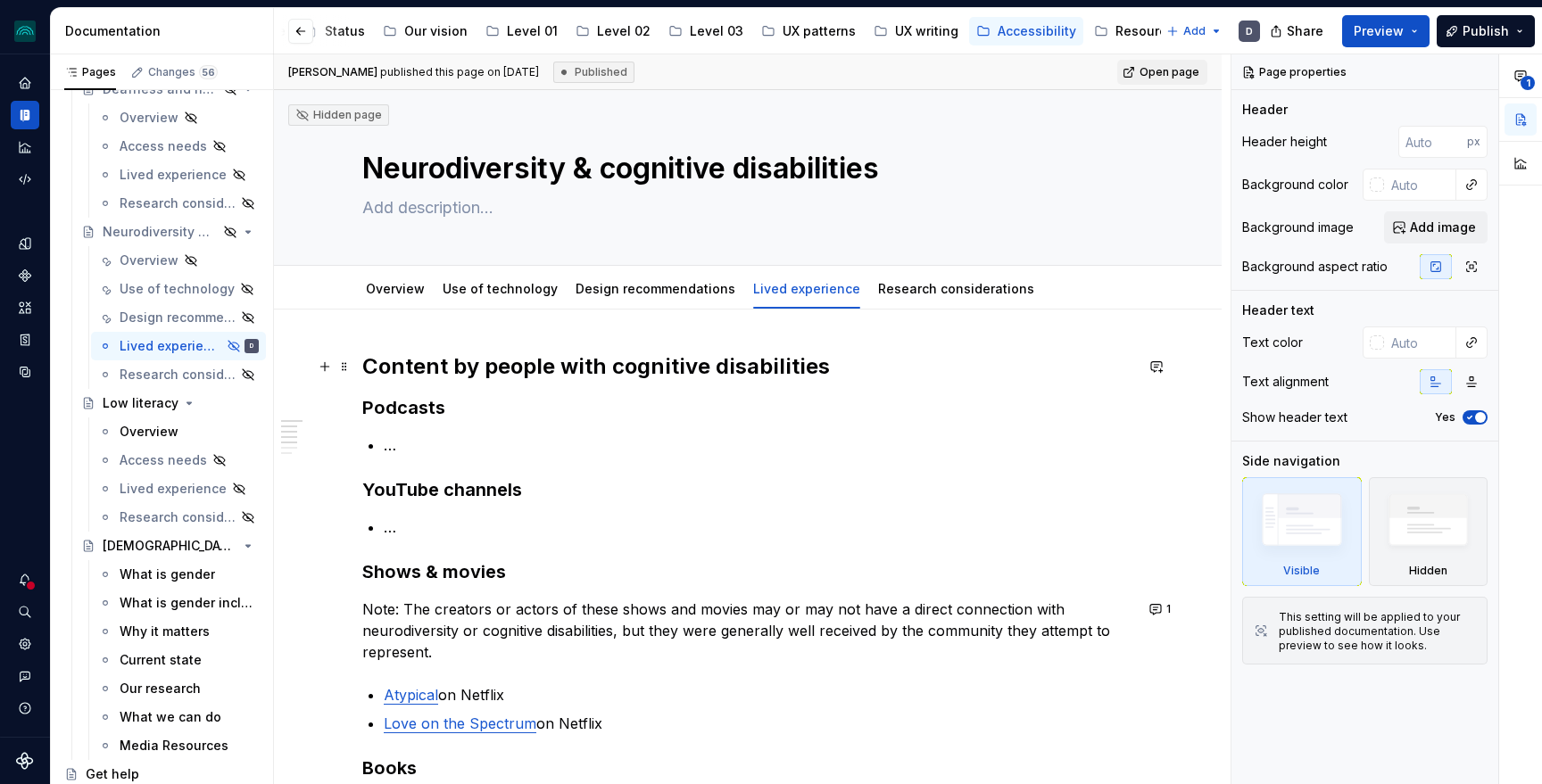
click at [470, 370] on h2 "Content by people with cognitive disabilities" at bounding box center [748, 366] width 771 height 29
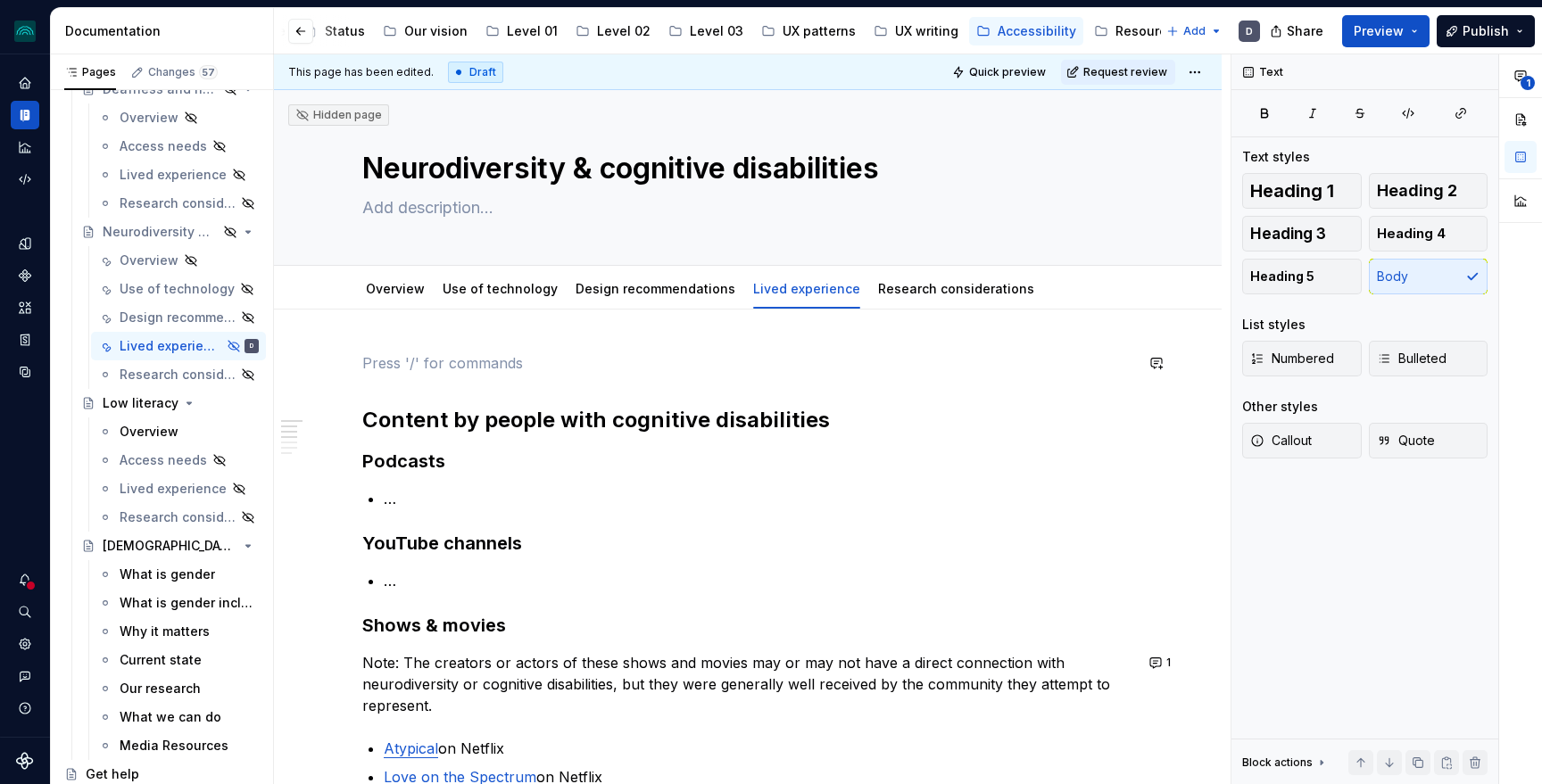
click at [596, 410] on h2 "Content by people with cognitive disabilities" at bounding box center [748, 420] width 771 height 29
click at [1444, 191] on span "Heading 2" at bounding box center [1417, 191] width 80 height 18
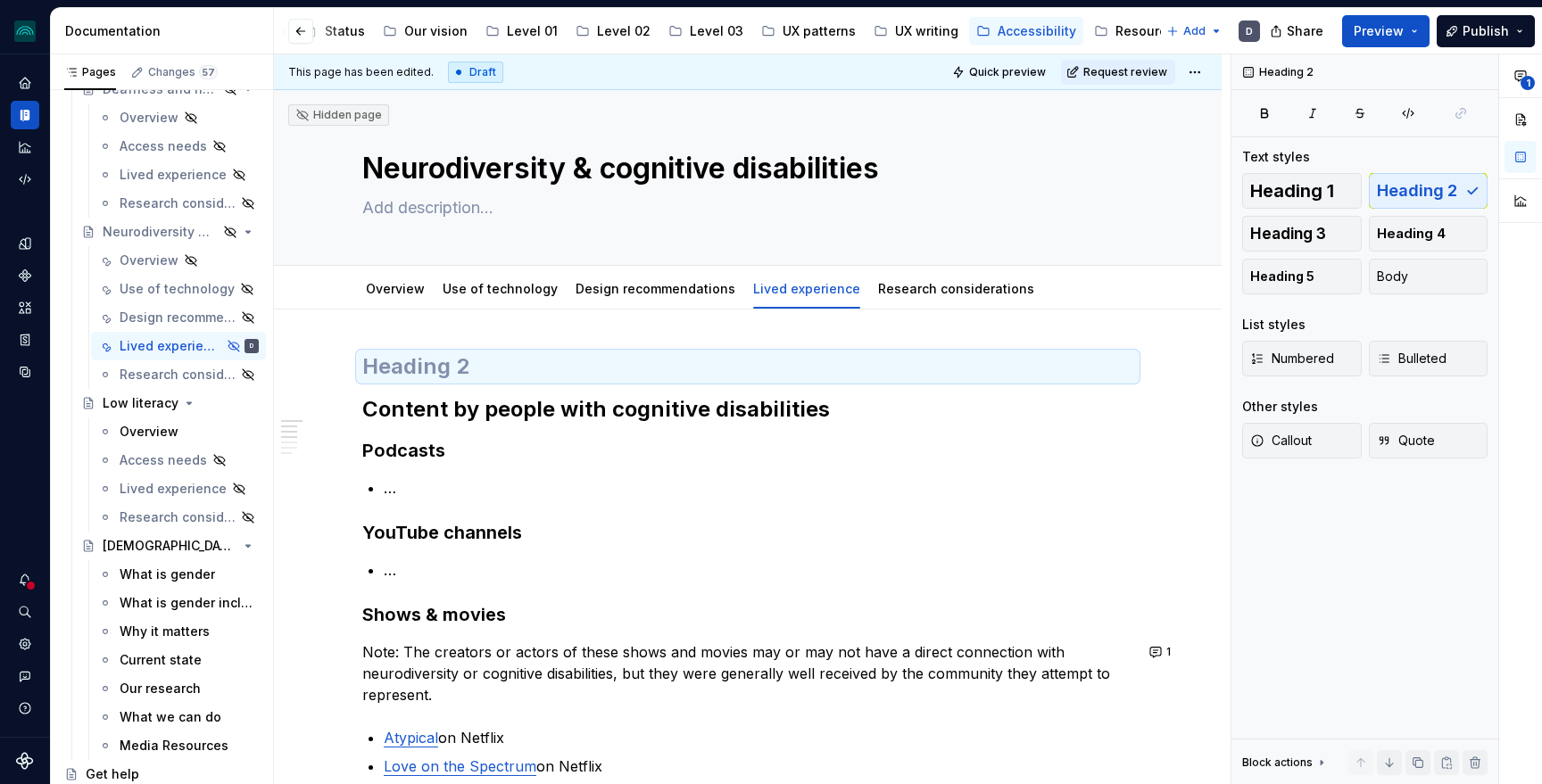
type textarea "*"
click at [451, 366] on h2 at bounding box center [748, 366] width 771 height 29
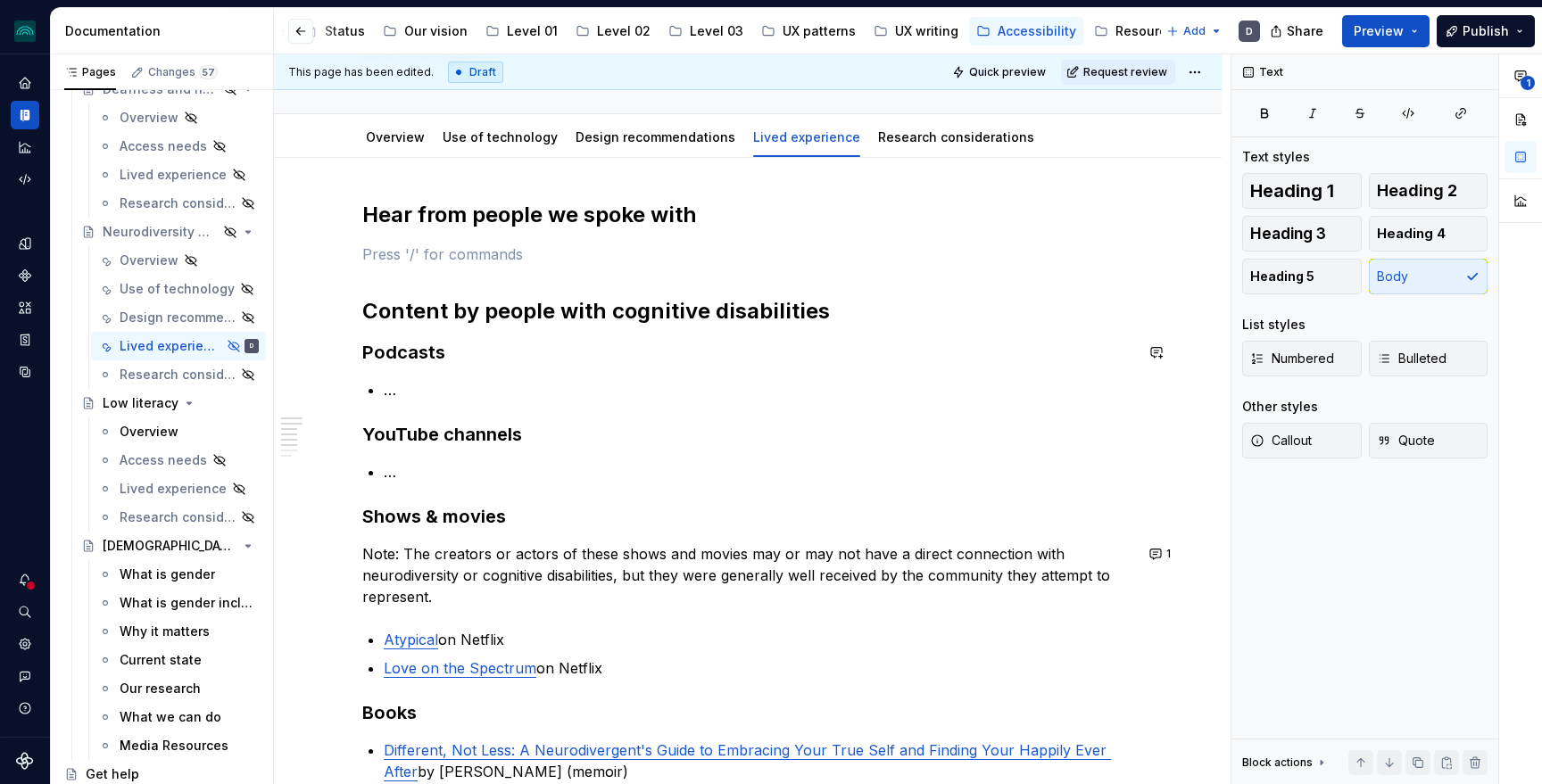
scroll to position [158, 0]
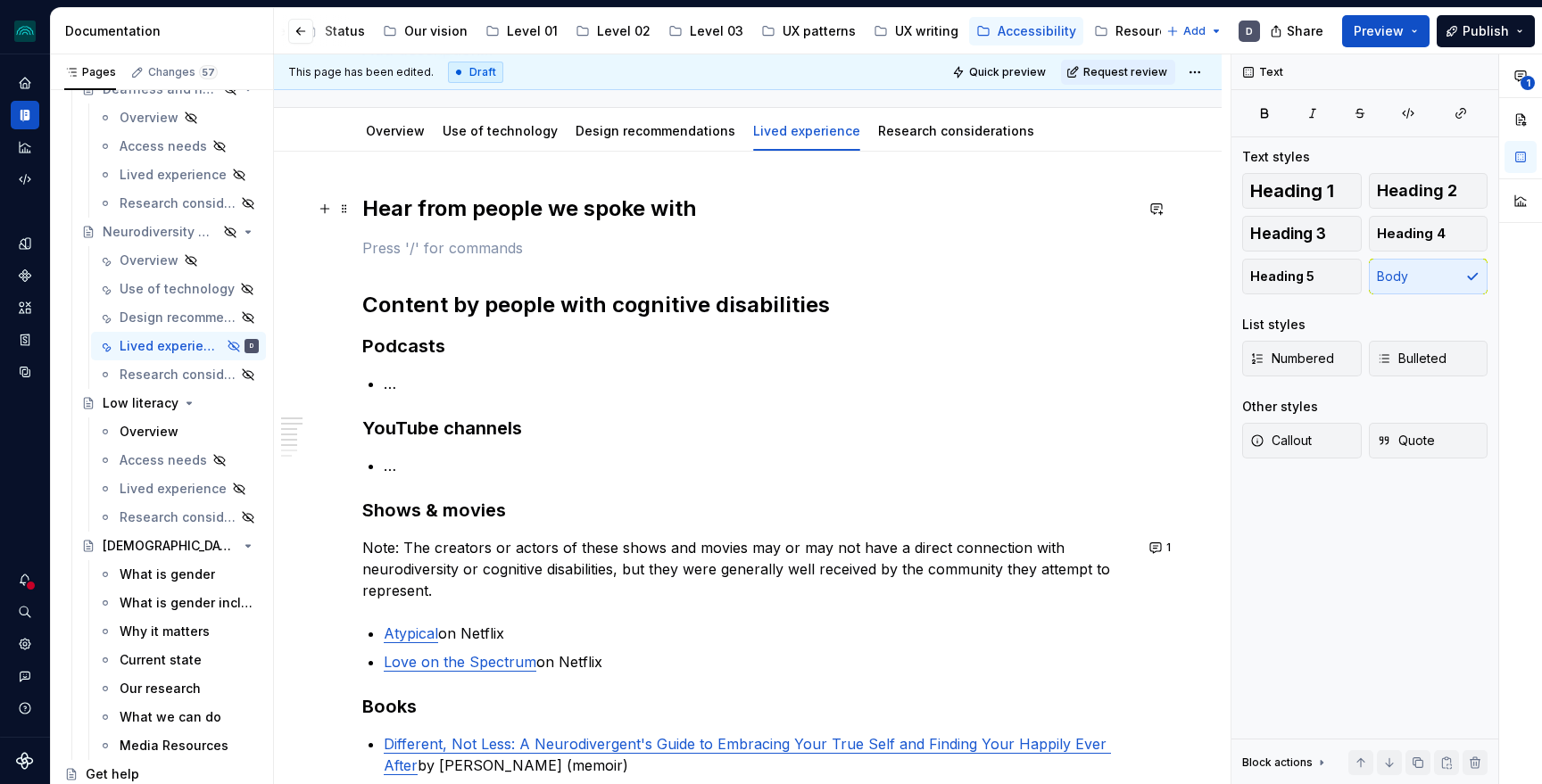
click at [728, 214] on h2 "Hear from people we spoke with" at bounding box center [748, 208] width 771 height 29
click at [791, 210] on h2 "Hear from people we spoke with" at bounding box center [748, 208] width 771 height 29
click at [526, 212] on h2 "Hear from people we spoke with" at bounding box center [748, 208] width 771 height 29
click at [558, 227] on div "**********" at bounding box center [748, 762] width 771 height 1137
click at [551, 210] on h2 "Hear from people we spoke with" at bounding box center [748, 208] width 771 height 29
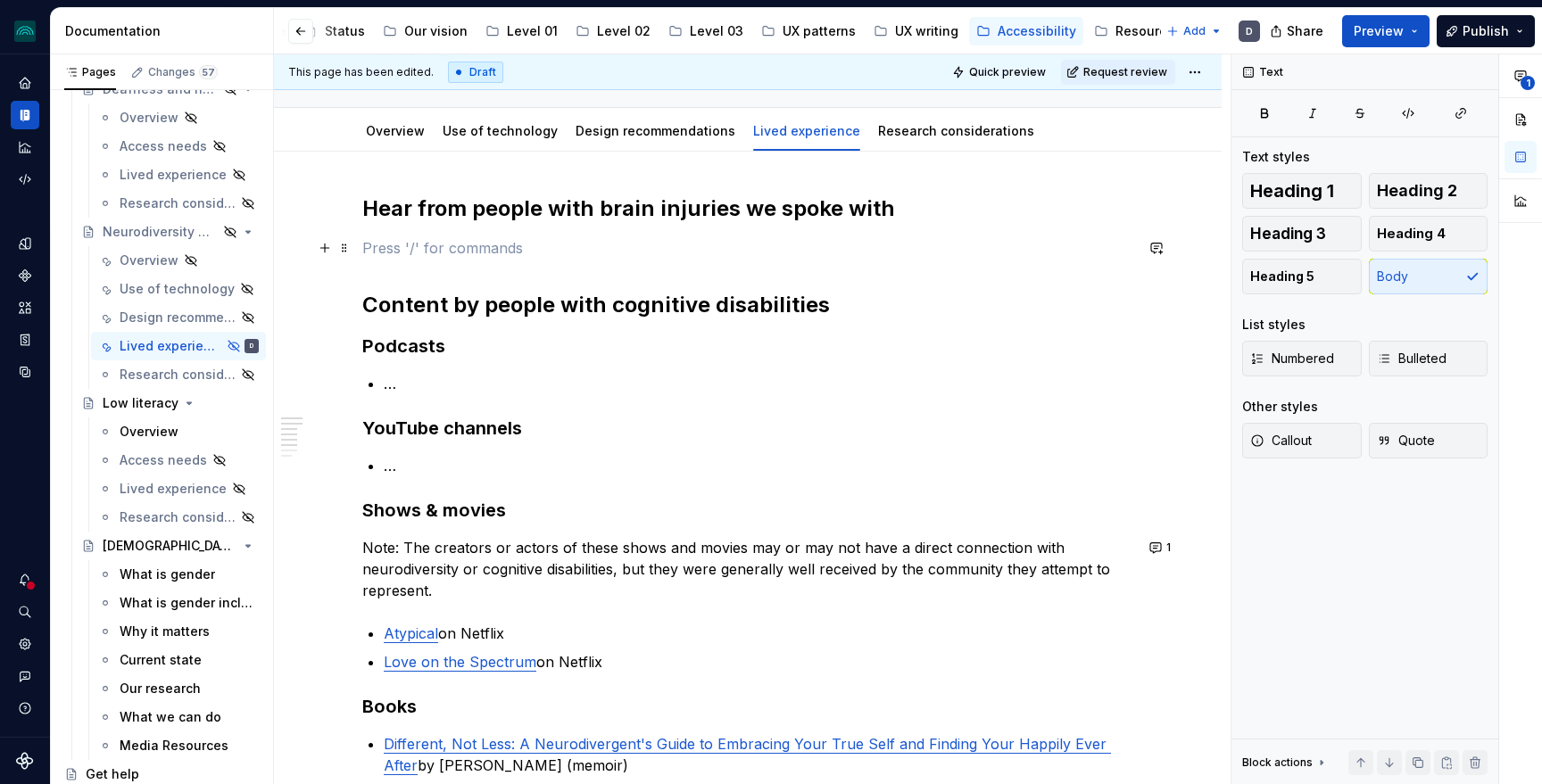
click at [621, 237] on p at bounding box center [748, 248] width 771 height 22
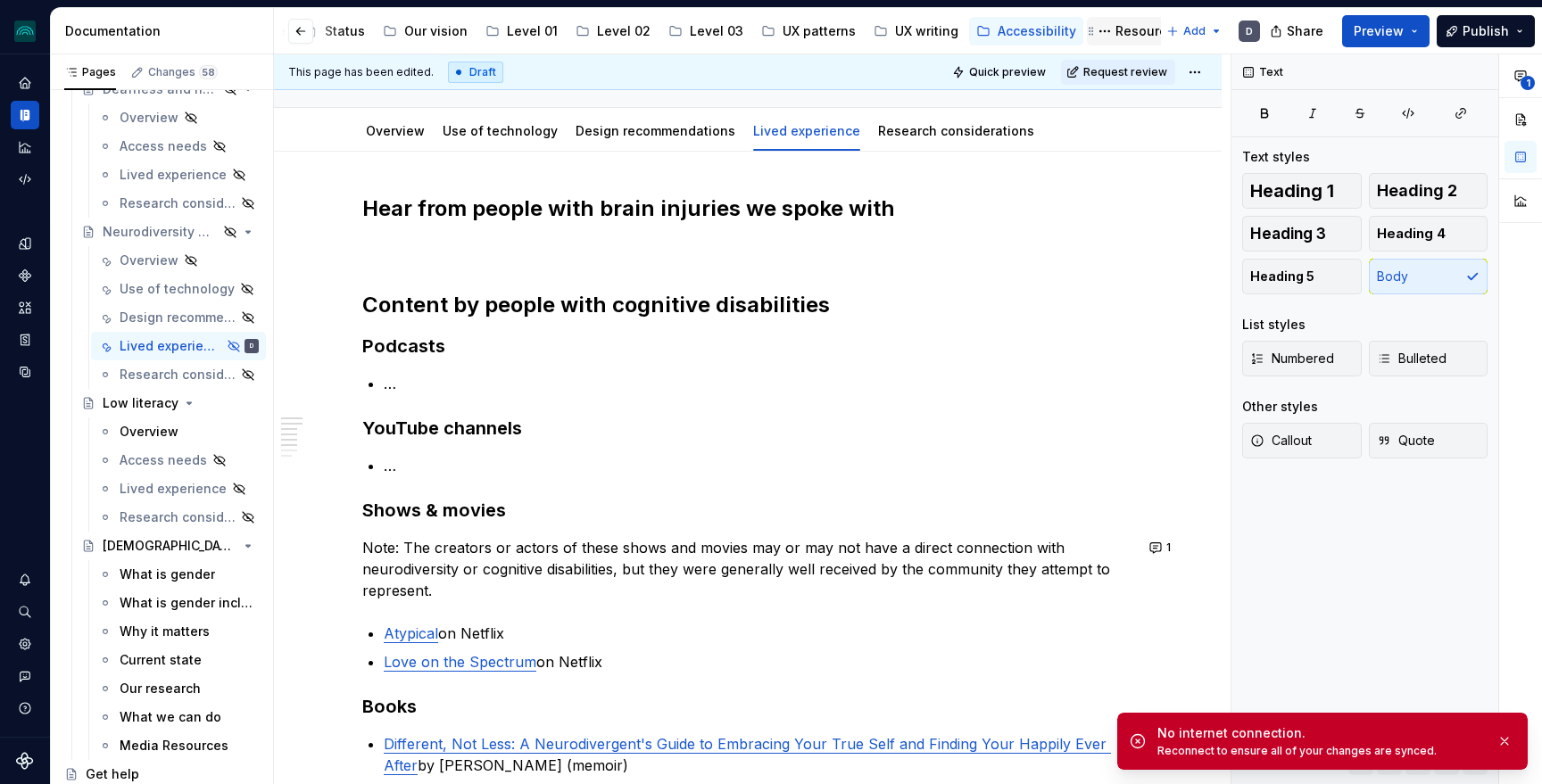
type textarea "*"
